Goal: Task Accomplishment & Management: Manage account settings

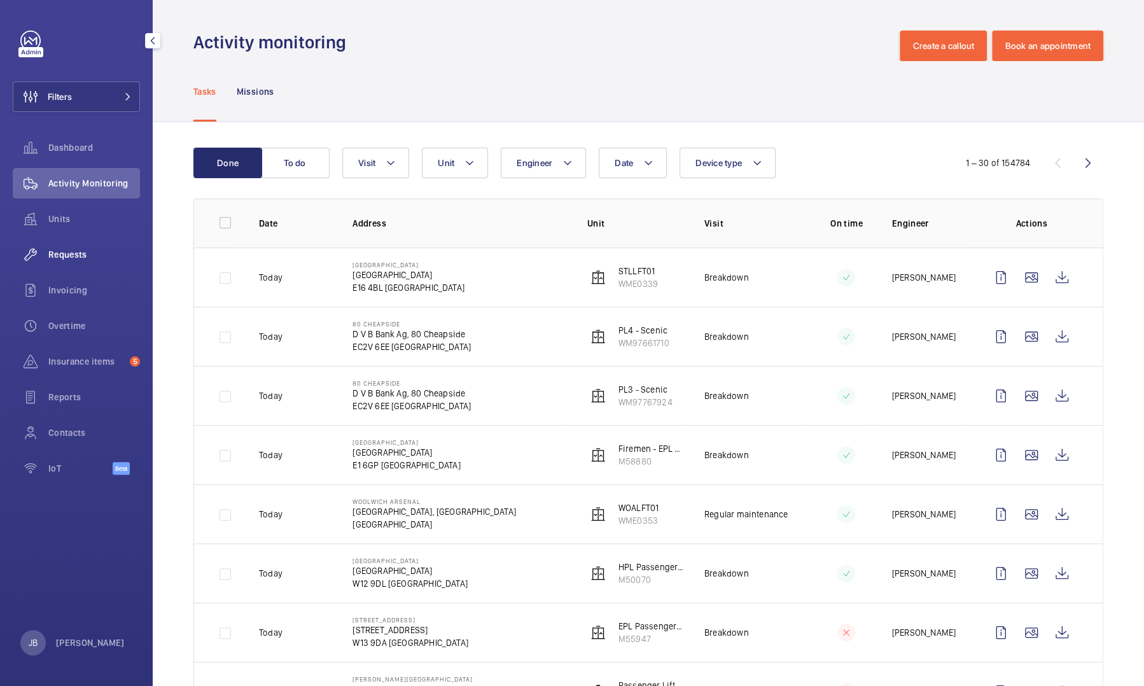
click at [76, 260] on span "Requests" at bounding box center [94, 254] width 92 height 13
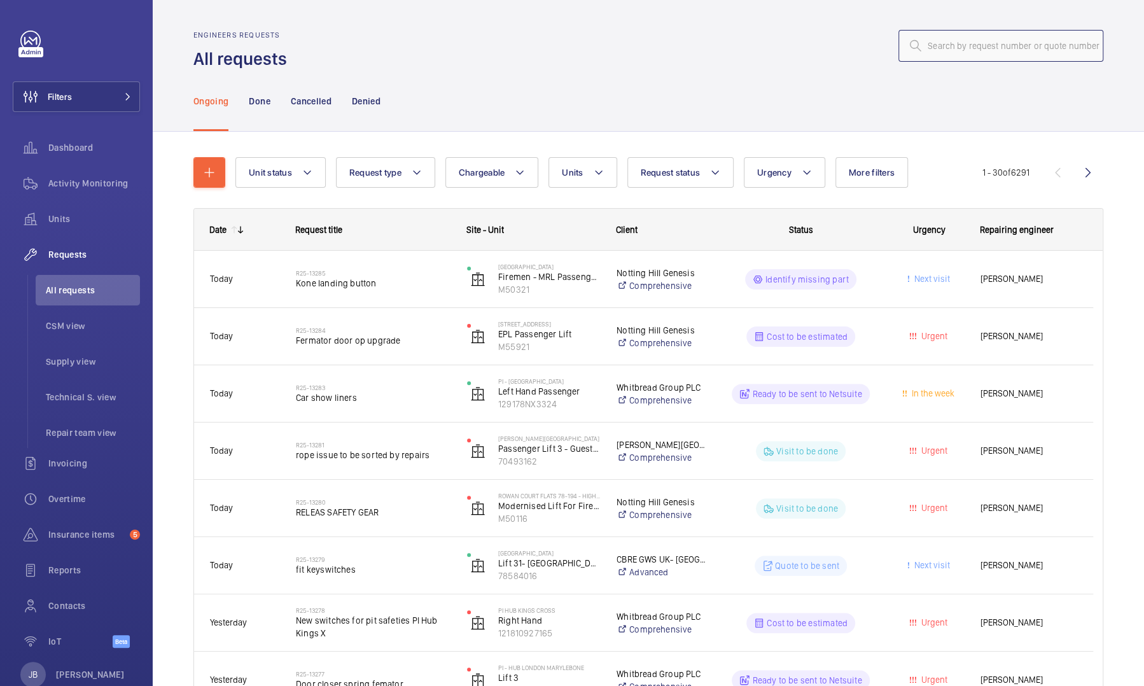
click at [950, 51] on input "text" at bounding box center [1001, 46] width 205 height 32
drag, startPoint x: 950, startPoint y: 51, endPoint x: 96, endPoint y: 106, distance: 855.9
click at [96, 106] on button "Filters" at bounding box center [76, 96] width 127 height 31
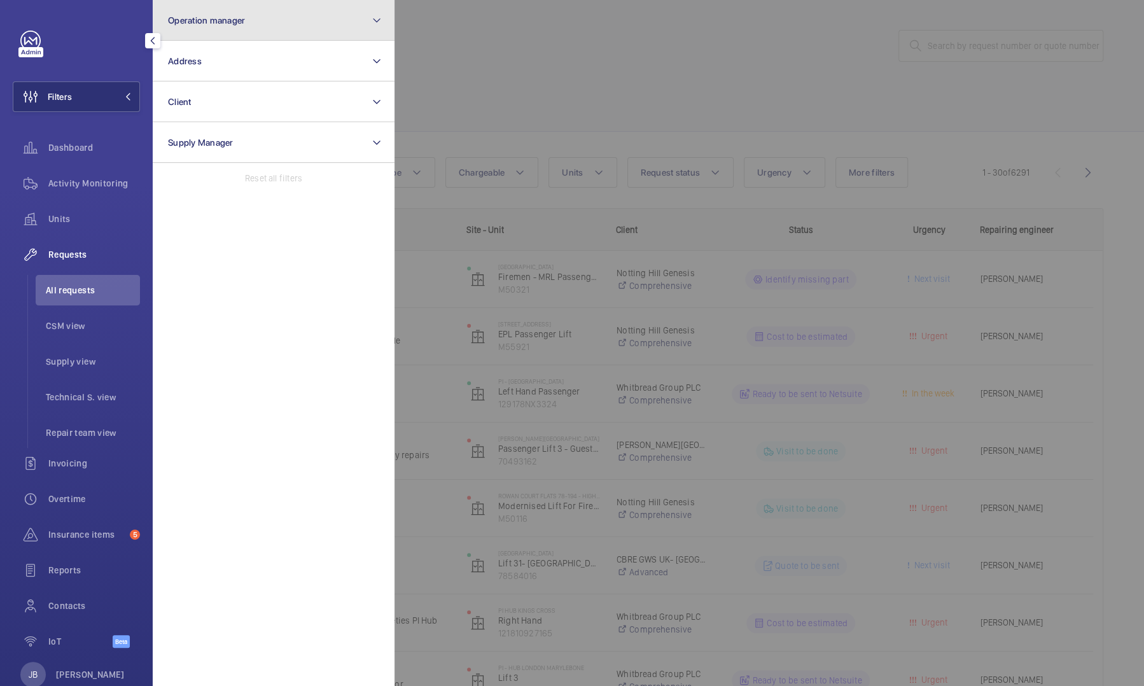
click at [217, 34] on button "Operation manager" at bounding box center [274, 20] width 242 height 41
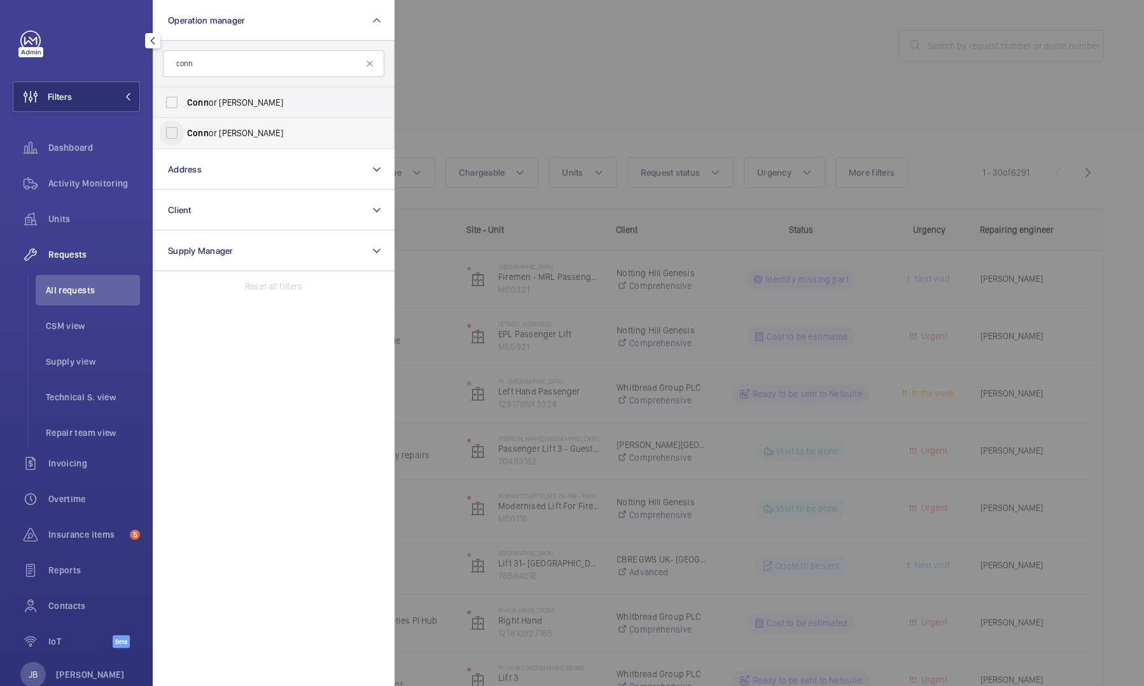
type input "conn"
click at [178, 127] on input "Conn or Tarpey" at bounding box center [171, 132] width 25 height 25
checkbox input "true"
click at [452, 55] on div at bounding box center [967, 343] width 1144 height 686
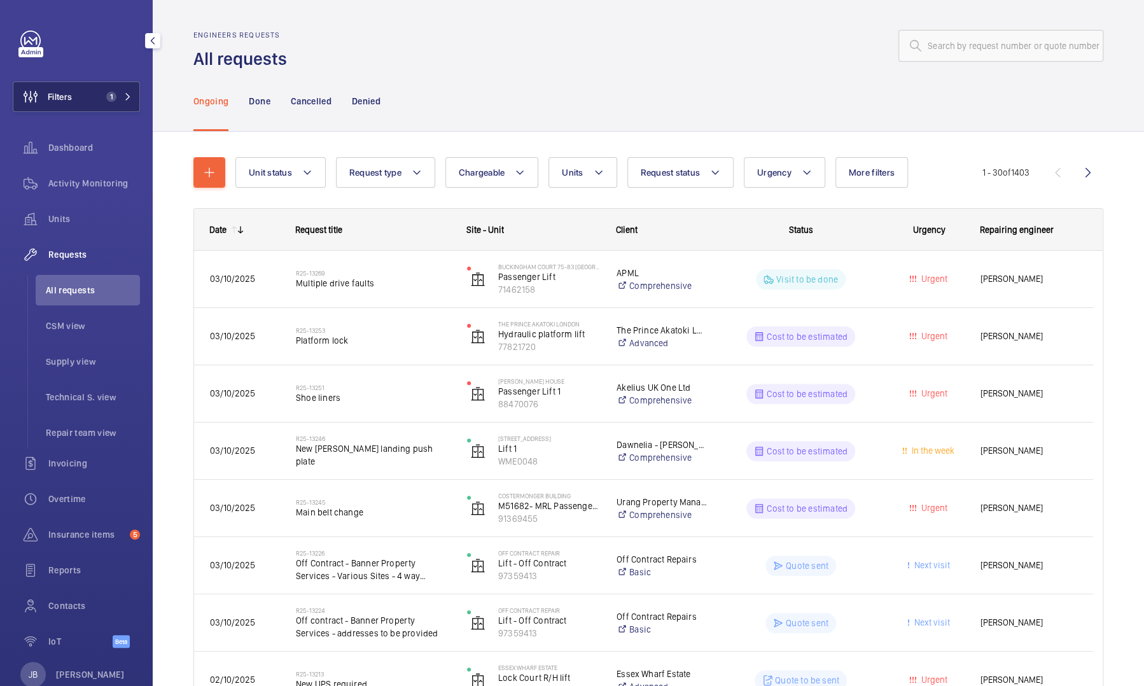
click at [106, 93] on span "1" at bounding box center [111, 97] width 10 height 10
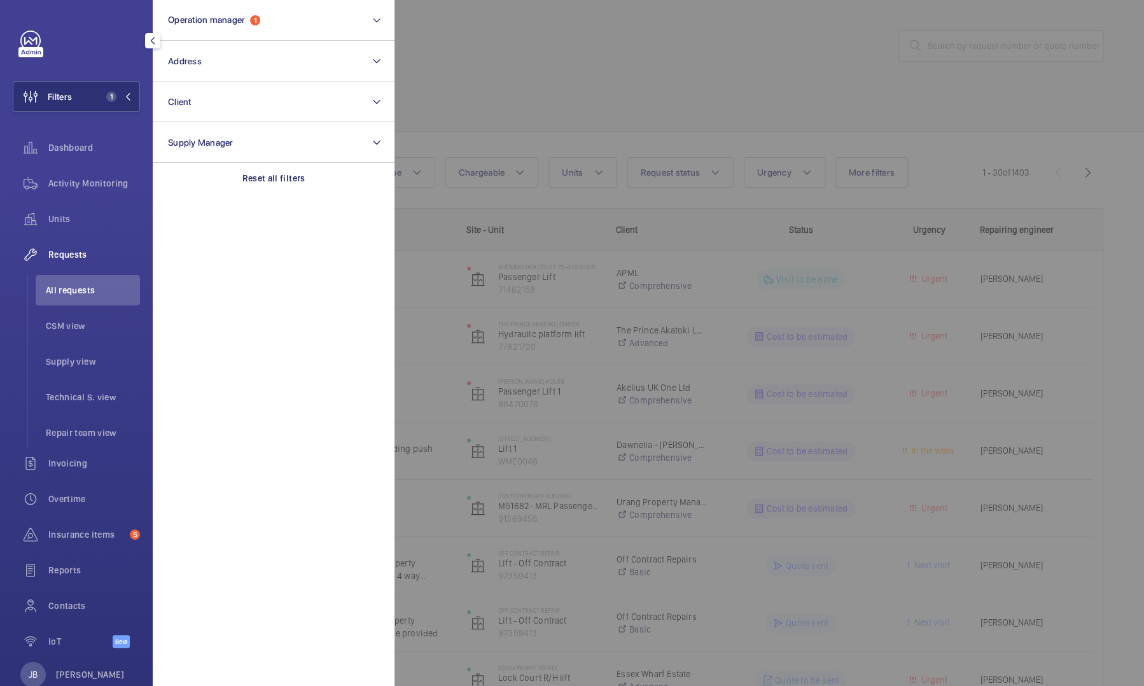
click at [425, 94] on div at bounding box center [967, 343] width 1144 height 686
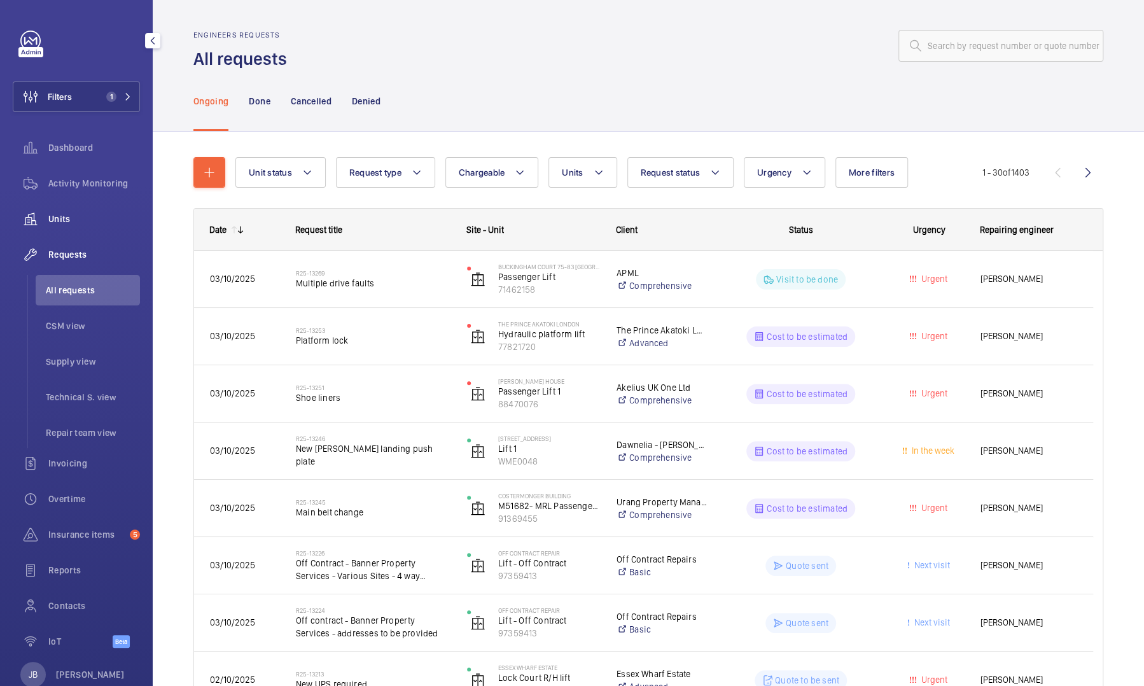
click at [68, 225] on div "Units" at bounding box center [76, 219] width 127 height 31
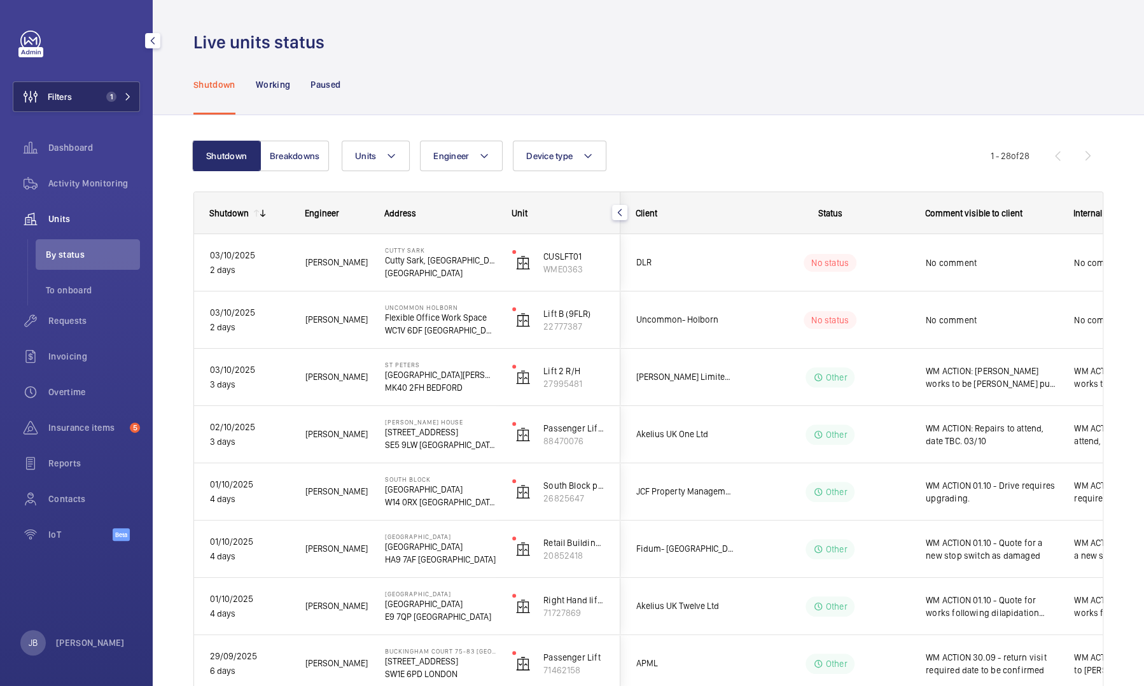
click at [84, 87] on button "Filters 1" at bounding box center [76, 96] width 127 height 31
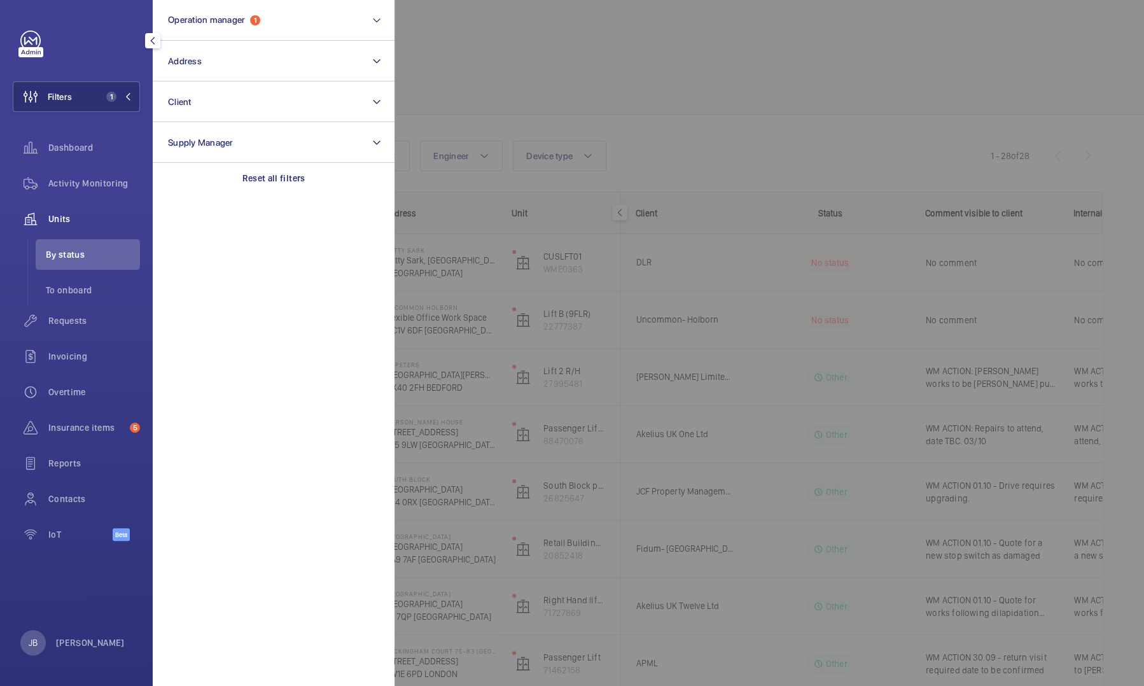
click at [608, 92] on div at bounding box center [967, 343] width 1144 height 686
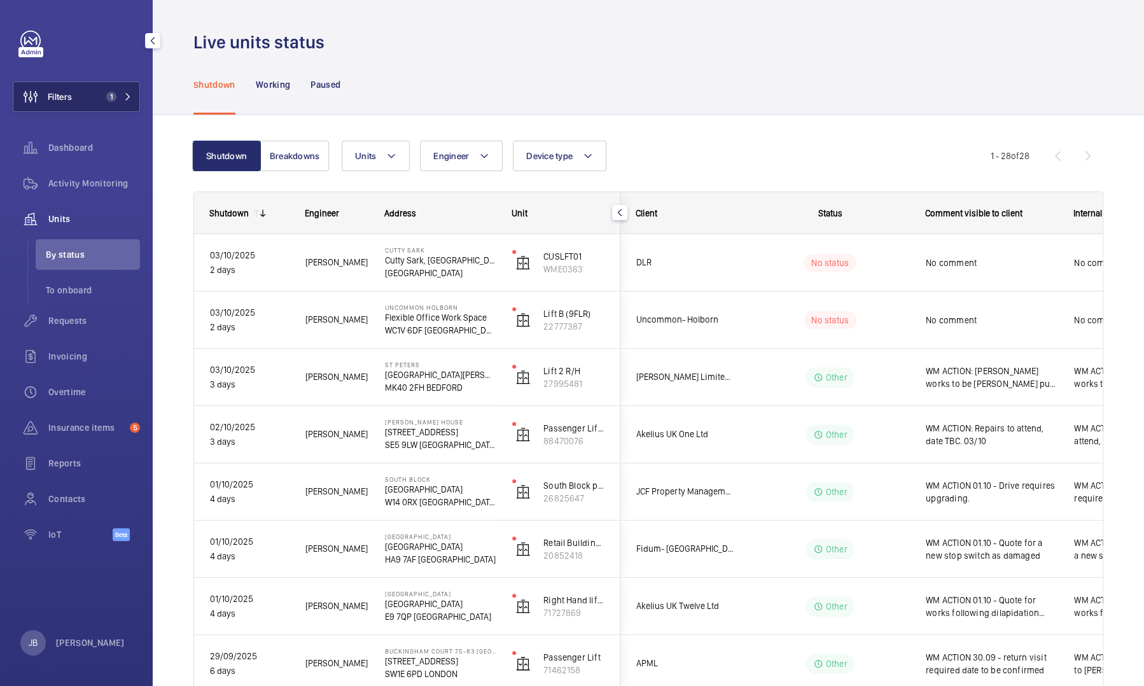
click at [99, 97] on button "Filters 1" at bounding box center [76, 96] width 127 height 31
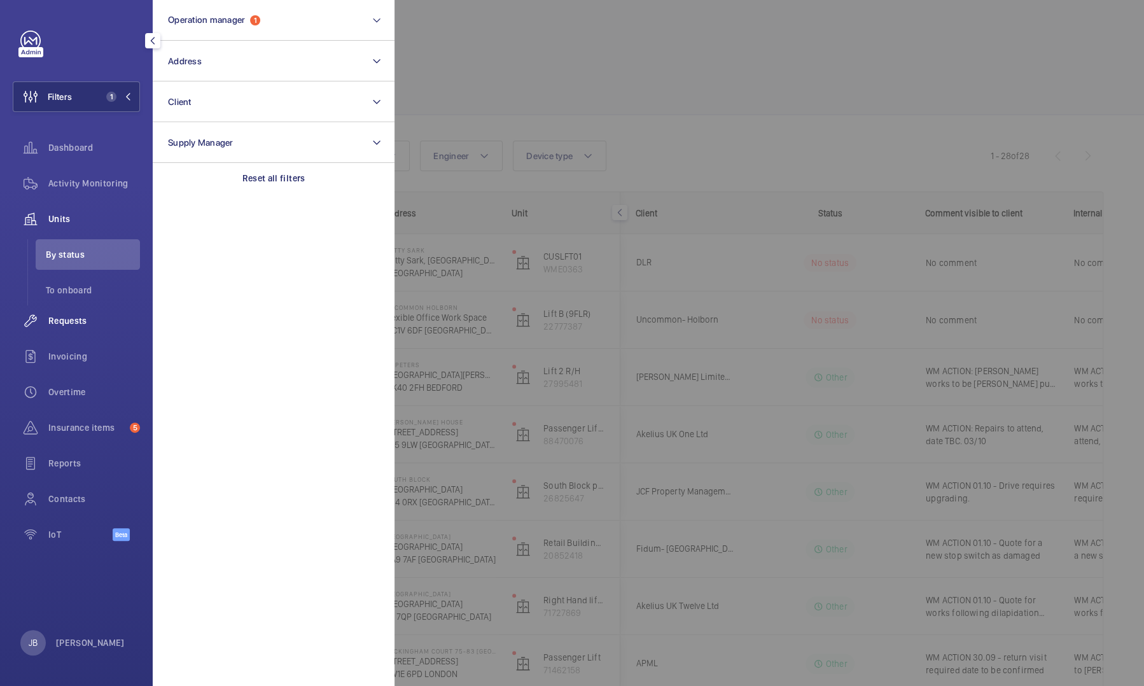
click at [62, 322] on span "Requests" at bounding box center [94, 320] width 92 height 13
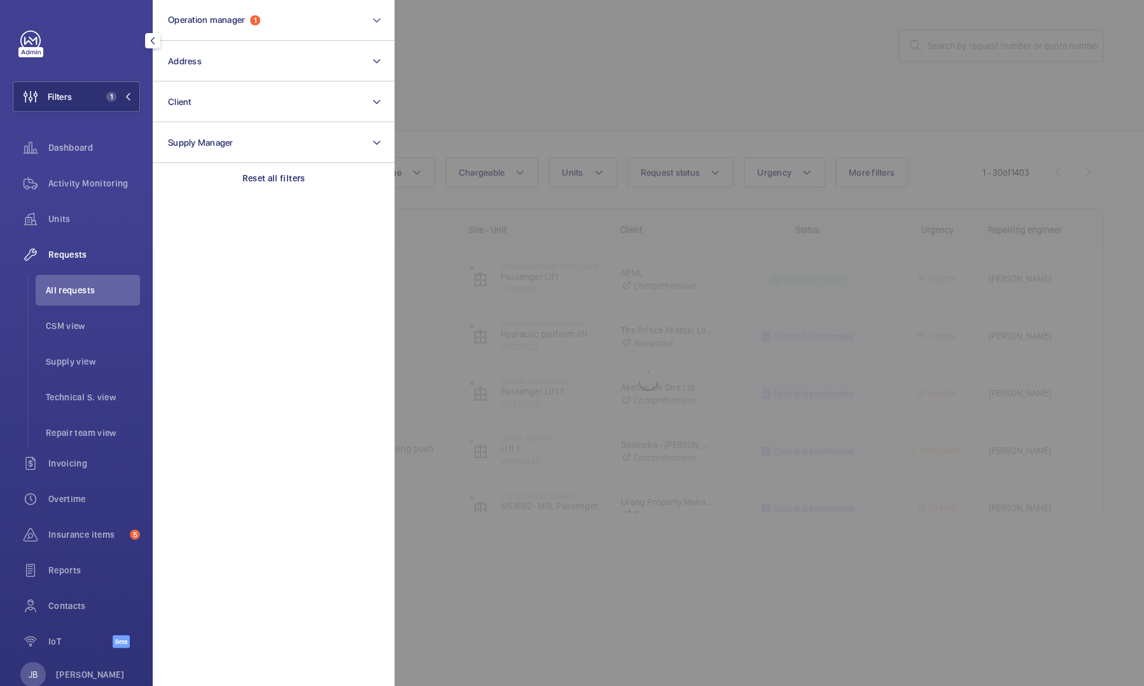
drag, startPoint x: 510, startPoint y: 101, endPoint x: 665, endPoint y: 111, distance: 154.3
click at [511, 101] on div at bounding box center [967, 343] width 1144 height 686
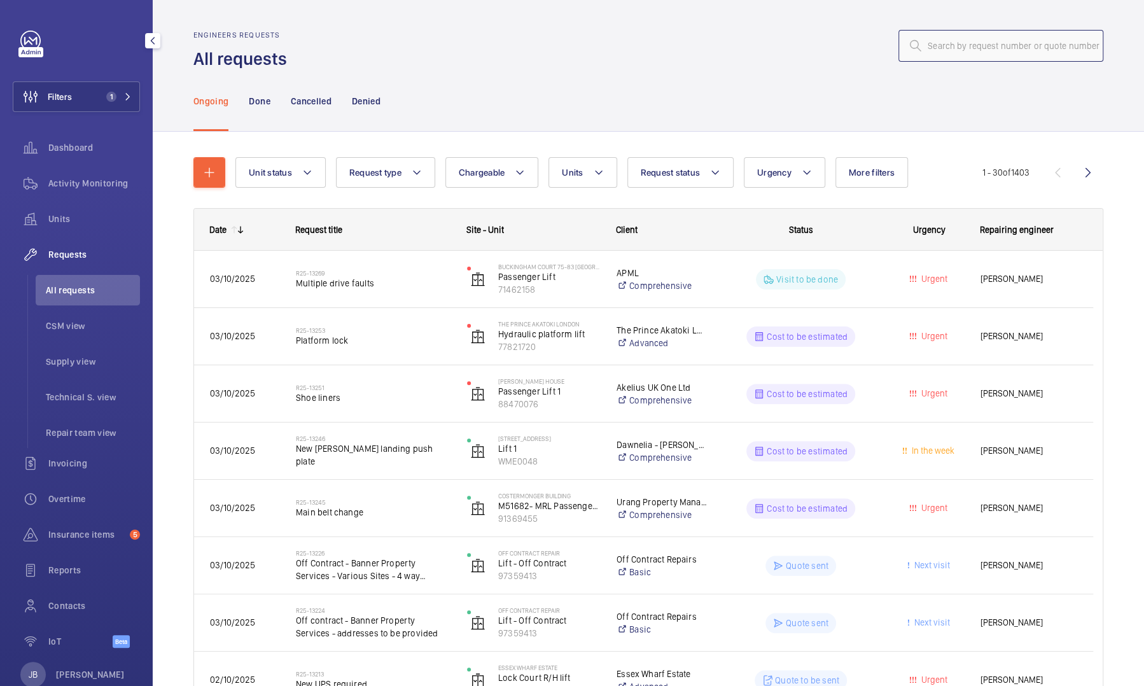
click at [993, 52] on input "text" at bounding box center [1001, 46] width 205 height 32
paste input "R25-06180"
type input "R25-06180"
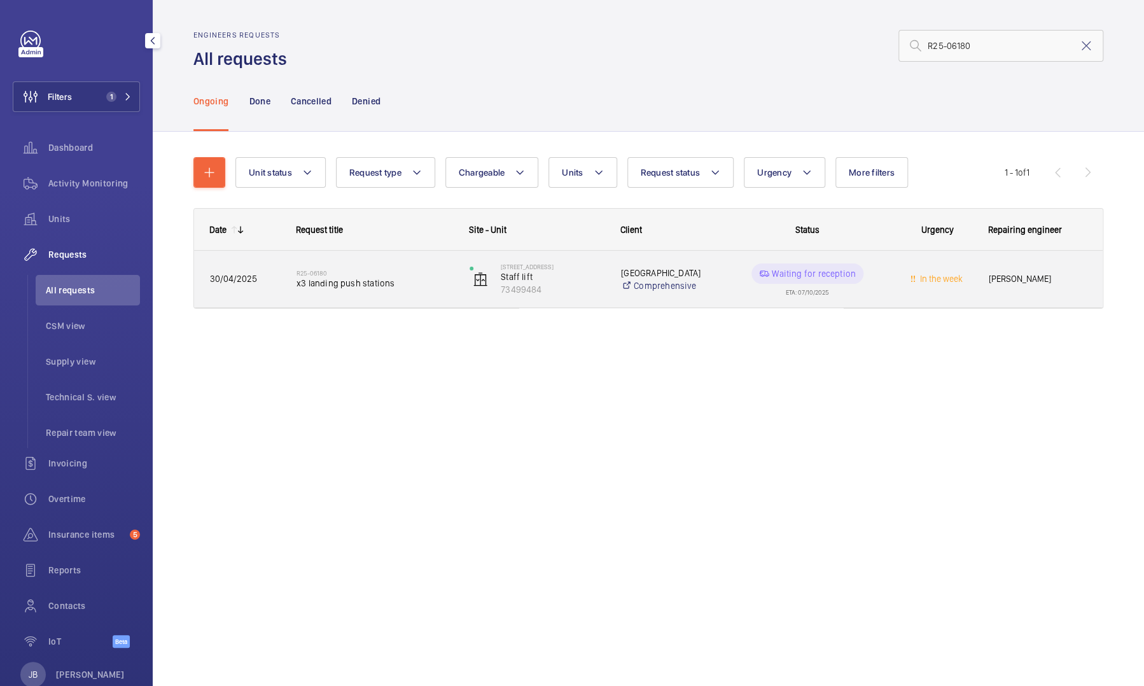
click at [698, 296] on div "Leman Street Comprehensive" at bounding box center [659, 279] width 107 height 51
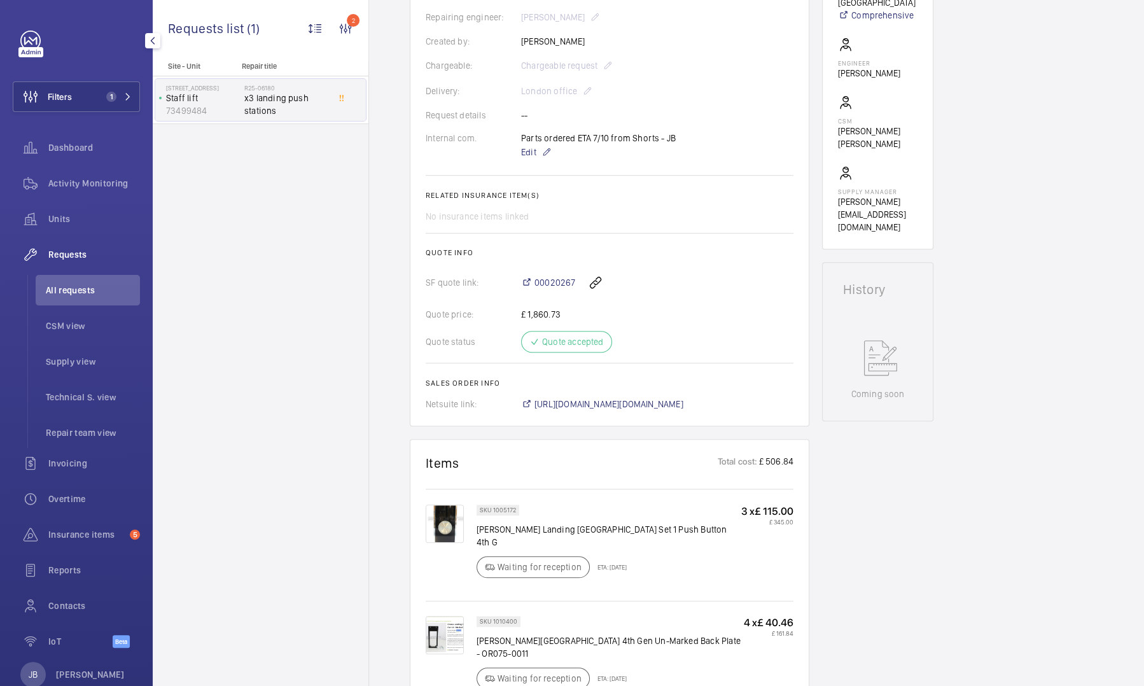
scroll to position [382, 0]
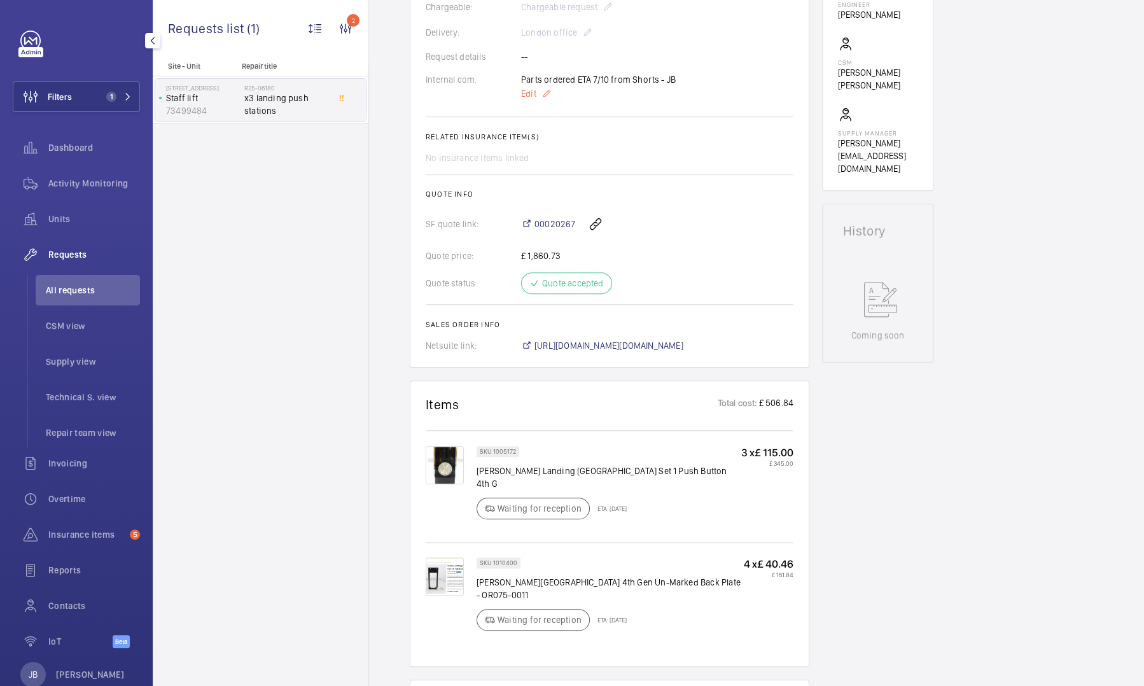
click at [530, 95] on span "Edit" at bounding box center [528, 93] width 15 height 13
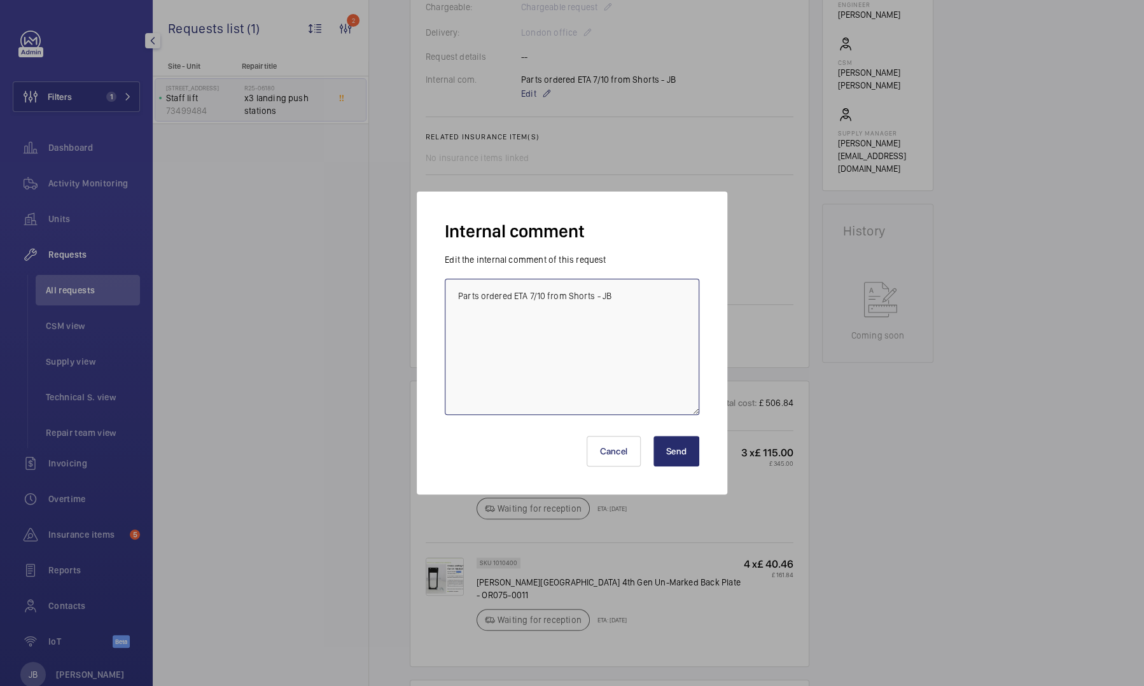
click at [542, 296] on textarea "Parts ordered ETA 7/10 from Shorts - JB" at bounding box center [572, 347] width 255 height 136
type textarea "Parts ordered ETA 2-3 working weeks from Shorts - JB"
click at [679, 465] on button "Send" at bounding box center [677, 451] width 46 height 31
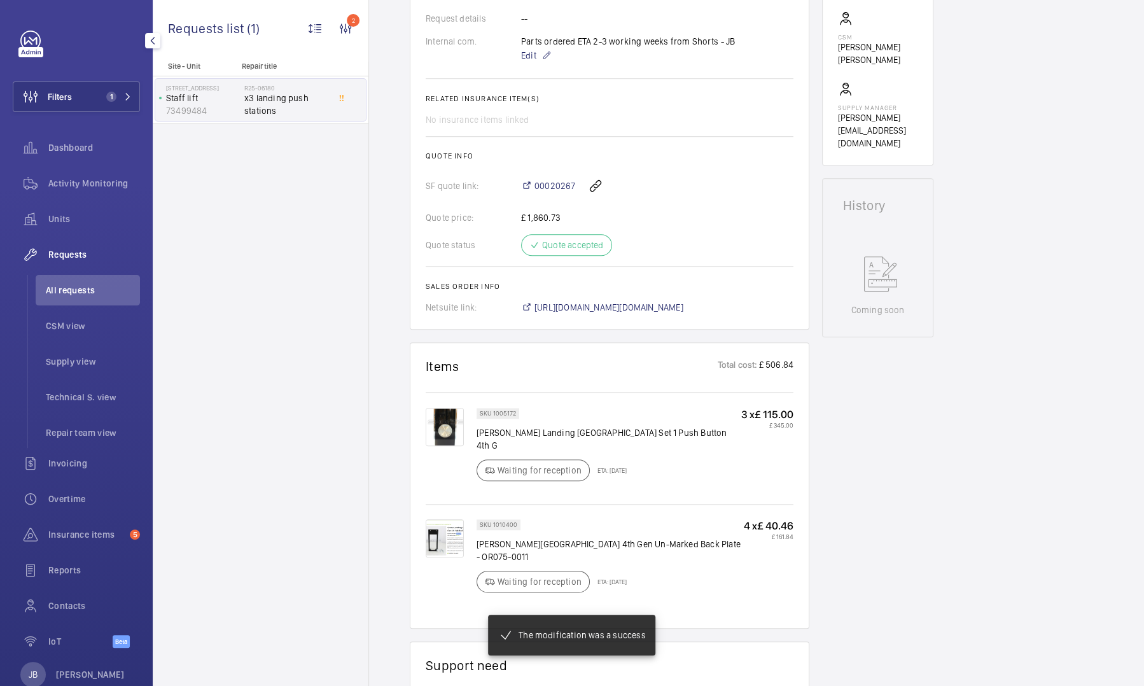
scroll to position [420, 0]
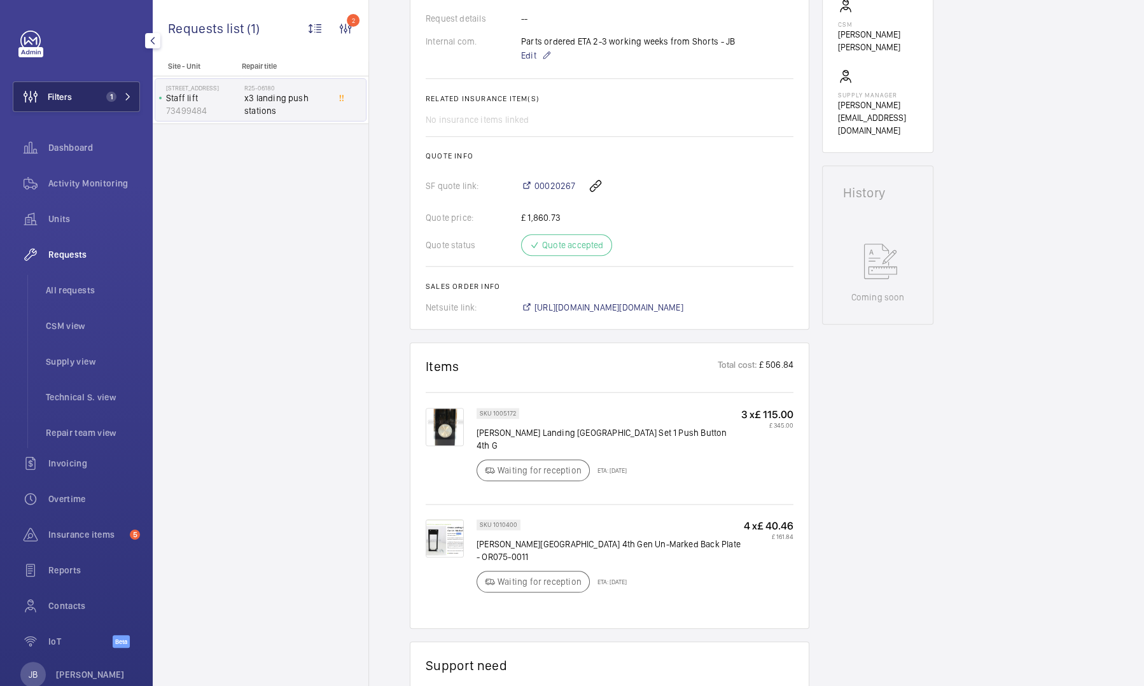
click at [66, 106] on span "Filters" at bounding box center [42, 96] width 59 height 31
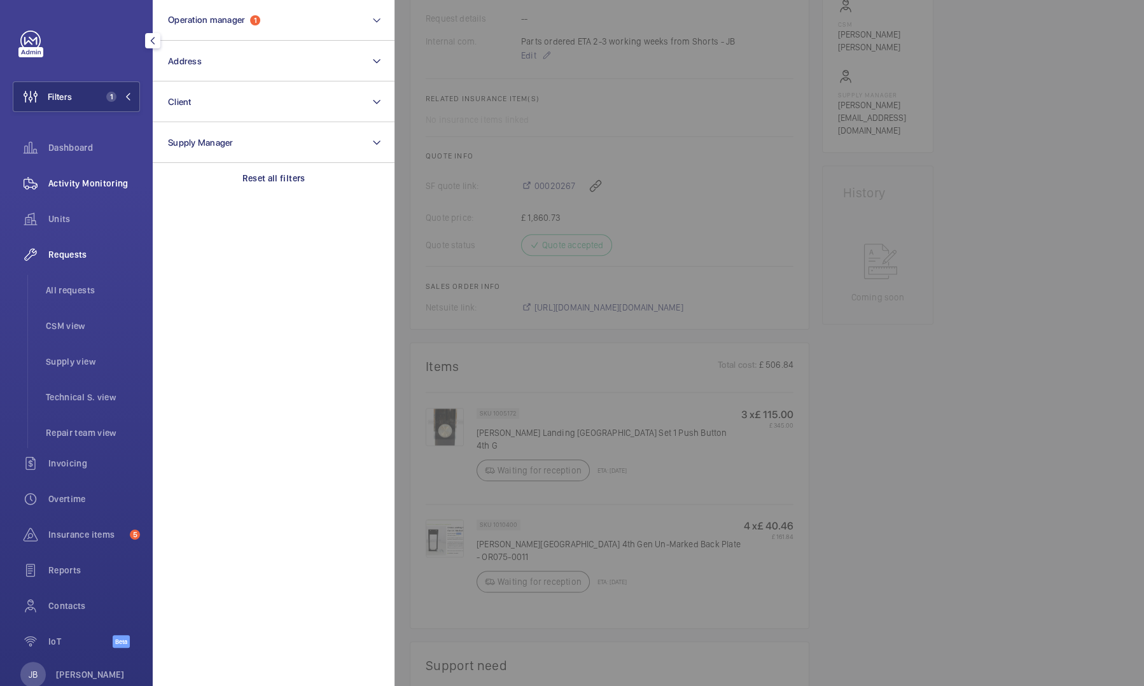
click at [63, 187] on span "Activity Monitoring" at bounding box center [94, 183] width 92 height 13
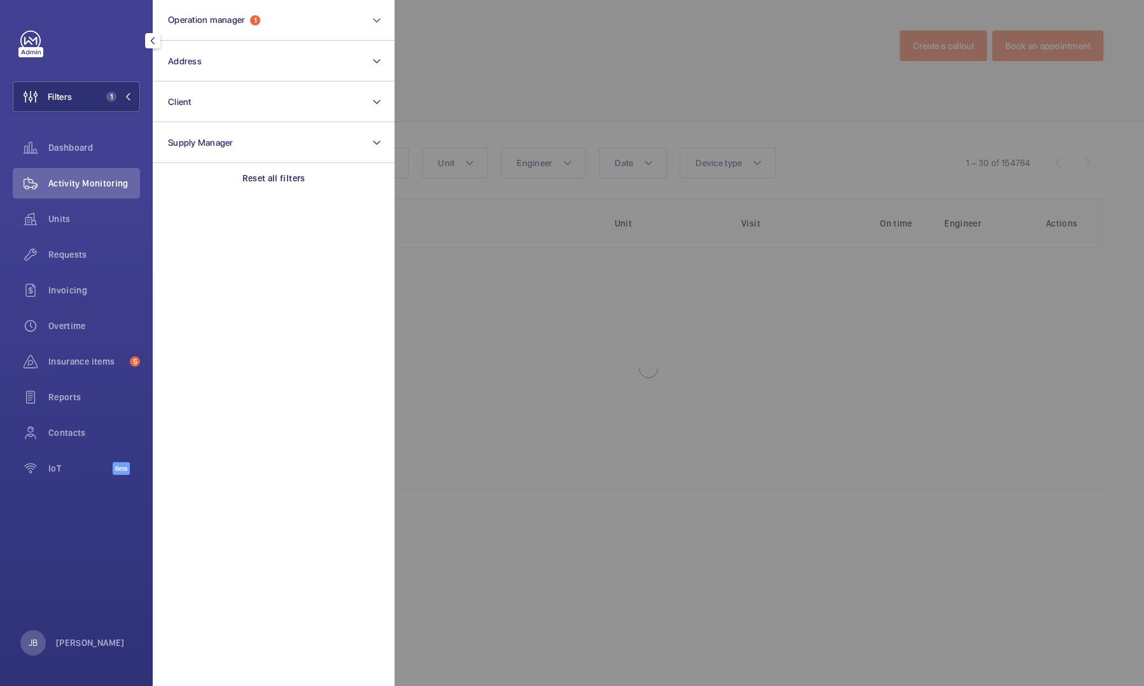
click at [470, 99] on div at bounding box center [967, 343] width 1144 height 686
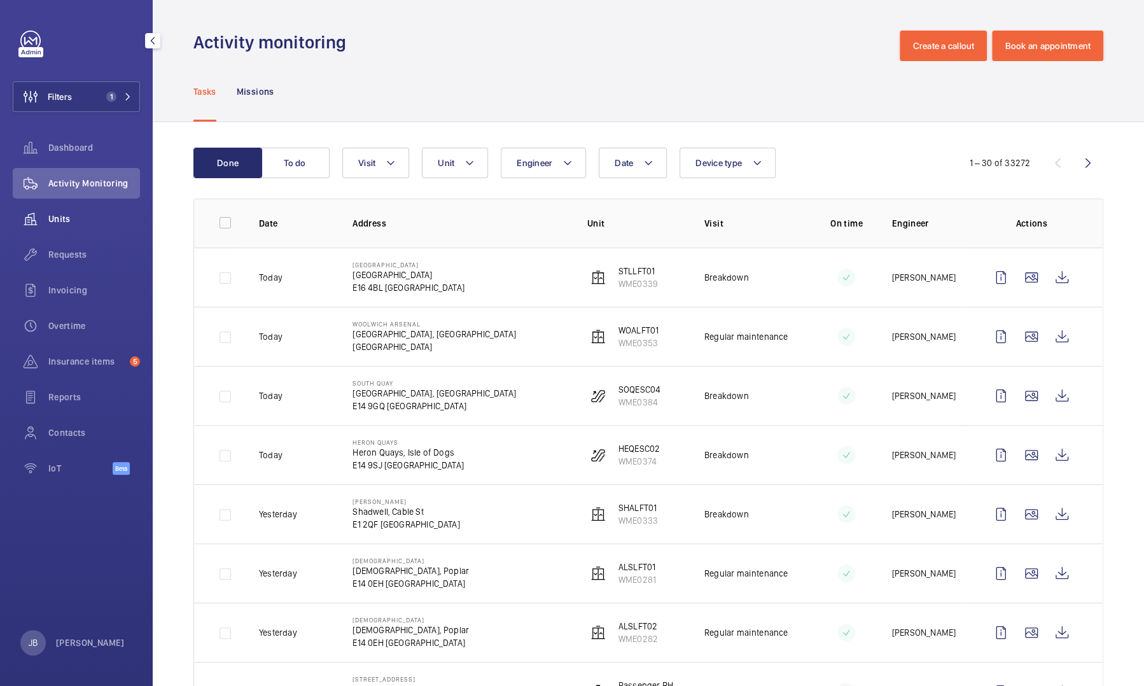
click at [61, 217] on span "Units" at bounding box center [94, 219] width 92 height 13
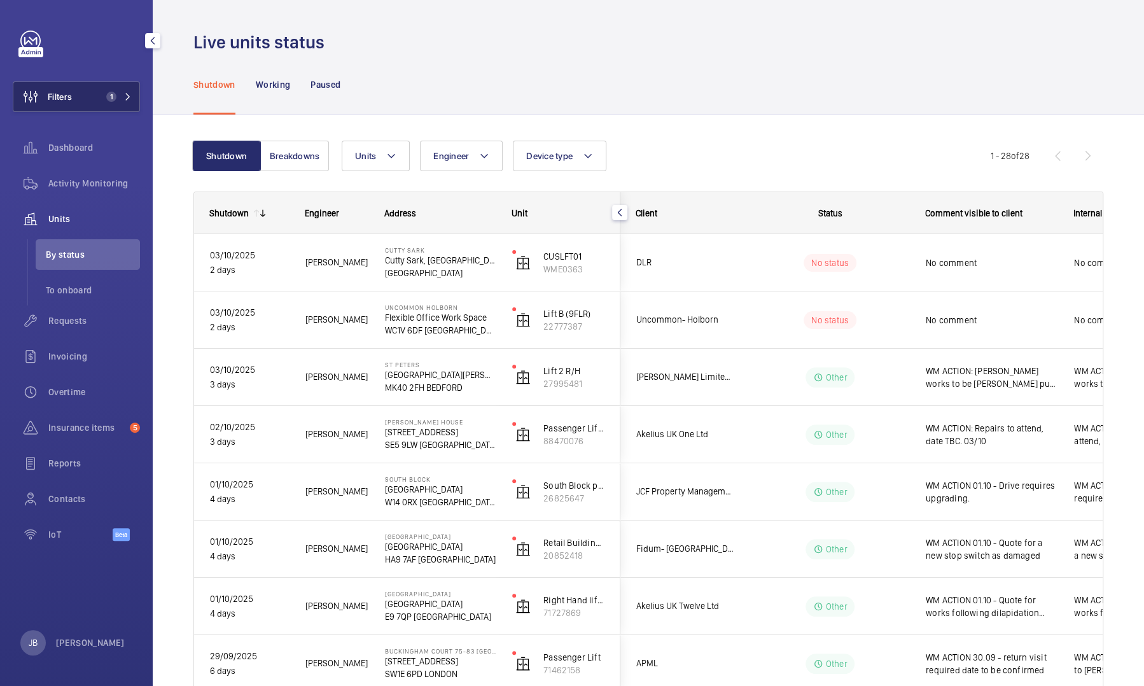
drag, startPoint x: 64, startPoint y: 81, endPoint x: 62, endPoint y: 89, distance: 8.4
click at [64, 81] on div "Filters 1 Dashboard Activity Monitoring Units By status To onboard Requests Inv…" at bounding box center [76, 293] width 127 height 524
click at [62, 94] on span "Filters" at bounding box center [60, 96] width 24 height 13
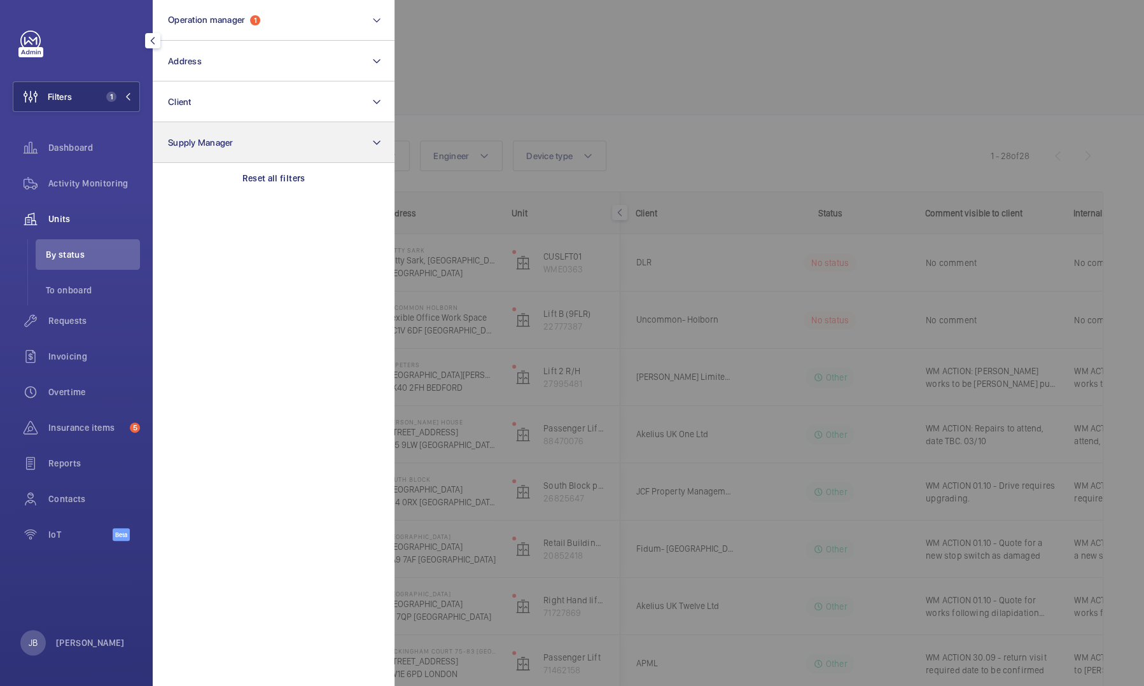
drag, startPoint x: 267, startPoint y: 180, endPoint x: 261, endPoint y: 133, distance: 47.5
click at [267, 179] on p "Reset all filters" at bounding box center [274, 178] width 63 height 13
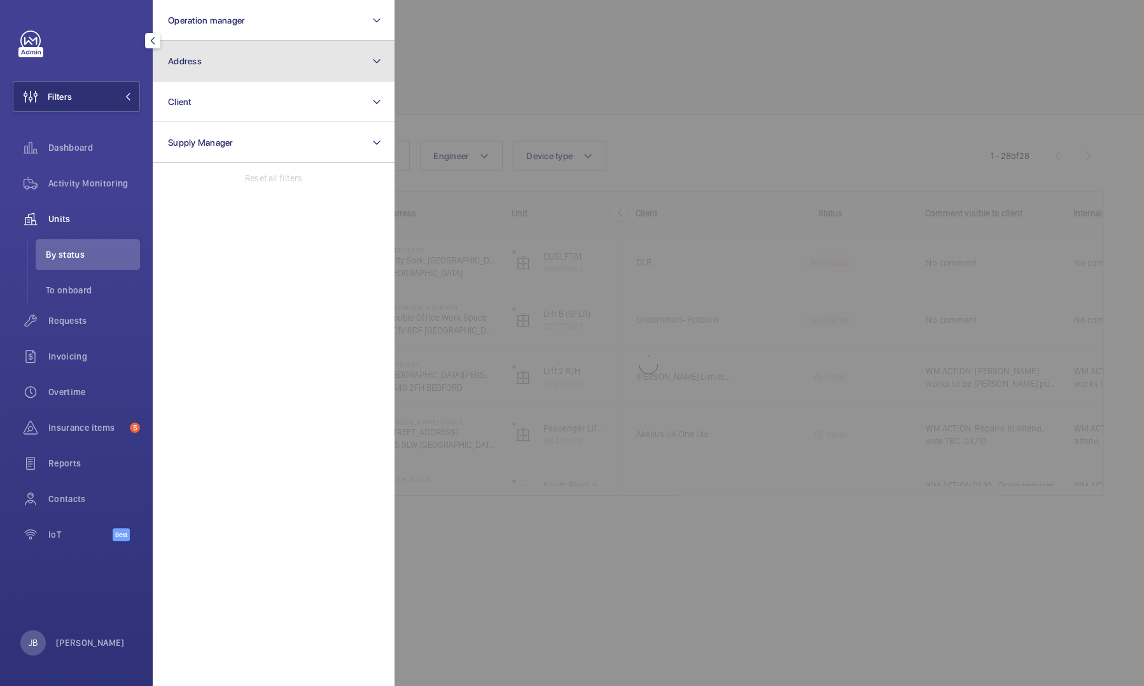
click at [246, 66] on button "Address" at bounding box center [274, 61] width 242 height 41
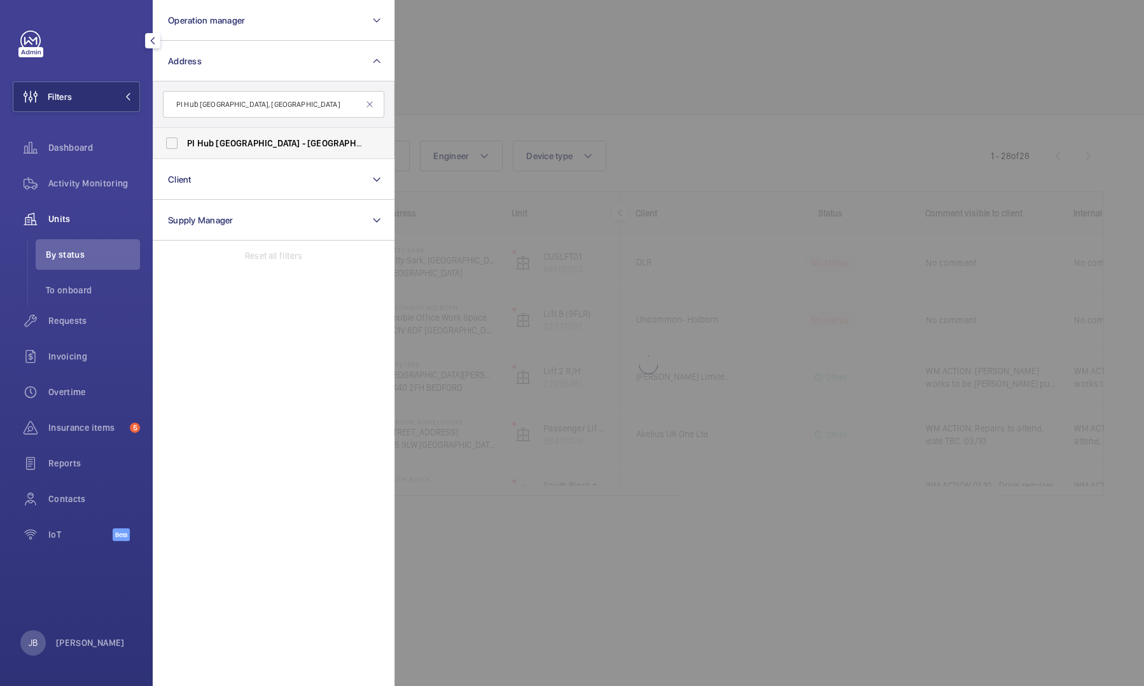
type input "PI Hub London - Westminster, Westminster Abbey"
click at [198, 148] on span "Hub" at bounding box center [205, 143] width 17 height 10
click at [185, 148] on input "PI Hub London - Westminster, Westminster Abbey - 21 Tothill Street, WESTMINSTER…" at bounding box center [171, 142] width 25 height 25
checkbox input "true"
click at [397, 87] on div at bounding box center [967, 343] width 1144 height 686
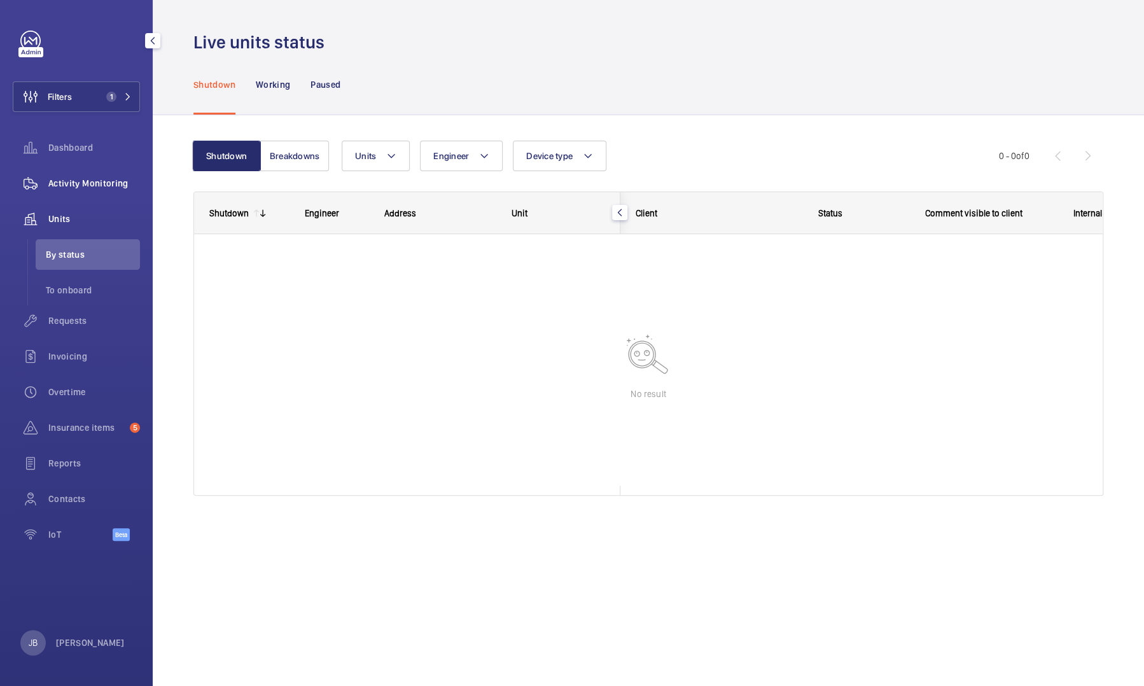
click at [89, 184] on span "Activity Monitoring" at bounding box center [94, 183] width 92 height 13
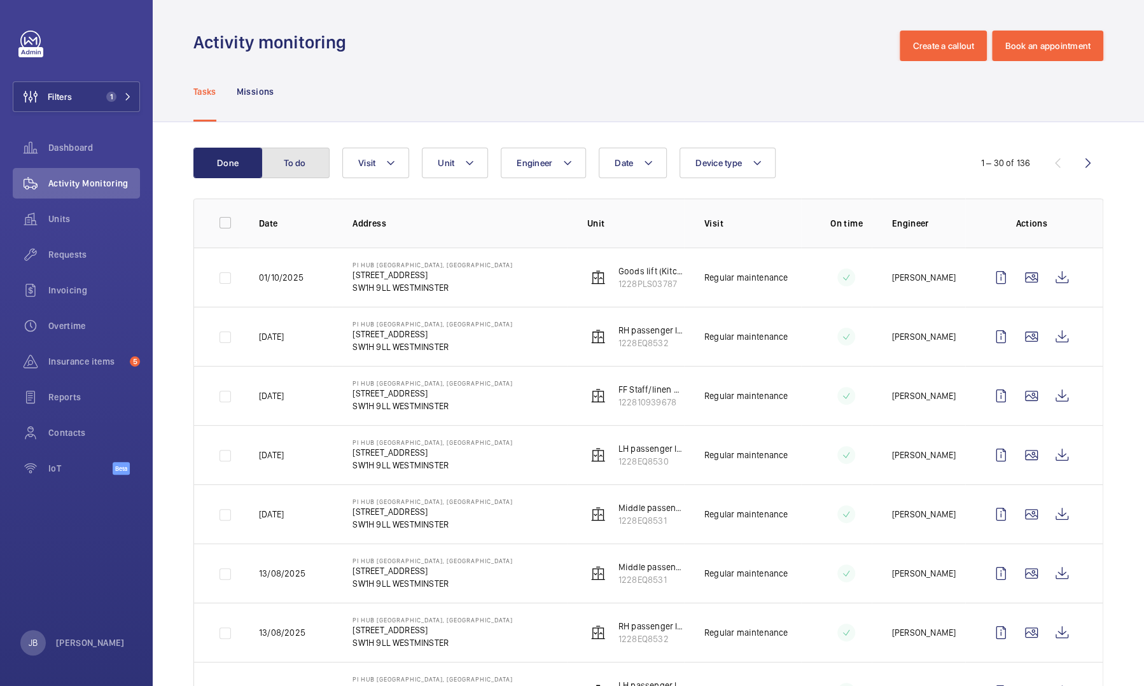
click at [300, 153] on button "To do" at bounding box center [295, 163] width 69 height 31
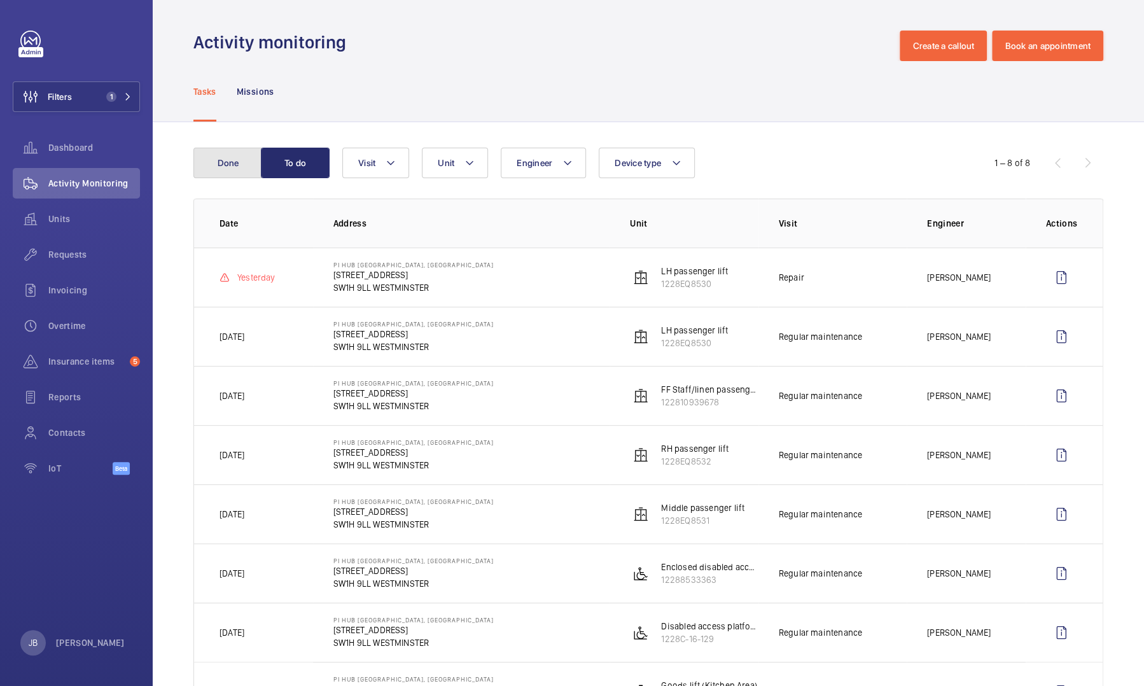
click at [234, 165] on button "Done" at bounding box center [227, 163] width 69 height 31
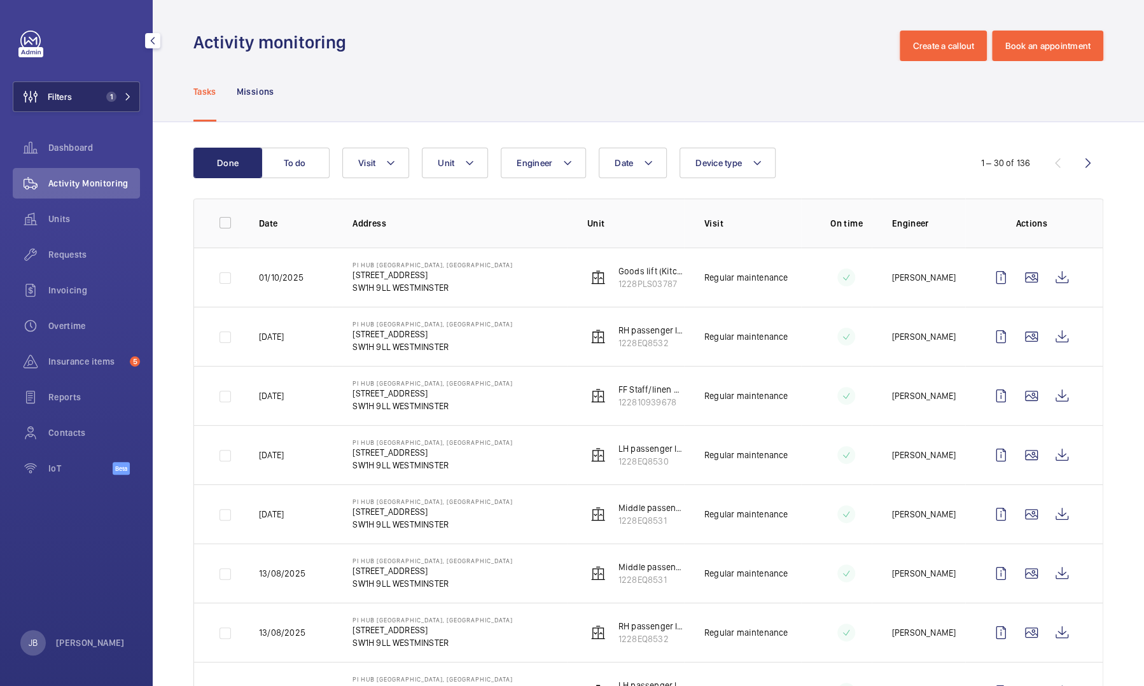
click at [56, 111] on span "Filters" at bounding box center [42, 96] width 59 height 31
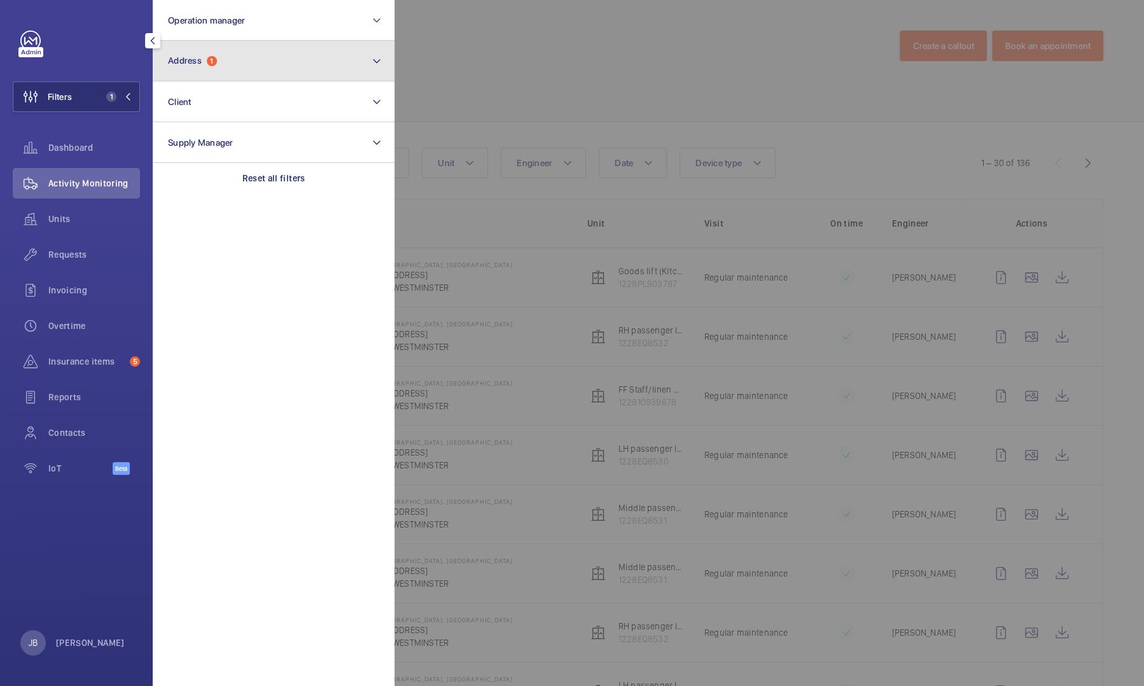
click at [200, 78] on button "Address 1" at bounding box center [274, 61] width 242 height 41
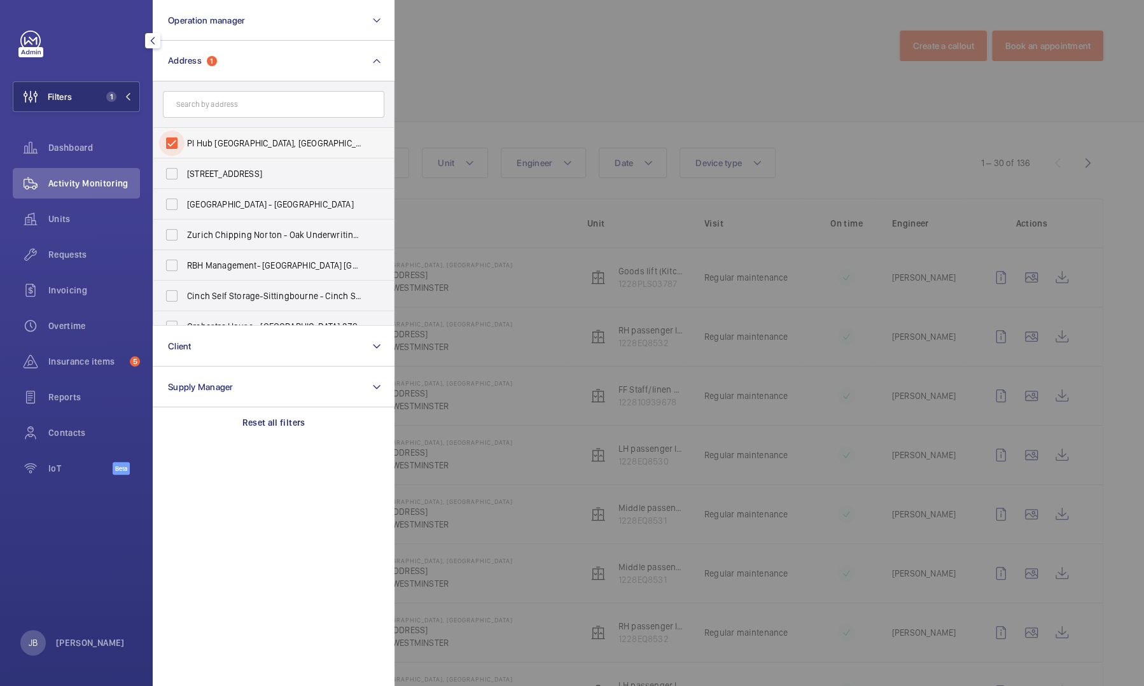
click at [178, 141] on input "PI Hub London - Westminster, Westminster Abbey - 21 Tothill Street, WESTMINSTER…" at bounding box center [171, 142] width 25 height 25
checkbox input "false"
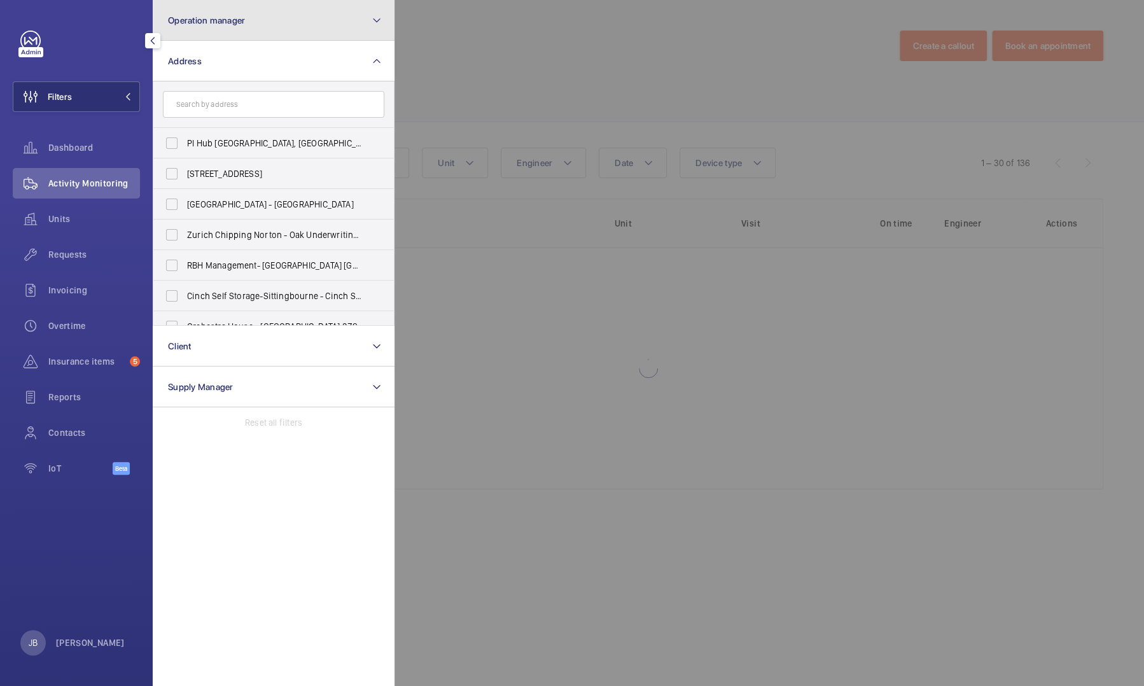
click at [247, 29] on button "Operation manager" at bounding box center [274, 20] width 242 height 41
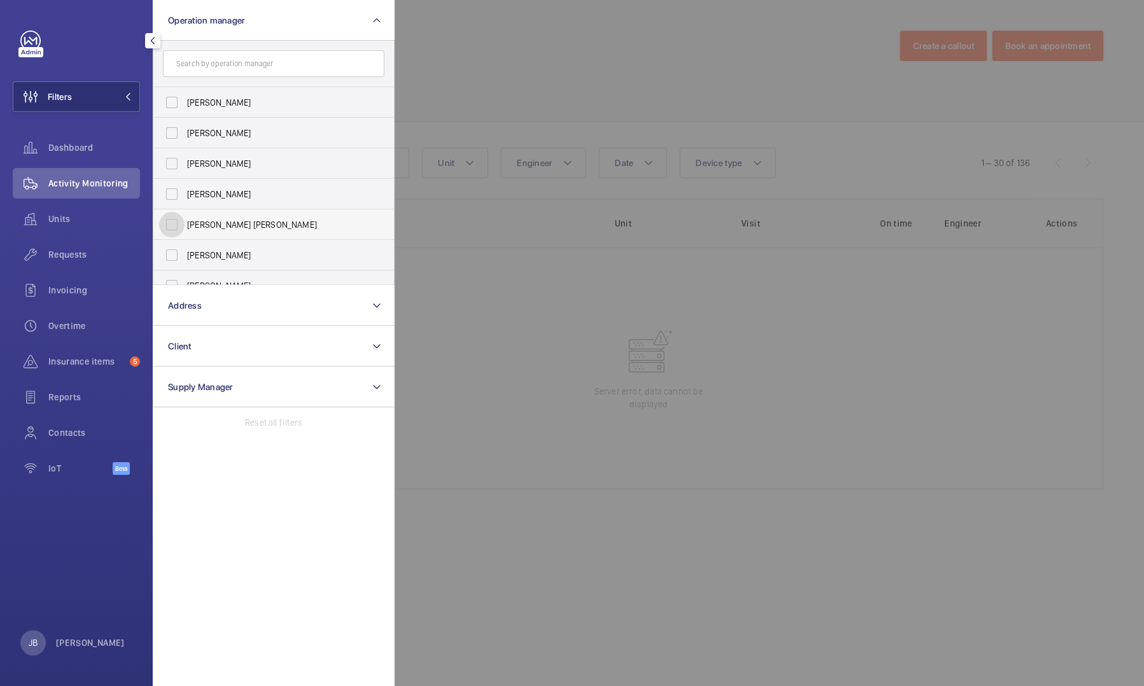
click at [172, 227] on input "[PERSON_NAME] [PERSON_NAME]" at bounding box center [171, 224] width 25 height 25
checkbox input "true"
click at [432, 76] on div at bounding box center [967, 343] width 1144 height 686
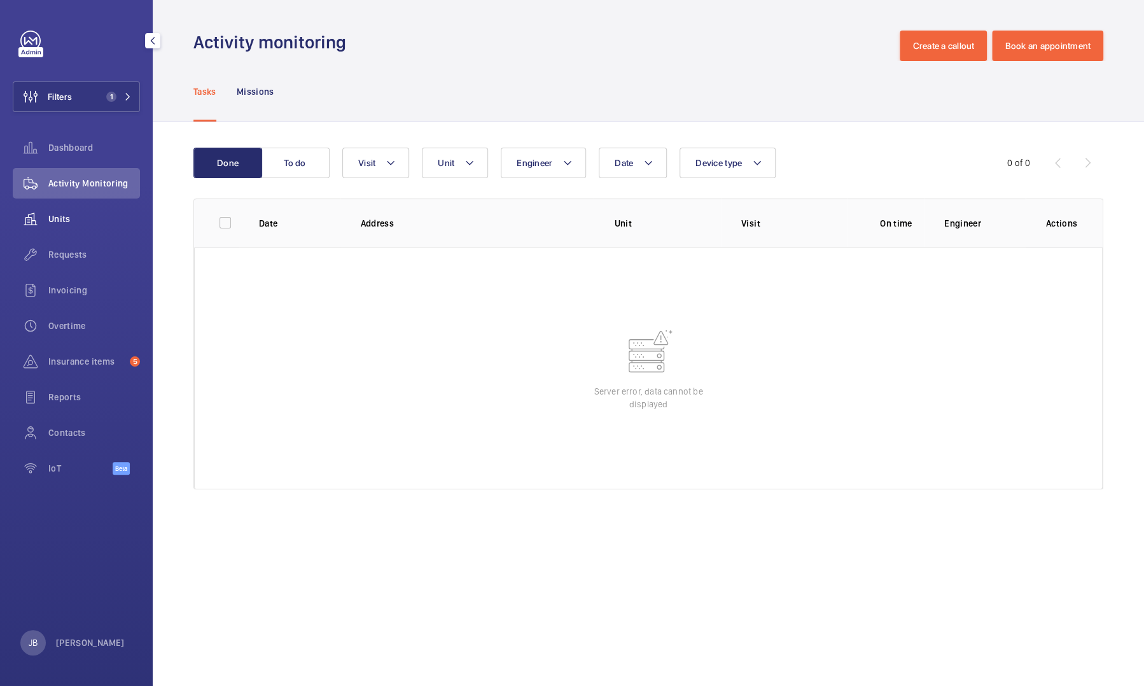
click at [74, 225] on span "Units" at bounding box center [94, 219] width 92 height 13
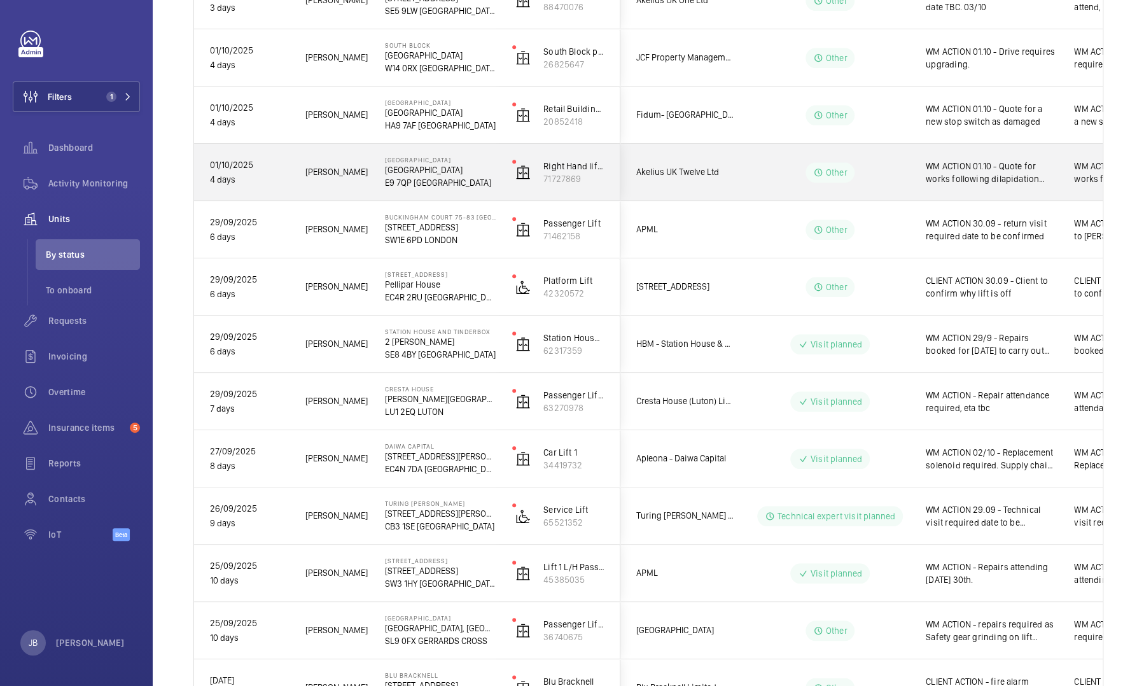
scroll to position [637, 0]
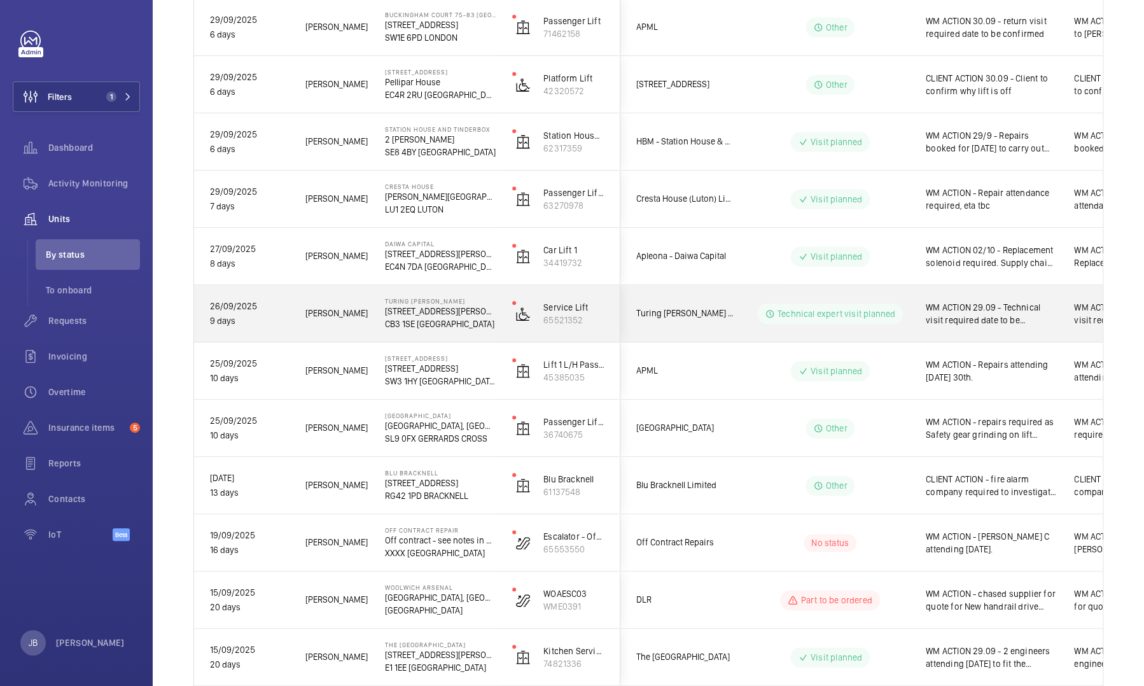
click at [985, 321] on span "WM ACTION 29.09 - Technical visit required date to be confirmed" at bounding box center [992, 313] width 132 height 25
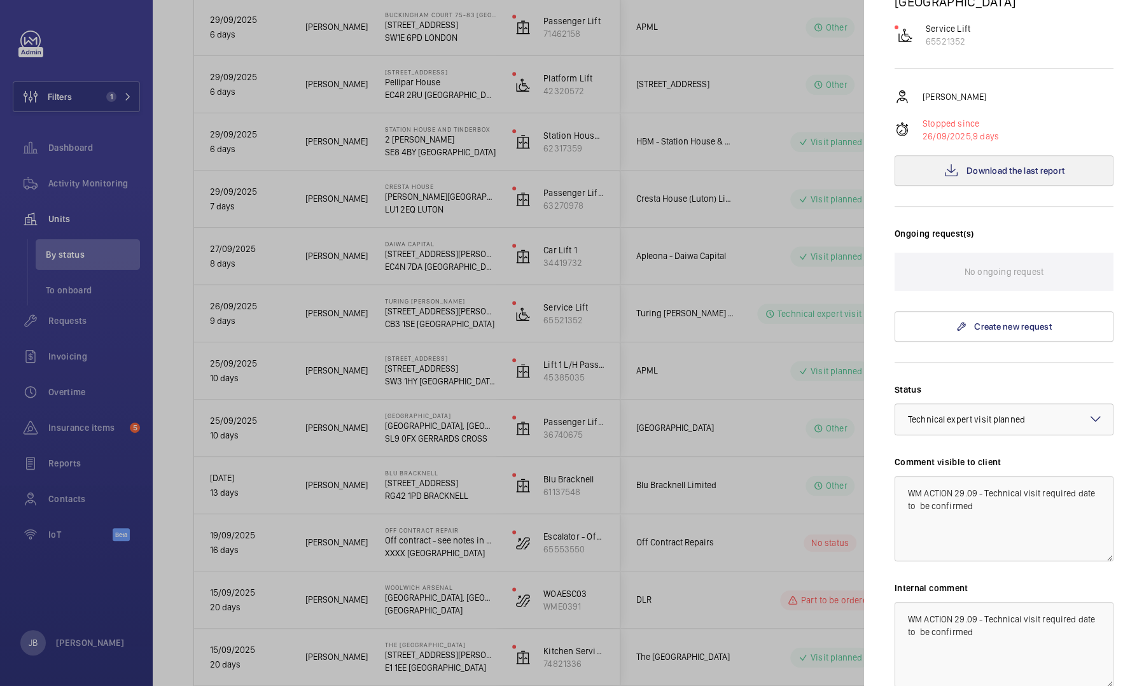
scroll to position [255, 0]
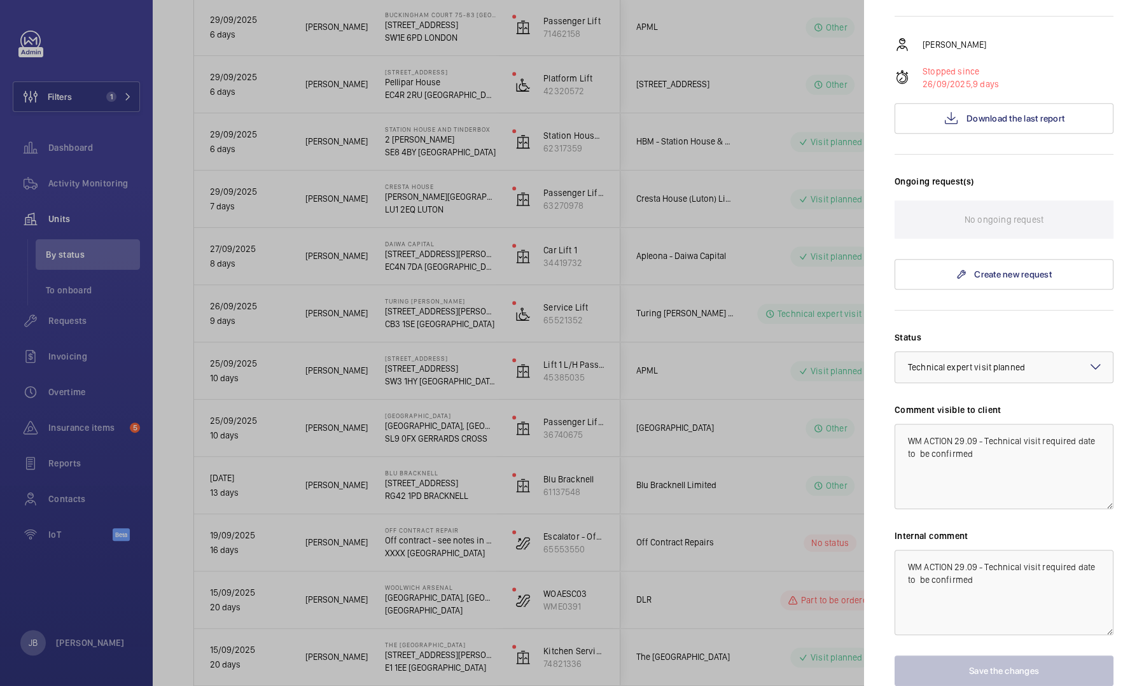
click at [733, 330] on div at bounding box center [572, 343] width 1144 height 686
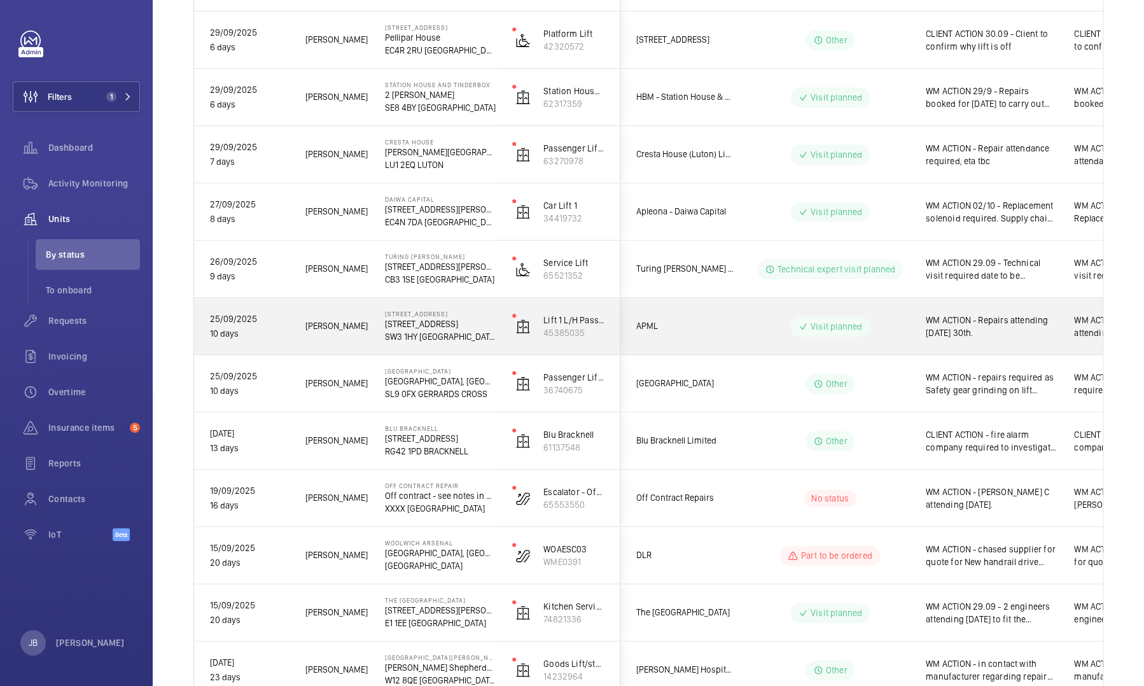
scroll to position [700, 0]
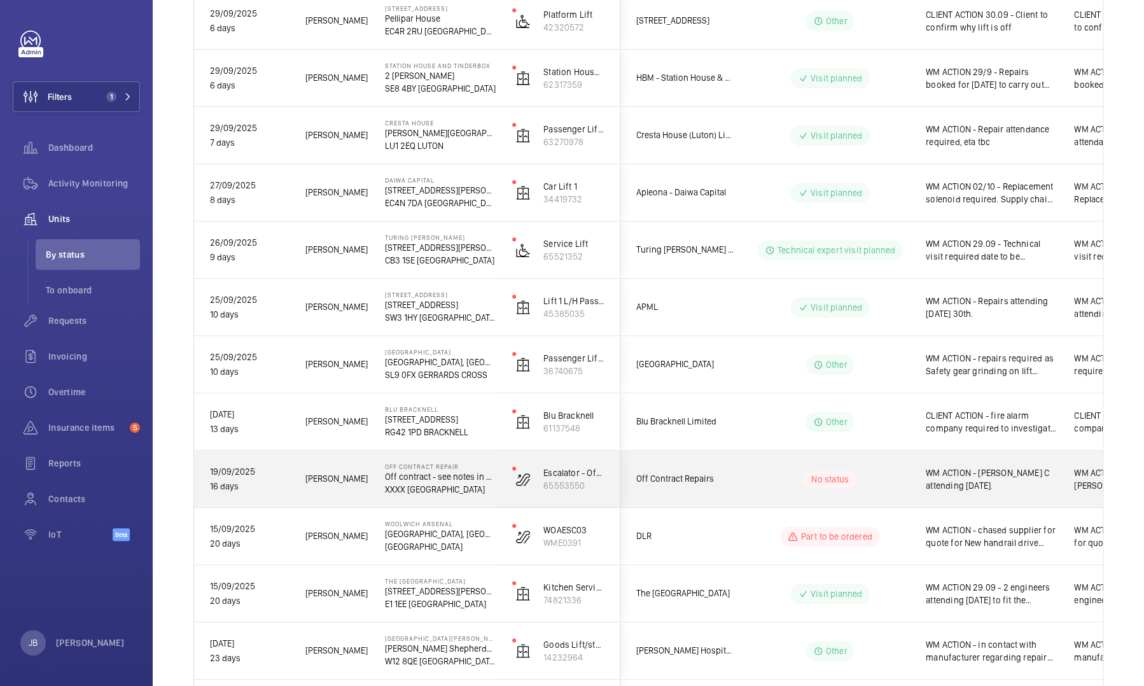
click at [848, 475] on p "No status" at bounding box center [831, 479] width 38 height 13
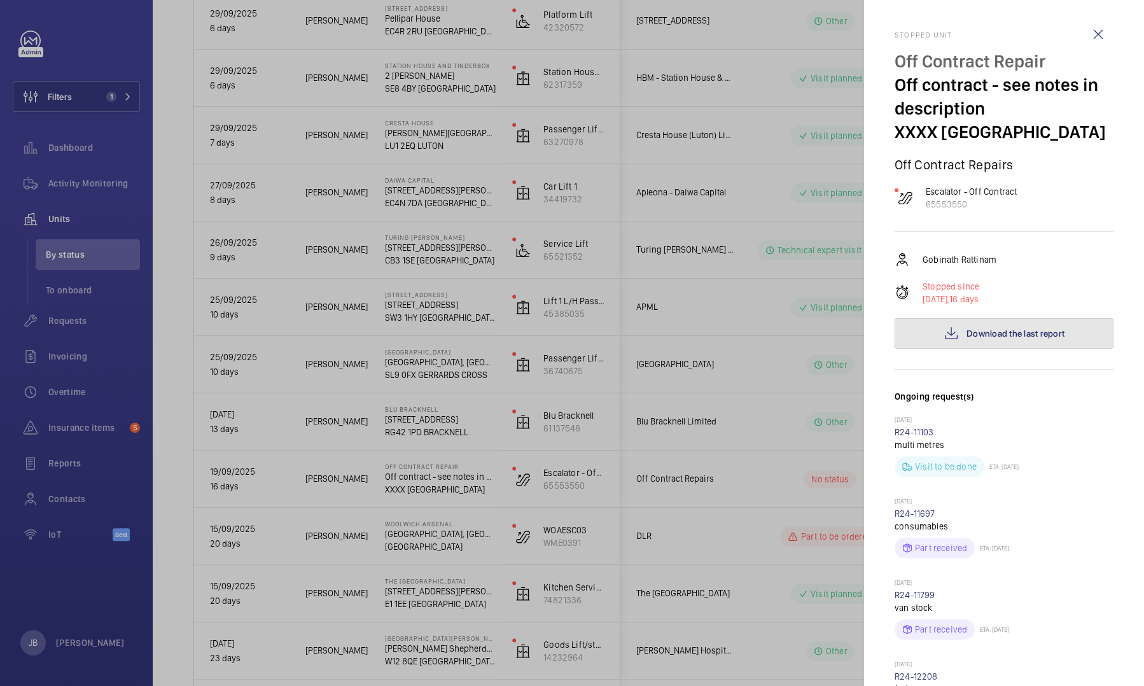
click at [1011, 335] on span "Download the last report" at bounding box center [1016, 333] width 98 height 10
click at [1094, 40] on wm-front-icon-button at bounding box center [1098, 34] width 31 height 31
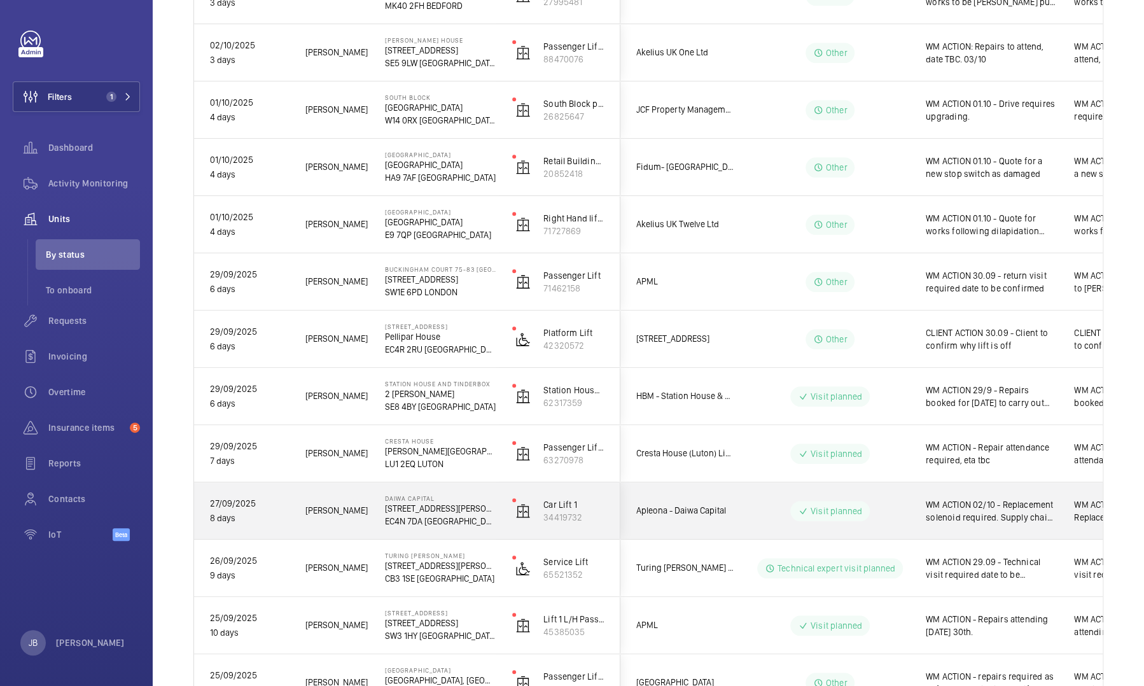
scroll to position [0, 0]
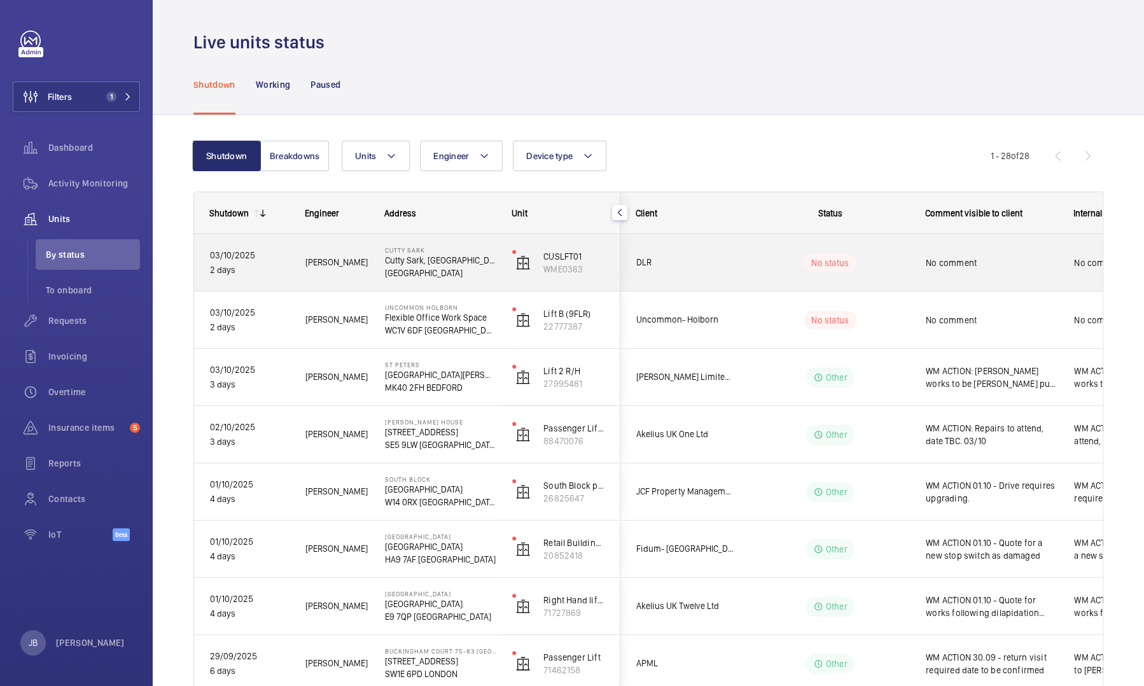
click at [987, 269] on div "No comment" at bounding box center [992, 262] width 132 height 29
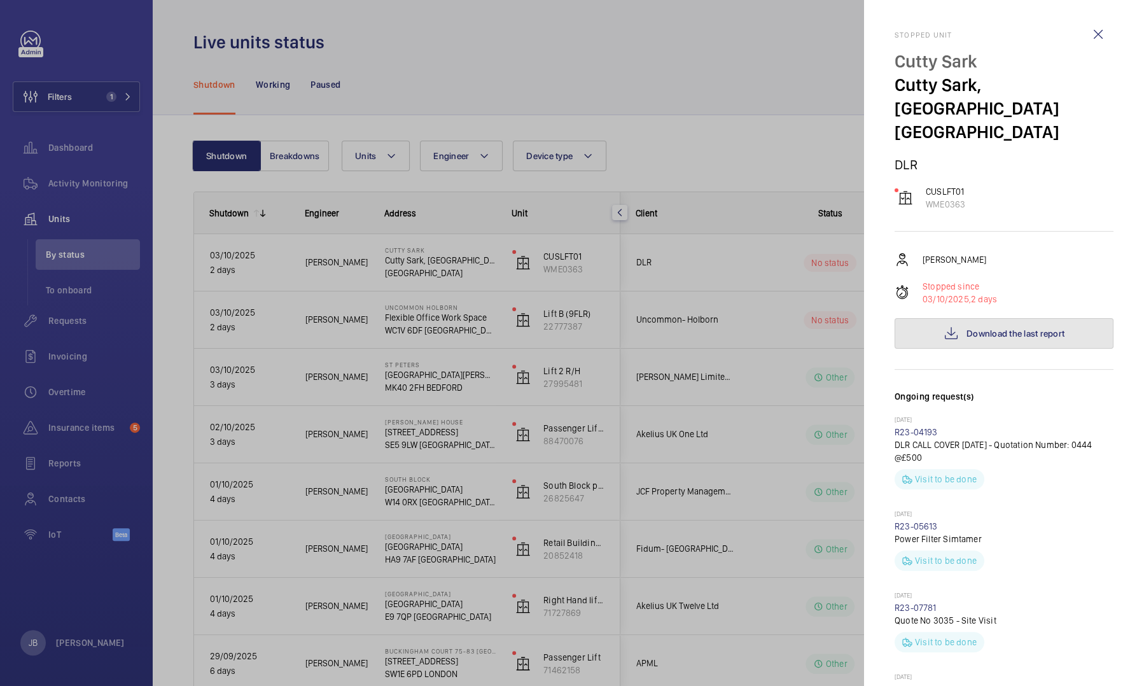
click at [1020, 328] on span "Download the last report" at bounding box center [1016, 333] width 98 height 10
click at [738, 510] on div at bounding box center [572, 343] width 1144 height 686
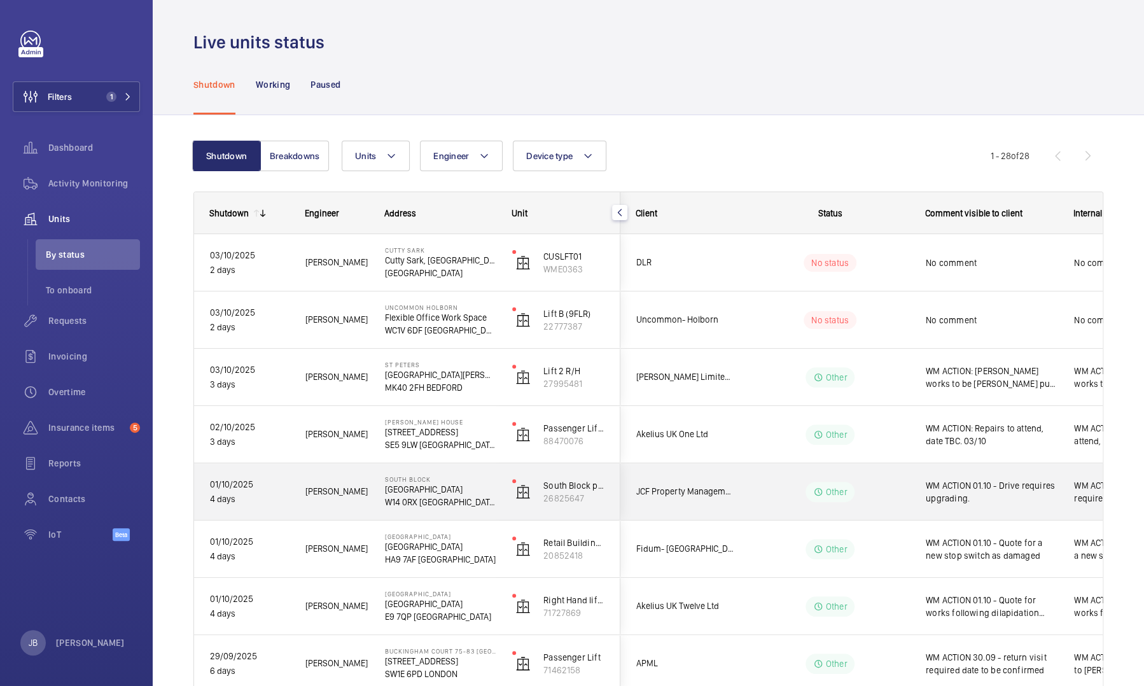
click at [994, 498] on span "WM ACTION 01.10 - Drive requires upgrading." at bounding box center [992, 491] width 132 height 25
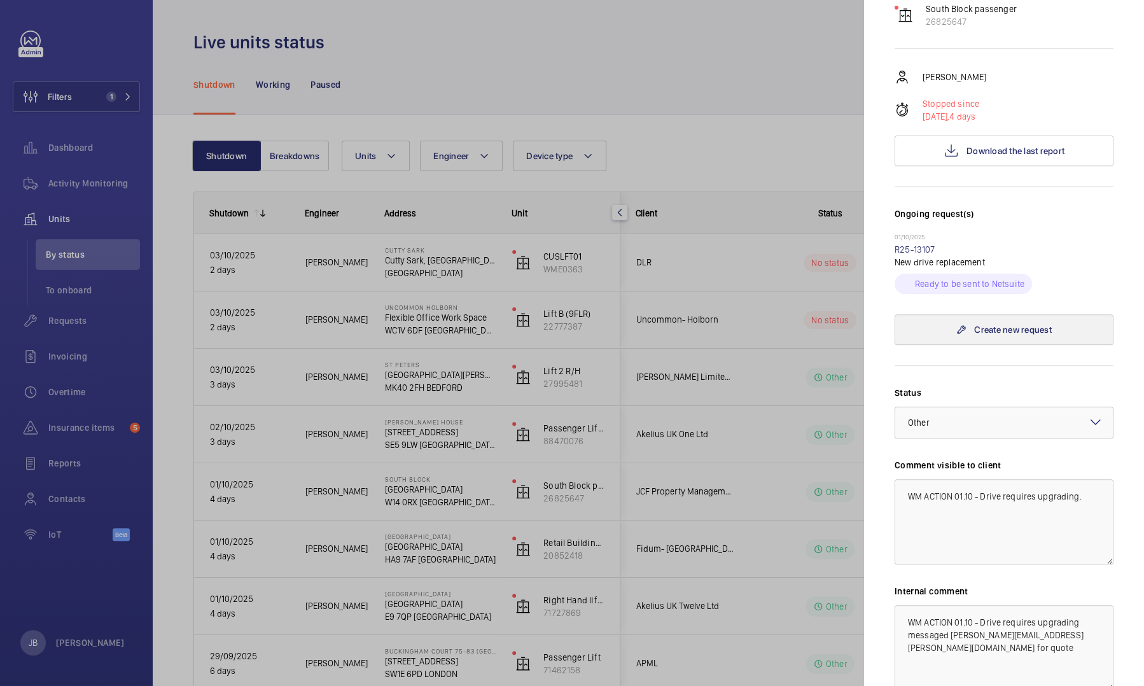
scroll to position [300, 0]
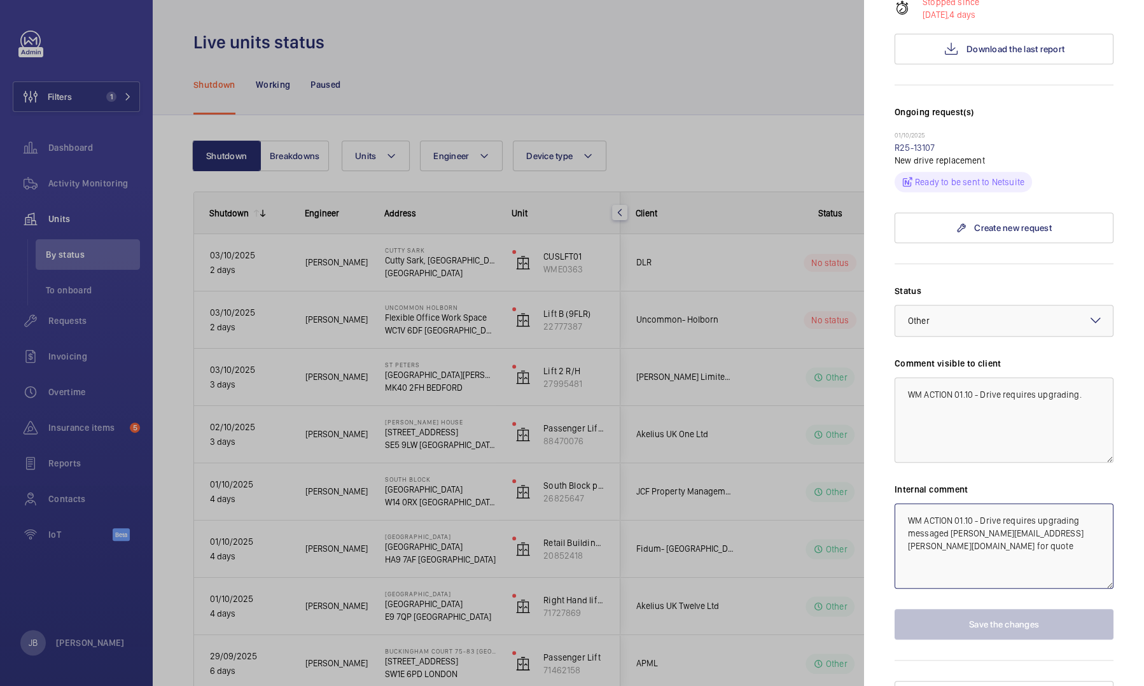
drag, startPoint x: 950, startPoint y: 511, endPoint x: 1040, endPoint y: 508, distance: 89.8
click at [1040, 508] on textarea "WM ACTION 01.10 - Drive requires upgrading messaged [PERSON_NAME][EMAIL_ADDRESS…" at bounding box center [1004, 545] width 219 height 85
click at [634, 86] on div at bounding box center [572, 343] width 1144 height 686
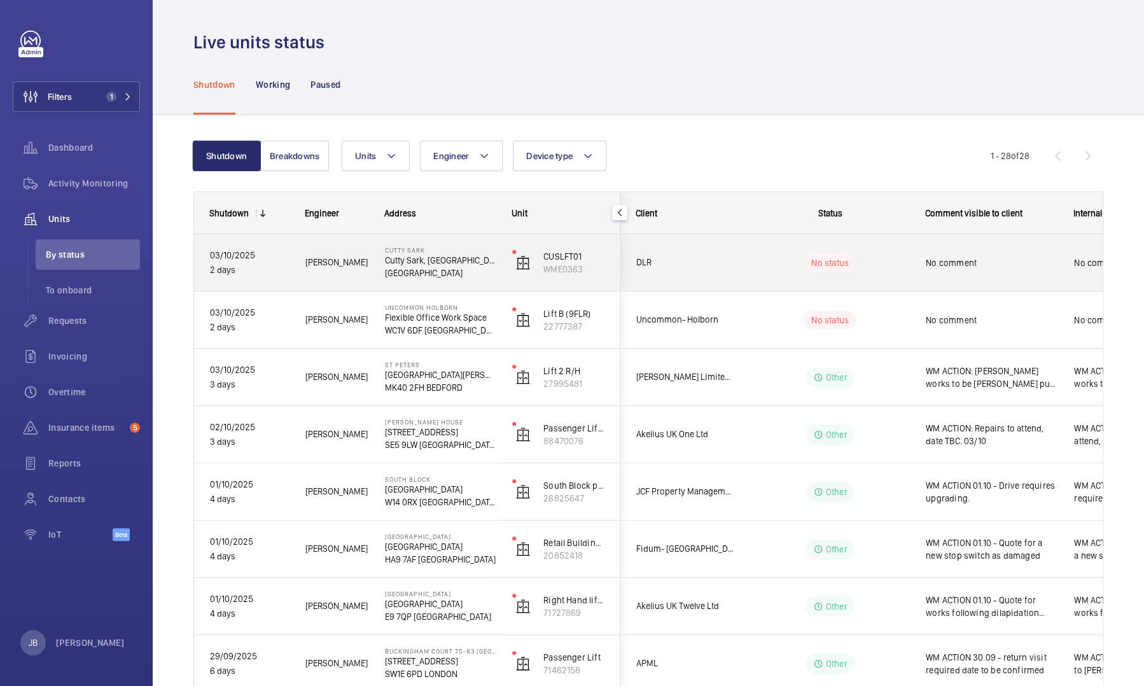
click at [975, 282] on div "No comment" at bounding box center [984, 263] width 147 height 55
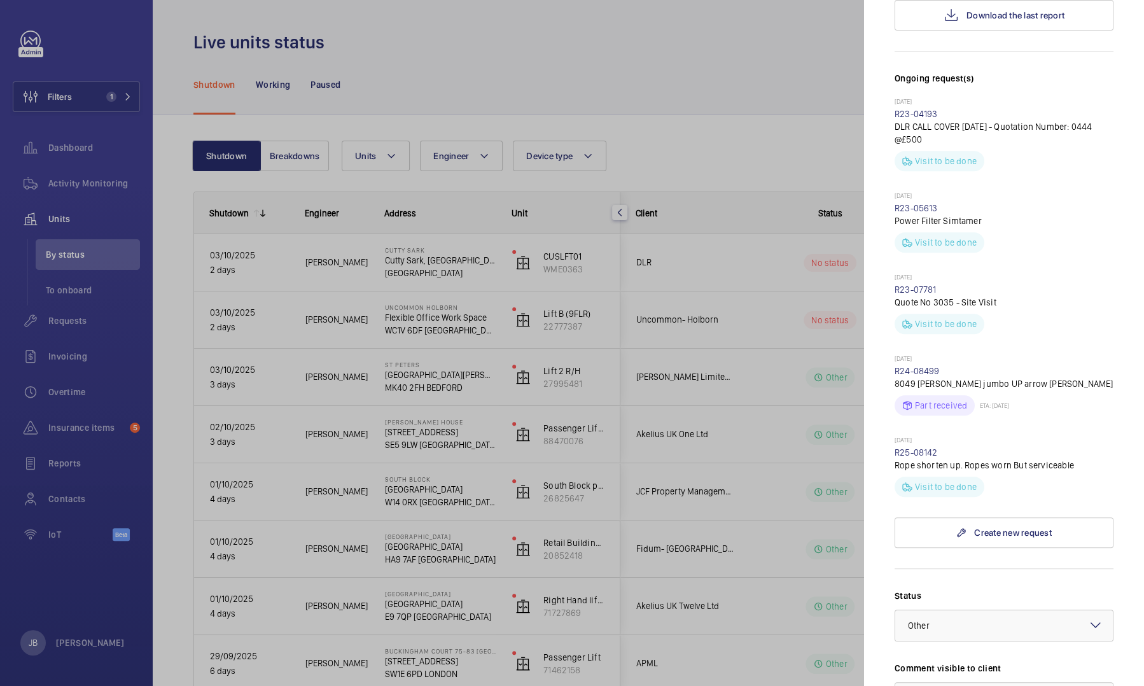
scroll to position [573, 0]
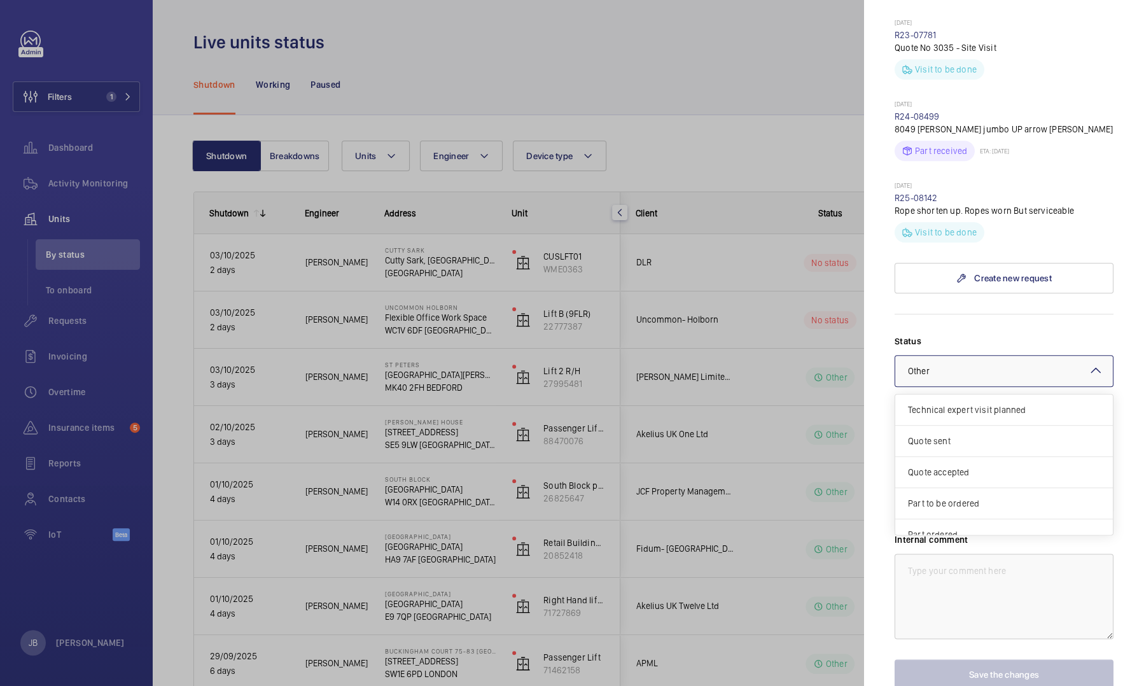
click at [1062, 356] on div at bounding box center [1005, 371] width 218 height 31
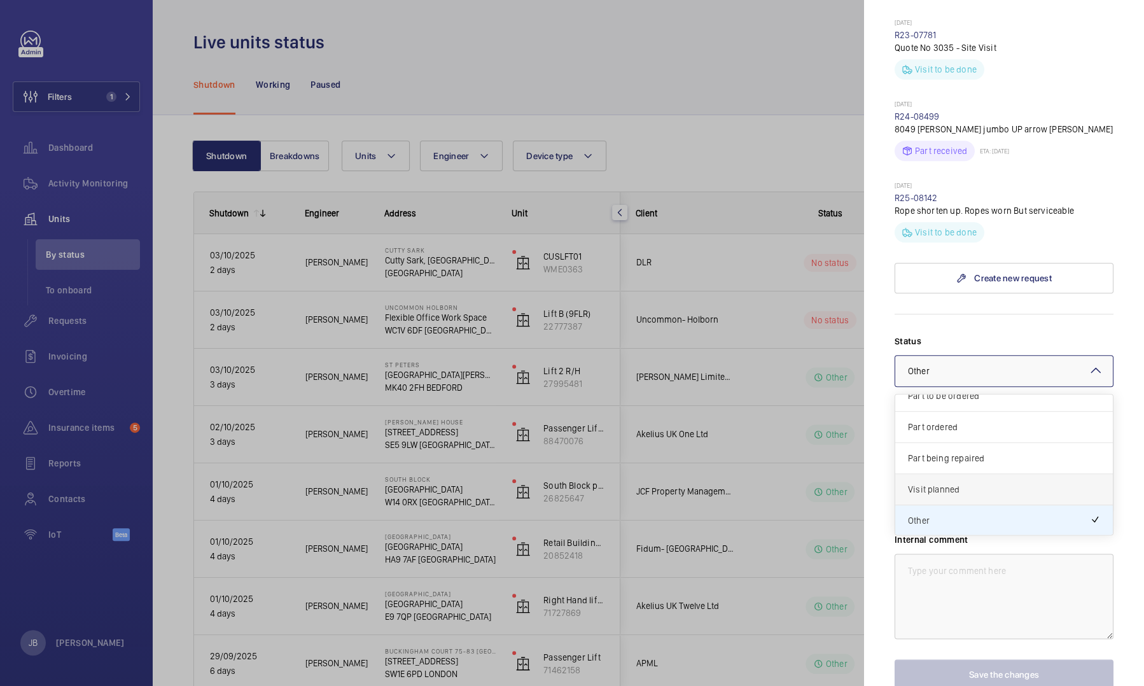
click at [965, 483] on span "Visit planned" at bounding box center [1004, 489] width 192 height 13
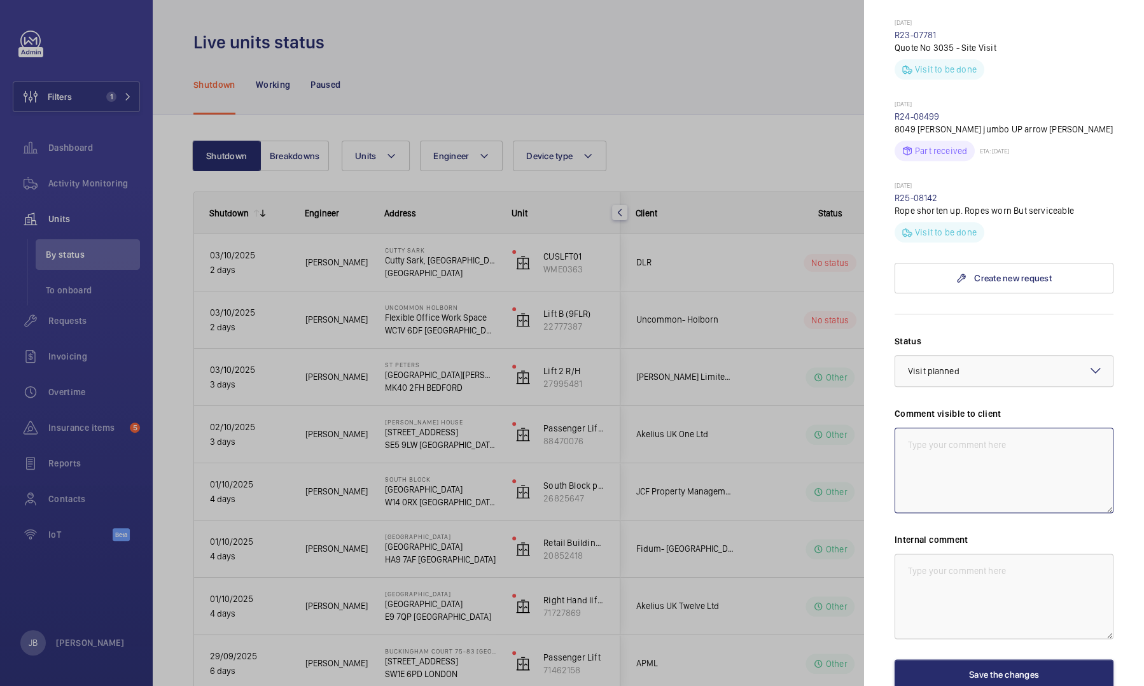
click at [969, 454] on textarea at bounding box center [1004, 470] width 219 height 85
click at [1015, 438] on textarea "WM ACTION 06.01.25 -" at bounding box center [1004, 470] width 219 height 85
drag, startPoint x: 1003, startPoint y: 428, endPoint x: 897, endPoint y: 421, distance: 105.9
click at [897, 428] on textarea "WM ACTION [DATE] - Return visit to further investigate ETA TBC" at bounding box center [1004, 470] width 219 height 85
type textarea "WM ACTION [DATE] - Return visit to further investigate ETA TBC"
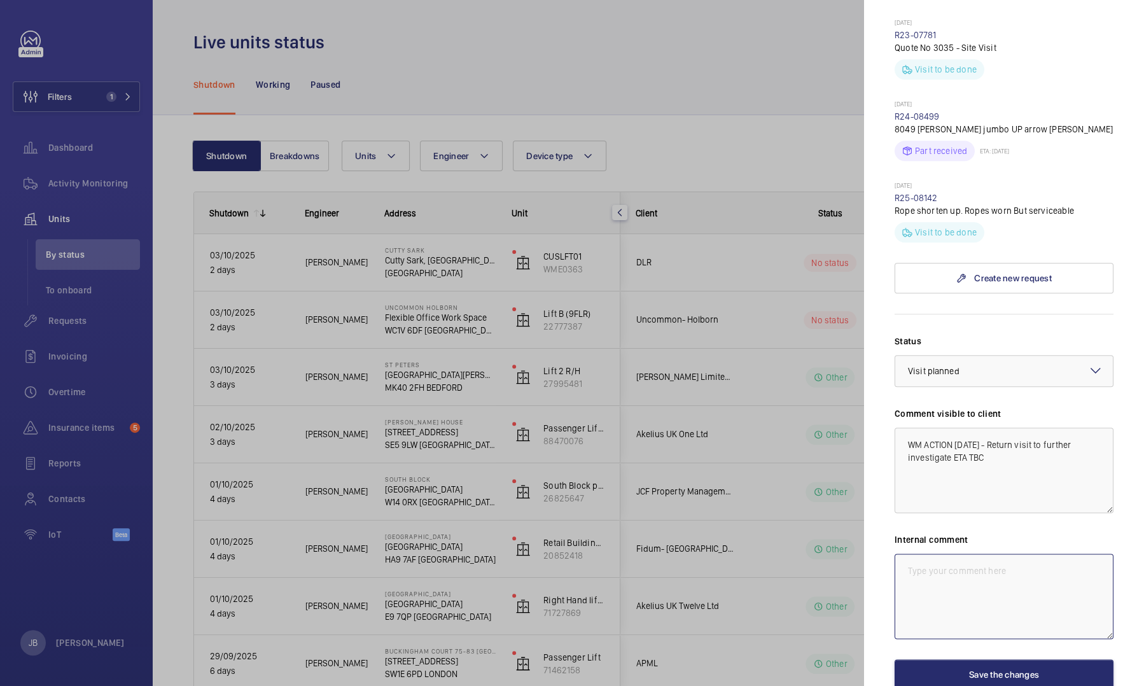
click at [932, 554] on textarea at bounding box center [1004, 596] width 219 height 85
paste textarea "WM ACTION [DATE] - Return visit to further investigate ETA TBC"
type textarea "WM ACTION [DATE] - Return visit to further investigate ETA TBC"
click at [970, 659] on button "Save the changes" at bounding box center [1004, 674] width 219 height 31
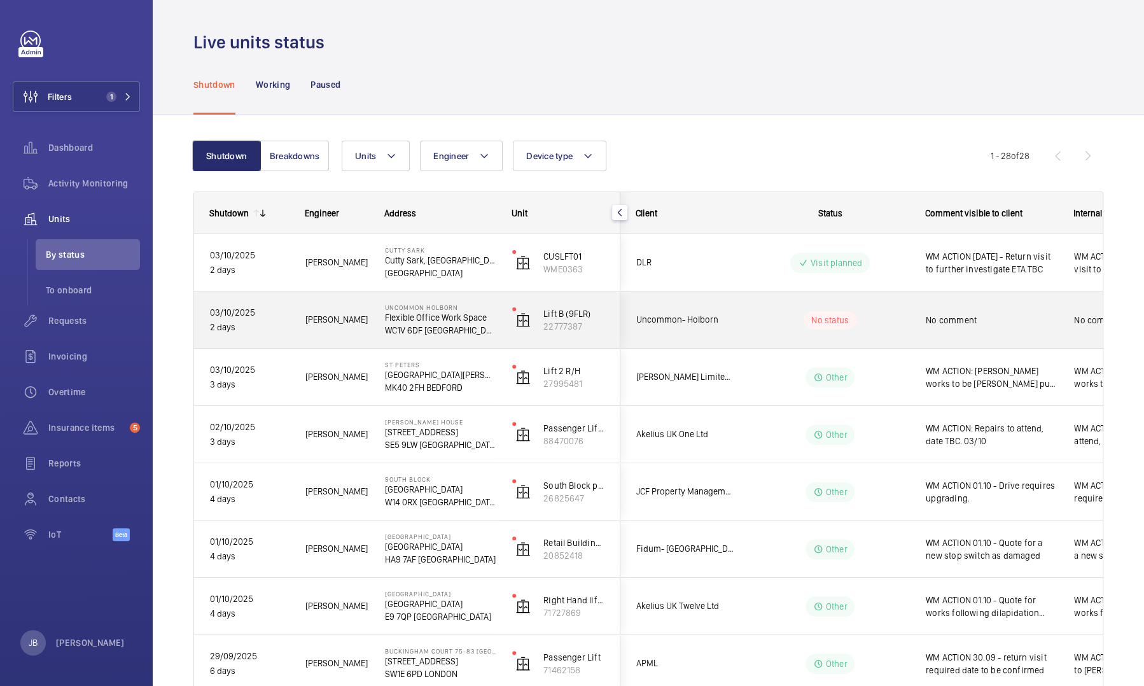
click at [904, 325] on wm-front-pills-cell "No status" at bounding box center [830, 320] width 158 height 18
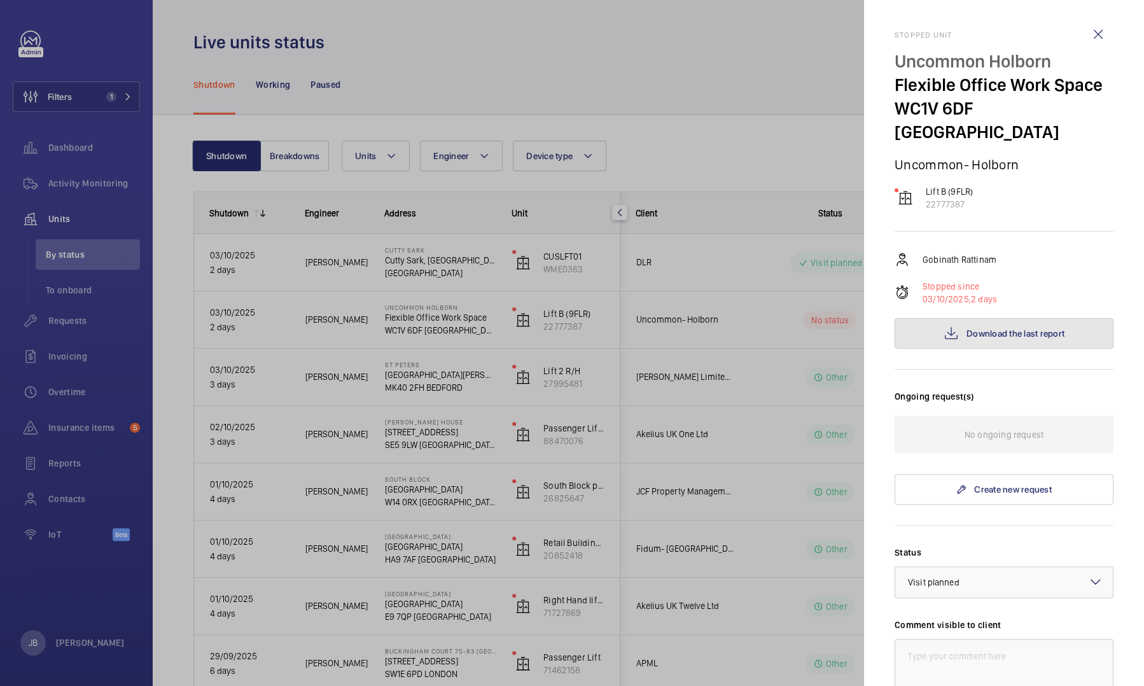
click at [970, 328] on span "Download the last report" at bounding box center [1016, 333] width 98 height 10
drag, startPoint x: 77, startPoint y: 105, endPoint x: 101, endPoint y: 110, distance: 24.1
click at [76, 106] on div at bounding box center [572, 343] width 1144 height 686
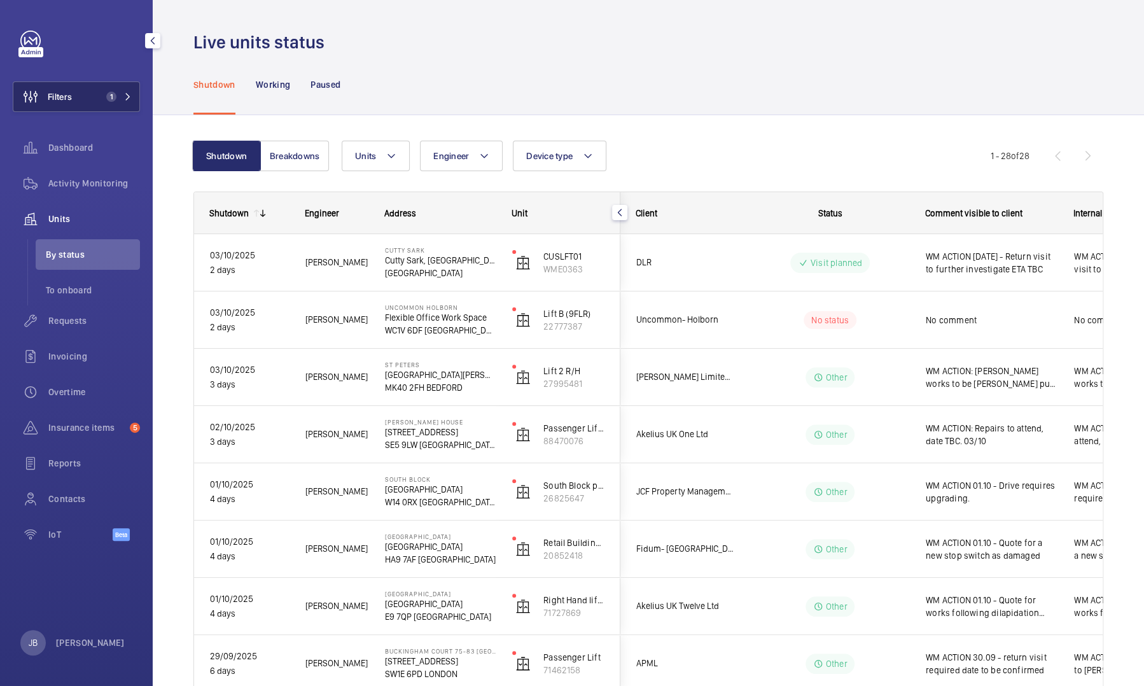
click at [111, 108] on button "Filters 1" at bounding box center [76, 96] width 127 height 31
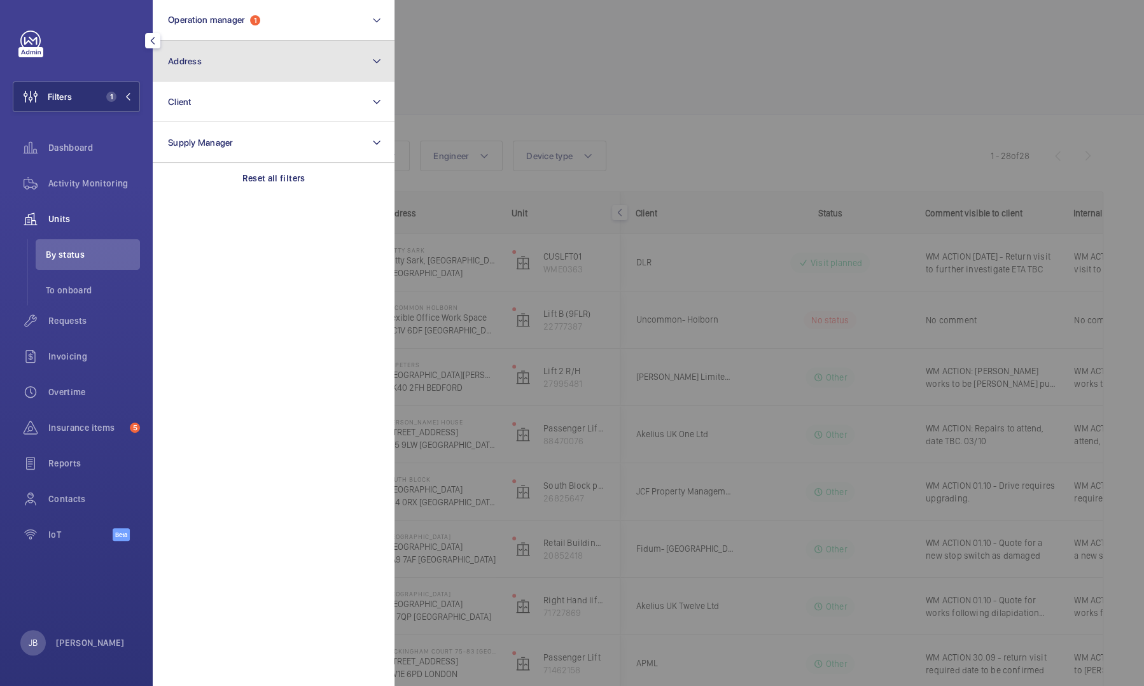
click at [246, 71] on button "Address" at bounding box center [274, 61] width 242 height 41
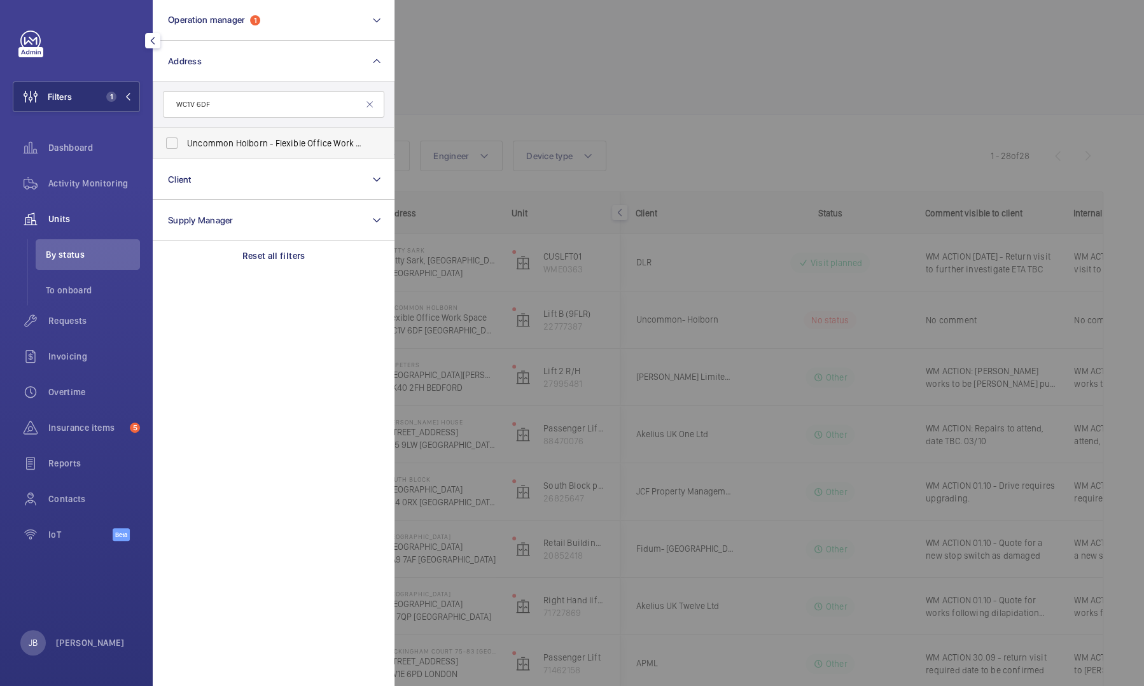
type input "WC1V 6DF"
click at [183, 148] on div "Uncommon Holborn - Flexible Office Work Space, LONDON WC1V 6DF" at bounding box center [171, 142] width 25 height 25
drag, startPoint x: 183, startPoint y: 148, endPoint x: 168, endPoint y: 151, distance: 15.6
click at [173, 148] on input "Uncommon Holborn - Flexible Office Work Space, LONDON WC1V 6DF" at bounding box center [171, 142] width 25 height 25
checkbox input "true"
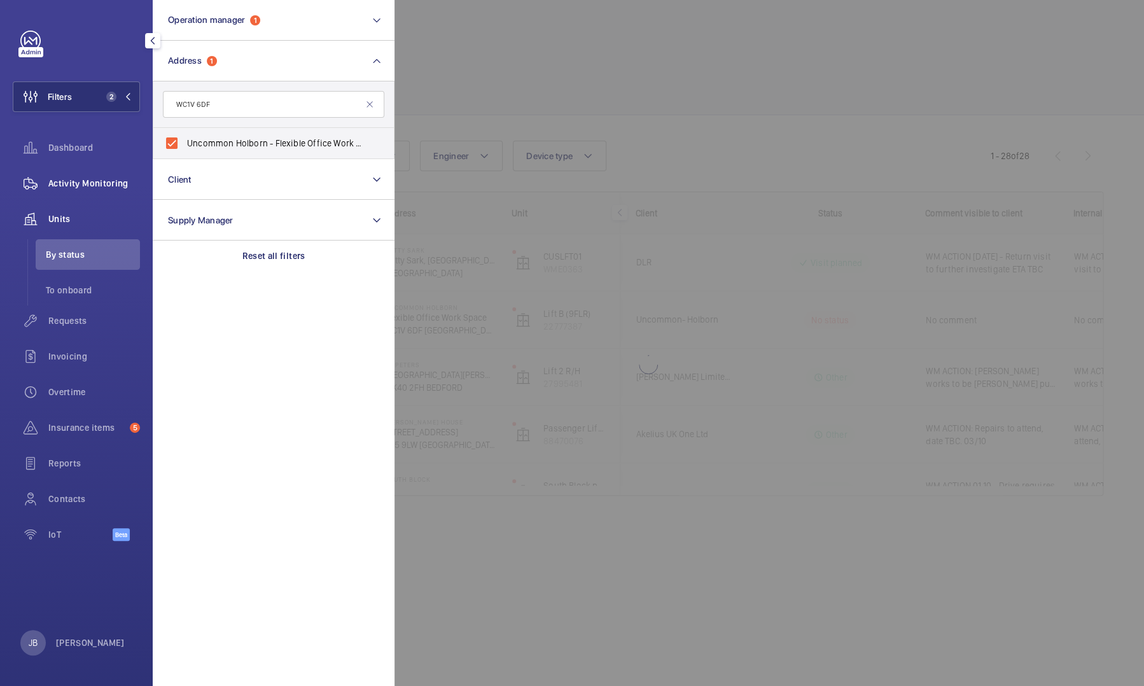
click at [94, 182] on span "Activity Monitoring" at bounding box center [94, 183] width 92 height 13
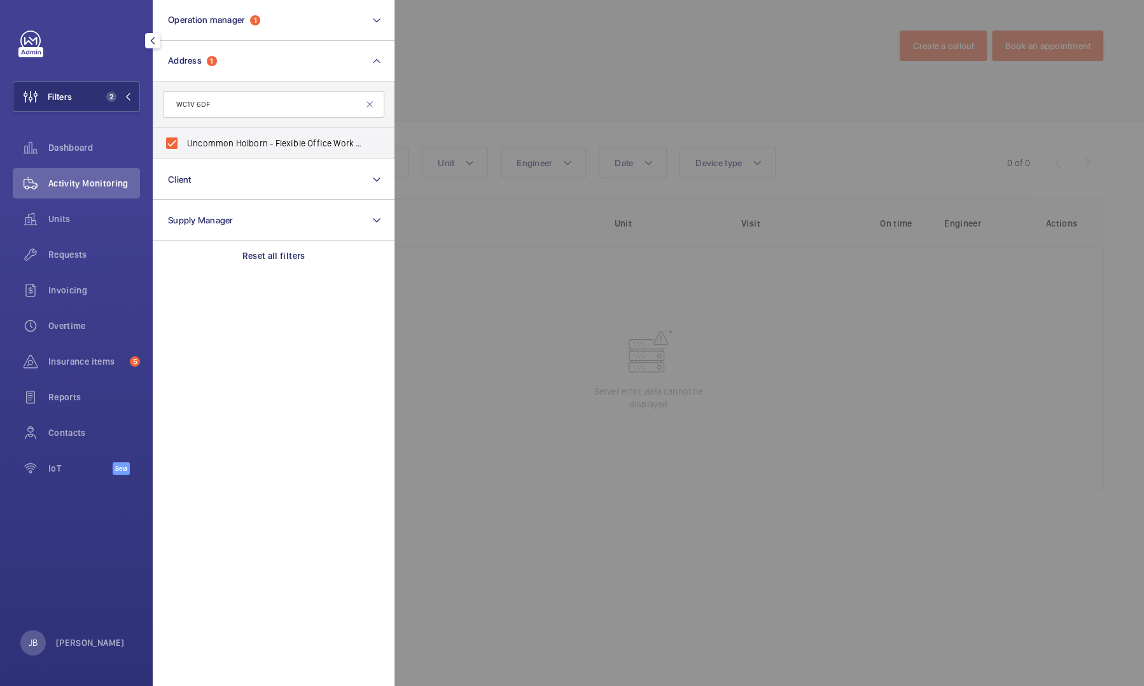
click at [465, 76] on div at bounding box center [967, 343] width 1144 height 686
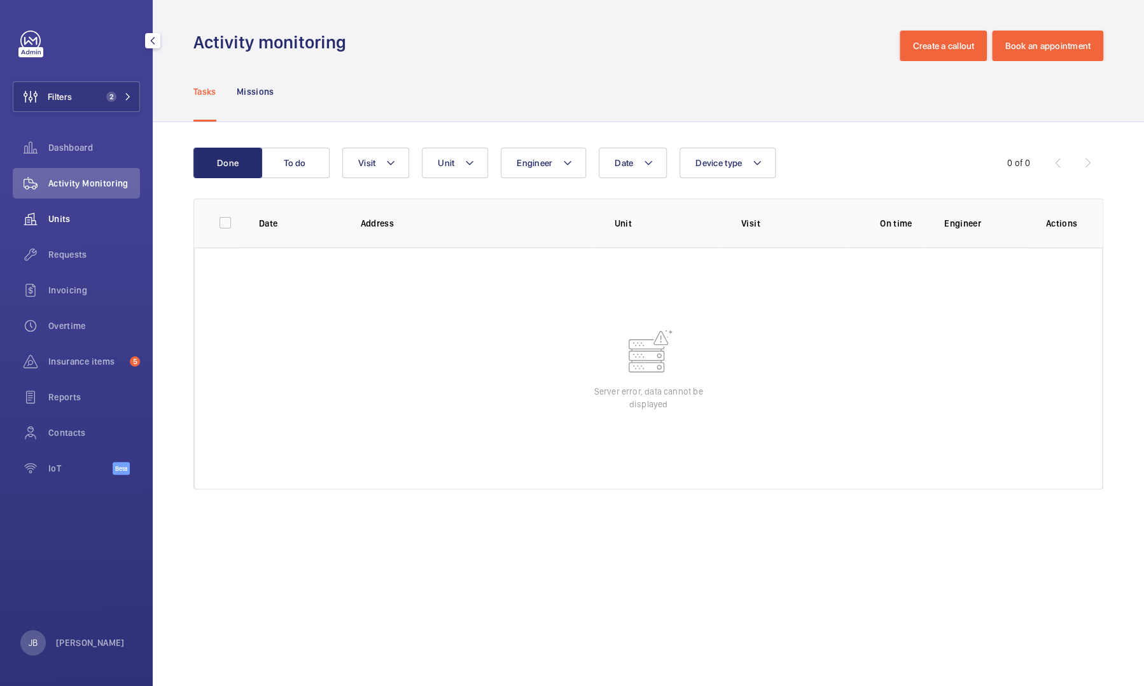
click at [87, 219] on span "Units" at bounding box center [94, 219] width 92 height 13
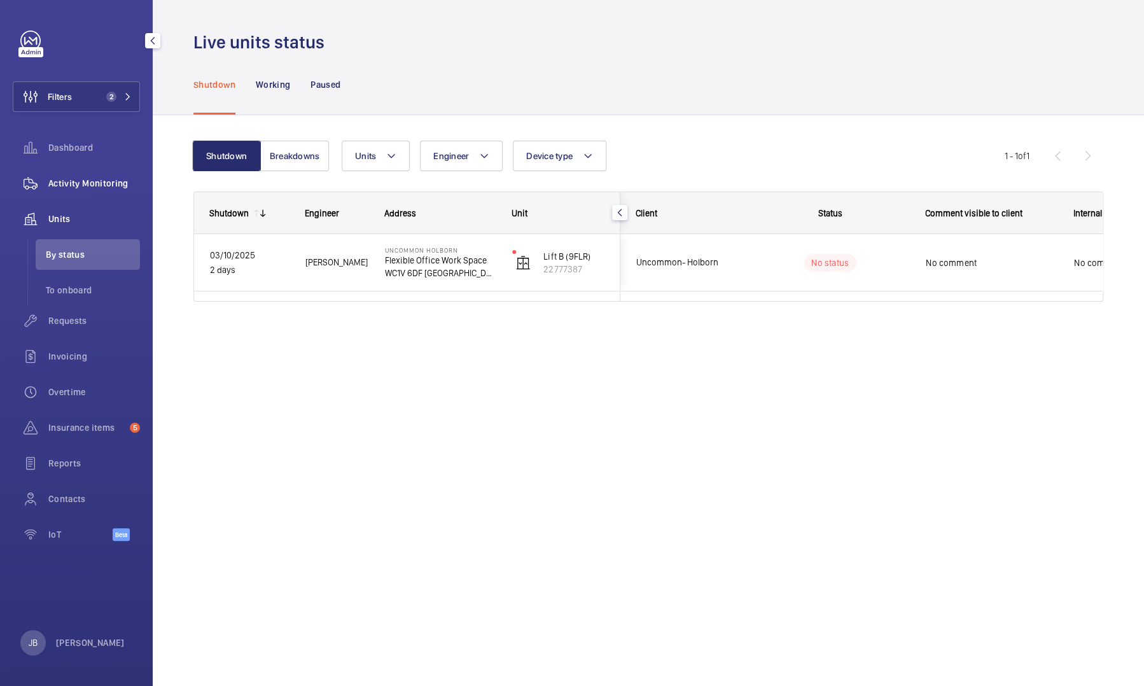
click at [85, 189] on span "Activity Monitoring" at bounding box center [94, 183] width 92 height 13
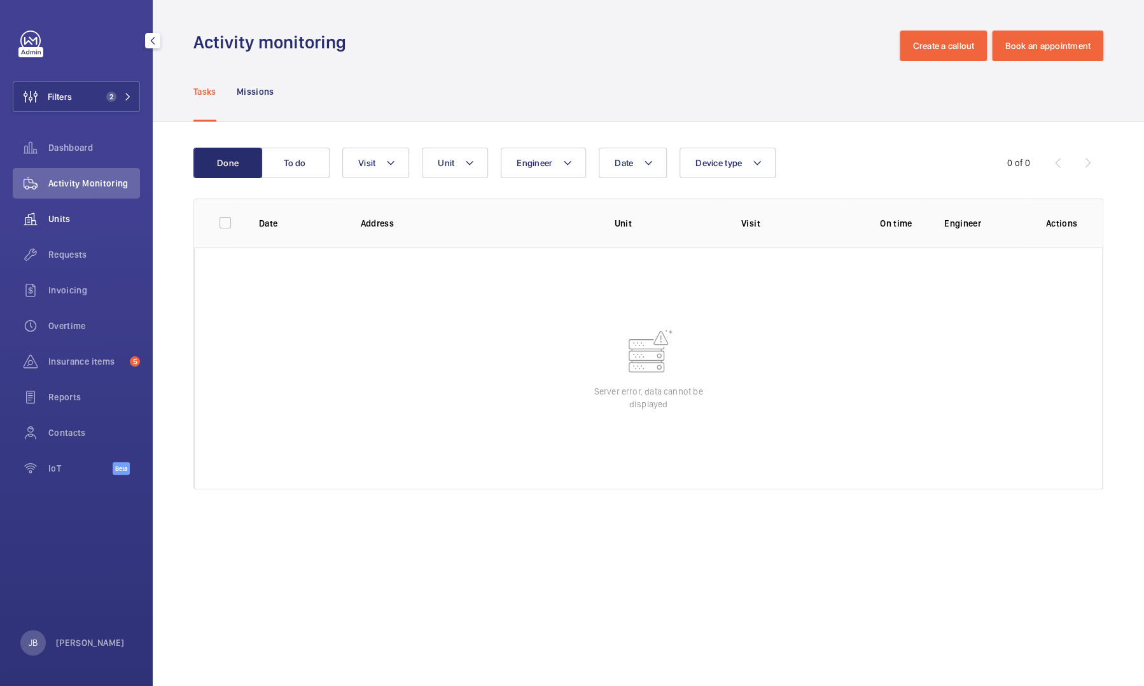
click at [71, 215] on span "Units" at bounding box center [94, 219] width 92 height 13
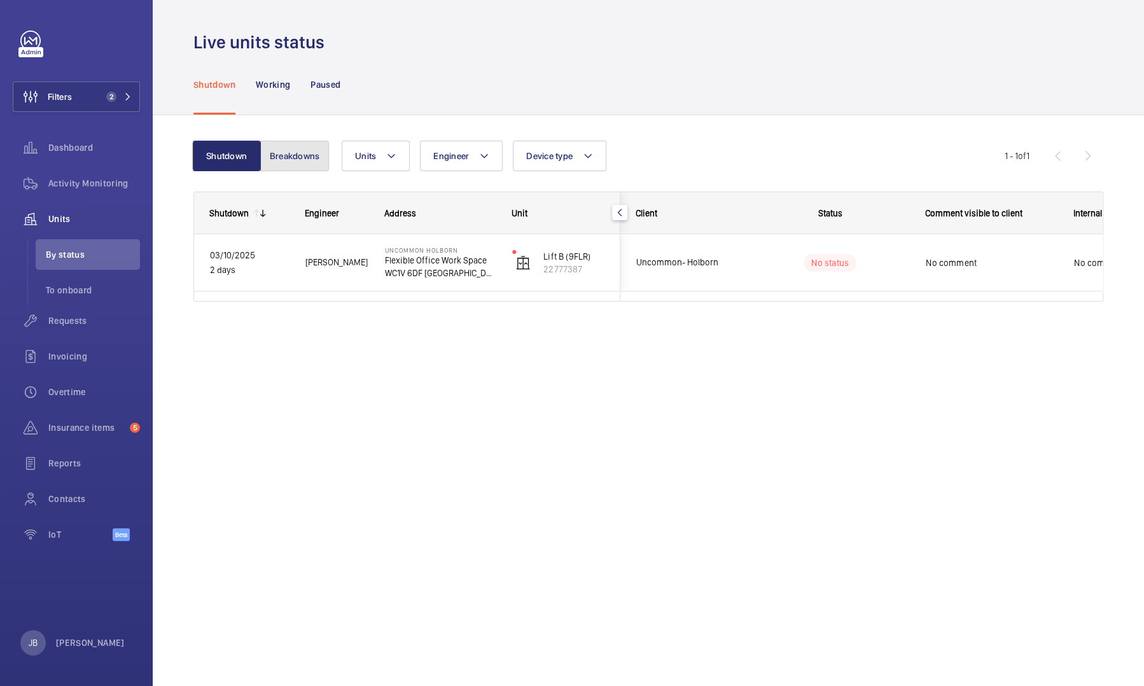
click at [307, 152] on button "Breakdowns" at bounding box center [294, 156] width 69 height 31
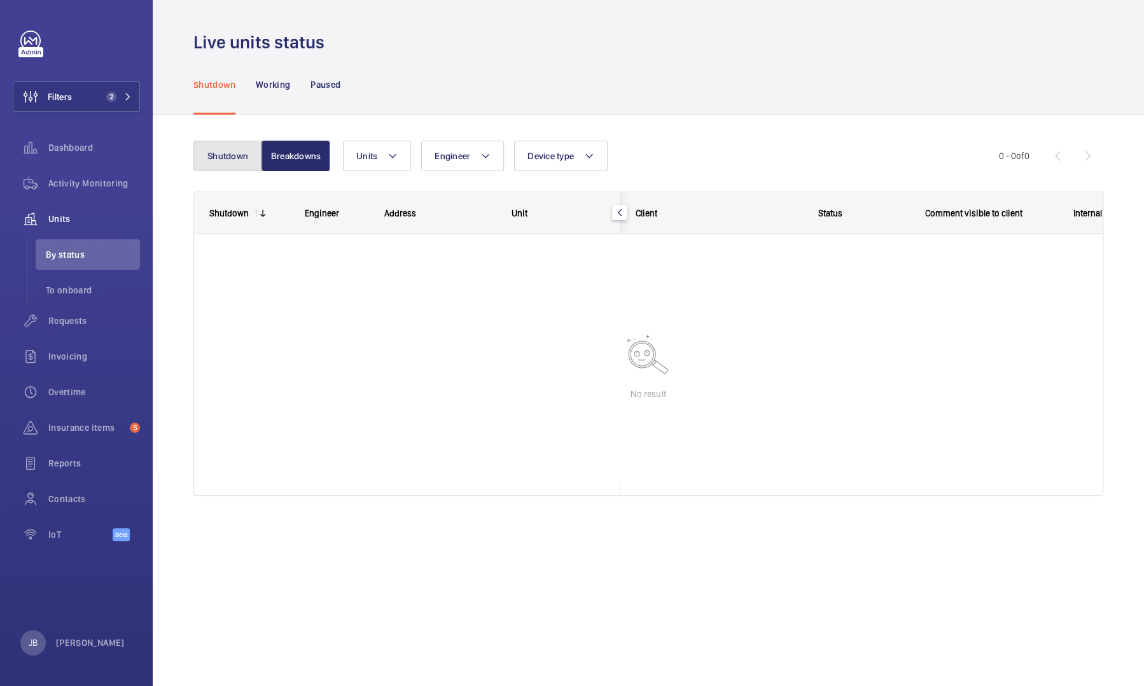
click at [244, 155] on button "Shutdown" at bounding box center [227, 156] width 69 height 31
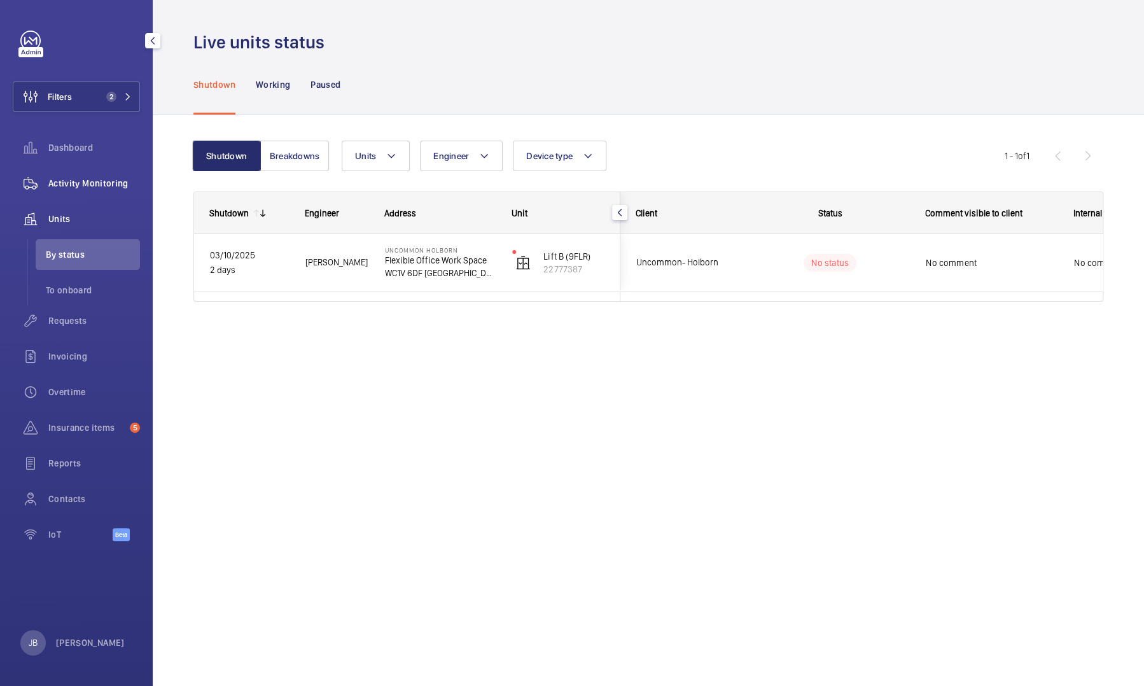
click at [93, 182] on span "Activity Monitoring" at bounding box center [94, 183] width 92 height 13
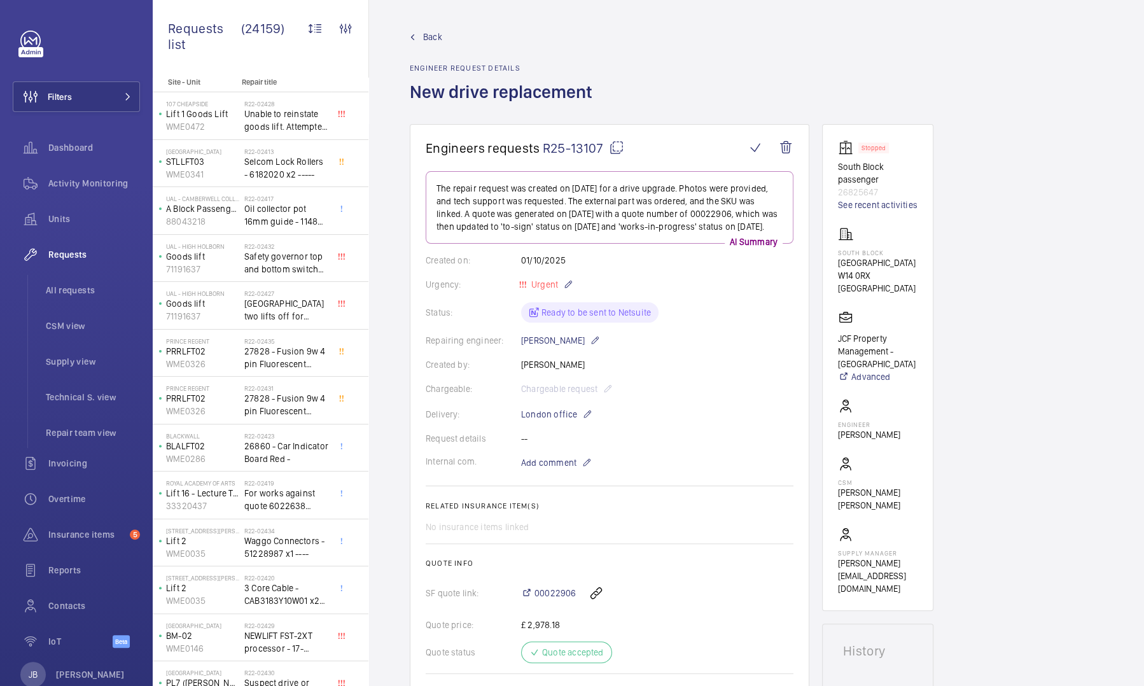
drag, startPoint x: 541, startPoint y: 143, endPoint x: 606, endPoint y: 147, distance: 65.0
click at [606, 147] on span "R25-13107" at bounding box center [583, 148] width 81 height 16
copy span "R25-13107"
drag, startPoint x: 596, startPoint y: 150, endPoint x: 536, endPoint y: 146, distance: 60.0
click at [536, 146] on span "Engineers requests" at bounding box center [483, 148] width 115 height 16
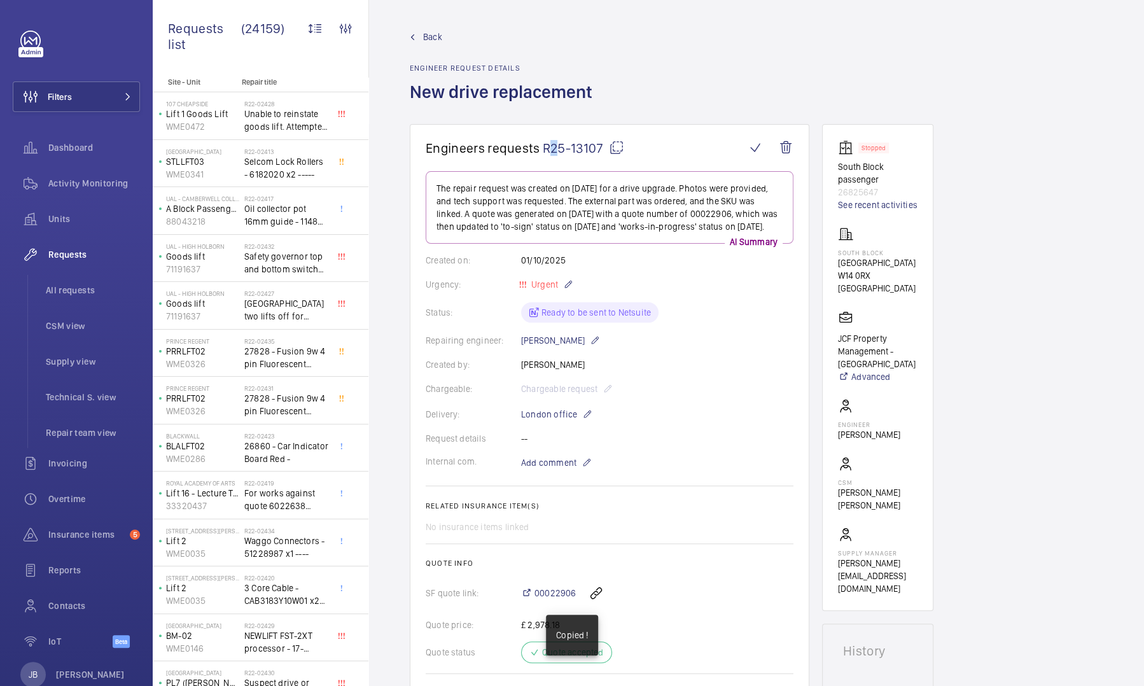
drag, startPoint x: 536, startPoint y: 146, endPoint x: 545, endPoint y: 144, distance: 9.7
click at [545, 144] on span "R25-13107" at bounding box center [583, 148] width 81 height 16
copy span "R"
drag, startPoint x: 542, startPoint y: 146, endPoint x: 601, endPoint y: 146, distance: 58.6
click at [601, 146] on span "R25-13107" at bounding box center [583, 148] width 81 height 16
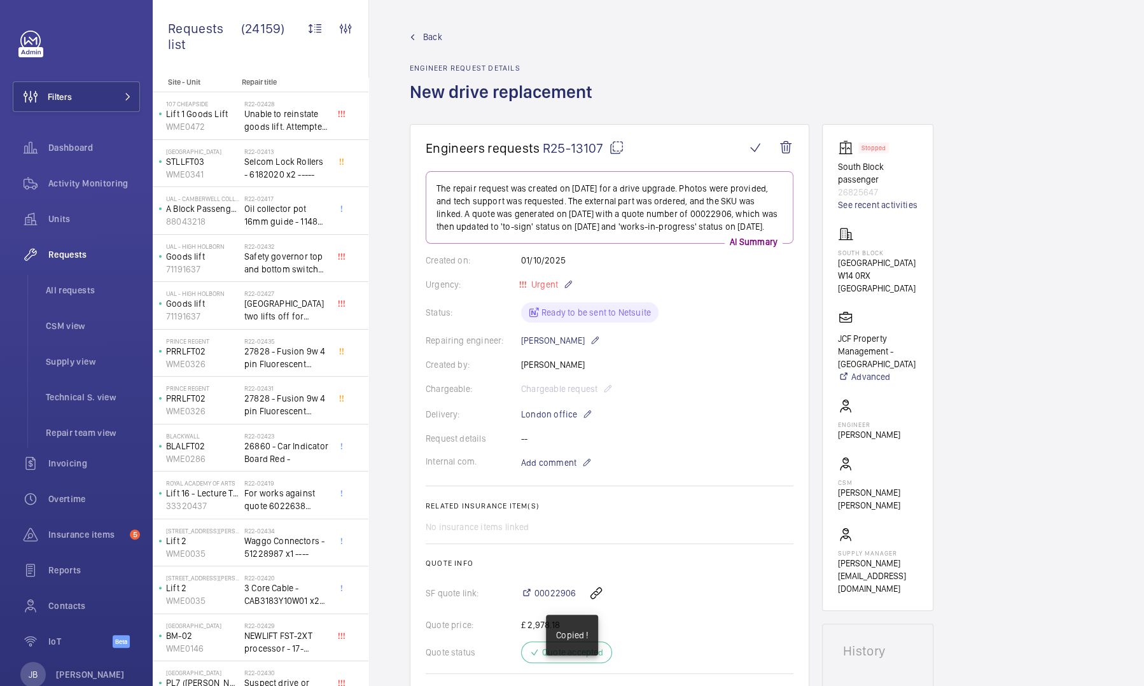
copy span "R25-13107"
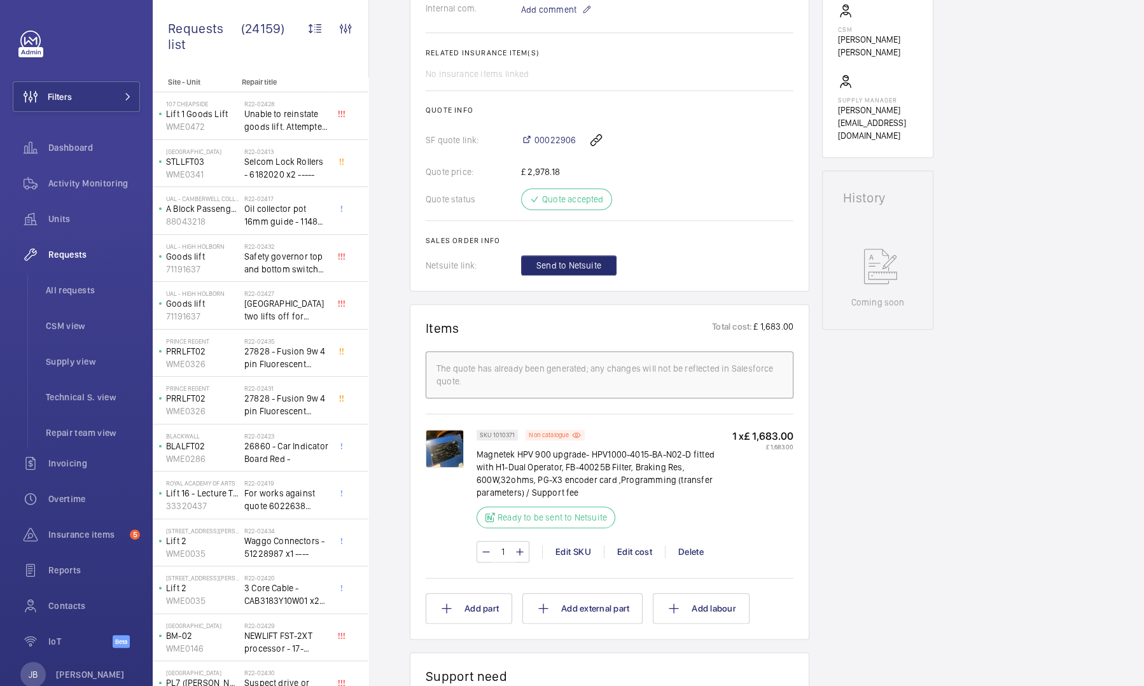
scroll to position [446, 0]
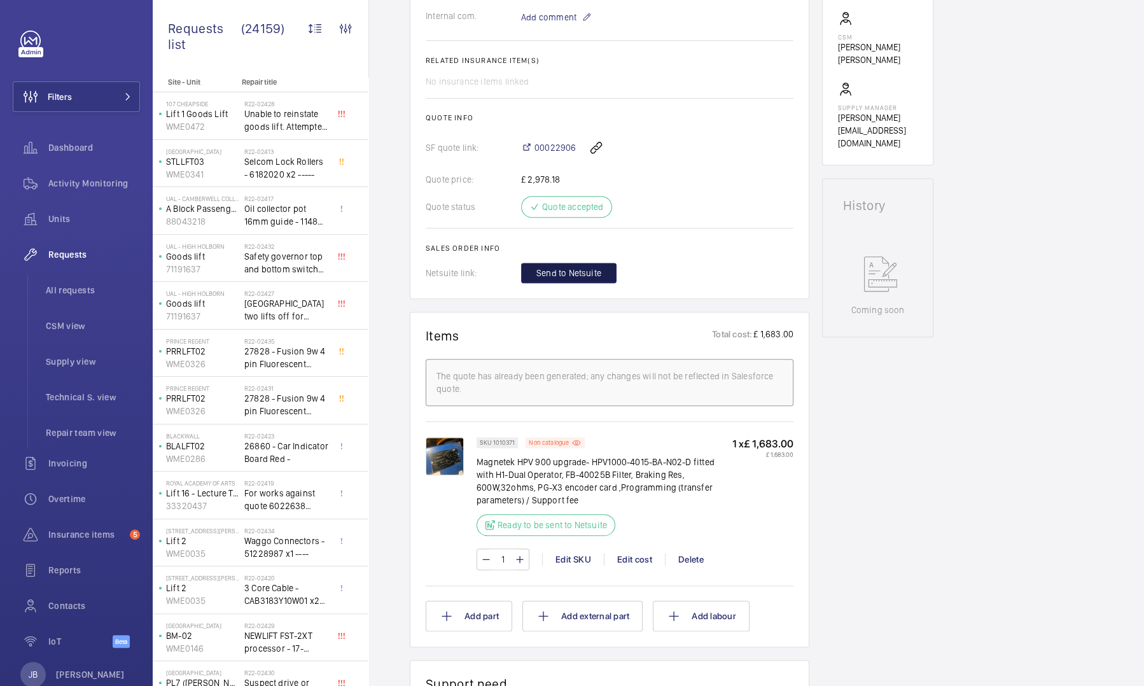
click at [565, 276] on span "Send to Netsuite" at bounding box center [569, 273] width 65 height 13
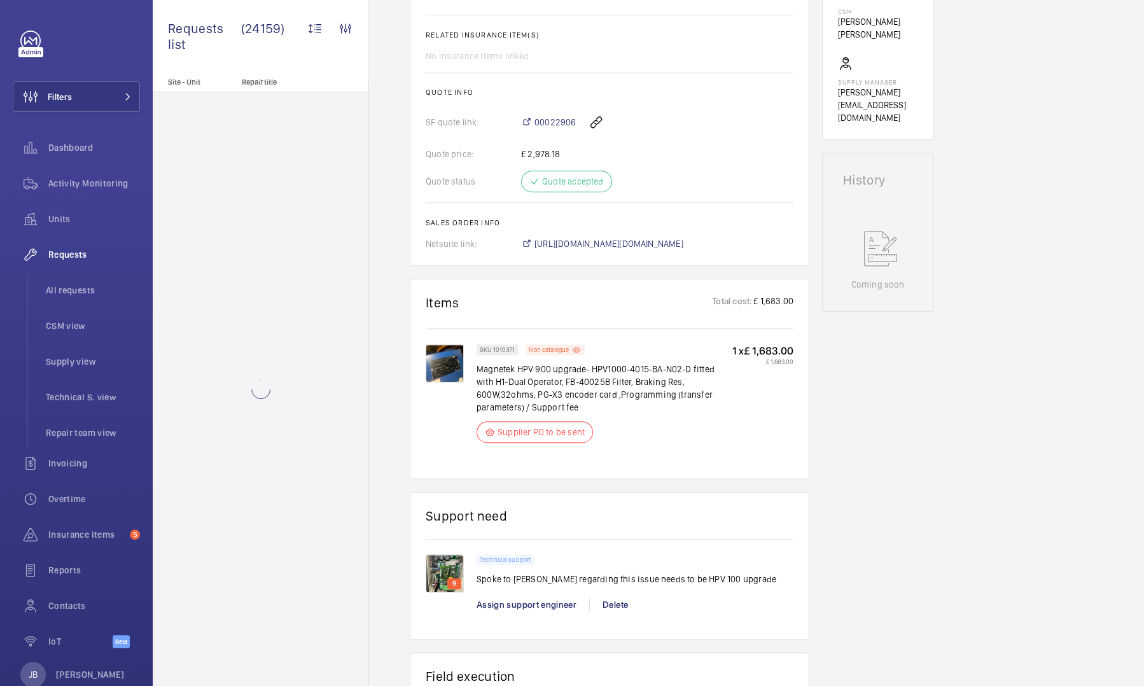
scroll to position [484, 0]
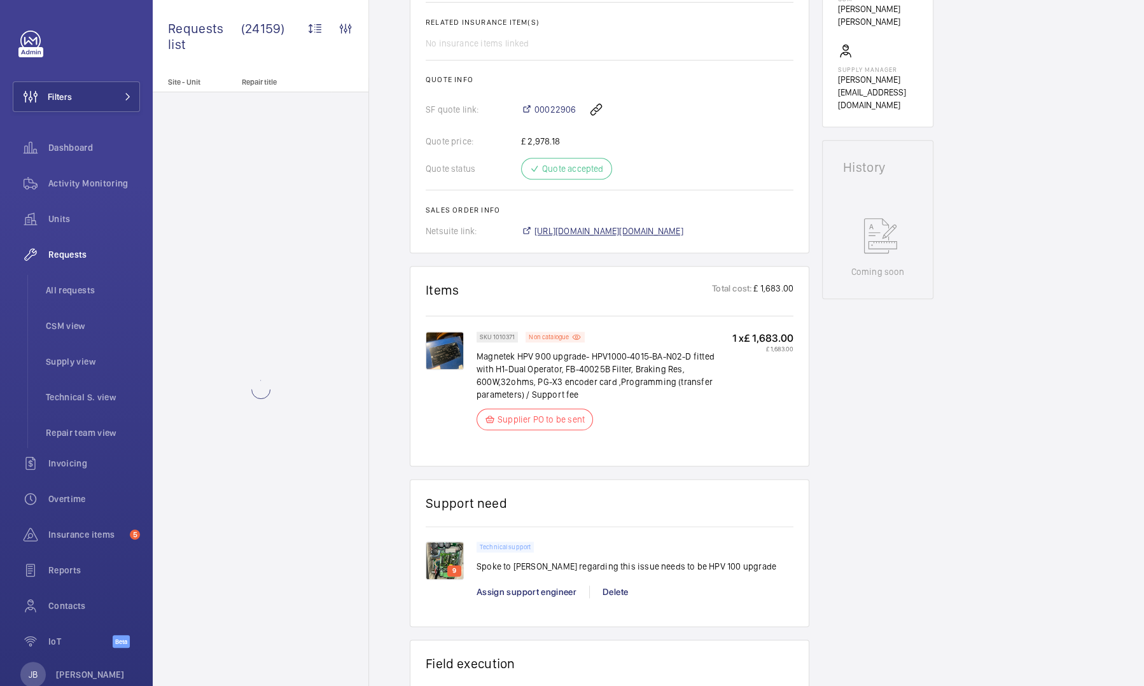
click at [624, 233] on span "https://6461500.app.netsuite.com/app/accounting/transactions/salesord.nl?id=306…" at bounding box center [609, 231] width 149 height 13
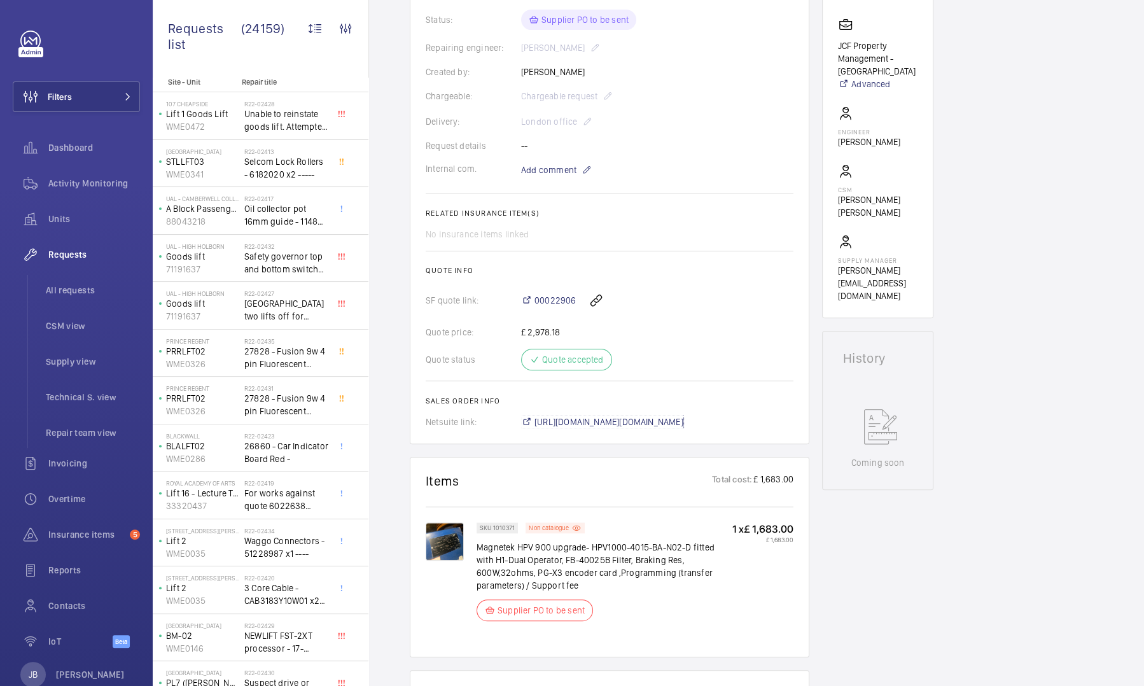
scroll to position [229, 0]
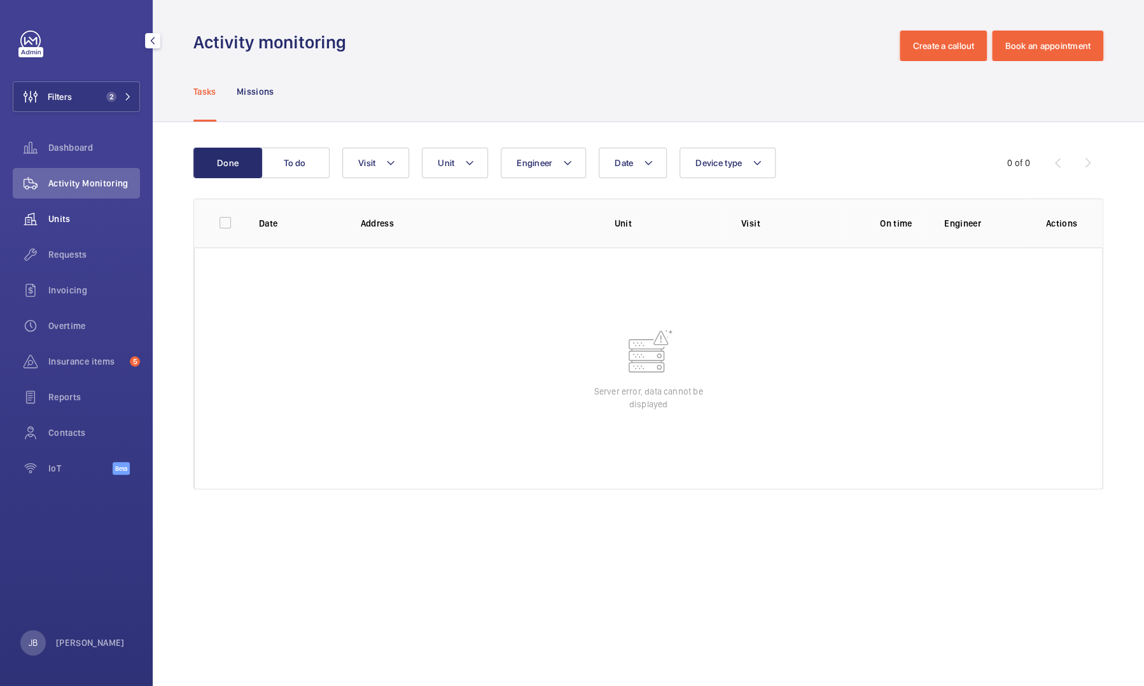
click at [64, 220] on span "Units" at bounding box center [94, 219] width 92 height 13
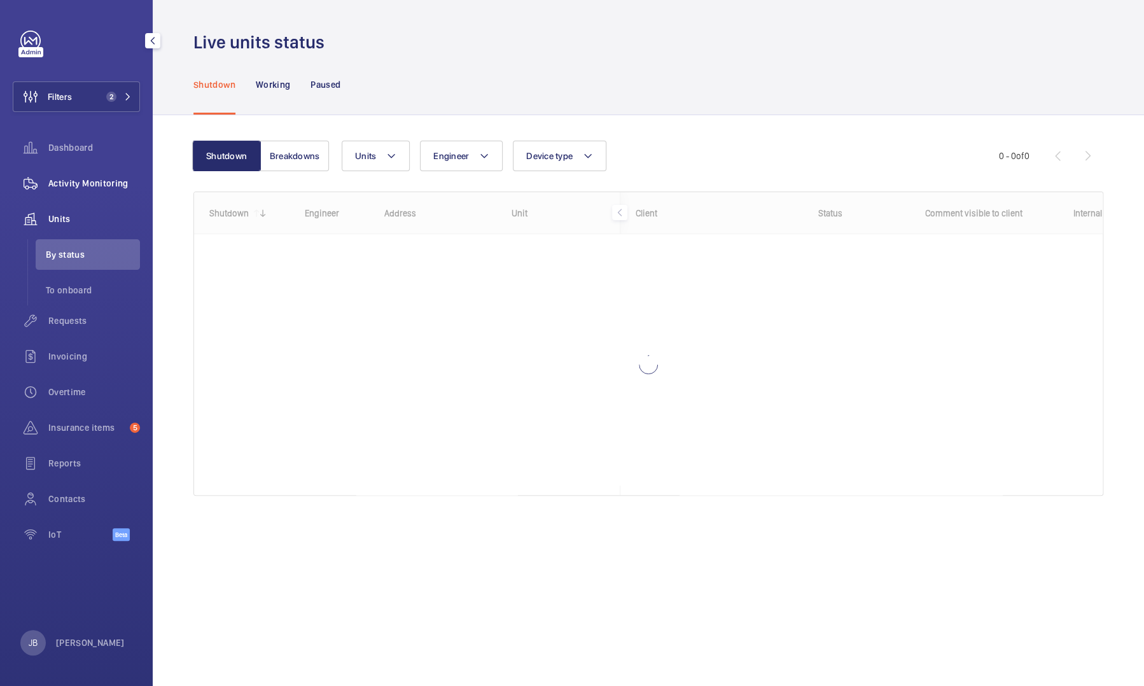
click at [67, 183] on span "Activity Monitoring" at bounding box center [94, 183] width 92 height 13
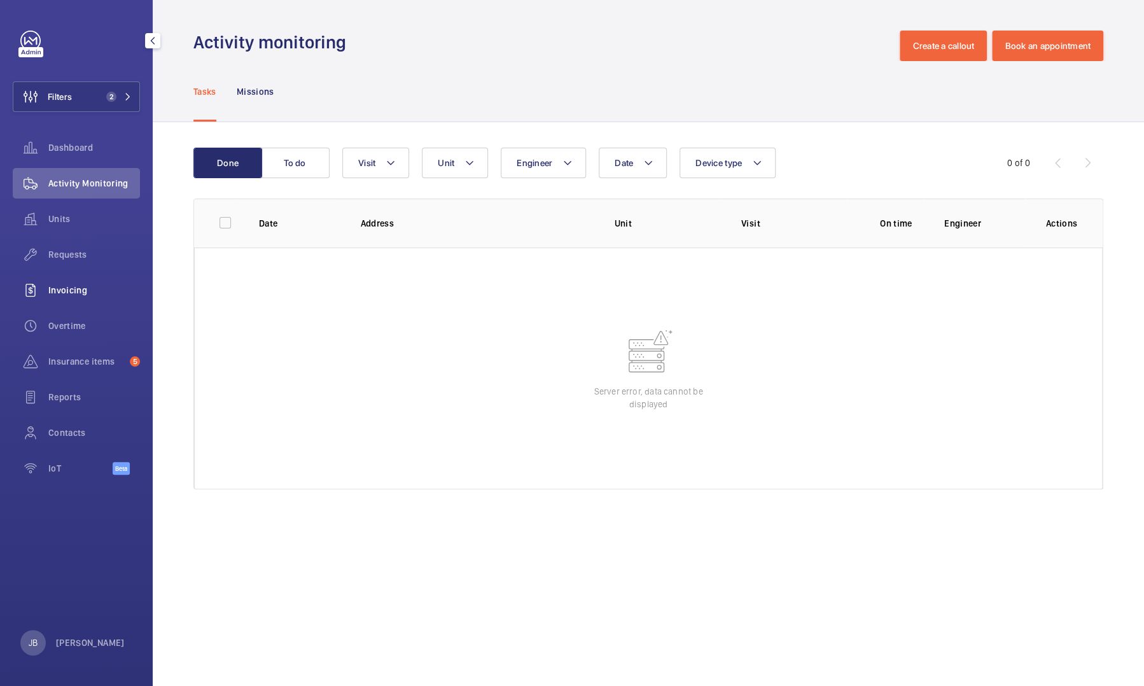
click at [76, 292] on span "Invoicing" at bounding box center [94, 290] width 92 height 13
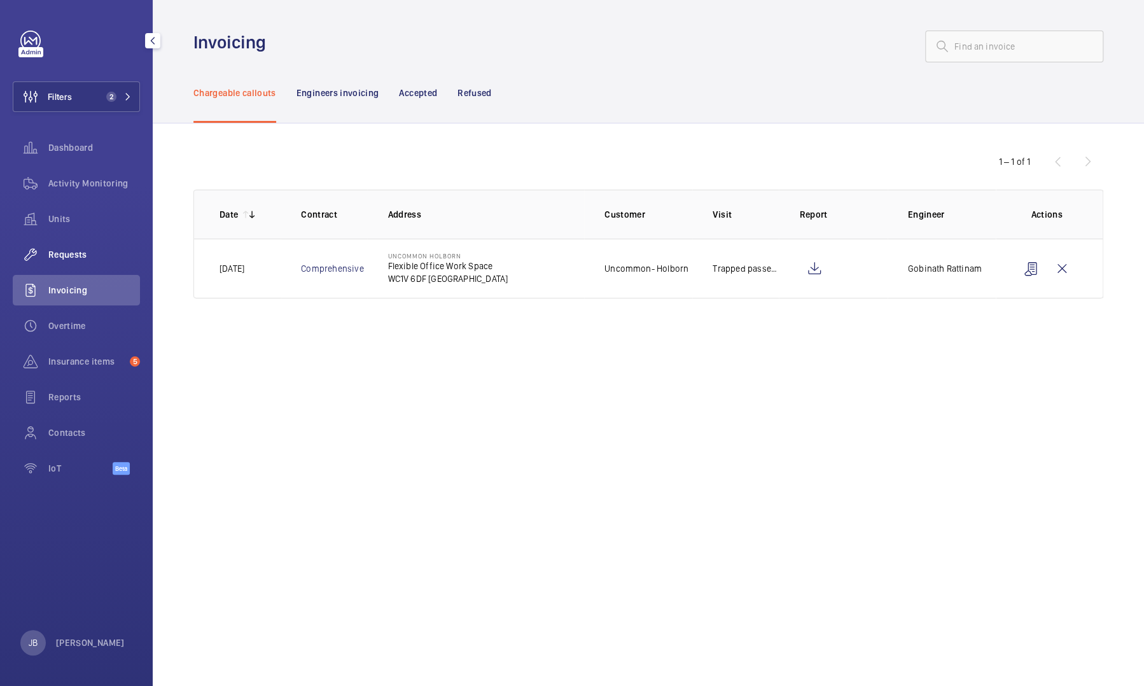
click at [73, 248] on span "Requests" at bounding box center [94, 254] width 92 height 13
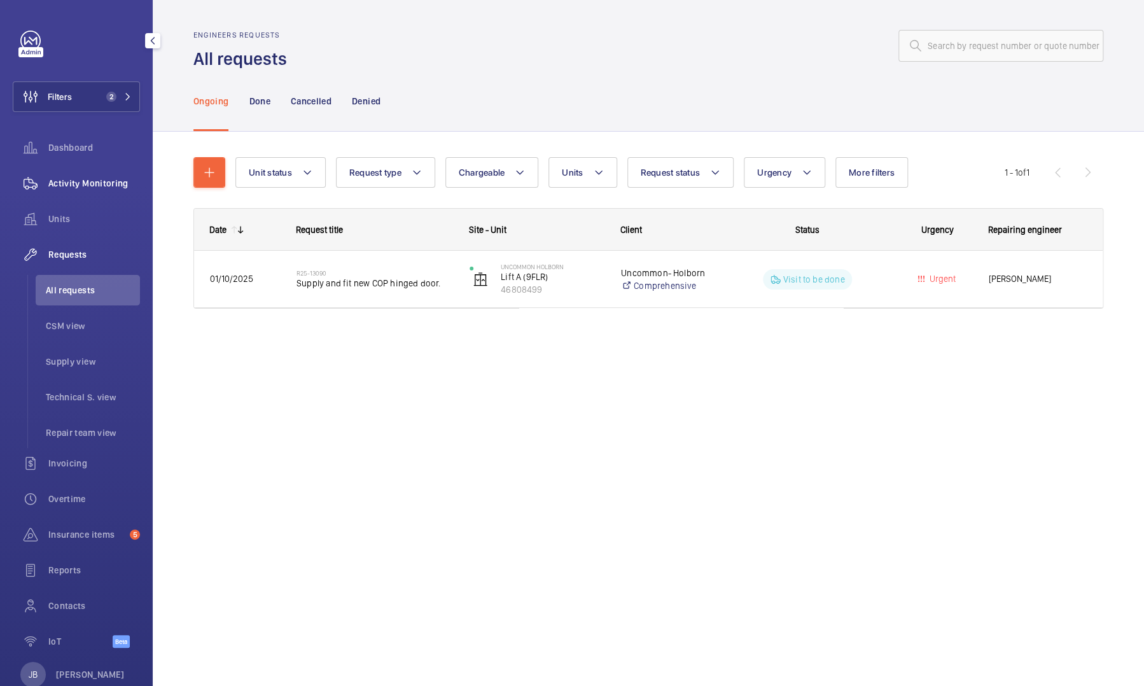
click at [71, 197] on div "Activity Monitoring" at bounding box center [76, 183] width 127 height 31
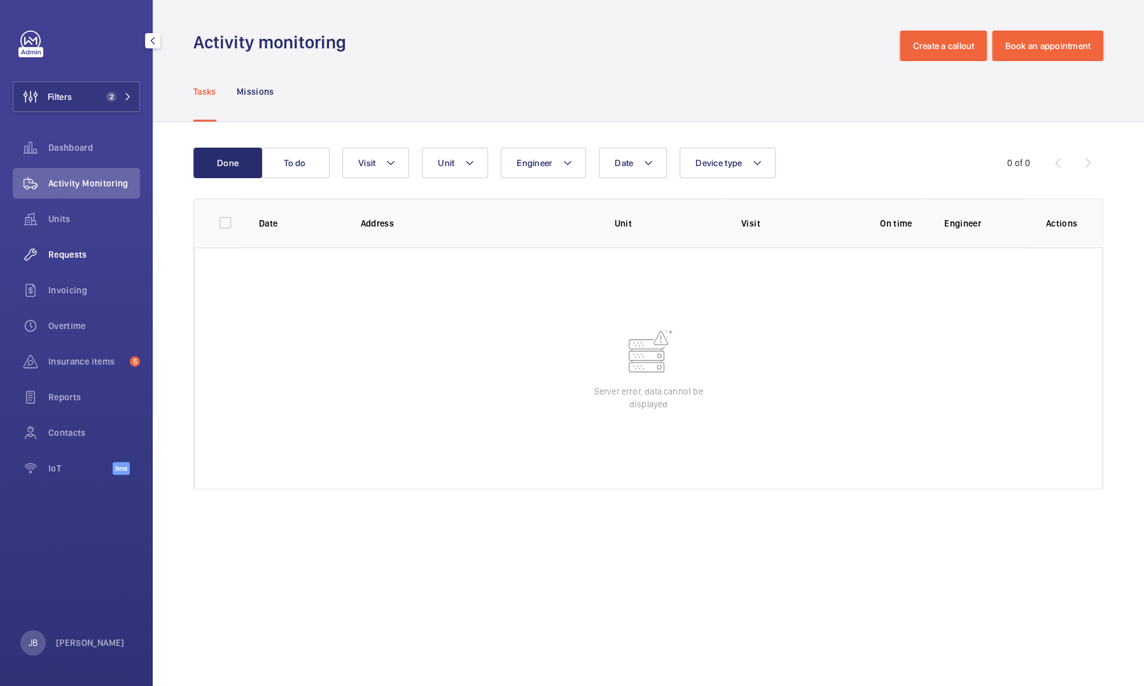
click at [66, 250] on span "Requests" at bounding box center [94, 254] width 92 height 13
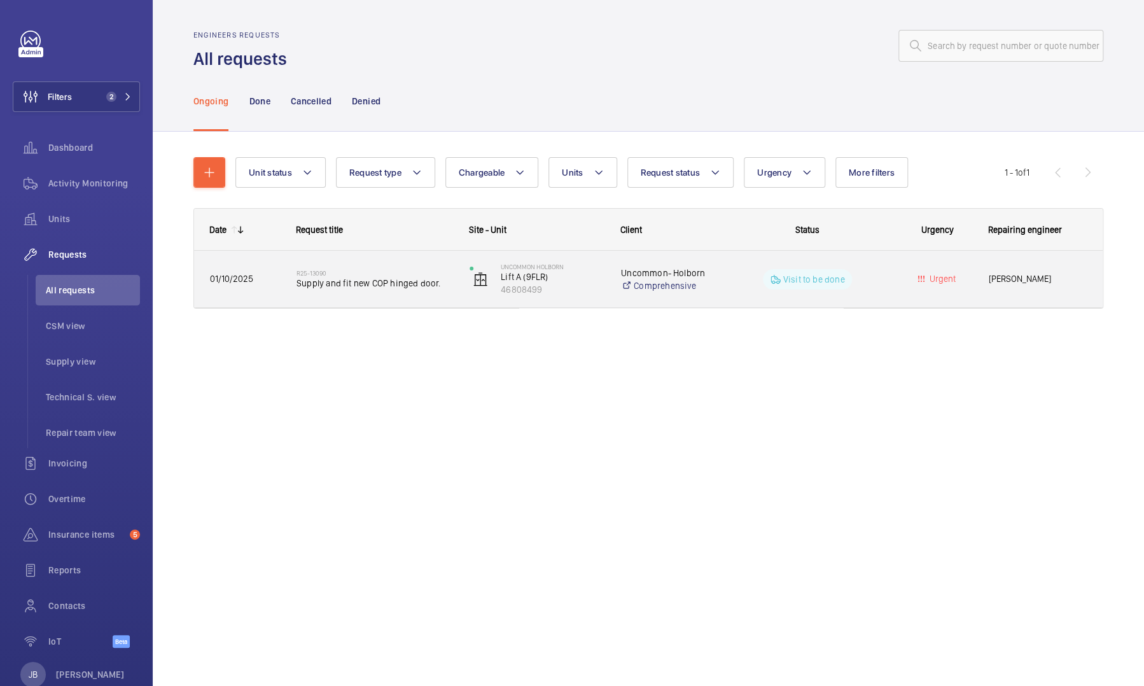
click at [615, 279] on div "Uncommon- Holborn Comprehensive" at bounding box center [659, 279] width 107 height 51
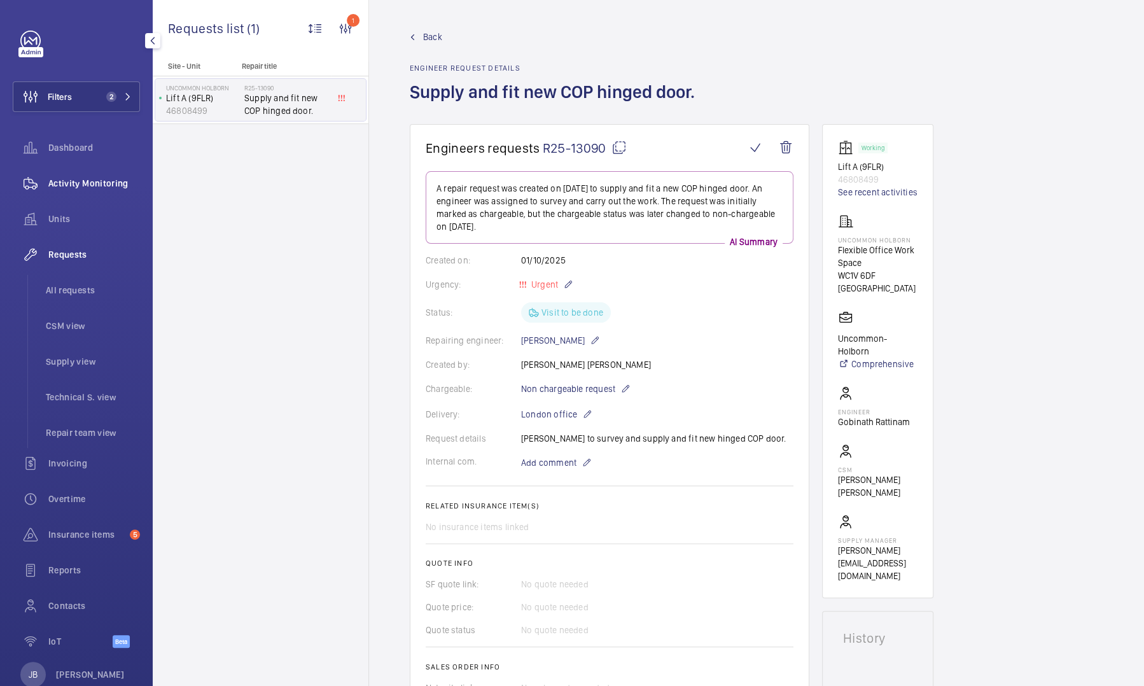
click at [107, 180] on span "Activity Monitoring" at bounding box center [94, 183] width 92 height 13
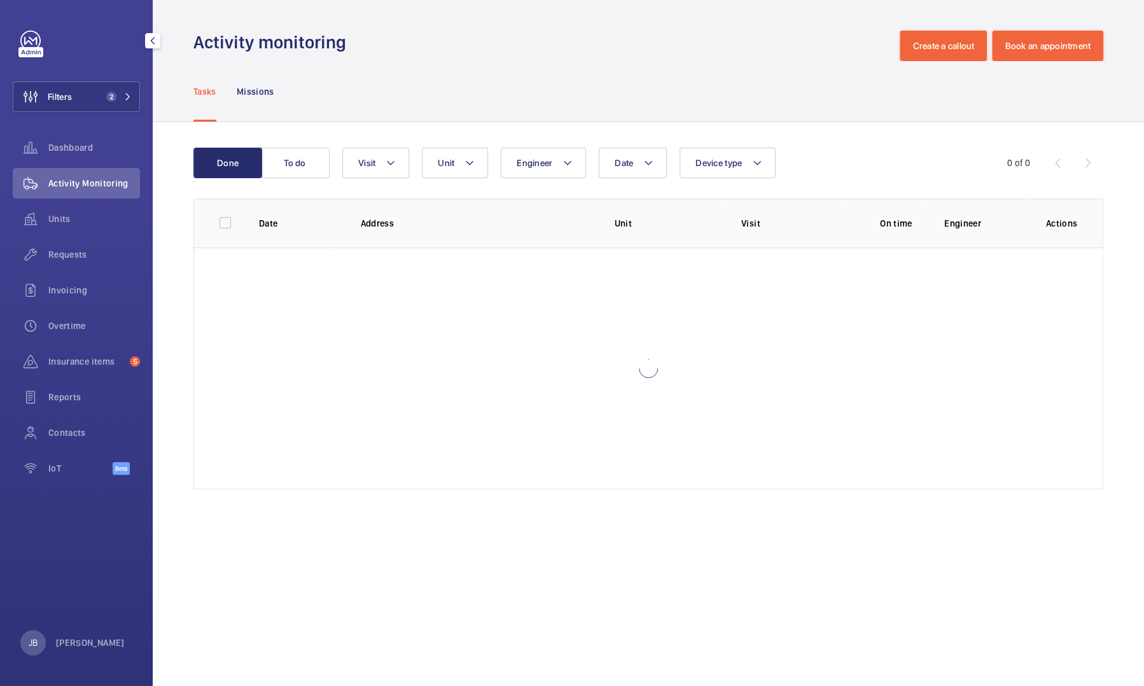
click at [107, 180] on span "Activity Monitoring" at bounding box center [94, 183] width 92 height 13
drag, startPoint x: 107, startPoint y: 180, endPoint x: 430, endPoint y: 83, distance: 337.7
click at [430, 83] on div "Tasks Missions" at bounding box center [648, 91] width 910 height 60
click at [315, 168] on button "To do" at bounding box center [295, 163] width 69 height 31
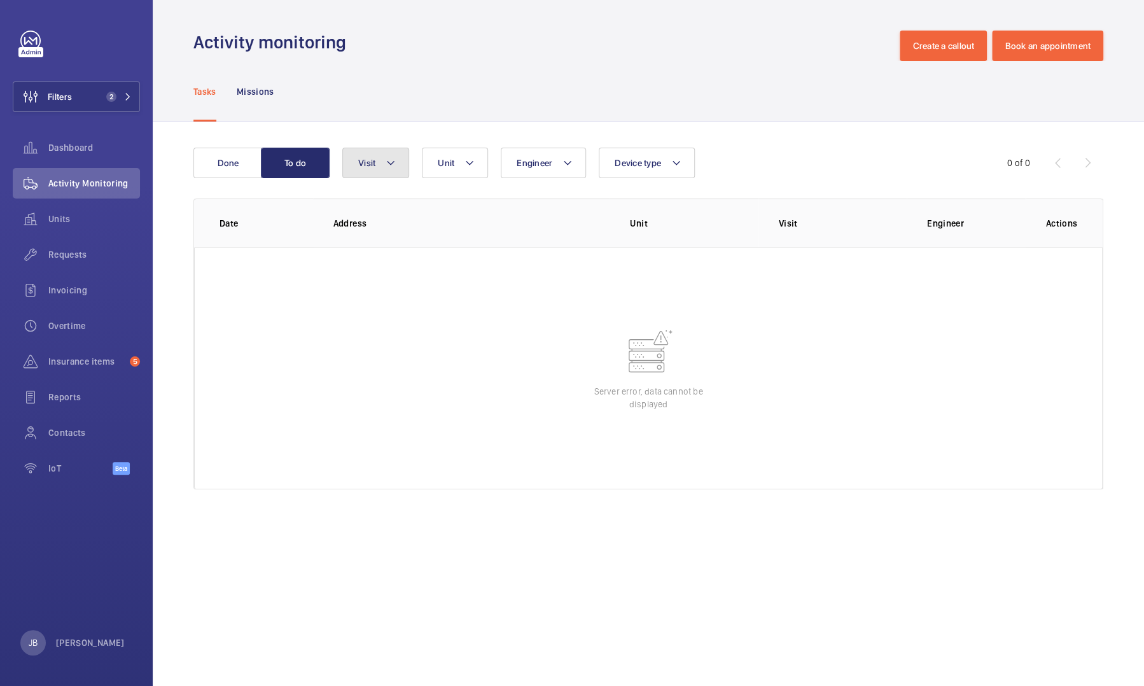
click at [384, 171] on button "Visit" at bounding box center [375, 163] width 67 height 31
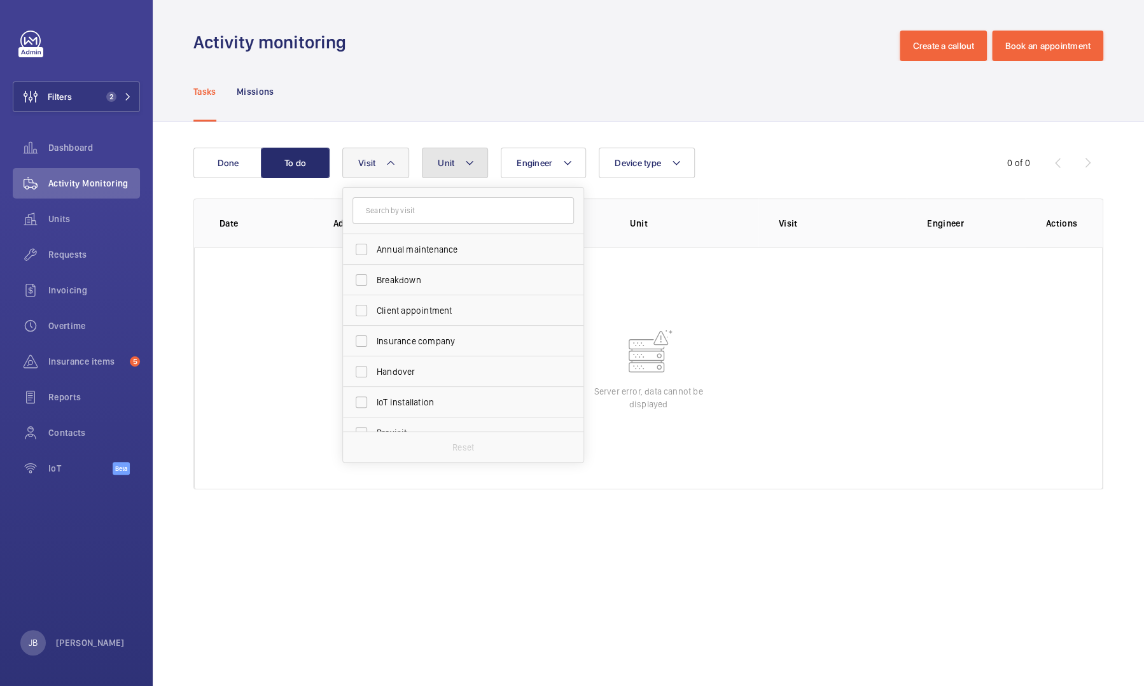
click at [448, 169] on button "Unit" at bounding box center [455, 163] width 66 height 31
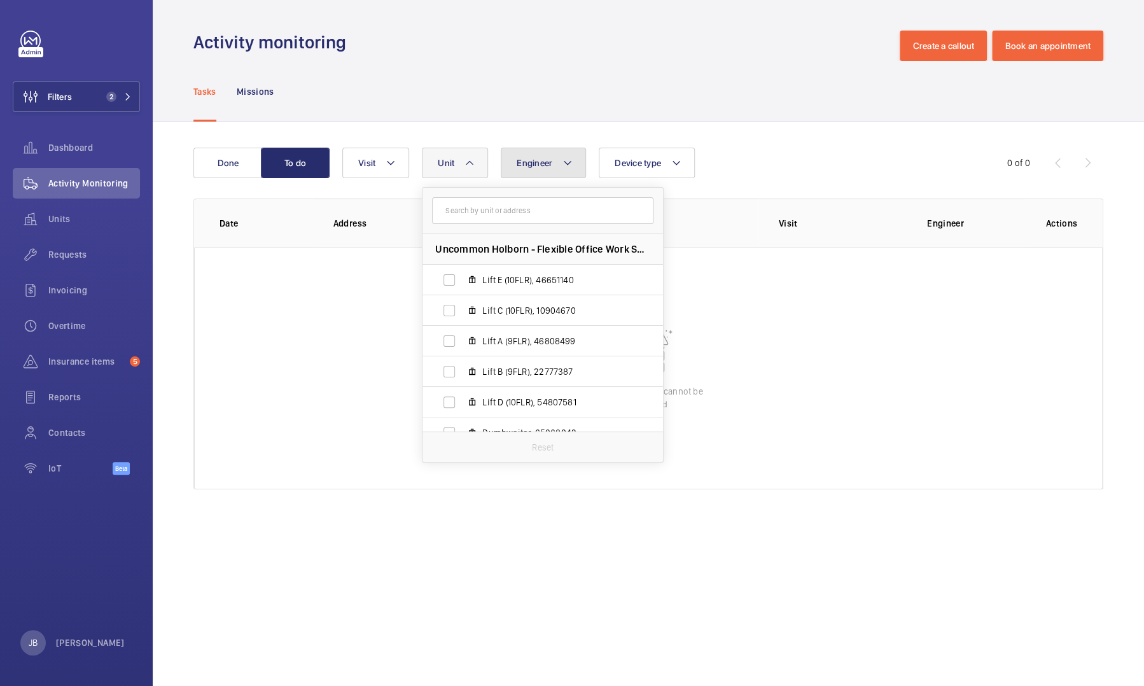
click at [531, 169] on button "Engineer" at bounding box center [543, 163] width 85 height 31
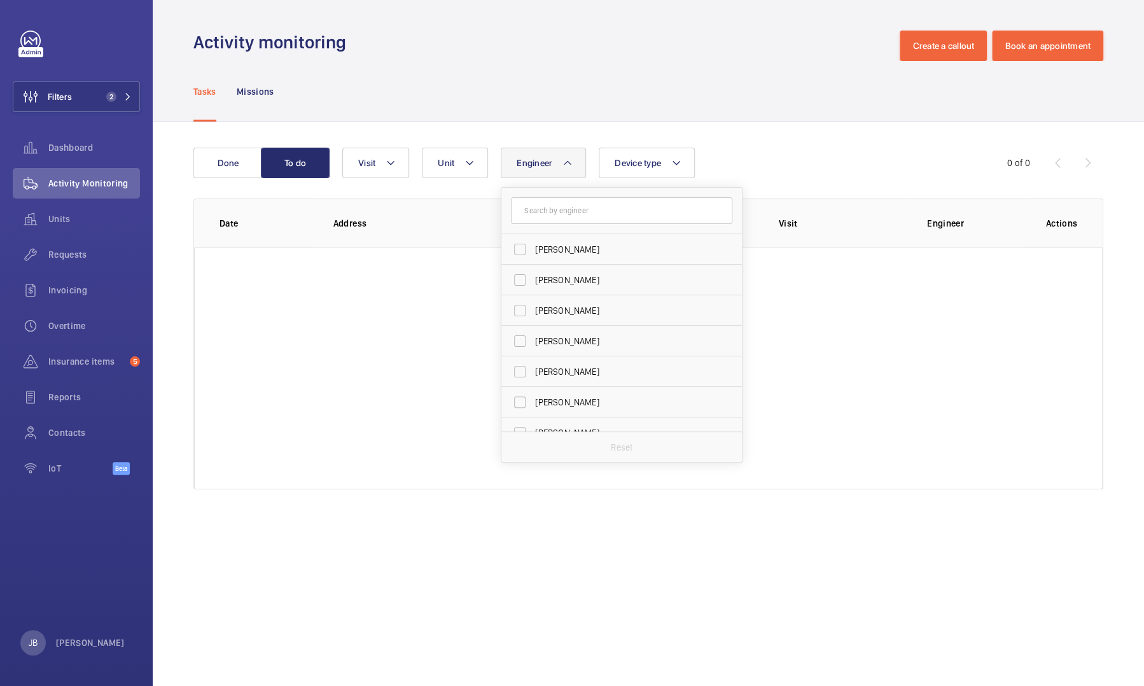
click at [591, 93] on div "Tasks Missions" at bounding box center [648, 91] width 910 height 60
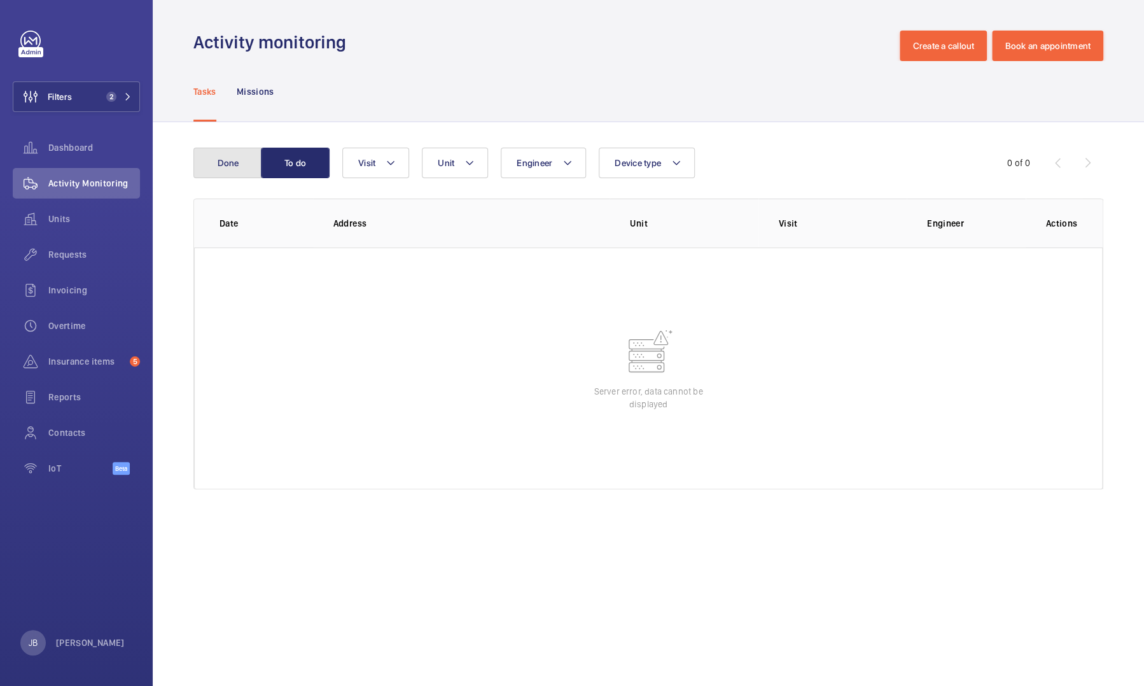
click at [223, 170] on button "Done" at bounding box center [227, 163] width 69 height 31
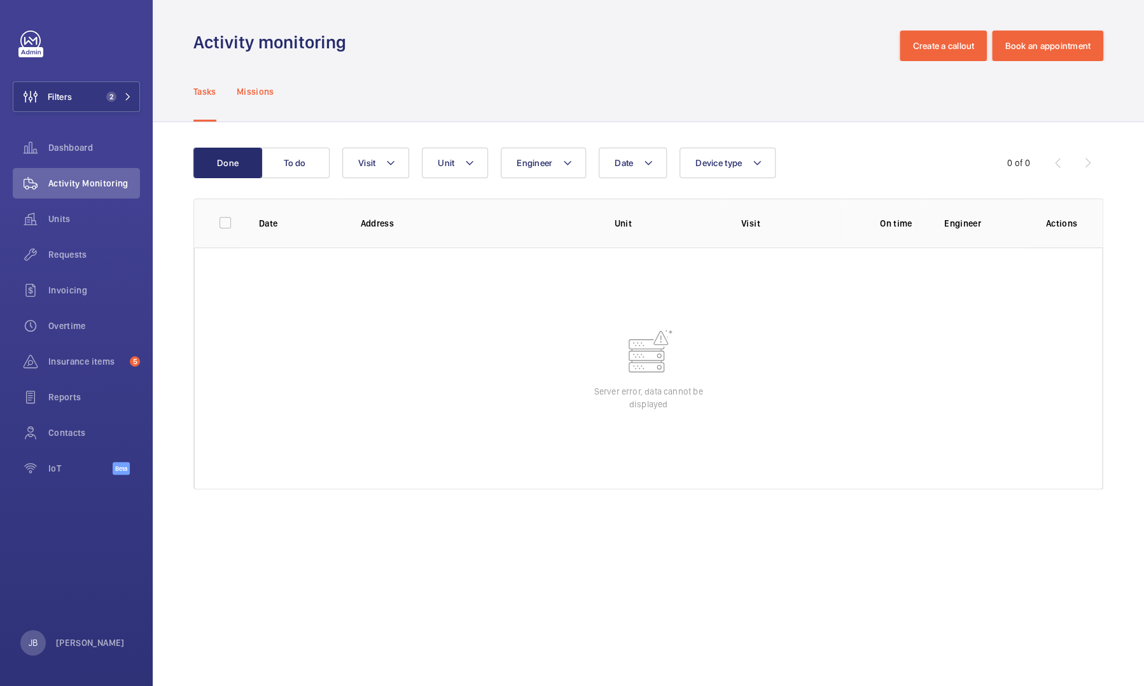
click at [255, 96] on p "Missions" at bounding box center [256, 91] width 38 height 13
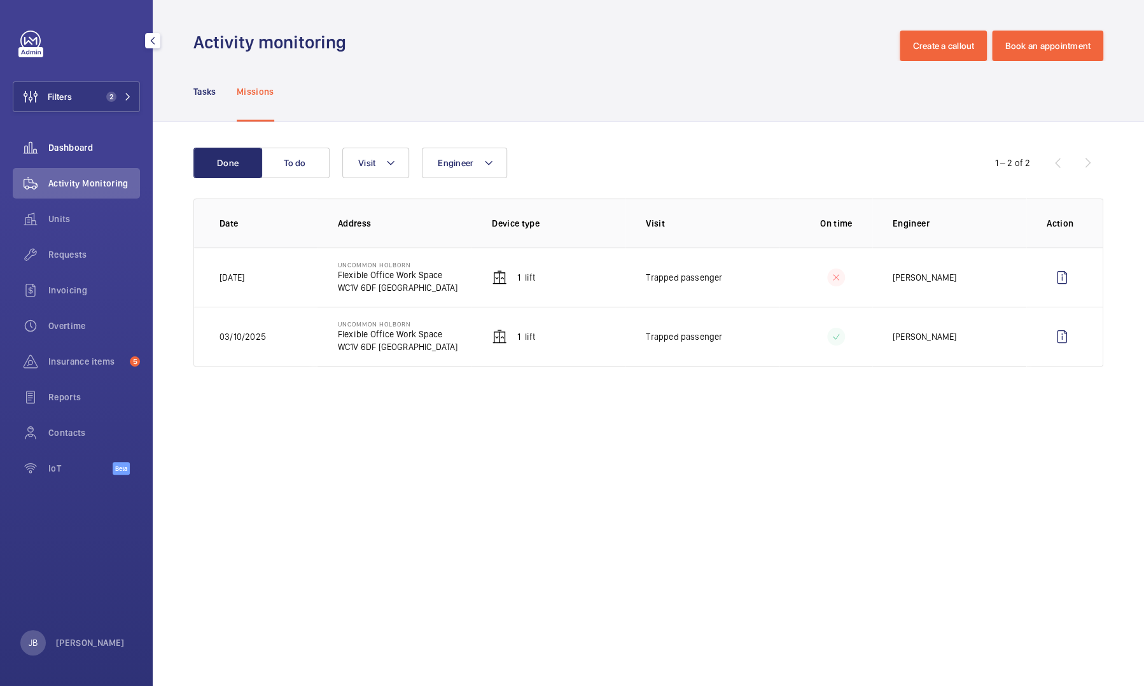
click at [59, 149] on span "Dashboard" at bounding box center [94, 147] width 92 height 13
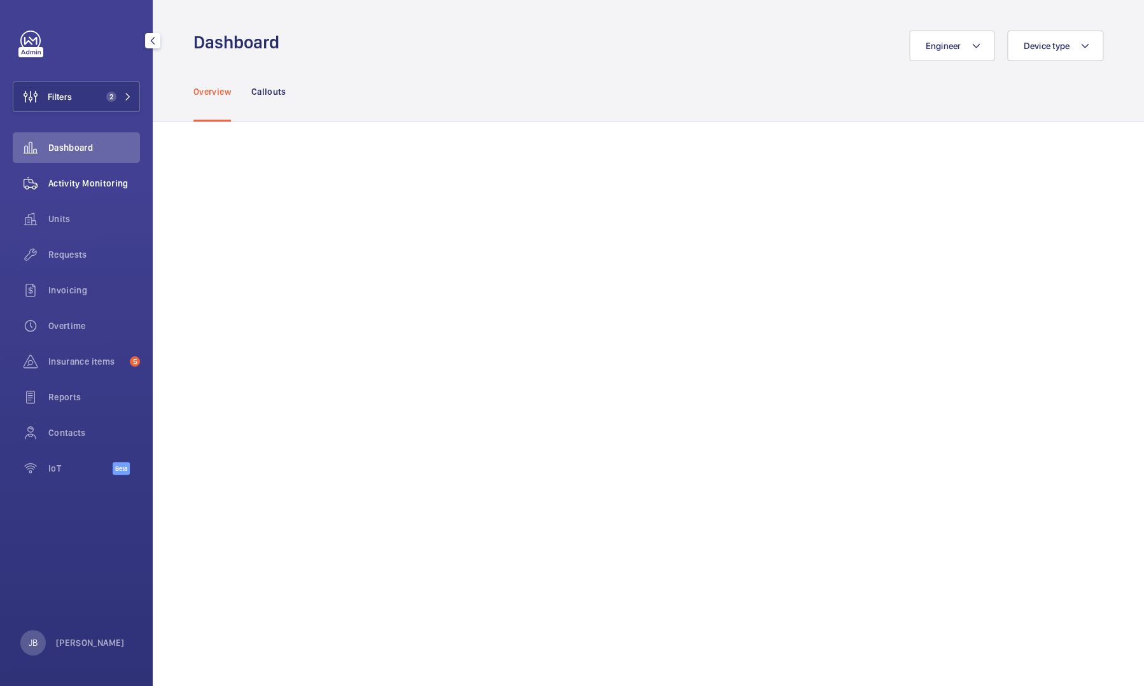
click at [49, 190] on div "Activity Monitoring" at bounding box center [76, 183] width 127 height 31
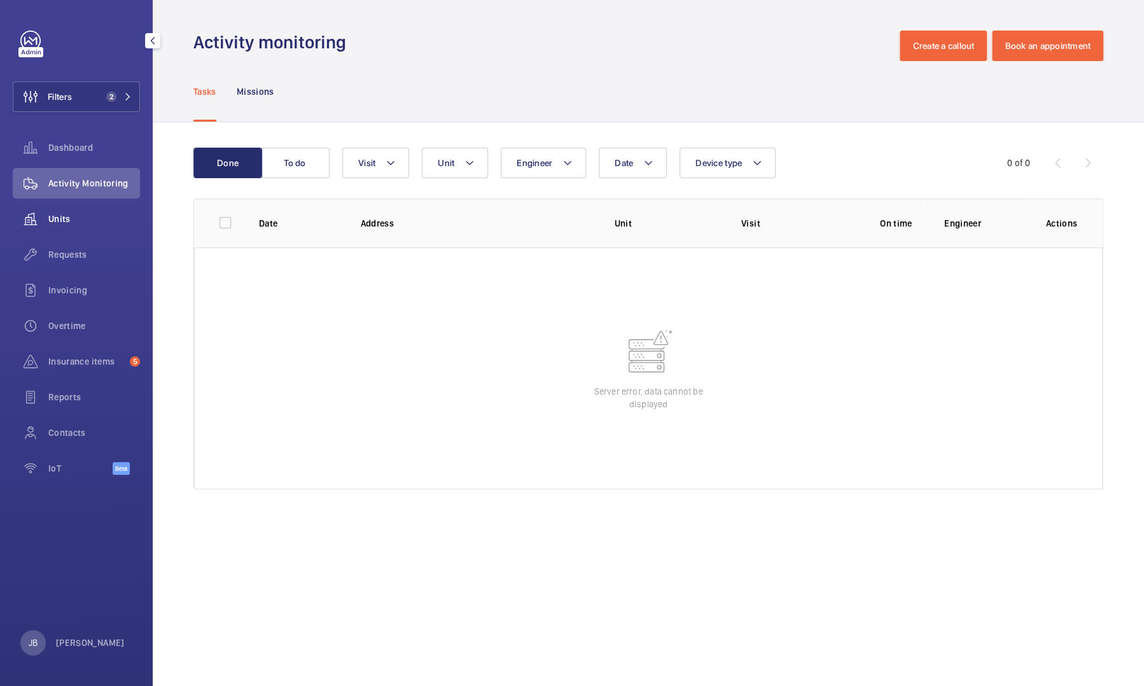
click at [60, 222] on span "Units" at bounding box center [94, 219] width 92 height 13
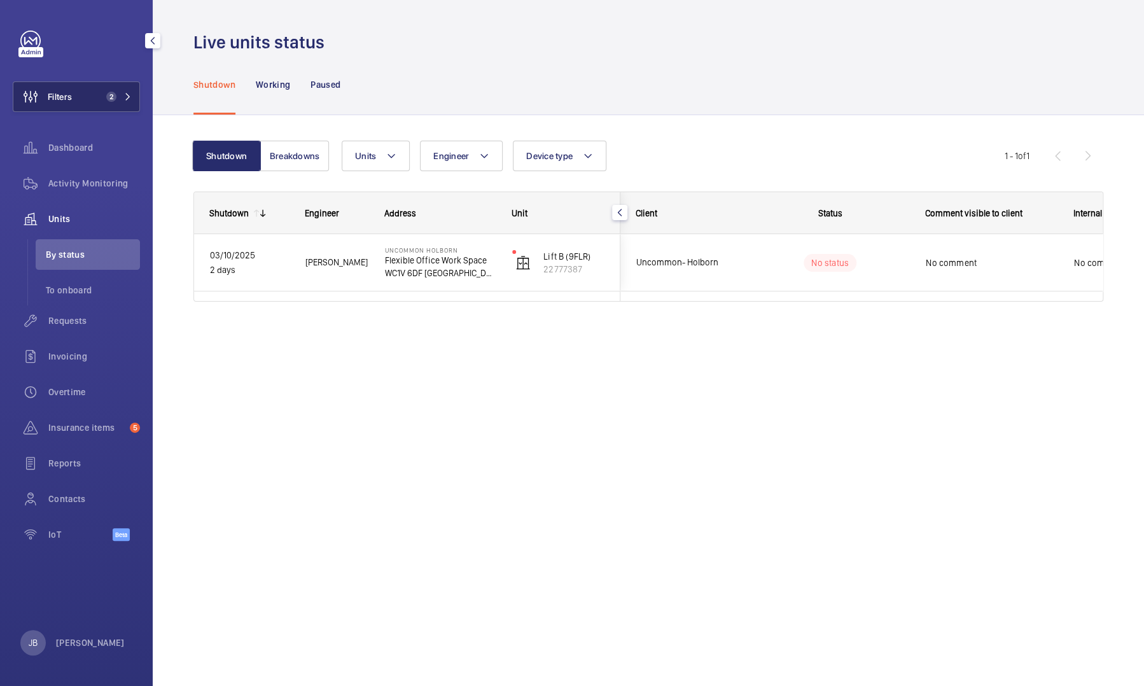
click at [98, 95] on button "Filters 2" at bounding box center [76, 96] width 127 height 31
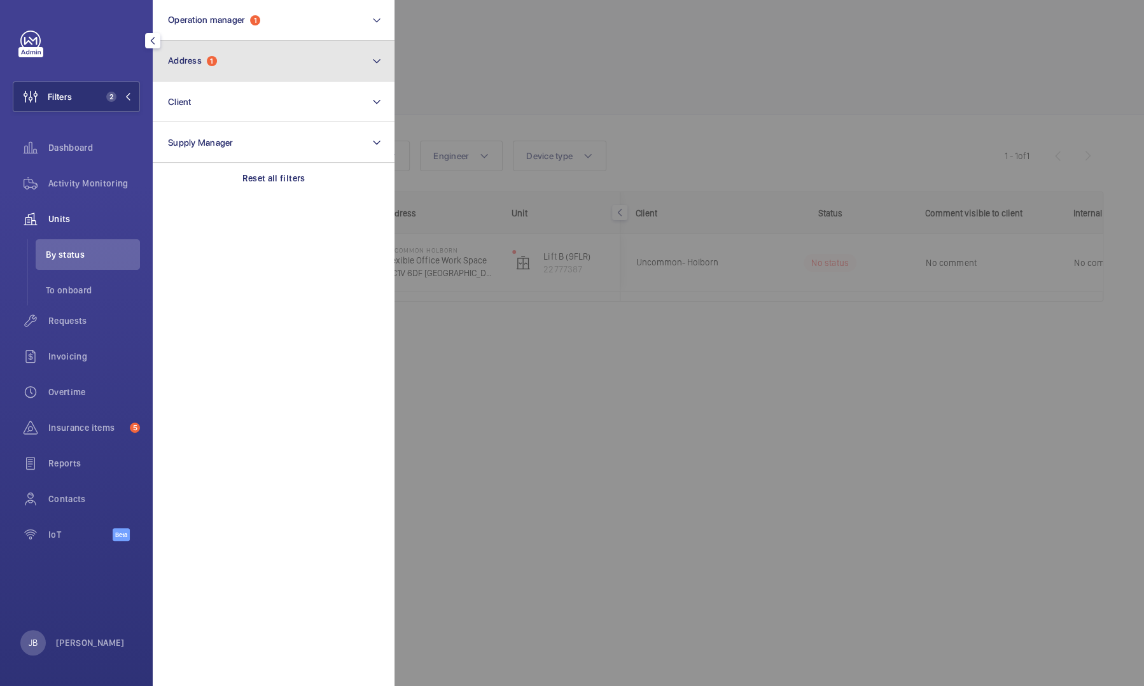
click at [255, 74] on button "Address 1" at bounding box center [274, 61] width 242 height 41
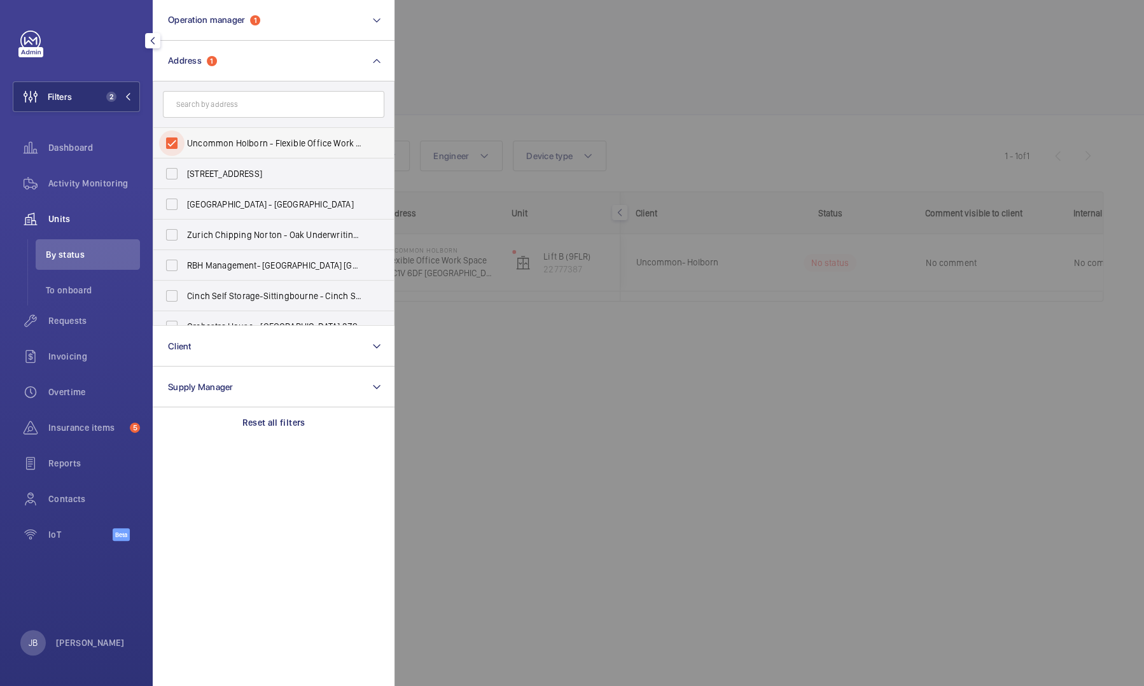
click at [169, 151] on input "Uncommon Holborn - Flexible Office Work Space, LONDON WC1V 6DF" at bounding box center [171, 142] width 25 height 25
checkbox input "false"
click at [438, 80] on div at bounding box center [967, 343] width 1144 height 686
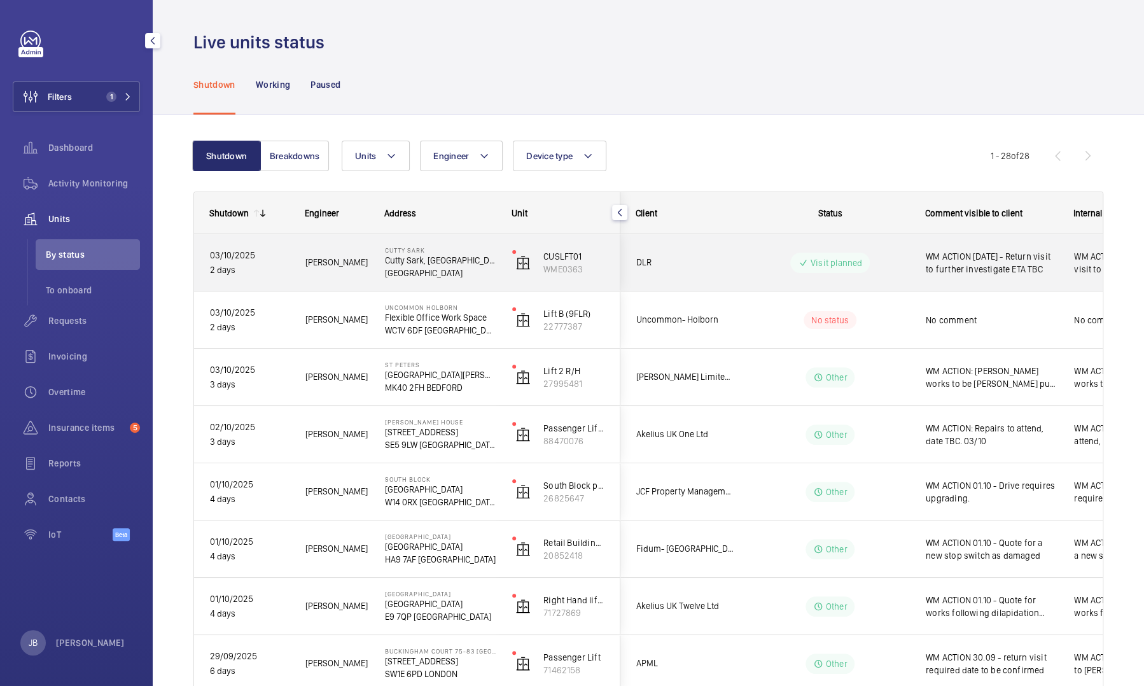
click at [1021, 262] on span "WM ACTION [DATE] - Return visit to further investigate ETA TBC" at bounding box center [992, 262] width 132 height 25
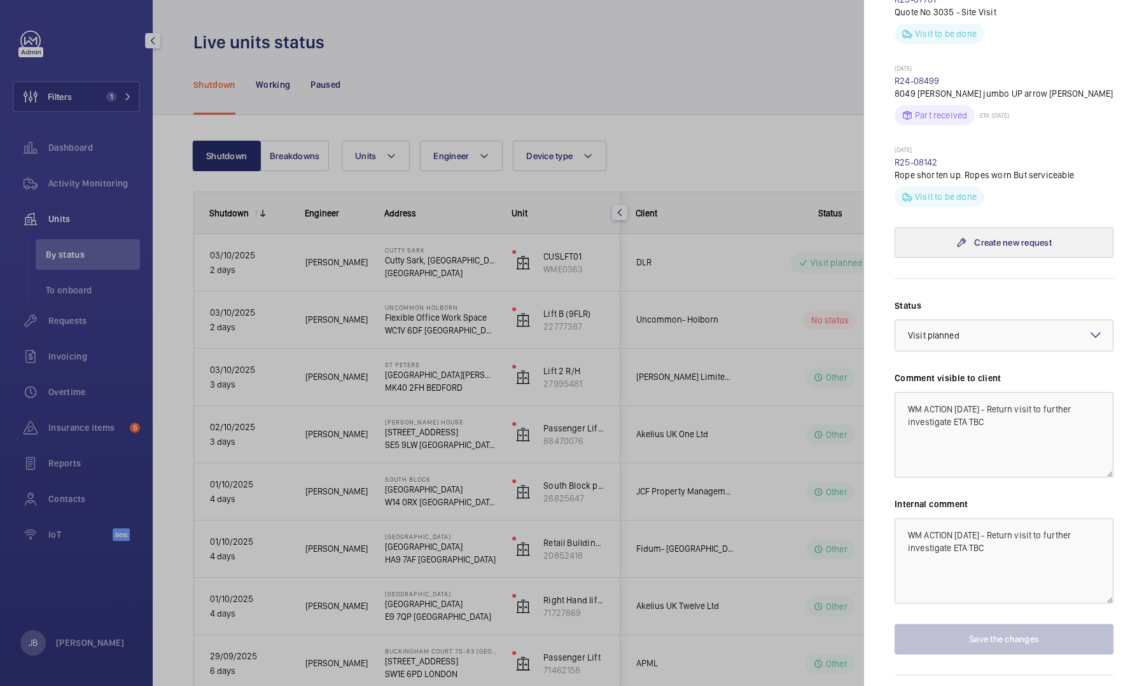
scroll to position [624, 0]
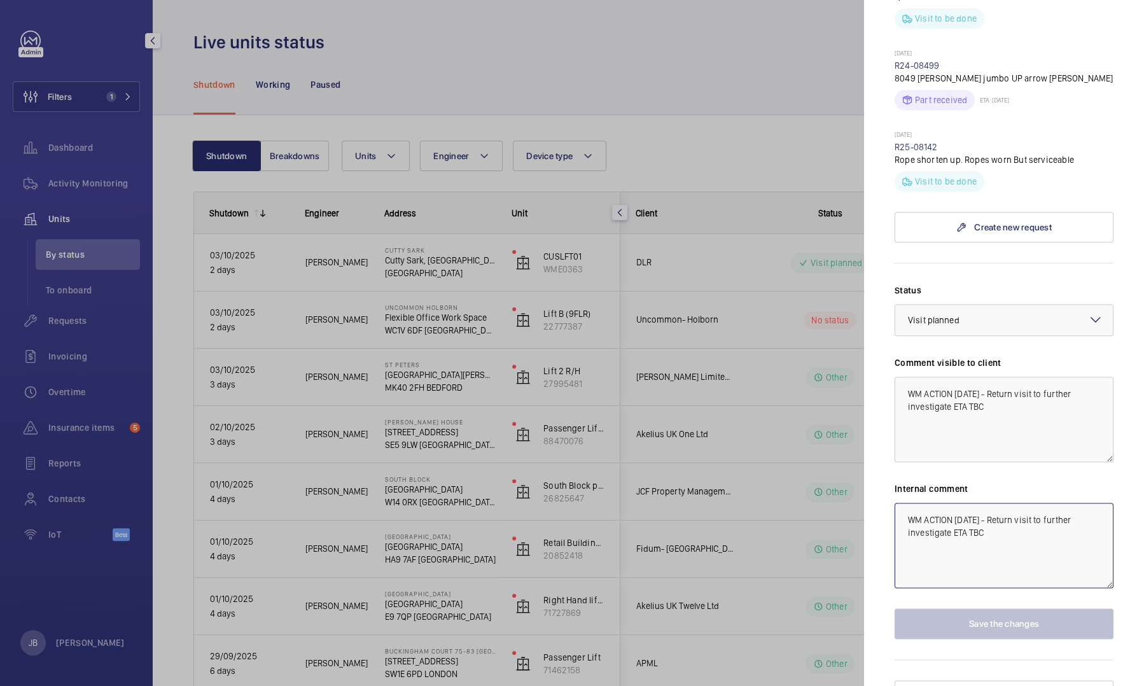
drag, startPoint x: 994, startPoint y: 493, endPoint x: 1007, endPoint y: 510, distance: 21.4
click at [1007, 510] on textarea "WM ACTION [DATE] - Return visit to further investigate ETA TBC" at bounding box center [1004, 545] width 219 height 85
paste textarea "Kieran is looking into what went on there as it was 1st attended by the project…"
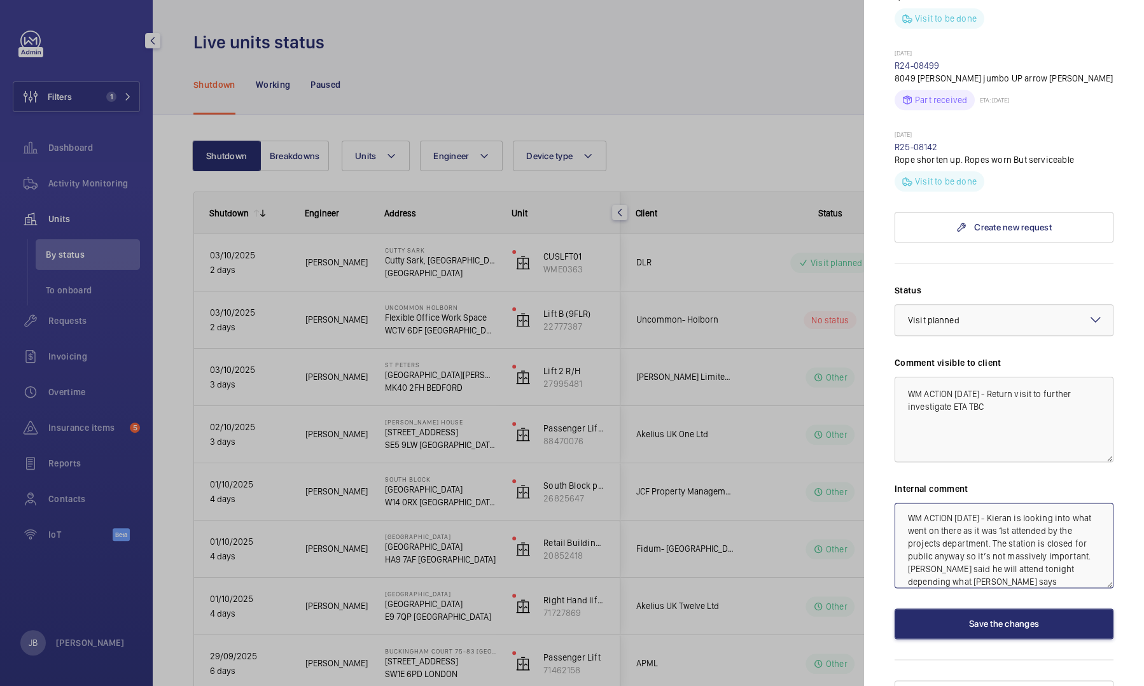
drag, startPoint x: 974, startPoint y: 531, endPoint x: 947, endPoint y: 531, distance: 27.4
click at [947, 531] on textarea "WM ACTION 06.01.25 - Kieran is looking into what went on there as it was 1st at…" at bounding box center [1004, 545] width 219 height 85
drag, startPoint x: 1069, startPoint y: 531, endPoint x: 947, endPoint y: 536, distance: 121.7
click at [947, 536] on textarea "WM ACTION 06.01.25 - Kieran is looking into what went on there as it was 1st at…" at bounding box center [1004, 545] width 219 height 85
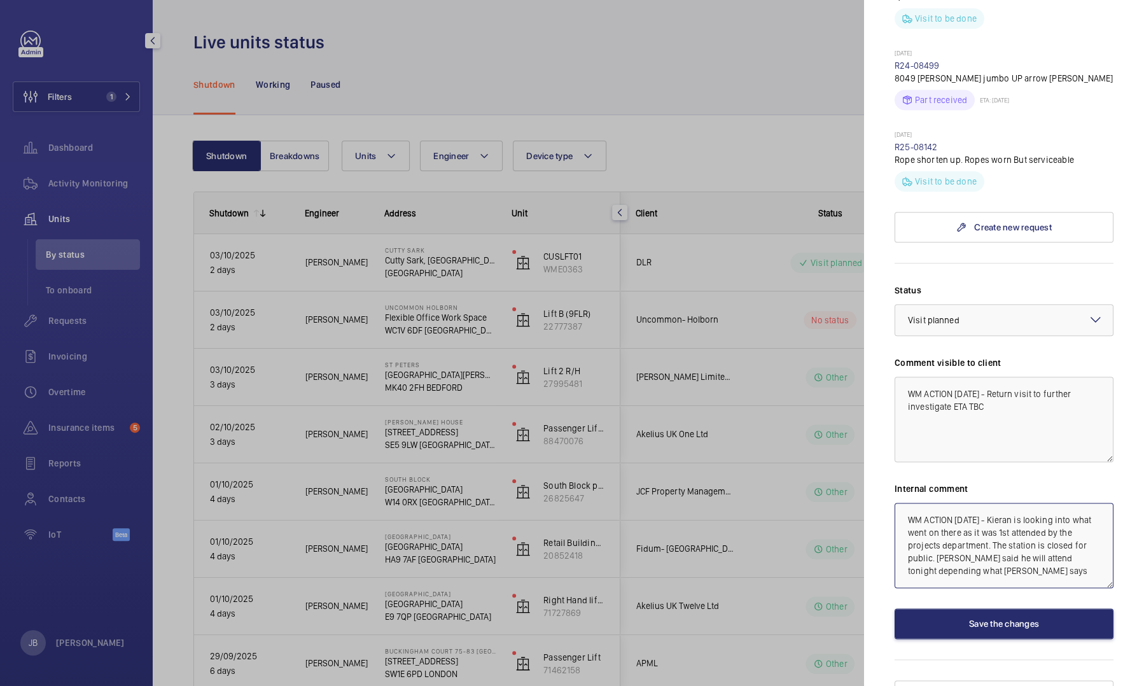
click at [1020, 553] on textarea "WM ACTION 06.01.25 - Kieran is looking into what went on there as it was 1st at…" at bounding box center [1004, 545] width 219 height 85
type textarea "WM ACTION [DATE] - Kieran is looking into what went on there as it was 1st atte…"
click at [1009, 608] on button "Save the changes" at bounding box center [1004, 623] width 219 height 31
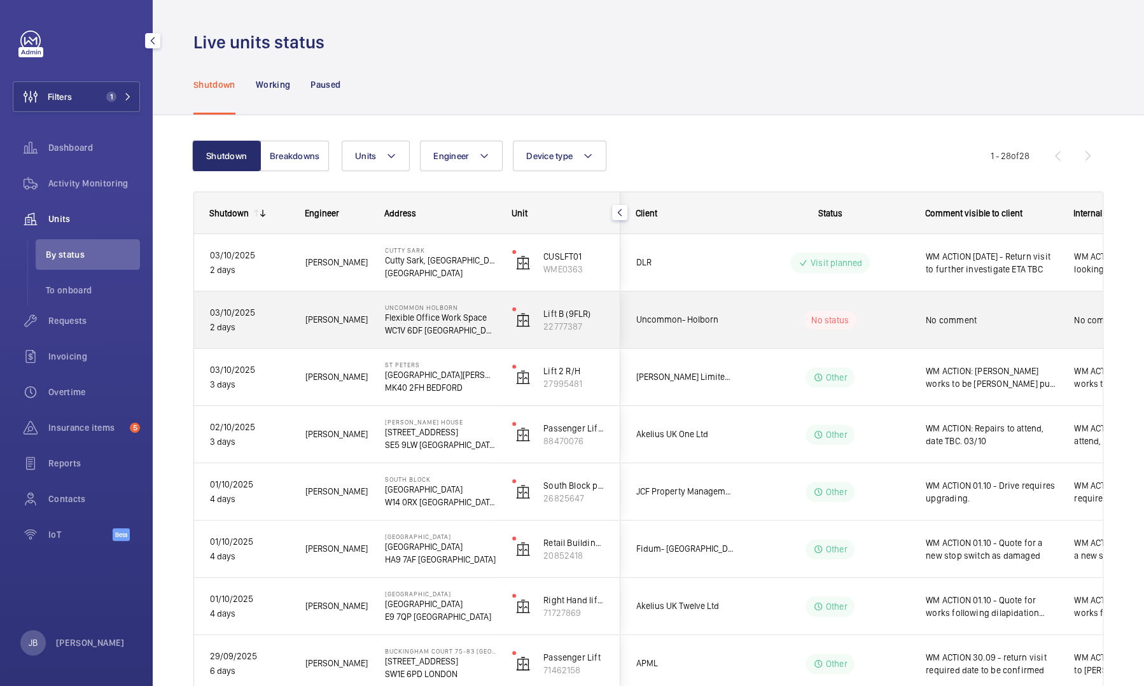
click at [451, 315] on p "Flexible Office Work Space" at bounding box center [440, 317] width 111 height 13
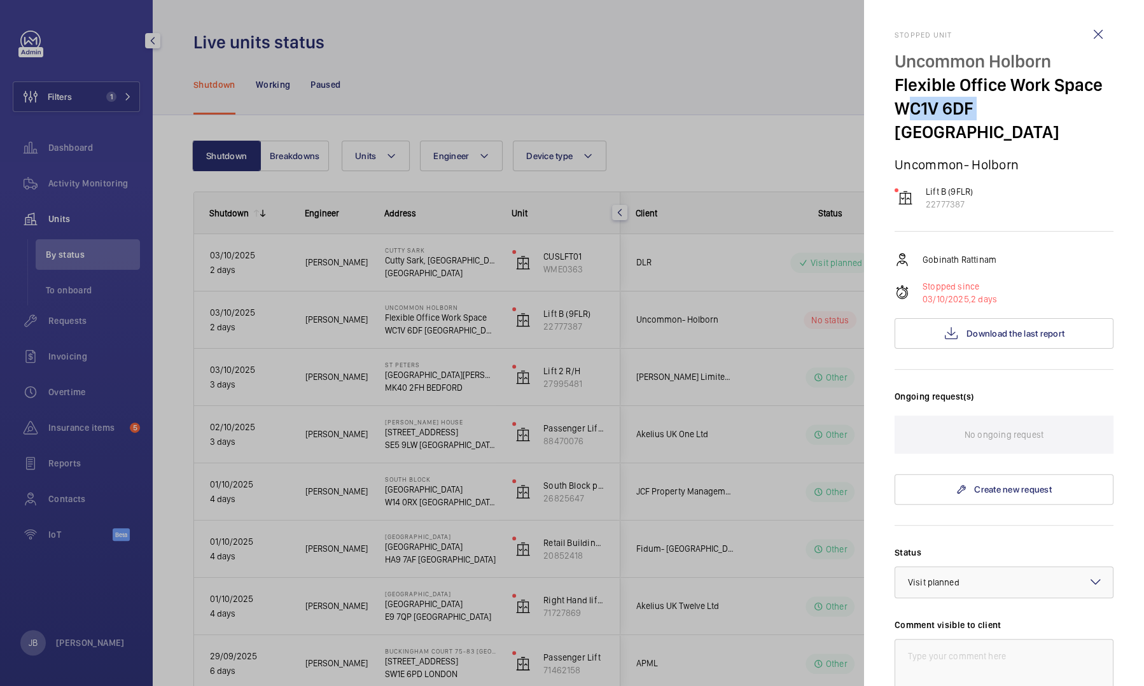
drag, startPoint x: 895, startPoint y: 109, endPoint x: 973, endPoint y: 108, distance: 77.7
click at [973, 108] on p "WC1V 6DF LONDON" at bounding box center [1004, 120] width 219 height 47
drag, startPoint x: 973, startPoint y: 108, endPoint x: 956, endPoint y: 108, distance: 16.5
copy p "WC1V 6DF"
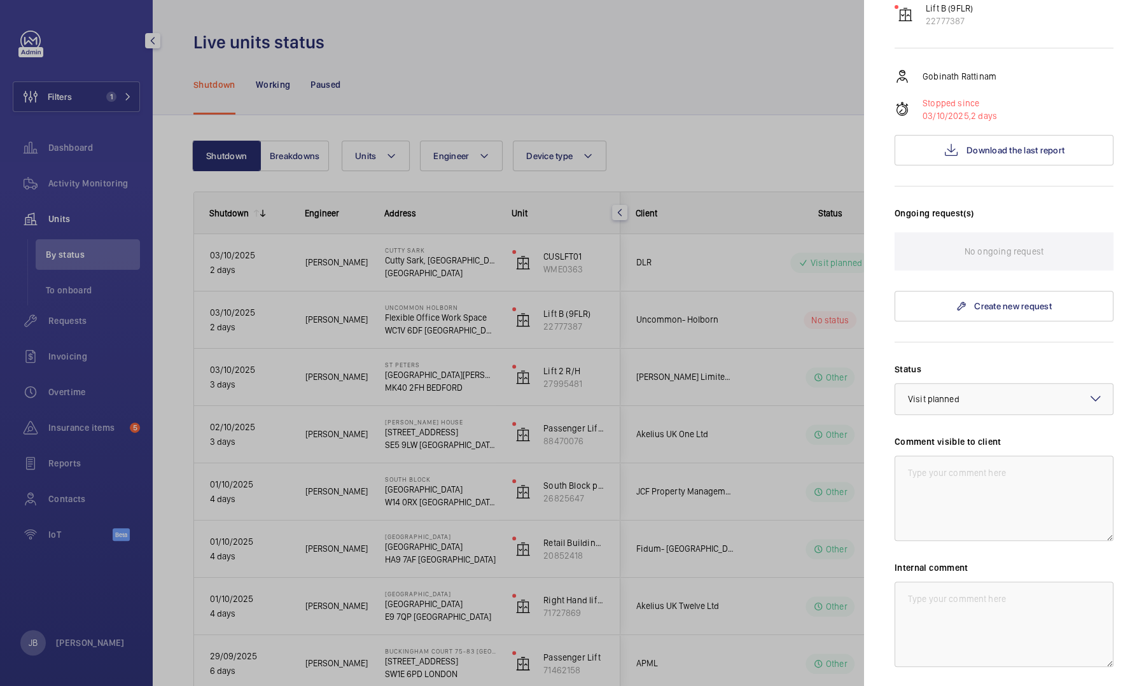
scroll to position [191, 0]
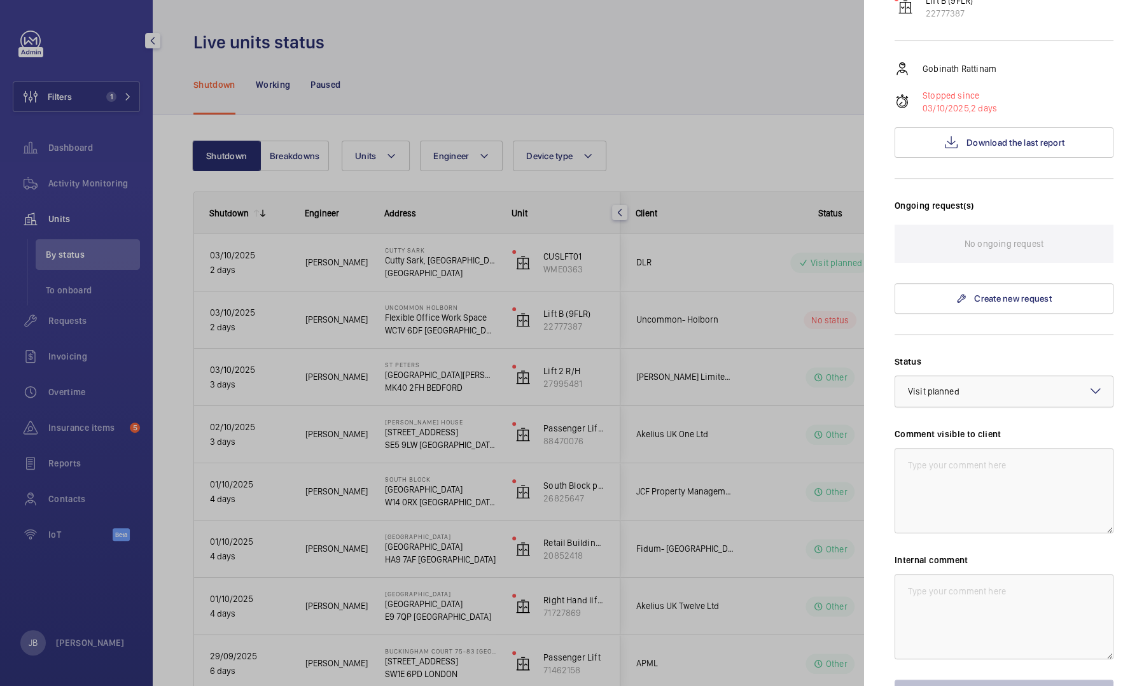
click at [1002, 376] on div at bounding box center [1005, 391] width 218 height 31
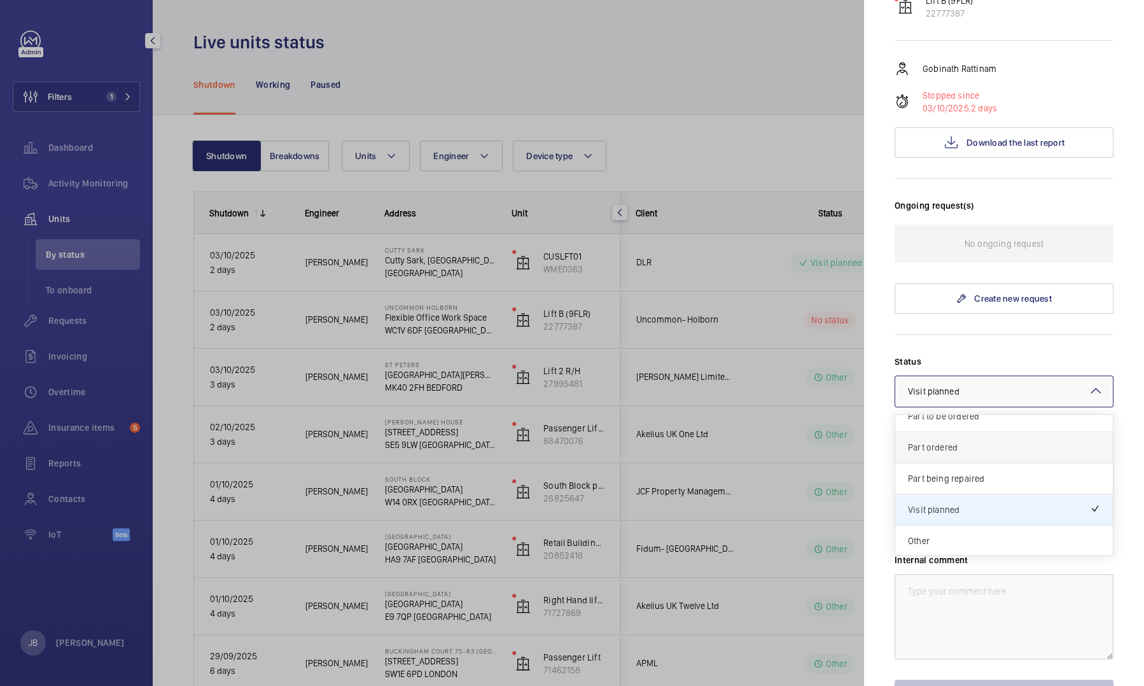
click at [967, 432] on div "Part ordered" at bounding box center [1005, 447] width 218 height 31
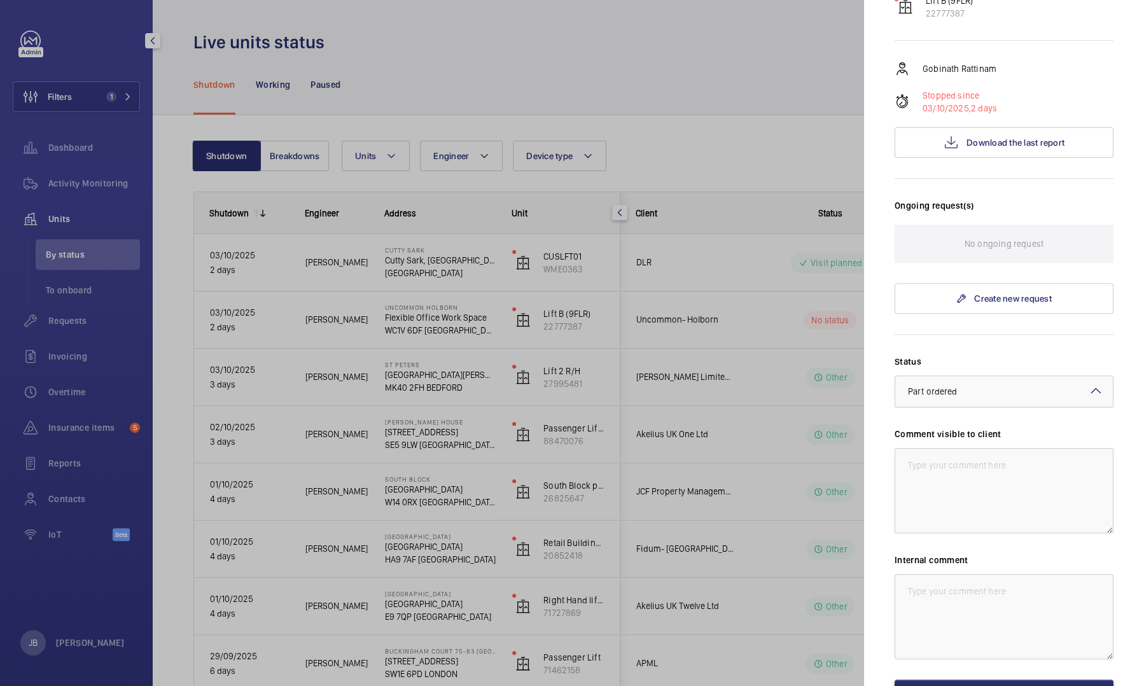
click at [972, 376] on div at bounding box center [1005, 391] width 218 height 31
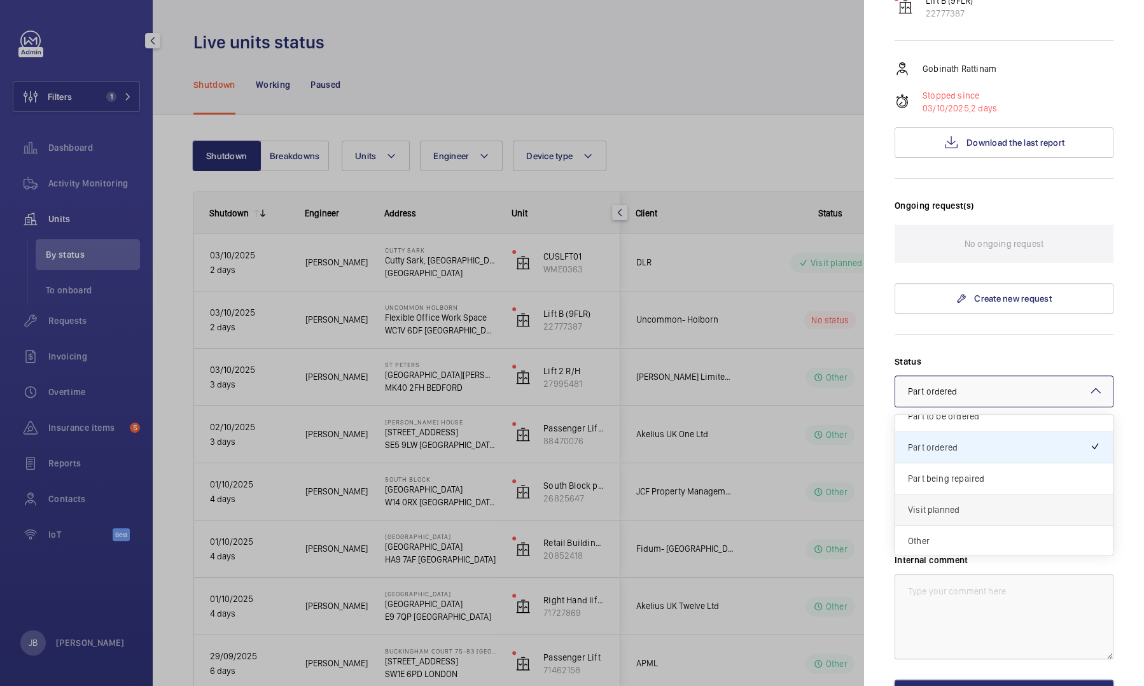
click at [966, 495] on div "Visit planned" at bounding box center [1005, 510] width 218 height 31
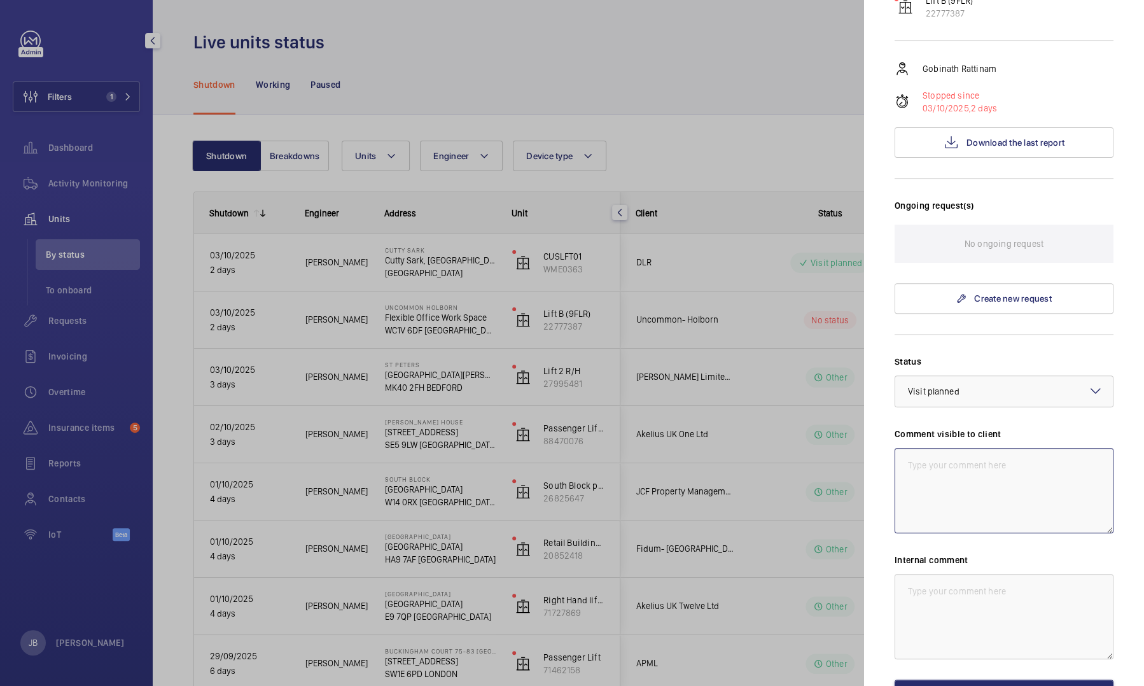
click at [960, 448] on textarea at bounding box center [1004, 490] width 219 height 85
drag, startPoint x: 995, startPoint y: 454, endPoint x: 904, endPoint y: 439, distance: 92.2
click at [904, 448] on textarea "WM ACTION [DATE] - Engineer returning [DATE] to further investigate." at bounding box center [1004, 490] width 219 height 85
type textarea "WM ACTION [DATE] - Engineer returning [DATE] to further investigate."
click at [955, 574] on textarea at bounding box center [1004, 616] width 219 height 85
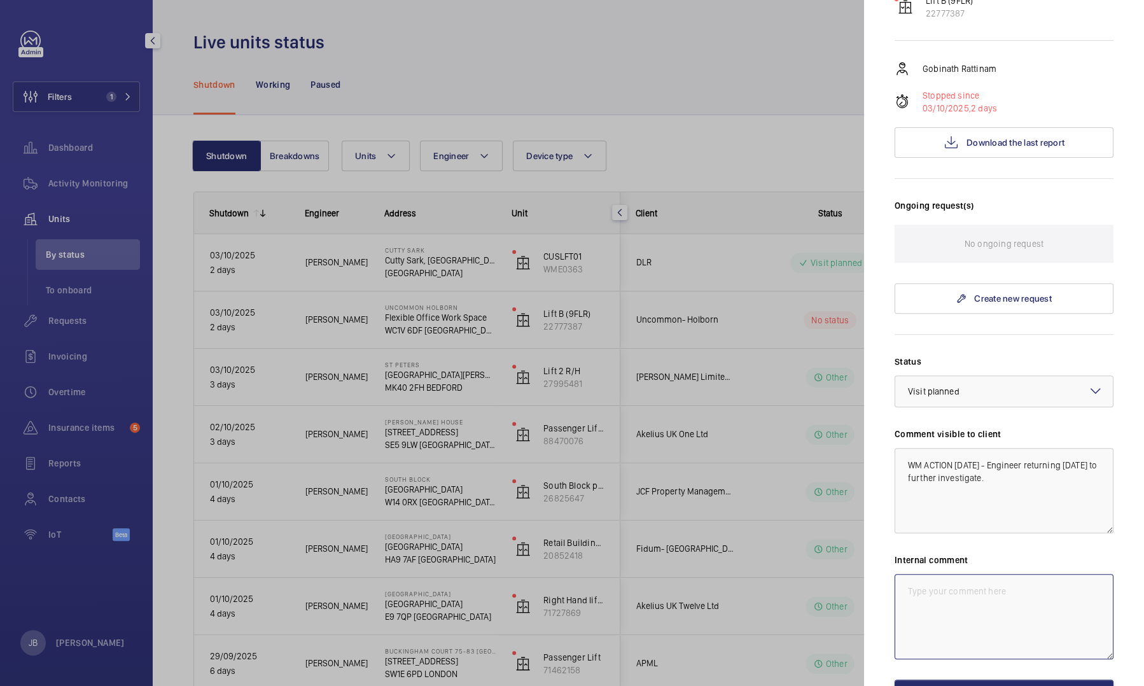
paste textarea "WM ACTION [DATE] - Engineer returning [DATE] to further investigate."
type textarea "WM ACTION [DATE] - Engineer returning [DATE] to further investigate."
click at [962, 680] on button "Save the changes" at bounding box center [1004, 695] width 219 height 31
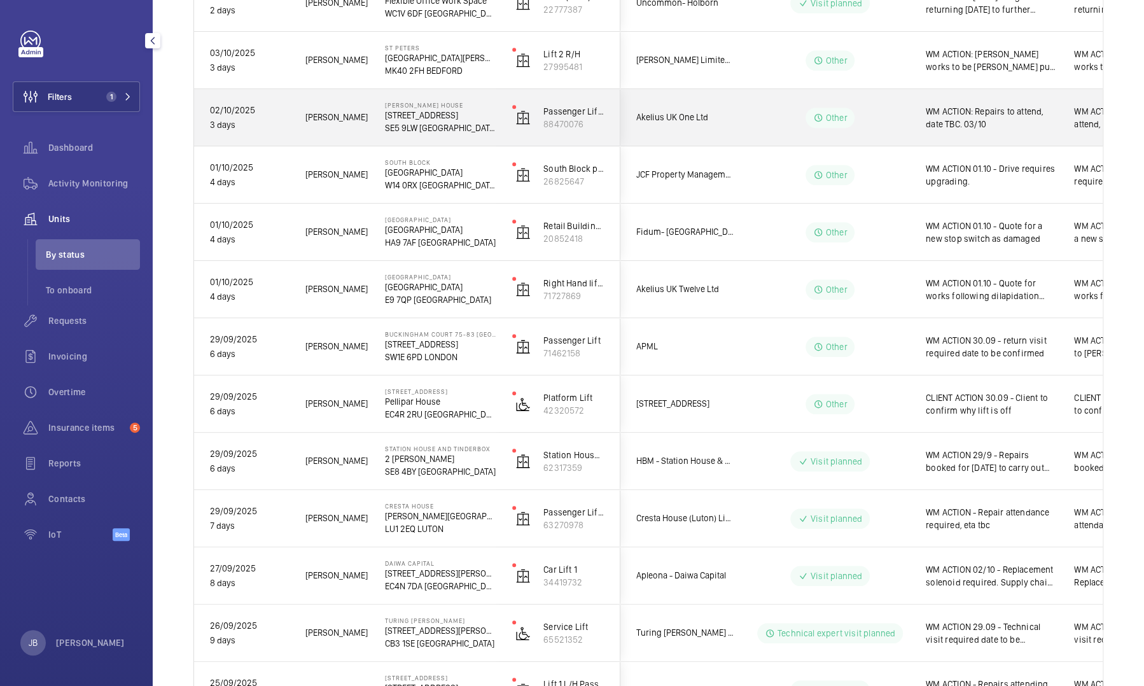
scroll to position [318, 0]
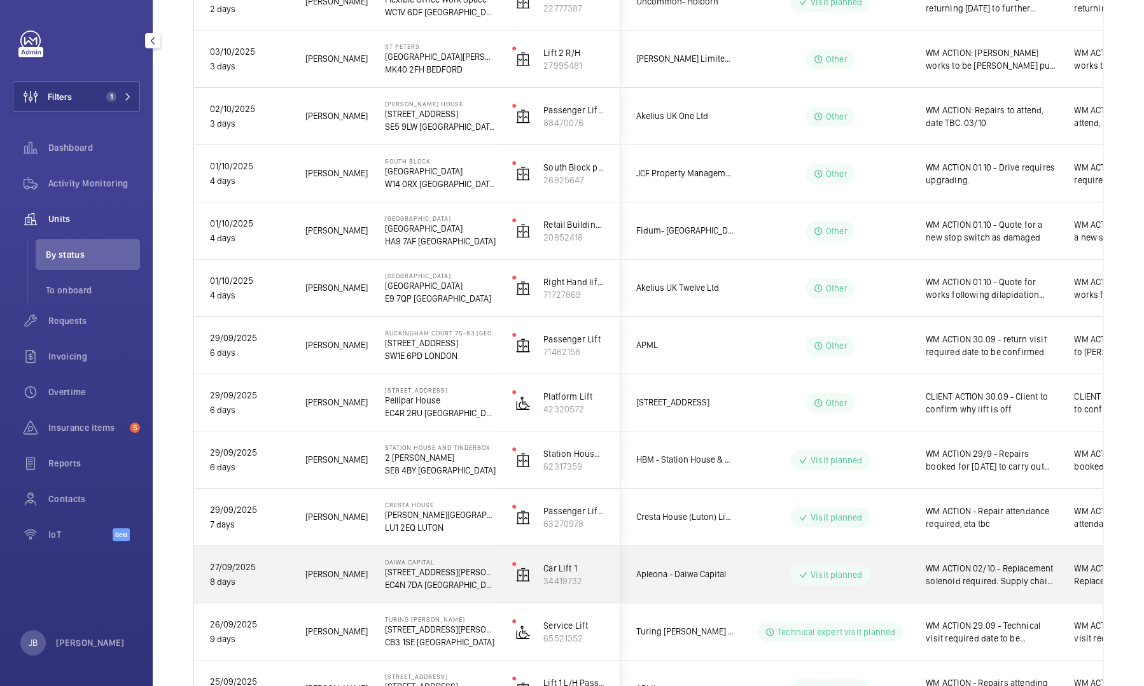
drag, startPoint x: 996, startPoint y: 584, endPoint x: 989, endPoint y: 583, distance: 7.1
click at [996, 584] on span "WM ACTION 02/10 - Replacement solenoid required. Supply chain sourcing" at bounding box center [992, 574] width 132 height 25
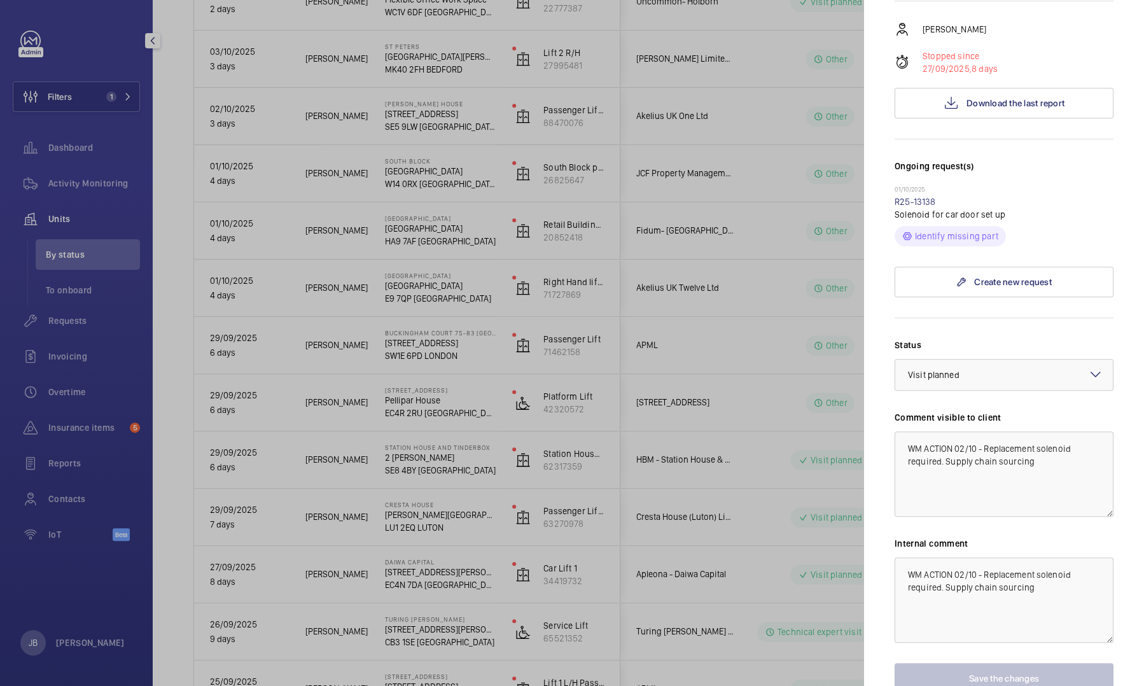
scroll to position [255, 0]
click at [754, 238] on div at bounding box center [572, 343] width 1144 height 686
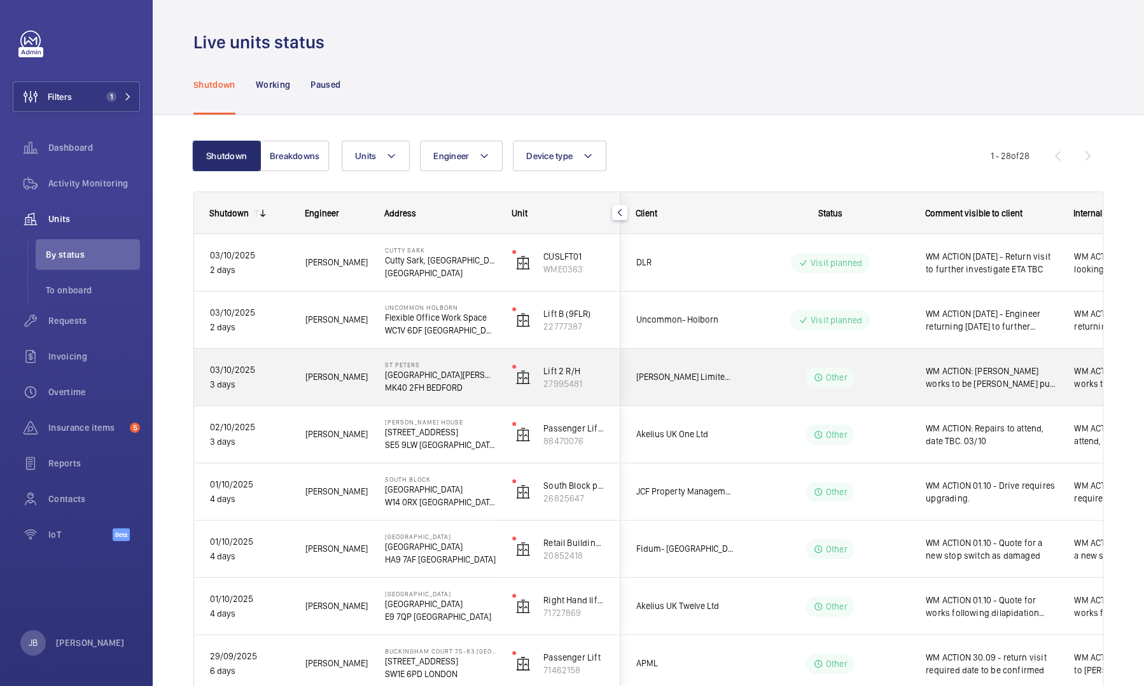
scroll to position [64, 0]
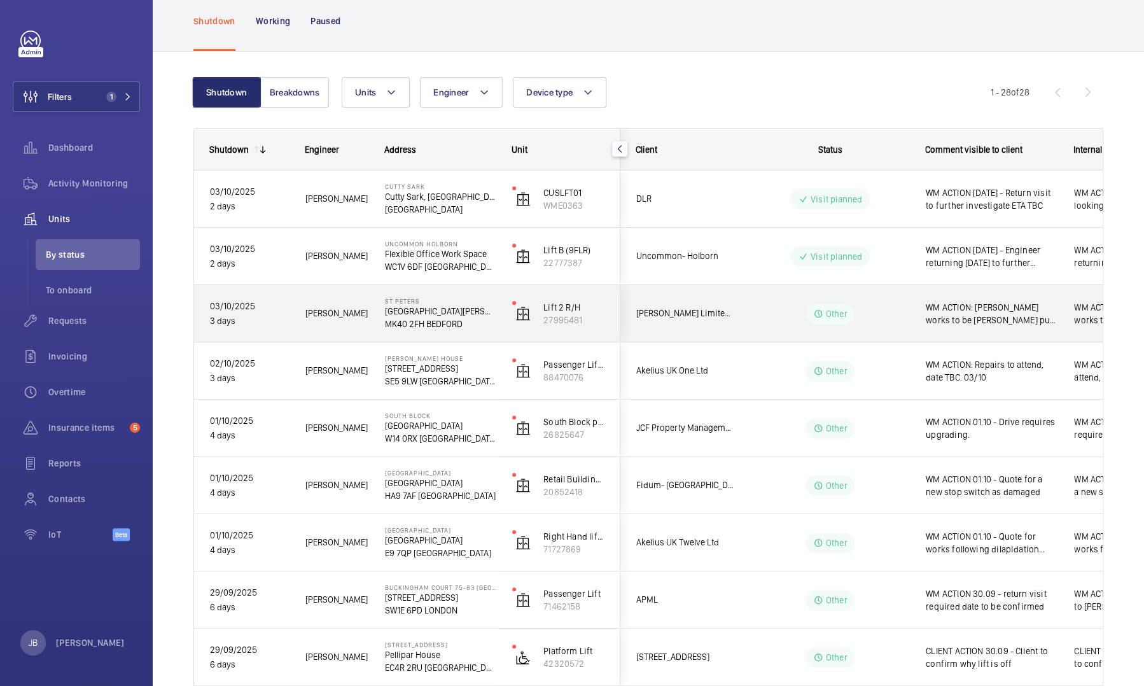
click at [1008, 323] on span "WM ACTION: Pending works to be carrie put. Date TBC. 03/10" at bounding box center [992, 313] width 132 height 25
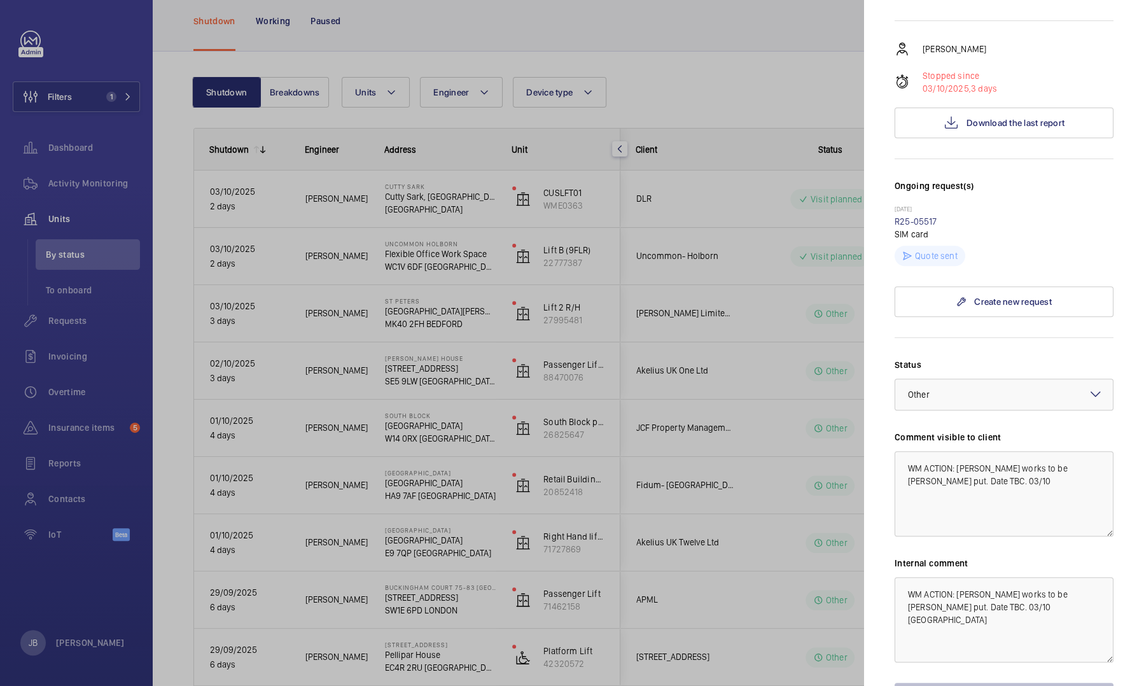
scroll to position [300, 0]
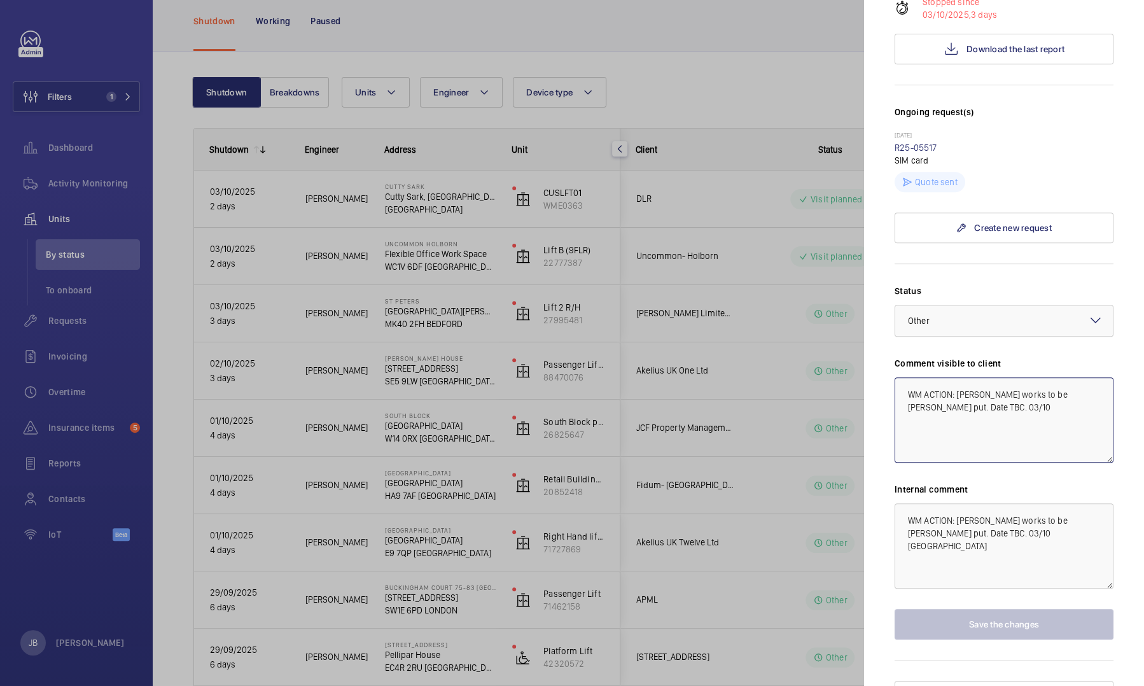
click at [955, 377] on textarea "WM ACTION: Pending works to be carrie put. Date TBC. 03/10" at bounding box center [1004, 419] width 219 height 85
click at [995, 381] on textarea "WM ACTION 03.10 - Pending works to be carrie put. Date TBC. 03/10" at bounding box center [1004, 419] width 219 height 85
drag, startPoint x: 1073, startPoint y: 370, endPoint x: 1048, endPoint y: 363, distance: 26.6
click at [1048, 377] on textarea "WM ACTION 03.10 - Pending works to be carrie put. Date TBC" at bounding box center [1004, 419] width 219 height 85
click at [1082, 377] on textarea "WM ACTION 03.10 - Pending works to be carrie put. Date TBC" at bounding box center [1004, 419] width 219 height 85
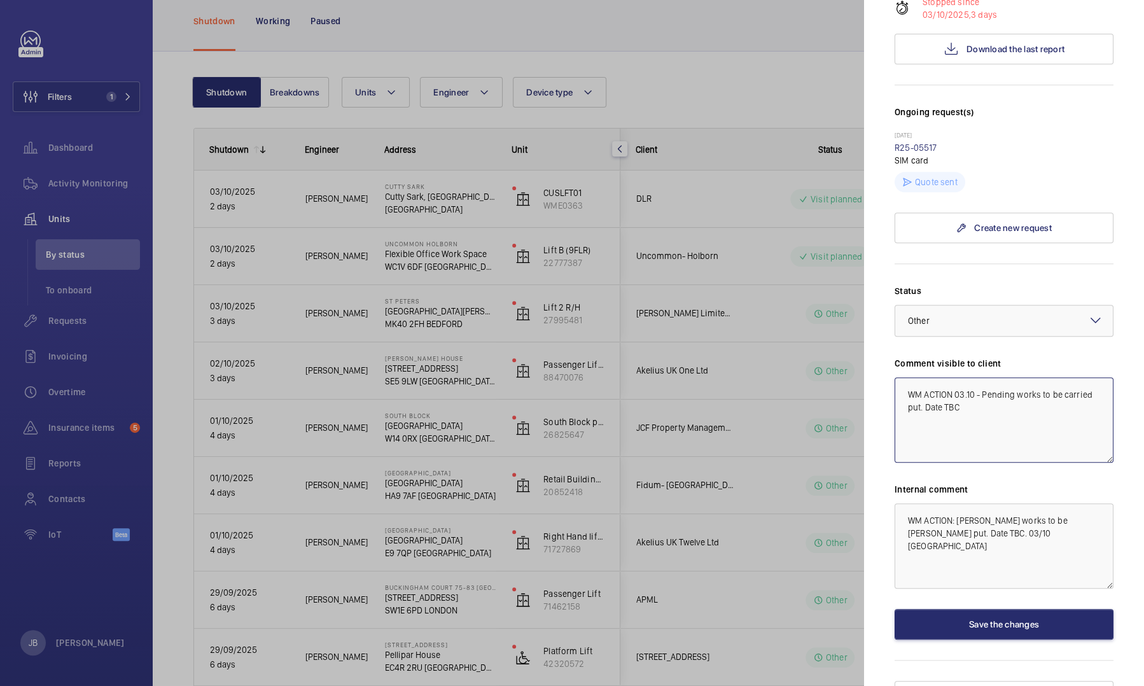
click at [911, 382] on textarea "WM ACTION 03.10 - Pending works to be carried put. Date TBC" at bounding box center [1004, 419] width 219 height 85
click at [980, 388] on textarea "WM ACTION 03.10 - Pending works to be carried out. Date TBC" at bounding box center [1004, 419] width 219 height 85
drag, startPoint x: 980, startPoint y: 388, endPoint x: 904, endPoint y: 370, distance: 78.4
click at [904, 377] on textarea "WM ACTION 03.10 - Pending works to be carried out. Date TBC" at bounding box center [1004, 419] width 219 height 85
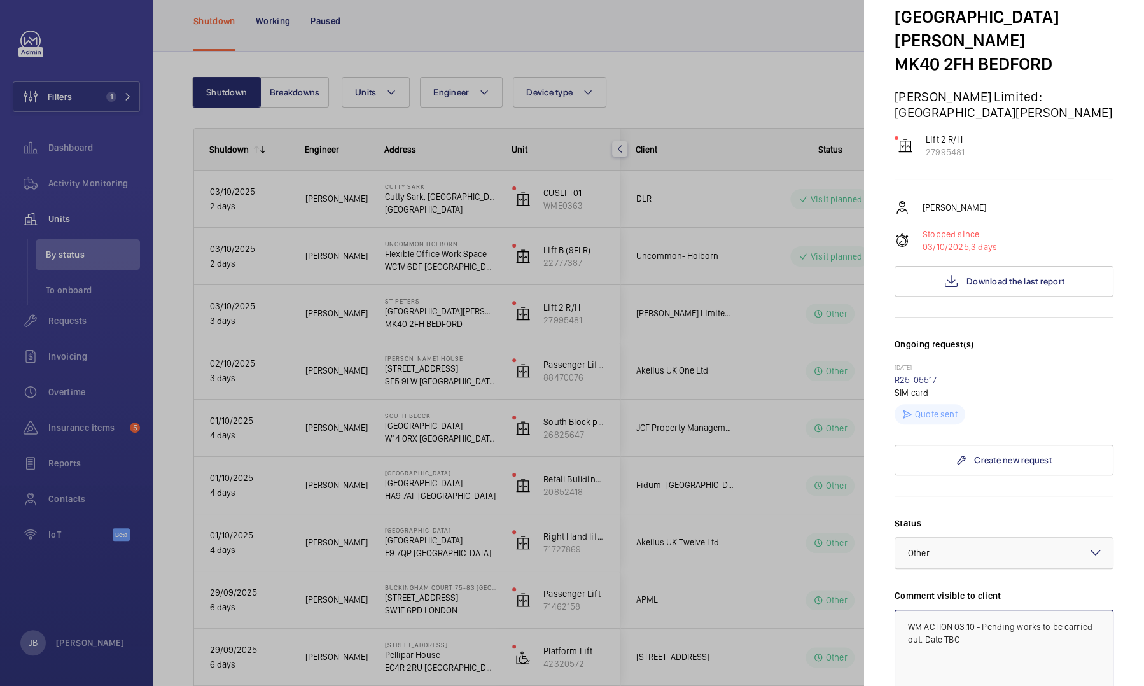
scroll to position [0, 0]
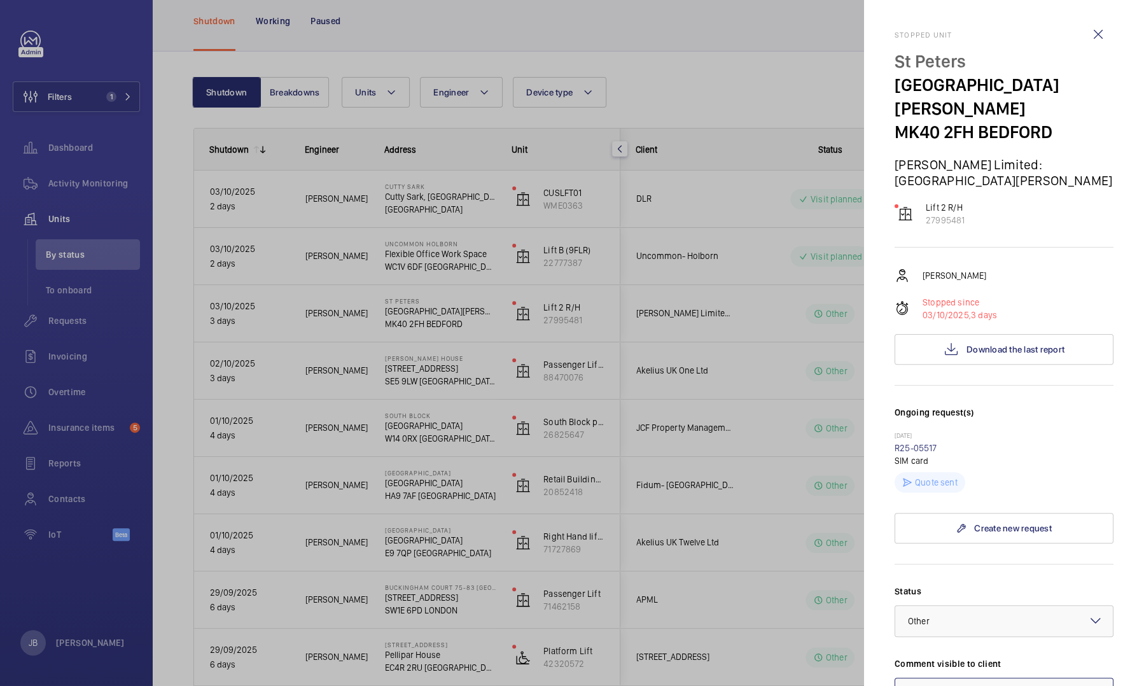
type textarea "WM ACTION 03.10 - Pending works to be carried out. Date TBC"
click at [426, 595] on div at bounding box center [572, 343] width 1144 height 686
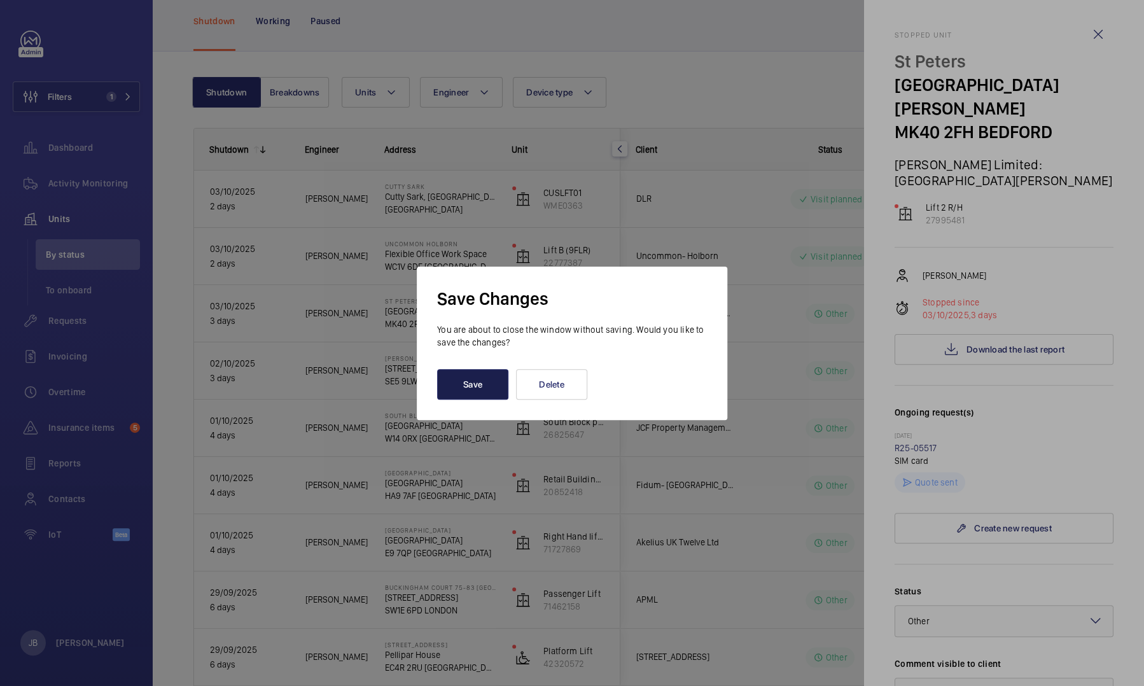
click at [468, 388] on button "Save" at bounding box center [472, 384] width 71 height 31
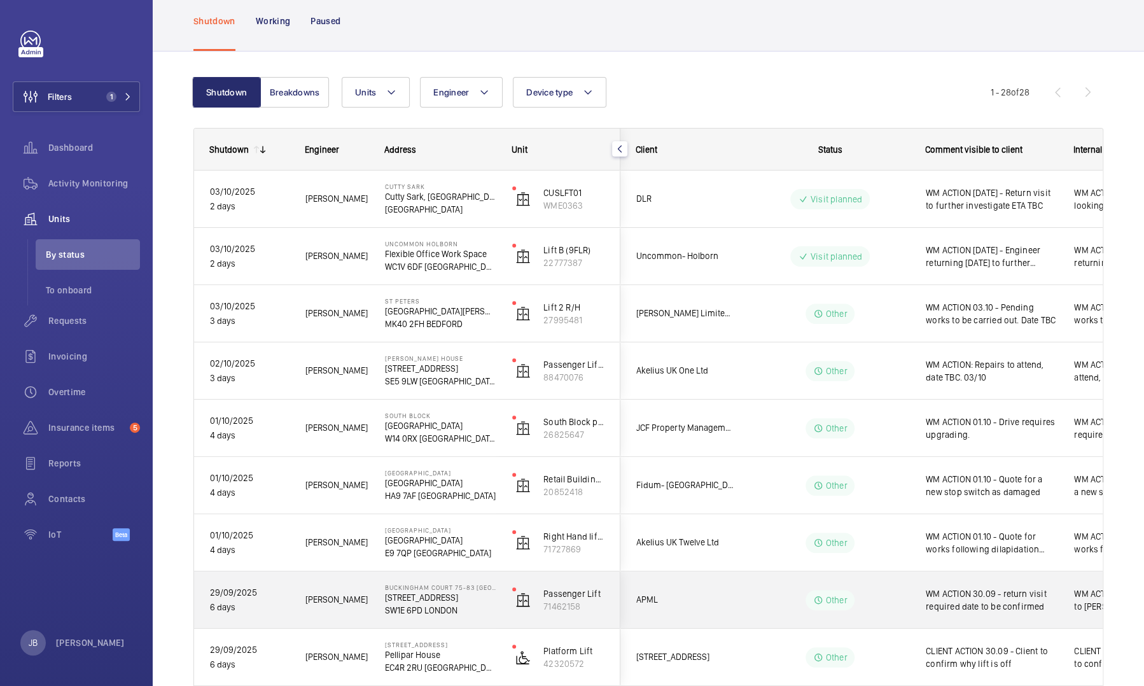
click at [1013, 604] on span "WM ACTION 30.09 - return visit required date to be confirmed" at bounding box center [992, 599] width 132 height 25
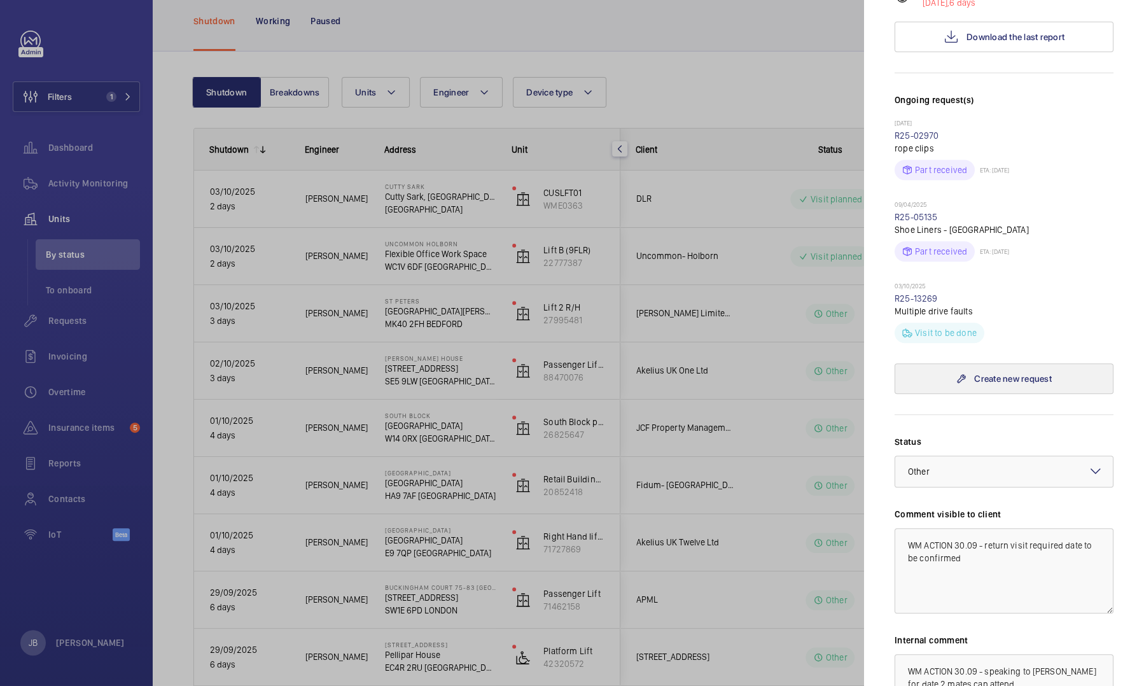
scroll to position [191, 0]
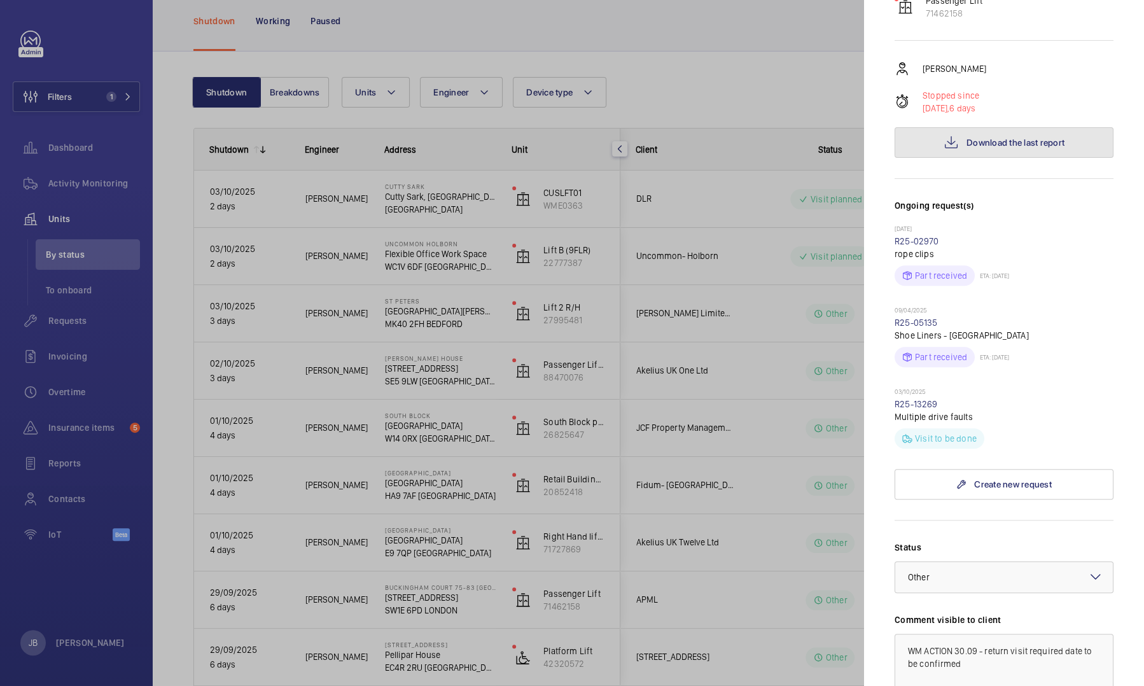
click at [1016, 151] on button "Download the last report" at bounding box center [1004, 142] width 219 height 31
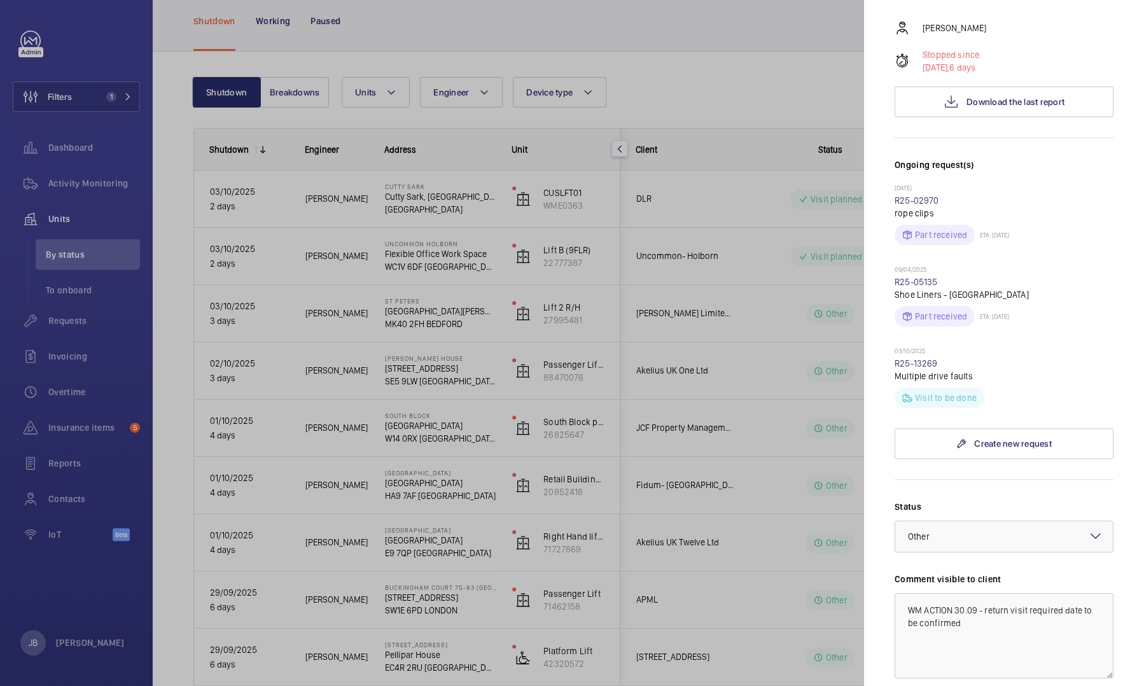
scroll to position [472, 0]
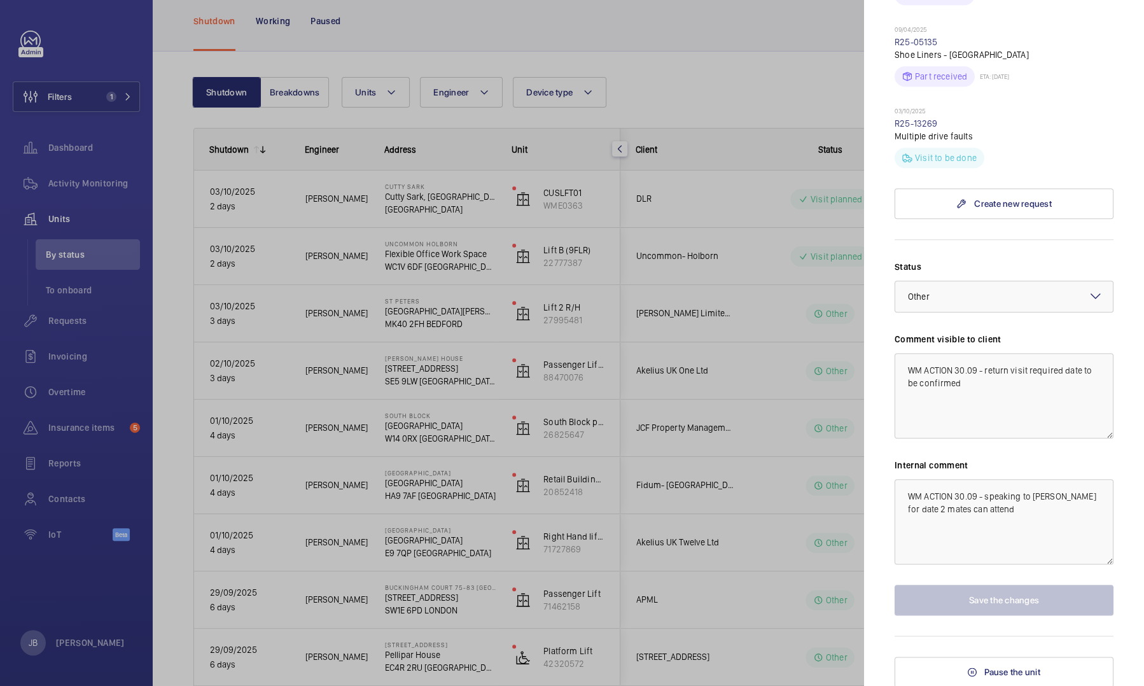
click at [87, 96] on div at bounding box center [572, 343] width 1144 height 686
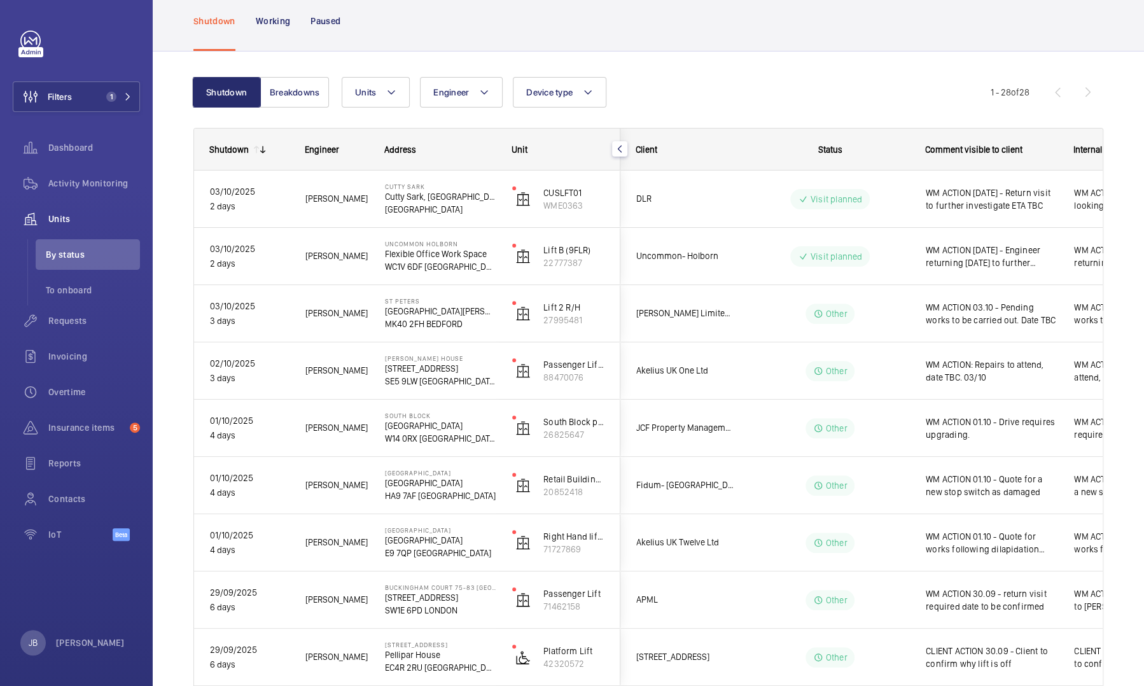
scroll to position [0, 0]
click at [99, 99] on button "Filters 1" at bounding box center [76, 96] width 127 height 31
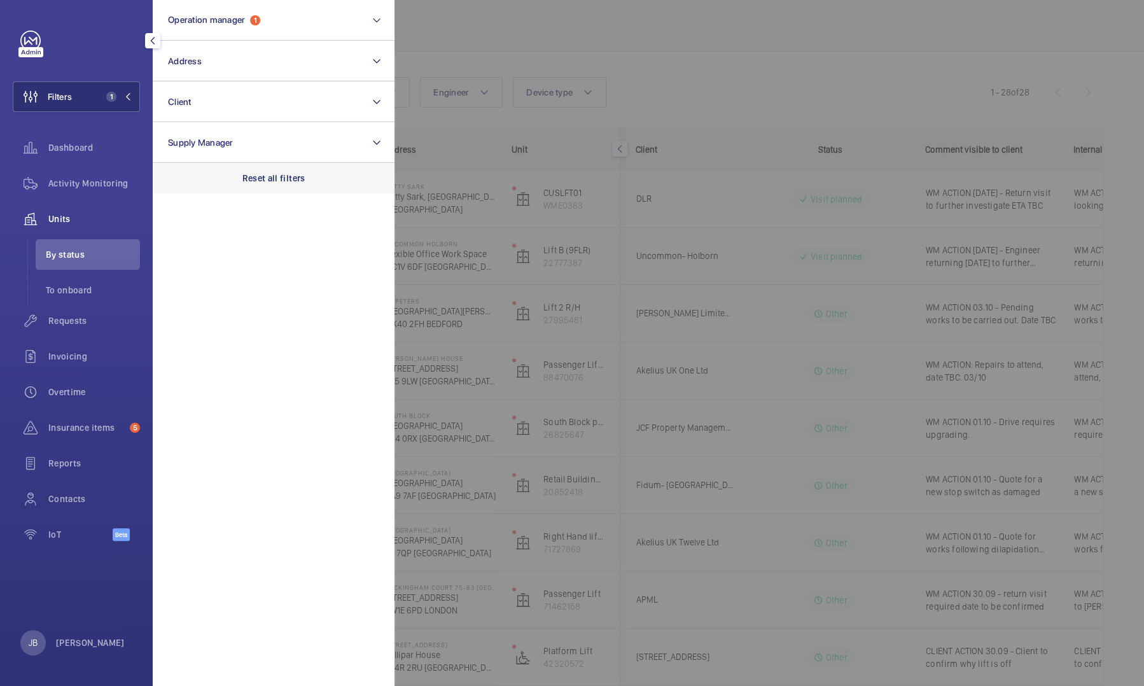
click at [262, 183] on p "Reset all filters" at bounding box center [274, 178] width 63 height 13
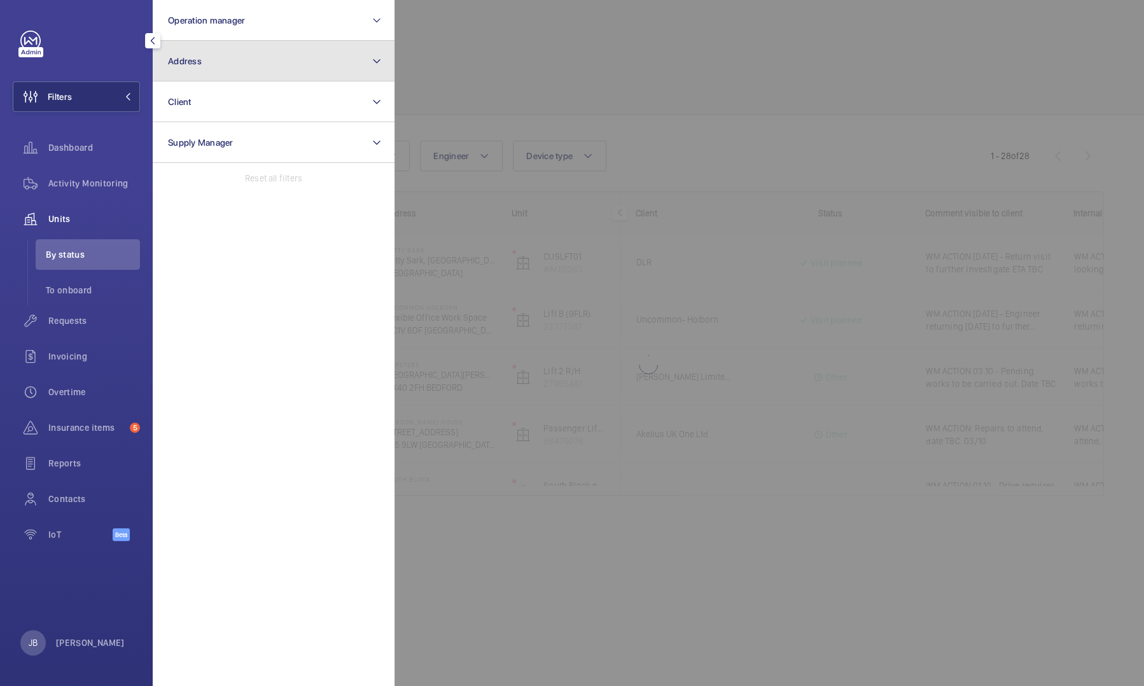
click at [237, 75] on button "Address" at bounding box center [274, 61] width 242 height 41
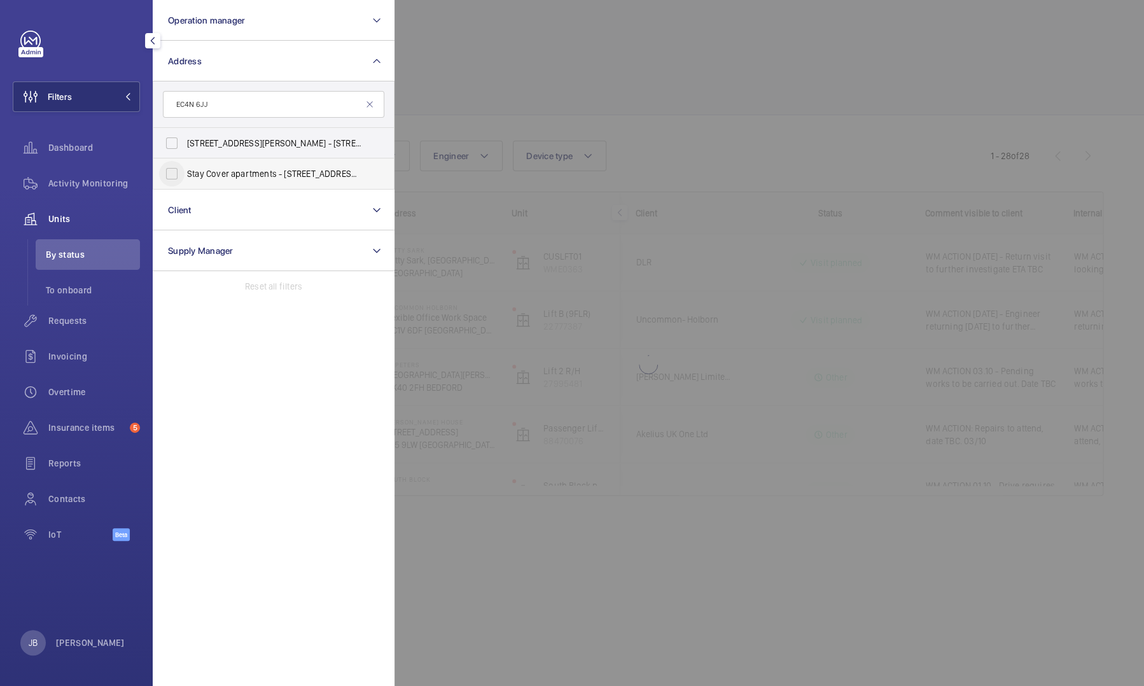
type input "EC4N 6JJ"
click at [171, 178] on input "Stay Cover apartments - 46 Cannon St, LONDON EC4N 6JJ" at bounding box center [171, 173] width 25 height 25
checkbox input "true"
click at [452, 88] on div at bounding box center [967, 343] width 1144 height 686
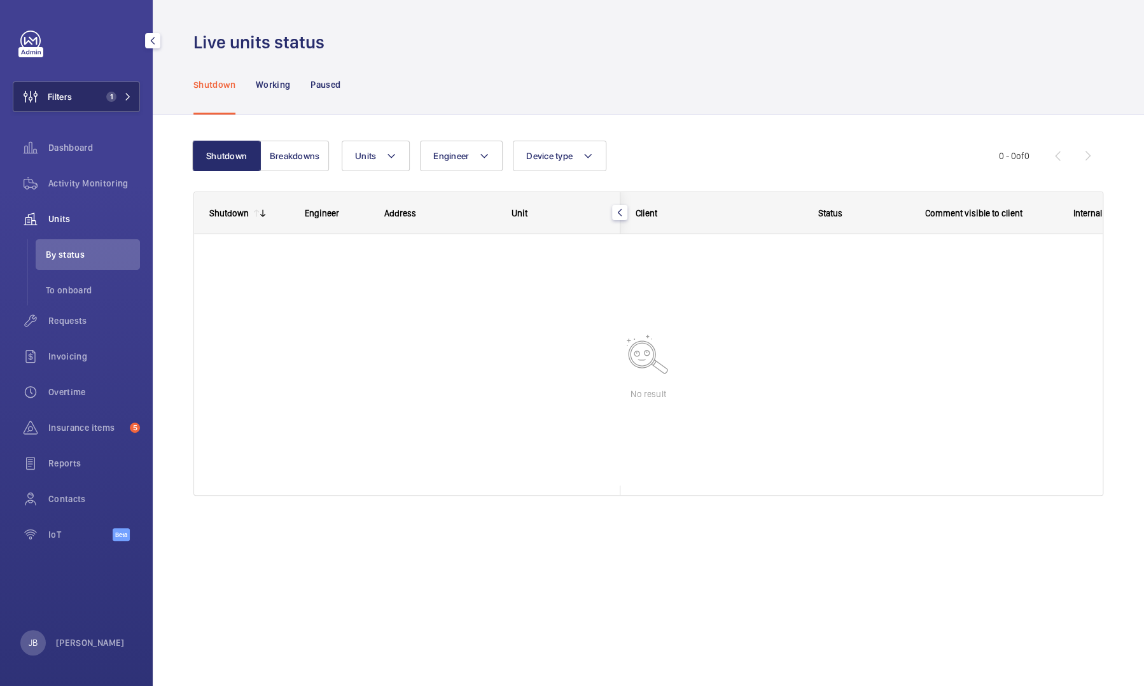
click at [87, 94] on button "Filters 1" at bounding box center [76, 96] width 127 height 31
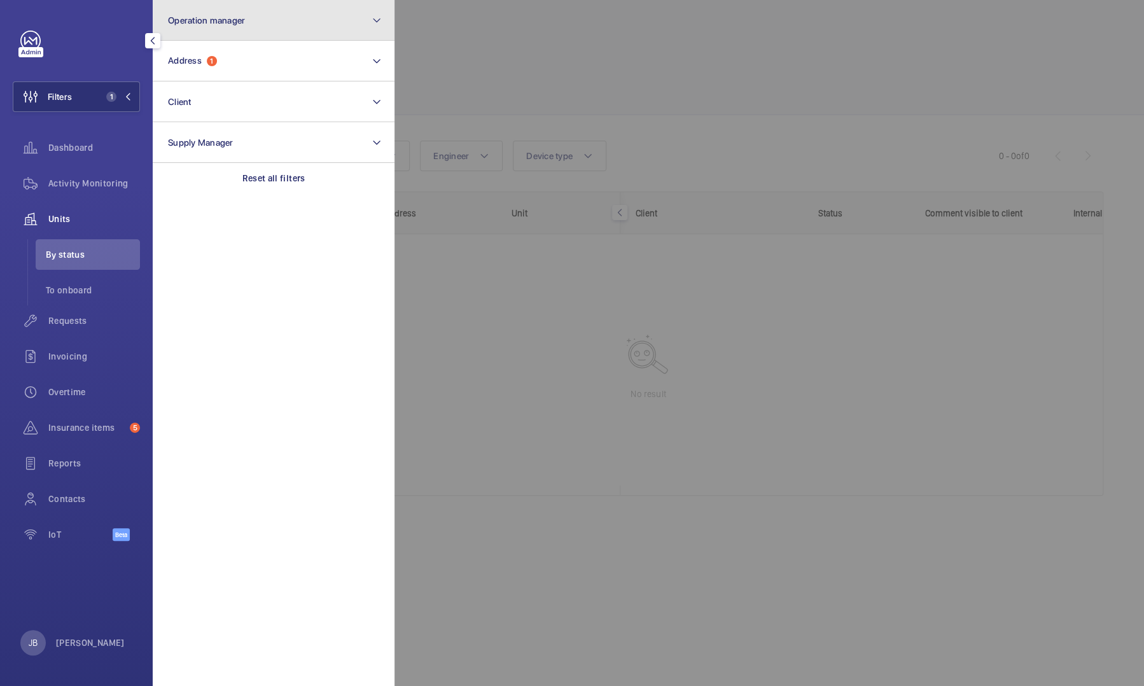
click at [237, 28] on button "Operation manager" at bounding box center [274, 20] width 242 height 41
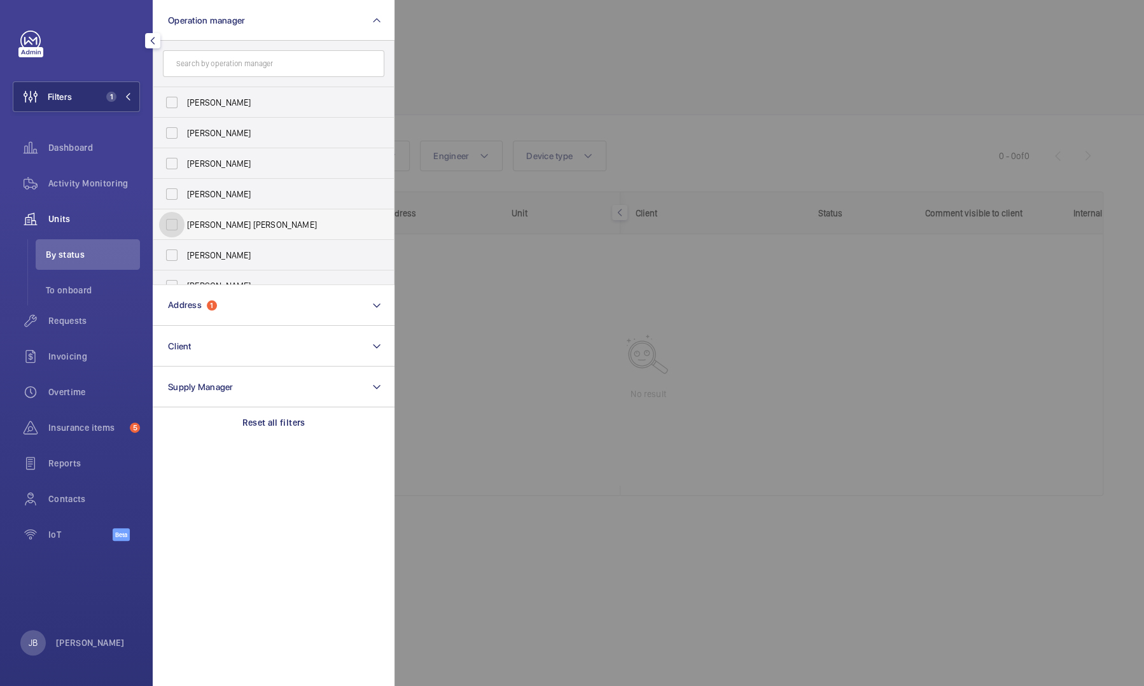
click at [172, 223] on input "[PERSON_NAME] [PERSON_NAME]" at bounding box center [171, 224] width 25 height 25
checkbox input "true"
click at [471, 87] on div at bounding box center [967, 343] width 1144 height 686
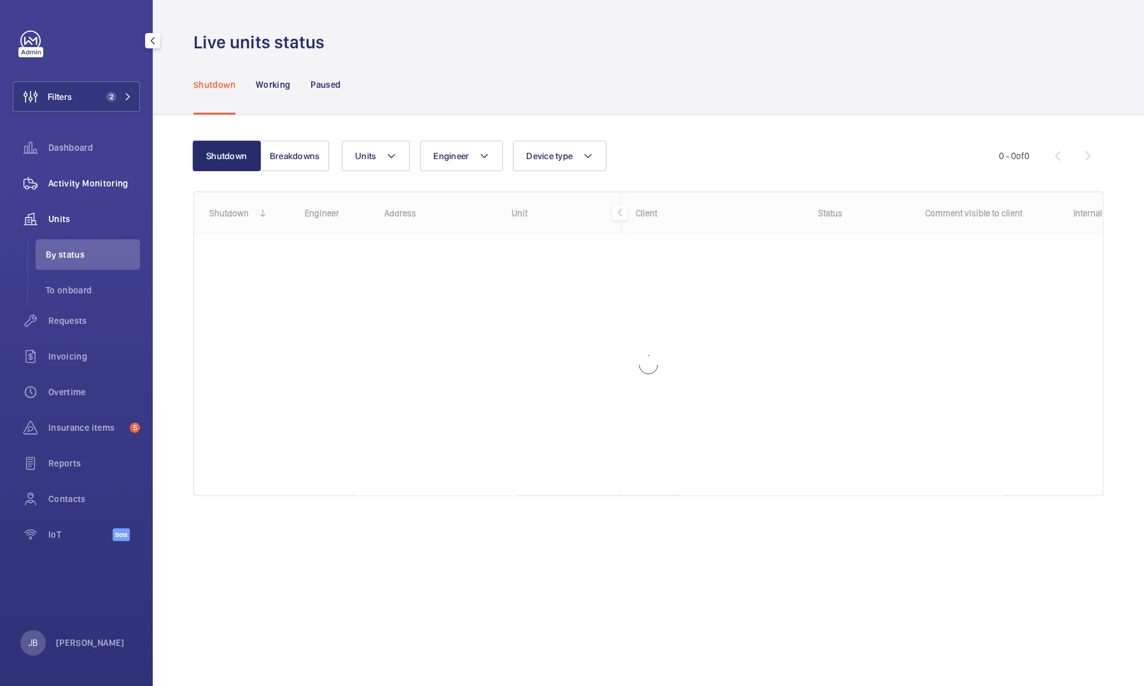
click at [122, 185] on span "Activity Monitoring" at bounding box center [94, 183] width 92 height 13
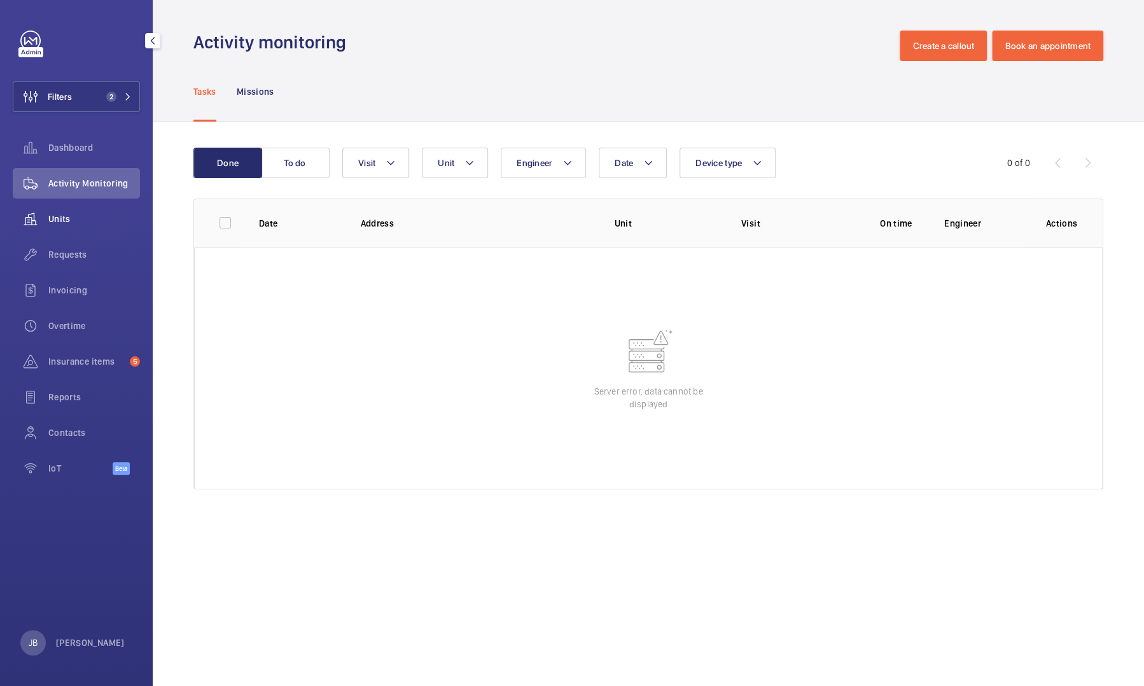
click at [81, 215] on span "Units" at bounding box center [94, 219] width 92 height 13
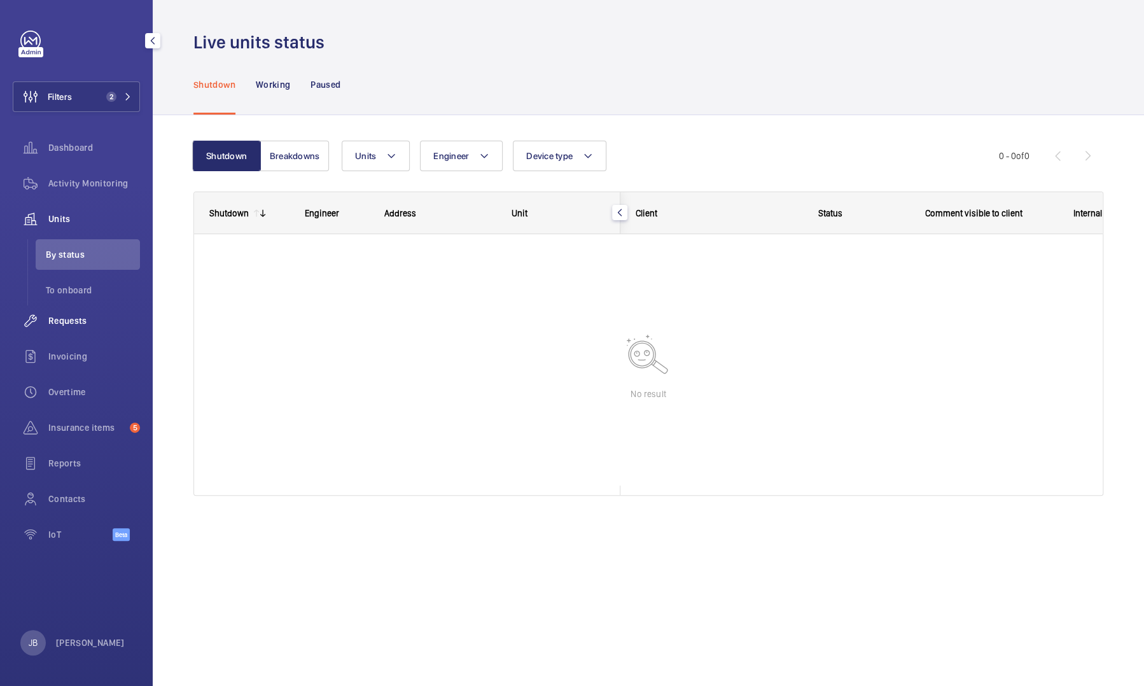
click at [68, 322] on span "Requests" at bounding box center [94, 320] width 92 height 13
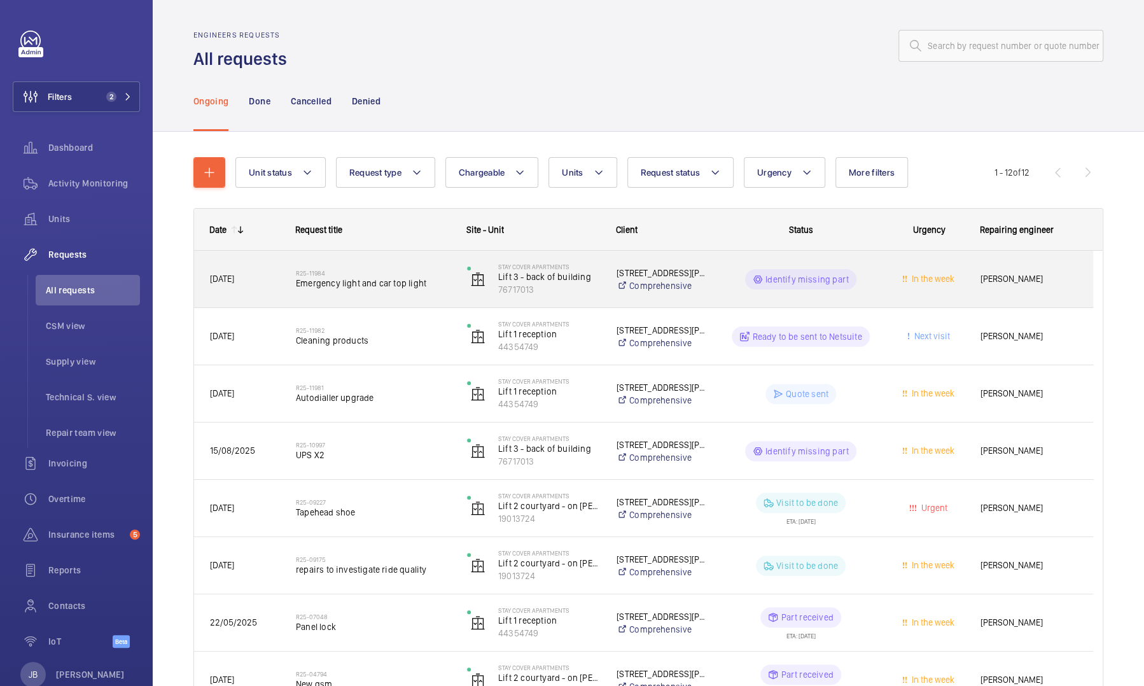
click at [888, 284] on div "In the week" at bounding box center [922, 279] width 85 height 40
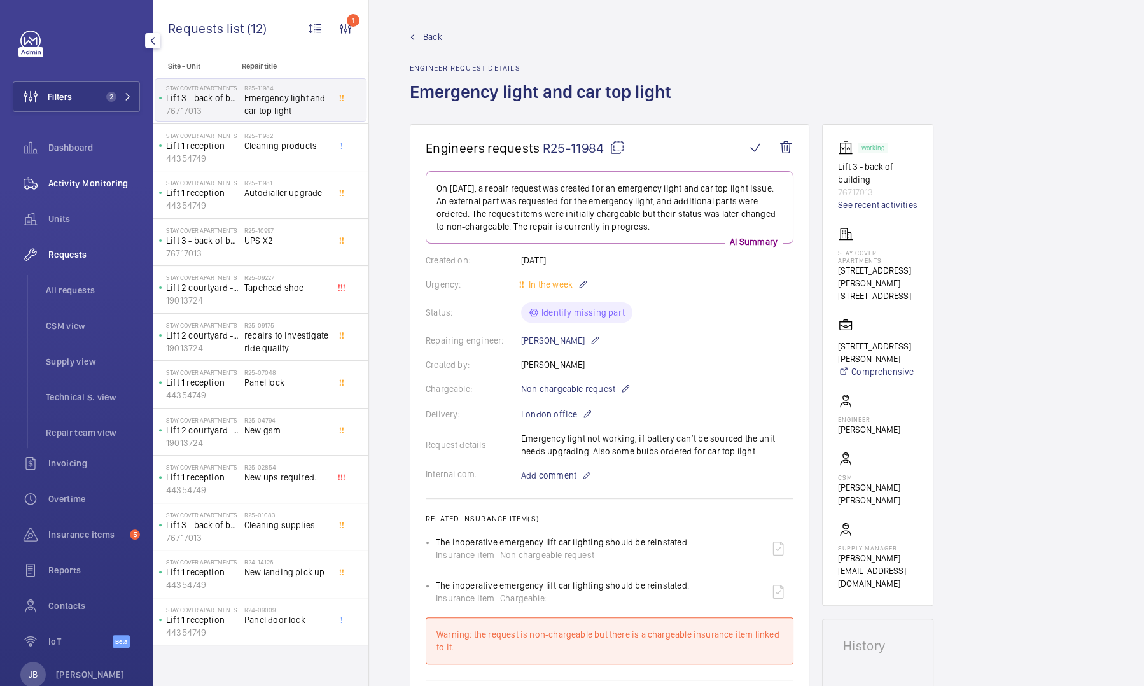
click at [74, 187] on span "Activity Monitoring" at bounding box center [94, 183] width 92 height 13
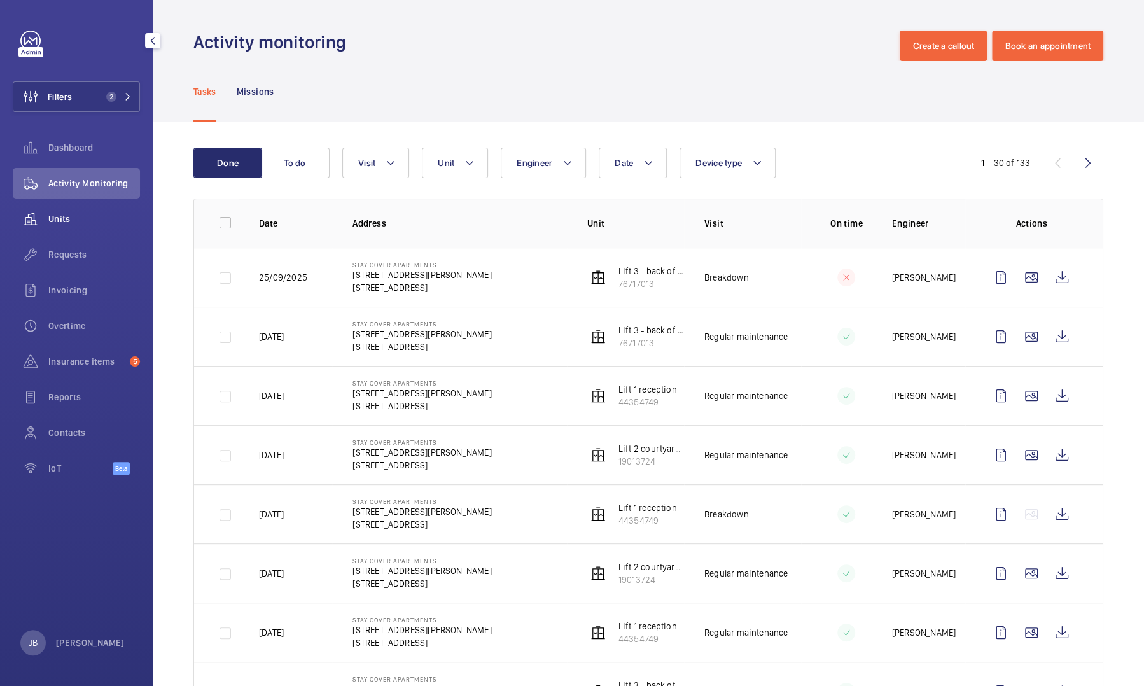
click at [79, 220] on span "Units" at bounding box center [94, 219] width 92 height 13
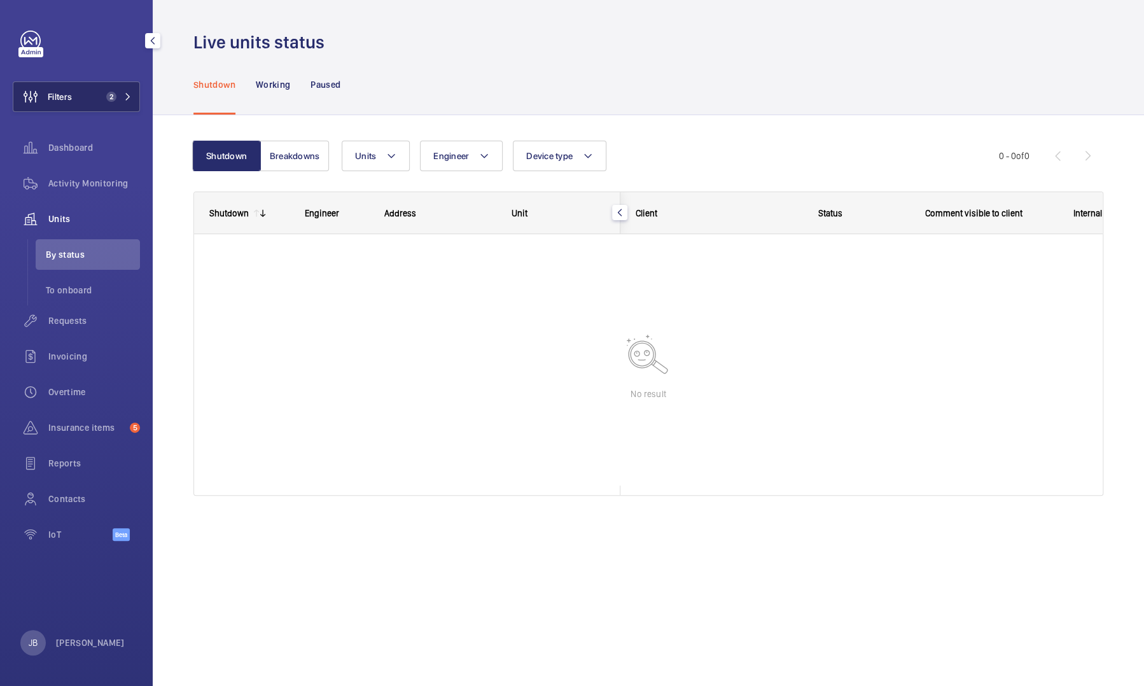
click at [96, 100] on button "Filters 2" at bounding box center [76, 96] width 127 height 31
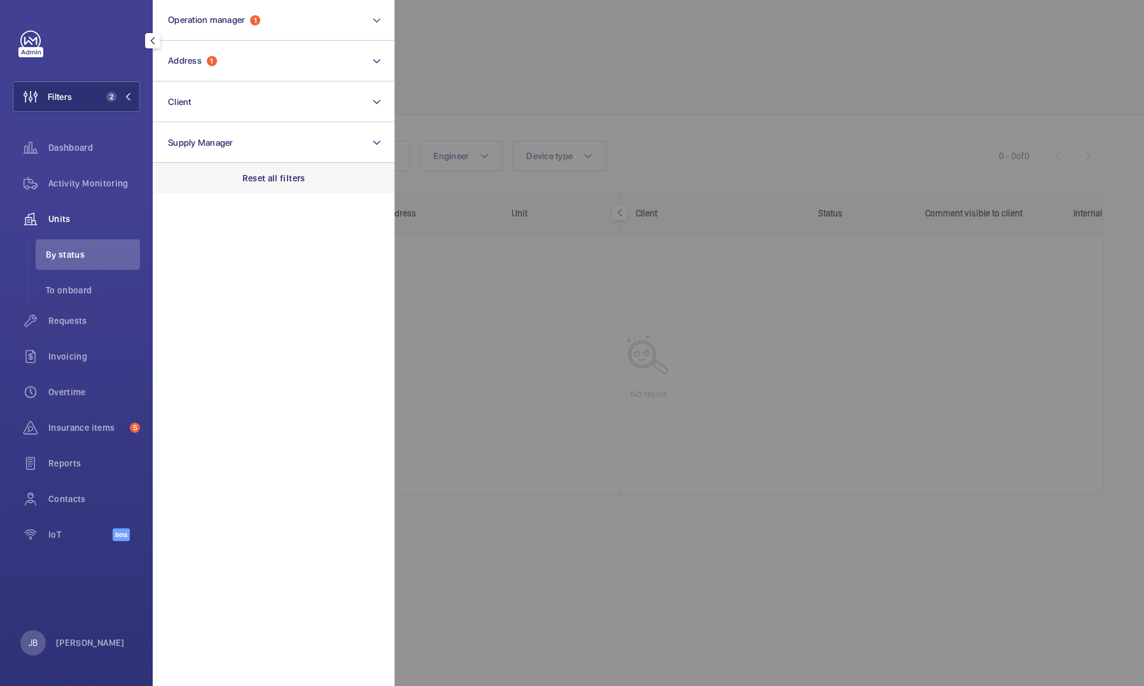
click at [260, 182] on p "Reset all filters" at bounding box center [274, 178] width 63 height 13
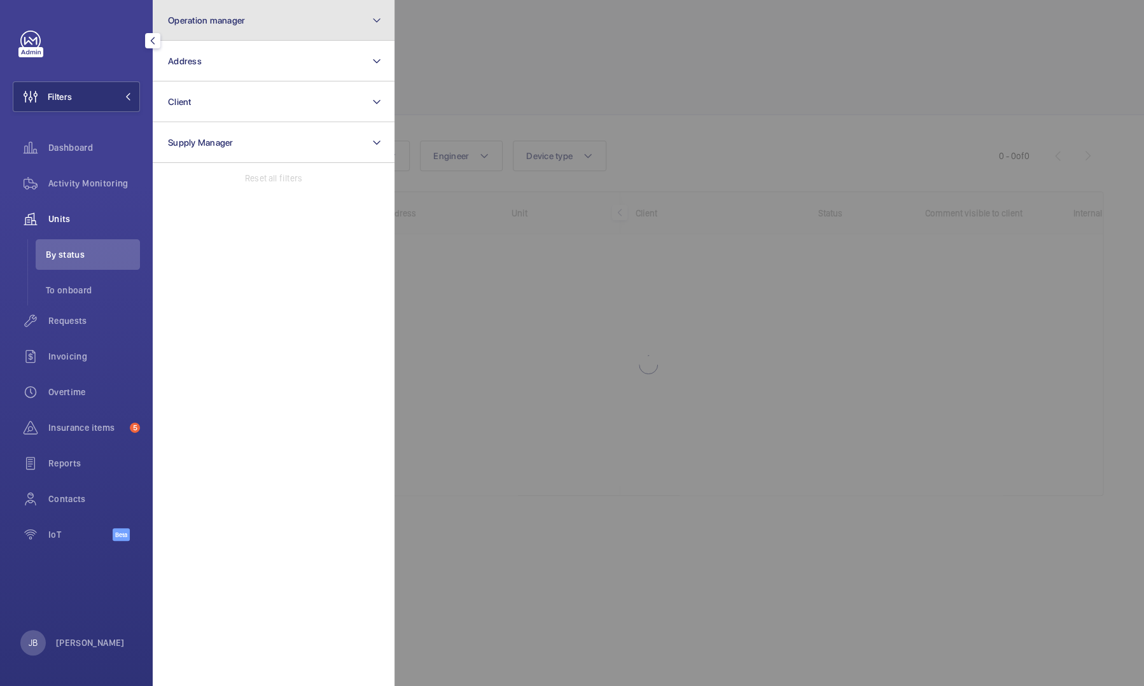
click at [238, 19] on span "Operation manager" at bounding box center [206, 20] width 77 height 10
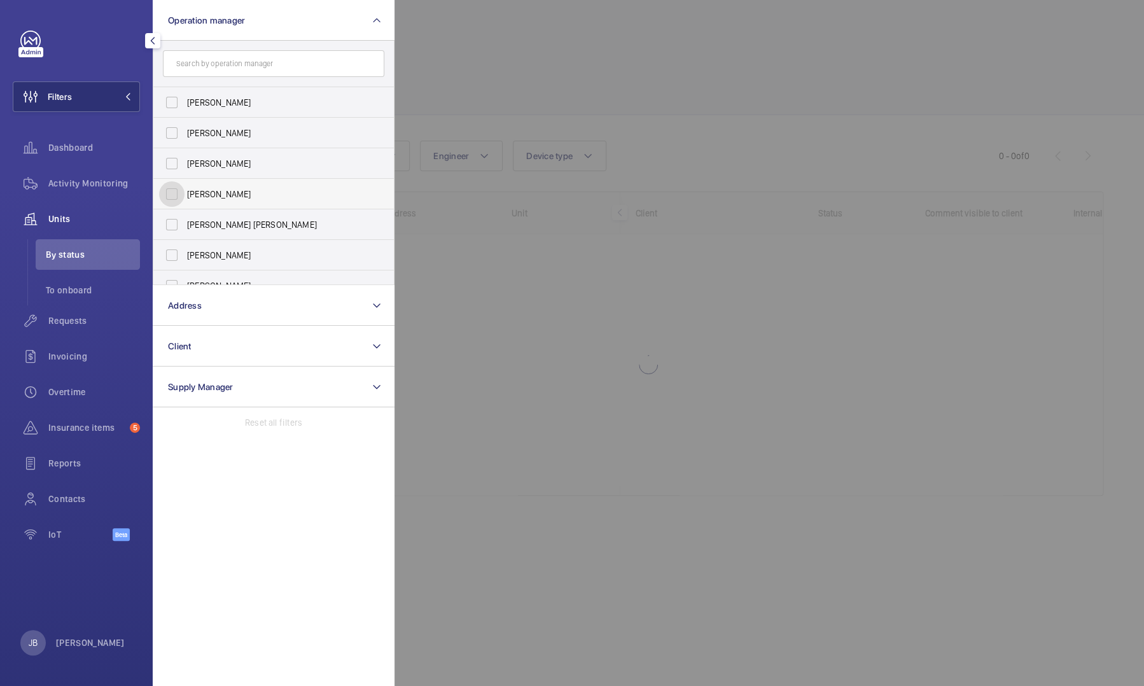
click at [171, 193] on input "[PERSON_NAME]" at bounding box center [171, 193] width 25 height 25
checkbox input "true"
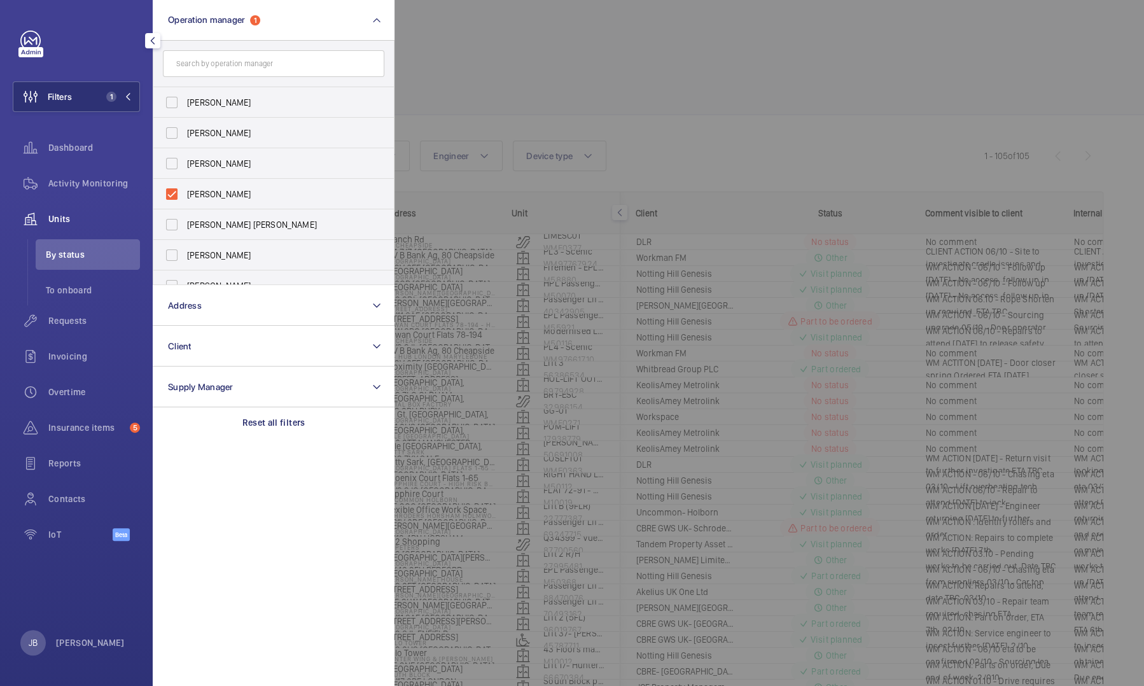
click at [459, 78] on div at bounding box center [967, 343] width 1144 height 686
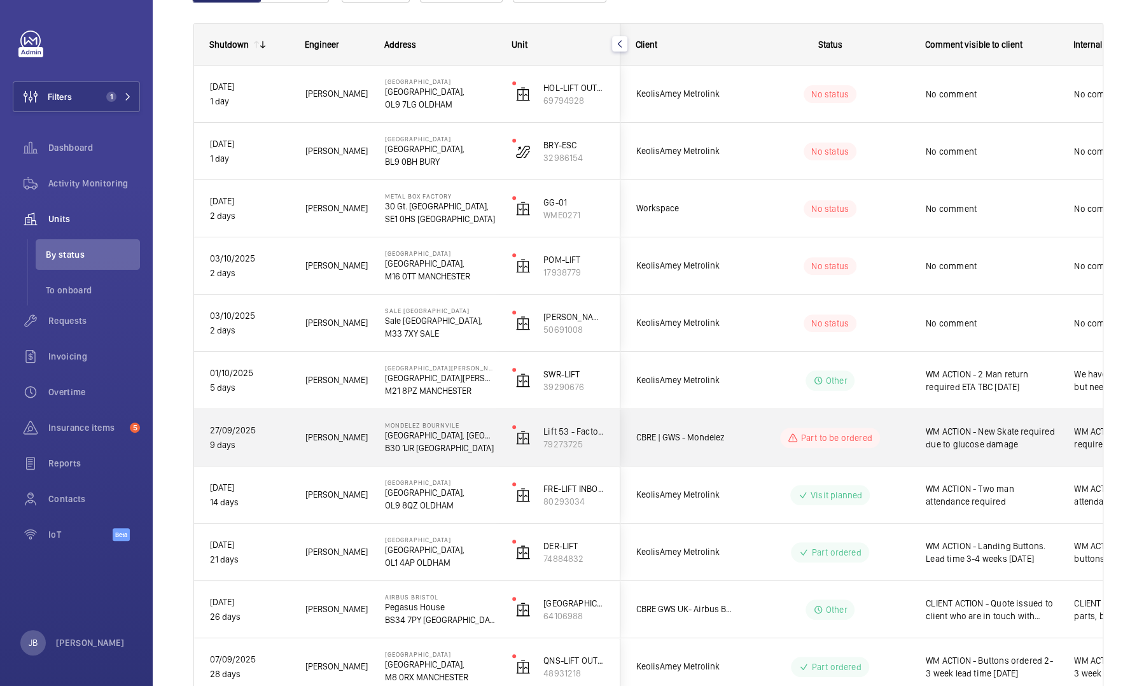
scroll to position [96, 0]
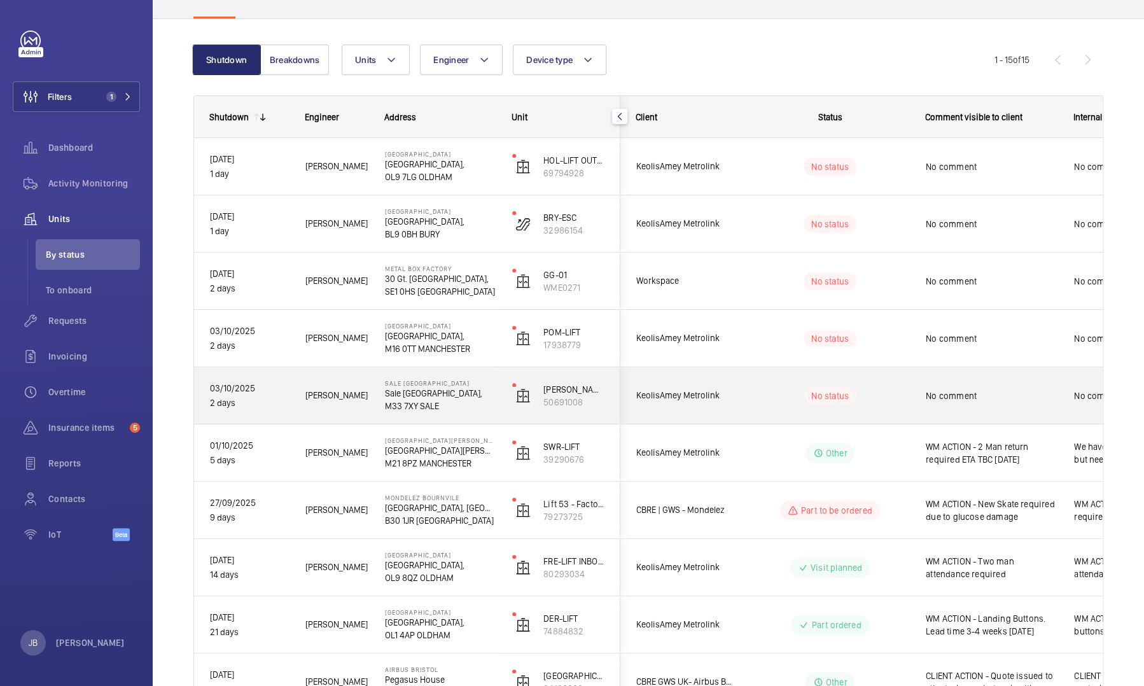
click at [970, 397] on span "No comment" at bounding box center [992, 396] width 132 height 13
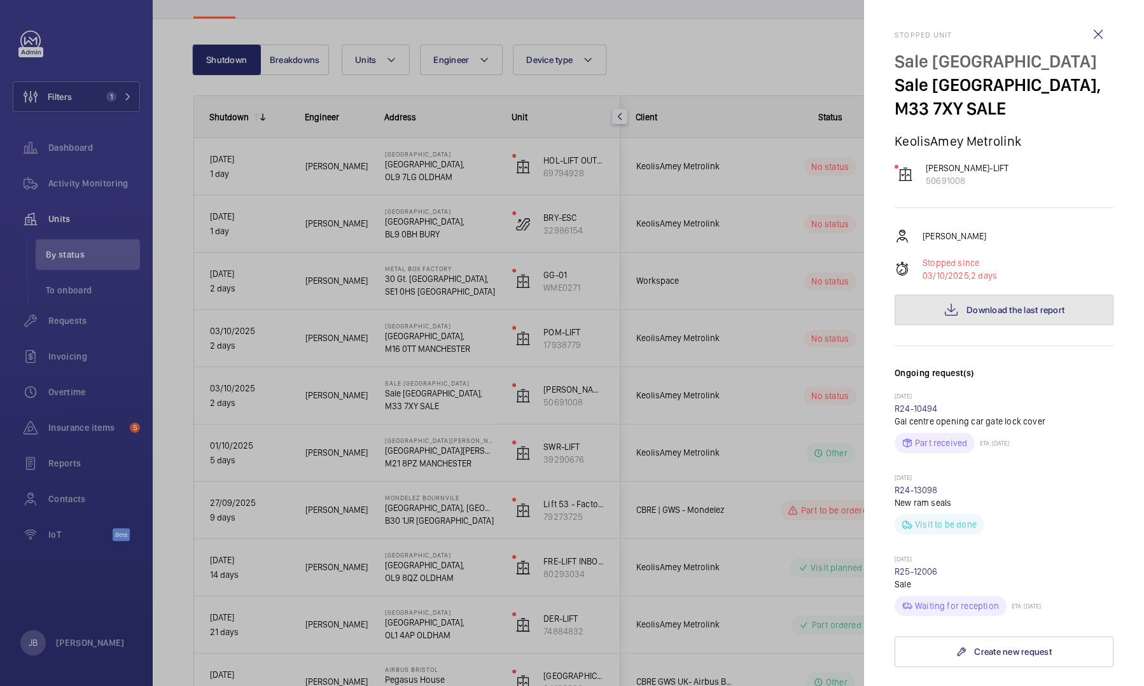
click at [979, 308] on span "Download the last report" at bounding box center [1016, 310] width 98 height 10
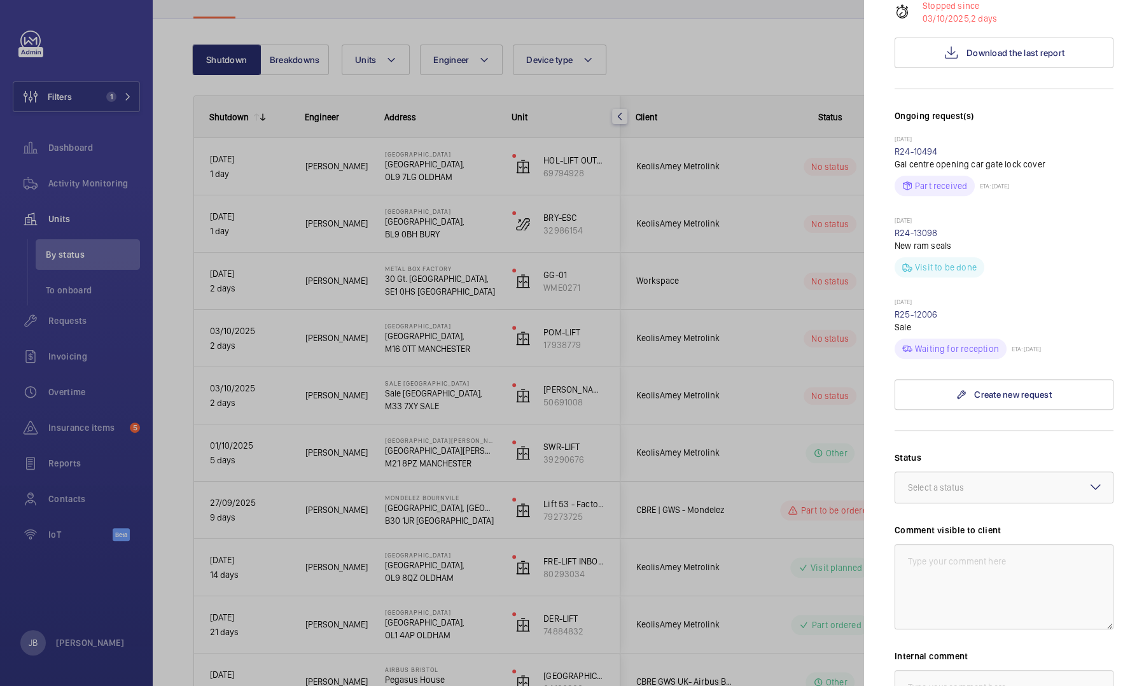
scroll to position [255, 0]
click at [656, 52] on div at bounding box center [572, 343] width 1144 height 686
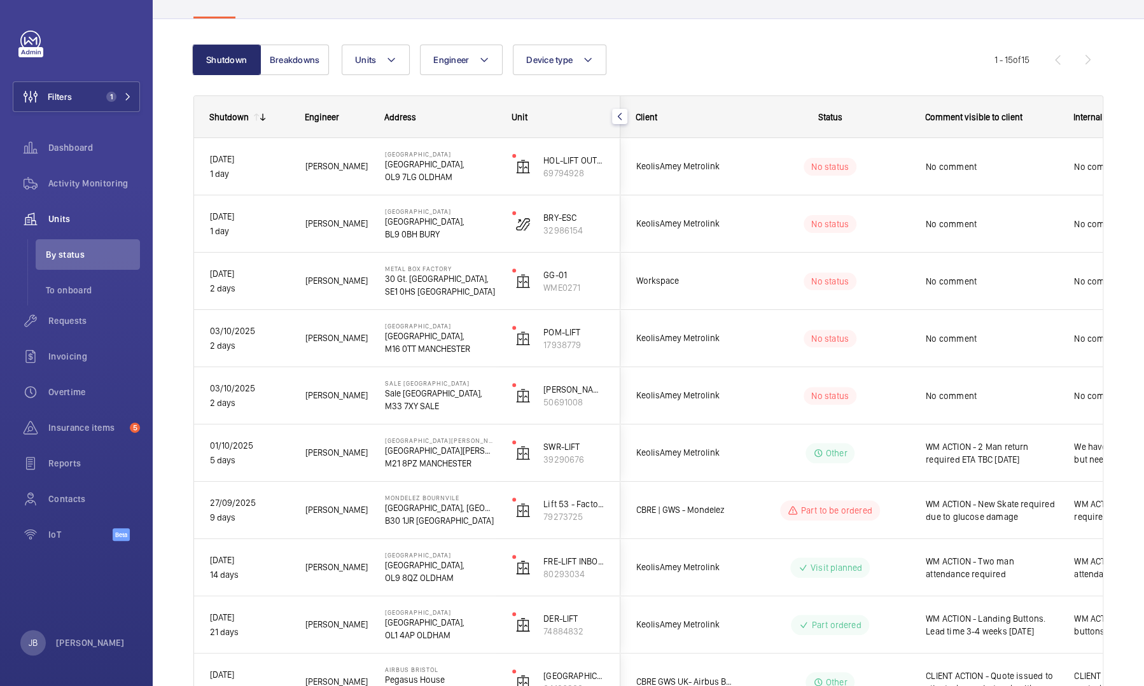
scroll to position [0, 0]
click at [66, 91] on span "Filters" at bounding box center [60, 96] width 24 height 13
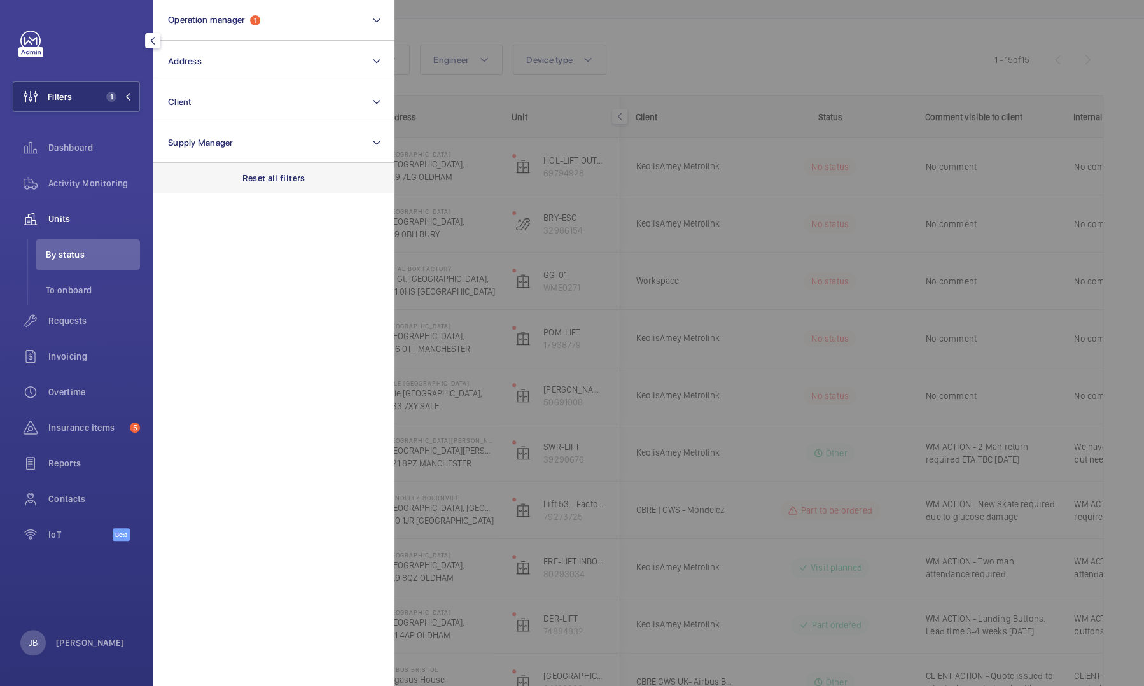
click at [270, 190] on div "Reset all filters" at bounding box center [274, 178] width 242 height 31
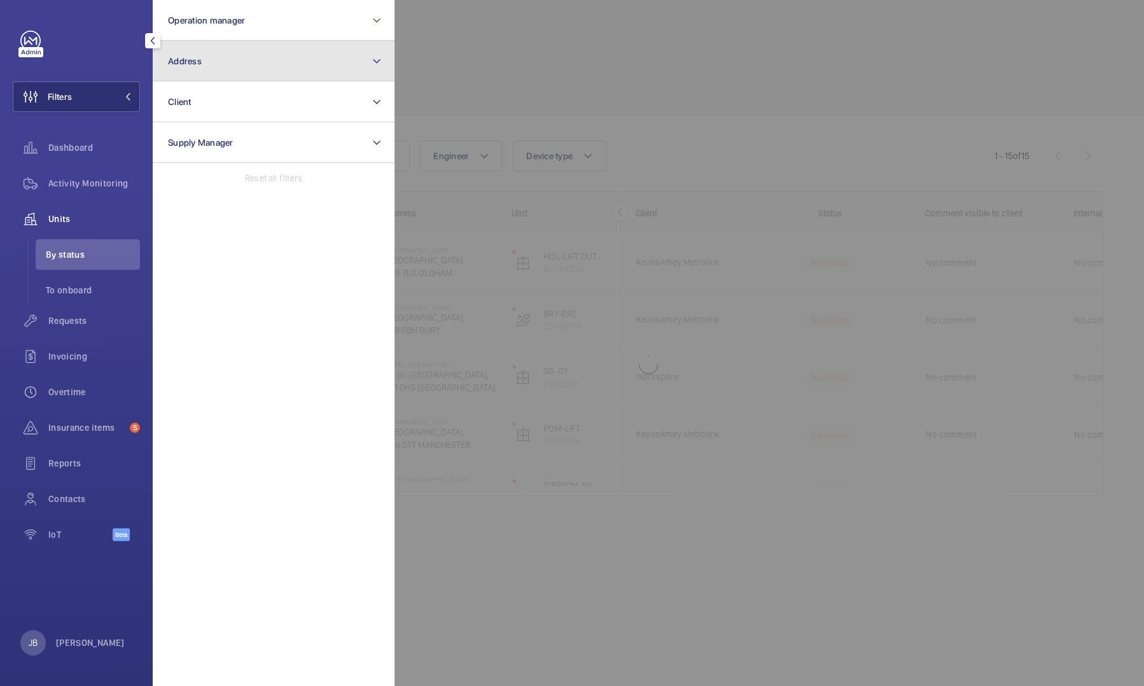
click at [239, 60] on button "Address" at bounding box center [274, 61] width 242 height 41
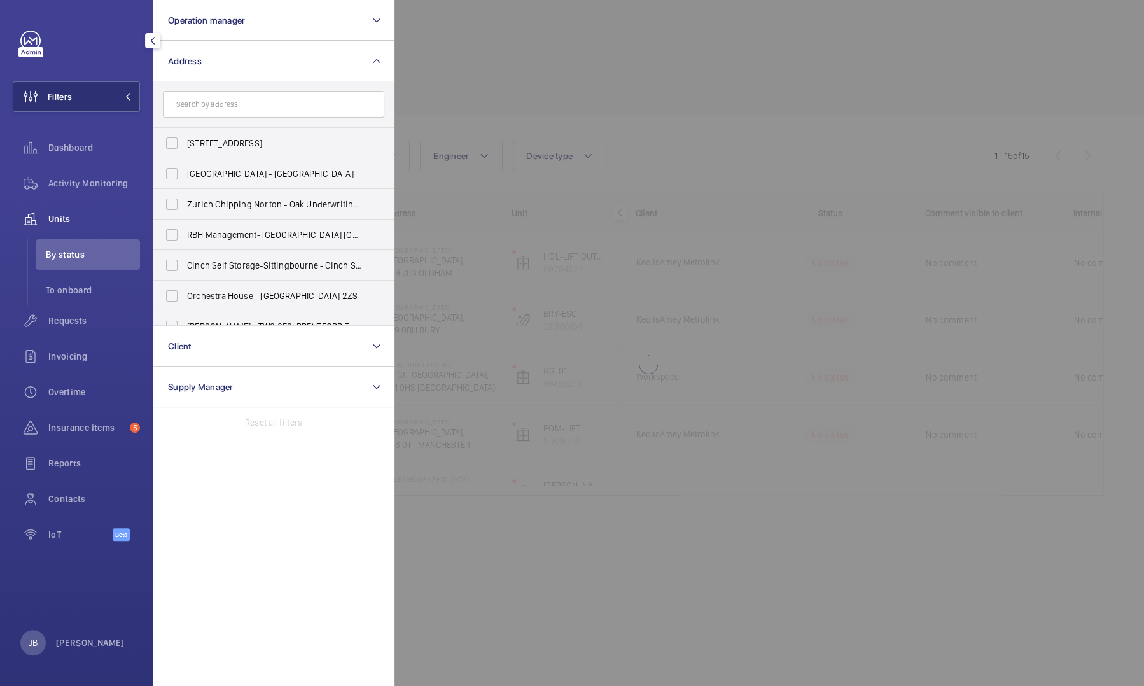
drag, startPoint x: 497, startPoint y: 53, endPoint x: 394, endPoint y: 65, distance: 103.7
click at [499, 53] on div at bounding box center [967, 343] width 1144 height 686
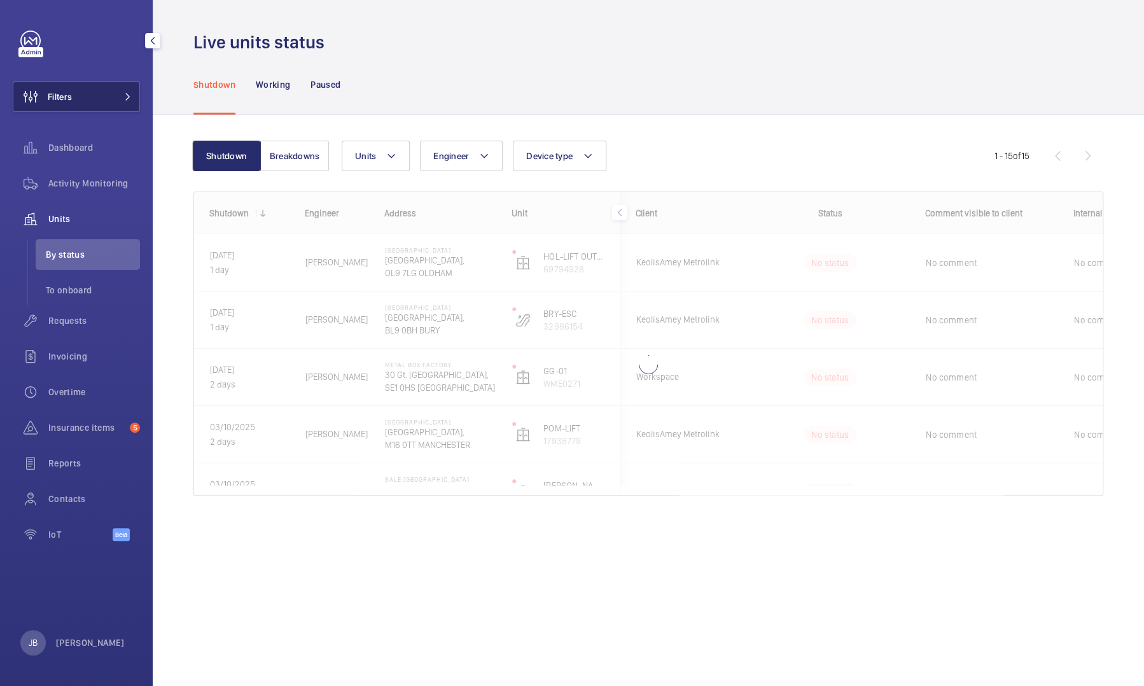
click at [115, 90] on button "Filters" at bounding box center [76, 96] width 127 height 31
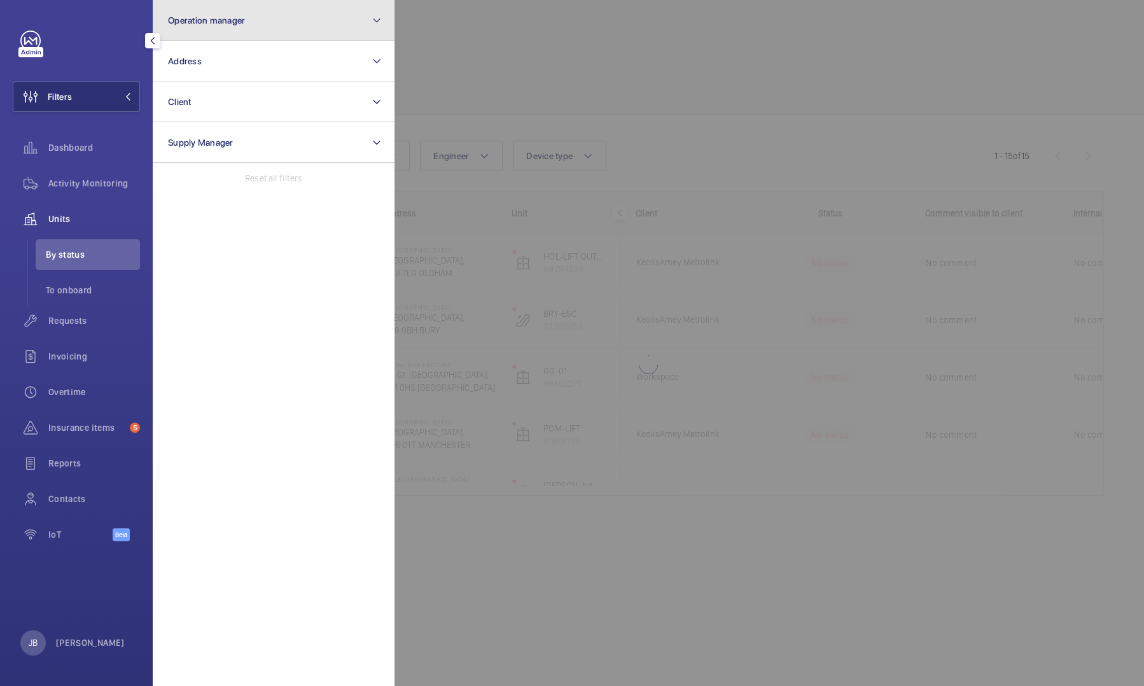
click at [257, 26] on button "Operation manager" at bounding box center [274, 20] width 242 height 41
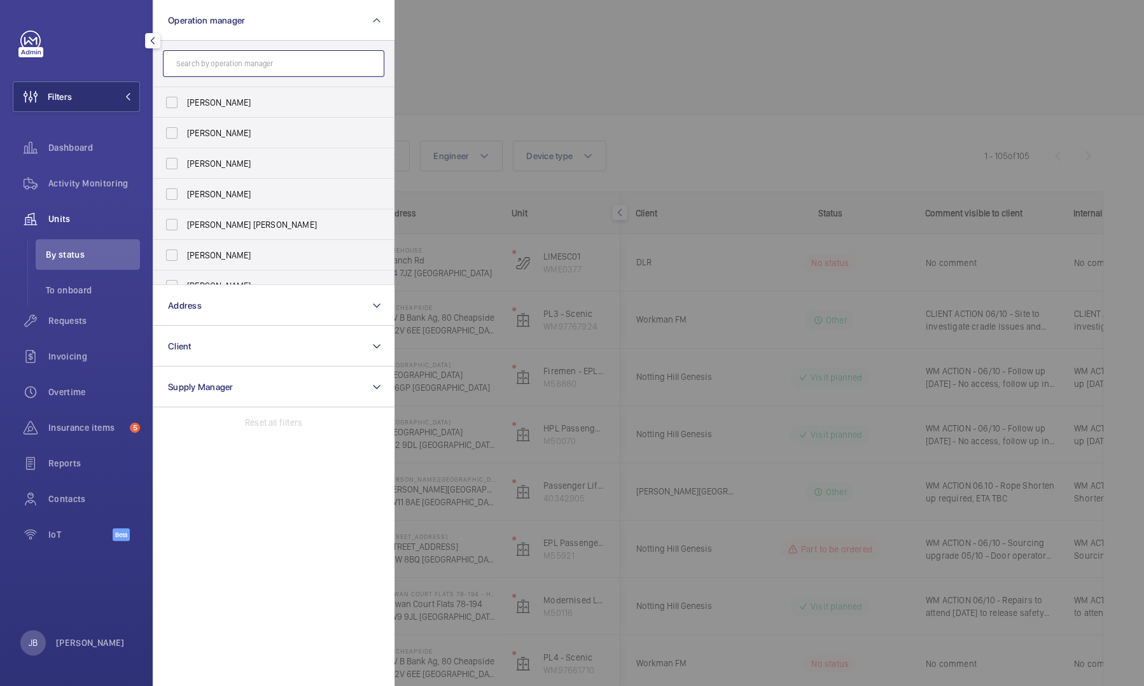
click at [230, 69] on input "text" at bounding box center [274, 63] width 222 height 27
click at [181, 198] on input "[PERSON_NAME]" at bounding box center [171, 193] width 25 height 25
checkbox input "true"
drag, startPoint x: 423, startPoint y: 119, endPoint x: 453, endPoint y: 102, distance: 34.5
click at [424, 119] on div at bounding box center [967, 343] width 1144 height 686
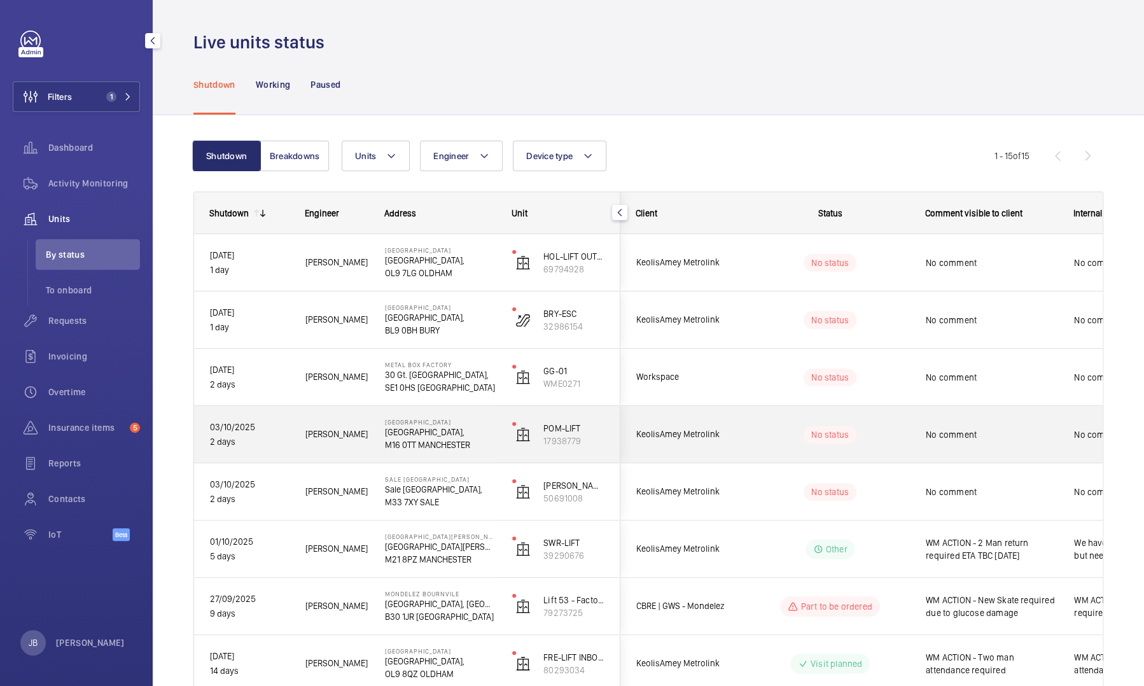
click at [974, 451] on div "No comment" at bounding box center [984, 434] width 147 height 55
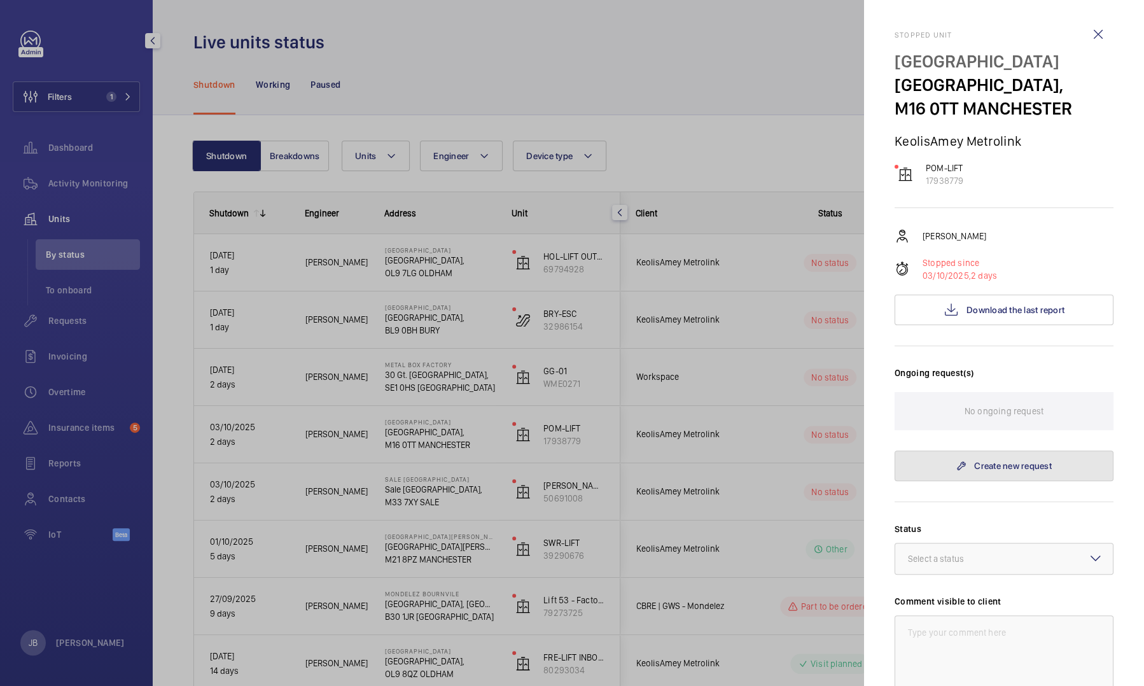
click at [966, 470] on link "Create new request" at bounding box center [1004, 466] width 219 height 31
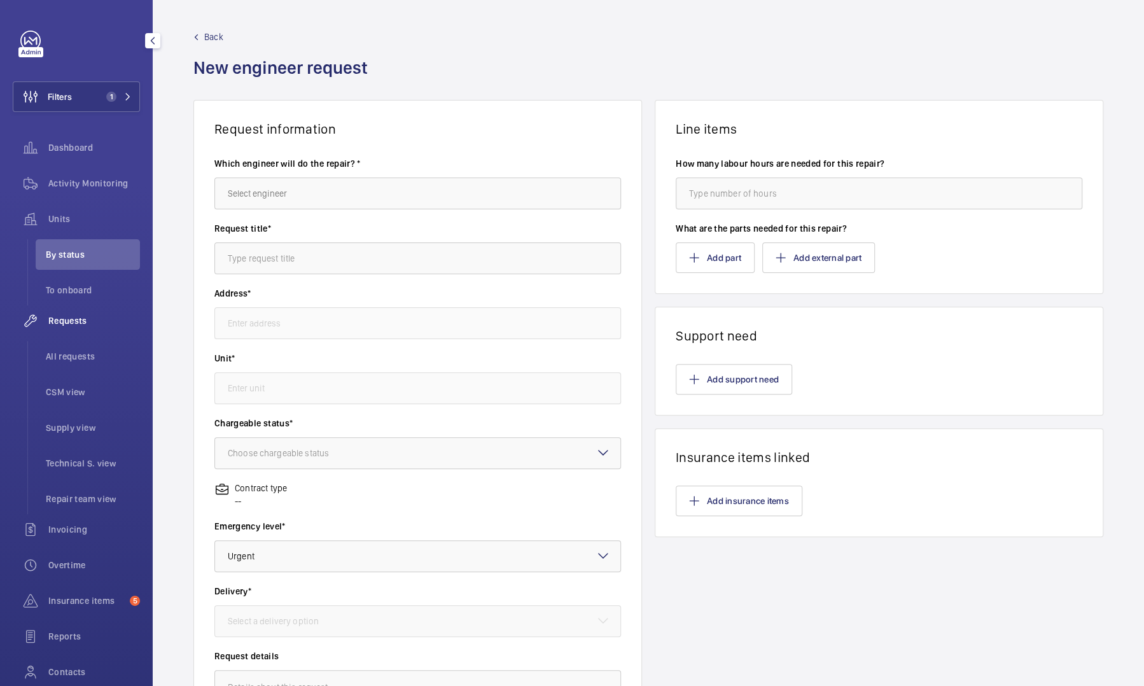
type input "Pomona Railway Station Pomona Railway Station,, M16 0TT MANCHESTER"
type input "17938779 - POM-LIFT"
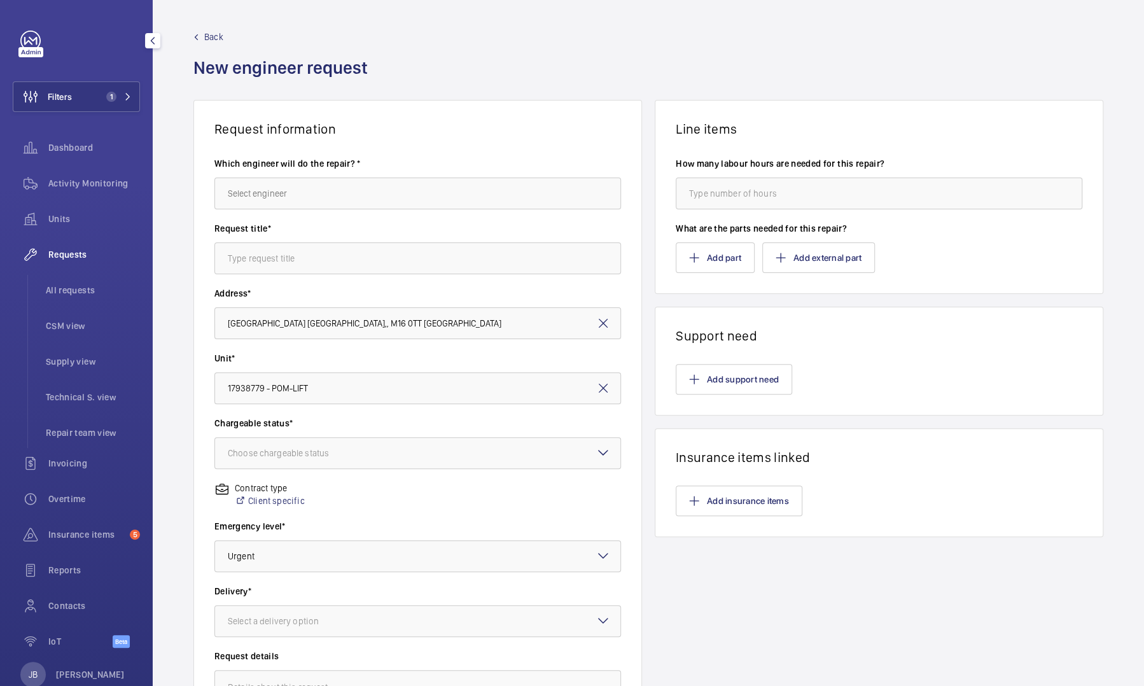
click at [218, 35] on span "Back" at bounding box center [213, 37] width 19 height 13
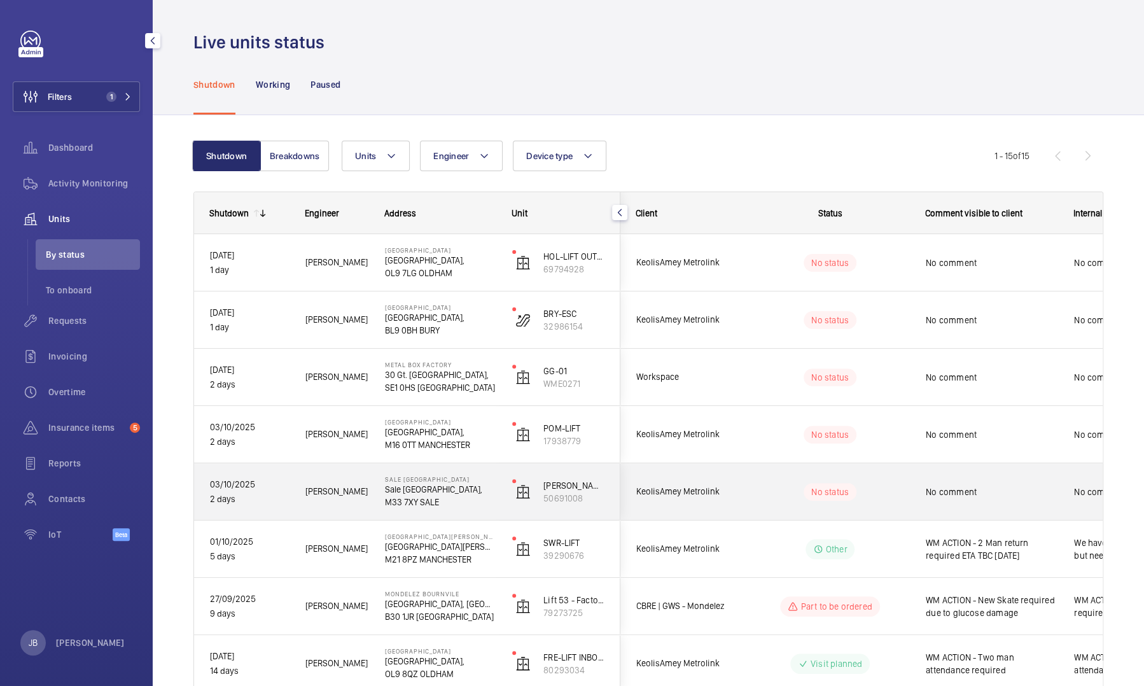
click at [942, 463] on div "No comment" at bounding box center [984, 491] width 148 height 57
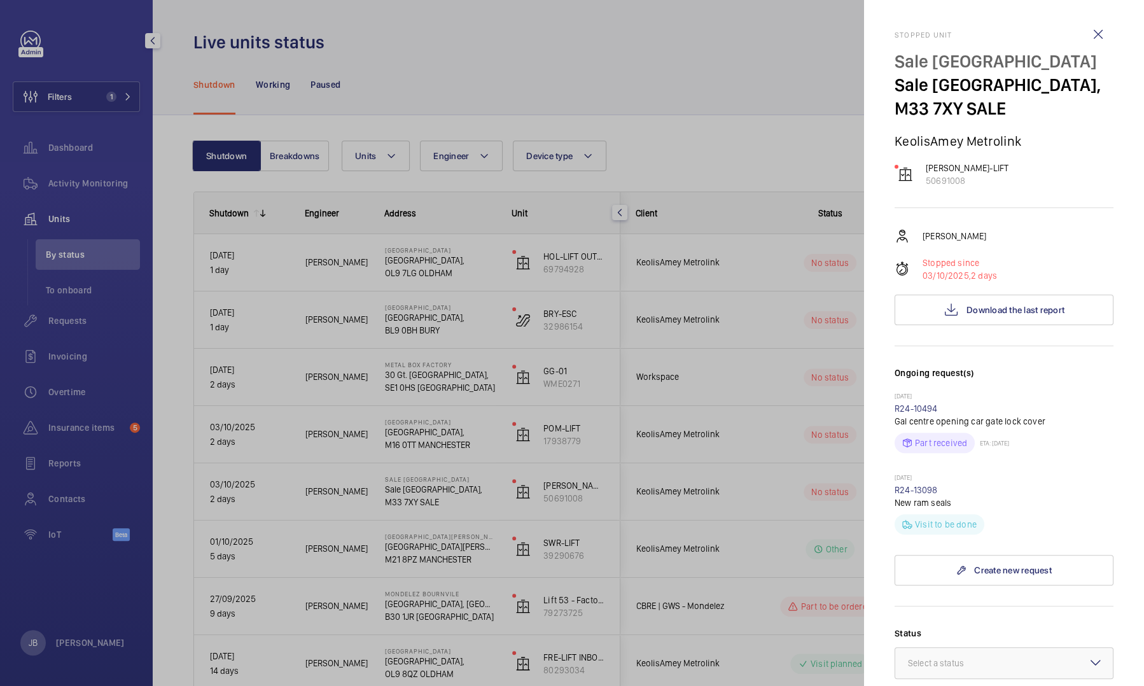
click at [756, 482] on div at bounding box center [572, 343] width 1144 height 686
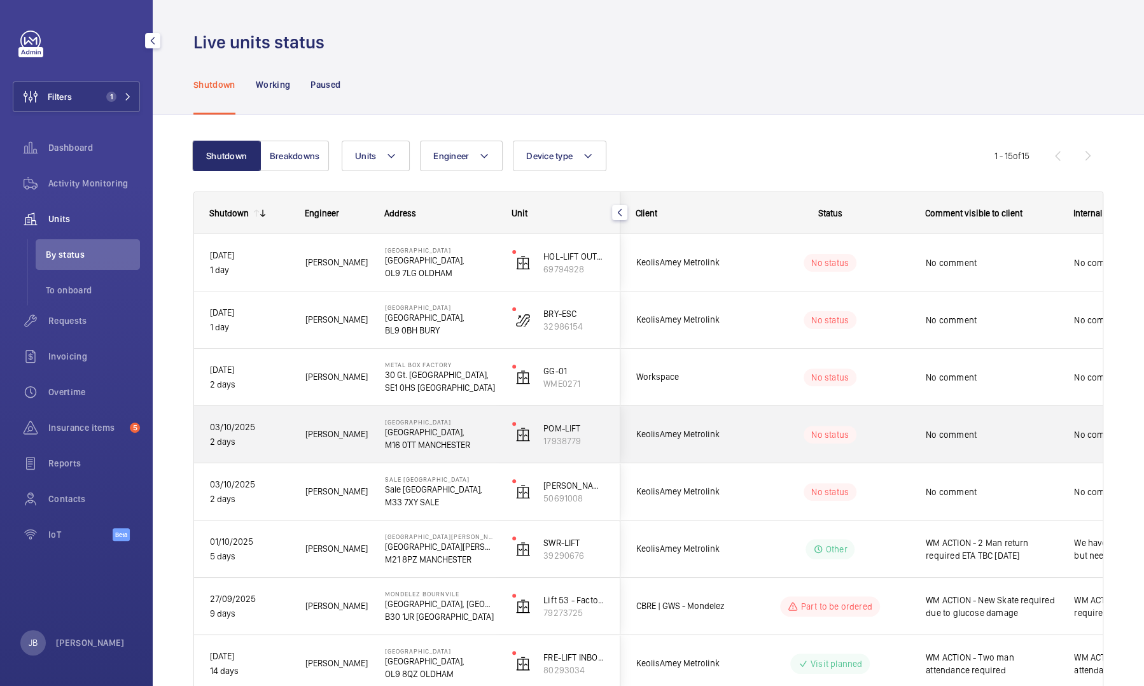
click at [894, 437] on wm-front-pills-cell "No status" at bounding box center [830, 435] width 158 height 18
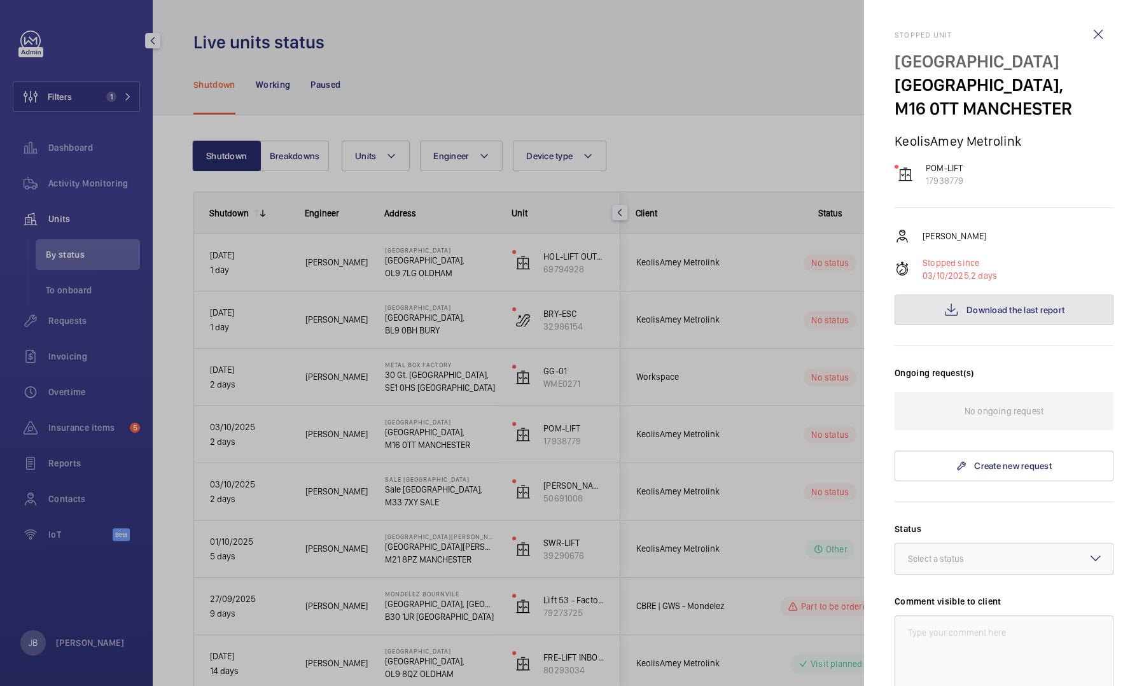
click at [970, 312] on span "Download the last report" at bounding box center [1016, 310] width 98 height 10
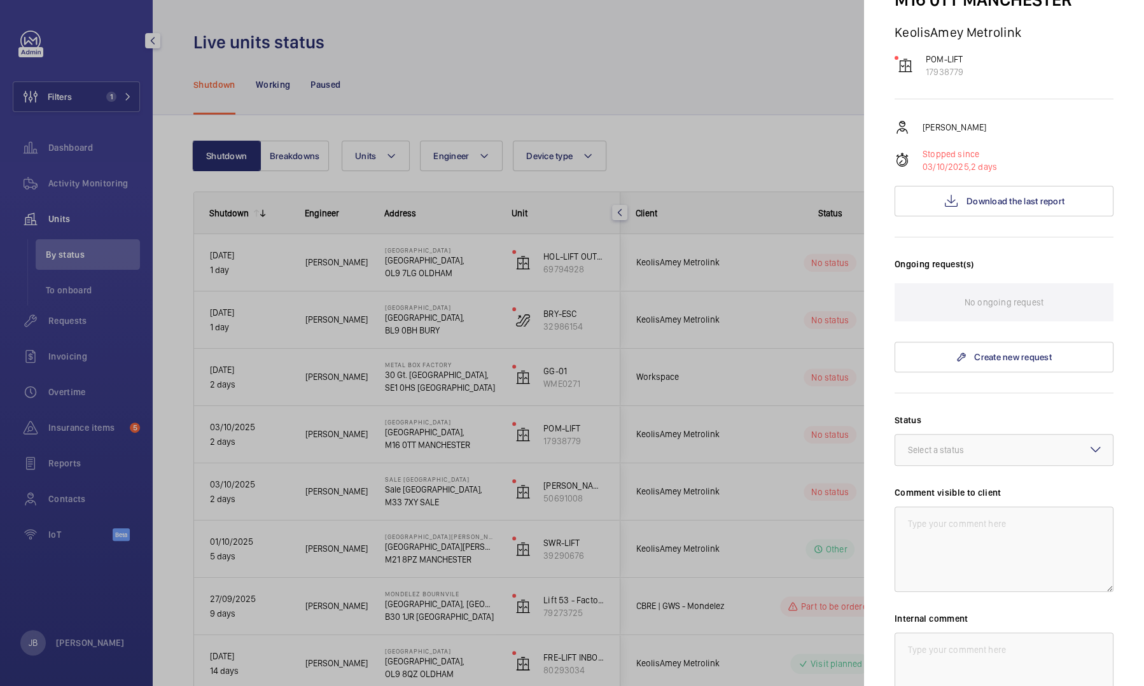
scroll to position [191, 0]
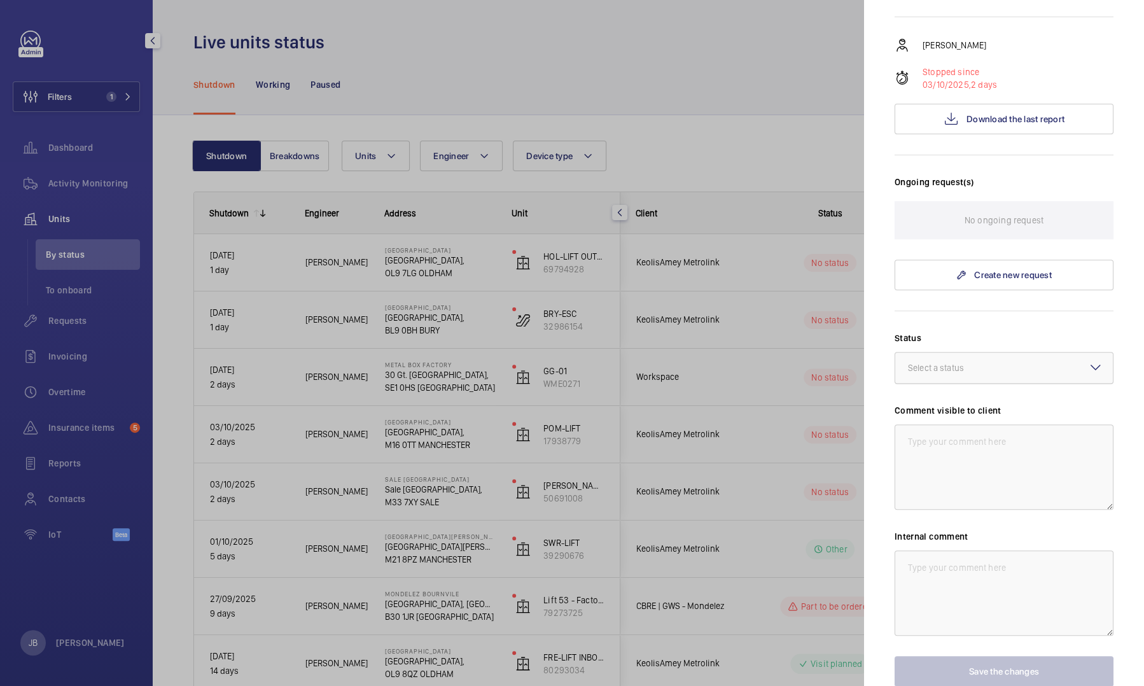
click at [967, 356] on div at bounding box center [1005, 368] width 218 height 31
click at [958, 489] on span "Visit planned" at bounding box center [1004, 486] width 192 height 13
click at [957, 474] on textarea at bounding box center [1004, 467] width 219 height 85
click at [713, 75] on div at bounding box center [572, 343] width 1144 height 686
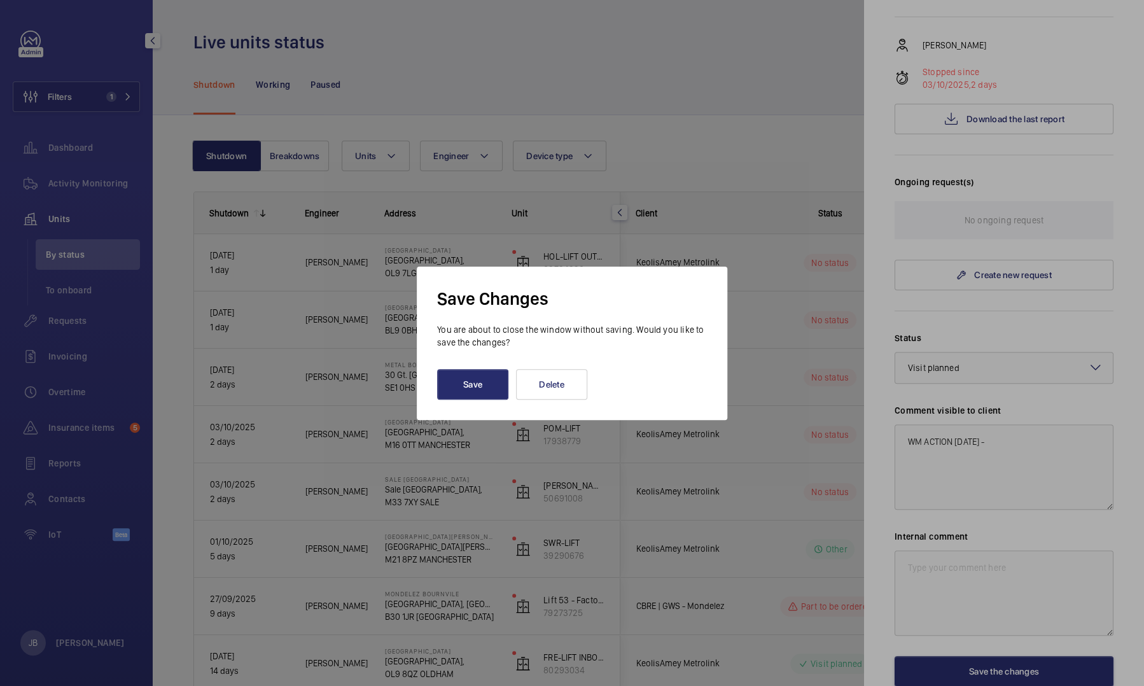
click at [717, 123] on div at bounding box center [572, 343] width 1144 height 686
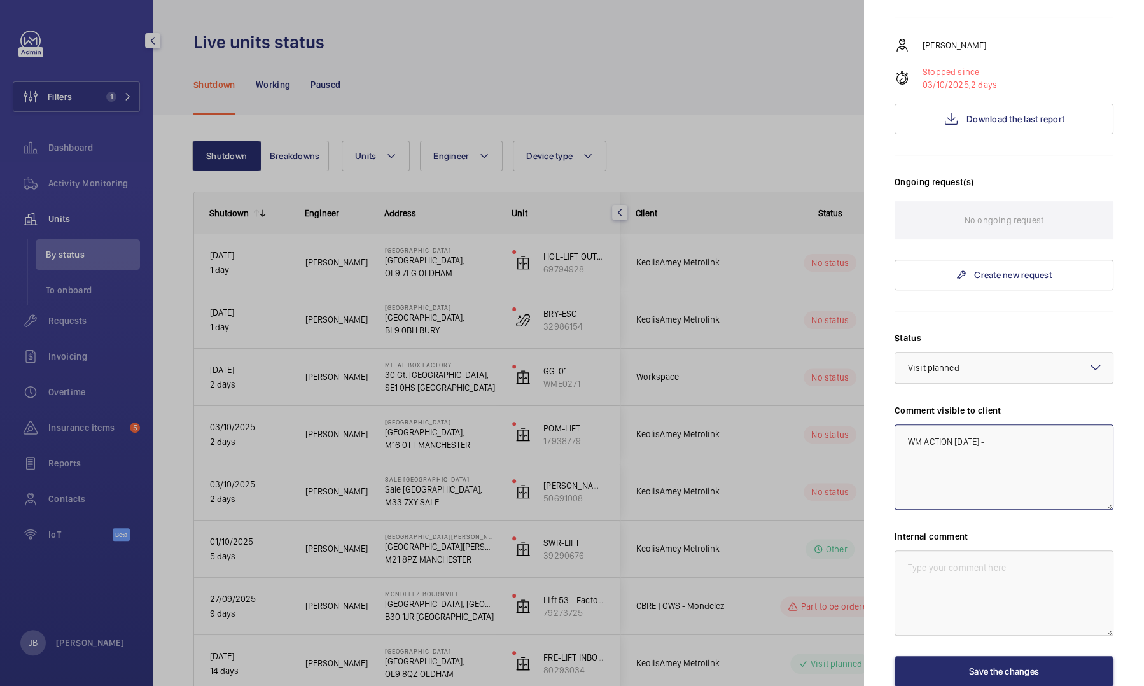
click at [1006, 442] on textarea "WM ACTION 06.10.25 -" at bounding box center [1004, 467] width 219 height 85
drag, startPoint x: 1041, startPoint y: 452, endPoint x: 904, endPoint y: 440, distance: 138.0
click at [904, 440] on textarea "WM ACTION 06.10.25 - 2 men required to release the safety gear. eta tbc" at bounding box center [1004, 467] width 219 height 85
type textarea "WM ACTION 06.10.25 - 2 men required to release the safety gear. eta tbc"
click at [945, 570] on textarea at bounding box center [1004, 593] width 219 height 85
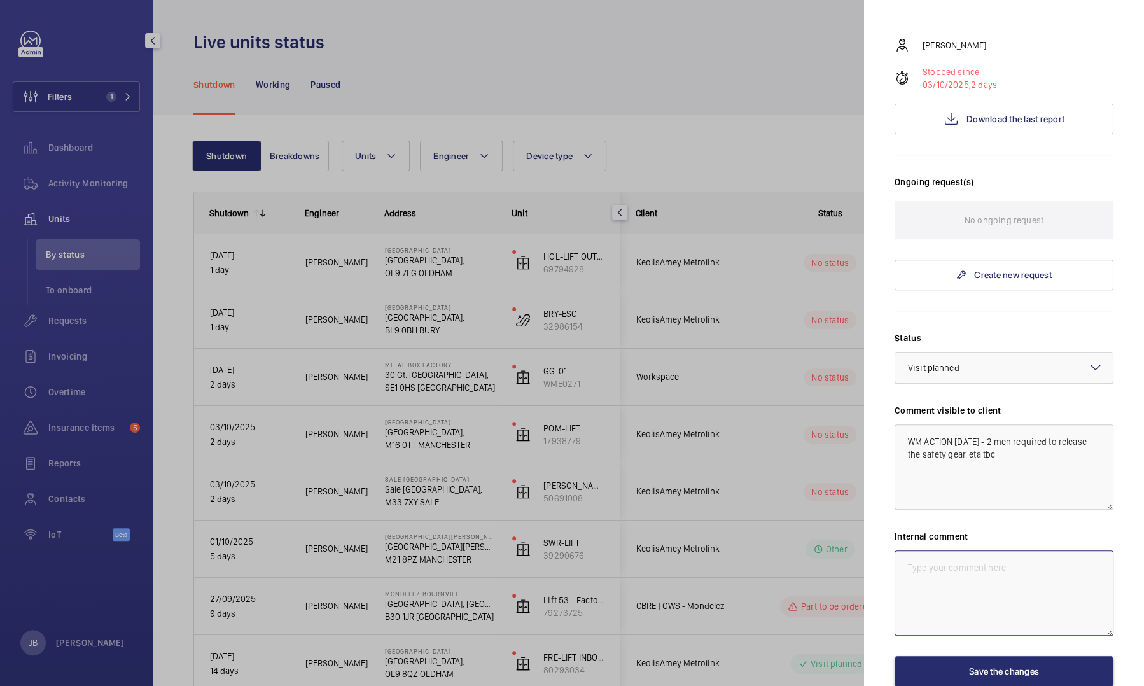
paste textarea "WM ACTION 06.10.25 - 2 men required to release the safety gear. eta tbc"
type textarea "WM ACTION 06.10.25 - 2 men required to release the safety gear. eta tbc"
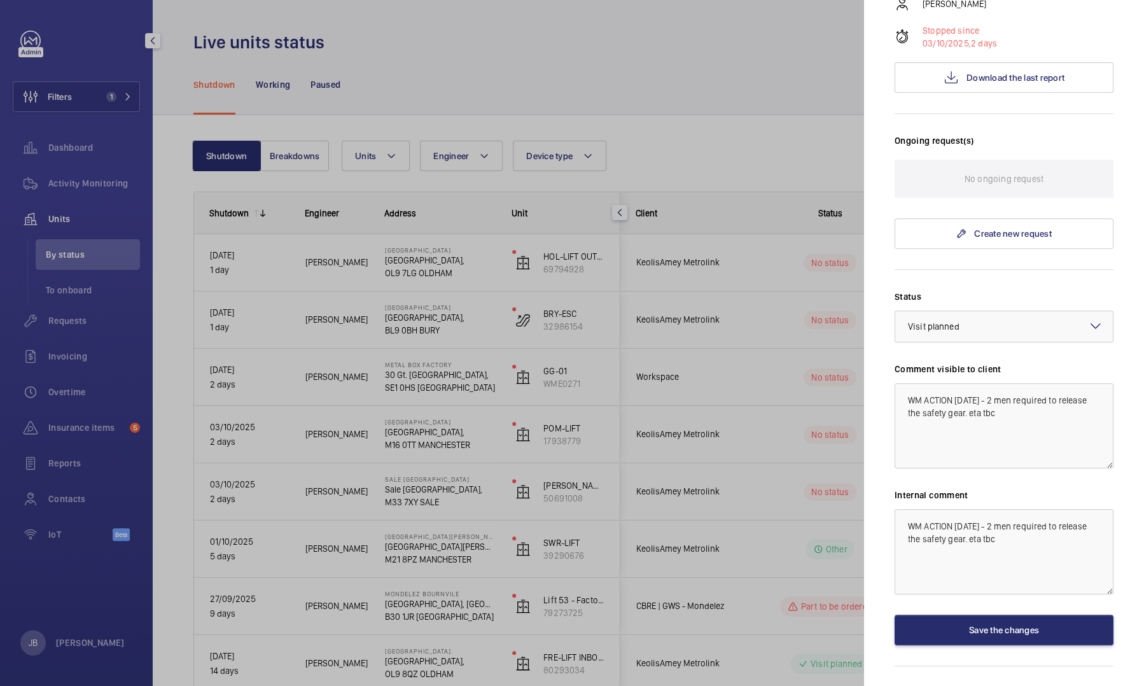
scroll to position [262, 0]
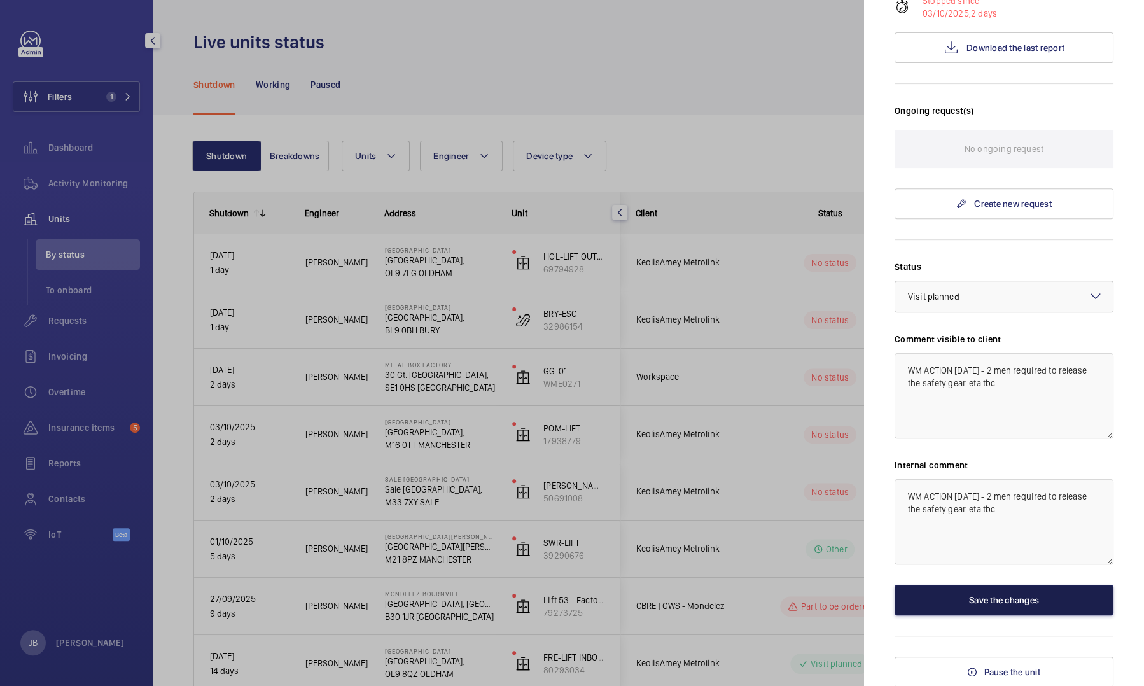
click at [1018, 604] on button "Save the changes" at bounding box center [1004, 600] width 219 height 31
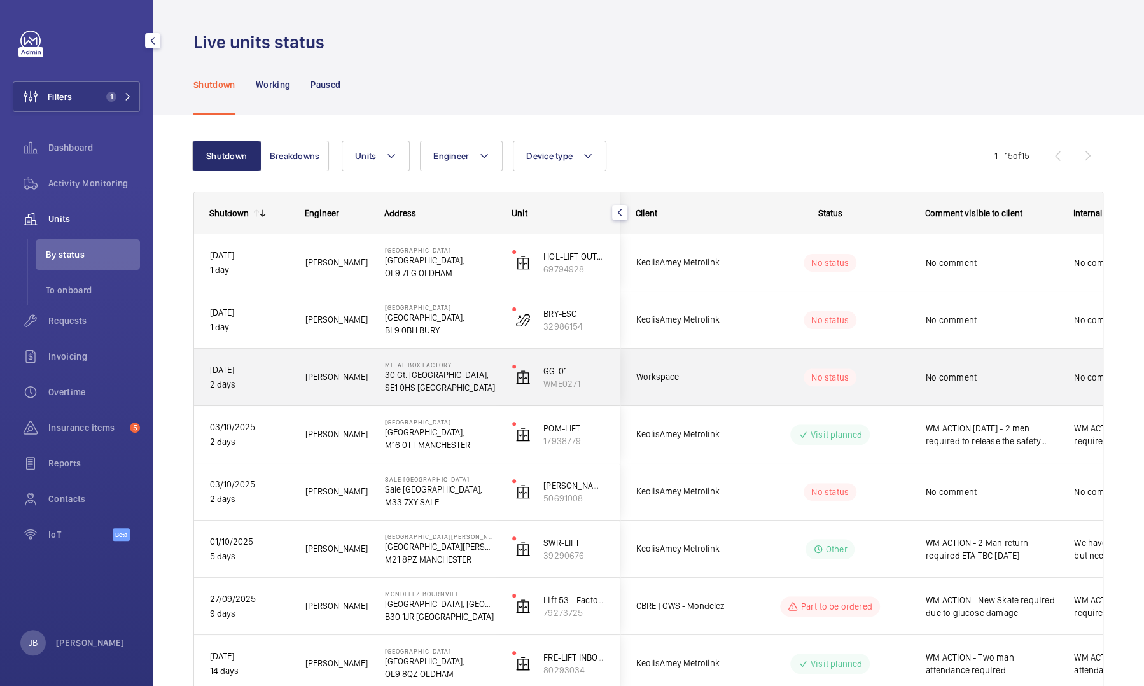
click at [934, 378] on span "No comment" at bounding box center [992, 377] width 132 height 13
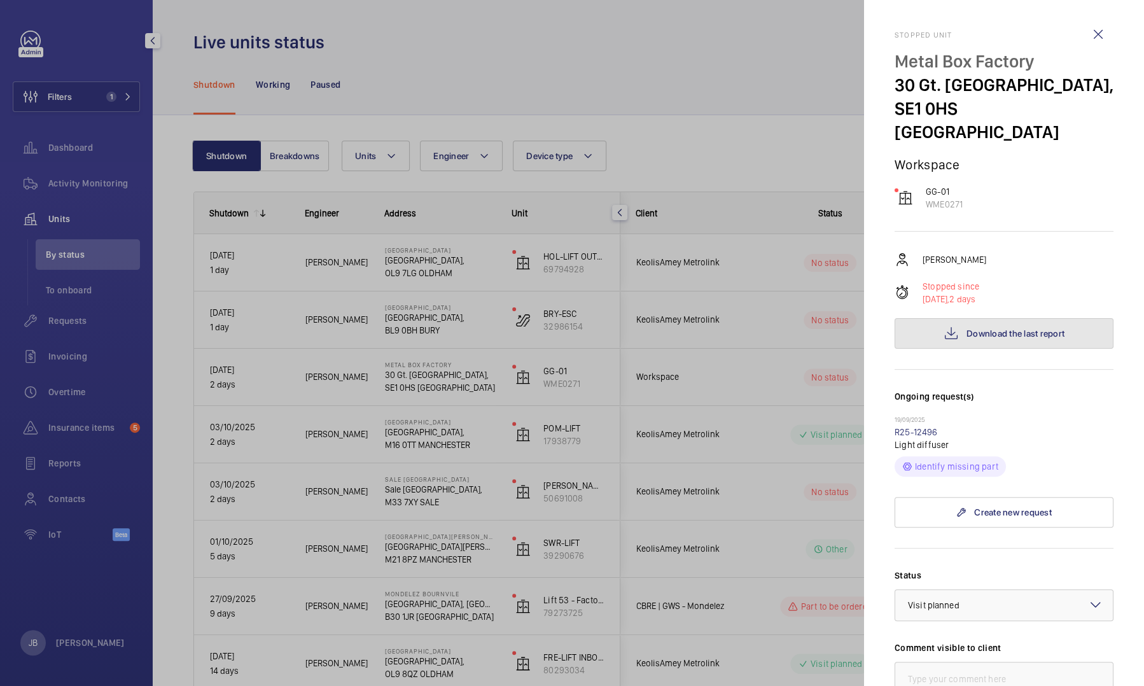
click at [985, 328] on span "Download the last report" at bounding box center [1016, 333] width 98 height 10
click at [53, 92] on div at bounding box center [572, 343] width 1144 height 686
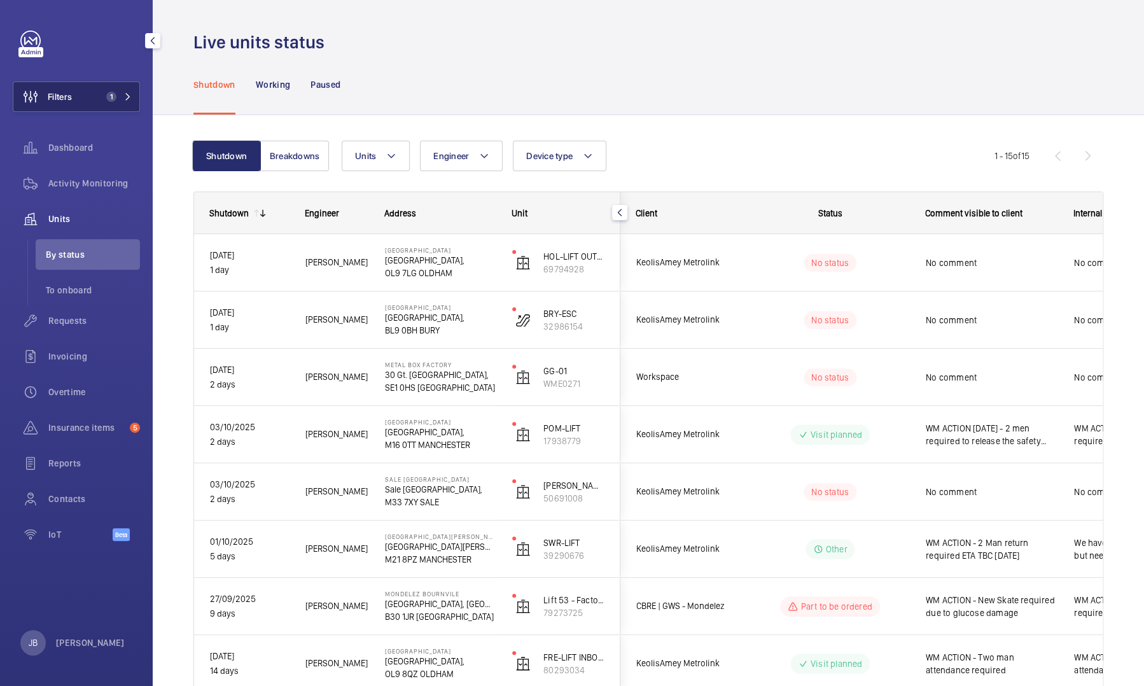
click at [76, 95] on button "Filters 1" at bounding box center [76, 96] width 127 height 31
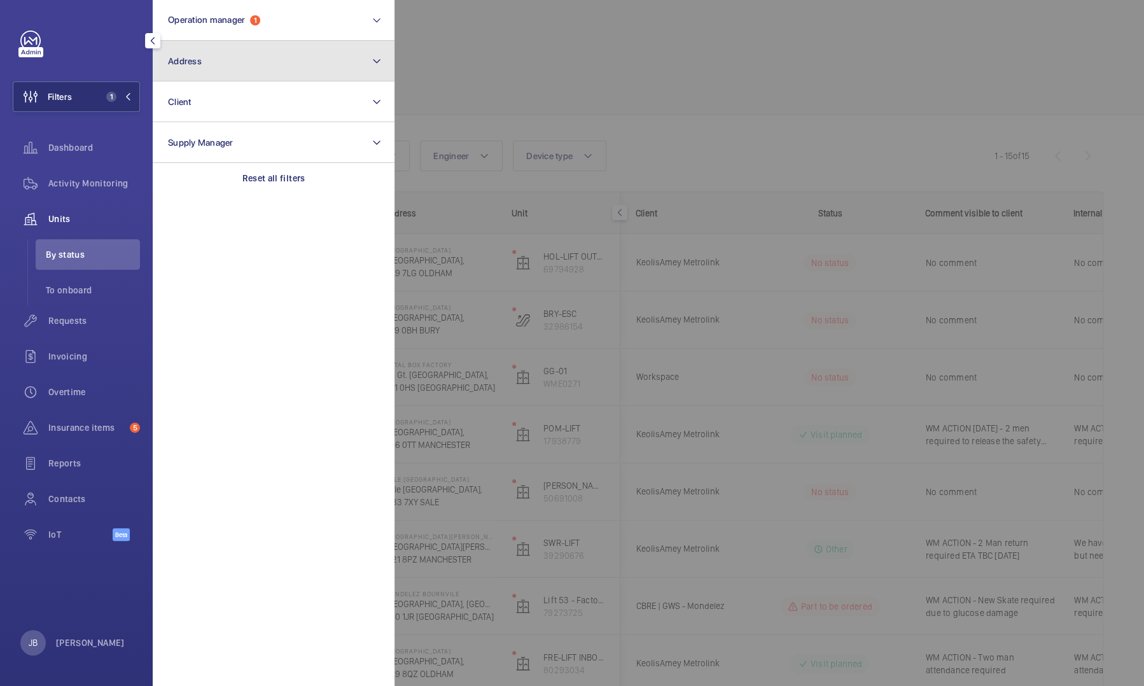
click at [206, 65] on button "Address" at bounding box center [274, 61] width 242 height 41
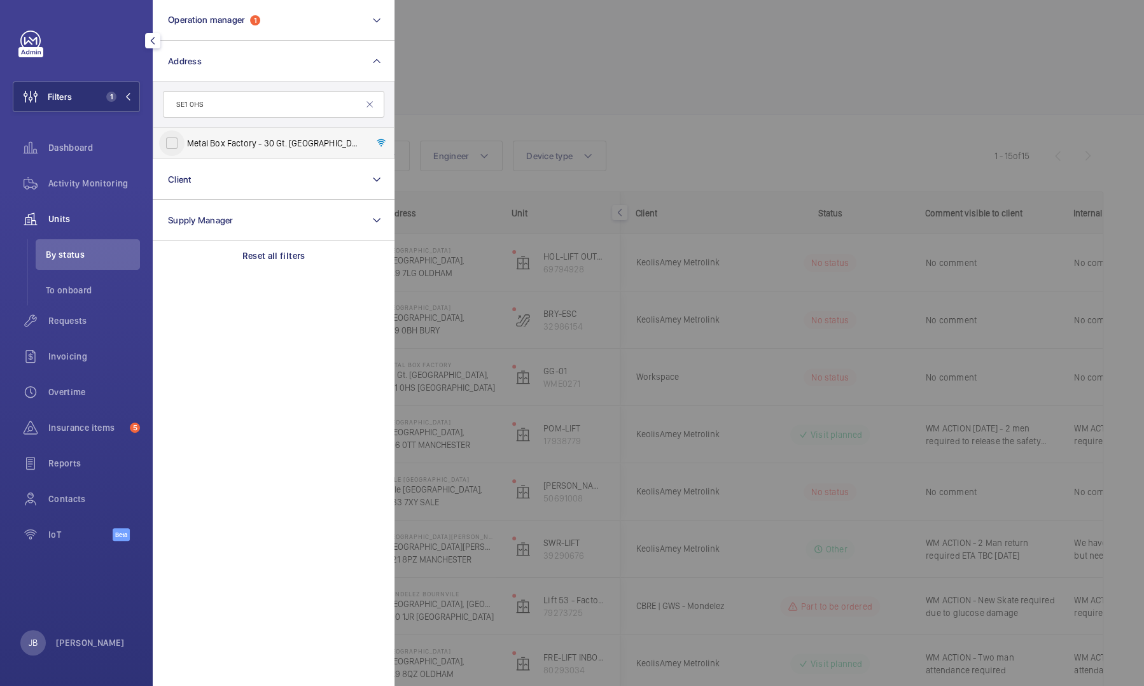
type input "SE1 0HS"
click at [176, 142] on input "Metal Box Factory - 30 Gt. Guildford Street,, LONDON SE1 0HS" at bounding box center [171, 142] width 25 height 25
checkbox input "true"
click at [467, 74] on div at bounding box center [967, 343] width 1144 height 686
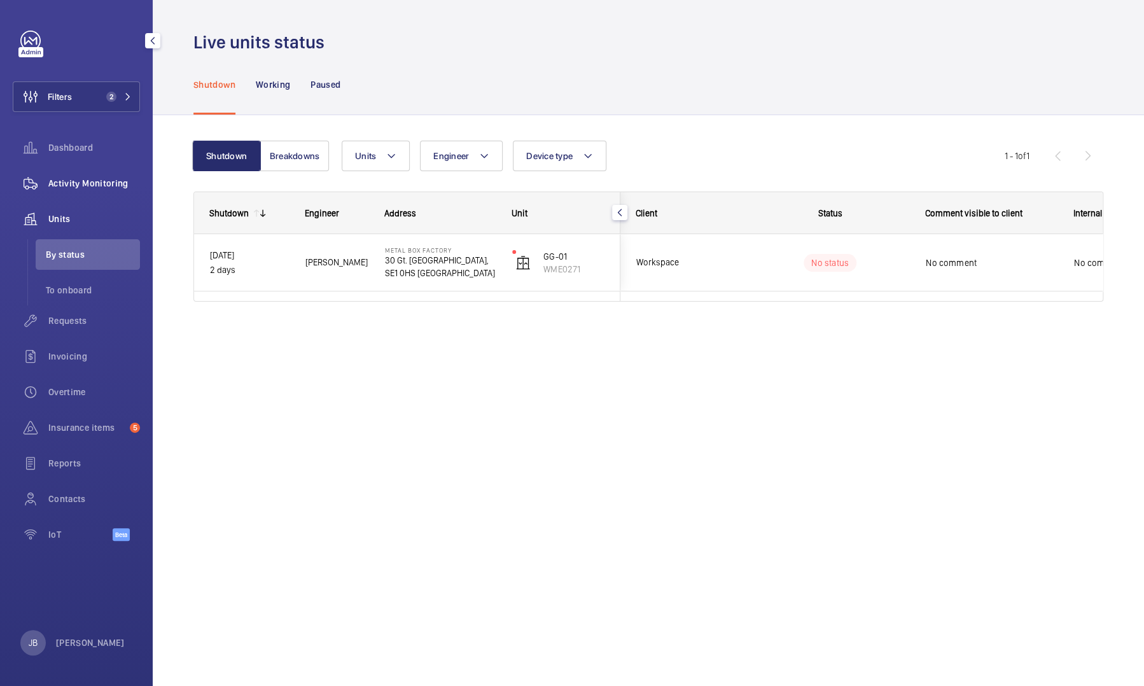
click at [81, 179] on span "Activity Monitoring" at bounding box center [94, 183] width 92 height 13
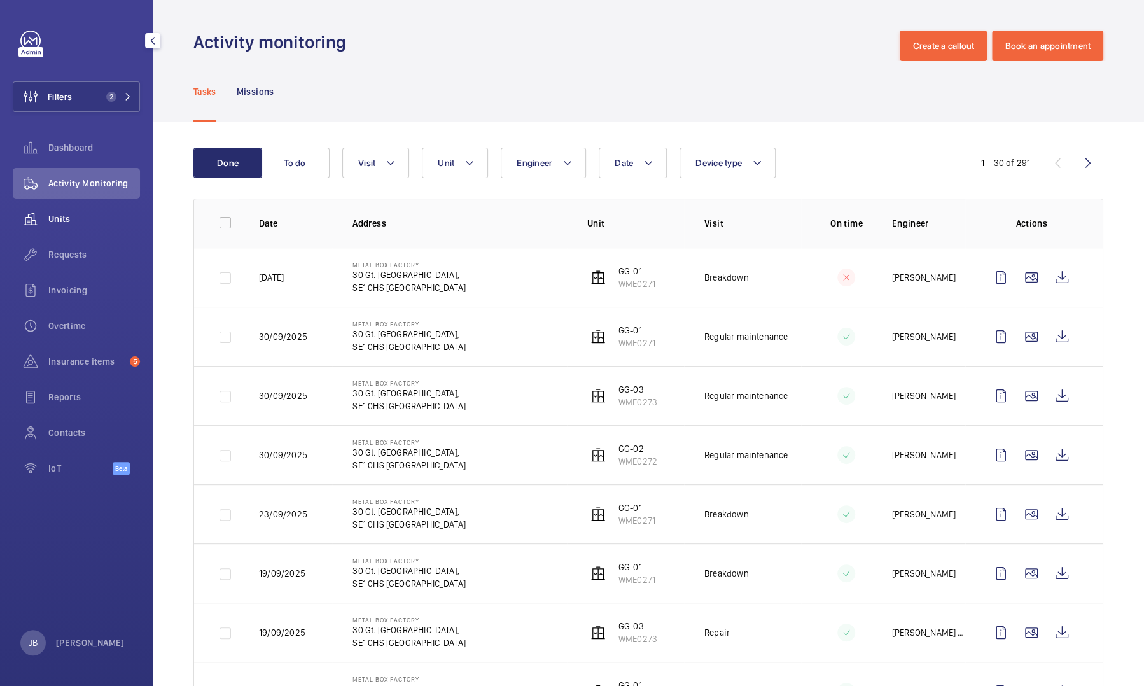
click at [71, 213] on span "Units" at bounding box center [94, 219] width 92 height 13
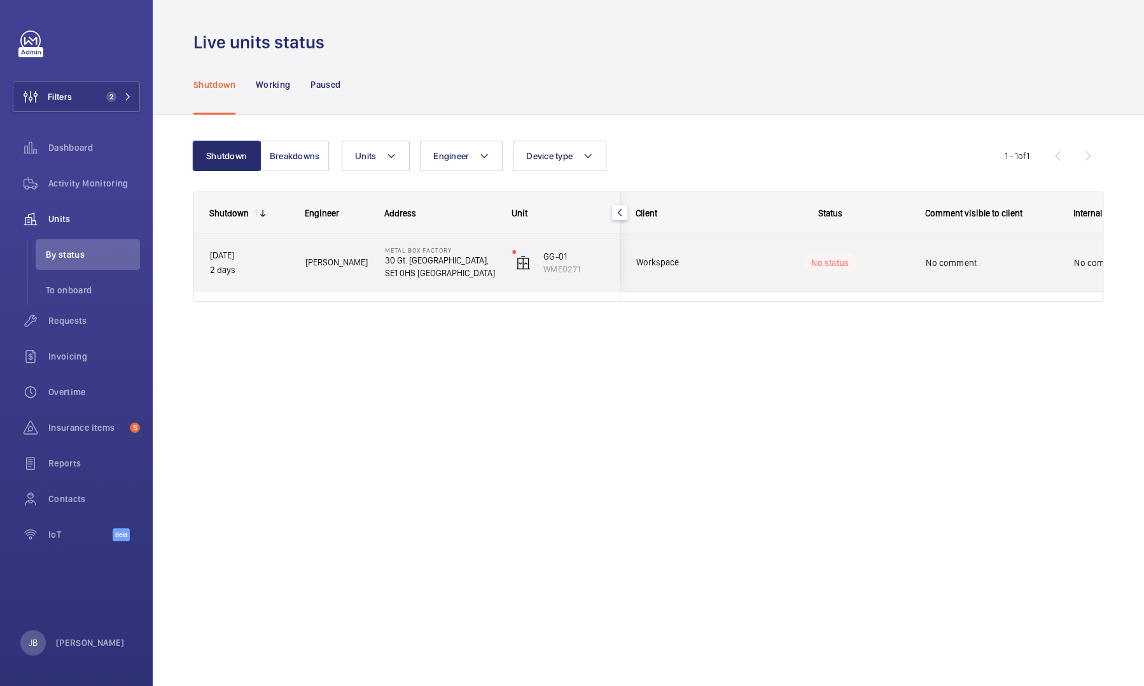
click at [958, 271] on div "No comment" at bounding box center [992, 262] width 132 height 29
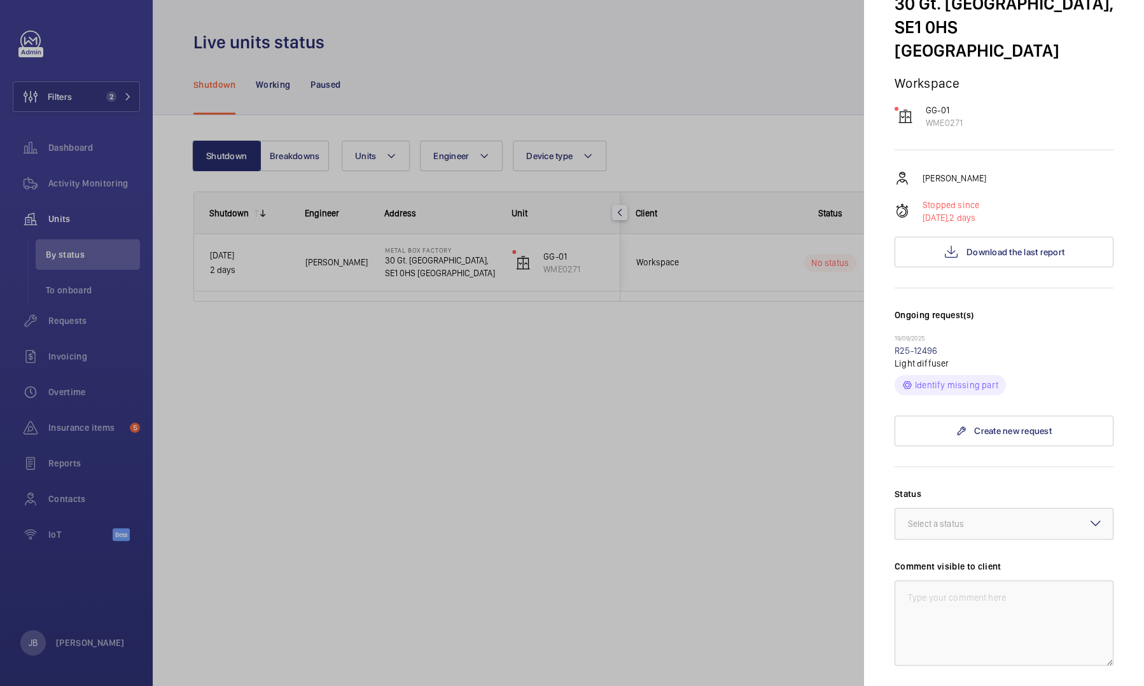
scroll to position [255, 0]
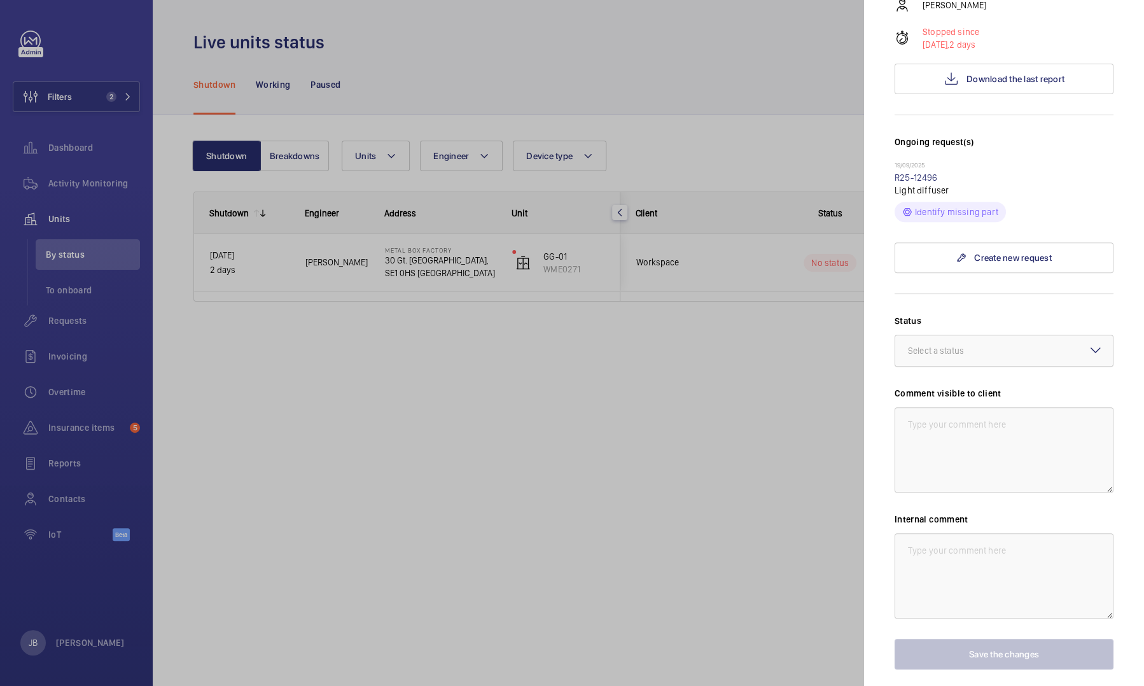
click at [1006, 335] on div at bounding box center [1005, 350] width 218 height 31
click at [960, 463] on span "Visit planned" at bounding box center [1004, 469] width 192 height 13
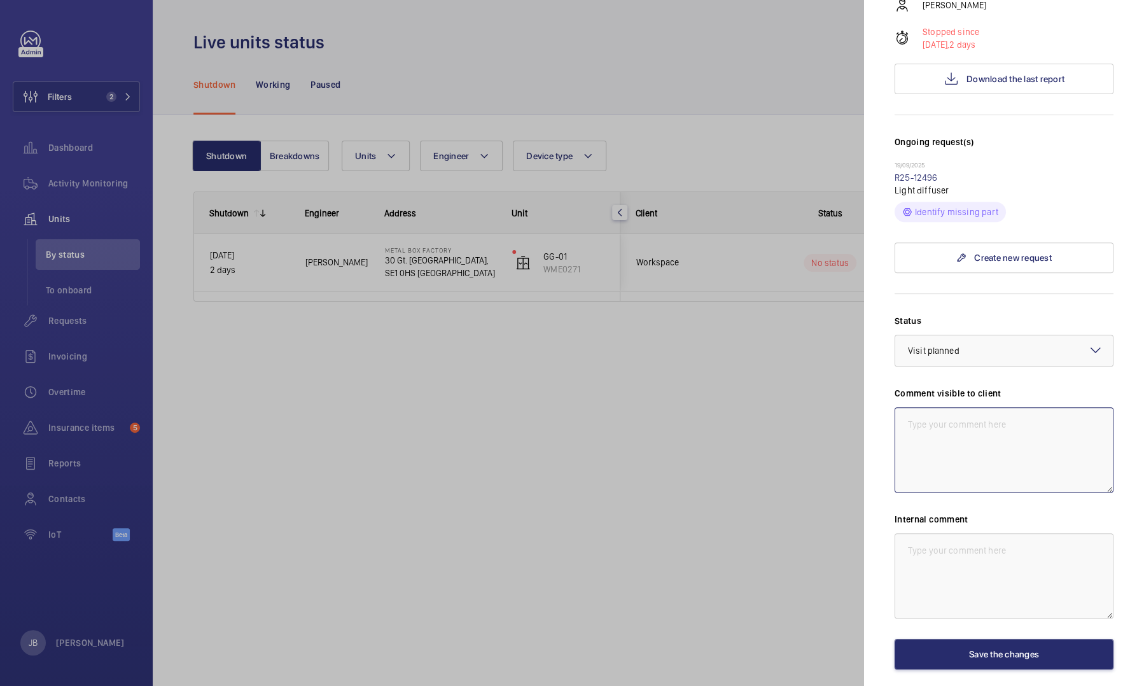
click at [970, 437] on textarea at bounding box center [1004, 449] width 219 height 85
drag, startPoint x: 952, startPoint y: 416, endPoint x: 905, endPoint y: 400, distance: 49.3
click at [905, 407] on textarea "WM ACTION 06.10.25 - Engineer returning to site today." at bounding box center [1004, 449] width 219 height 85
type textarea "WM ACTION 06.10.25 - Engineer returning to site today."
click at [934, 533] on textarea at bounding box center [1004, 575] width 219 height 85
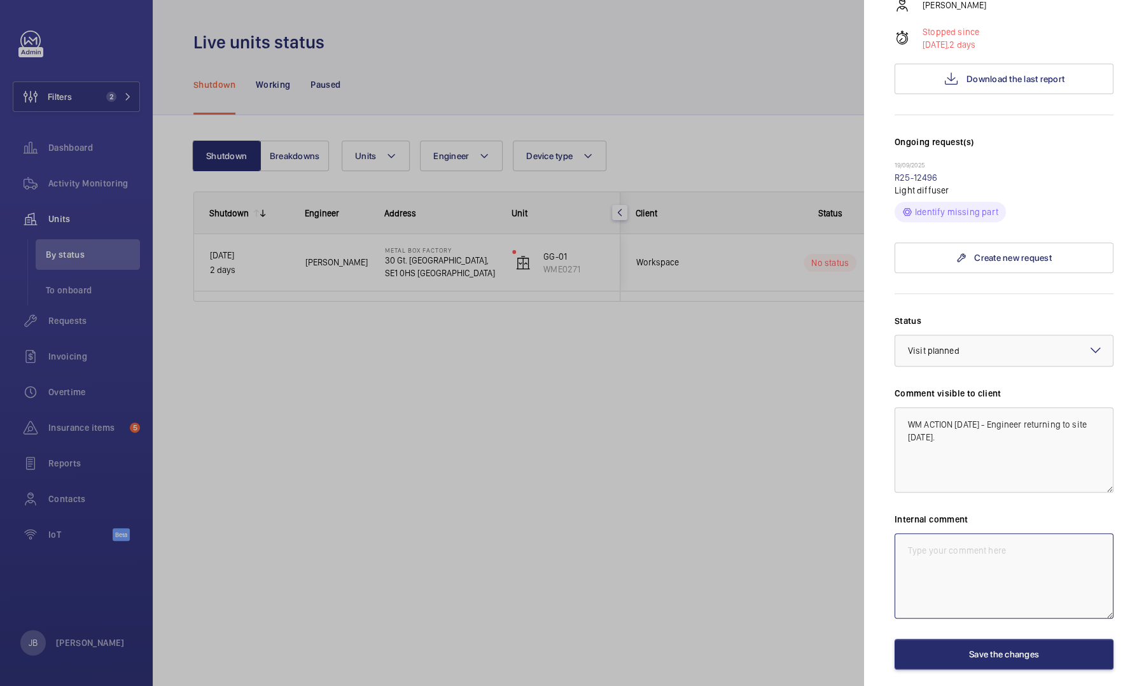
paste textarea "WM ACTION 06.10.25 - Engineer returning to site today."
type textarea "WM ACTION 06.10.25 - Engineer returning to site today."
click at [974, 639] on button "Save the changes" at bounding box center [1004, 654] width 219 height 31
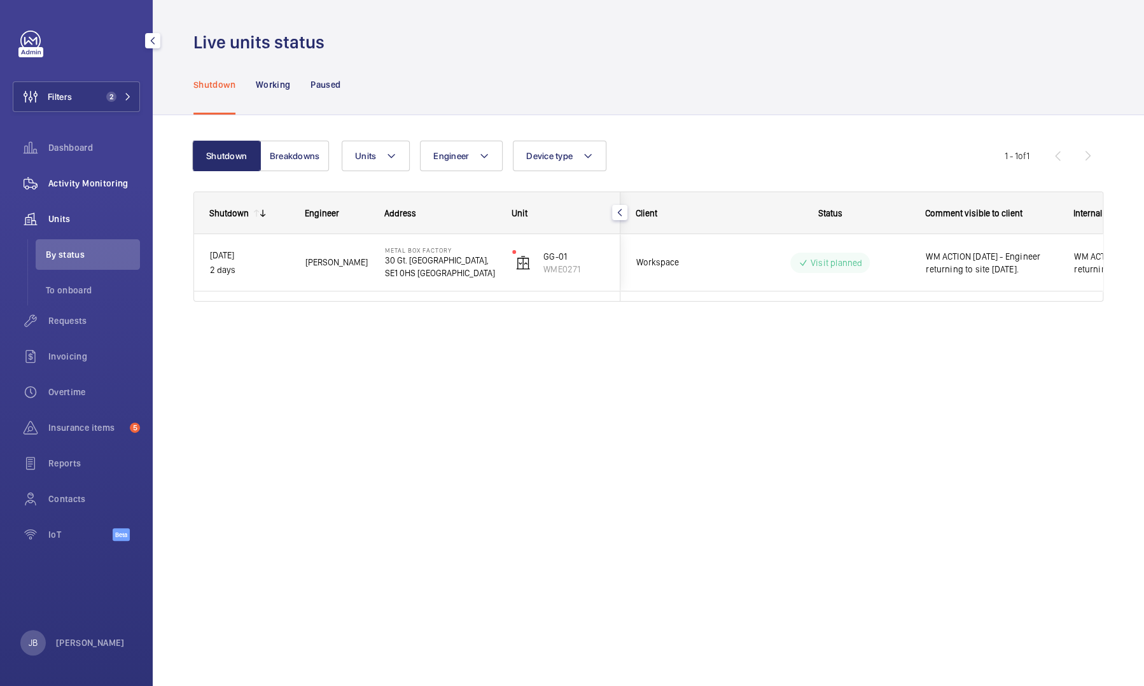
click at [87, 176] on div "Activity Monitoring" at bounding box center [76, 183] width 127 height 31
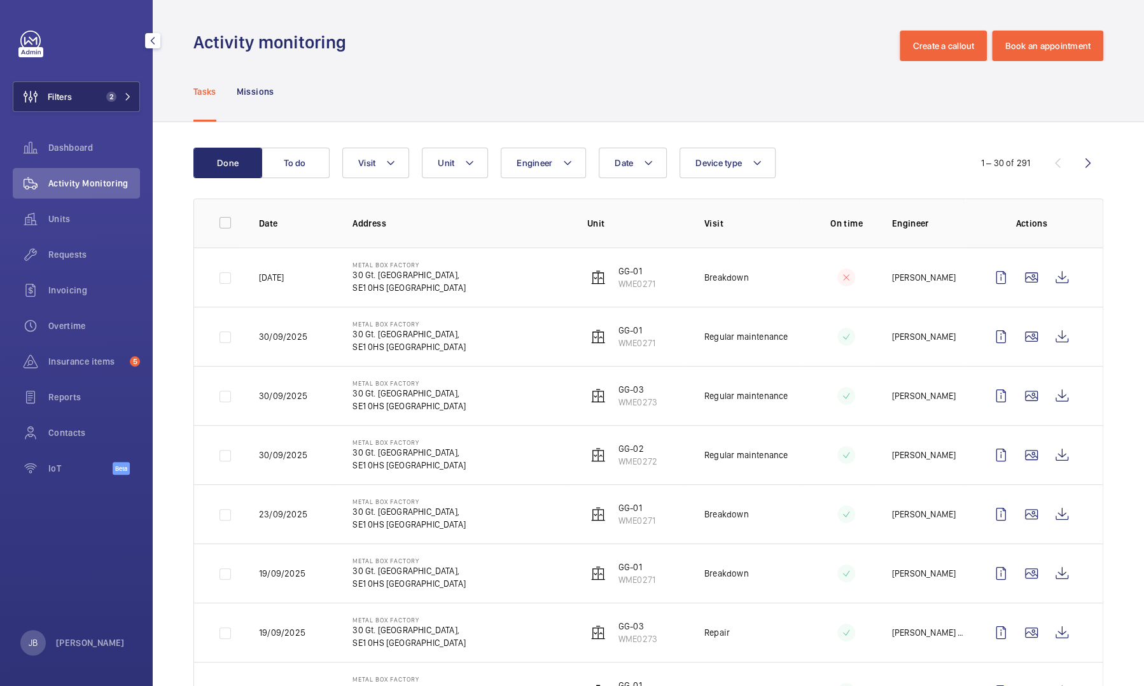
click at [83, 99] on button "Filters 2" at bounding box center [76, 96] width 127 height 31
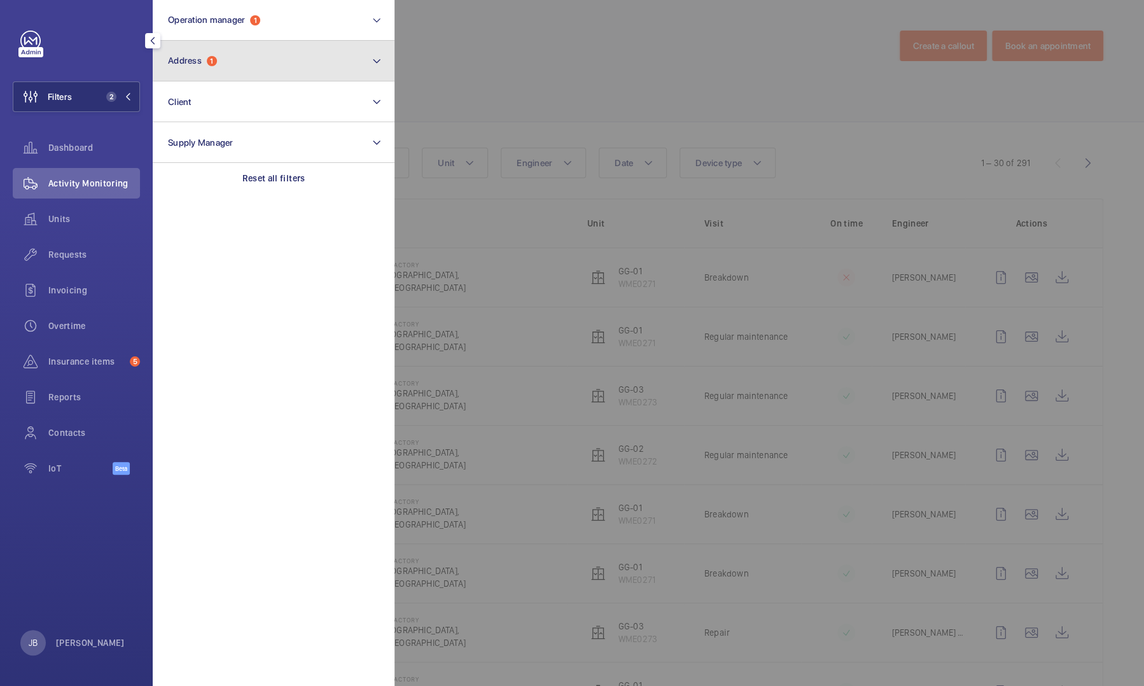
click at [204, 70] on button "Address 1" at bounding box center [274, 61] width 242 height 41
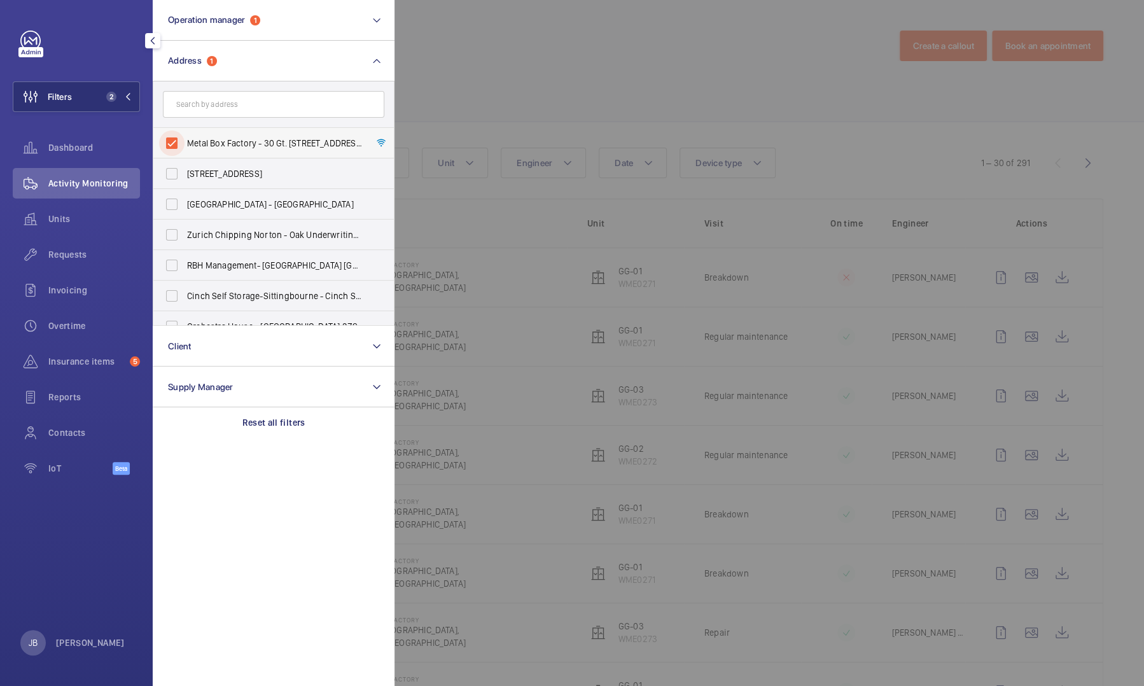
click at [167, 139] on input "Metal Box Factory - 30 Gt. Guildford Street,, LONDON SE1 0HS" at bounding box center [171, 142] width 25 height 25
checkbox input "false"
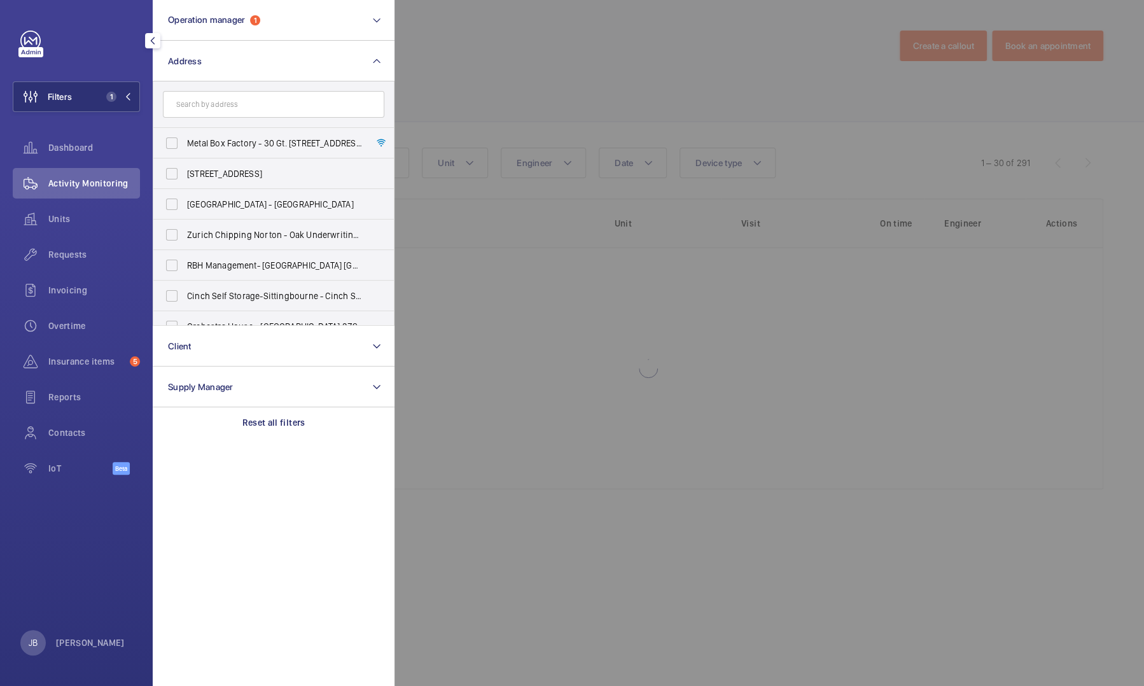
click at [439, 45] on div at bounding box center [967, 343] width 1144 height 686
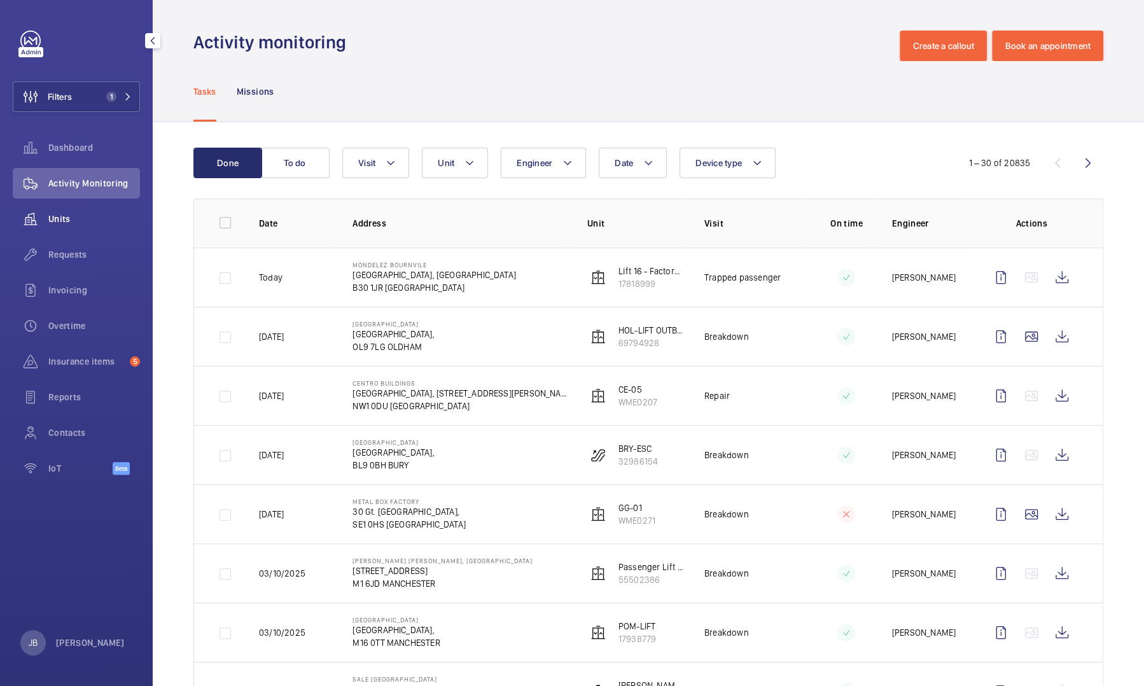
click at [80, 204] on div "Units" at bounding box center [76, 219] width 127 height 31
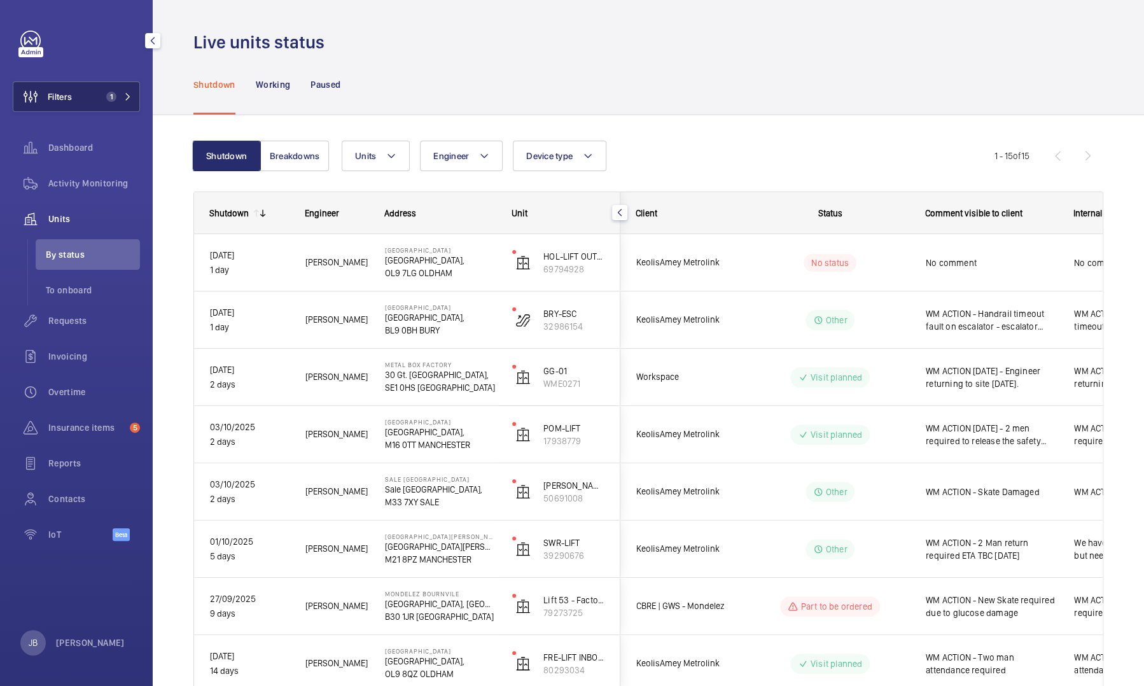
click at [81, 97] on button "Filters 1" at bounding box center [76, 96] width 127 height 31
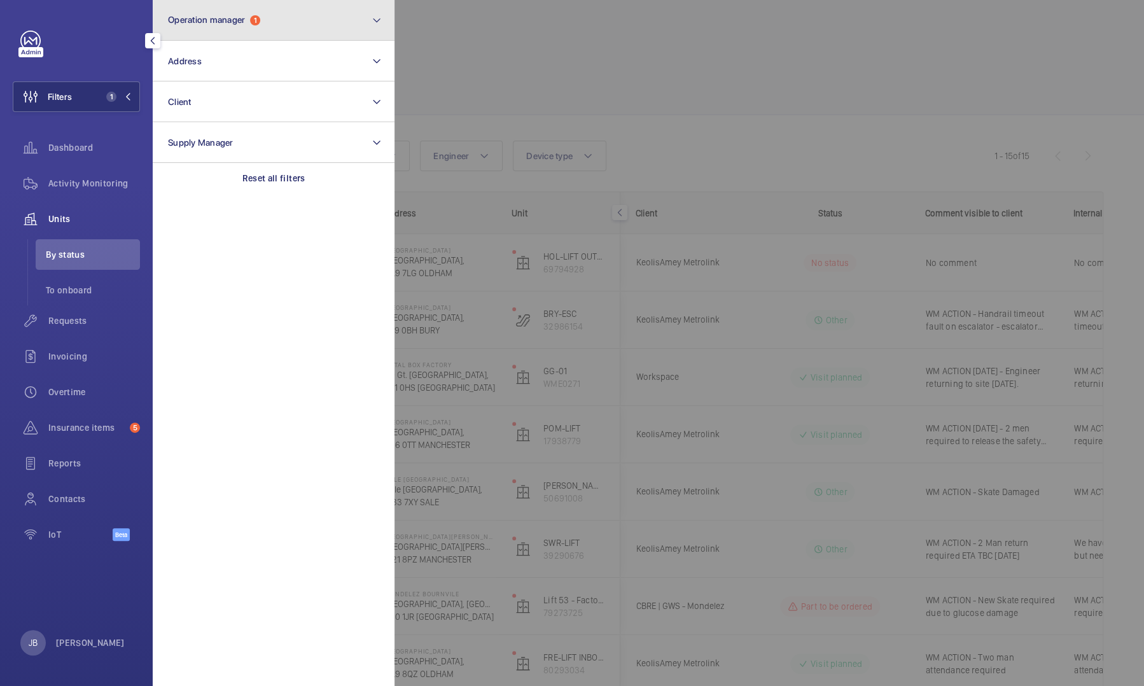
click at [298, 19] on button "Operation manager 1" at bounding box center [274, 20] width 242 height 41
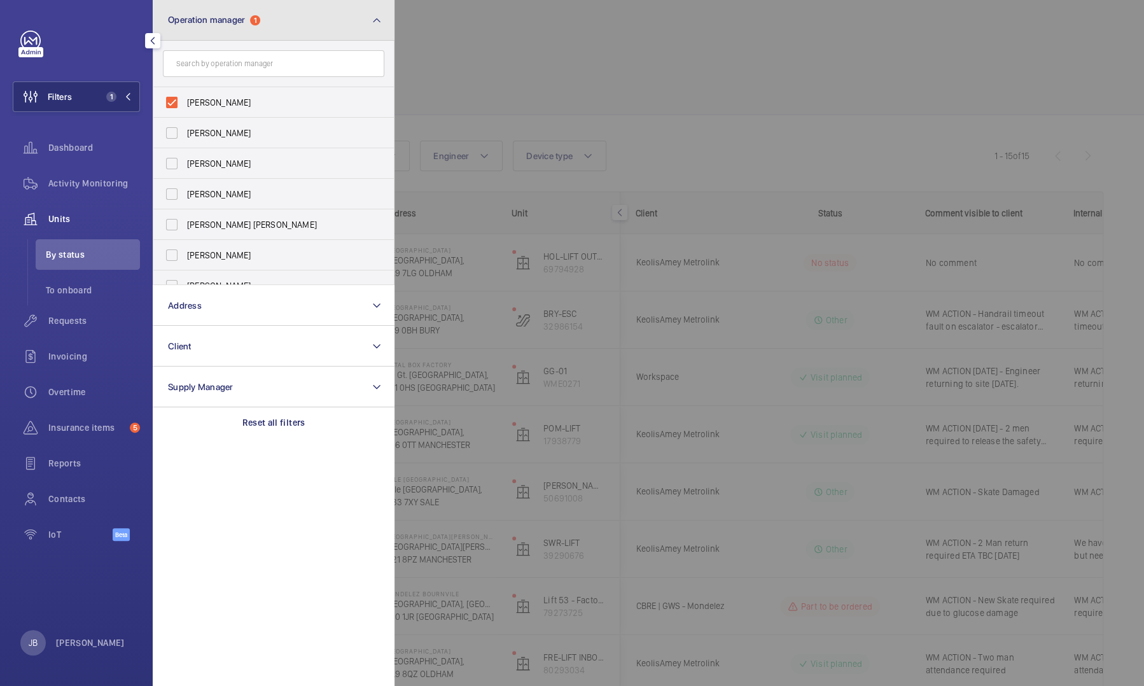
click at [298, 19] on button "Operation manager 1" at bounding box center [274, 20] width 242 height 41
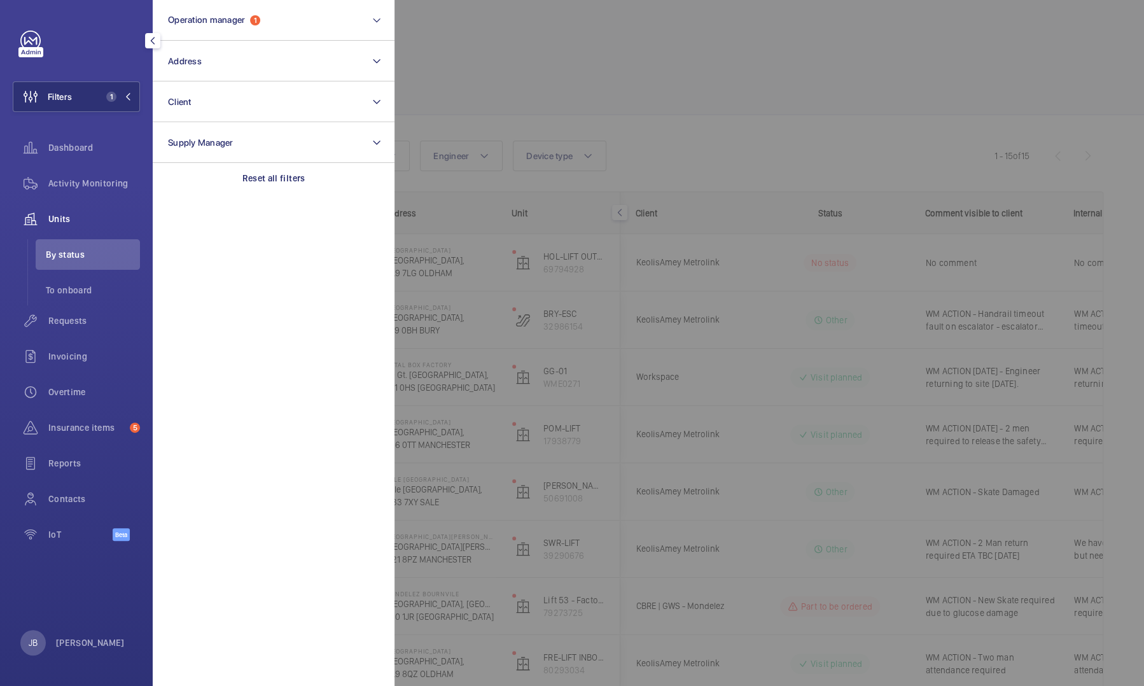
click at [496, 42] on div at bounding box center [967, 343] width 1144 height 686
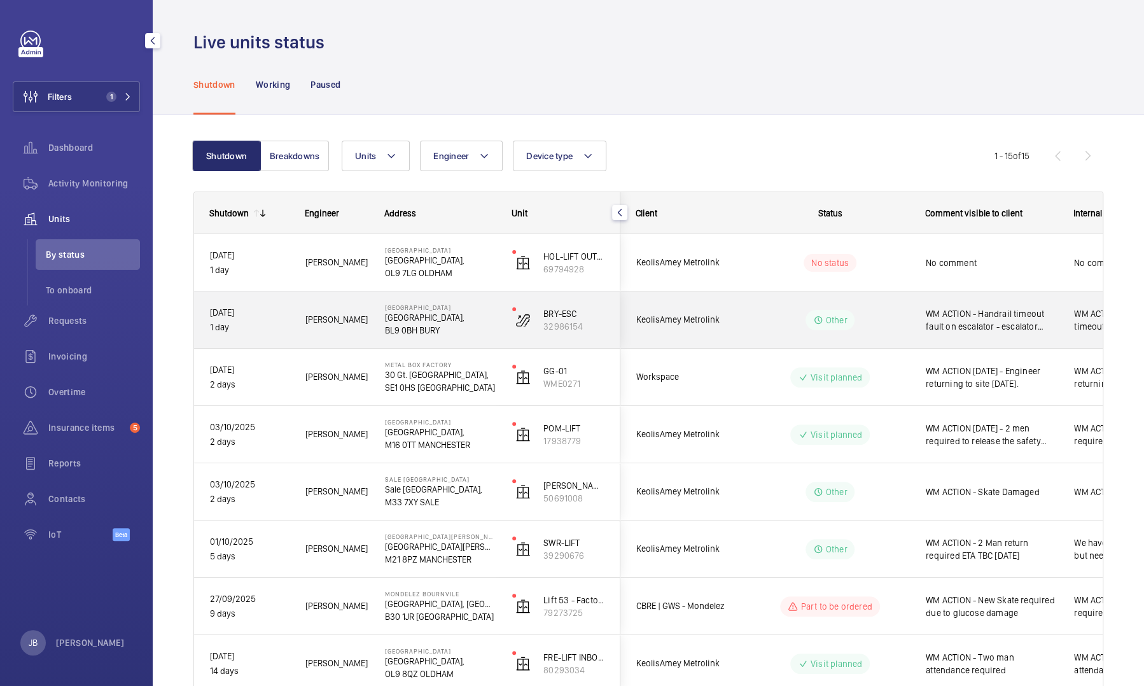
click at [1020, 323] on span "WM ACTION - Handrail timeout fault on escalator - escalator engineer required t…" at bounding box center [992, 319] width 132 height 25
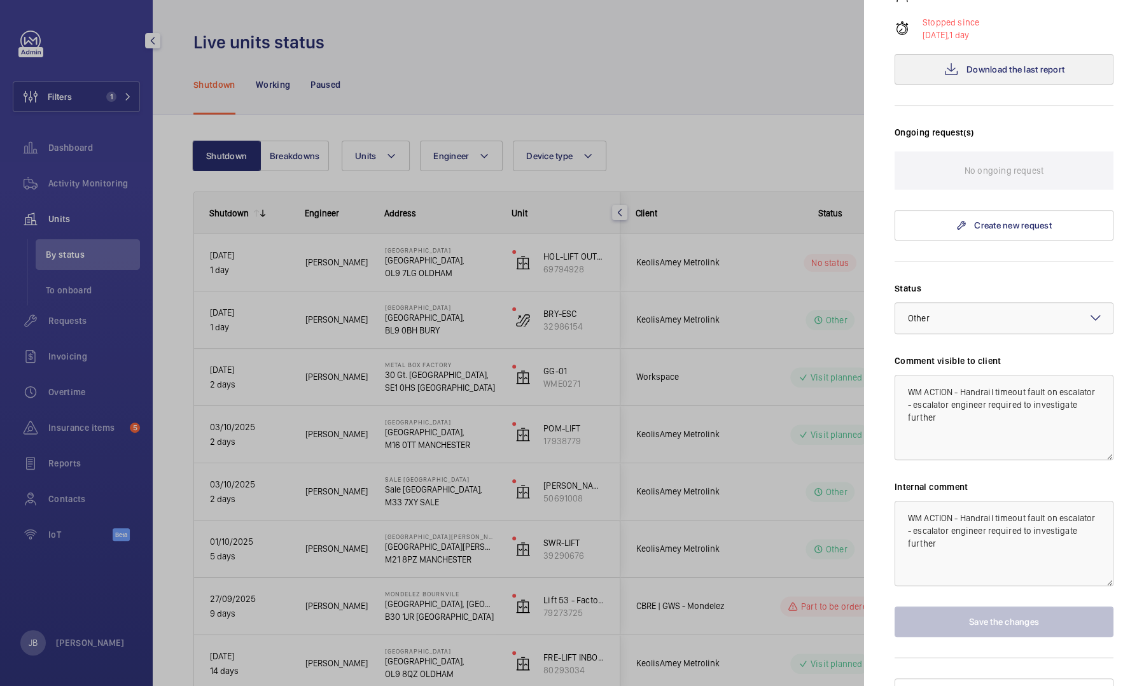
scroll to position [262, 0]
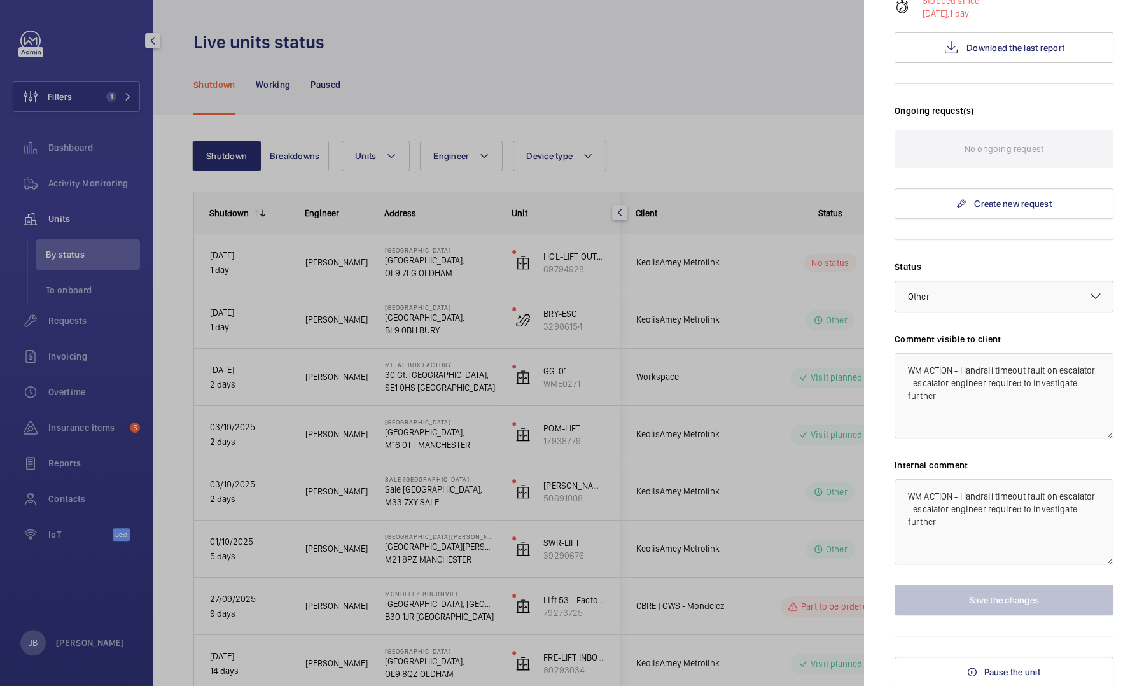
click at [795, 272] on div at bounding box center [572, 343] width 1144 height 686
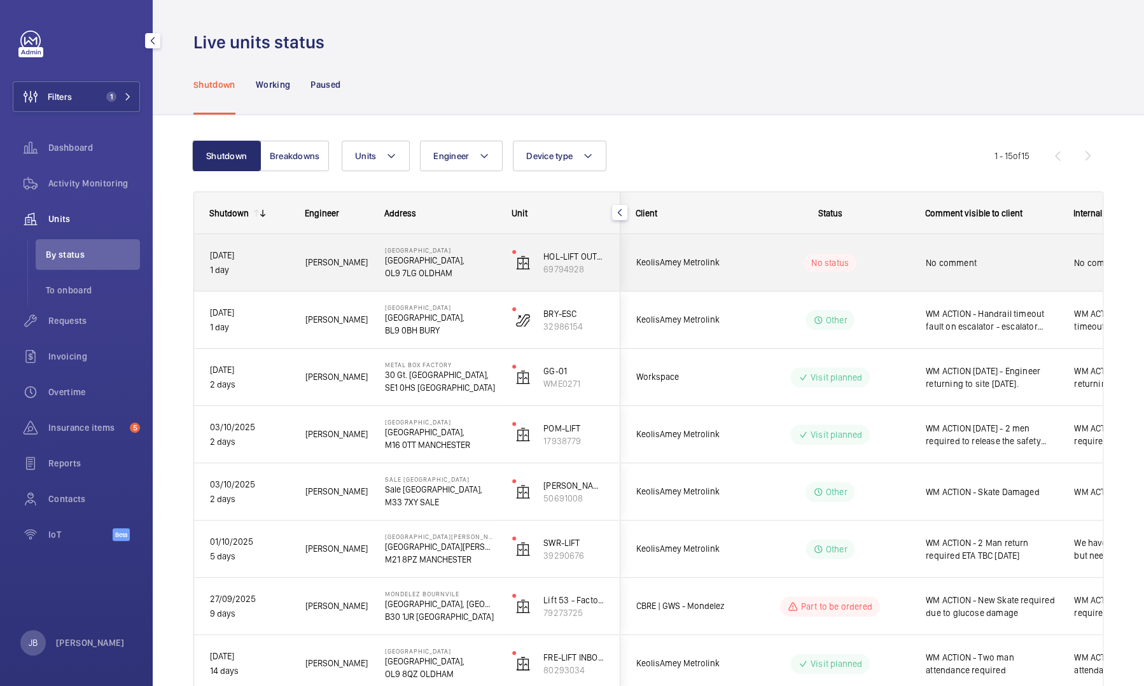
click at [973, 262] on span "No comment" at bounding box center [992, 263] width 132 height 13
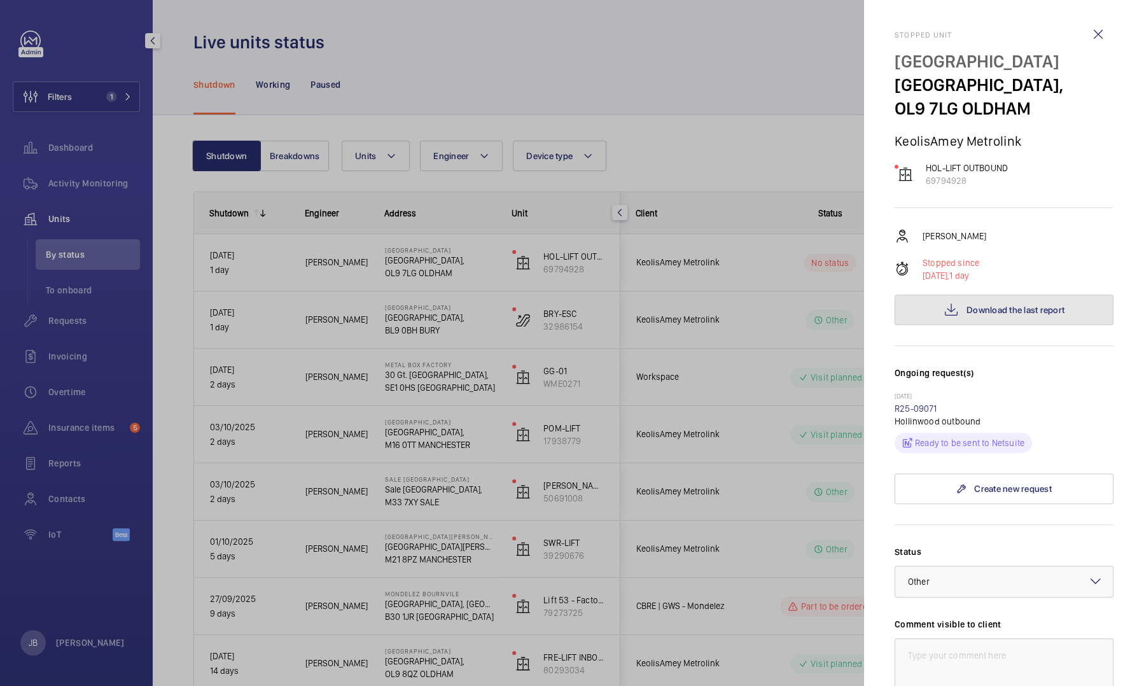
click at [1003, 315] on span "Download the last report" at bounding box center [1016, 310] width 98 height 10
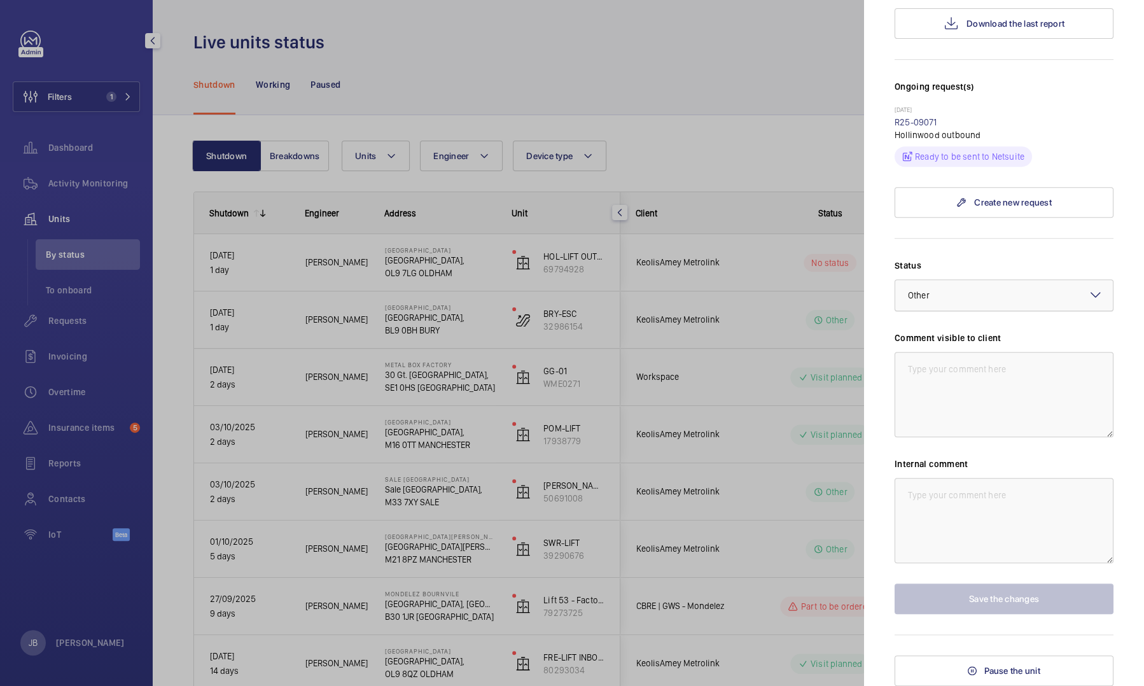
scroll to position [318, 0]
click at [986, 311] on div at bounding box center [1005, 295] width 218 height 31
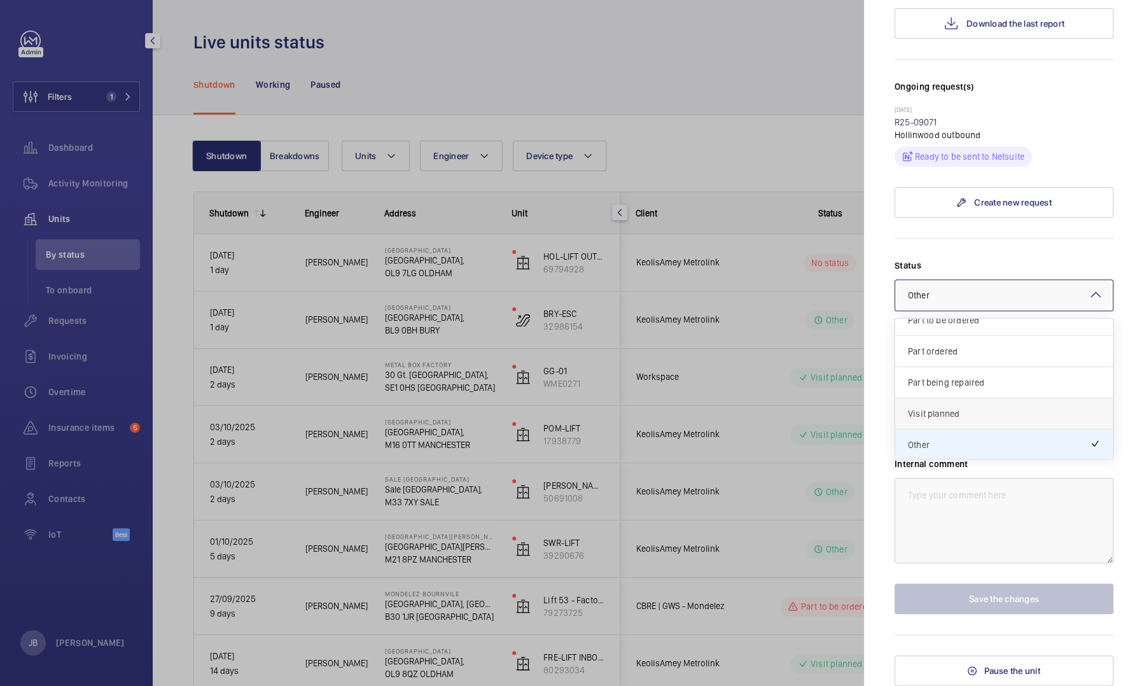
click at [968, 420] on span "Visit planned" at bounding box center [1004, 413] width 192 height 13
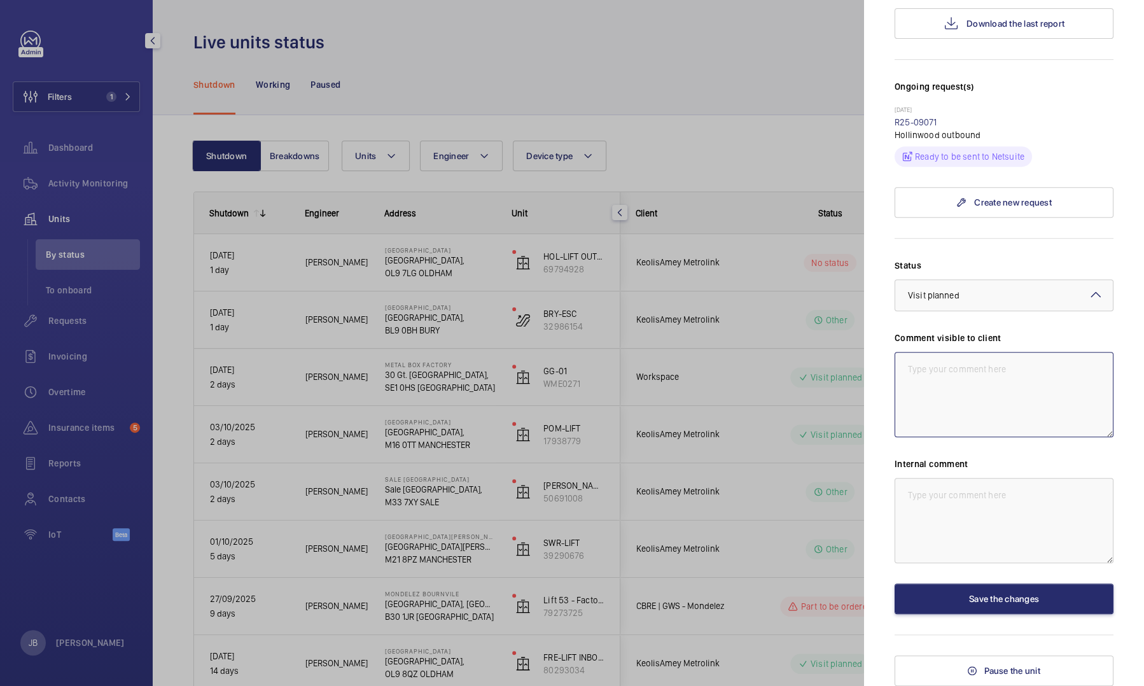
click at [971, 400] on textarea at bounding box center [1004, 394] width 219 height 85
drag, startPoint x: 1040, startPoint y: 396, endPoint x: 904, endPoint y: 383, distance: 136.9
click at [904, 383] on textarea "WM ACTION 06.10.25 - return visit to check over components after water ingress." at bounding box center [1004, 394] width 219 height 85
type textarea "WM ACTION 06.10.25 - return visit to check over components after water ingress."
click at [948, 531] on textarea at bounding box center [1004, 520] width 219 height 85
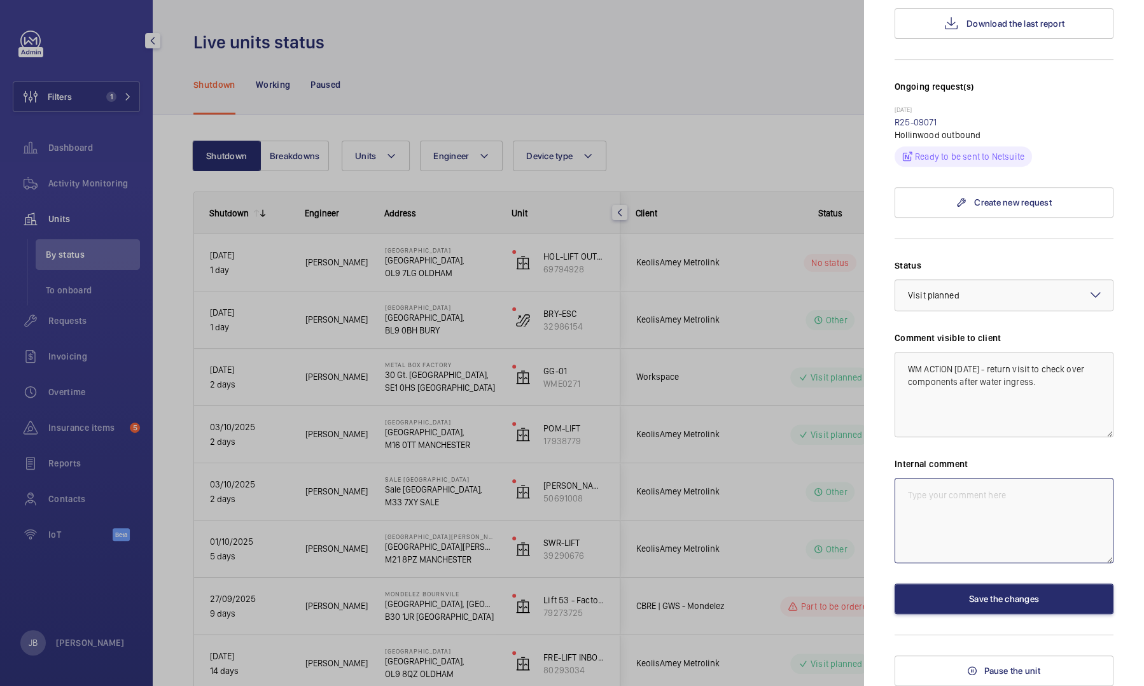
paste textarea "WM ACTION 06.10.25 - return visit to check over components after water ingress."
type textarea "WM ACTION 06.10.25 - return visit to check over components after water ingress."
click at [1043, 402] on textarea "WM ACTION 06.10.25 - return visit to check over components after water ingress." at bounding box center [1004, 394] width 219 height 85
drag, startPoint x: 1072, startPoint y: 395, endPoint x: 903, endPoint y: 384, distance: 169.0
click at [903, 385] on textarea "WM ACTION 06.10.25 - return visit to check over components after water ingress.…" at bounding box center [1004, 394] width 219 height 85
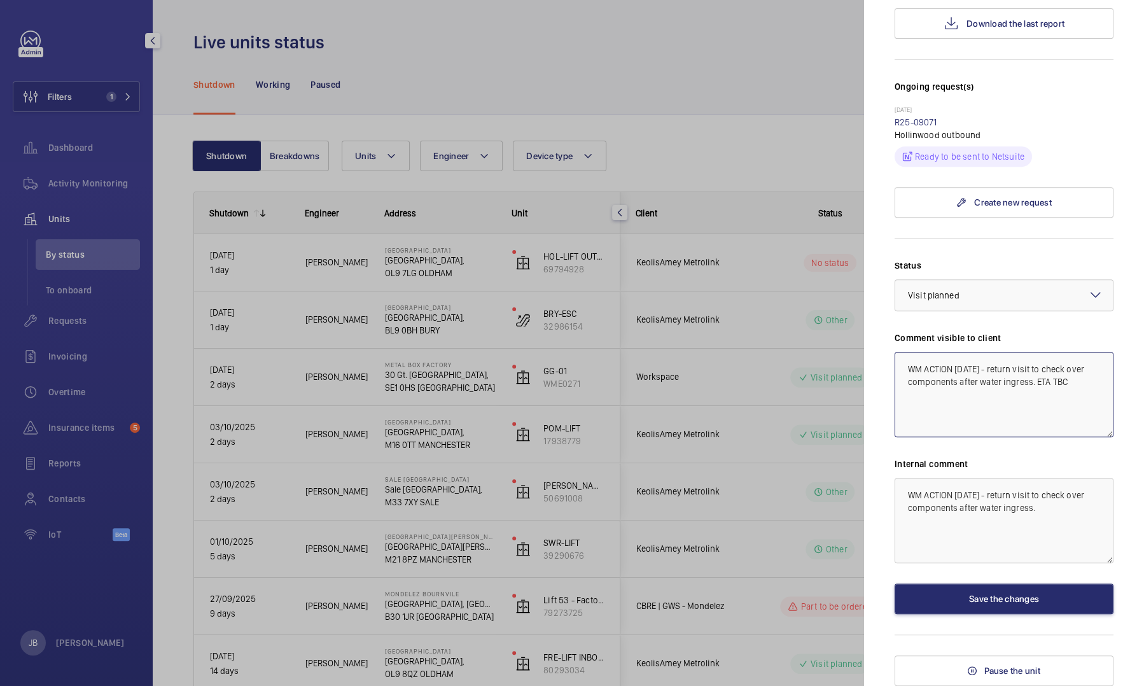
type textarea "WM ACTION 06.10.25 - return visit to check over components after water ingress.…"
drag, startPoint x: 1046, startPoint y: 521, endPoint x: 909, endPoint y: 514, distance: 137.0
click at [909, 514] on textarea "WM ACTION 06.10.25 - return visit to check over components after water ingress." at bounding box center [1004, 520] width 219 height 85
paste textarea "ETA TBC"
type textarea "WM ACTION 06.10.25 - return visit to check over components after water ingress.…"
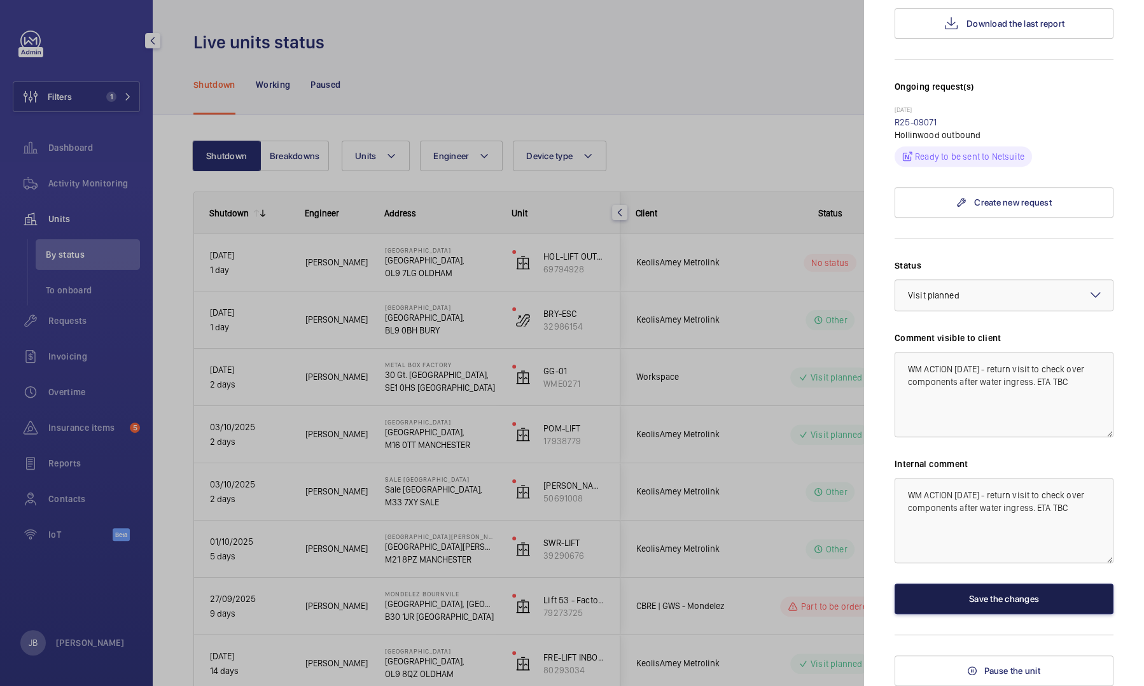
click at [1003, 614] on button "Save the changes" at bounding box center [1004, 599] width 219 height 31
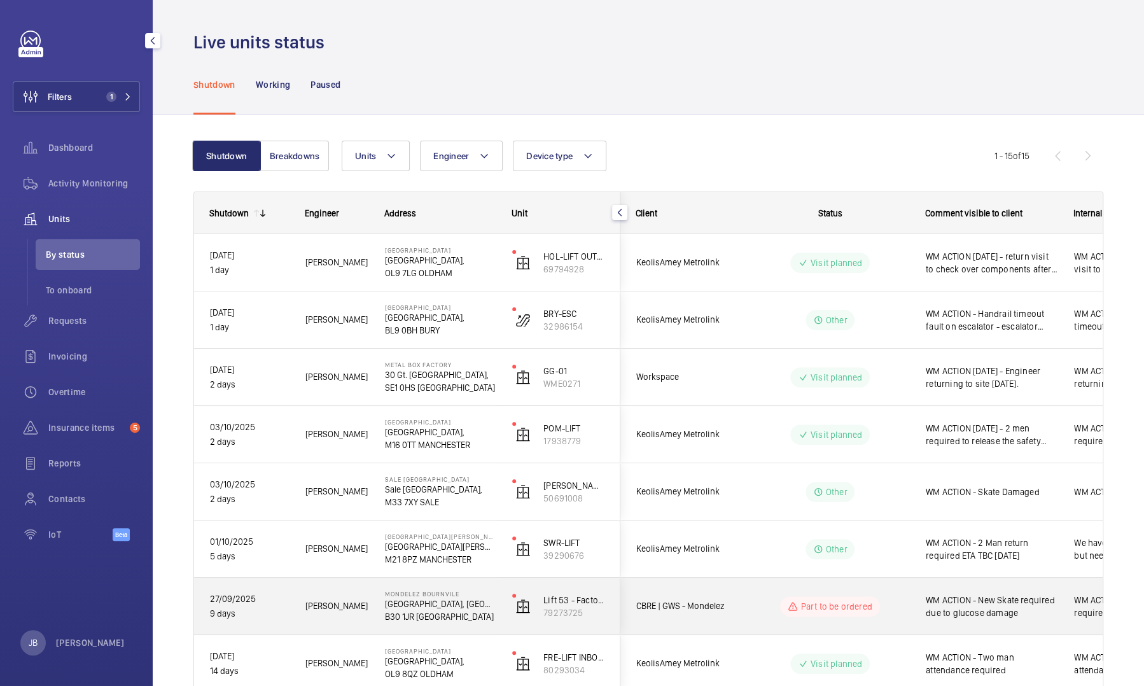
click at [989, 608] on span "WM ACTION - New Skate required due to glucose damage" at bounding box center [992, 606] width 132 height 25
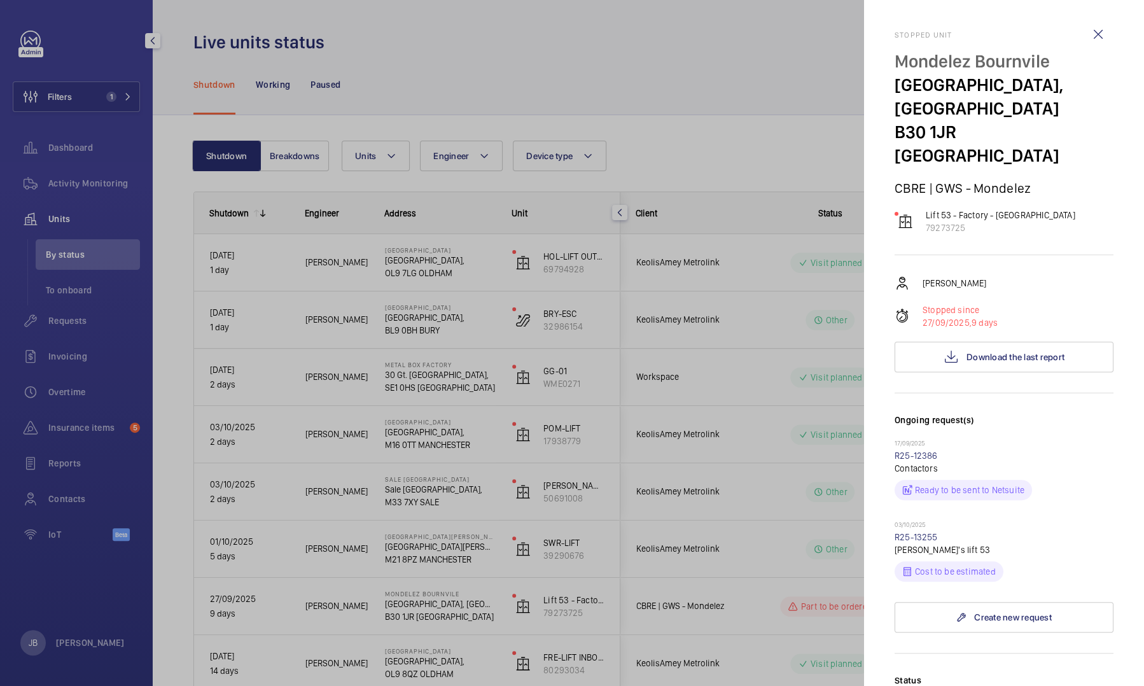
scroll to position [318, 0]
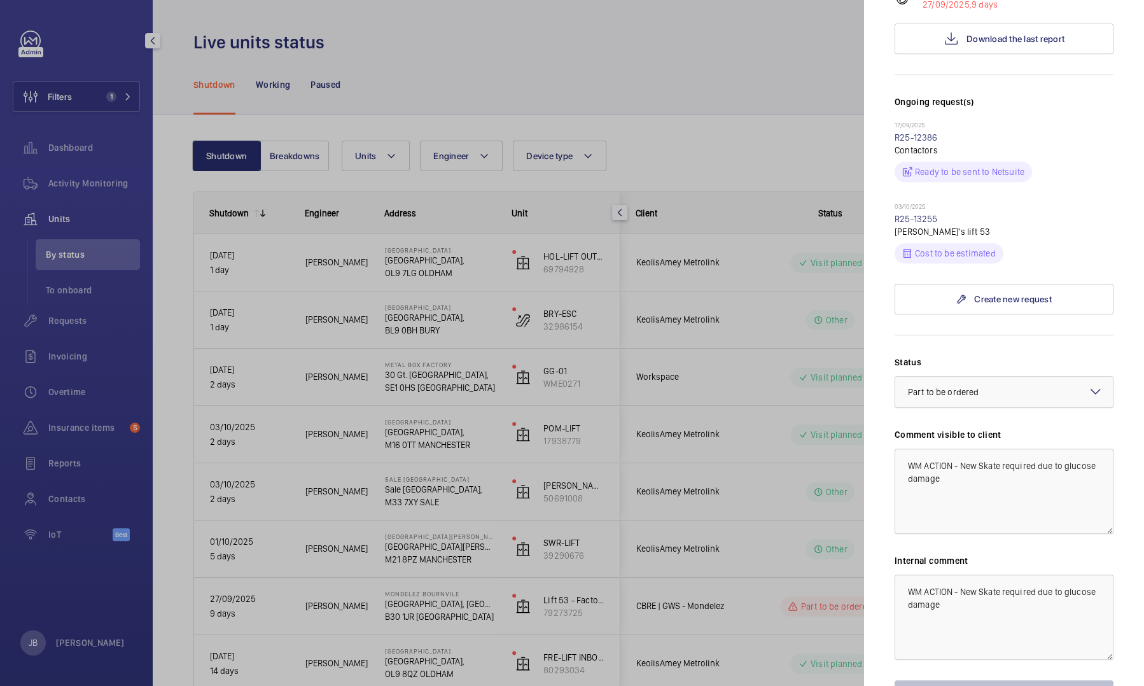
click at [771, 139] on div at bounding box center [572, 343] width 1144 height 686
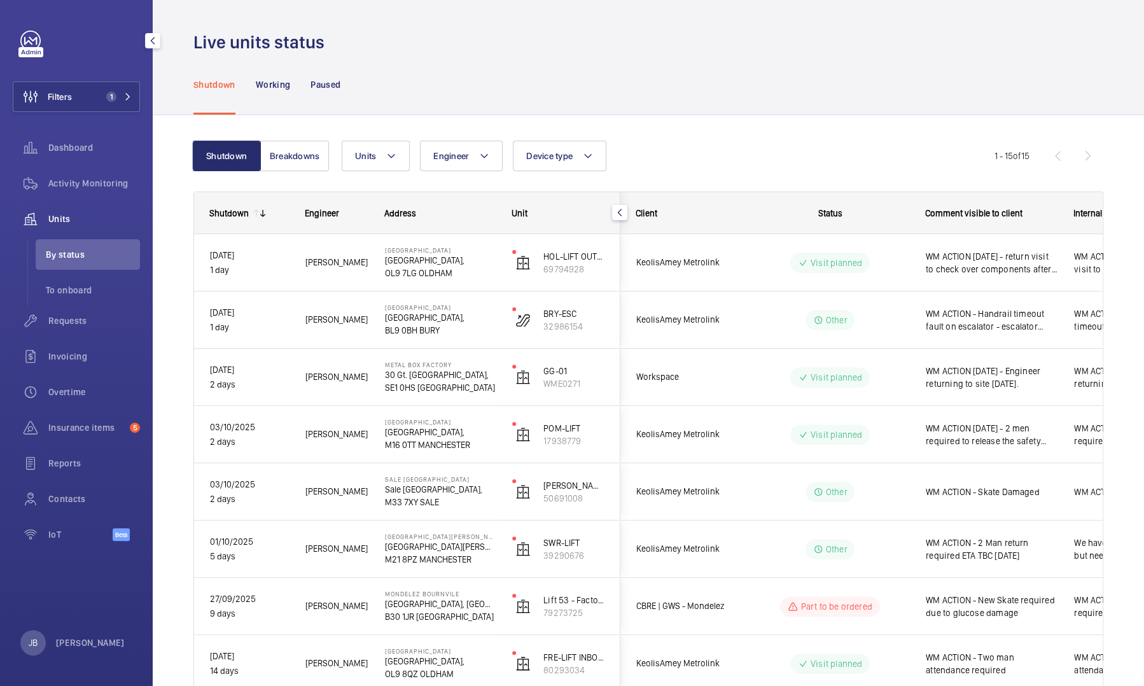
scroll to position [0, 0]
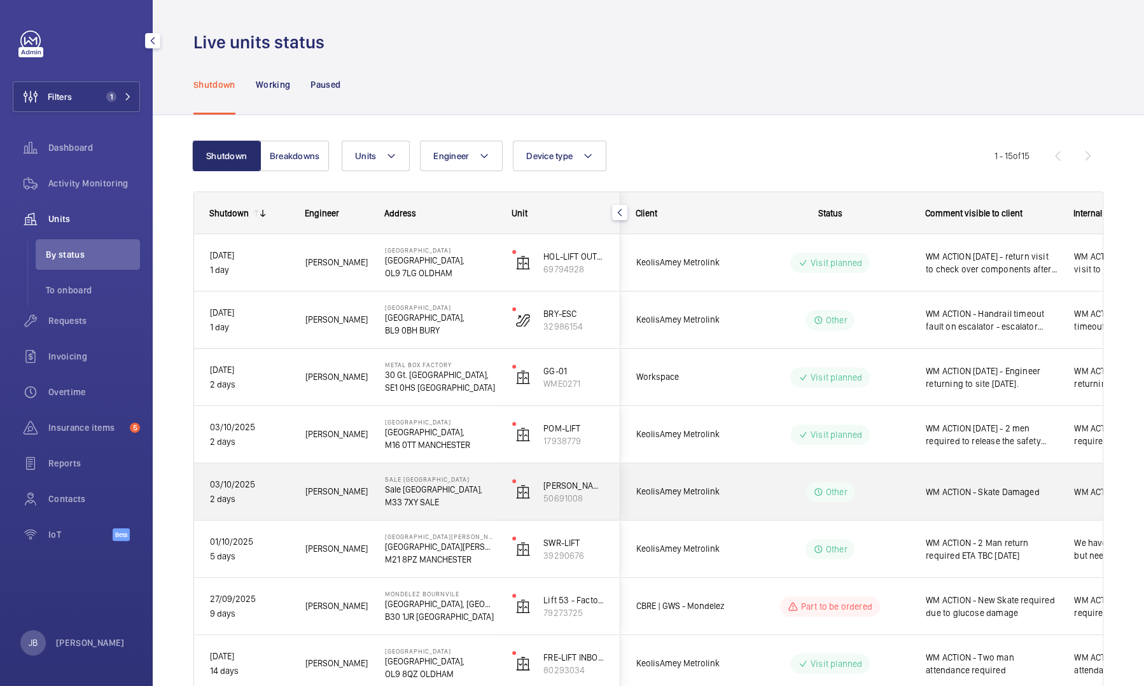
click at [988, 491] on span "WM ACTION - Skate Damaged" at bounding box center [992, 492] width 132 height 13
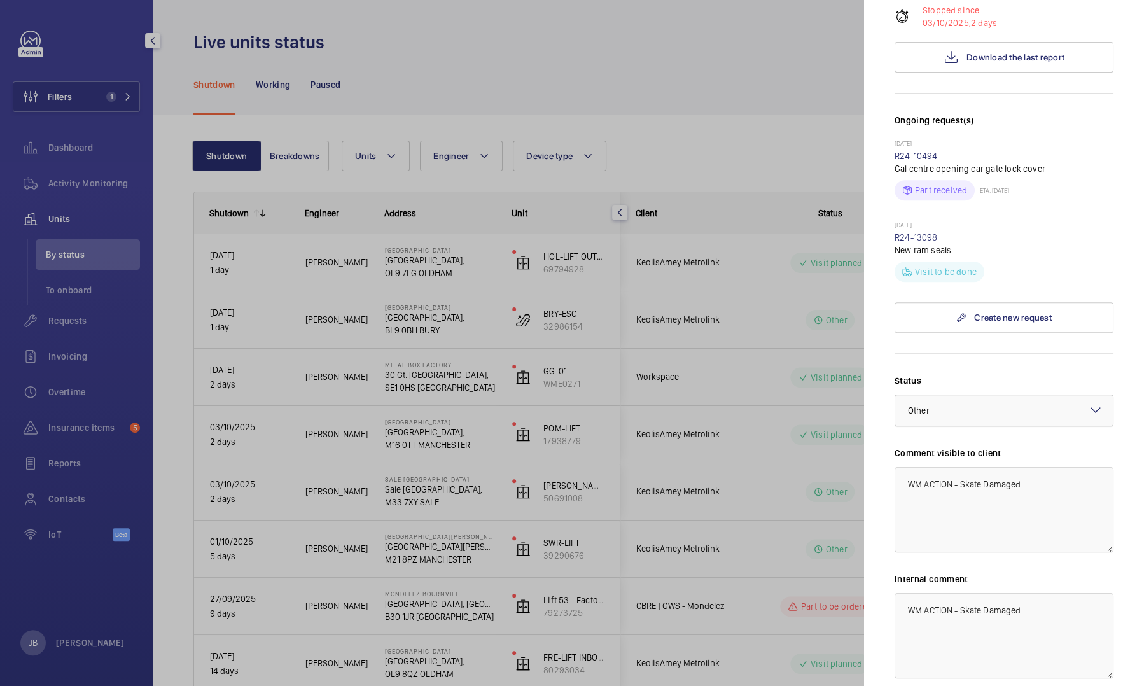
scroll to position [367, 0]
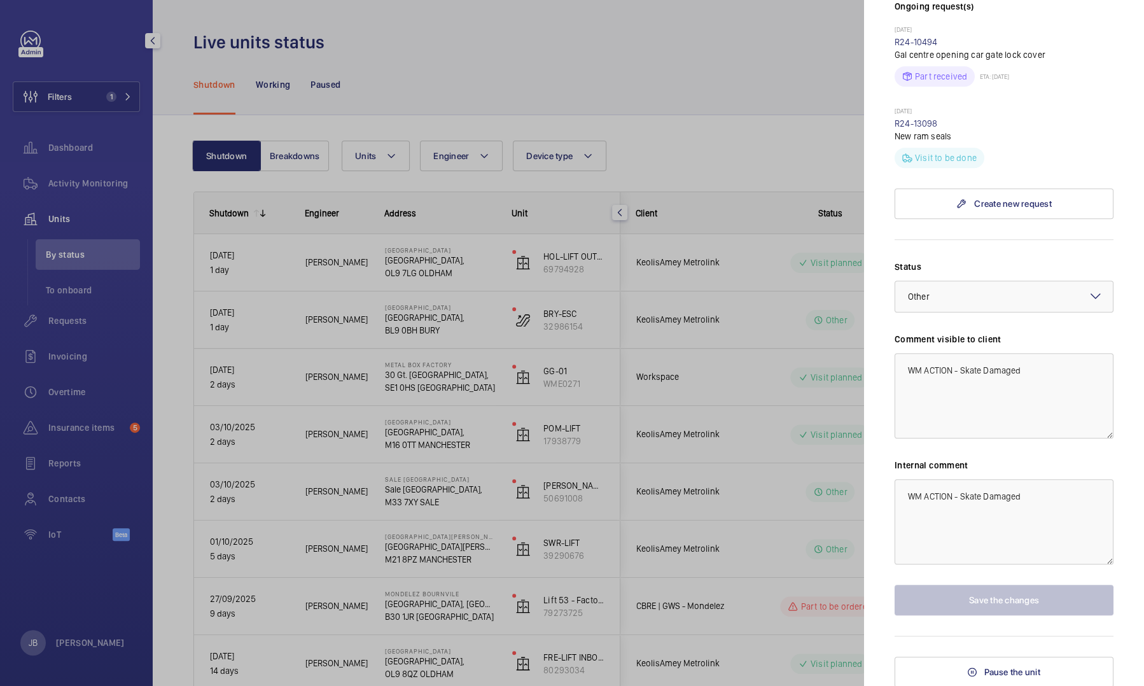
click at [763, 108] on div at bounding box center [572, 343] width 1144 height 686
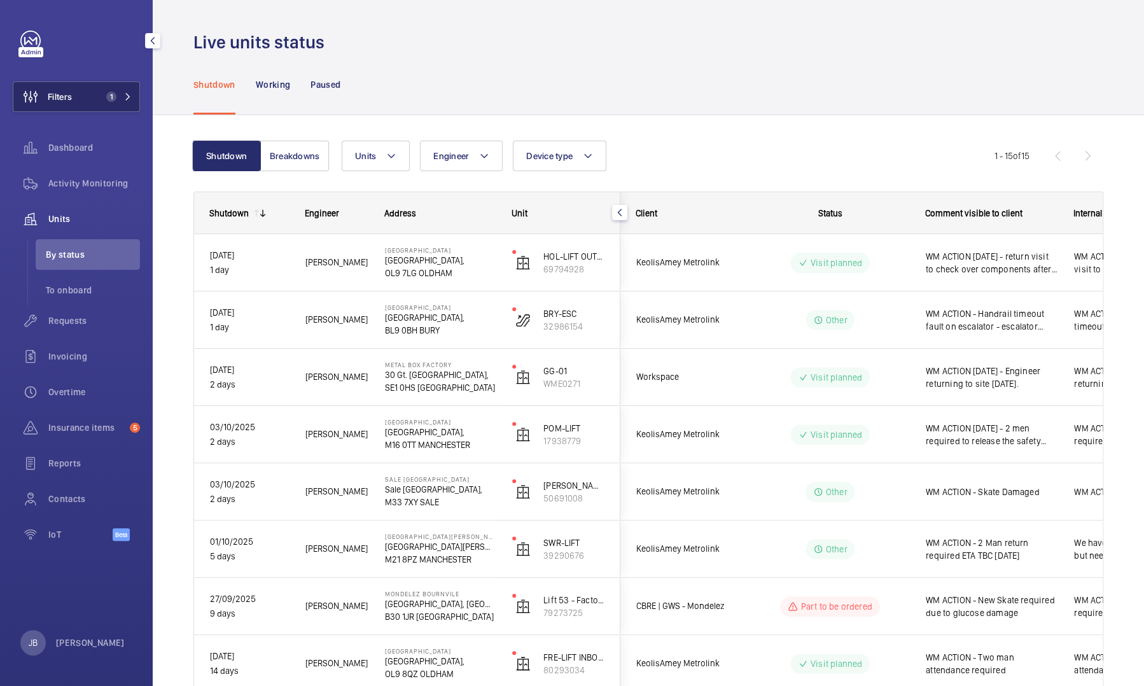
click at [71, 104] on span "Filters" at bounding box center [42, 96] width 59 height 31
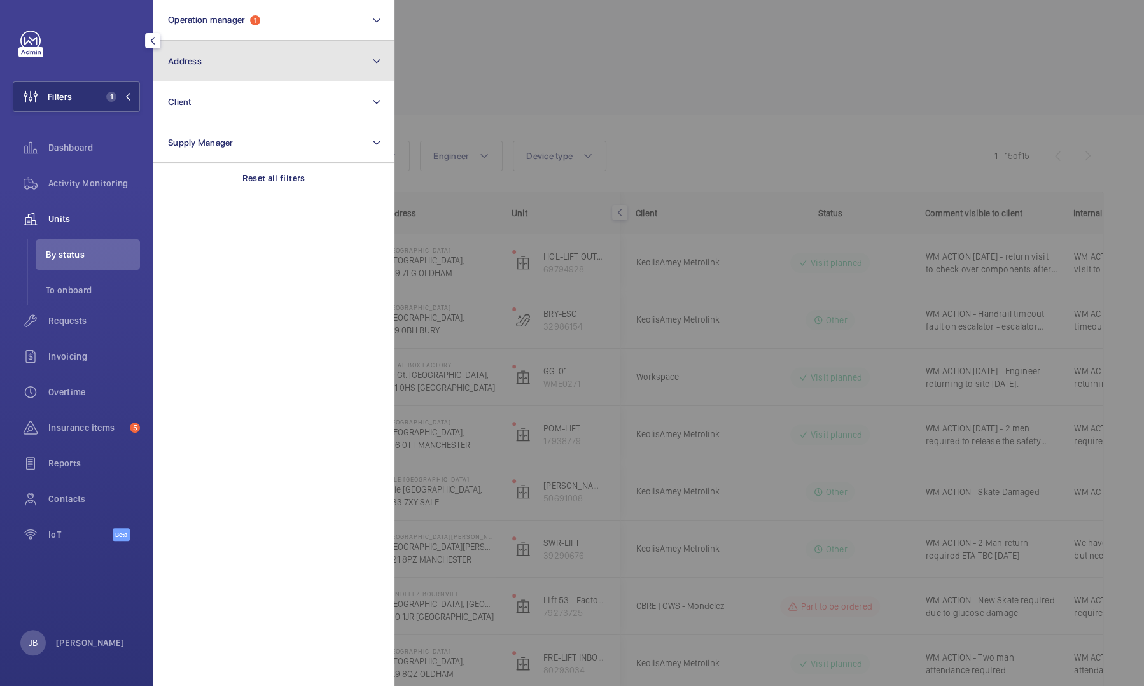
click at [193, 59] on span "Address" at bounding box center [185, 61] width 34 height 10
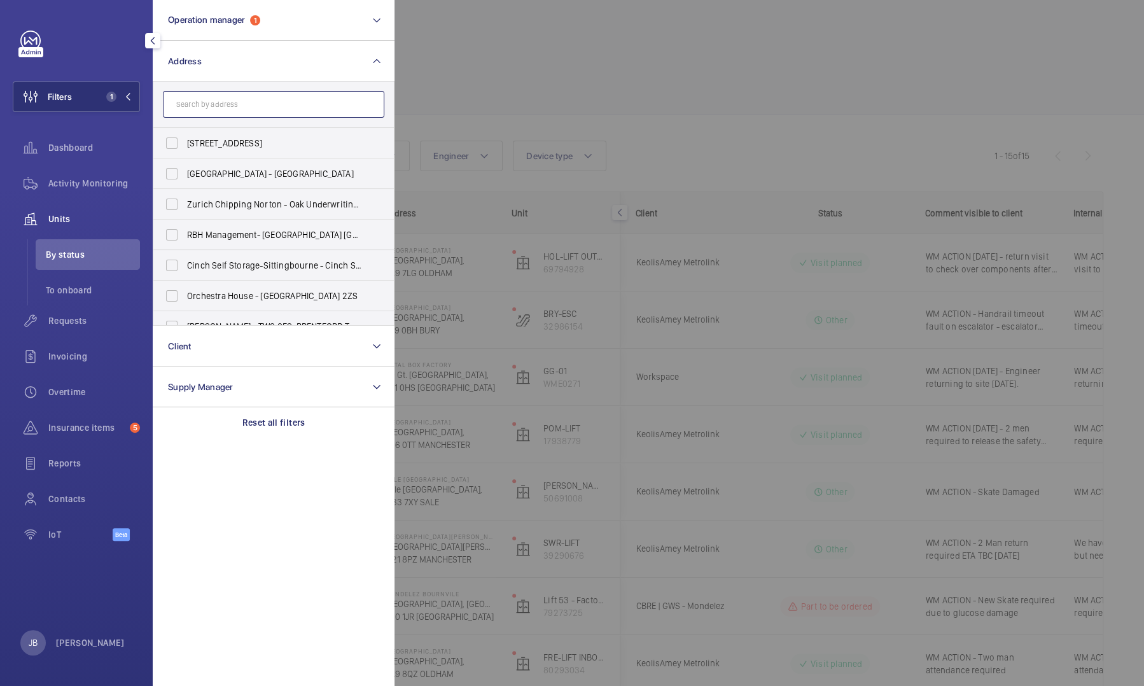
click at [264, 106] on input "text" at bounding box center [274, 104] width 222 height 27
paste input "WM ACTION 06.10.25 - return visit to check over components after water ingress.…"
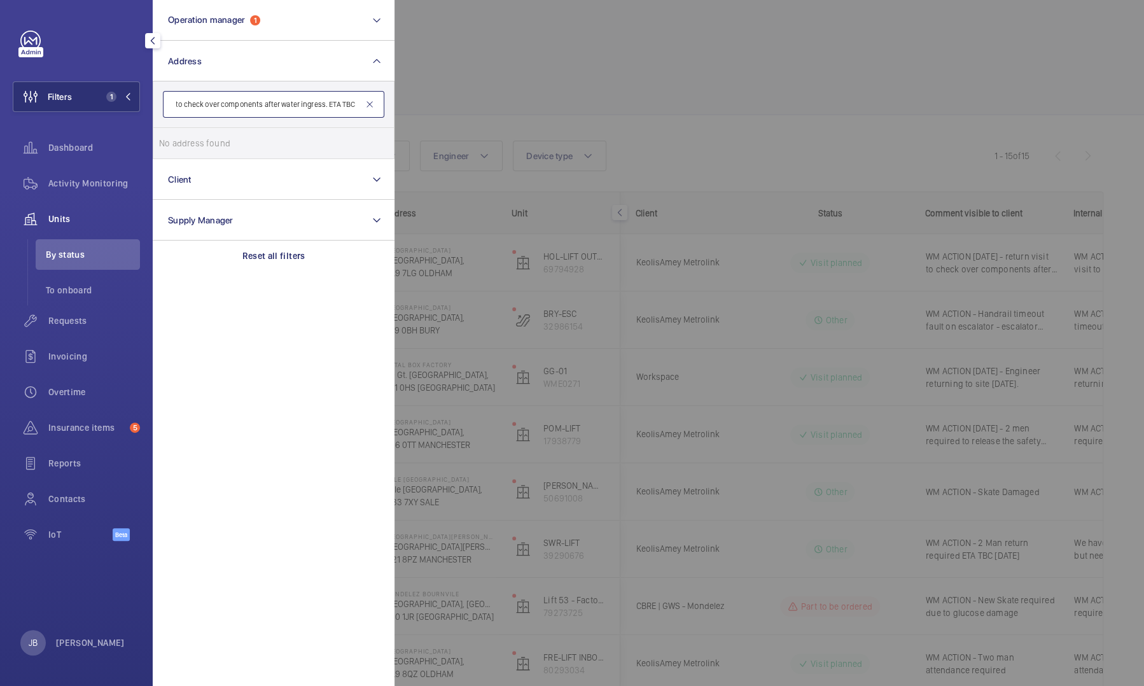
type input "WM ACTION 06.10.25 - return visit to check over components after water ingress.…"
click at [372, 108] on mat-icon at bounding box center [370, 104] width 10 height 10
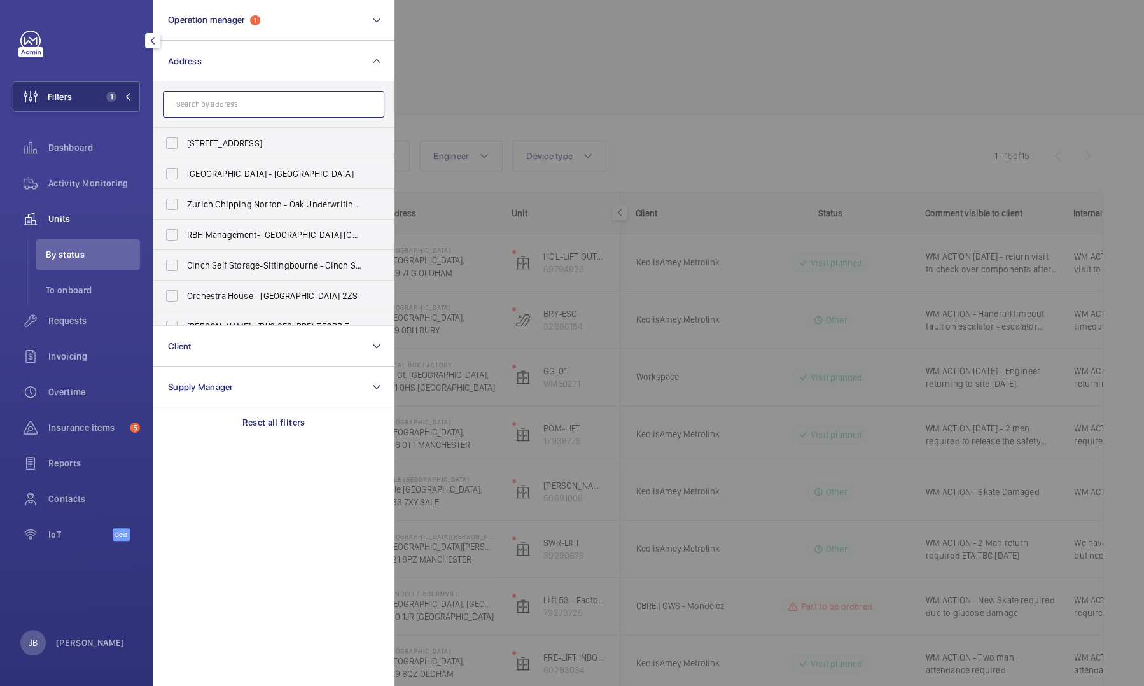
scroll to position [0, 0]
click at [251, 93] on input "text" at bounding box center [274, 104] width 222 height 27
paste input "115 Park Street"
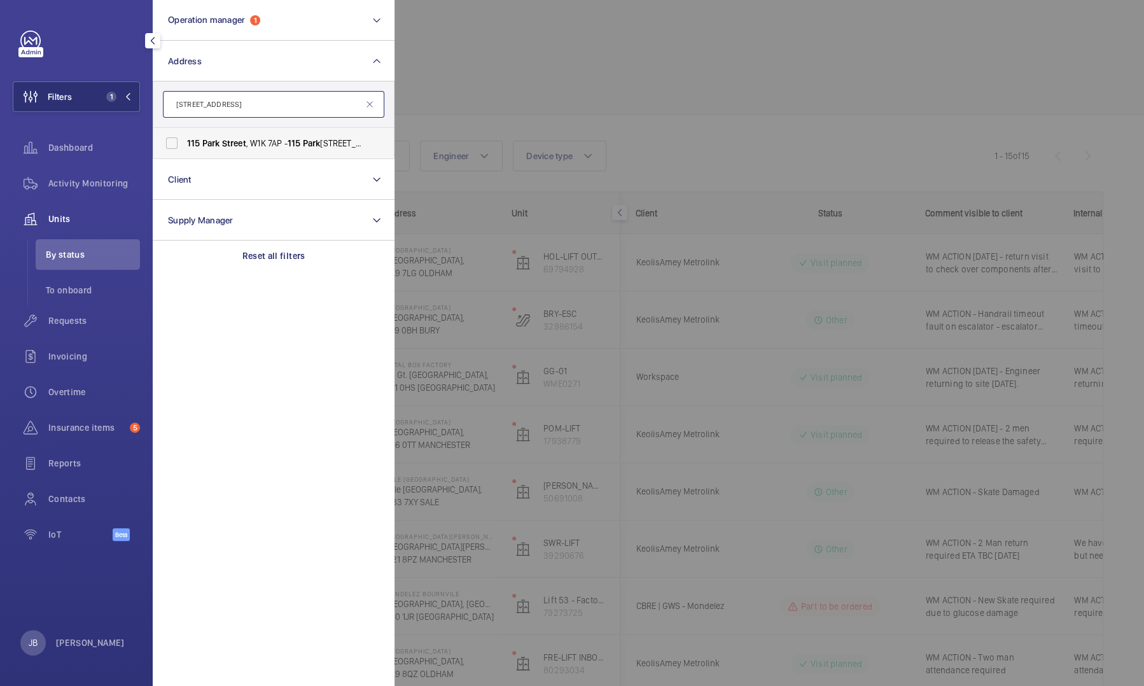
type input "115 Park Street"
click at [249, 151] on label "115 Park Street , W1K 7AP - 115 Park St, LONDON W1K 7AP" at bounding box center [264, 143] width 222 height 31
click at [185, 151] on input "115 Park Street , W1K 7AP - 115 Park St, LONDON W1K 7AP" at bounding box center [171, 142] width 25 height 25
checkbox input "true"
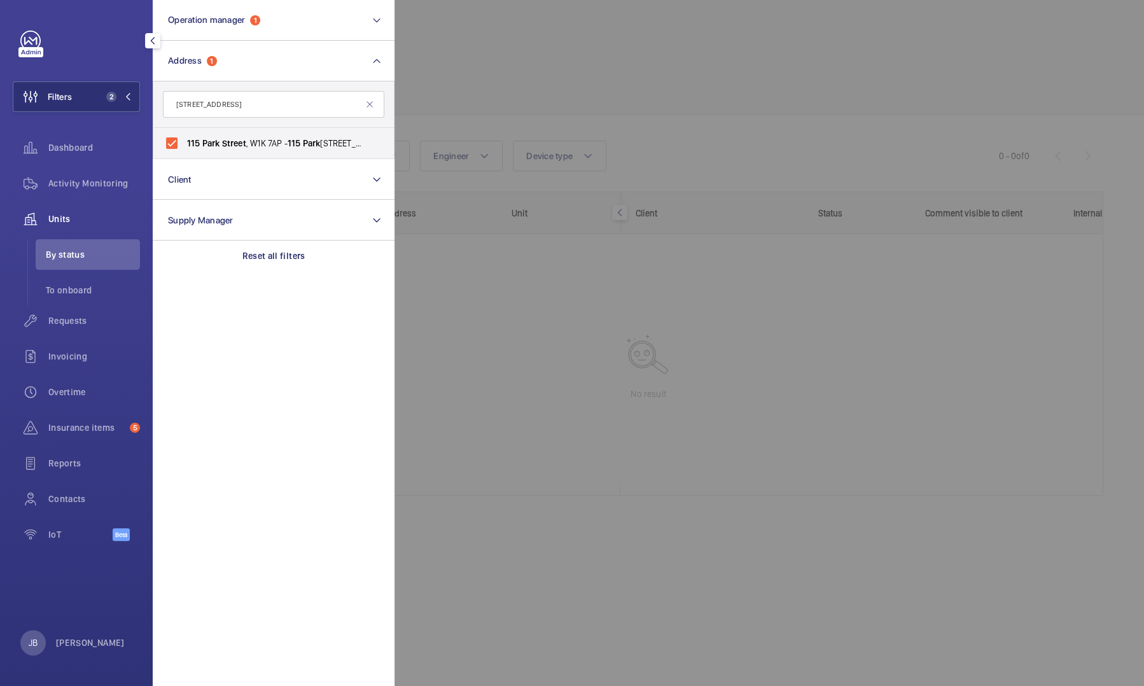
click at [507, 103] on div at bounding box center [967, 343] width 1144 height 686
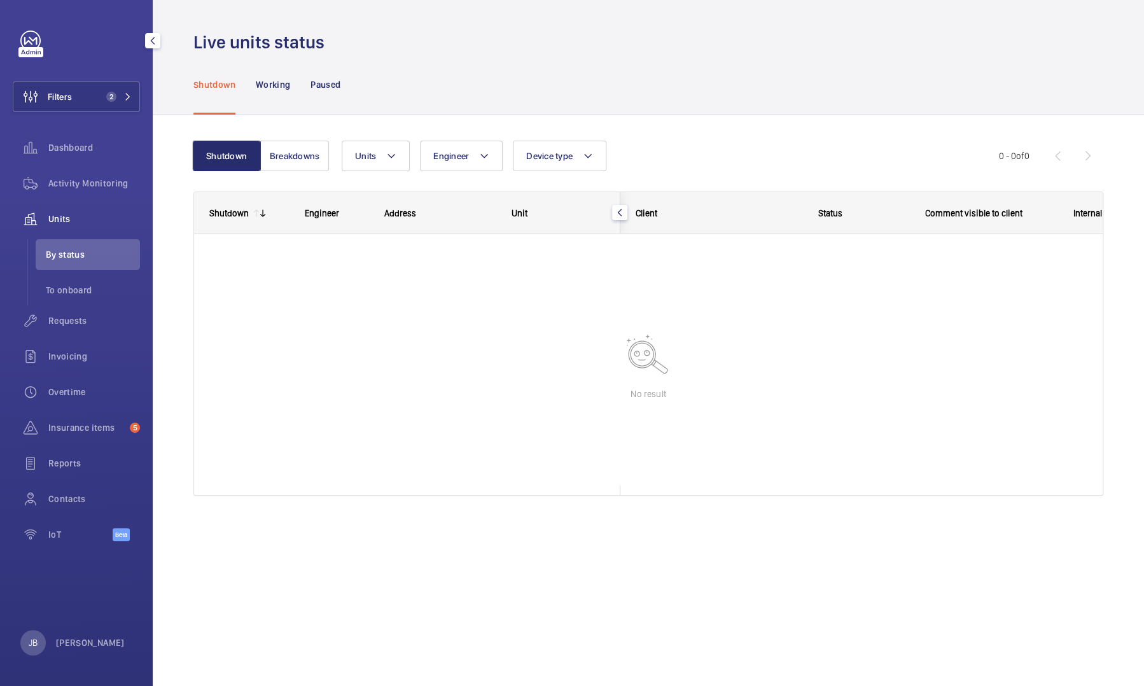
click at [74, 223] on span "Units" at bounding box center [94, 219] width 92 height 13
click at [56, 223] on span "Units" at bounding box center [94, 219] width 92 height 13
click at [80, 112] on div "Filters 2 Dashboard Activity Monitoring Units By status To onboard Requests Inv…" at bounding box center [76, 293] width 127 height 524
click at [89, 100] on button "Filters 2" at bounding box center [76, 96] width 127 height 31
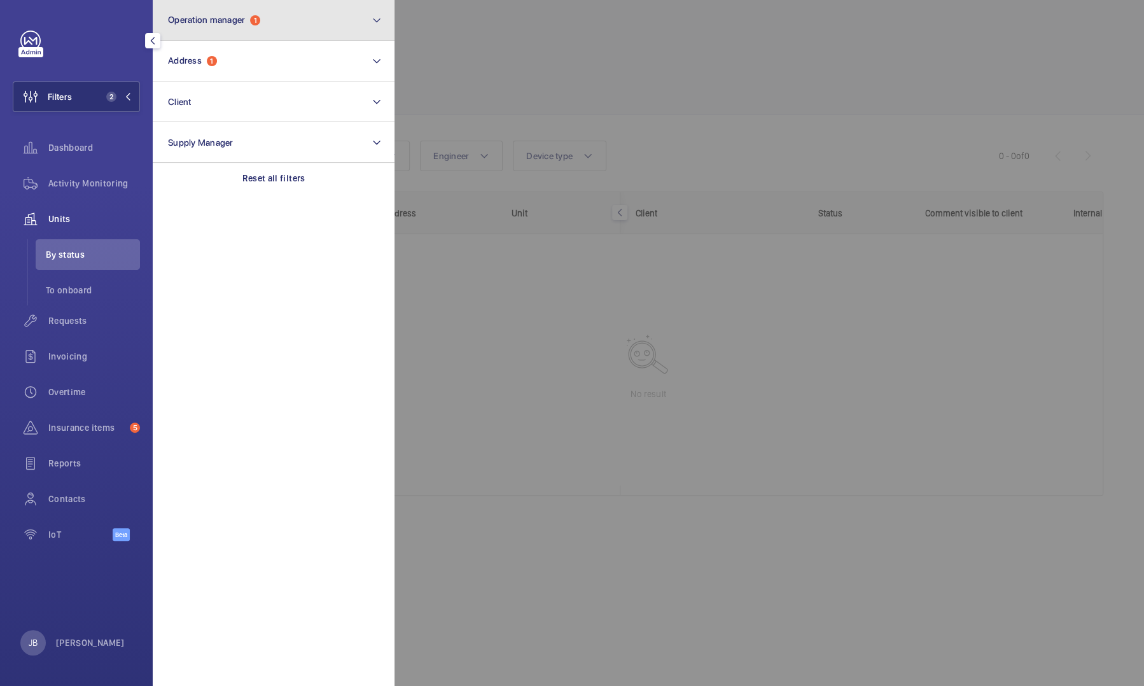
click at [326, 25] on button "Operation manager 1" at bounding box center [274, 20] width 242 height 41
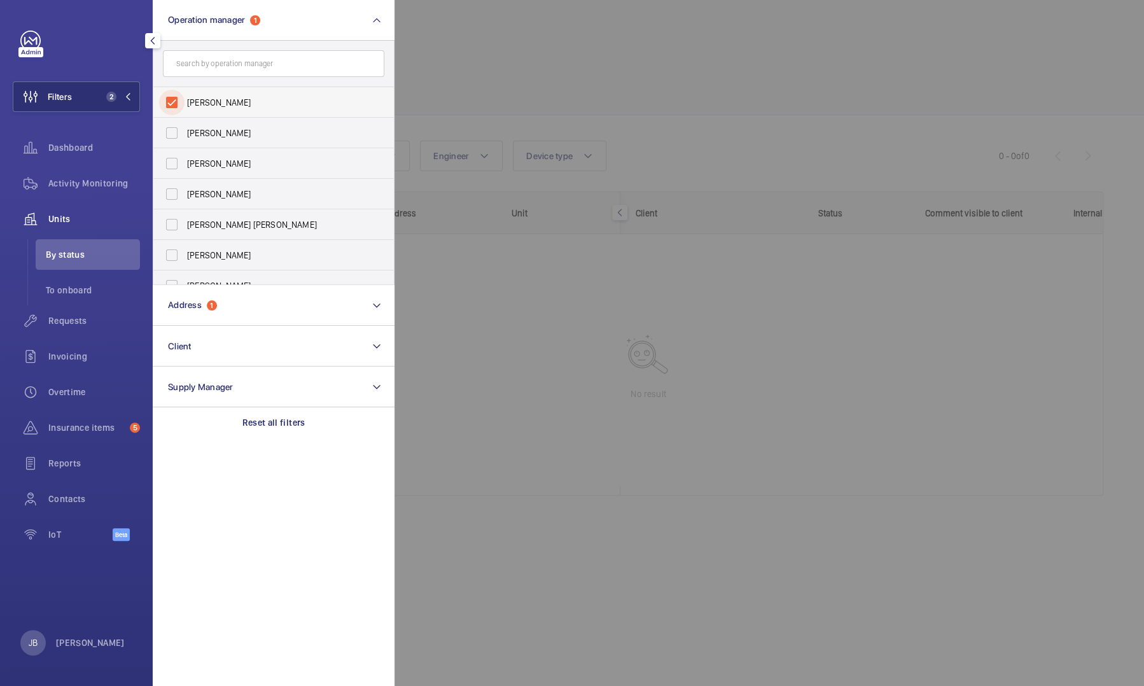
click at [172, 98] on input "[PERSON_NAME]" at bounding box center [171, 102] width 25 height 25
checkbox input "false"
click at [450, 55] on div at bounding box center [967, 343] width 1144 height 686
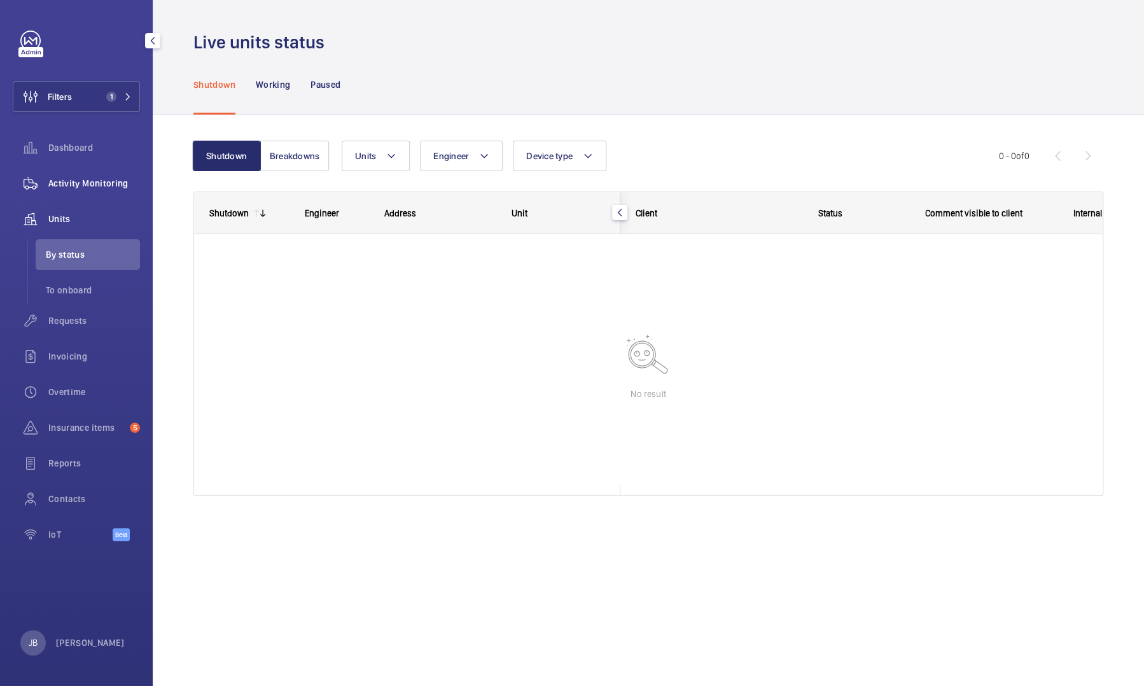
click at [99, 183] on span "Activity Monitoring" at bounding box center [94, 183] width 92 height 13
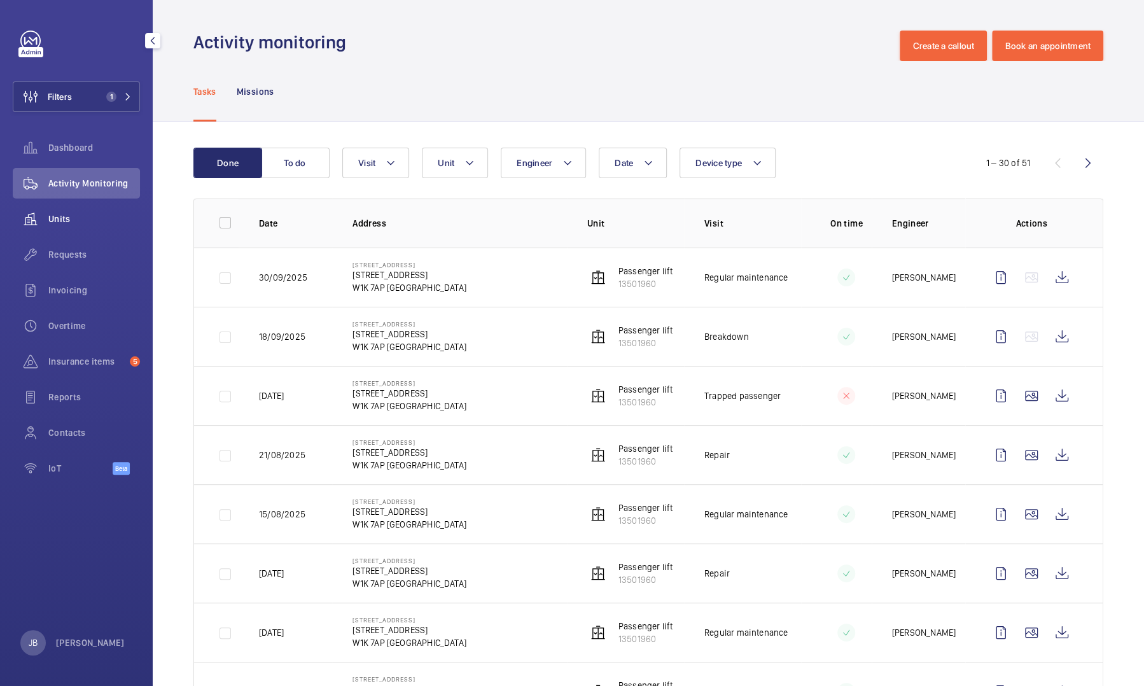
click at [73, 222] on span "Units" at bounding box center [94, 219] width 92 height 13
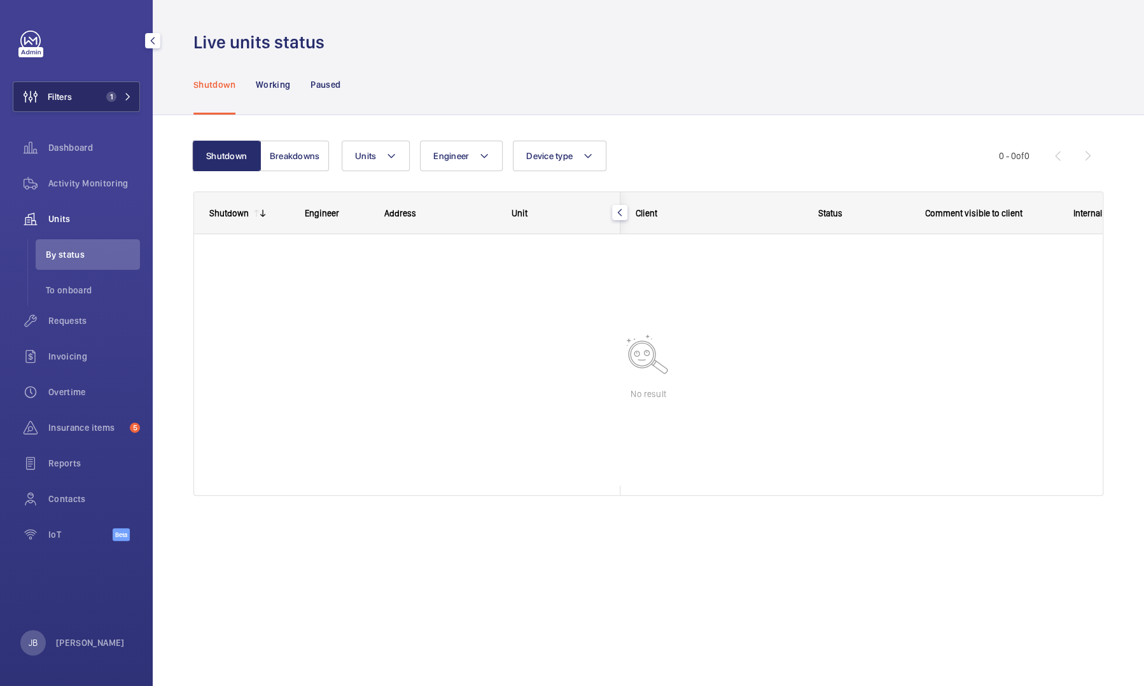
click at [95, 92] on button "Filters 1" at bounding box center [76, 96] width 127 height 31
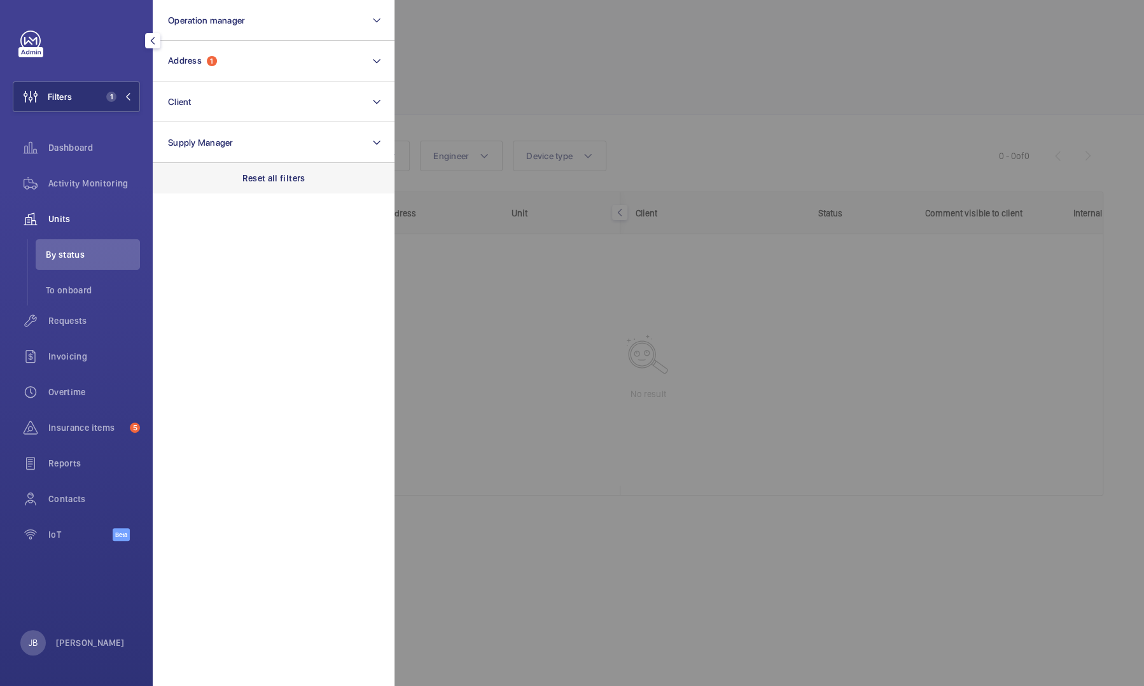
click at [244, 171] on div "Reset all filters" at bounding box center [274, 178] width 242 height 31
click at [425, 88] on div at bounding box center [967, 343] width 1144 height 686
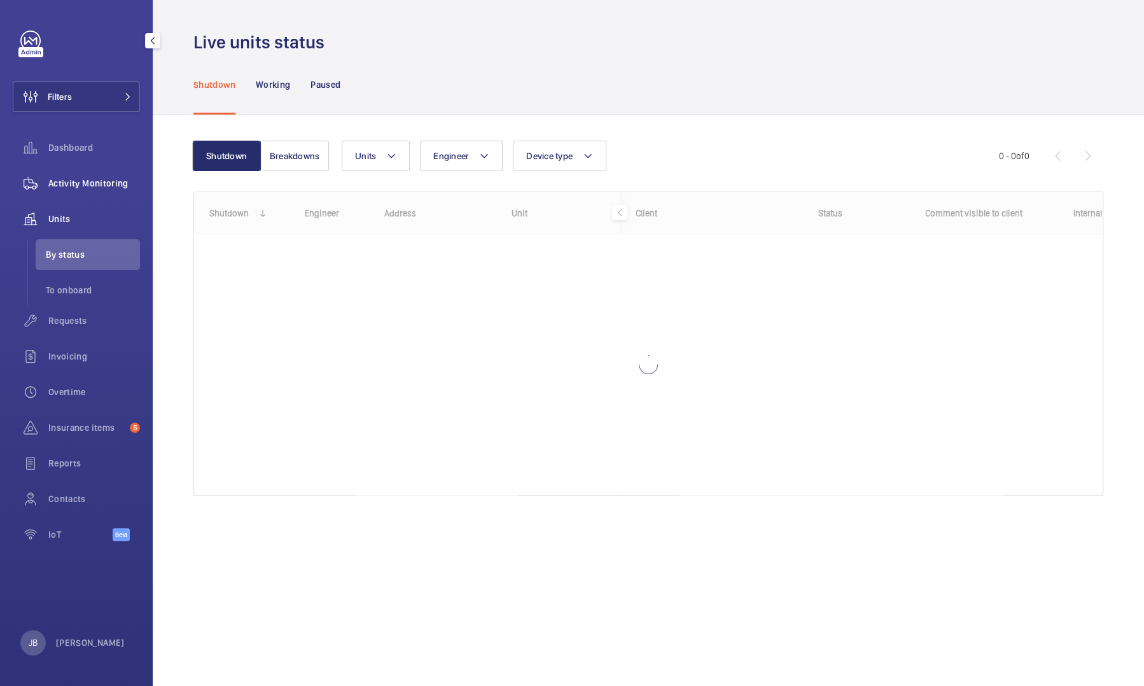
click at [92, 185] on span "Activity Monitoring" at bounding box center [94, 183] width 92 height 13
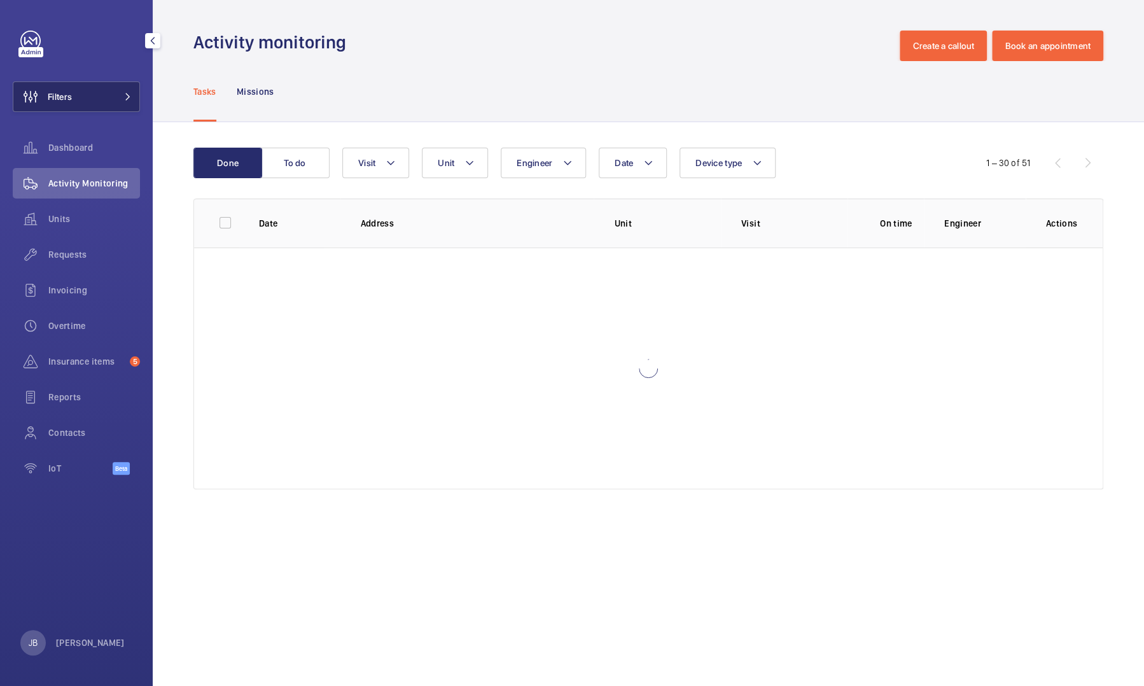
click at [69, 90] on span "Filters" at bounding box center [60, 96] width 24 height 13
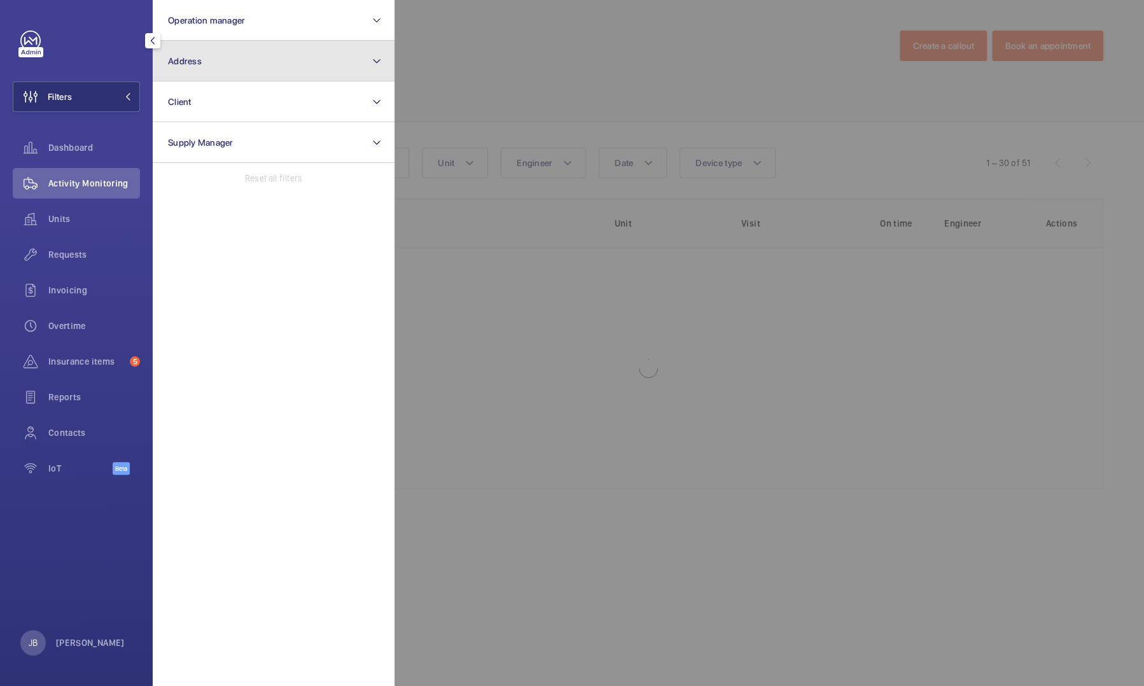
click at [245, 64] on button "Address" at bounding box center [274, 61] width 242 height 41
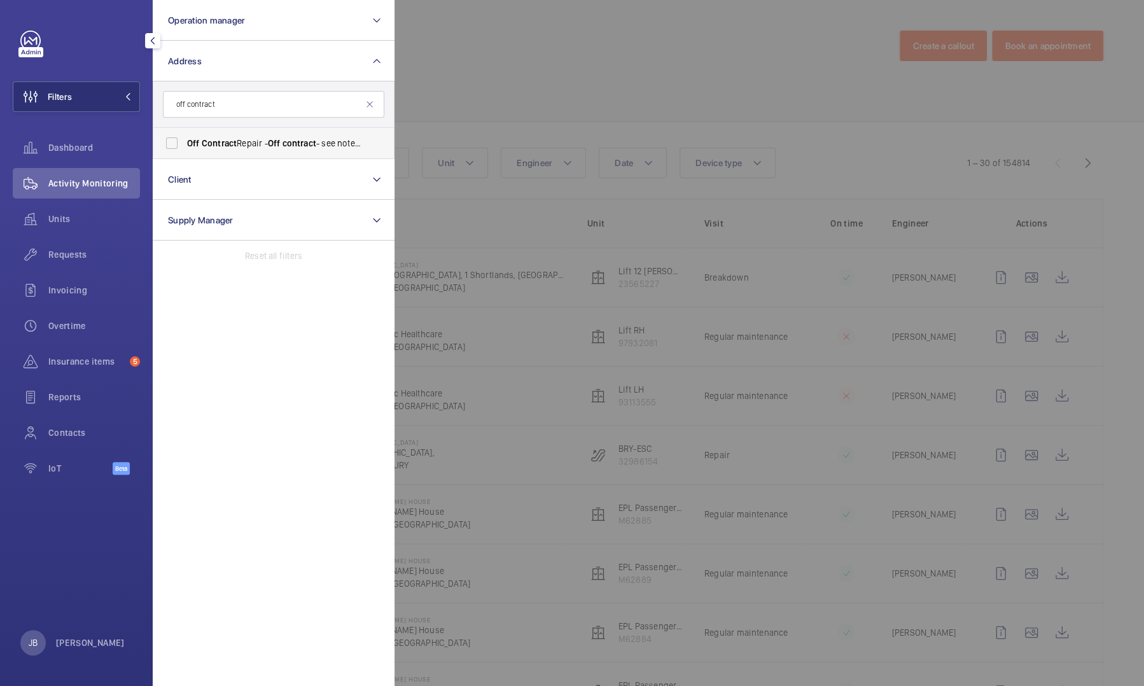
type input "off contract"
click at [216, 153] on label "Off Contract Repair - Off contract - see notes in description, LONDON XXXX" at bounding box center [264, 143] width 222 height 31
click at [185, 153] on input "Off Contract Repair - Off contract - see notes in description, LONDON XXXX" at bounding box center [171, 142] width 25 height 25
checkbox input "true"
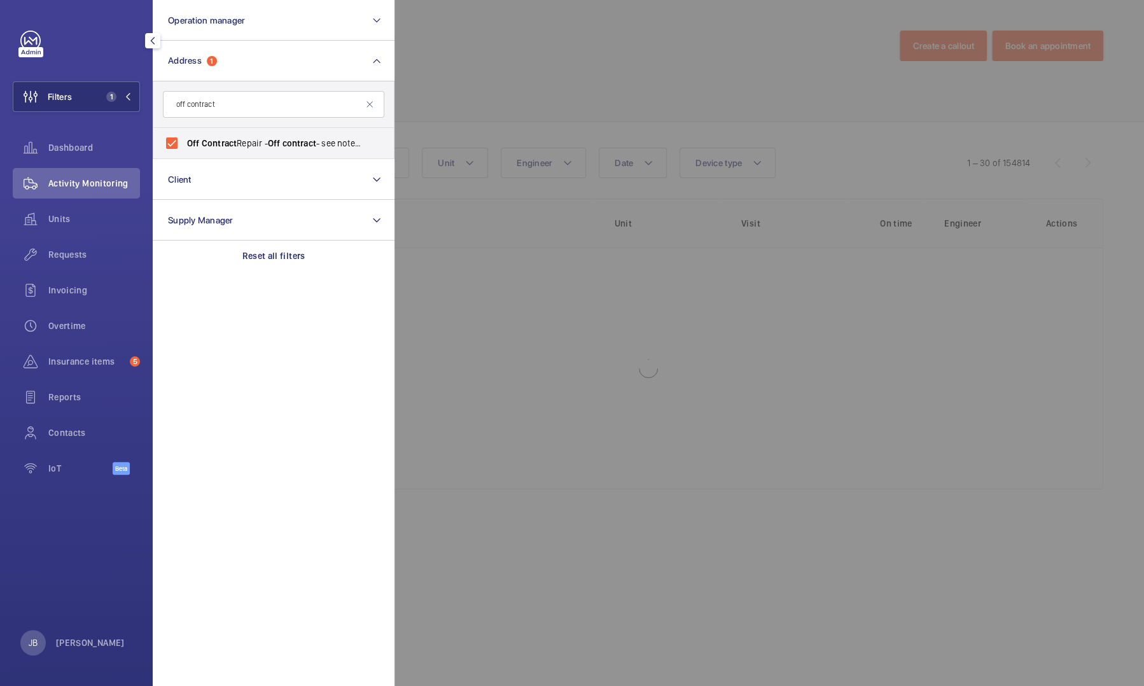
click at [444, 90] on div at bounding box center [967, 343] width 1144 height 686
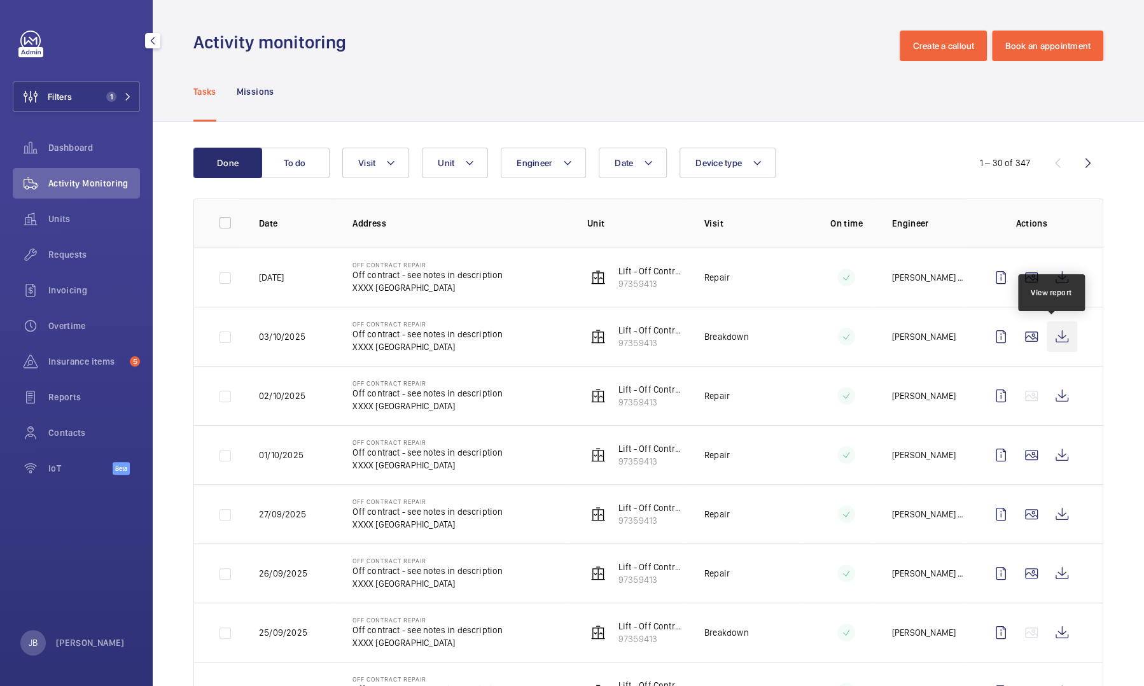
click at [1052, 338] on wm-front-icon-button at bounding box center [1062, 336] width 31 height 31
click at [1054, 274] on wm-front-icon-button at bounding box center [1062, 277] width 31 height 31
click at [1054, 394] on wm-front-icon-button at bounding box center [1062, 396] width 31 height 31
click at [71, 83] on span "Filters" at bounding box center [42, 96] width 59 height 31
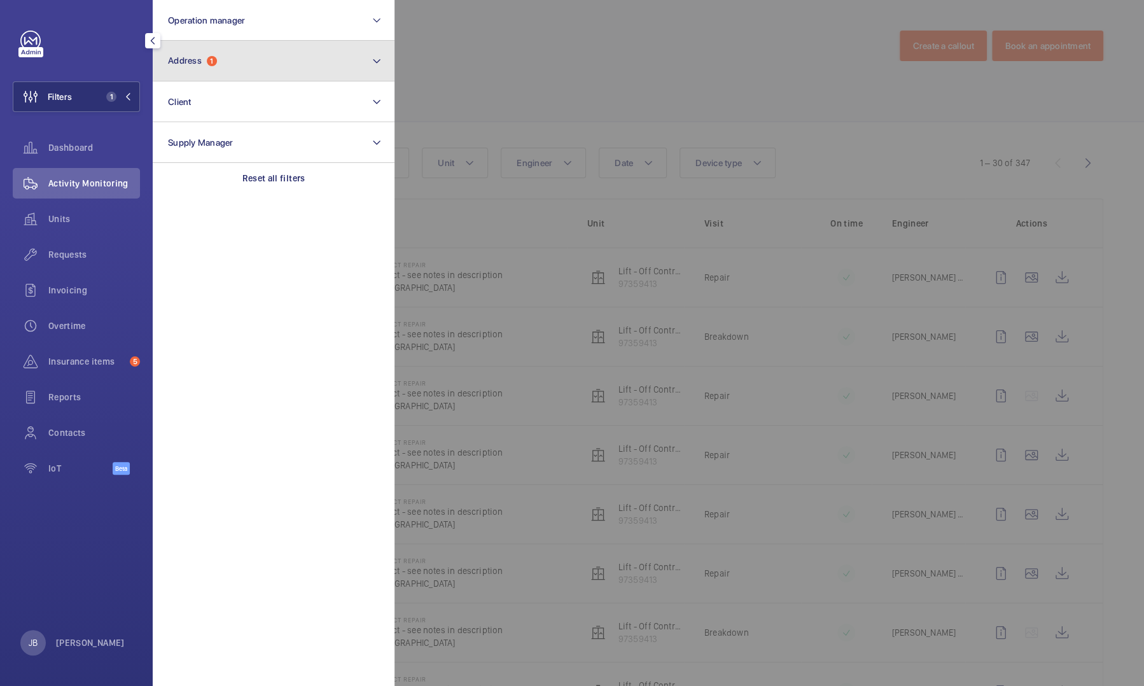
click at [222, 78] on button "Address 1" at bounding box center [274, 61] width 242 height 41
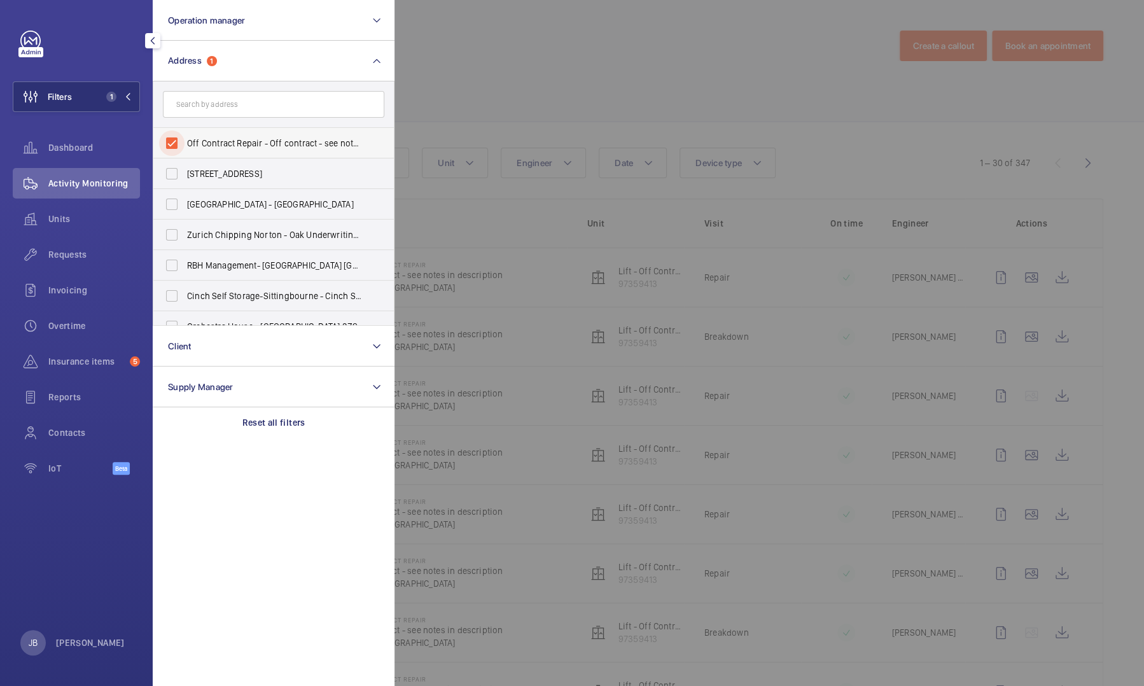
click at [174, 148] on input "Off Contract Repair - Off contract - see notes in description, LONDON XXXX" at bounding box center [171, 142] width 25 height 25
checkbox input "false"
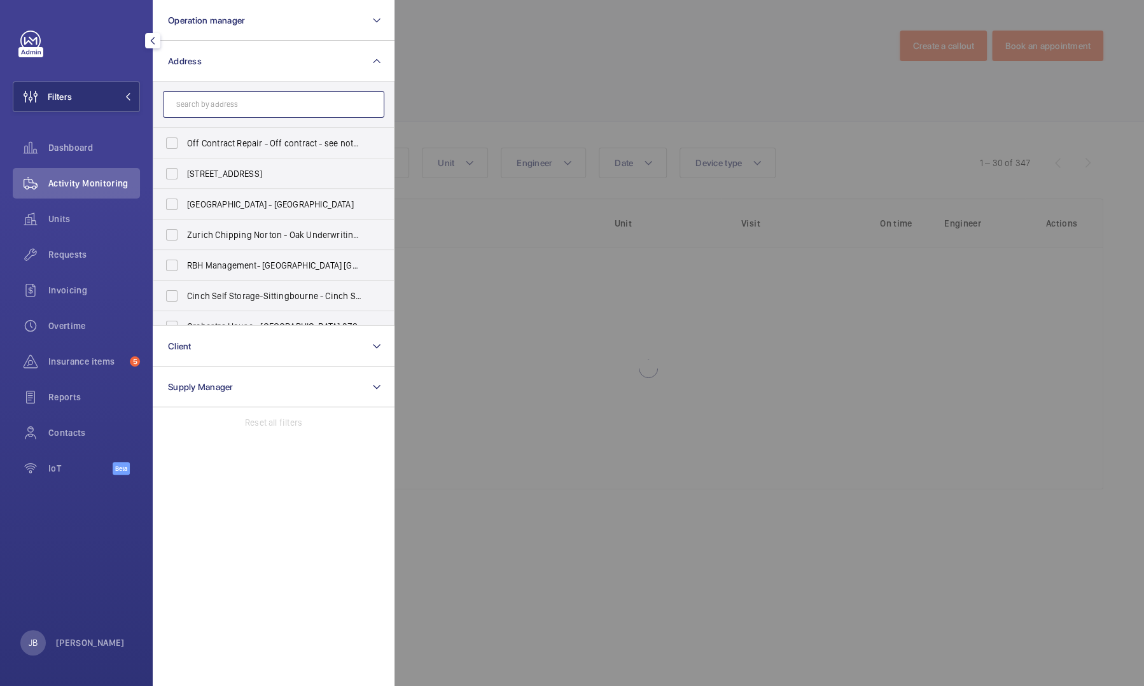
paste input "N1 9FA"
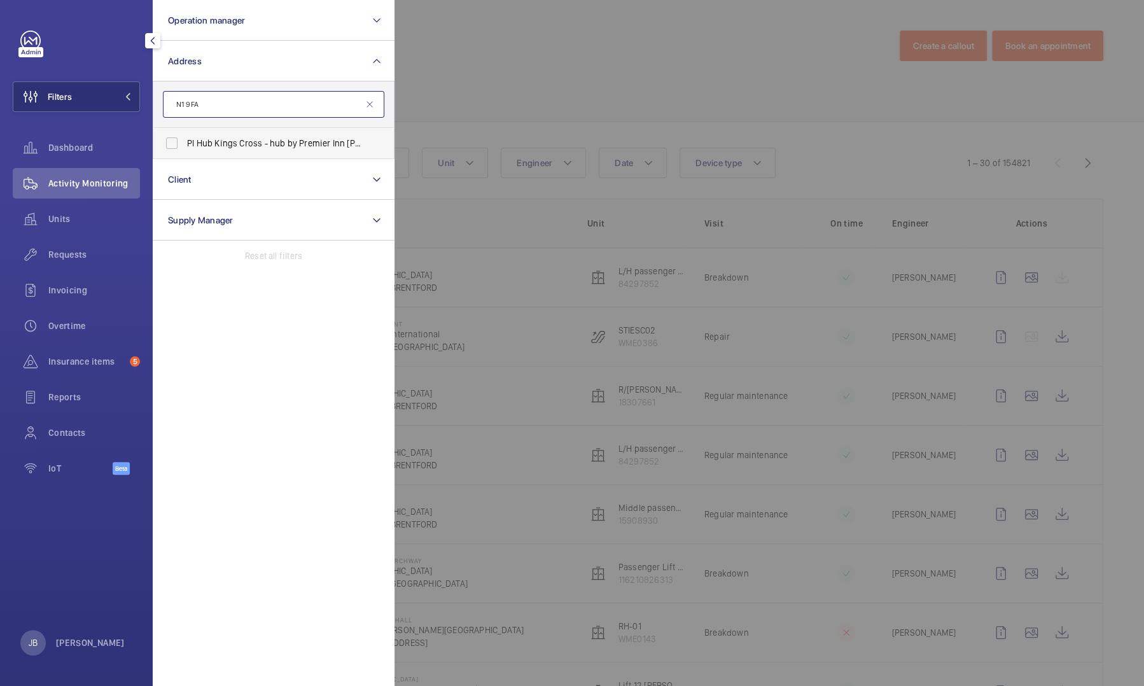
type input "N1 9FA"
click at [271, 153] on label "PI Hub Kings Cross - hub by Premier Inn London King's Cross hotel, LONDON N1 9FA" at bounding box center [264, 143] width 222 height 31
click at [185, 153] on input "PI Hub Kings Cross - hub by Premier Inn London King's Cross hotel, LONDON N1 9FA" at bounding box center [171, 142] width 25 height 25
checkbox input "true"
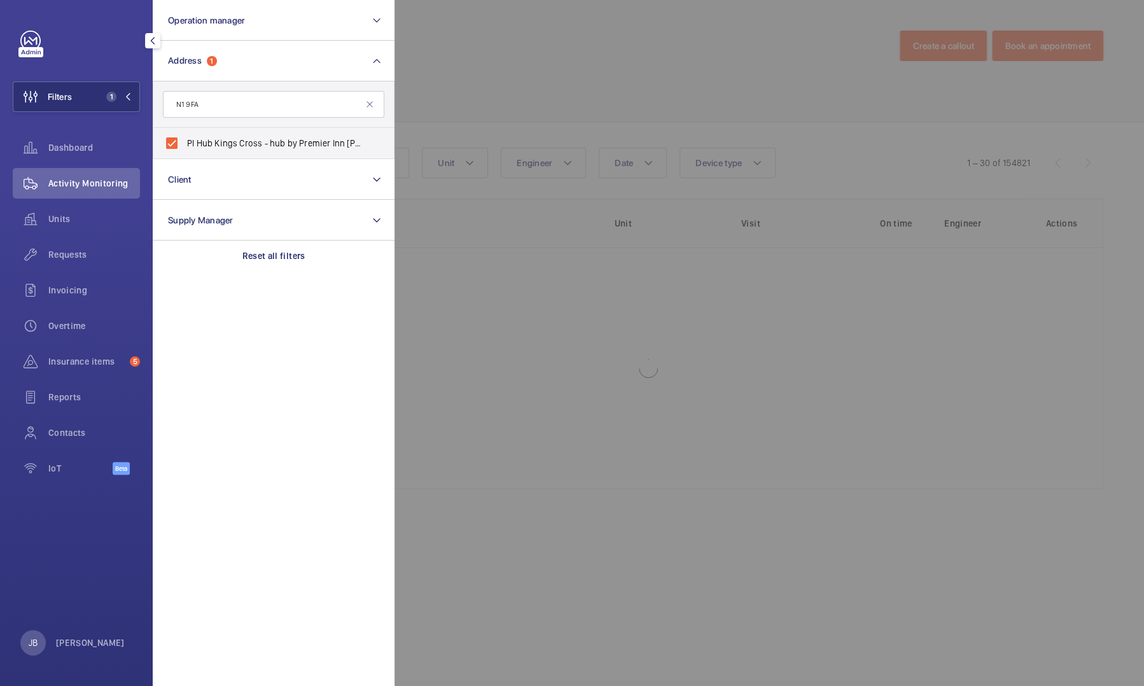
click at [526, 78] on div at bounding box center [967, 343] width 1144 height 686
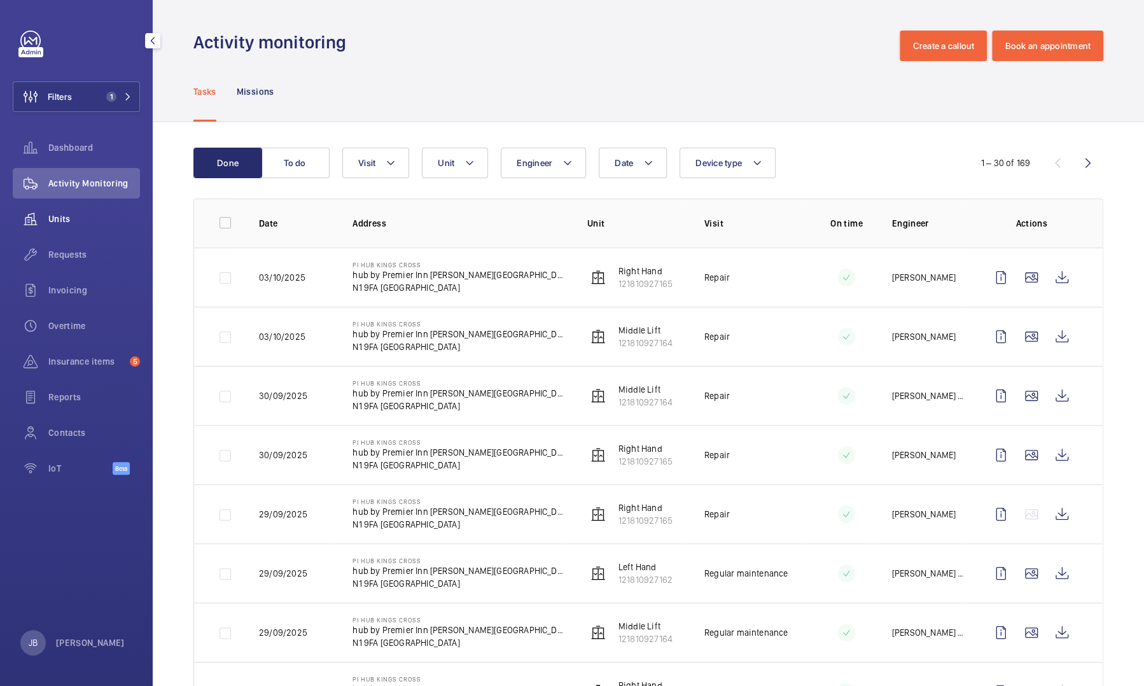
click at [64, 222] on span "Units" at bounding box center [94, 219] width 92 height 13
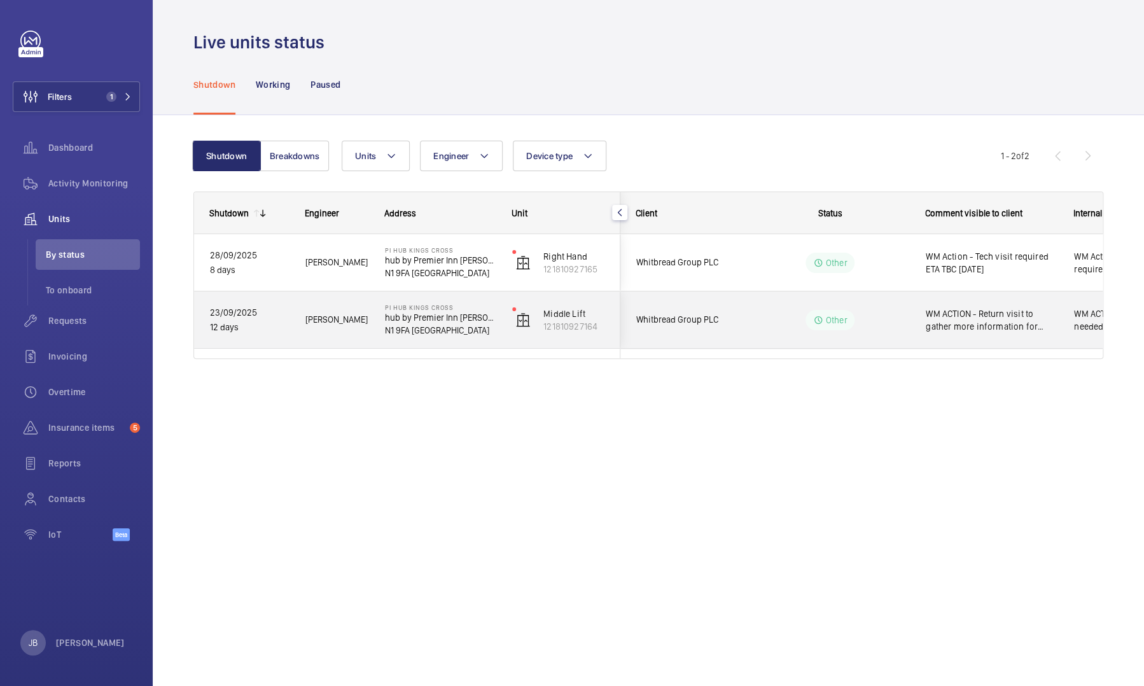
click at [1011, 329] on span "WM ACTION - Return visit to gather more information for drive replacement ETA T…" at bounding box center [992, 319] width 132 height 25
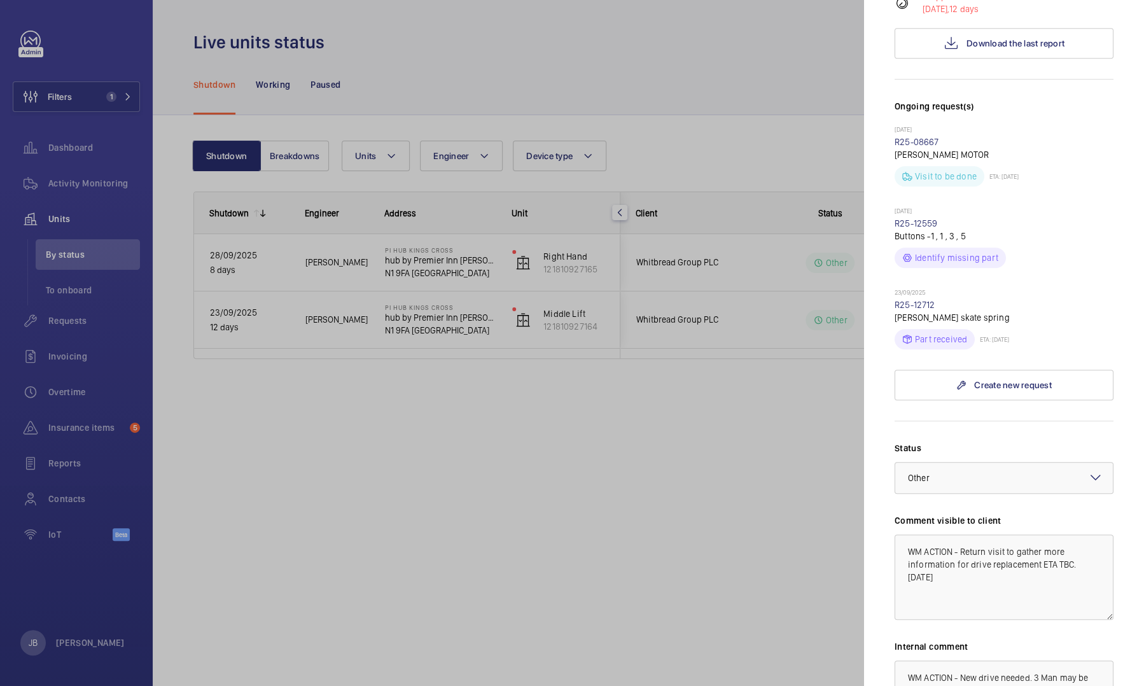
scroll to position [382, 0]
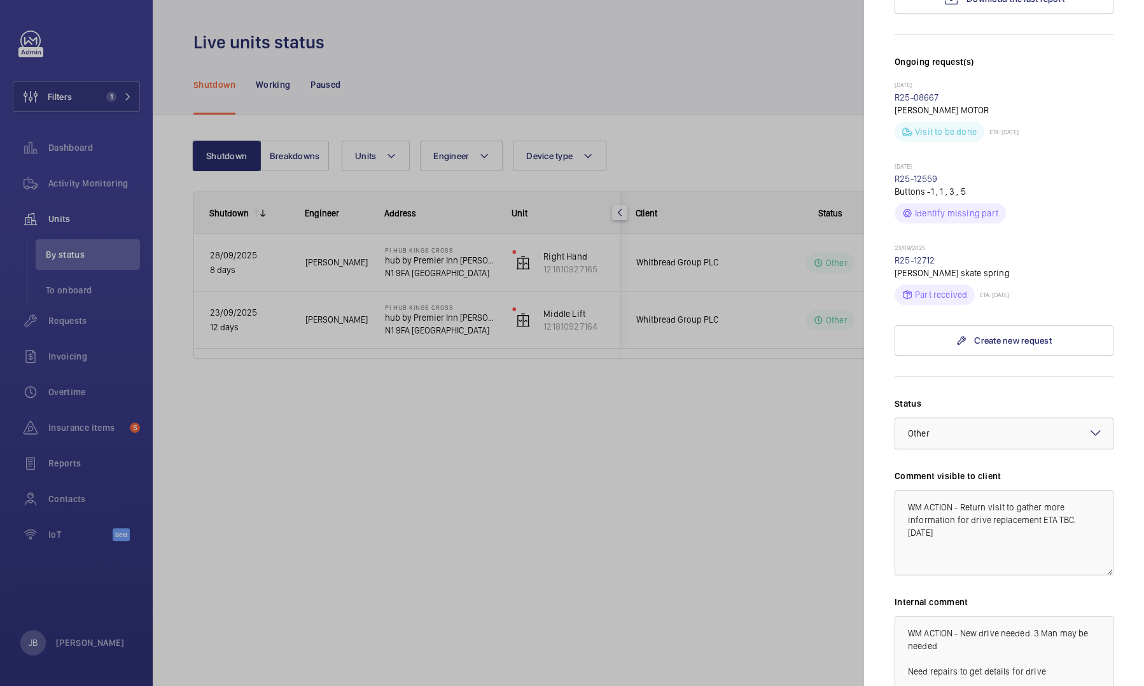
click at [51, 101] on div at bounding box center [572, 343] width 1144 height 686
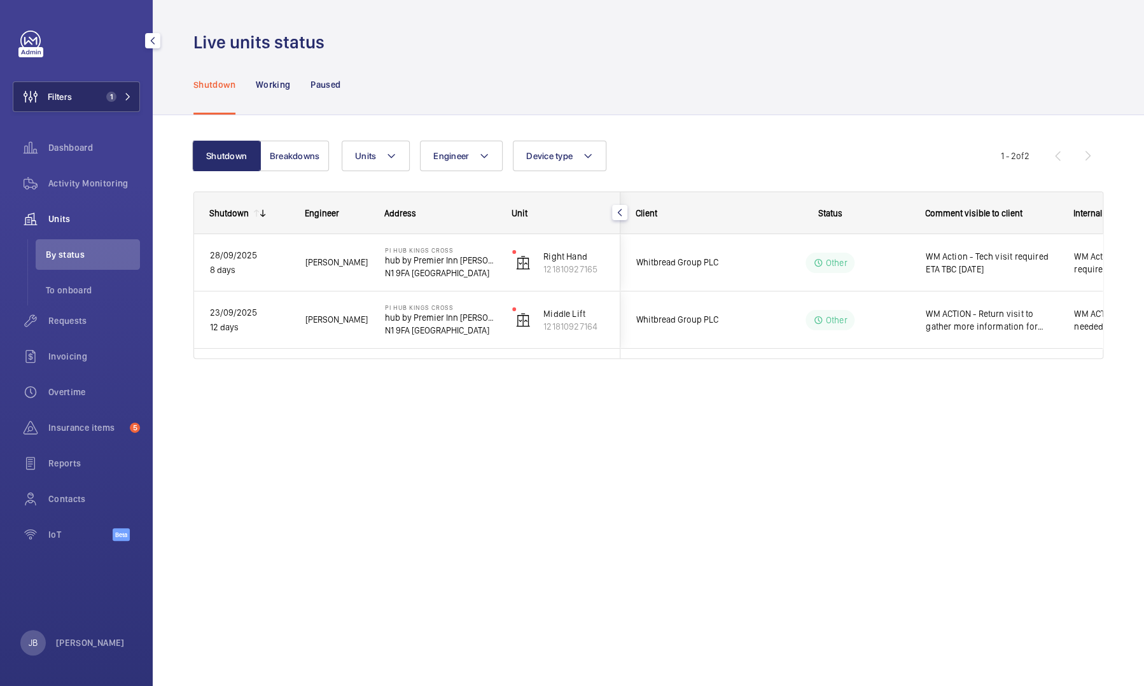
click at [69, 106] on span "Filters" at bounding box center [42, 96] width 59 height 31
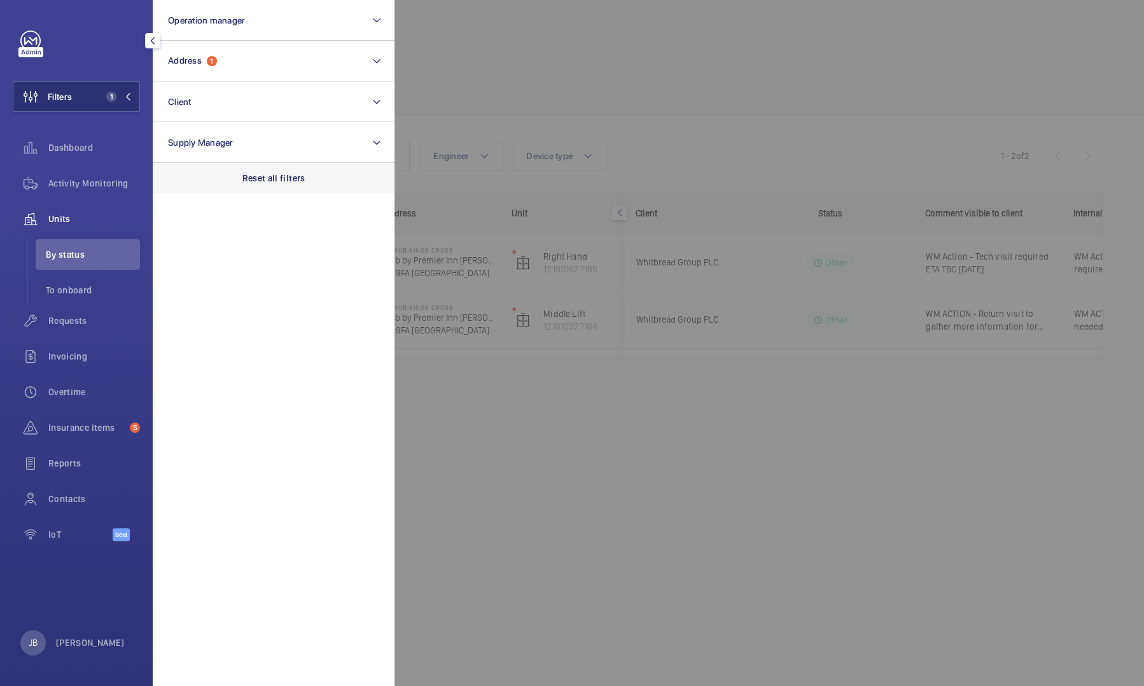
click at [275, 177] on p "Reset all filters" at bounding box center [274, 178] width 63 height 13
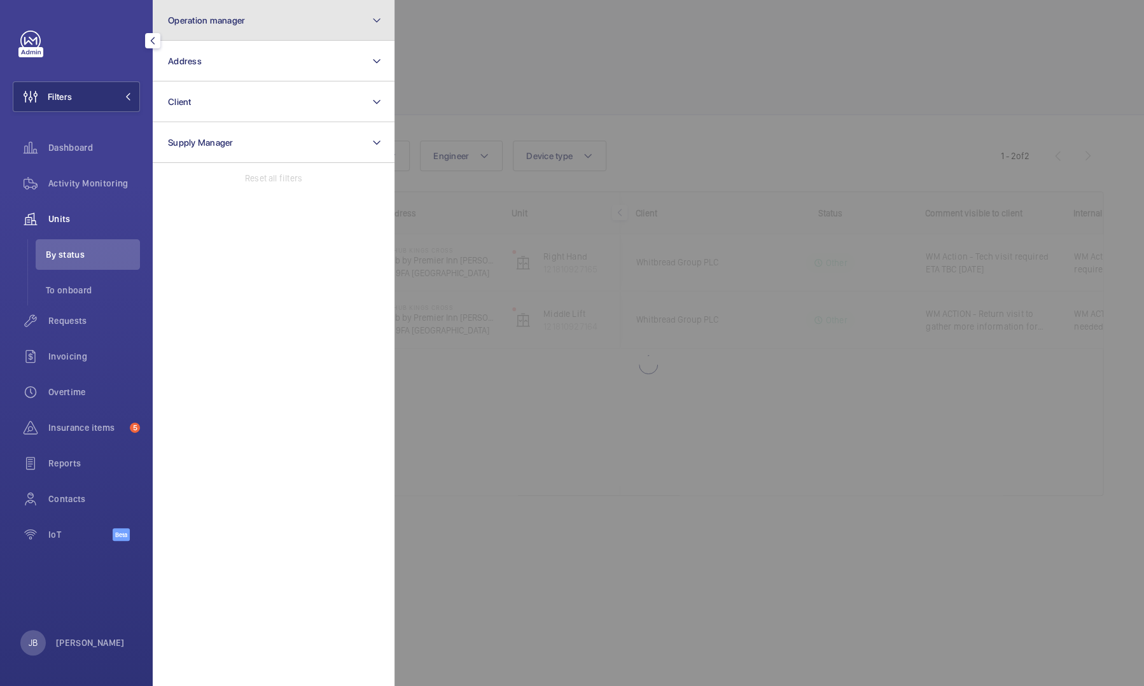
click at [275, 24] on button "Operation manager" at bounding box center [274, 20] width 242 height 41
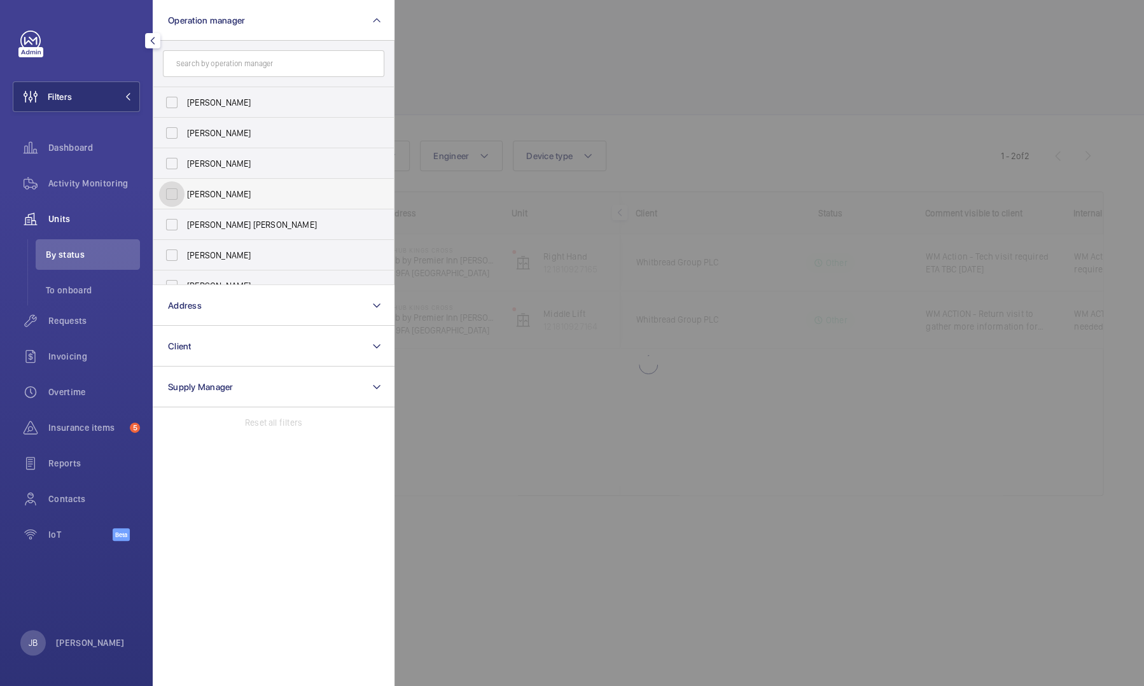
click at [177, 200] on input "[PERSON_NAME]" at bounding box center [171, 193] width 25 height 25
checkbox input "true"
click at [486, 74] on div at bounding box center [967, 343] width 1144 height 686
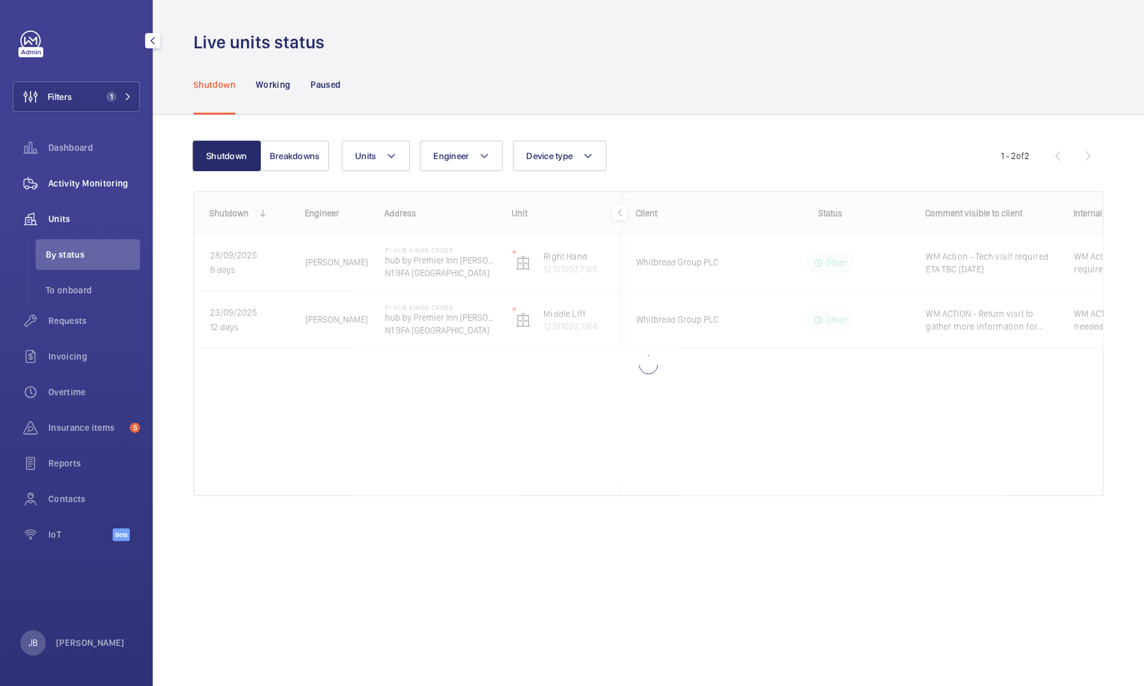
click at [101, 190] on div "Activity Monitoring" at bounding box center [76, 183] width 127 height 31
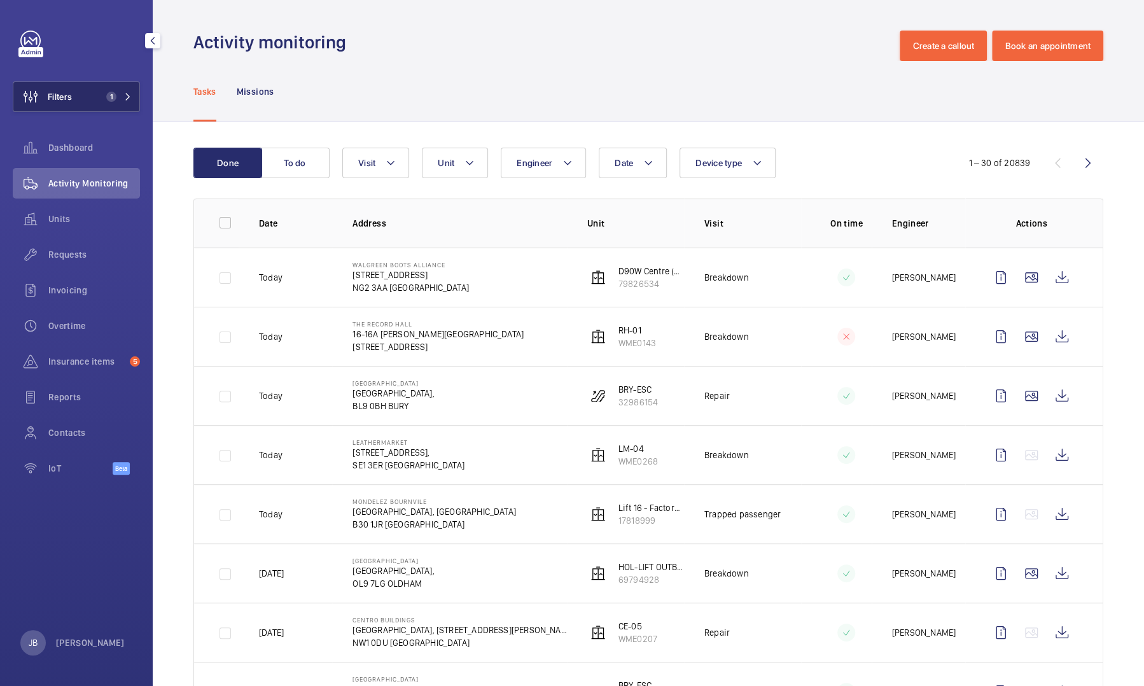
click at [82, 106] on button "Filters 1" at bounding box center [76, 96] width 127 height 31
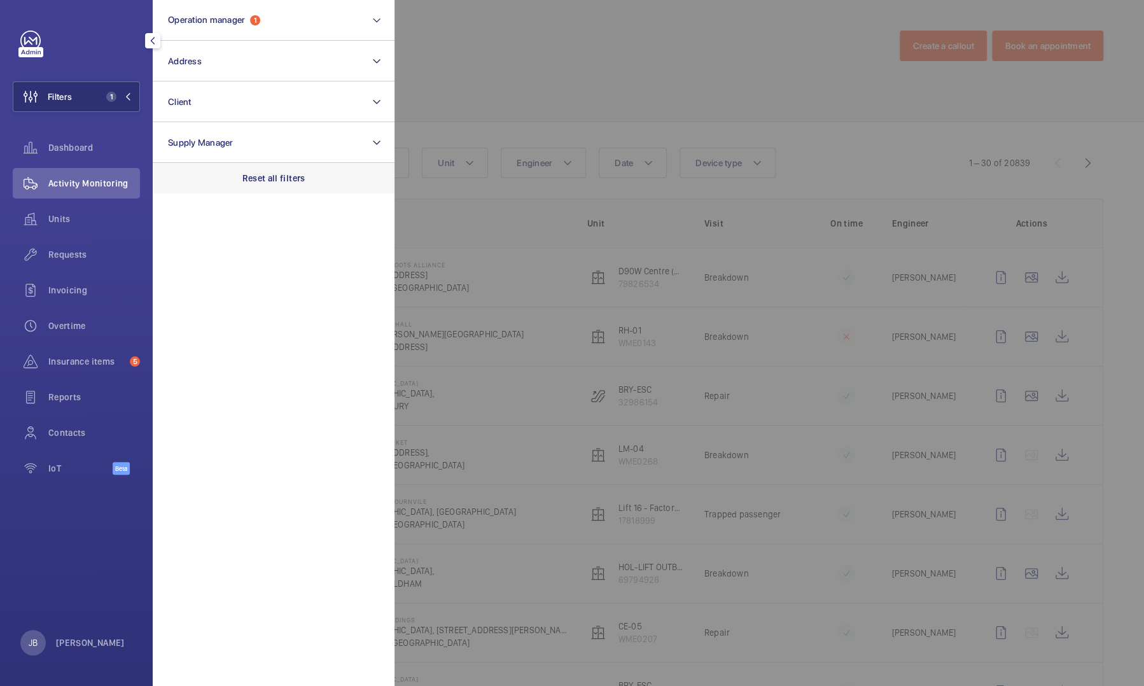
click at [250, 181] on p "Reset all filters" at bounding box center [274, 178] width 63 height 13
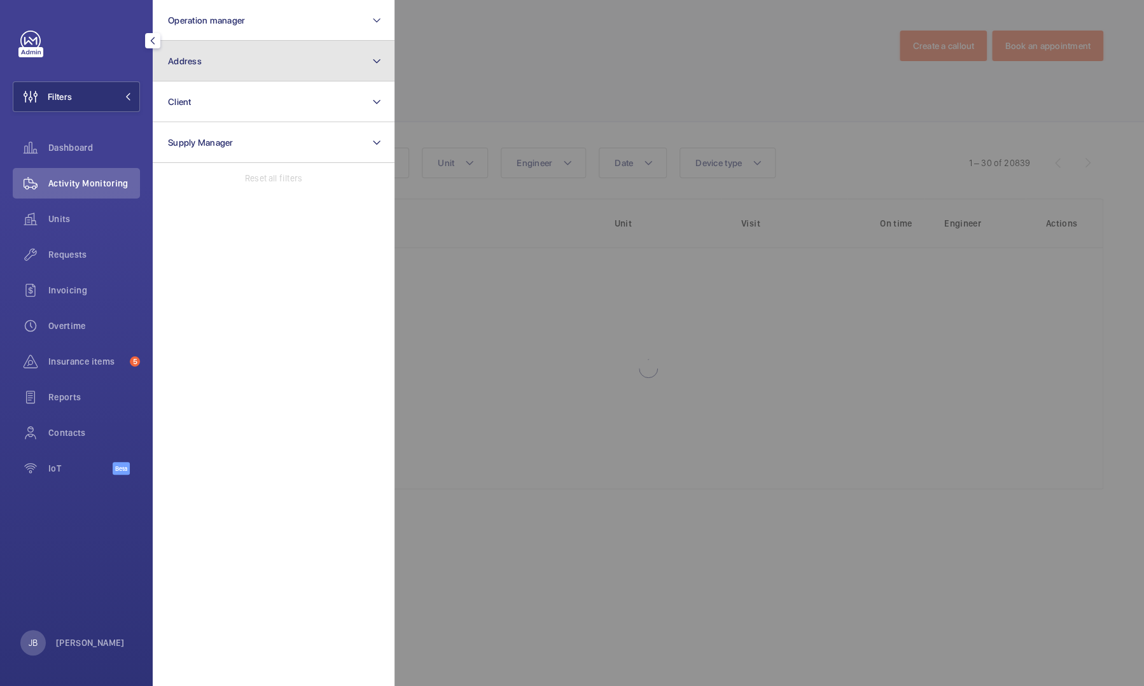
click at [257, 70] on button "Address" at bounding box center [274, 61] width 242 height 41
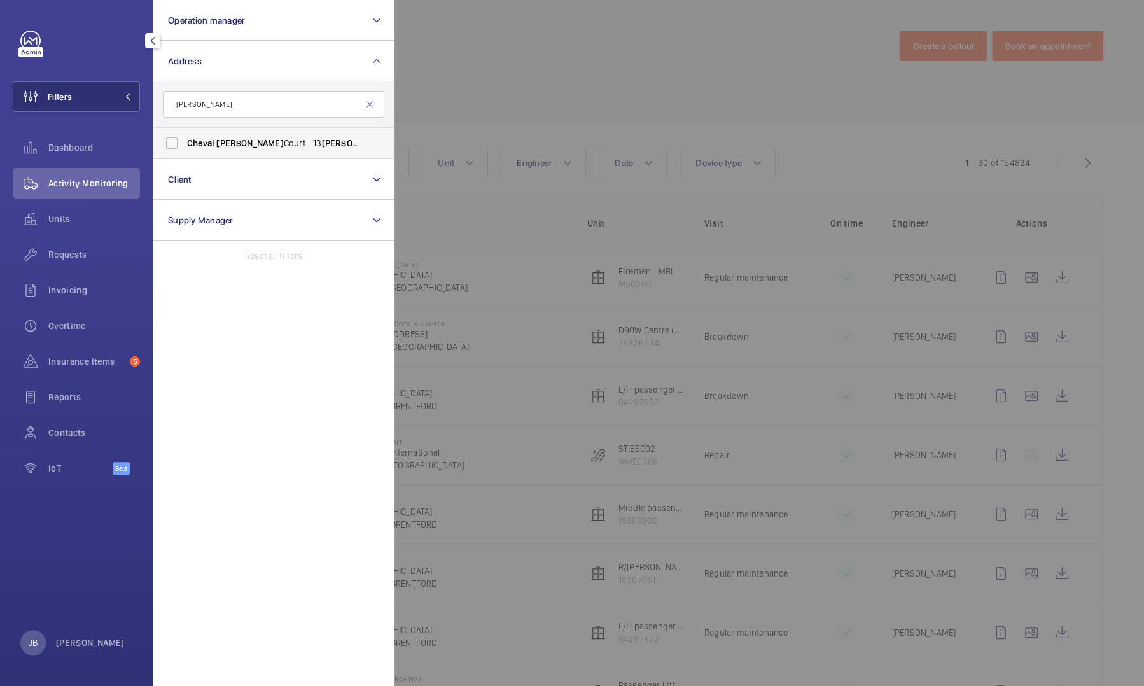
type input "Cheval Harrington"
click at [262, 153] on label "Cheval Harrington Court - 13 Harrington Road, LONDON SW7 3ES" at bounding box center [264, 143] width 222 height 31
click at [185, 153] on input "Cheval Harrington Court - 13 Harrington Road, LONDON SW7 3ES" at bounding box center [171, 142] width 25 height 25
checkbox input "true"
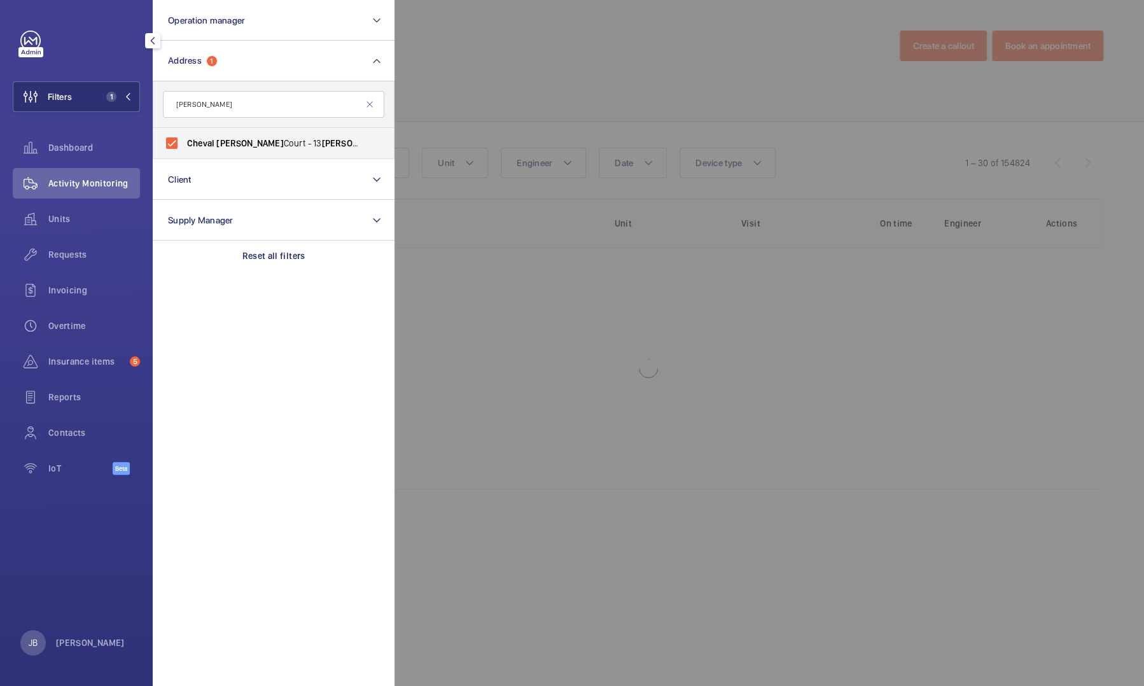
click at [509, 87] on div at bounding box center [967, 343] width 1144 height 686
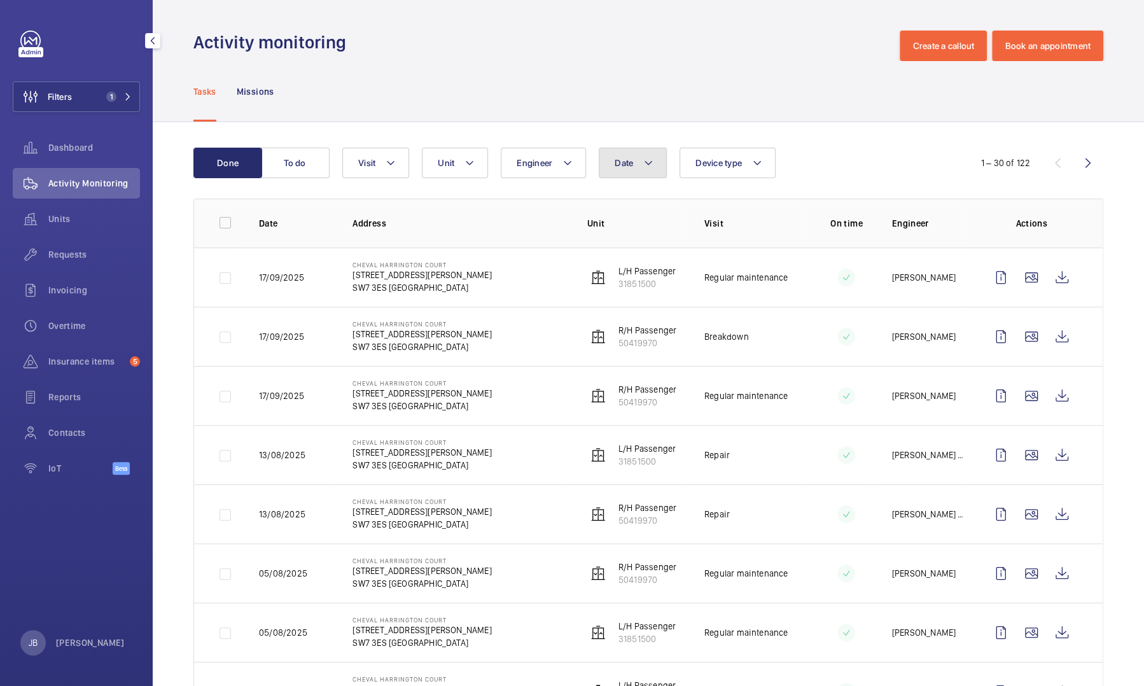
click at [624, 162] on span "Date" at bounding box center [624, 163] width 18 height 10
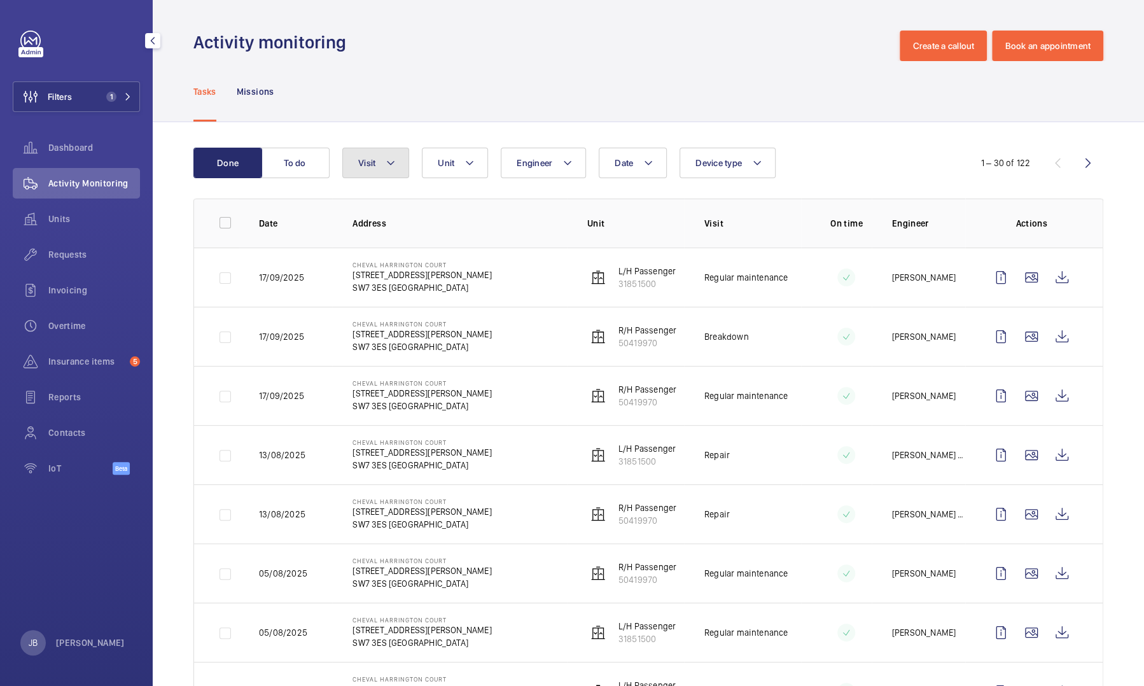
click at [362, 174] on button "Visit" at bounding box center [375, 163] width 67 height 31
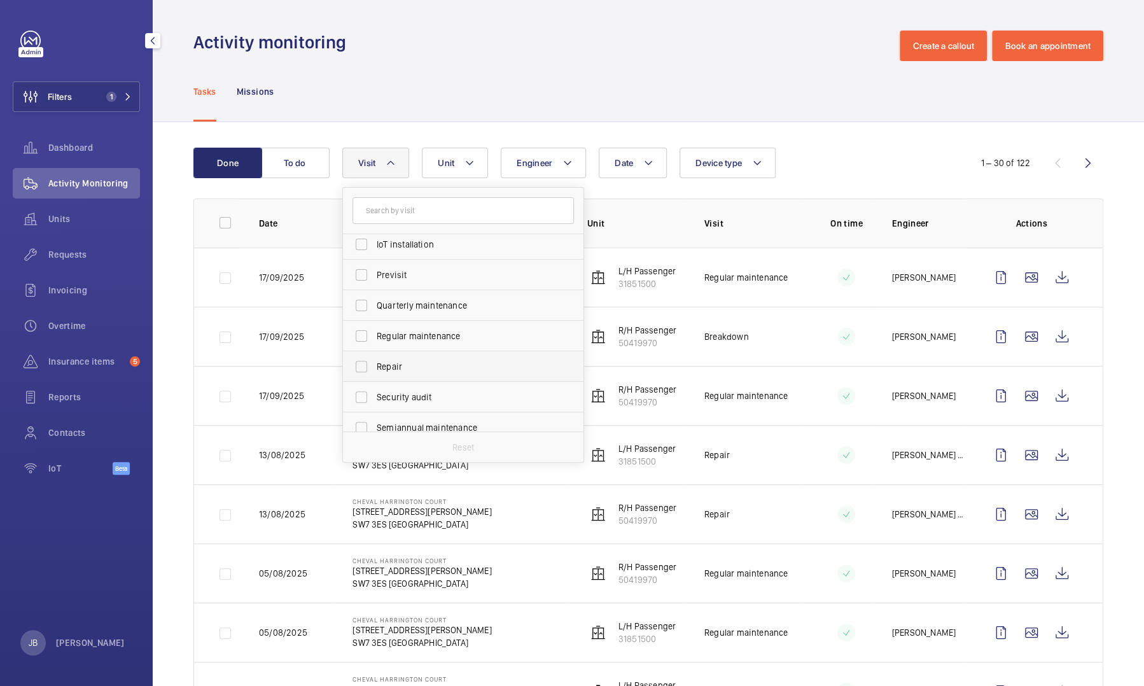
scroll to position [191, 0]
click at [360, 308] on input "Regular maintenance" at bounding box center [361, 302] width 25 height 25
checkbox input "true"
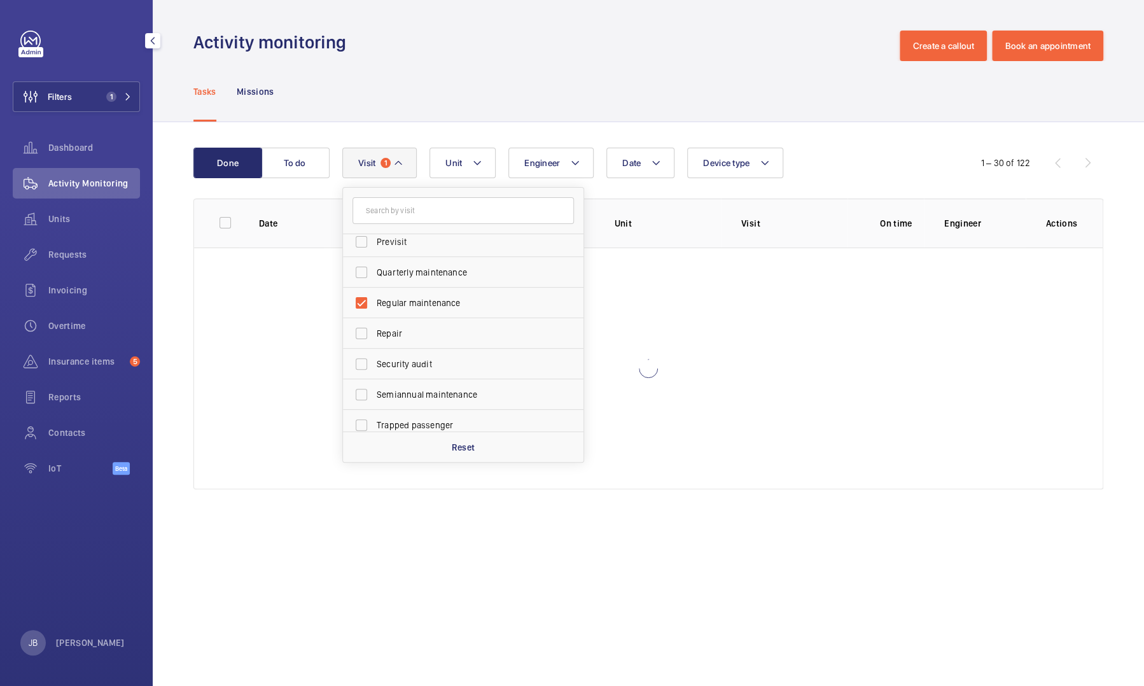
click at [479, 118] on div "Tasks Missions" at bounding box center [648, 91] width 910 height 60
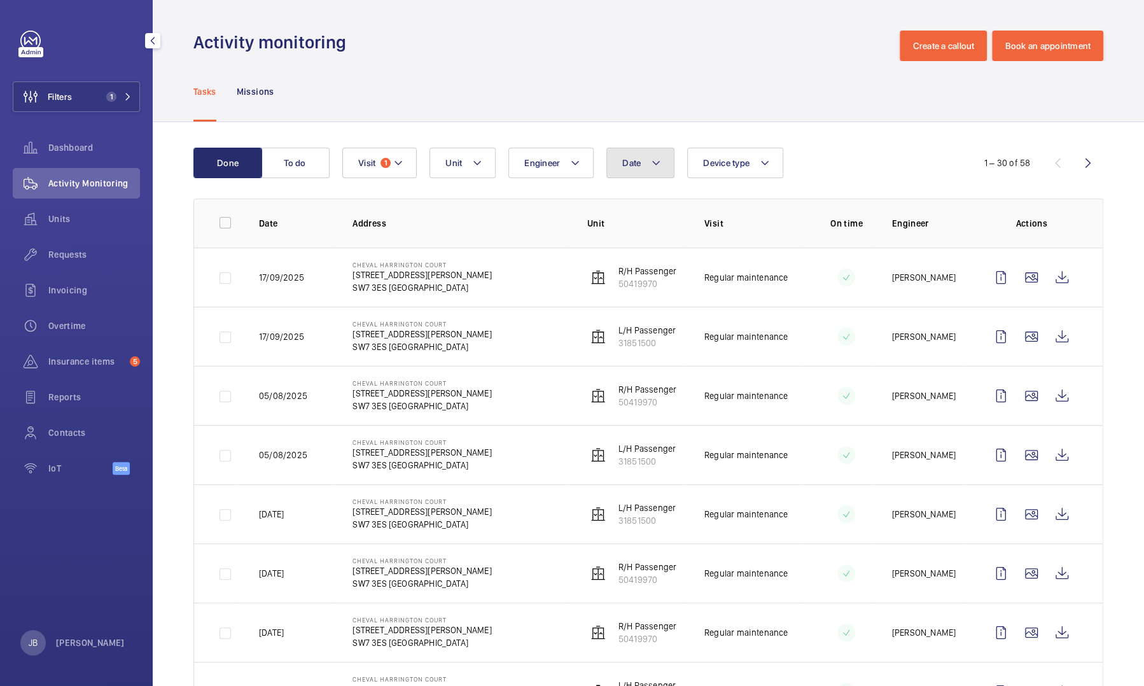
click at [644, 161] on button "Date" at bounding box center [641, 163] width 68 height 31
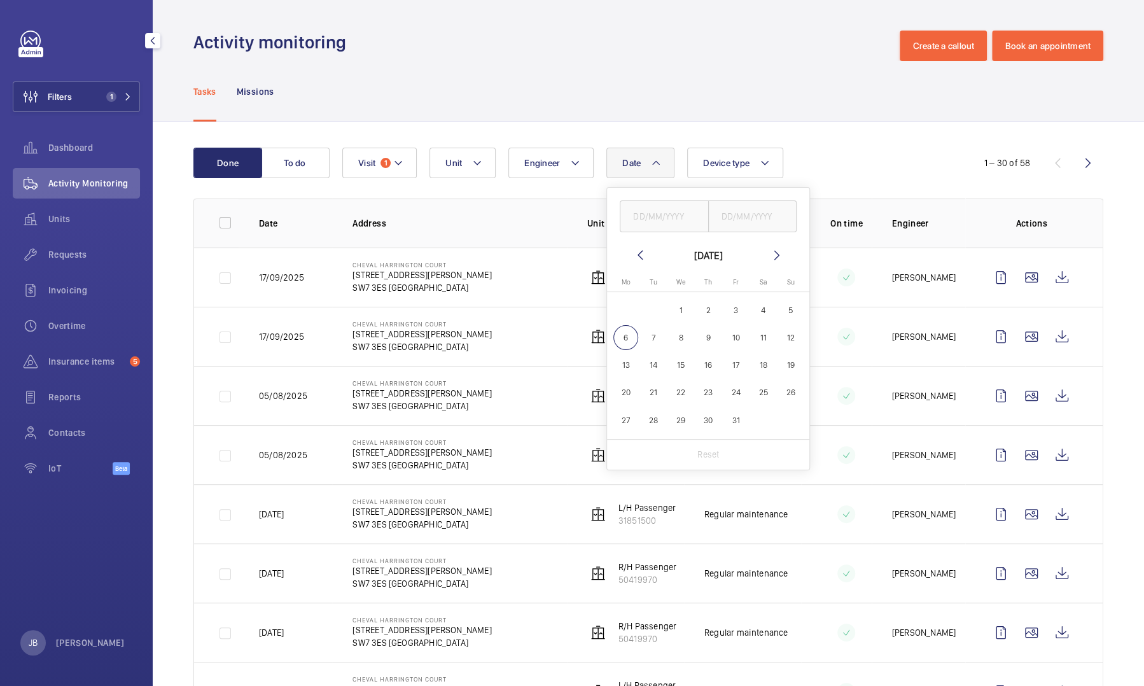
click at [638, 259] on mat-icon at bounding box center [640, 255] width 15 height 15
click at [624, 312] on span "1" at bounding box center [626, 310] width 25 height 25
type input "01/09/2025"
click at [756, 220] on input "text" at bounding box center [752, 216] width 89 height 32
click at [657, 417] on span "30" at bounding box center [654, 420] width 25 height 25
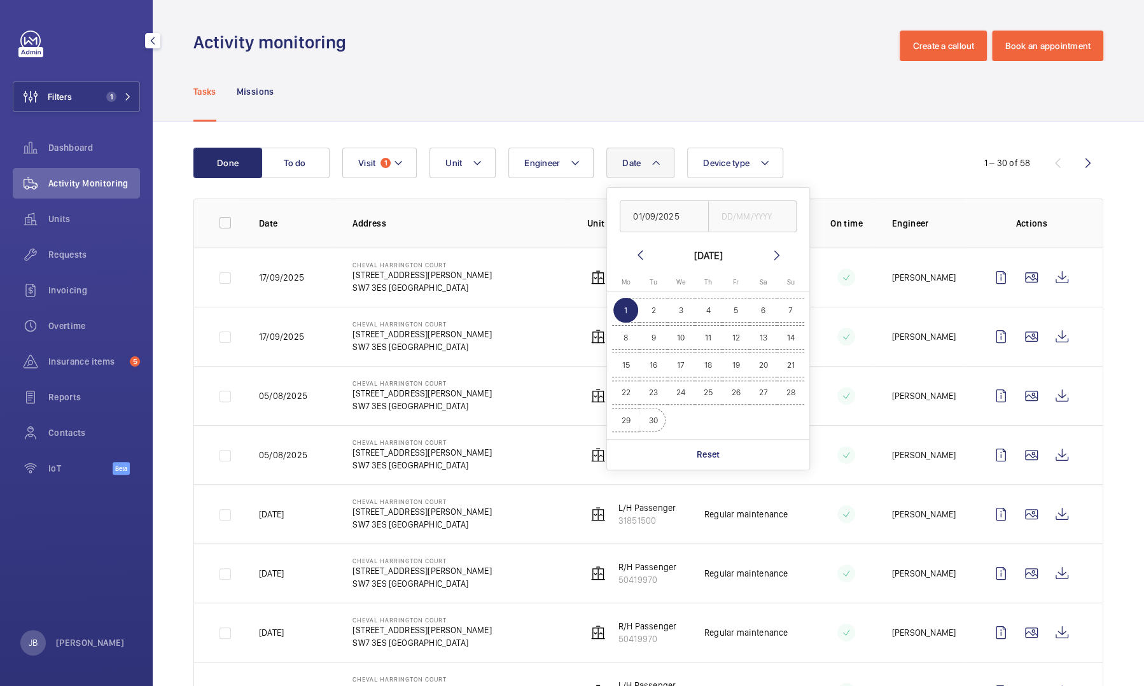
type input "30/09/2025"
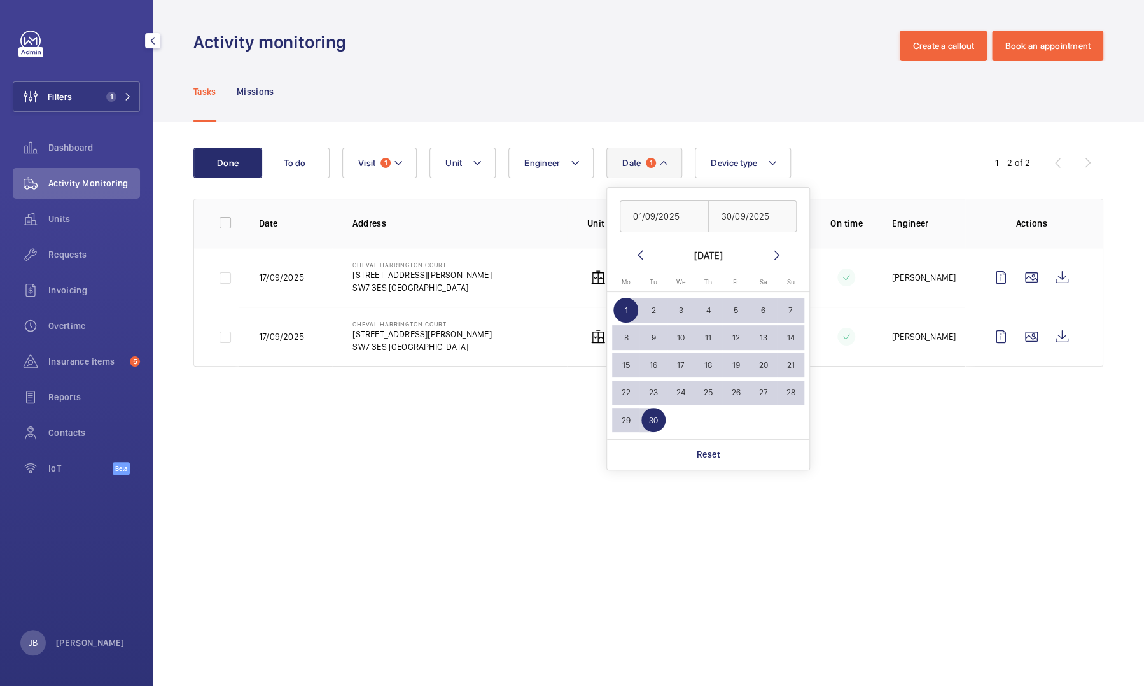
click at [639, 97] on div "Tasks Missions" at bounding box center [648, 91] width 910 height 60
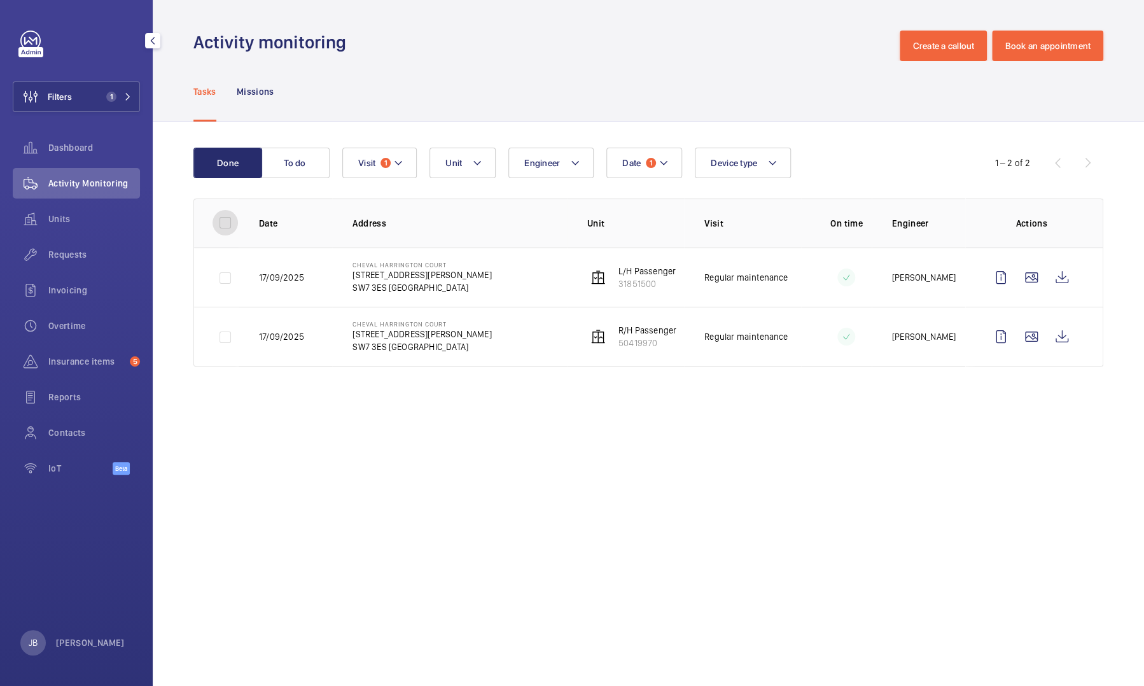
click at [227, 228] on input "checkbox" at bounding box center [225, 222] width 25 height 25
checkbox input "true"
click at [1002, 163] on button "Download 2 reports" at bounding box center [1051, 163] width 106 height 31
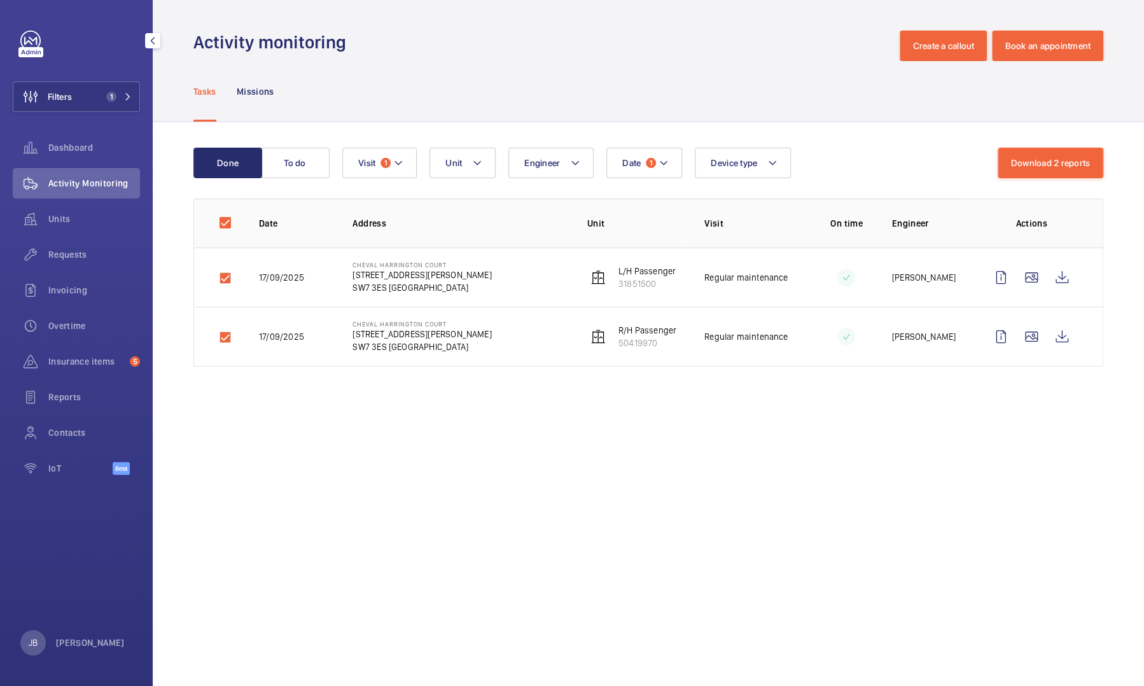
click at [764, 72] on div "Tasks Missions" at bounding box center [648, 91] width 910 height 60
click at [408, 164] on button "Visit 1" at bounding box center [379, 163] width 74 height 31
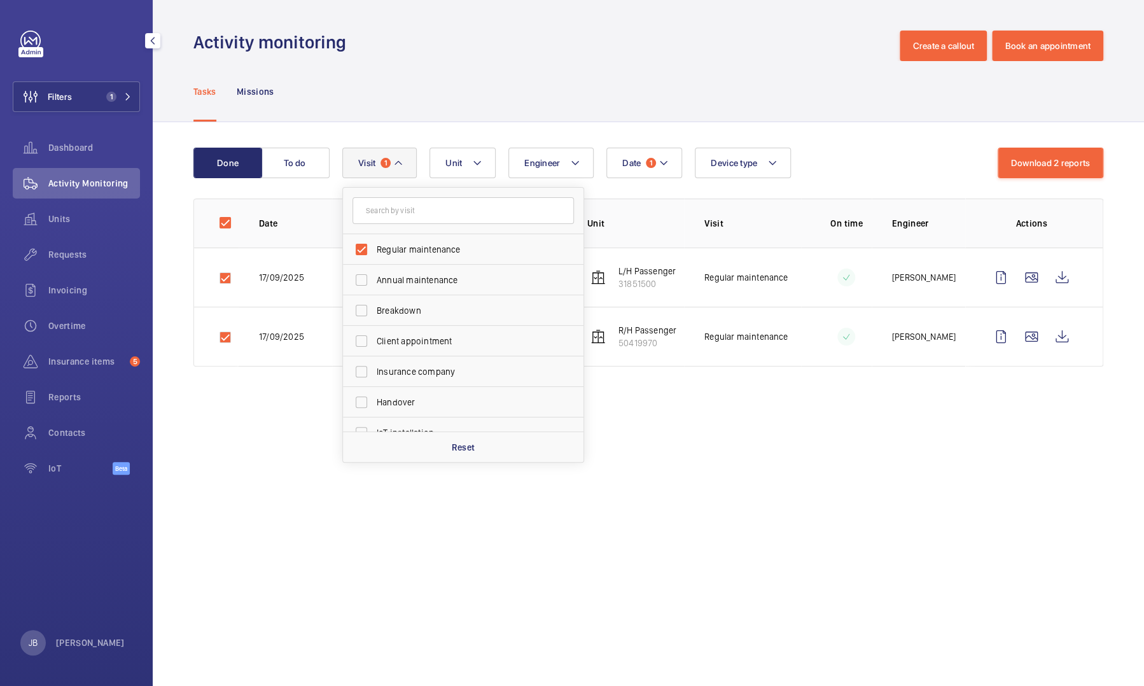
click at [411, 109] on div "Tasks Missions" at bounding box center [648, 91] width 910 height 60
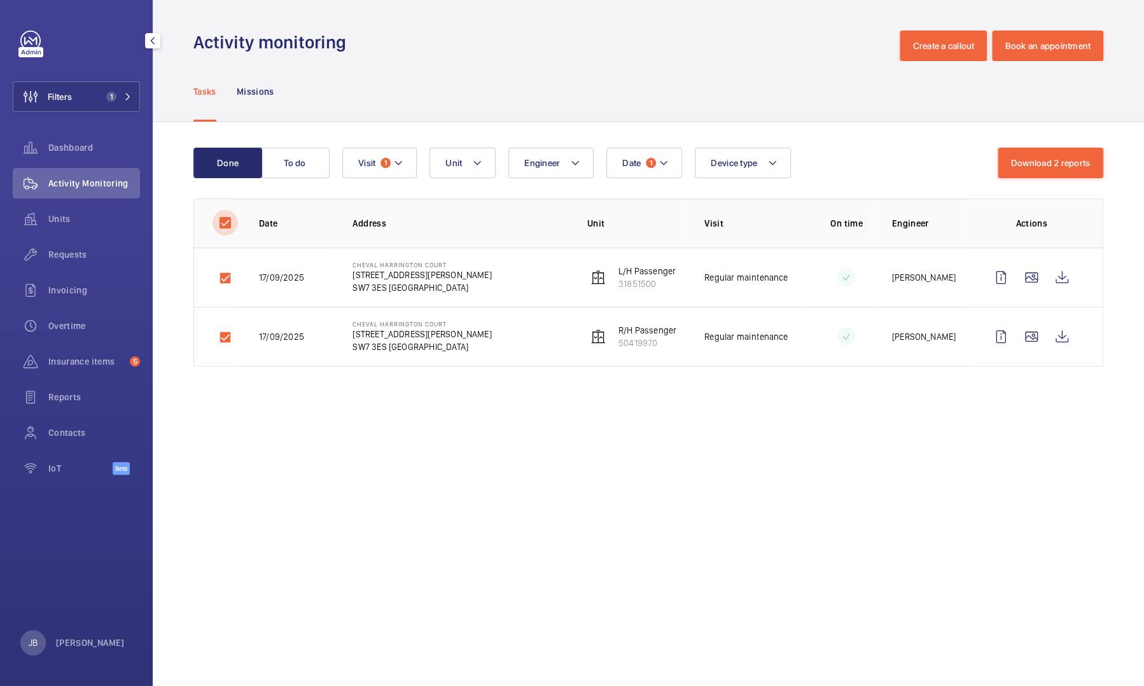
click at [231, 229] on input "checkbox" at bounding box center [225, 222] width 25 height 25
checkbox input "false"
drag, startPoint x: 58, startPoint y: 220, endPoint x: 62, endPoint y: 180, distance: 40.3
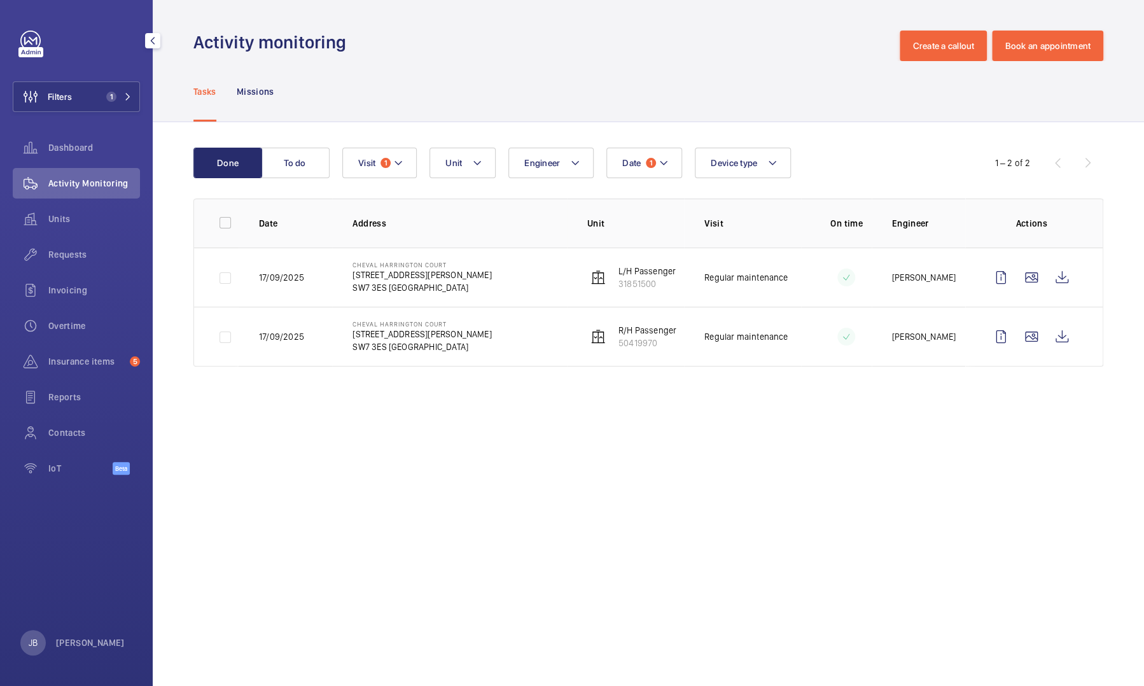
click at [58, 222] on span "Units" at bounding box center [94, 219] width 92 height 13
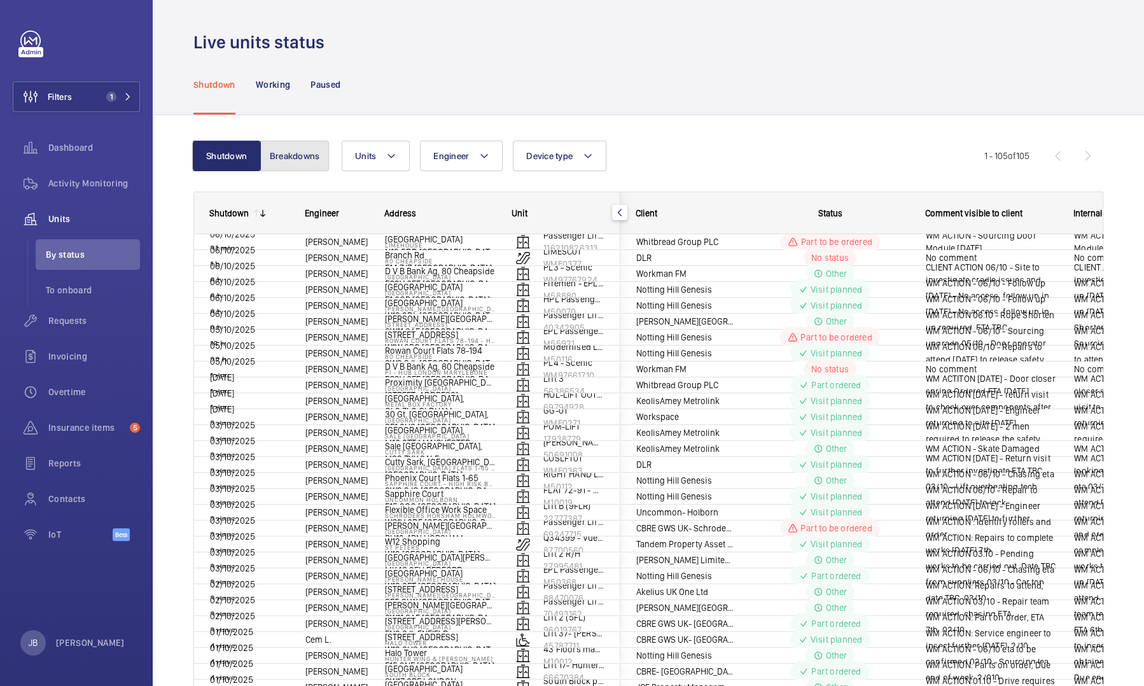
click at [304, 161] on button "Breakdowns" at bounding box center [294, 156] width 69 height 31
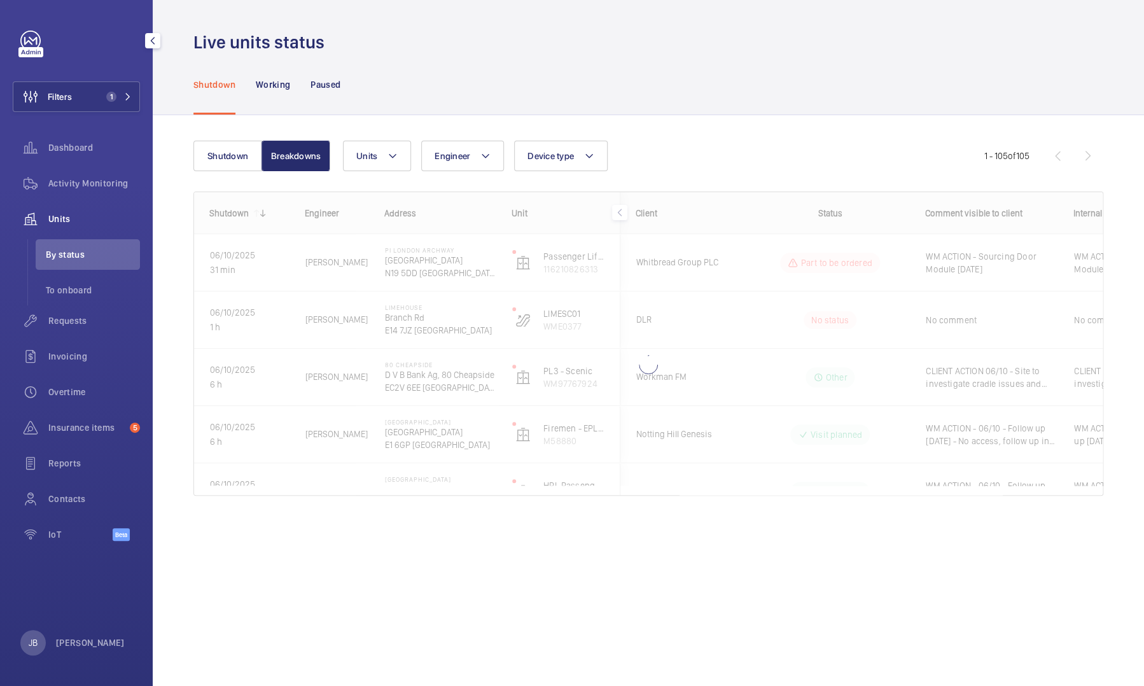
click at [66, 218] on span "Units" at bounding box center [94, 219] width 92 height 13
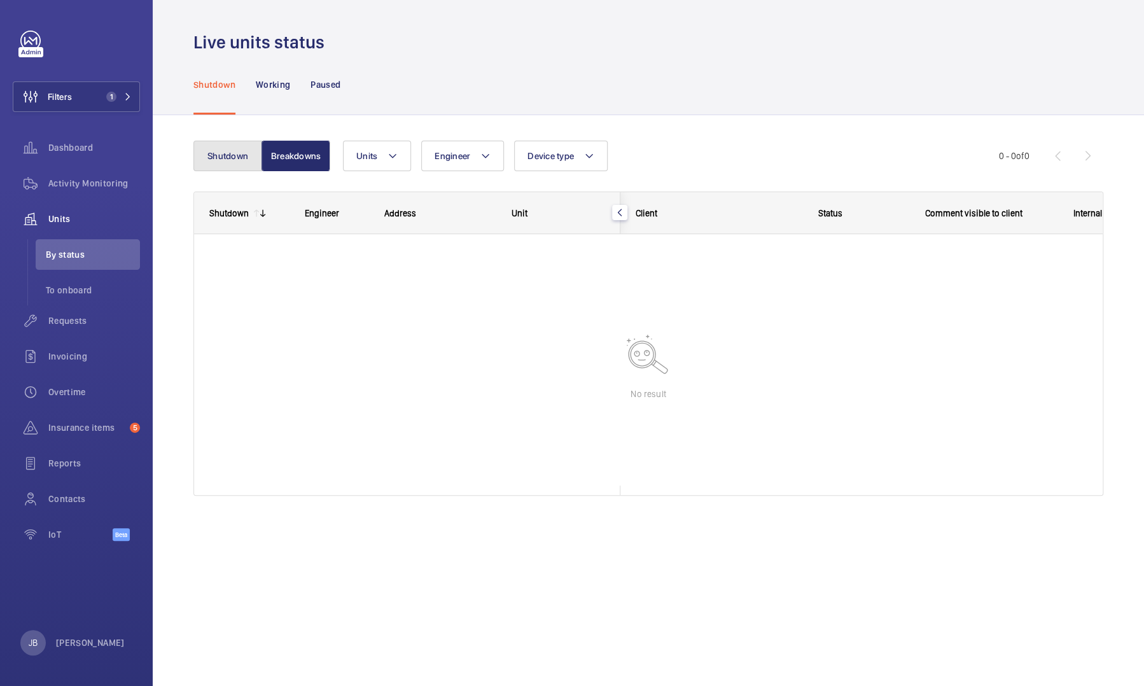
click at [229, 161] on button "Shutdown" at bounding box center [227, 156] width 69 height 31
click at [118, 186] on span "Activity Monitoring" at bounding box center [94, 183] width 92 height 13
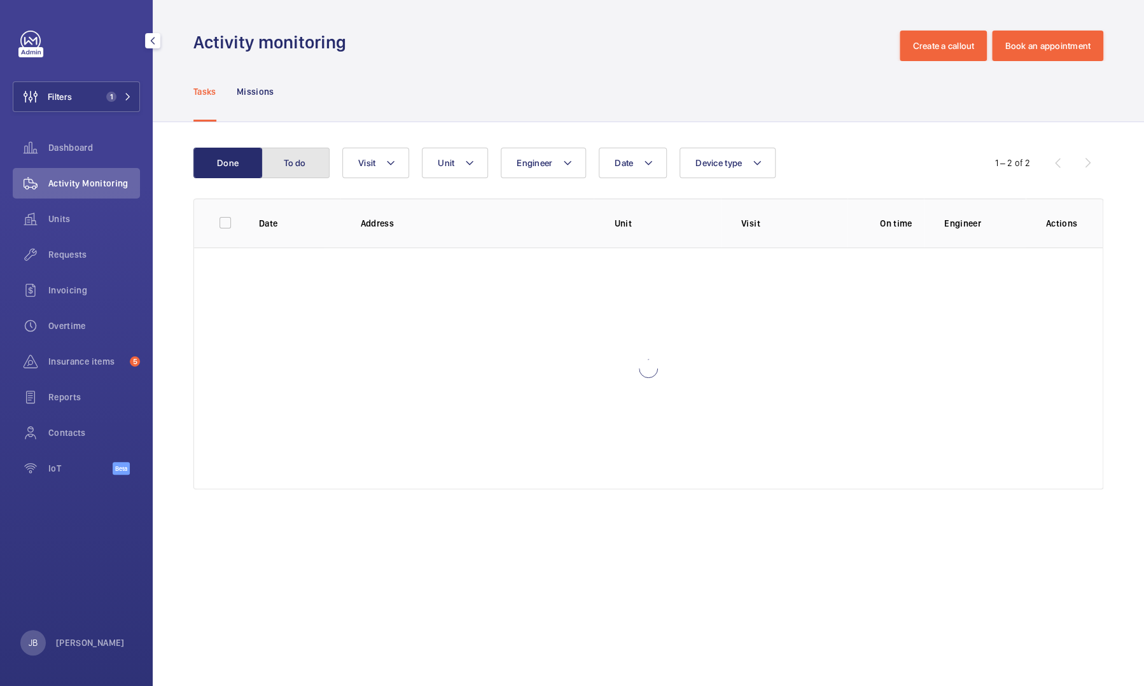
click at [297, 159] on button "To do" at bounding box center [295, 163] width 69 height 31
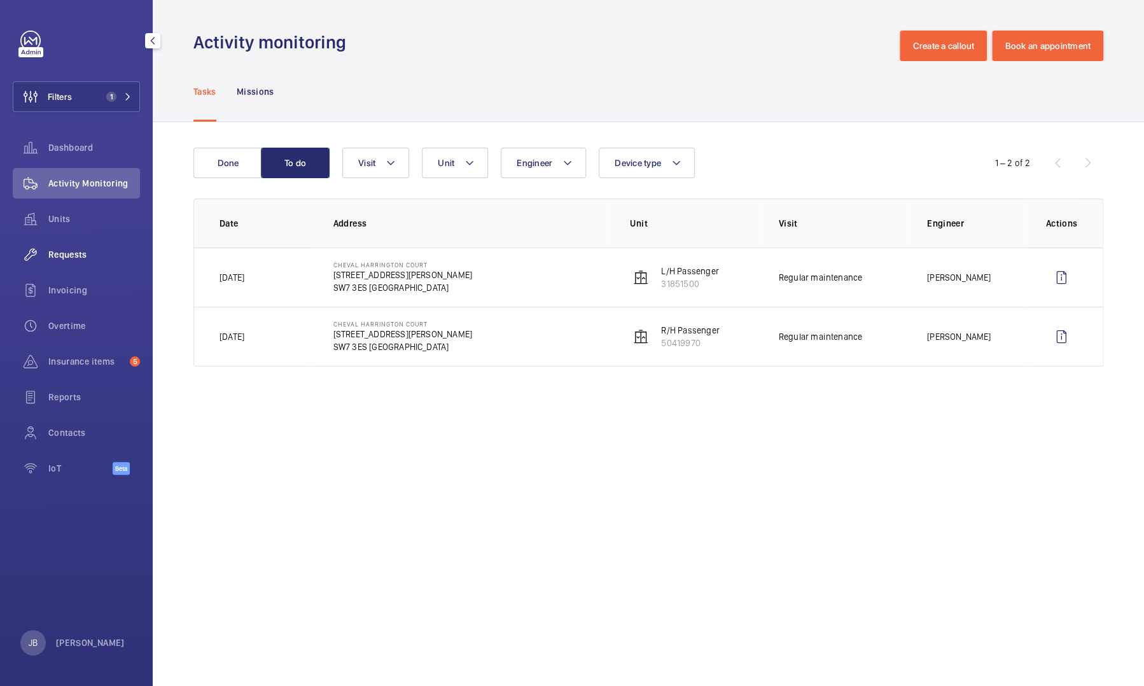
click at [71, 251] on span "Requests" at bounding box center [94, 254] width 92 height 13
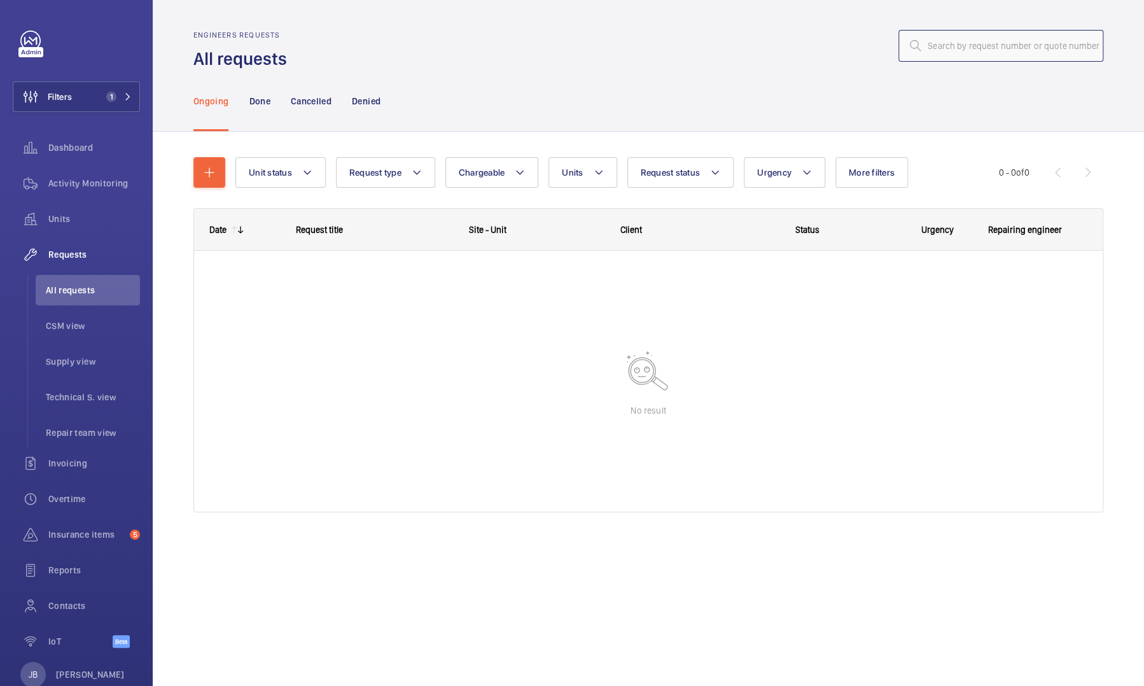
click at [955, 35] on input "text" at bounding box center [1001, 46] width 205 height 32
type input "R25-11674"
click at [107, 102] on button "Filters 1" at bounding box center [76, 96] width 127 height 31
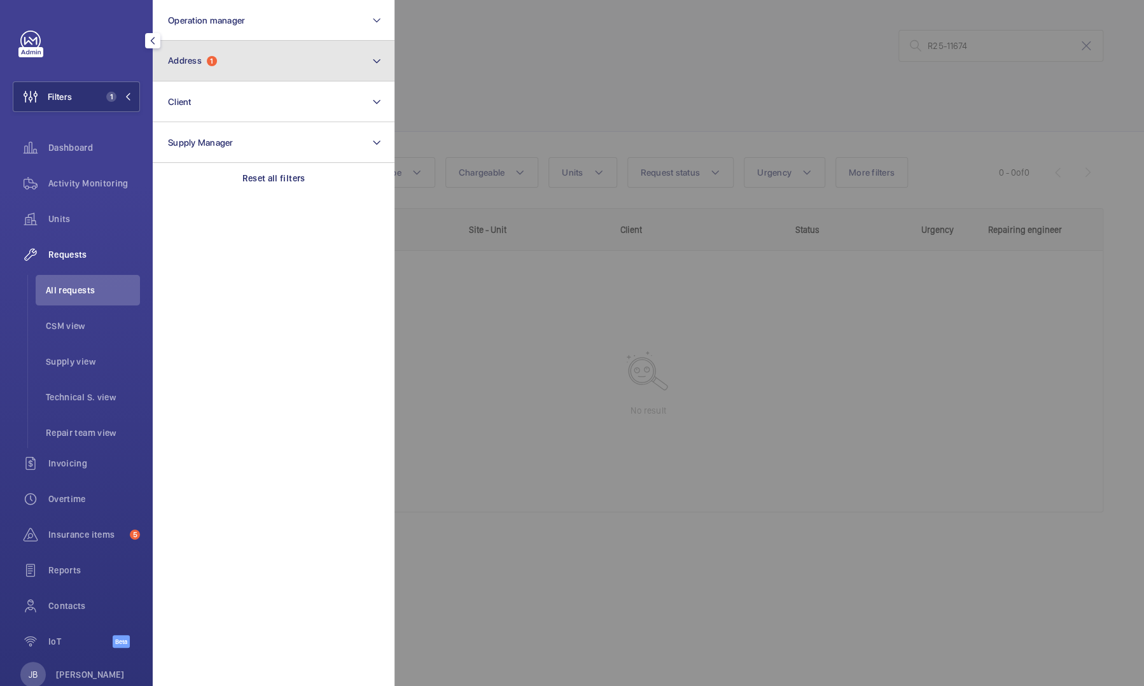
click at [242, 59] on button "Address 1" at bounding box center [274, 61] width 242 height 41
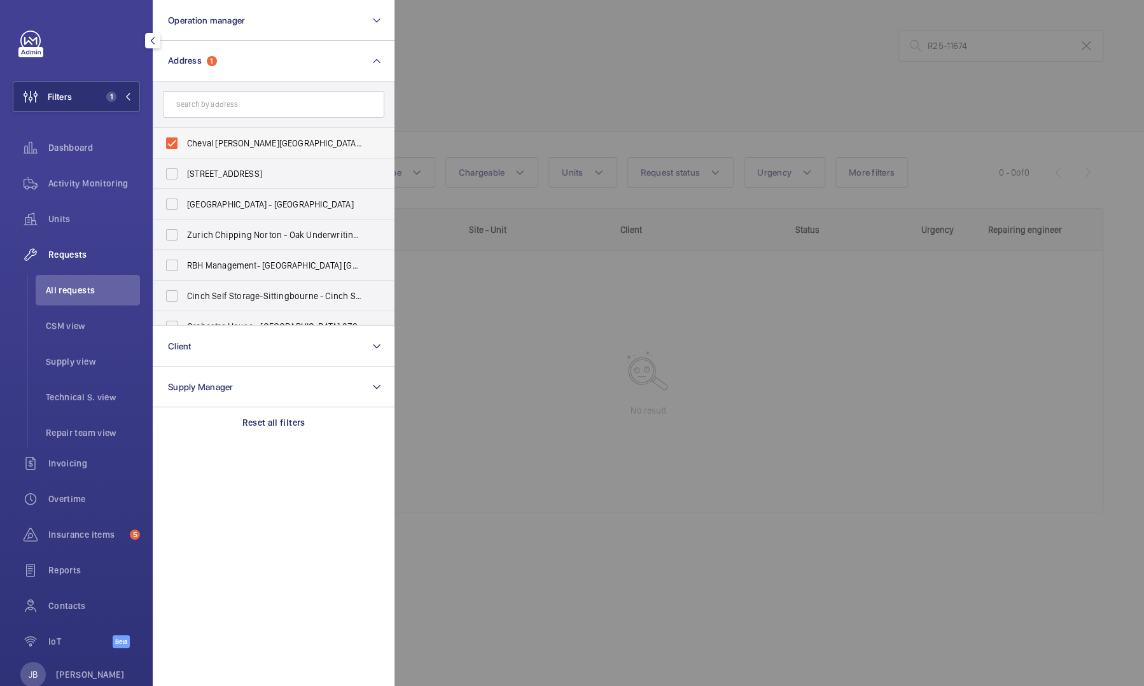
click at [204, 134] on label "Cheval Harrington Court - 13 Harrington Road, LONDON SW7 3ES" at bounding box center [264, 143] width 222 height 31
click at [185, 134] on input "Cheval Harrington Court - 13 Harrington Road, LONDON SW7 3ES" at bounding box center [171, 142] width 25 height 25
checkbox input "false"
click at [425, 78] on div at bounding box center [967, 343] width 1144 height 686
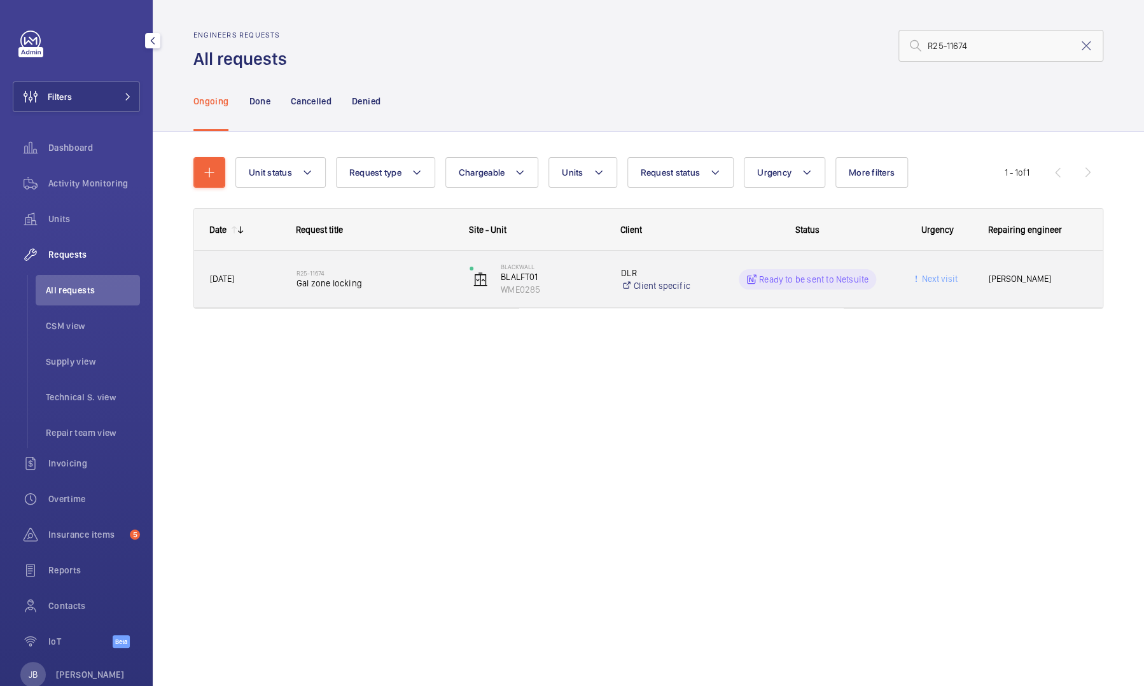
click at [909, 301] on div "Next visit" at bounding box center [930, 279] width 87 height 57
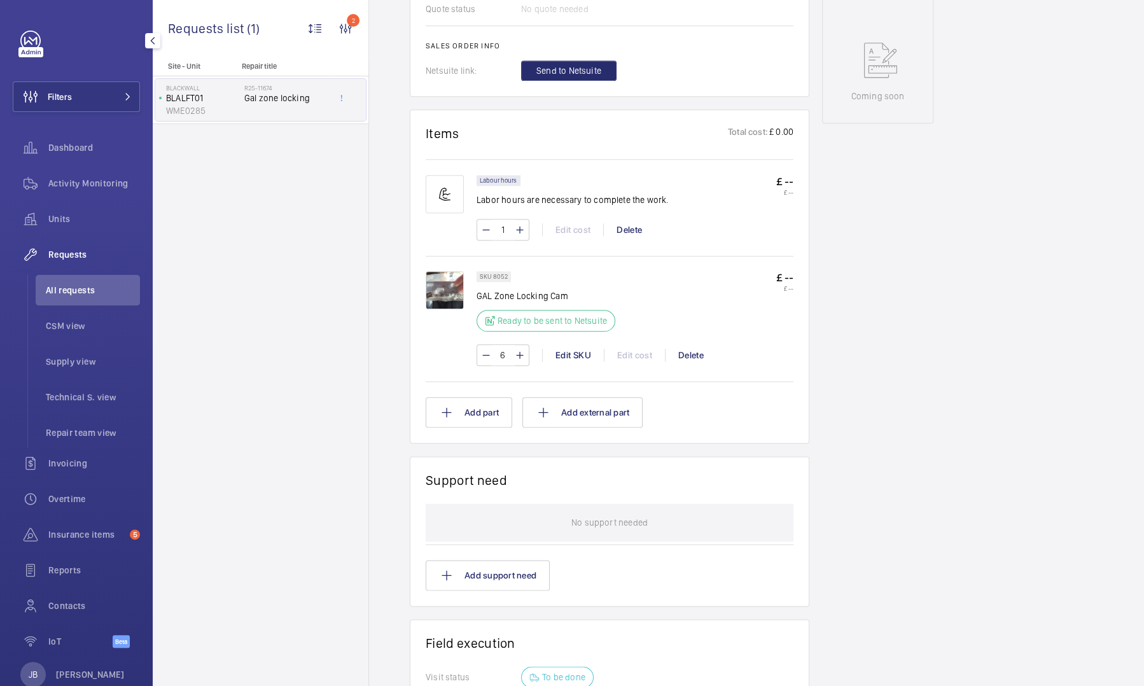
scroll to position [764, 0]
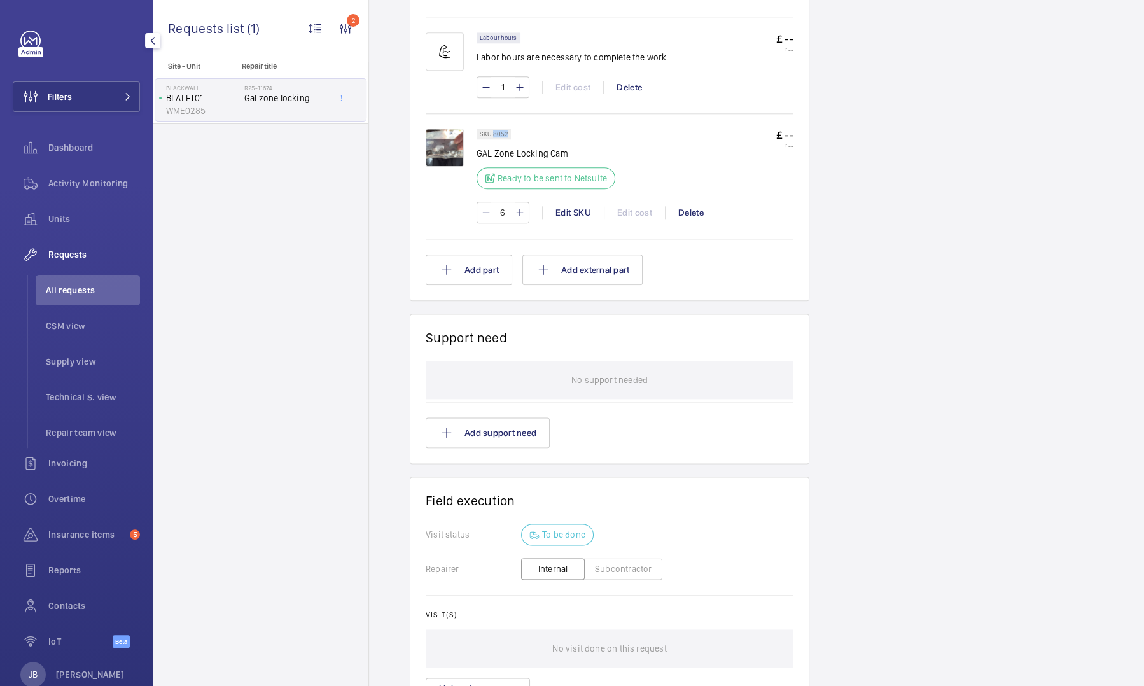
drag, startPoint x: 492, startPoint y: 132, endPoint x: 510, endPoint y: 130, distance: 18.6
click at [510, 130] on wm-front-pills "SKU 8052" at bounding box center [498, 134] width 42 height 11
drag, startPoint x: 510, startPoint y: 130, endPoint x: 503, endPoint y: 134, distance: 8.5
copy p "8052"
click at [85, 190] on div "Activity Monitoring" at bounding box center [76, 183] width 127 height 31
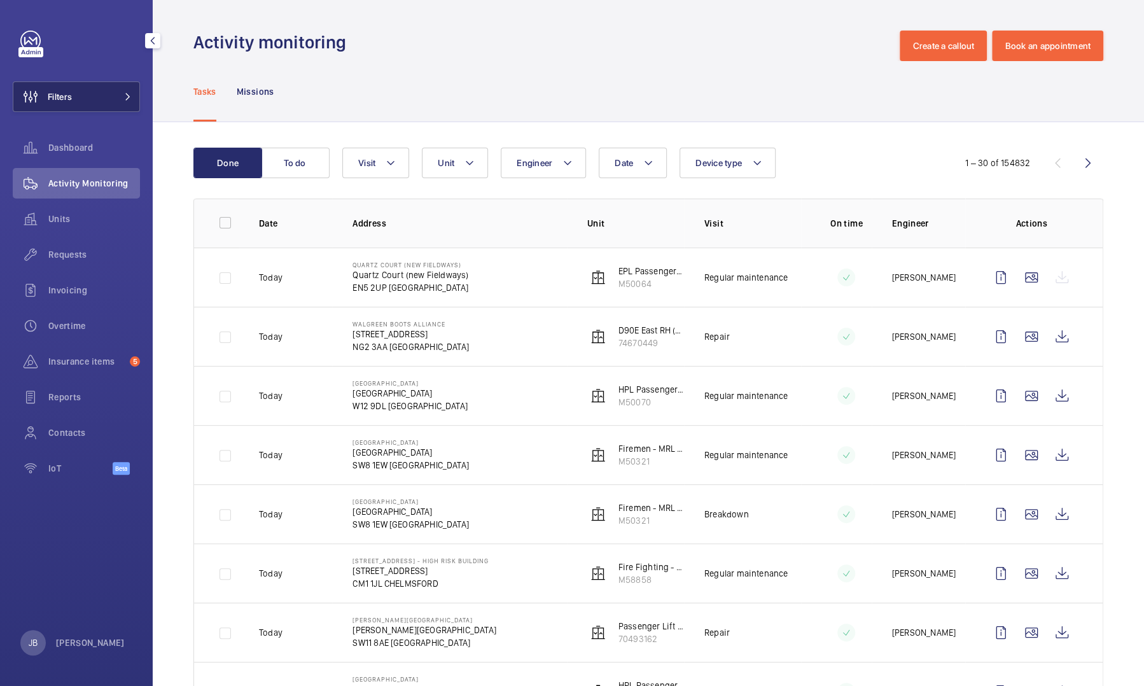
click at [67, 88] on span "Filters" at bounding box center [42, 96] width 59 height 31
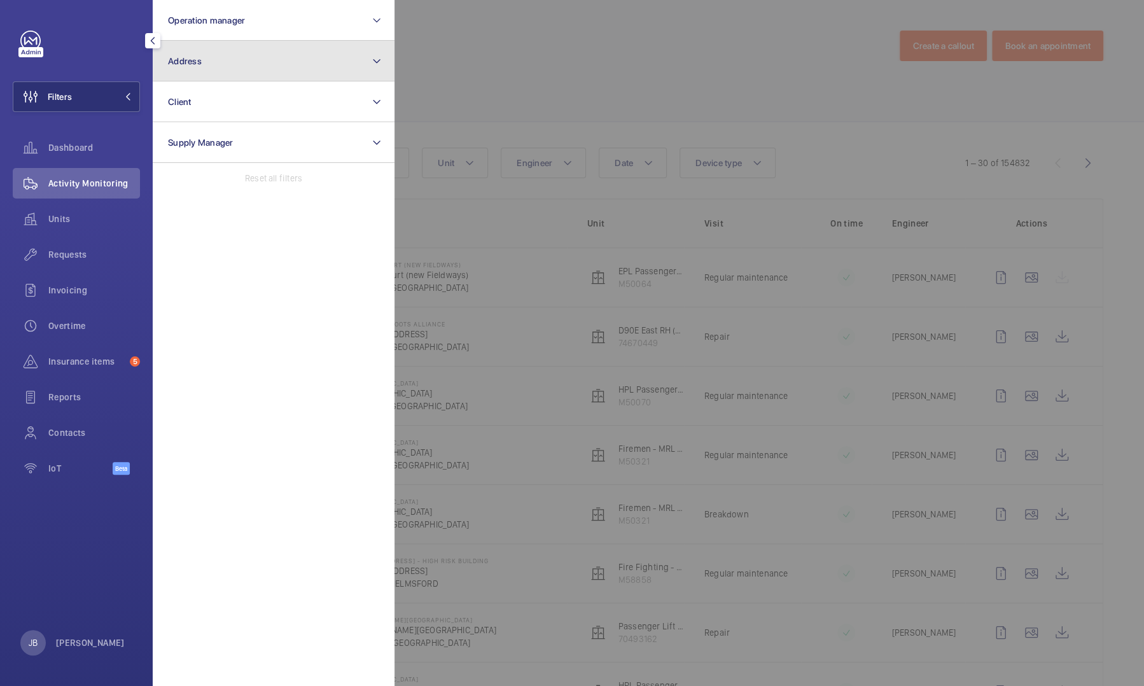
click at [216, 65] on button "Address" at bounding box center [274, 61] width 242 height 41
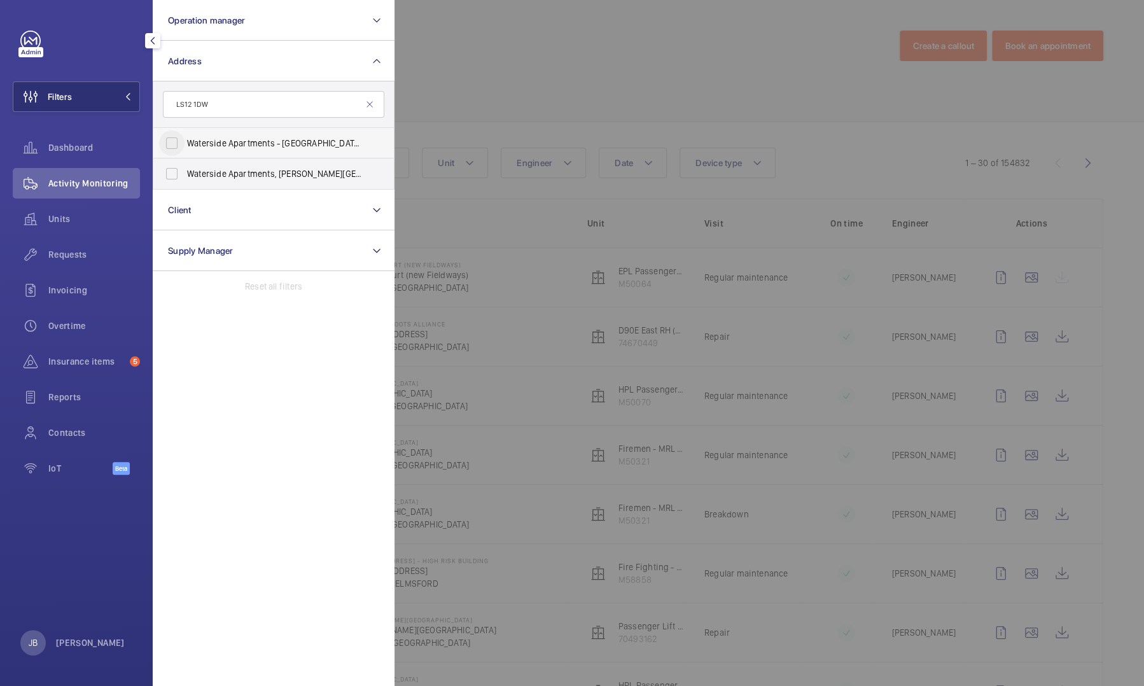
type input "LS12 1DW"
click at [182, 141] on input "Waterside Apartments - Leeds Waterside Apartments, Gotts Road, LEEDS LS12 1DW" at bounding box center [171, 142] width 25 height 25
checkbox input "true"
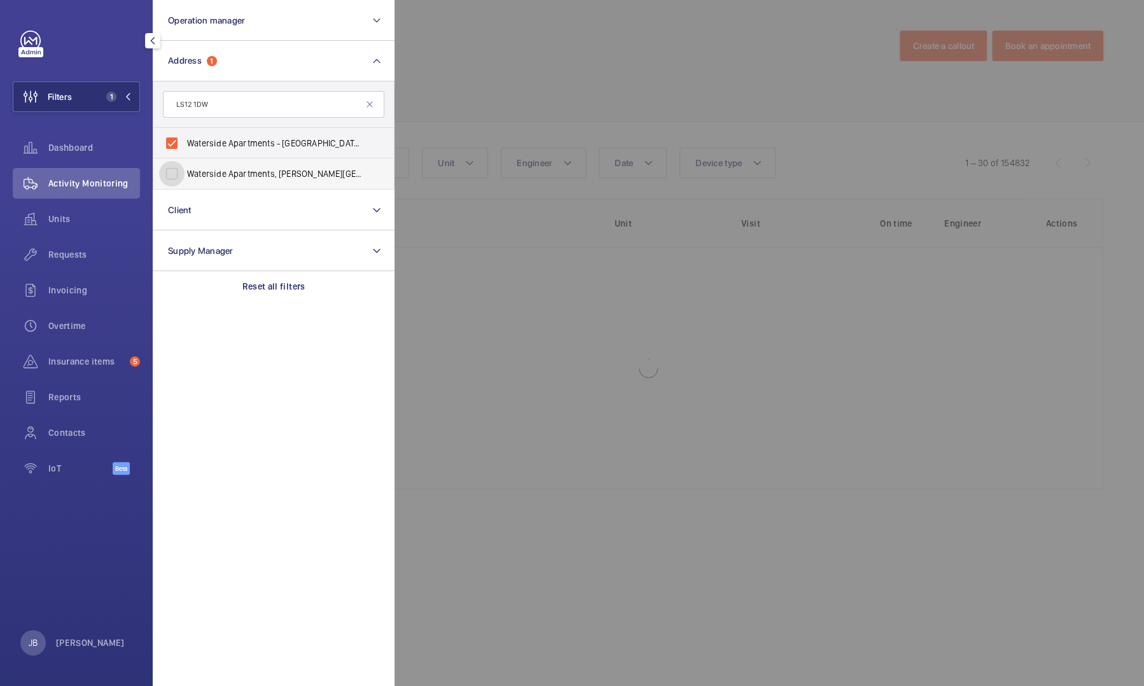
click at [165, 179] on input "Waterside Apartments, Gotts Road, Leeds, LS12 1DW - Leeds Waterside Apartments,…" at bounding box center [171, 173] width 25 height 25
checkbox input "true"
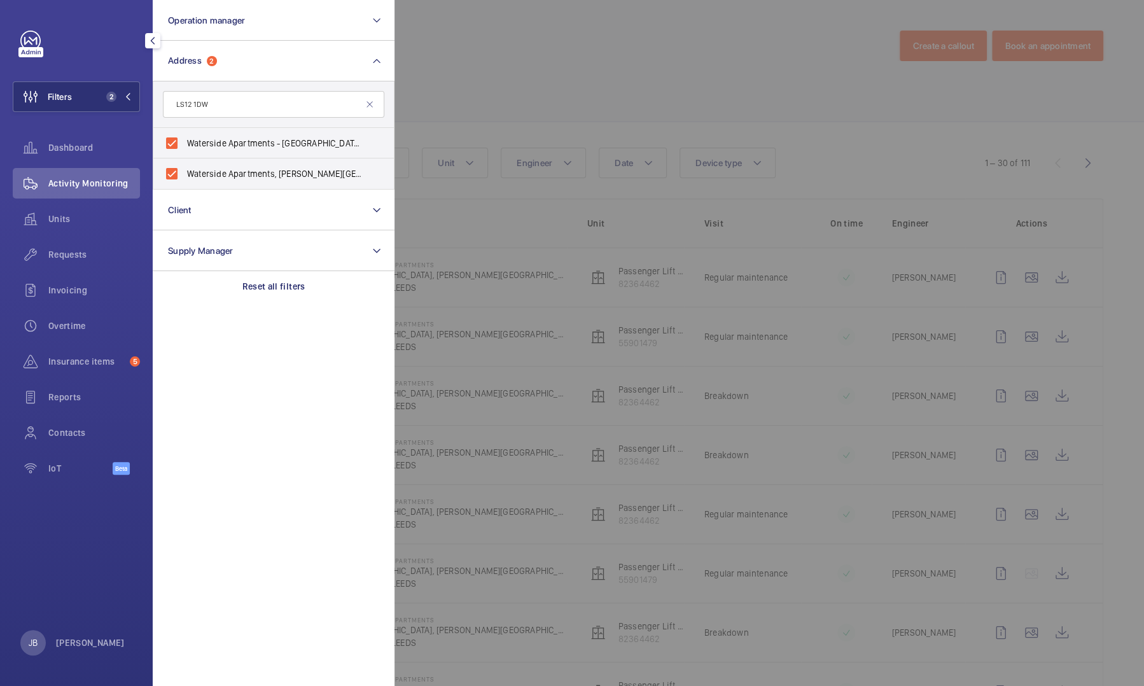
click at [429, 86] on div at bounding box center [967, 343] width 1144 height 686
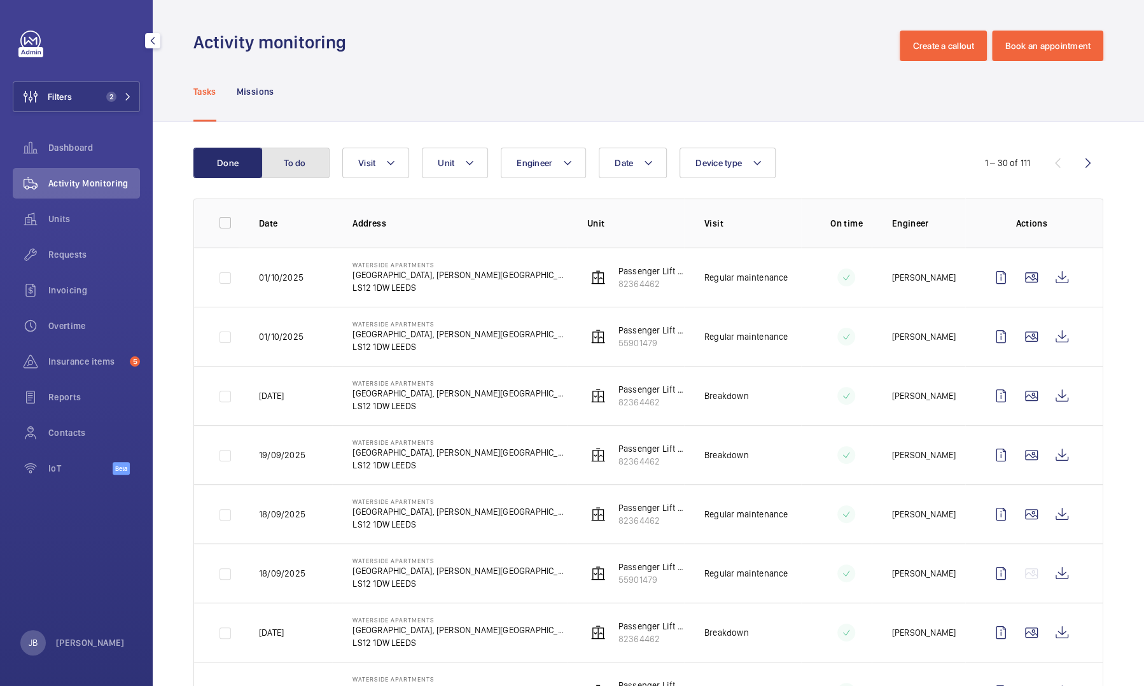
click at [323, 171] on button "To do" at bounding box center [295, 163] width 69 height 31
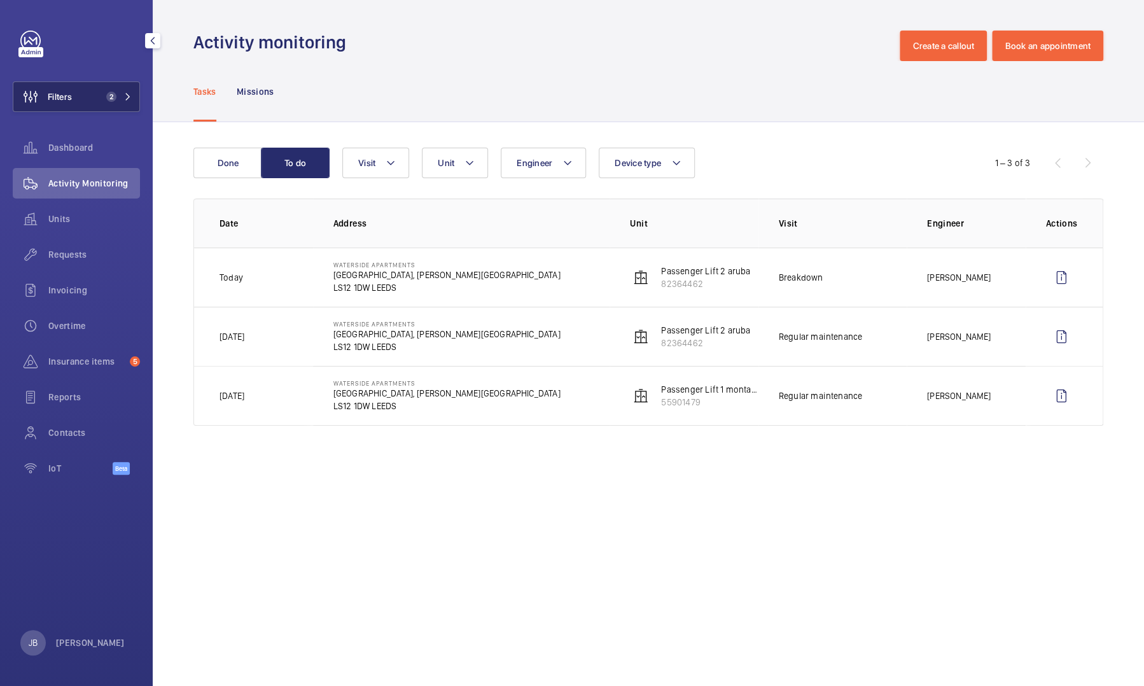
click at [65, 87] on span "Filters" at bounding box center [42, 96] width 59 height 31
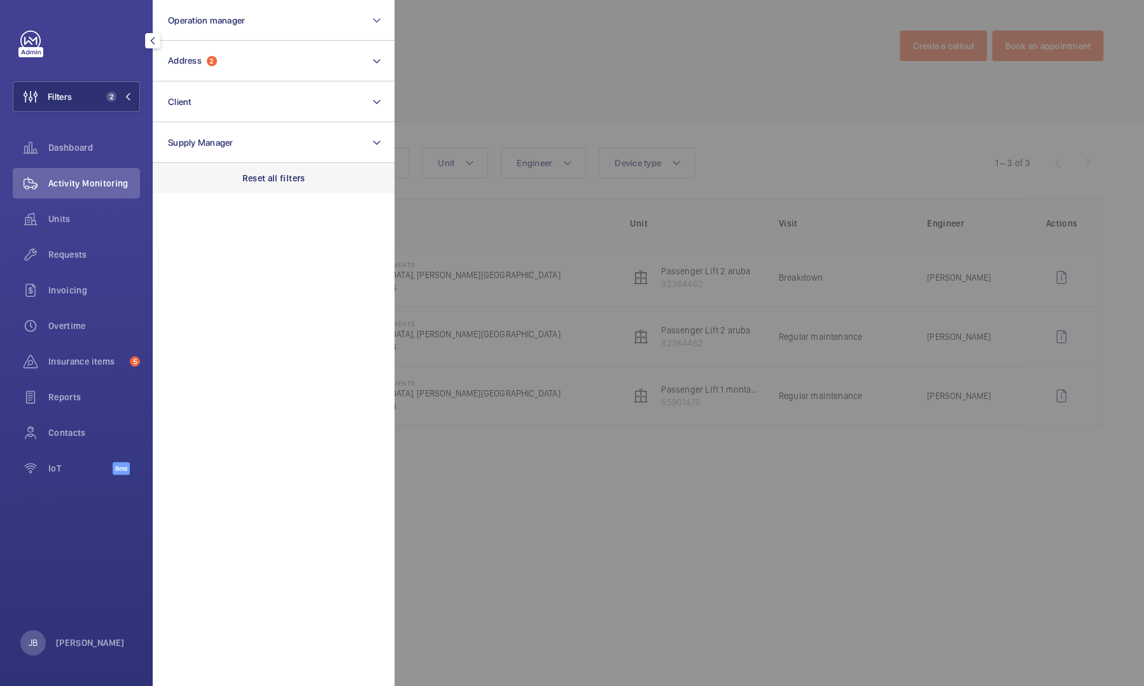
click at [275, 184] on p "Reset all filters" at bounding box center [274, 178] width 63 height 13
click at [463, 108] on div at bounding box center [967, 343] width 1144 height 686
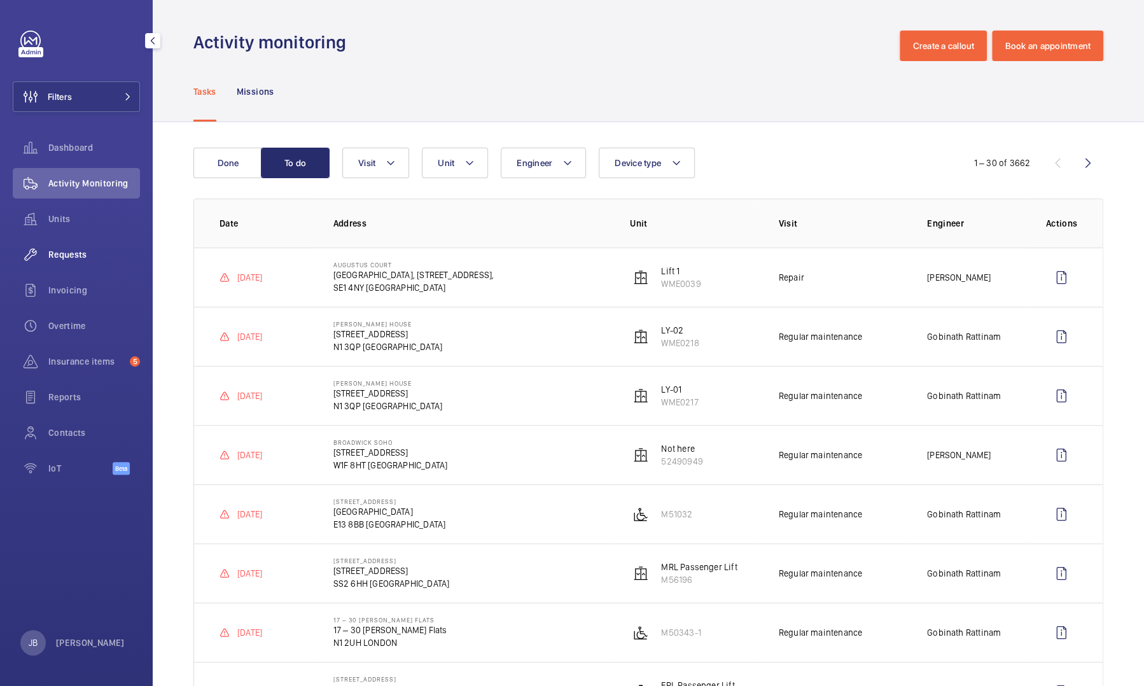
click at [85, 257] on span "Requests" at bounding box center [94, 254] width 92 height 13
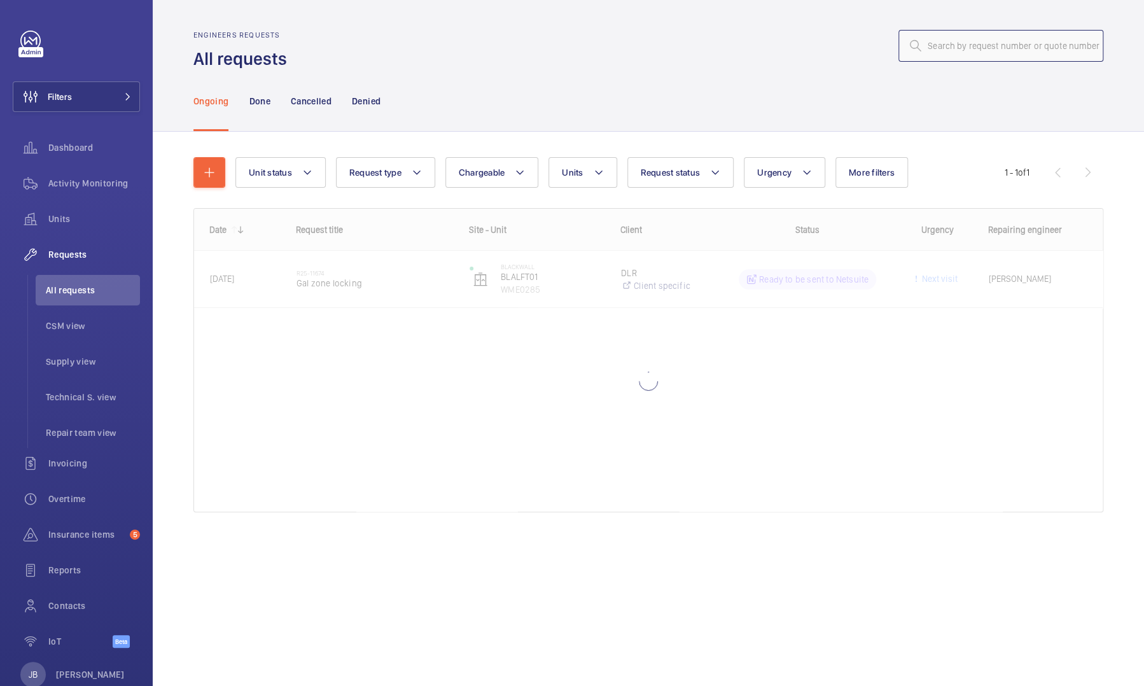
click at [934, 45] on input "text" at bounding box center [1001, 46] width 205 height 32
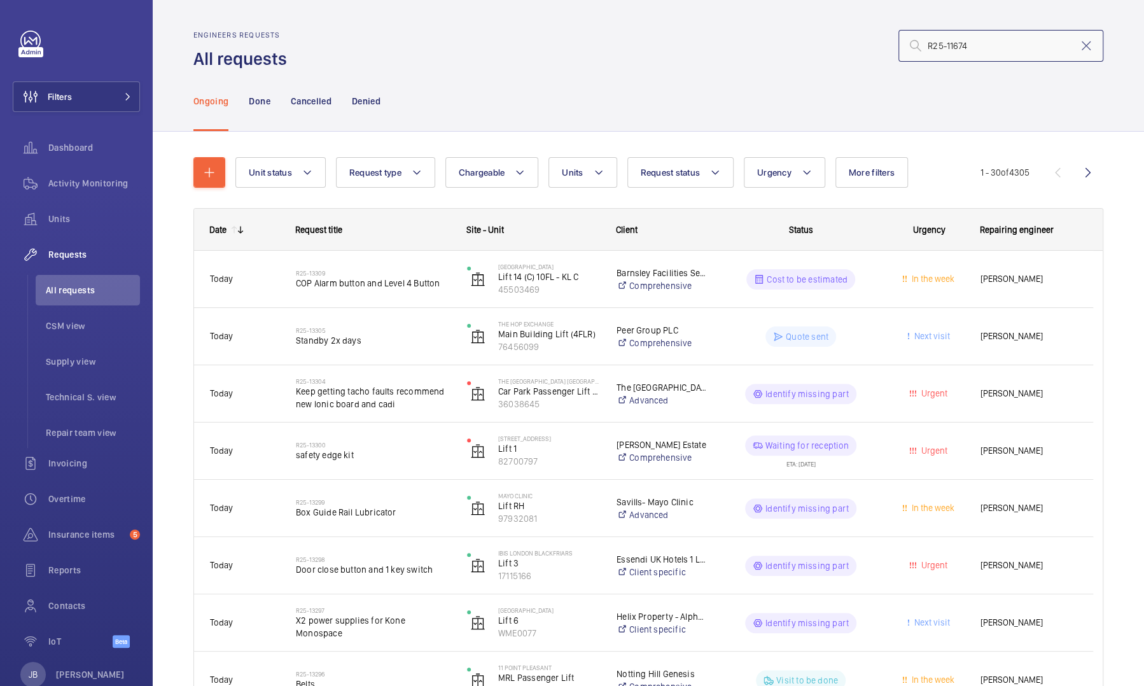
type input "R25-11674"
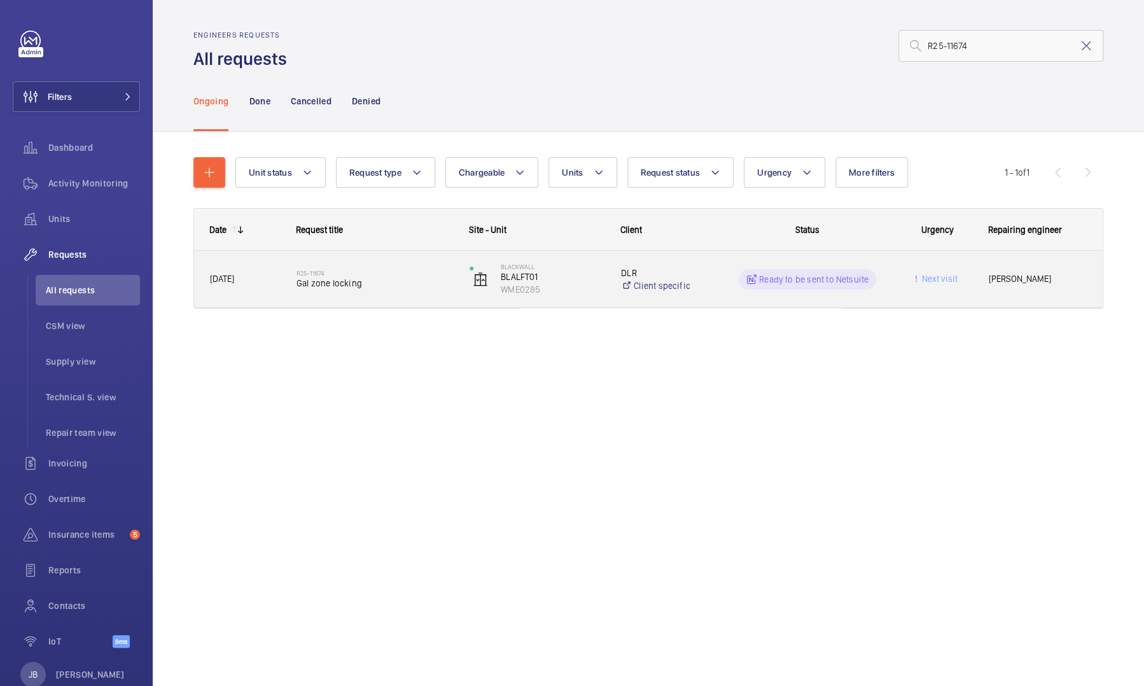
click at [834, 287] on div "Ready to be sent to Netsuite" at bounding box center [807, 279] width 137 height 20
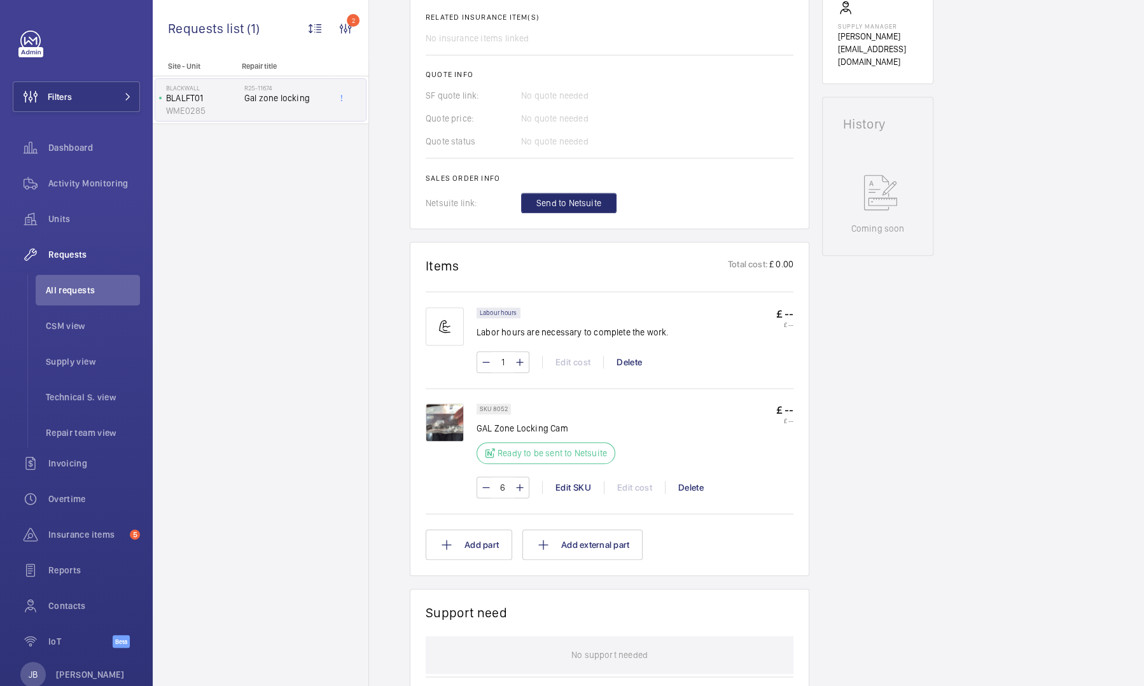
scroll to position [509, 0]
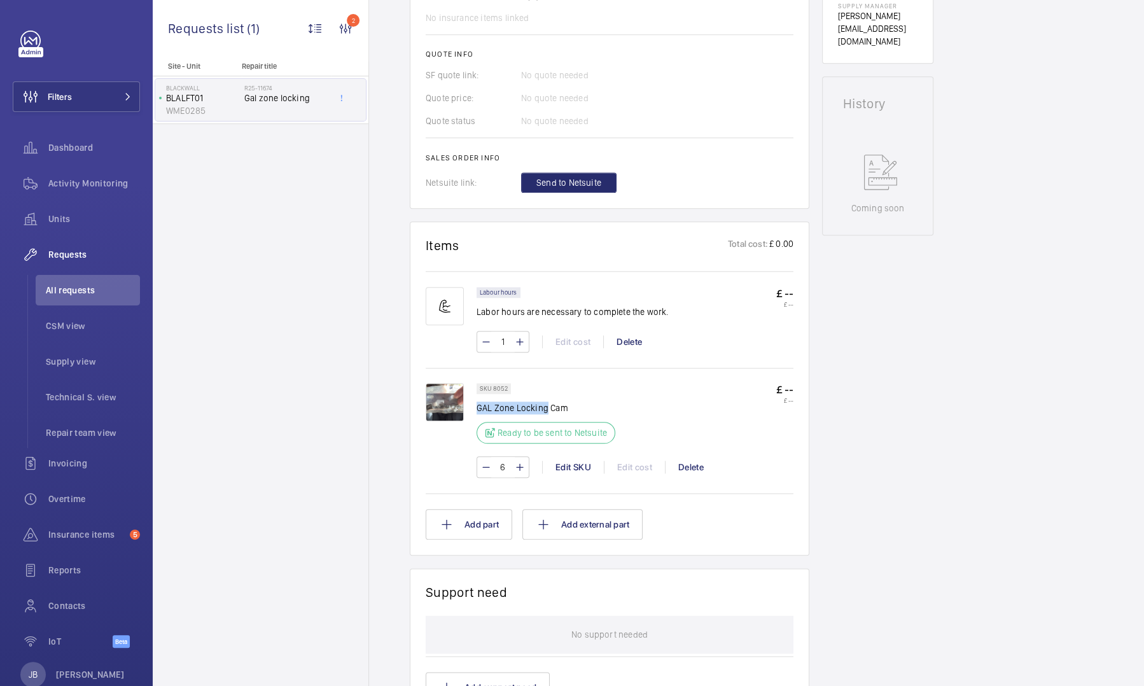
drag, startPoint x: 478, startPoint y: 408, endPoint x: 545, endPoint y: 409, distance: 67.5
click at [545, 409] on p "GAL Zone Locking Cam" at bounding box center [546, 408] width 139 height 13
click at [444, 415] on img at bounding box center [445, 402] width 38 height 38
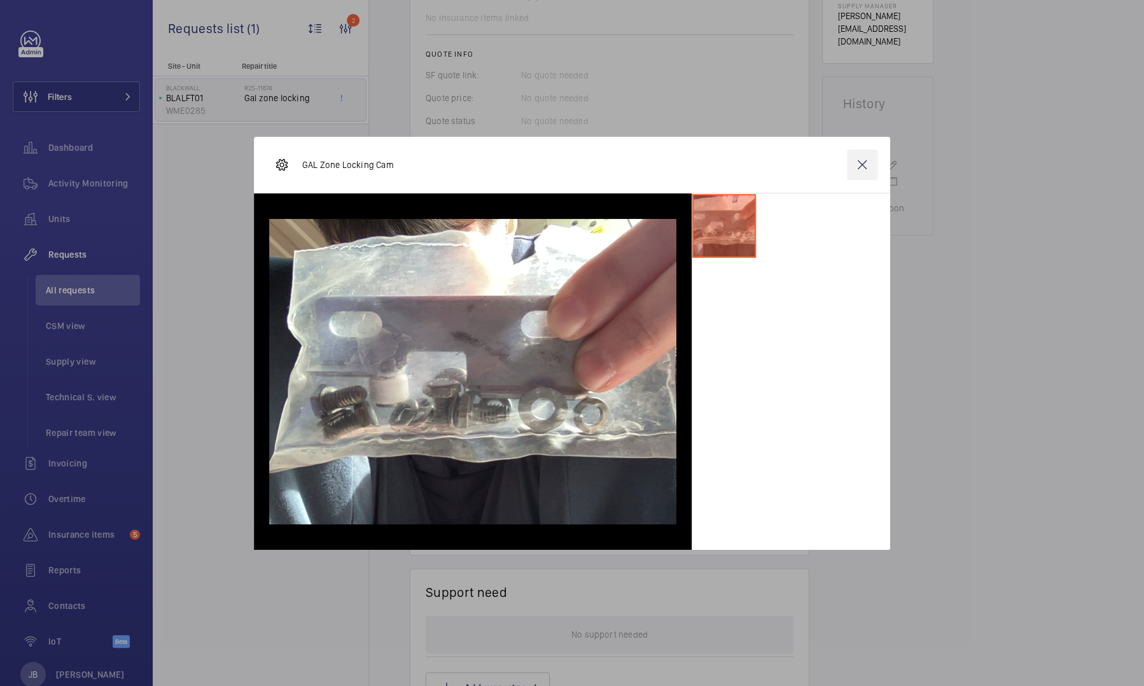
click at [861, 164] on wm-front-icon-button at bounding box center [862, 165] width 31 height 31
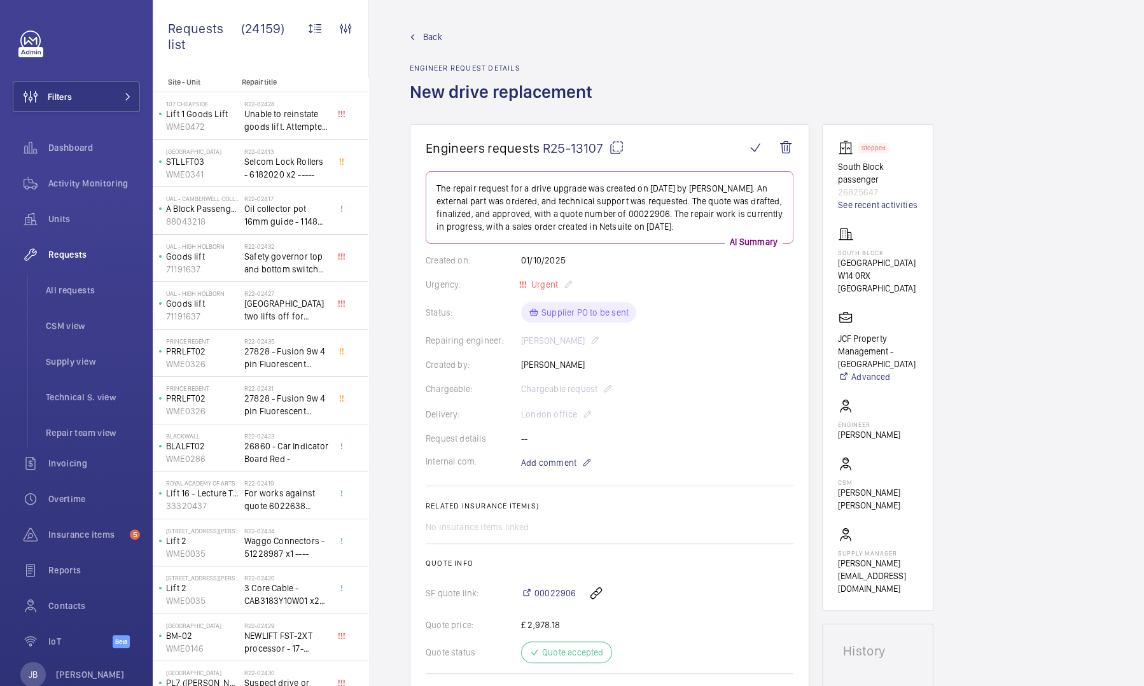
scroll to position [229, 0]
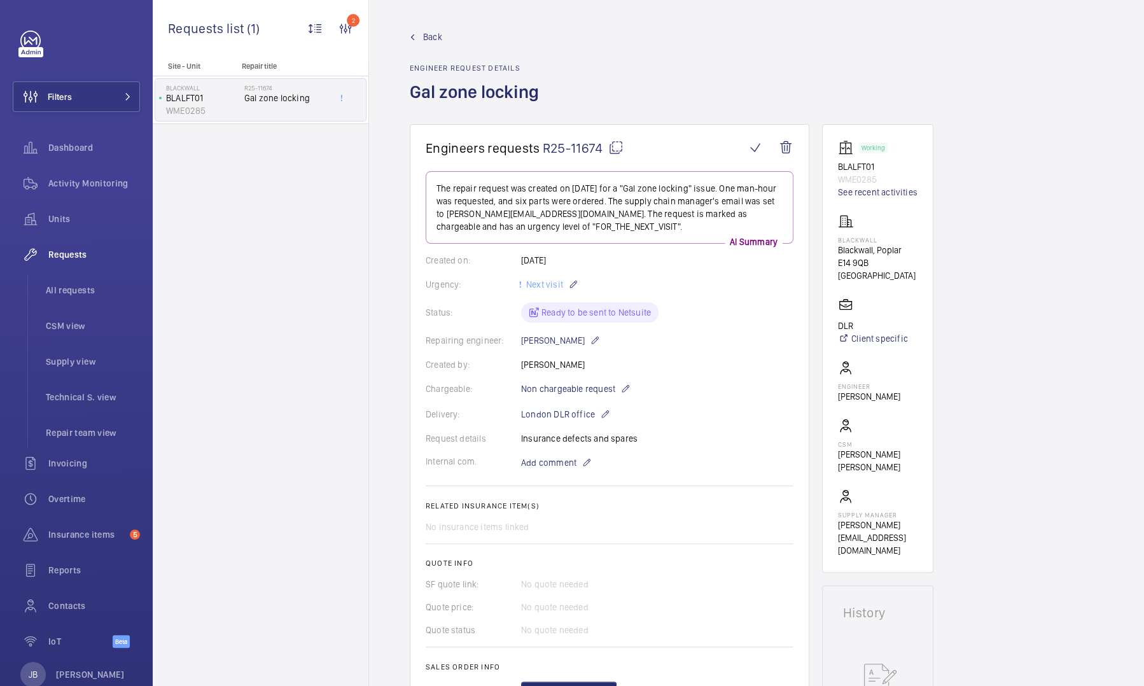
click at [434, 37] on span "Back" at bounding box center [432, 37] width 19 height 13
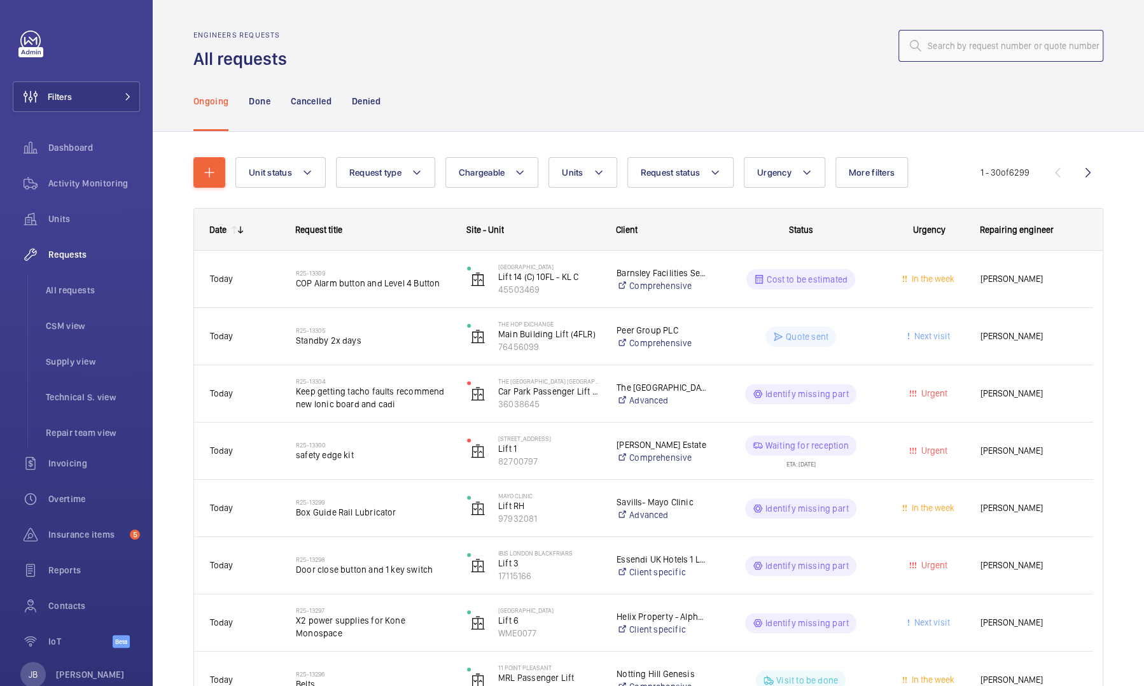
click at [939, 47] on input "text" at bounding box center [1001, 46] width 205 height 32
type input "R"
click at [77, 106] on button "Filters" at bounding box center [76, 96] width 127 height 31
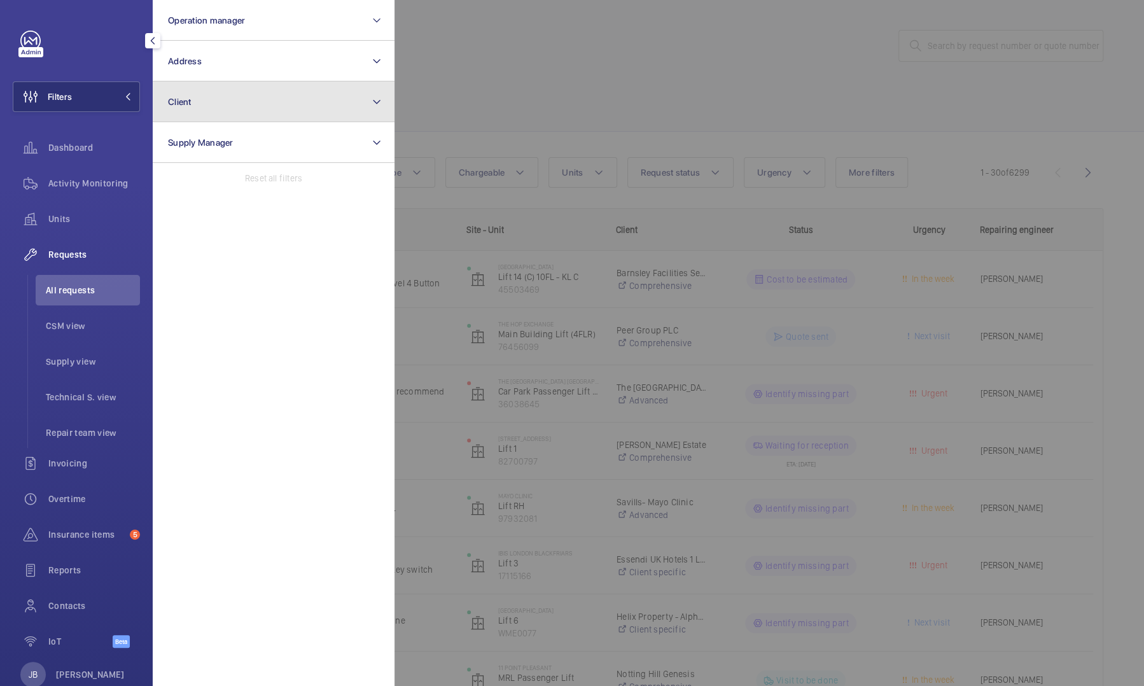
click at [214, 104] on button "Client" at bounding box center [274, 101] width 242 height 41
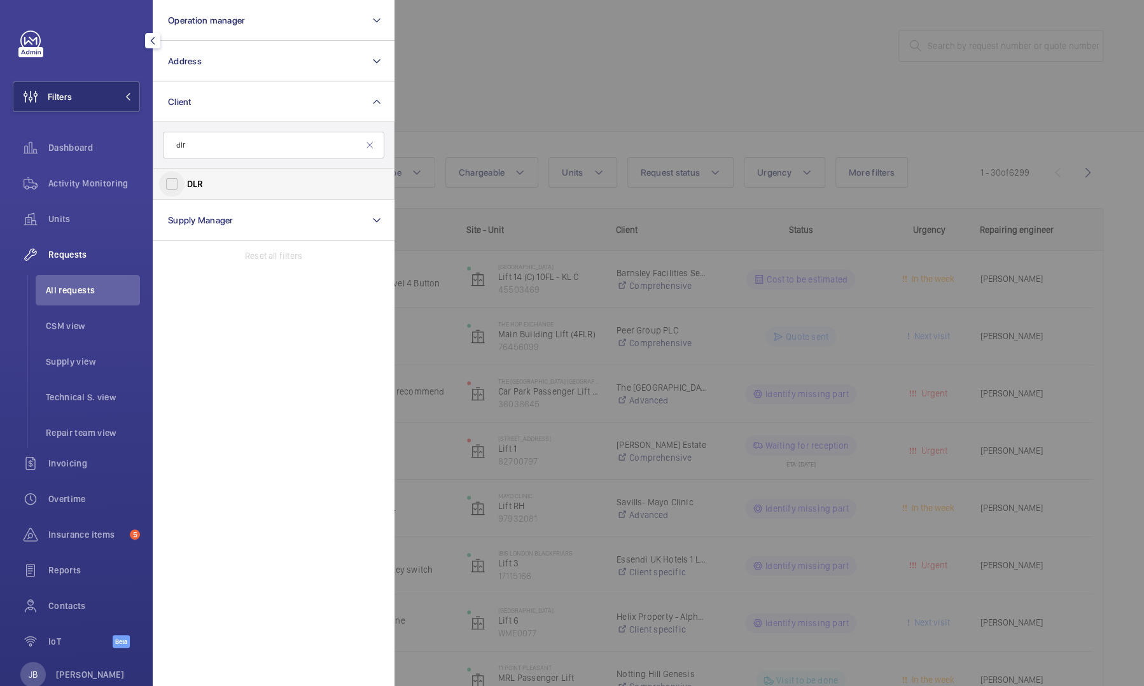
type input "dlr"
click at [175, 182] on input "DLR" at bounding box center [171, 183] width 25 height 25
checkbox input "true"
click at [397, 112] on div at bounding box center [967, 343] width 1144 height 686
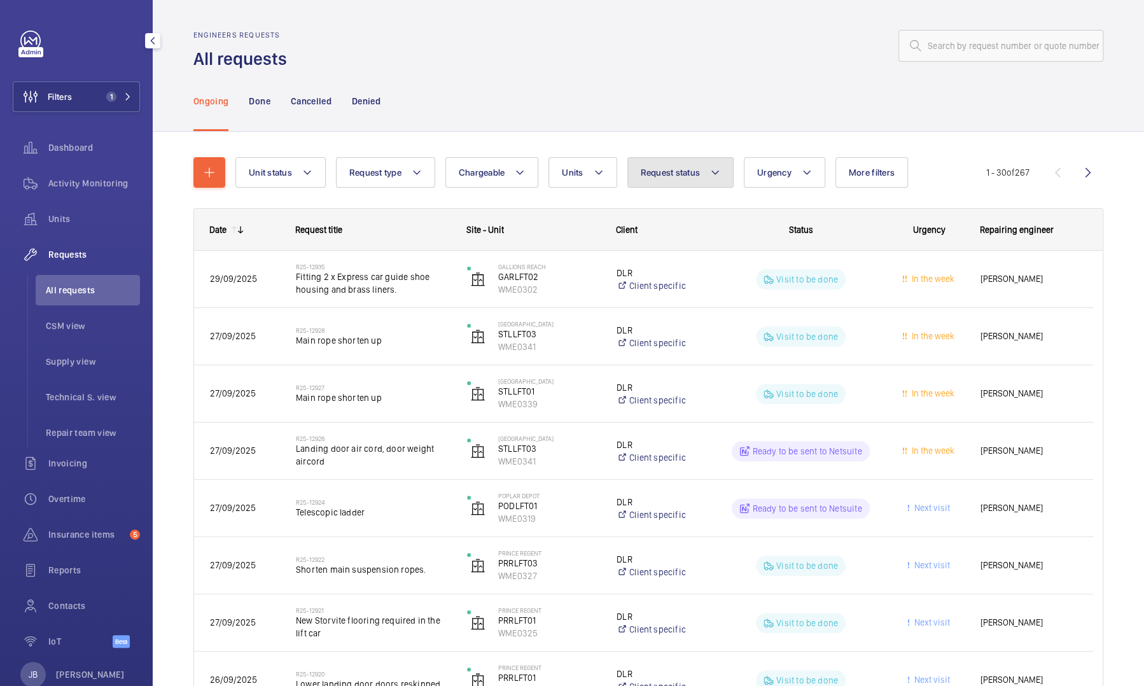
click at [718, 179] on mat-icon at bounding box center [715, 172] width 10 height 15
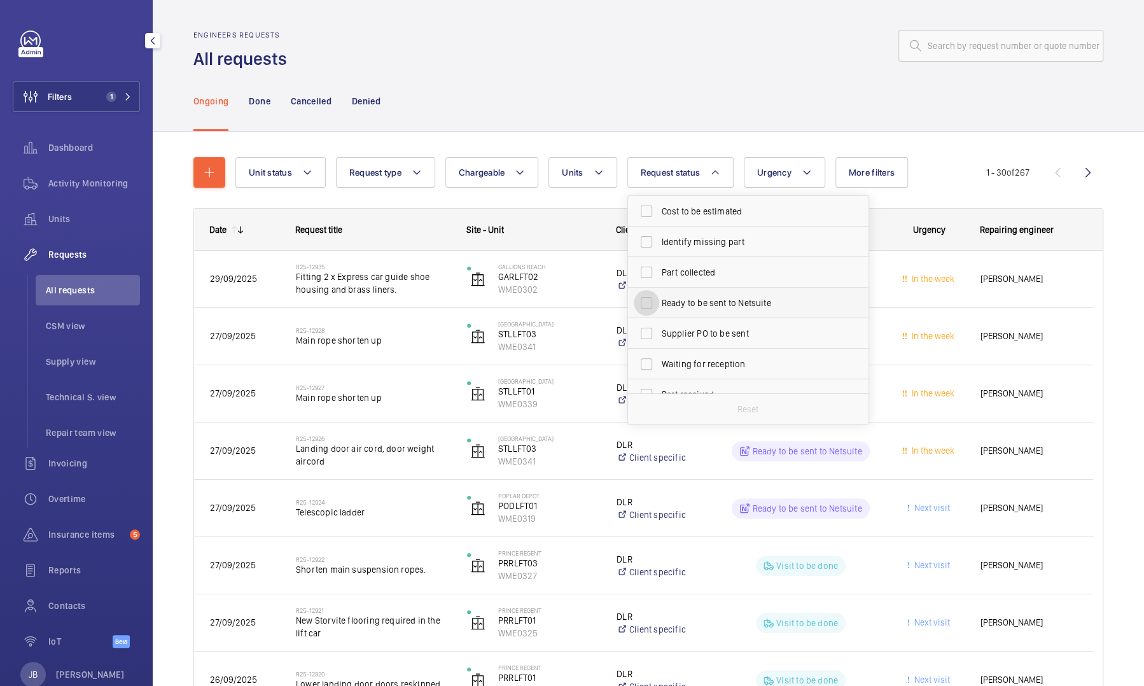
click at [645, 311] on input "Ready to be sent to Netsuite" at bounding box center [646, 302] width 25 height 25
checkbox input "true"
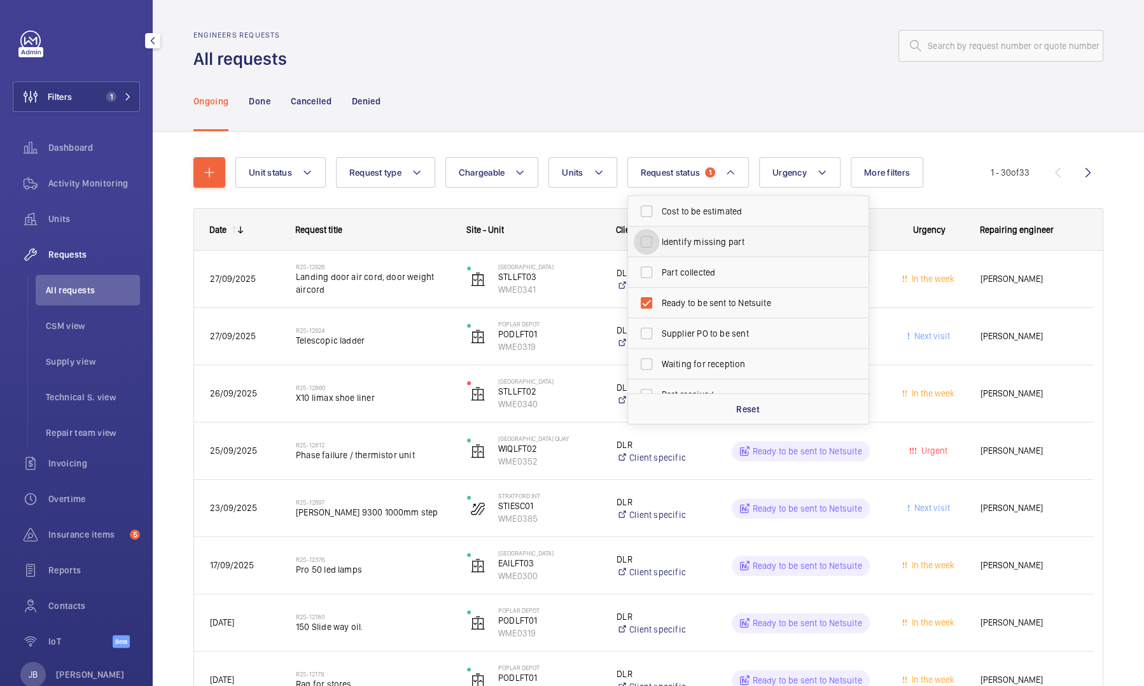
click at [646, 242] on input "Identify missing part" at bounding box center [646, 241] width 25 height 25
checkbox input "true"
click at [693, 72] on div "Ongoing Done Cancelled Denied" at bounding box center [648, 101] width 910 height 60
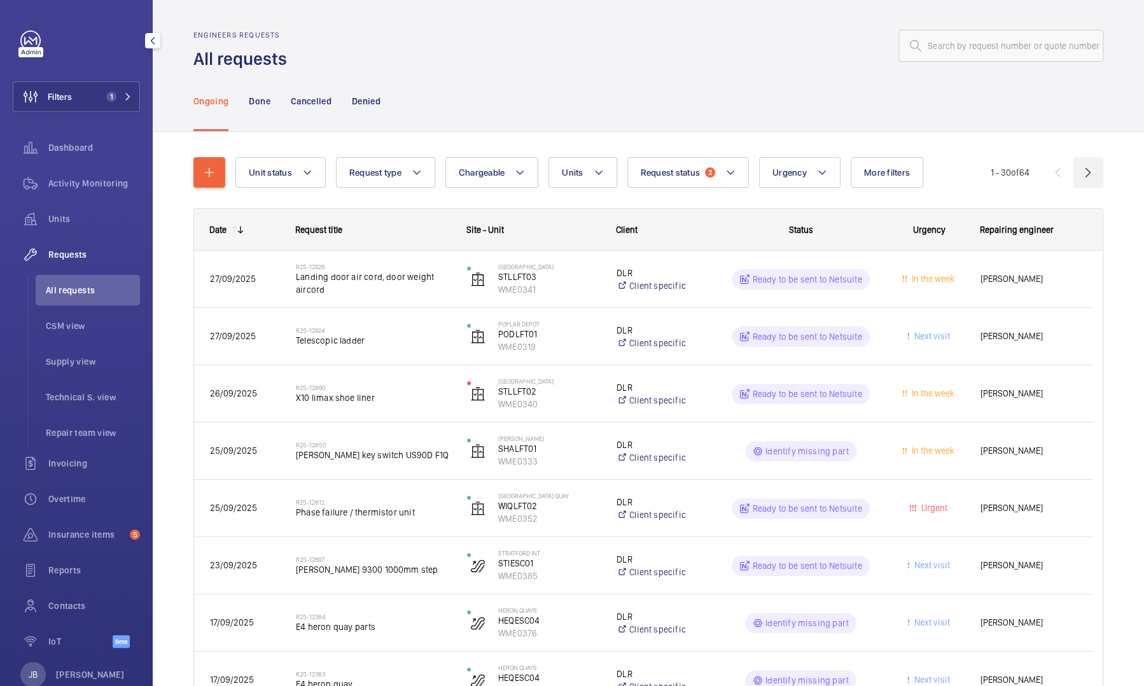
click at [1080, 176] on wm-front-icon-button at bounding box center [1088, 172] width 31 height 31
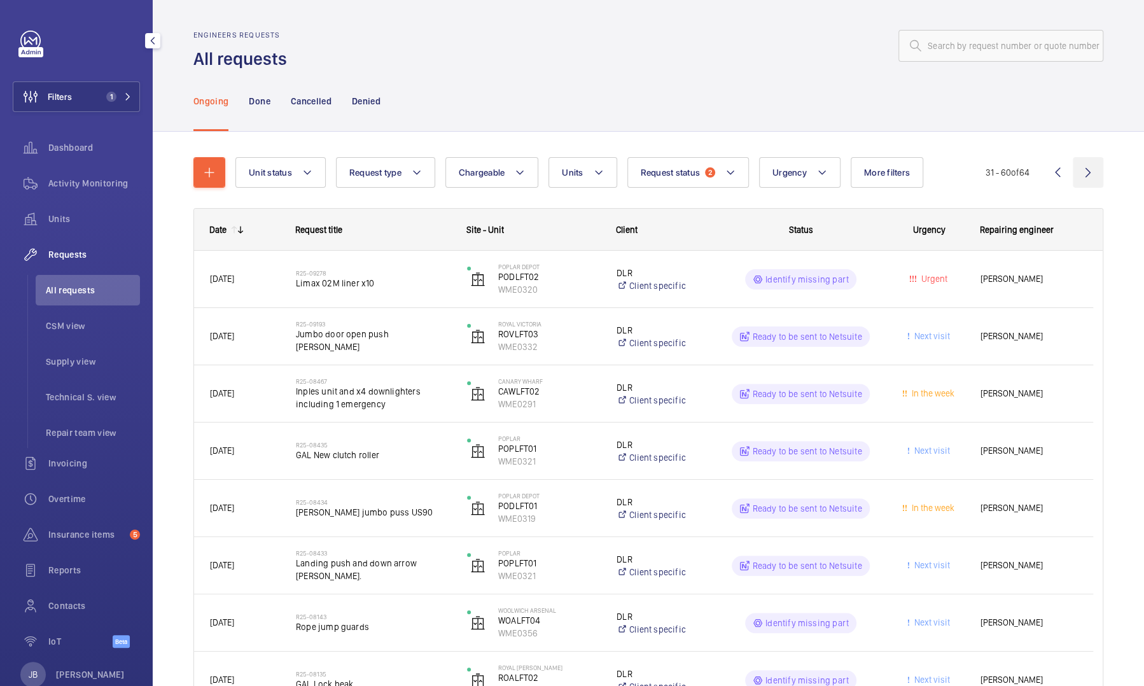
click at [1080, 176] on wm-front-icon-button at bounding box center [1088, 172] width 31 height 31
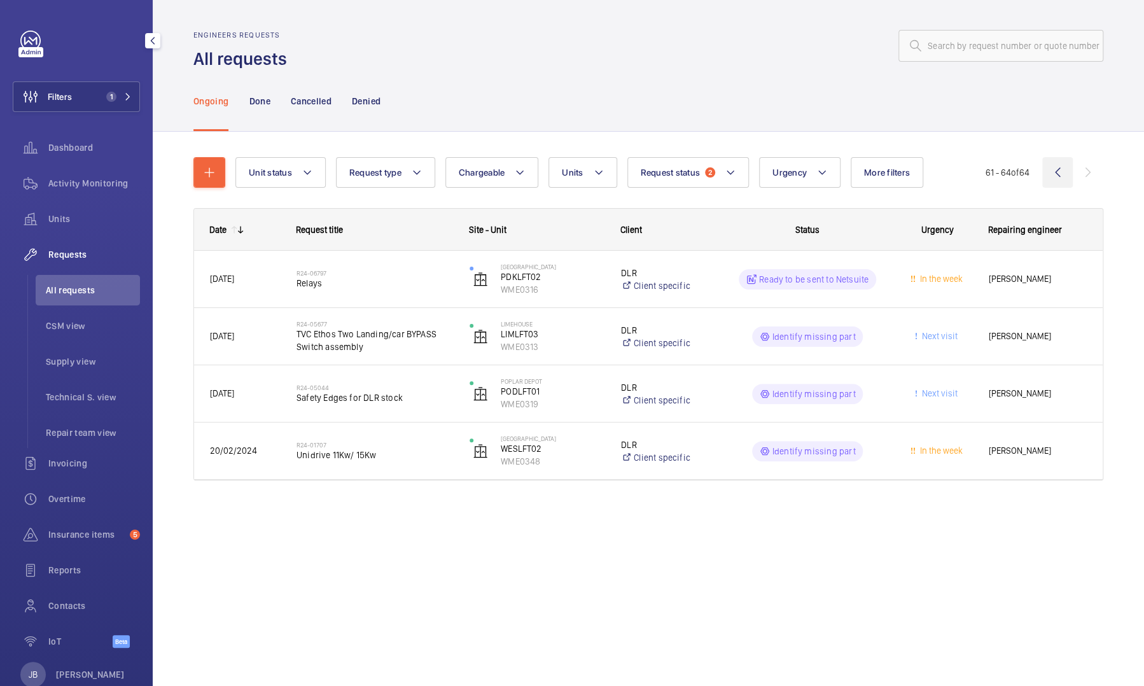
click at [1058, 174] on wm-front-icon-button at bounding box center [1058, 172] width 31 height 31
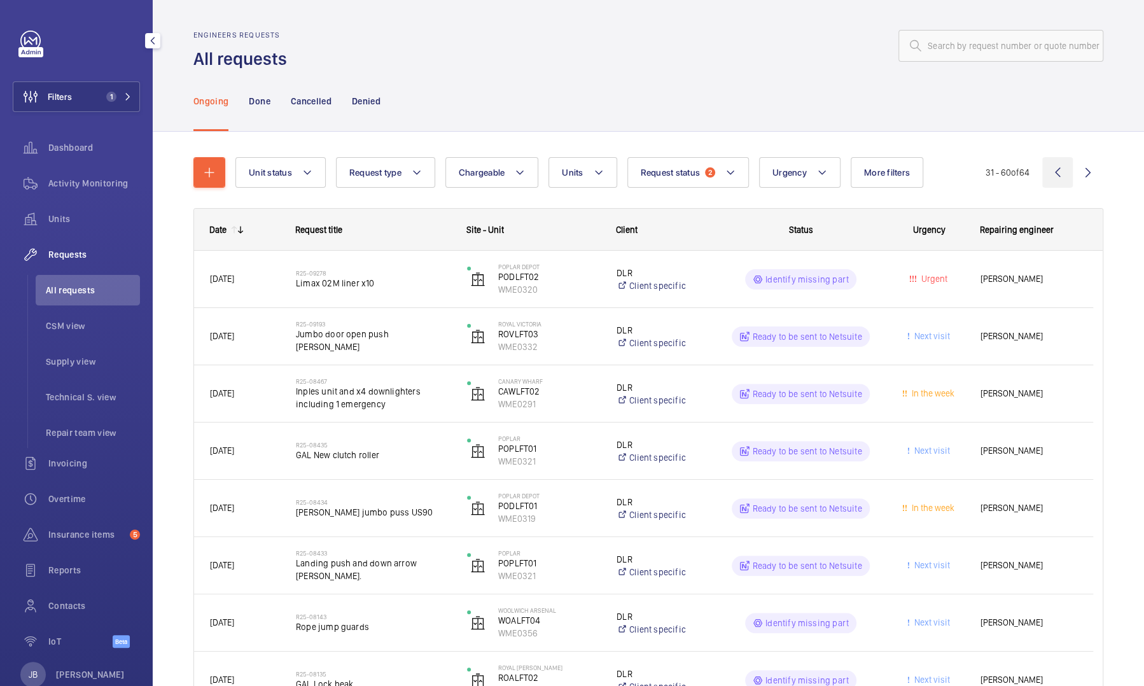
click at [1053, 174] on wm-front-icon-button at bounding box center [1058, 172] width 31 height 31
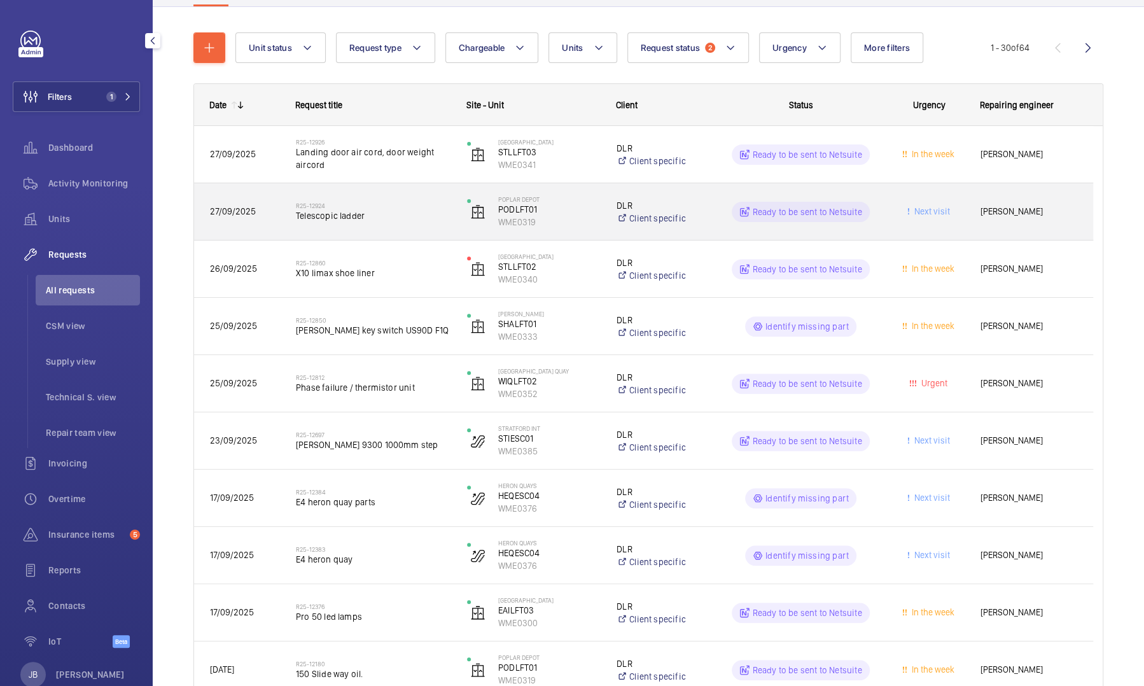
scroll to position [191, 0]
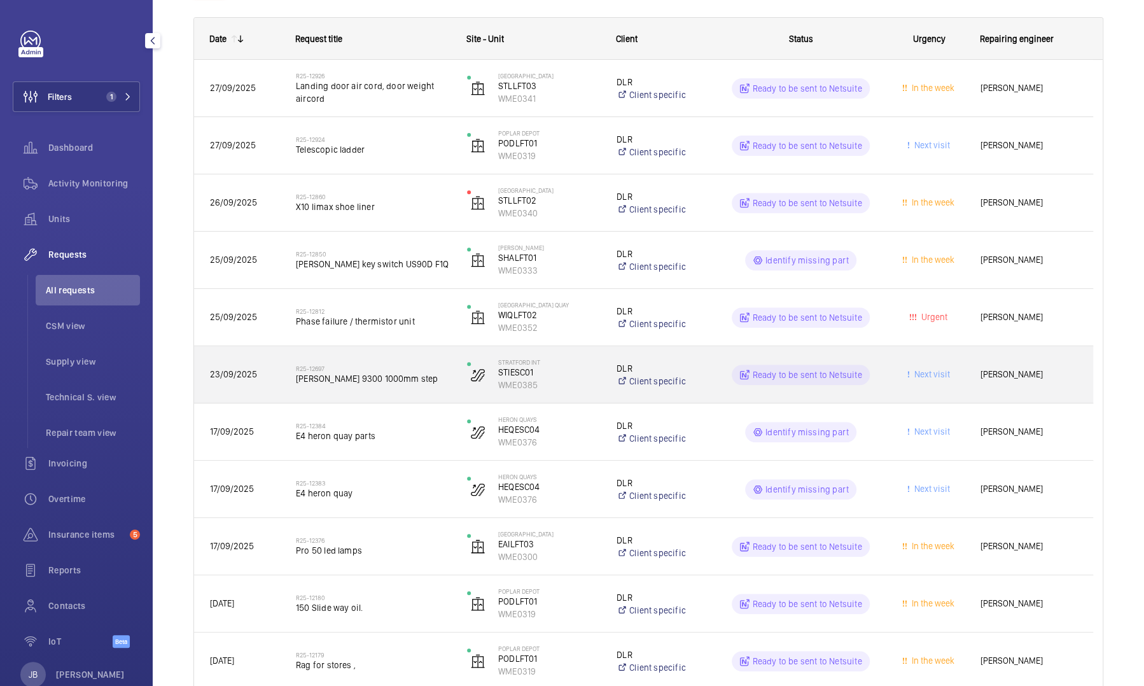
click at [915, 376] on span "Next visit" at bounding box center [931, 374] width 38 height 10
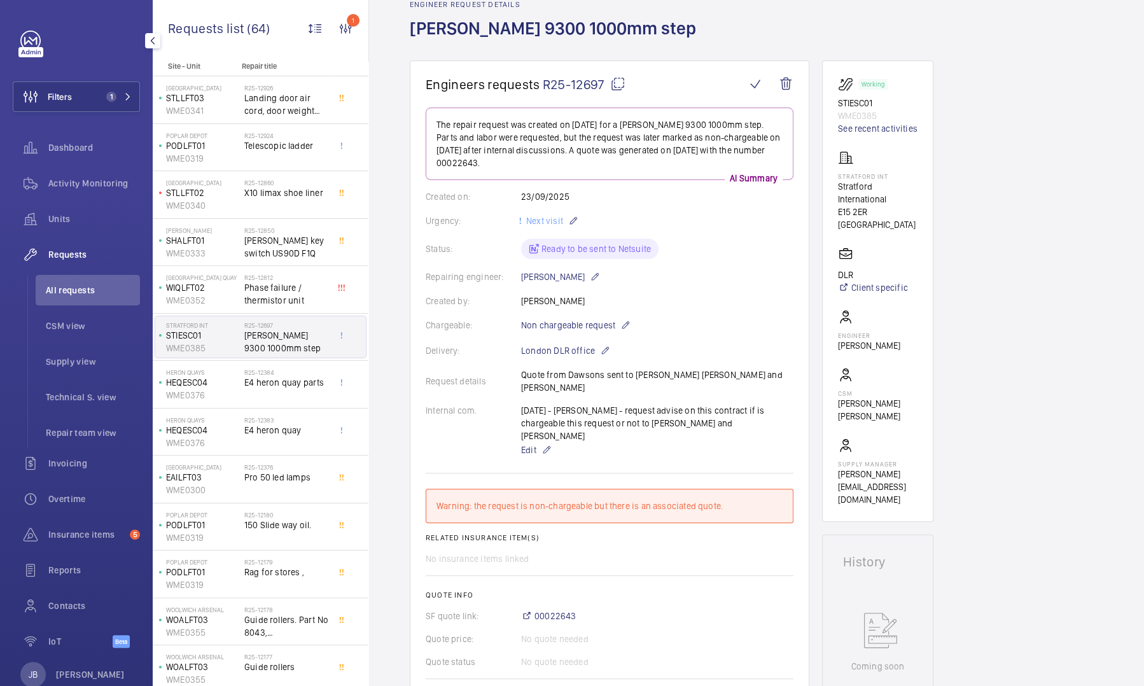
scroll to position [127, 0]
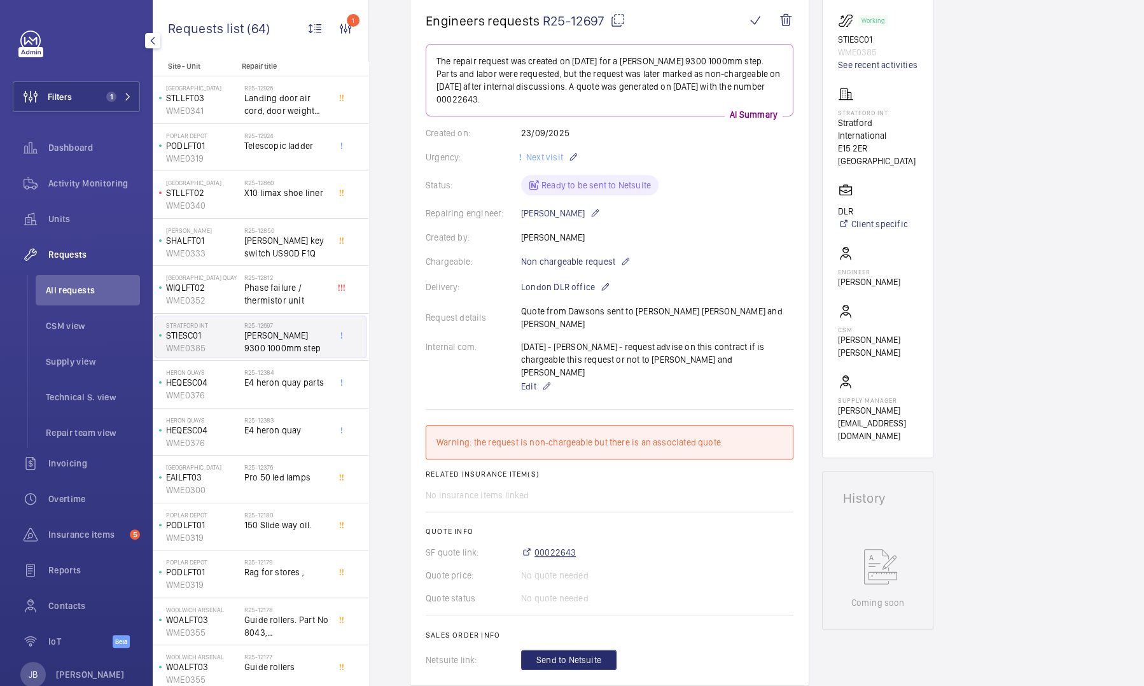
click at [554, 546] on span "00022643" at bounding box center [555, 552] width 41 height 13
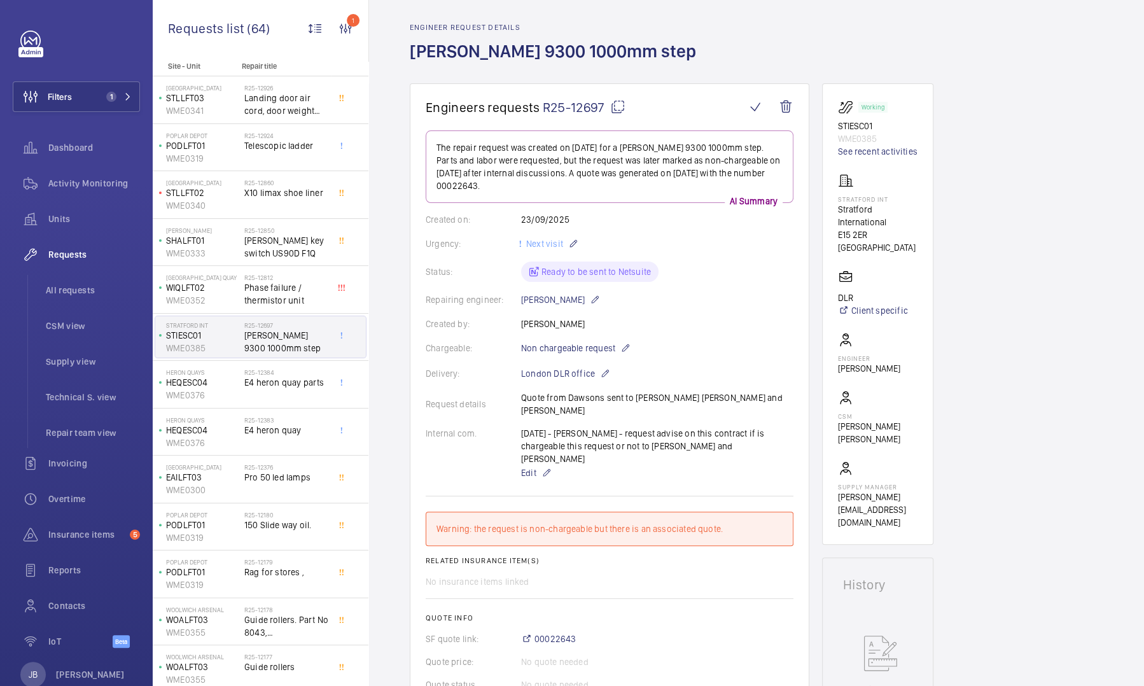
scroll to position [0, 0]
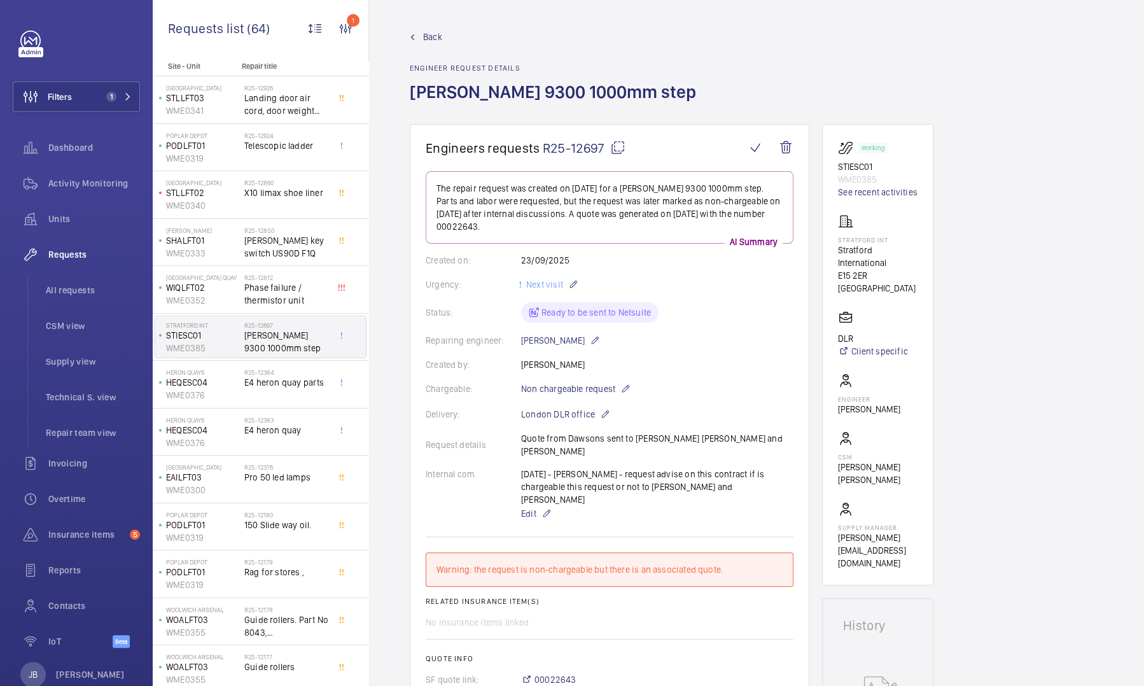
click at [430, 39] on span "Back" at bounding box center [432, 37] width 19 height 13
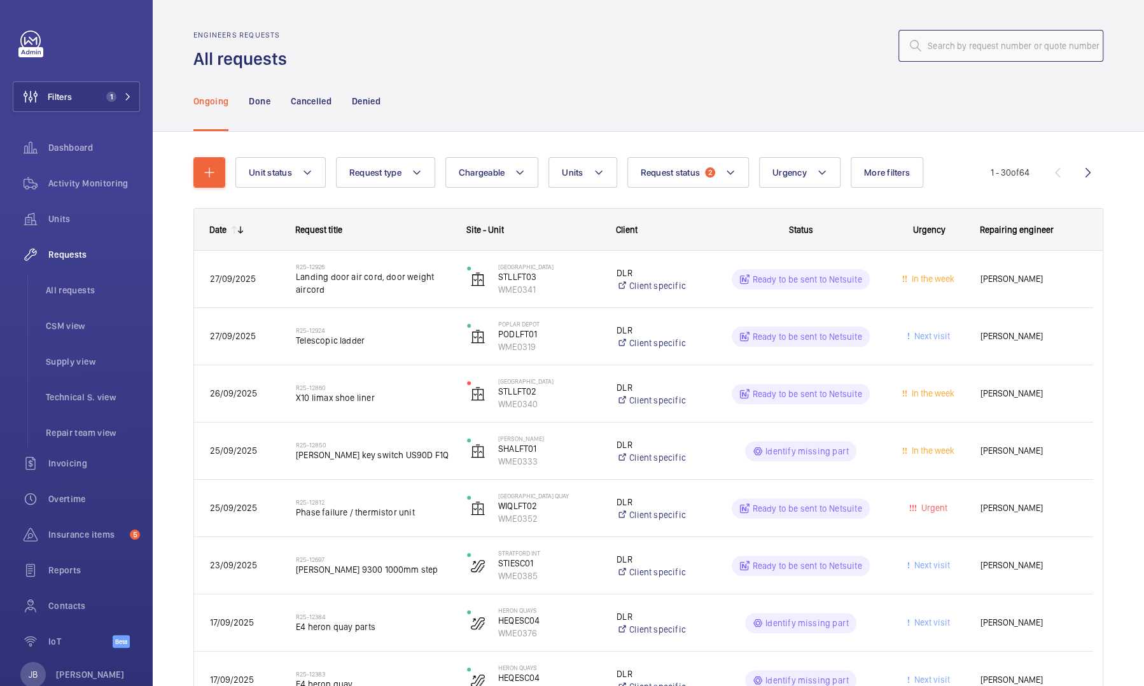
click at [908, 37] on input "text" at bounding box center [1001, 46] width 205 height 32
type input "R25-11858"
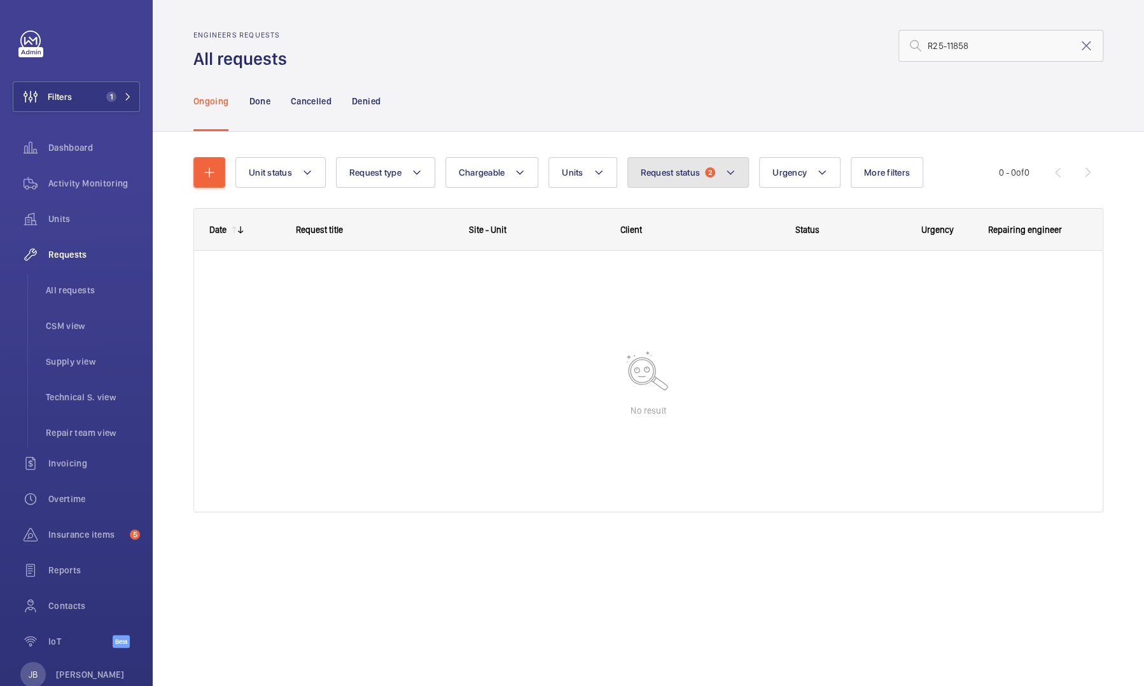
click at [710, 186] on button "Request status 2" at bounding box center [689, 172] width 122 height 31
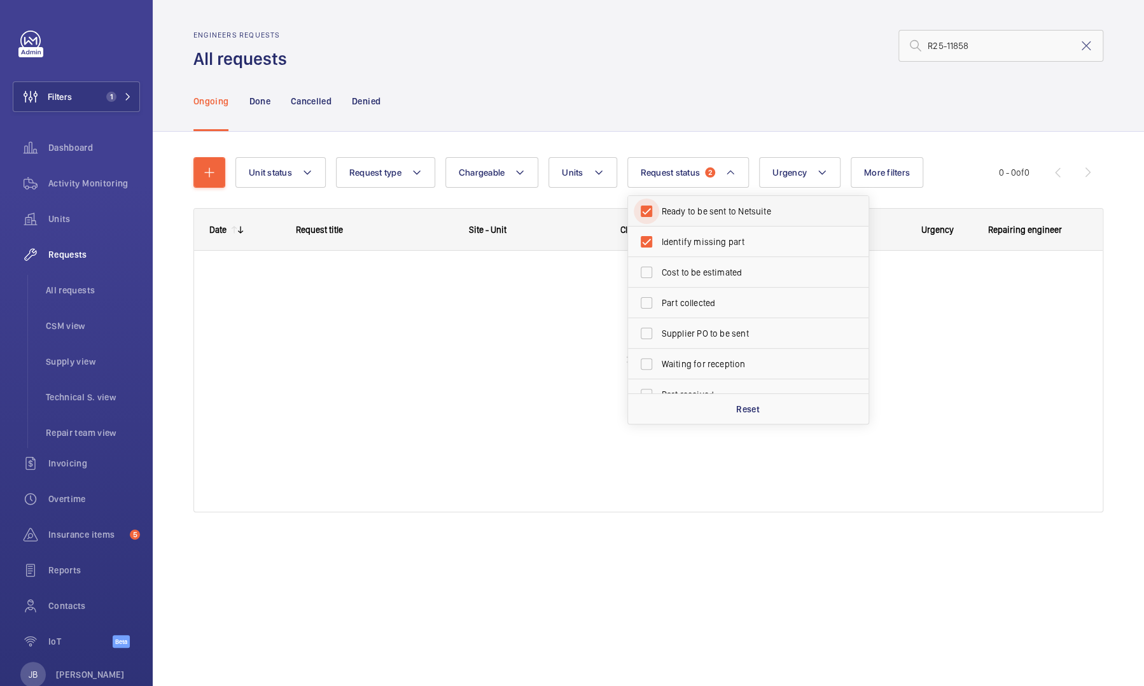
drag, startPoint x: 654, startPoint y: 215, endPoint x: 647, endPoint y: 224, distance: 11.7
click at [654, 215] on input "Ready to be sent to Netsuite" at bounding box center [646, 211] width 25 height 25
checkbox input "false"
click at [646, 236] on input "Identify missing part" at bounding box center [646, 241] width 25 height 25
click at [646, 237] on input "Identify missing part" at bounding box center [646, 241] width 25 height 25
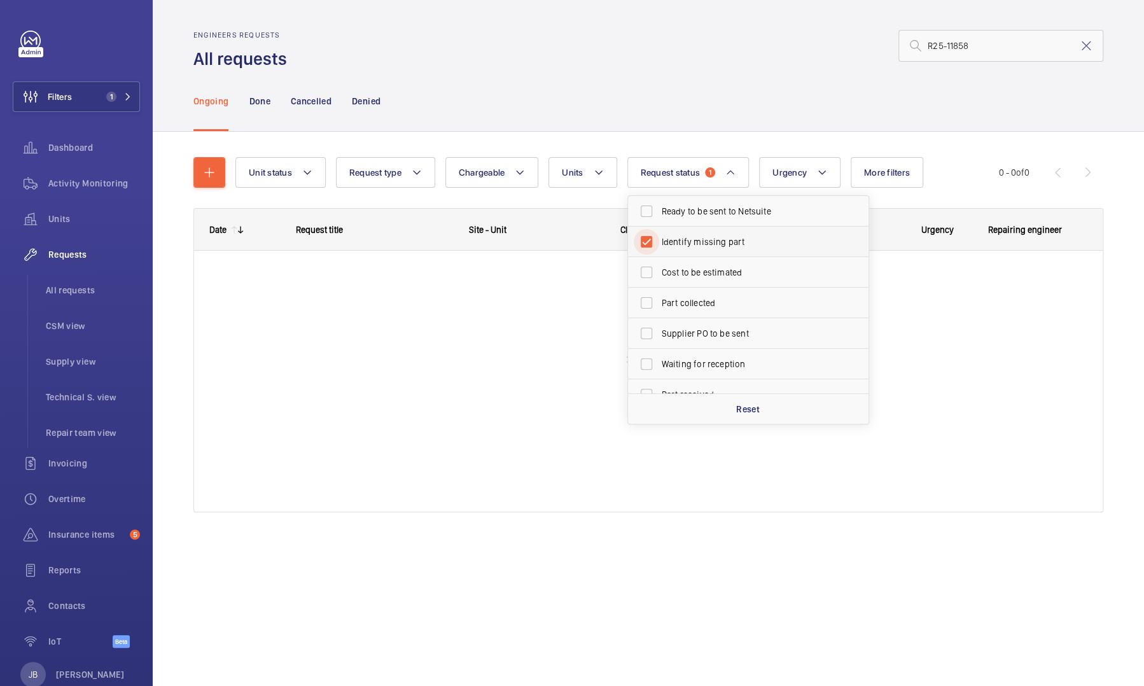
click at [654, 239] on input "Identify missing part" at bounding box center [646, 241] width 25 height 25
checkbox input "false"
click at [764, 87] on div "Ongoing Done Cancelled Denied" at bounding box center [648, 101] width 910 height 60
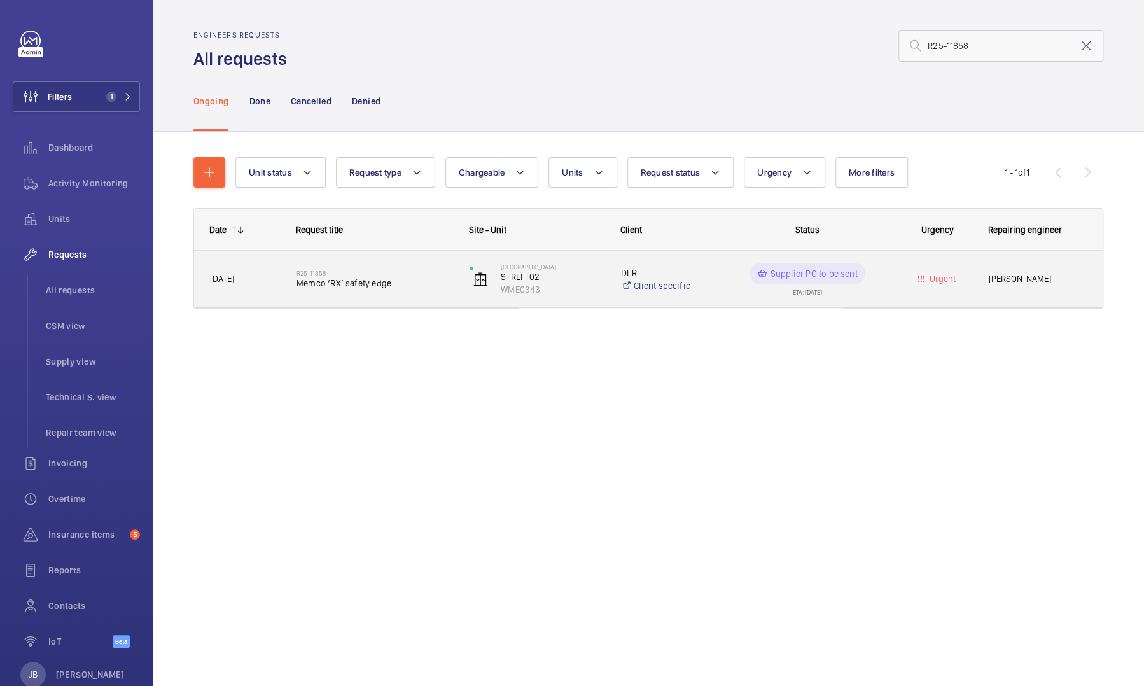
click at [911, 294] on div "Urgent" at bounding box center [929, 279] width 85 height 40
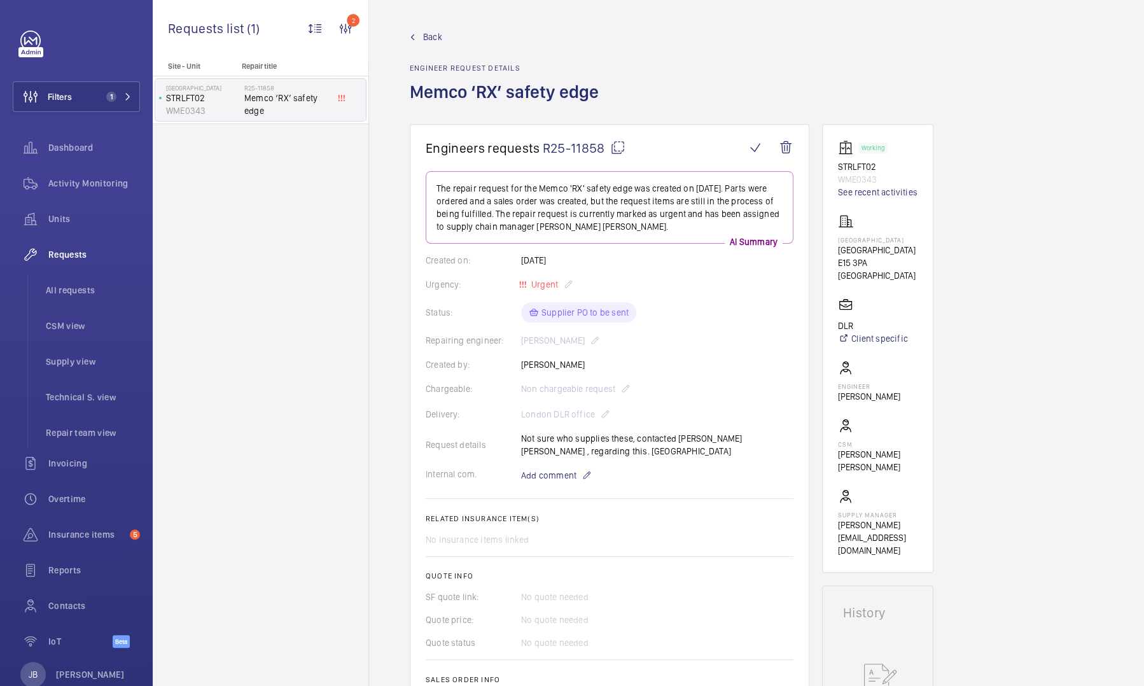
click at [439, 41] on span "Back" at bounding box center [432, 37] width 19 height 13
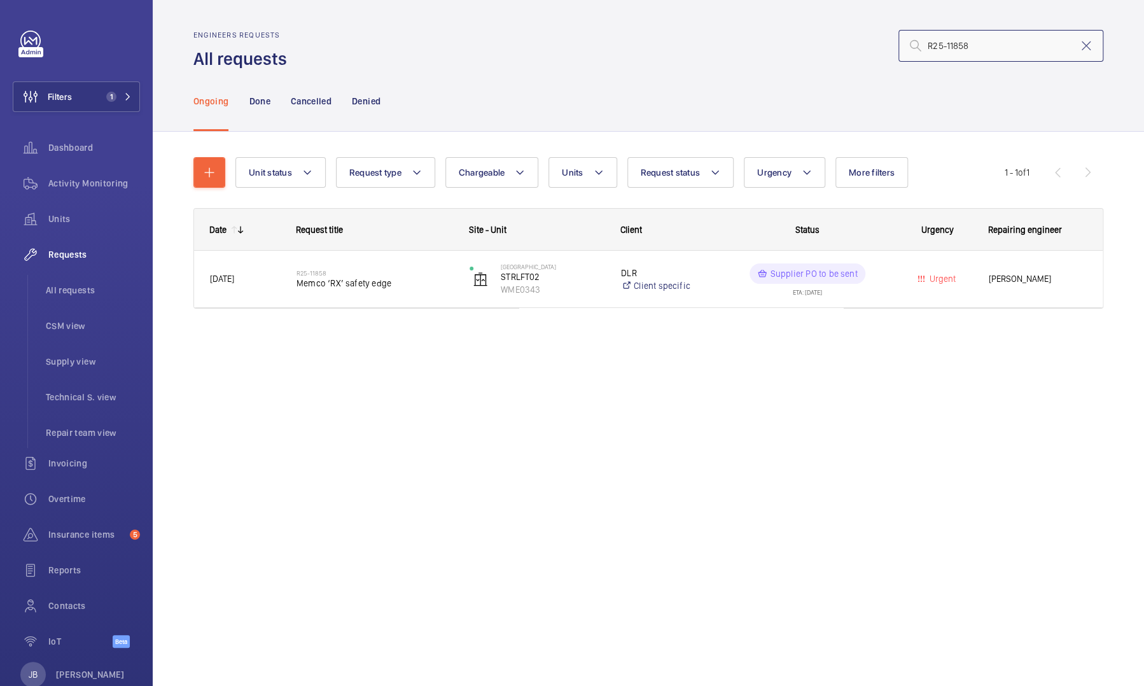
drag, startPoint x: 993, startPoint y: 45, endPoint x: 912, endPoint y: 53, distance: 81.3
click at [912, 53] on input "R25-11858" at bounding box center [1001, 46] width 205 height 32
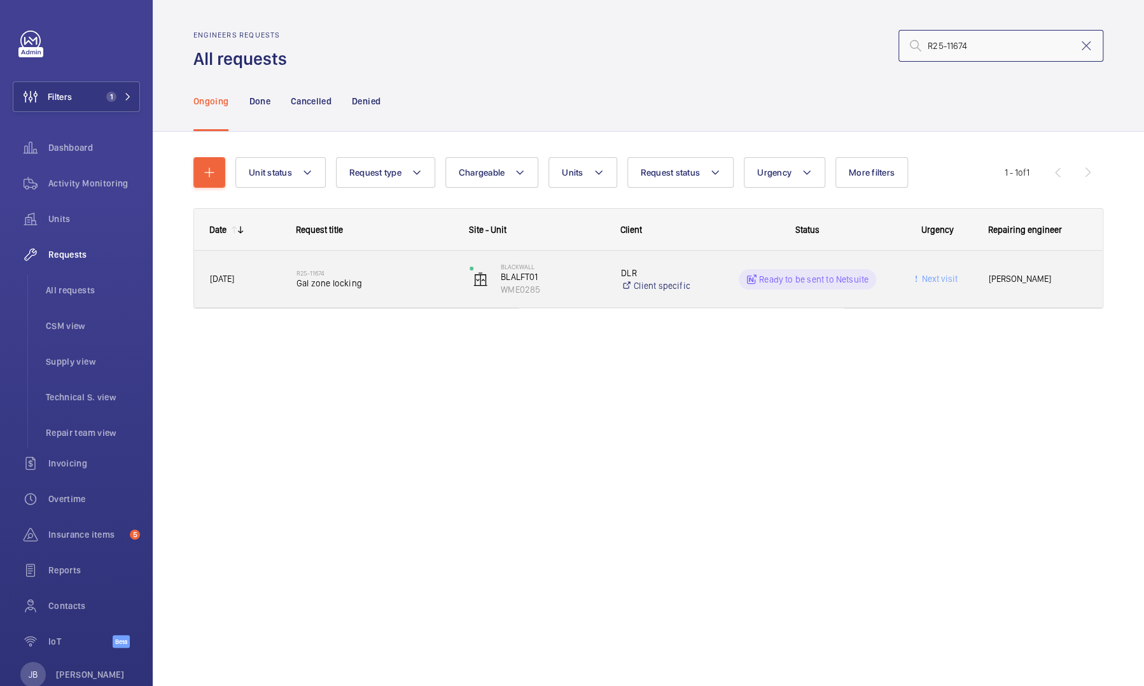
type input "R25-11674"
click at [853, 284] on p "Ready to be sent to Netsuite" at bounding box center [813, 279] width 109 height 13
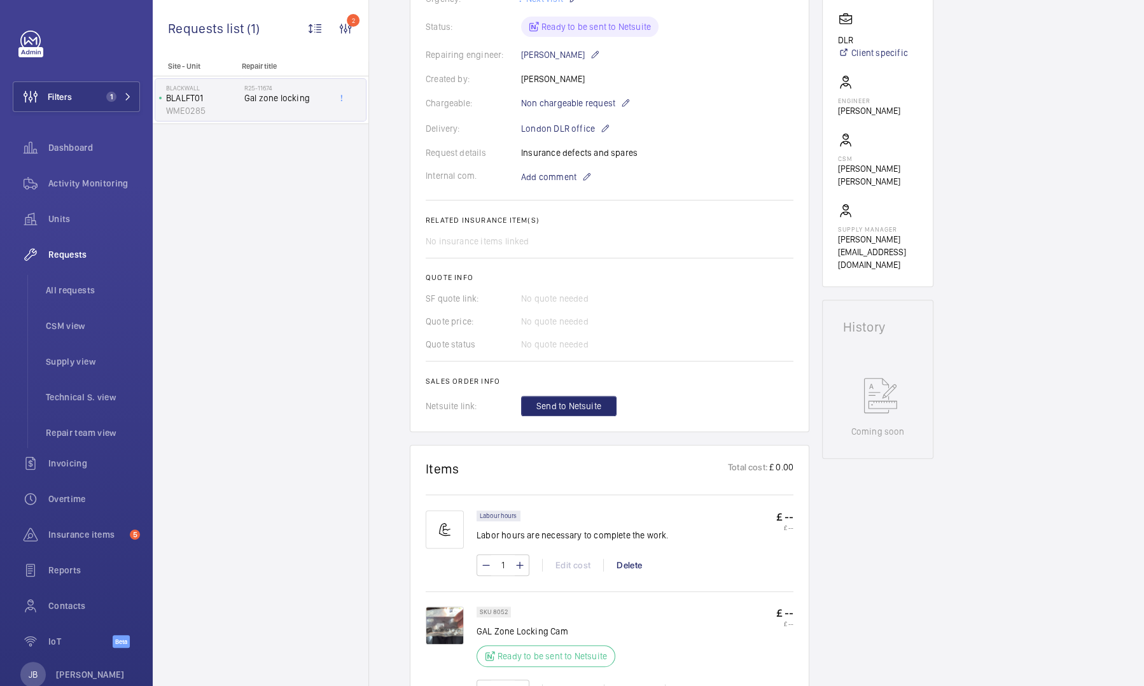
scroll to position [318, 0]
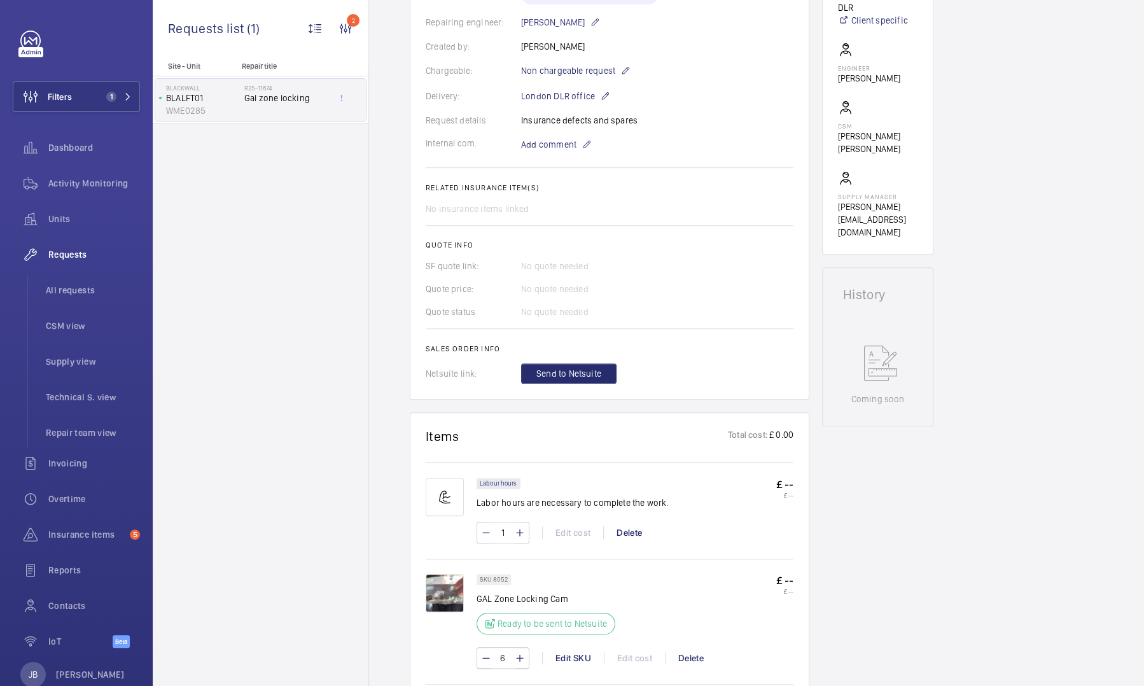
click at [443, 597] on img at bounding box center [445, 593] width 38 height 38
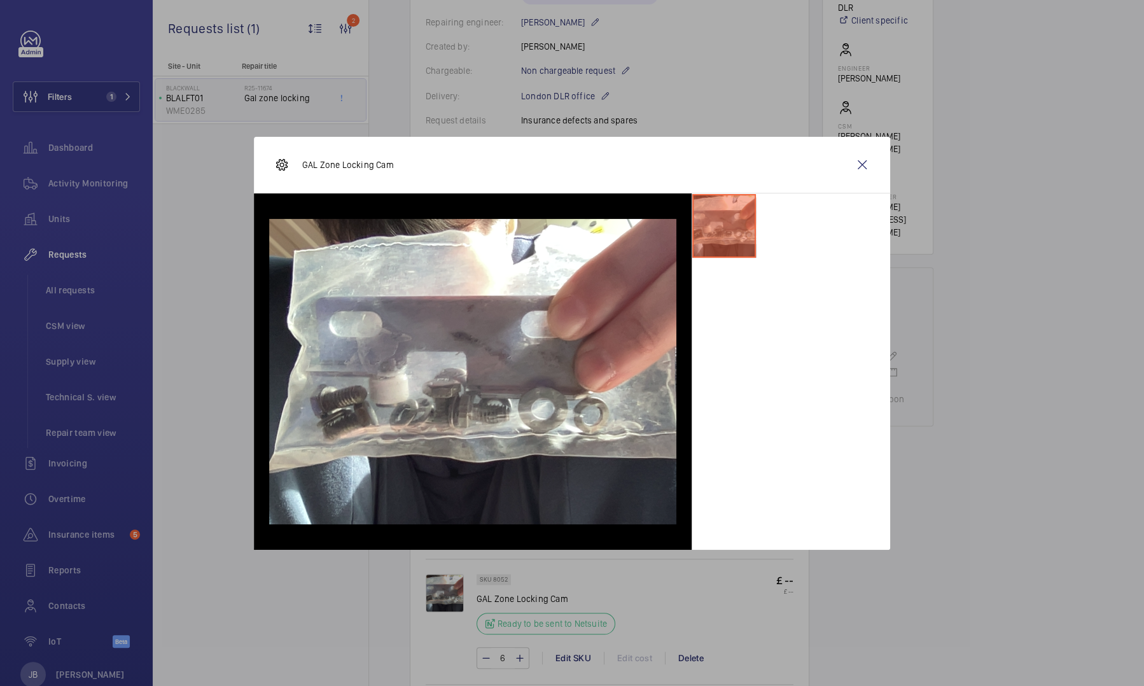
click at [865, 169] on wm-front-icon-button at bounding box center [862, 165] width 31 height 31
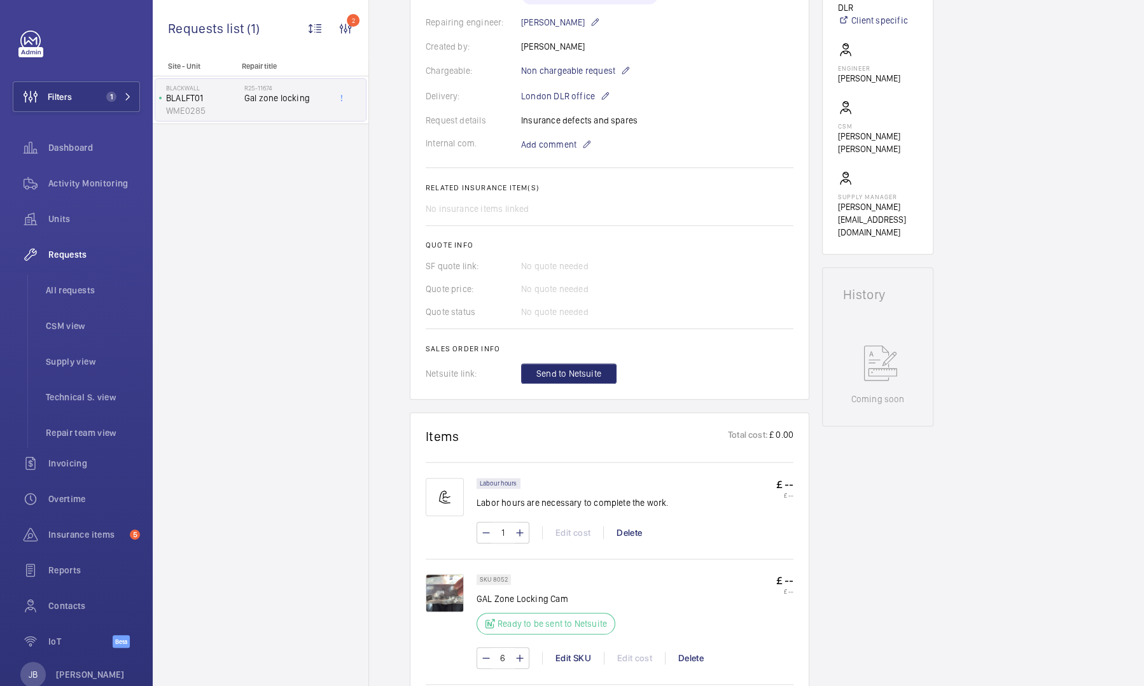
scroll to position [637, 0]
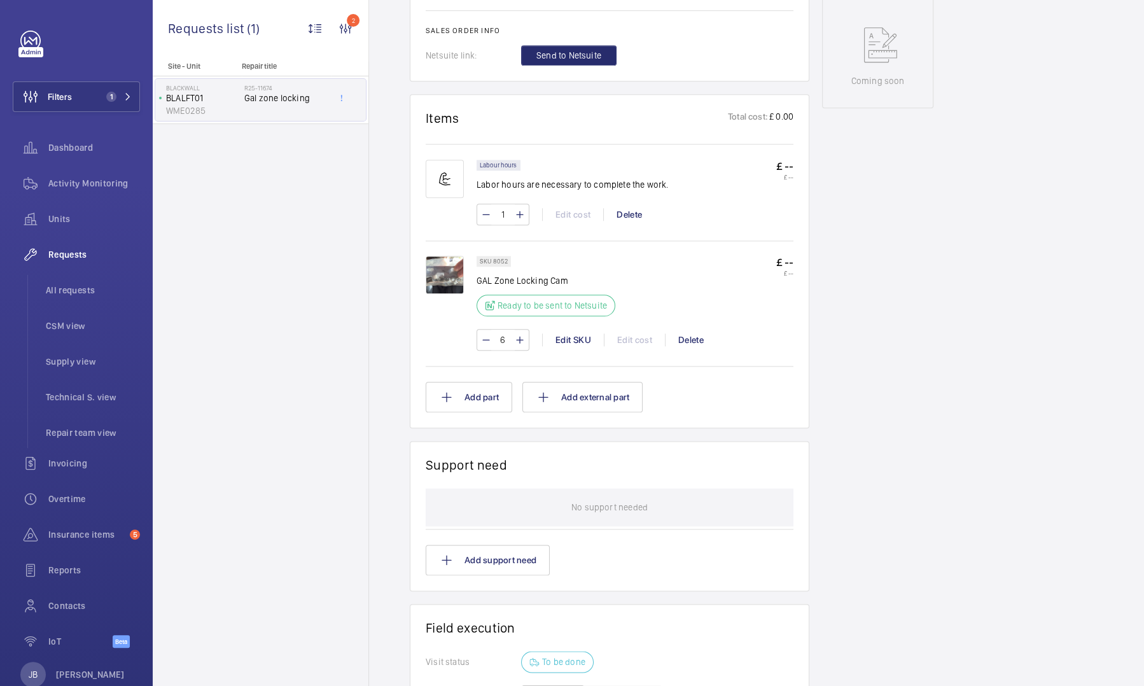
click at [449, 284] on img at bounding box center [445, 275] width 38 height 38
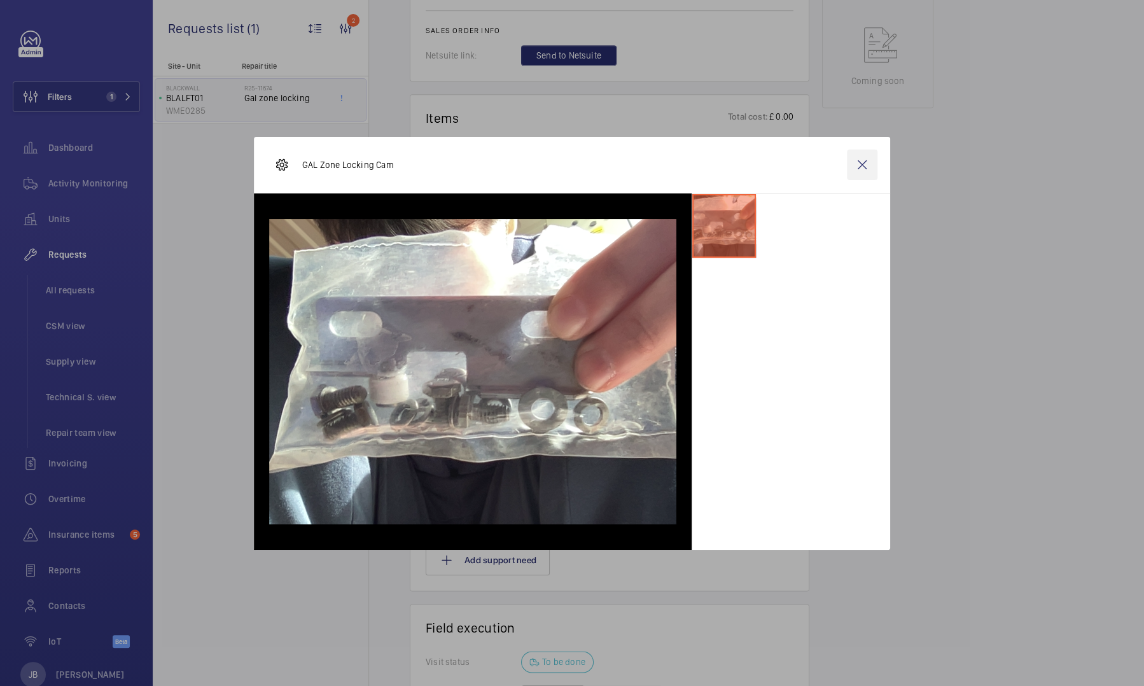
click at [864, 158] on wm-front-icon-button at bounding box center [862, 165] width 31 height 31
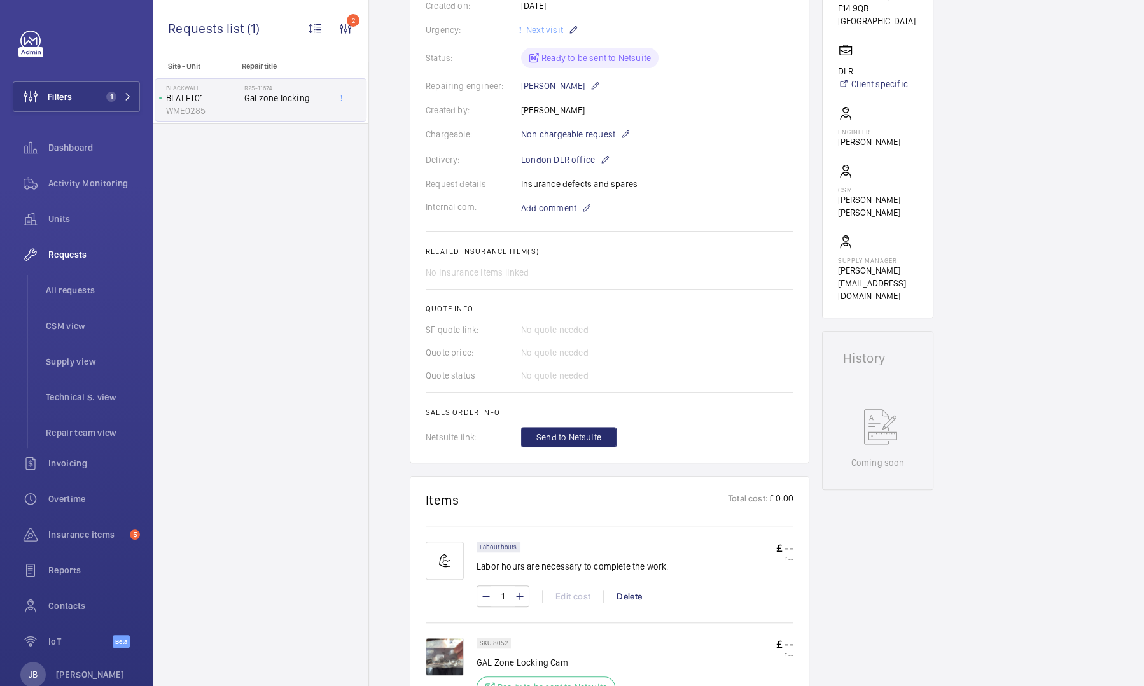
scroll to position [191, 0]
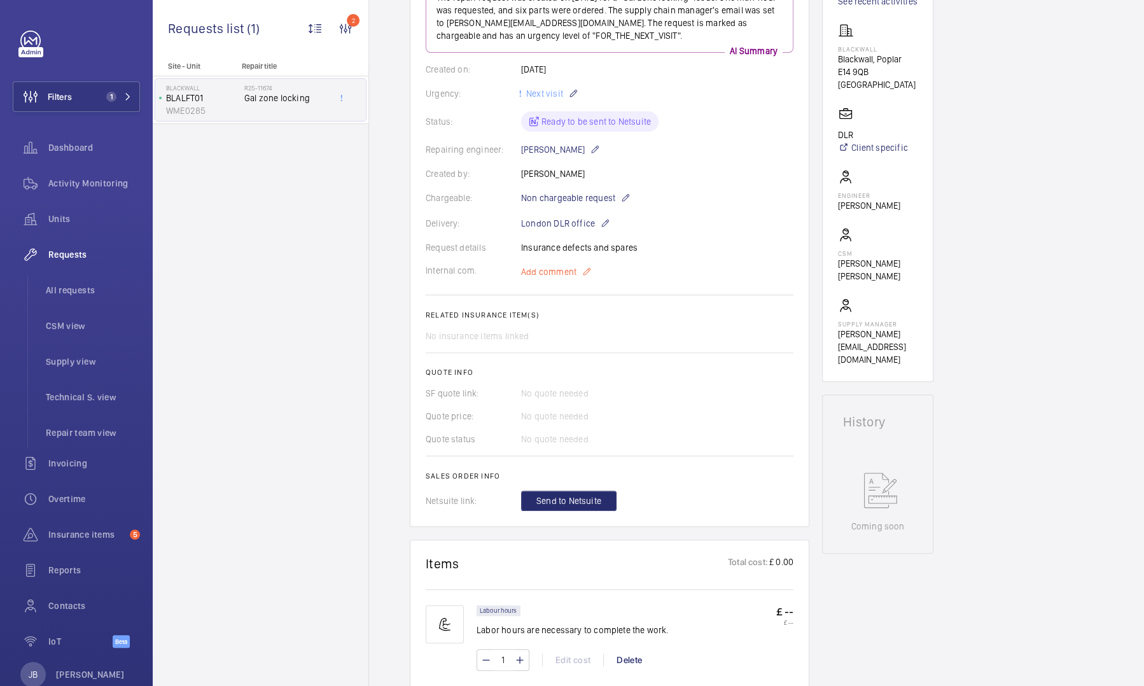
click at [586, 276] on mat-icon at bounding box center [587, 271] width 10 height 15
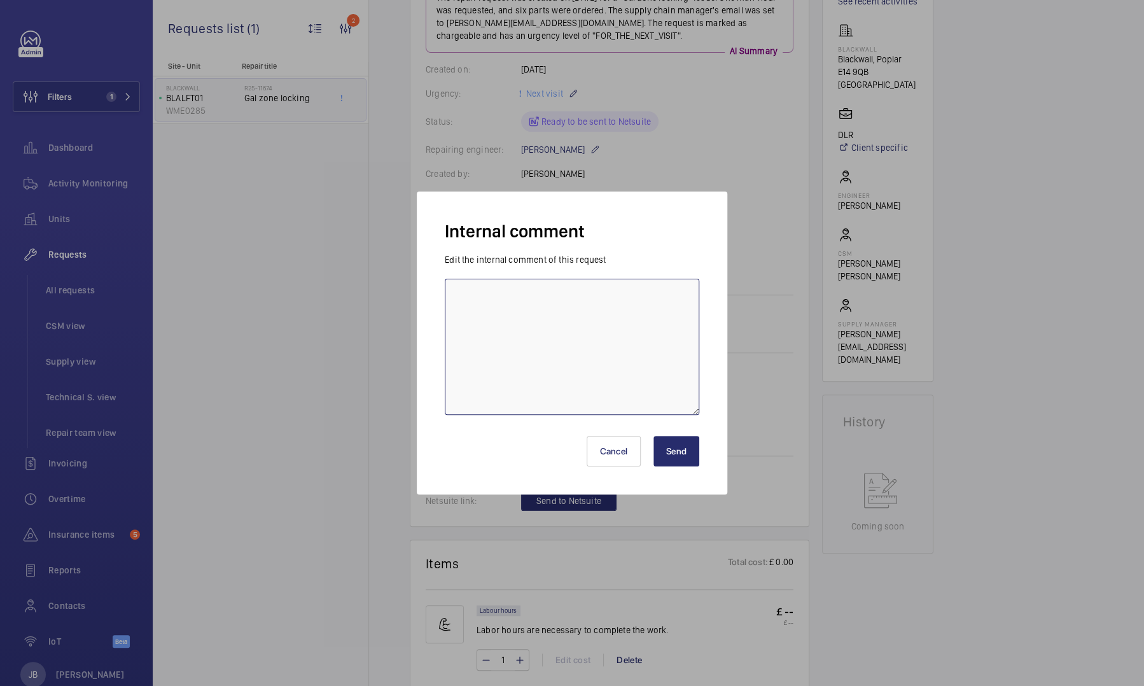
click at [556, 297] on textarea at bounding box center [572, 347] width 255 height 136
type textarea "Have contacted ILE - JB 06.10"
click at [676, 454] on button "Send" at bounding box center [677, 451] width 46 height 31
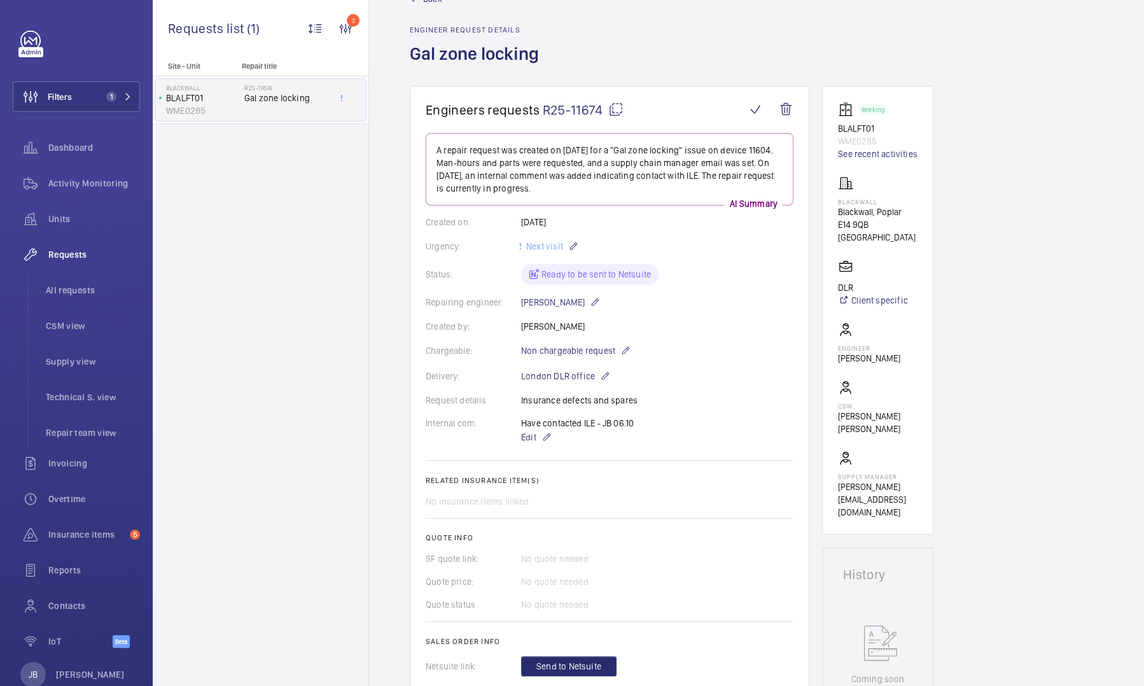
scroll to position [0, 0]
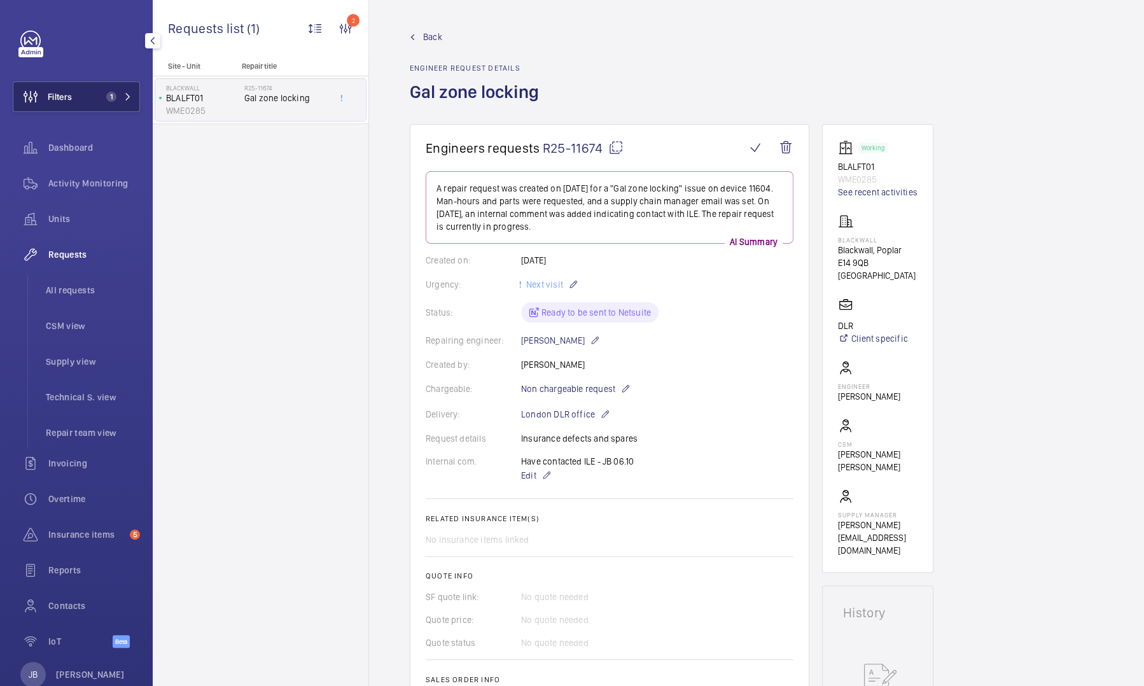
click at [81, 106] on button "Filters 1" at bounding box center [76, 96] width 127 height 31
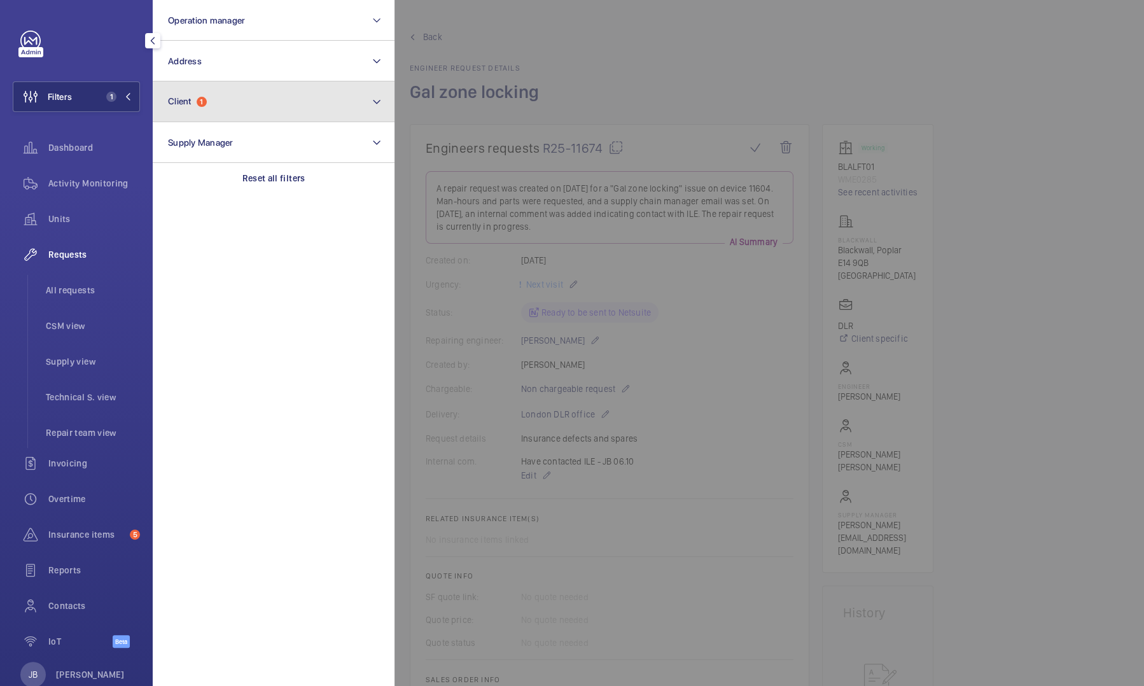
click at [295, 93] on button "Client 1" at bounding box center [274, 101] width 242 height 41
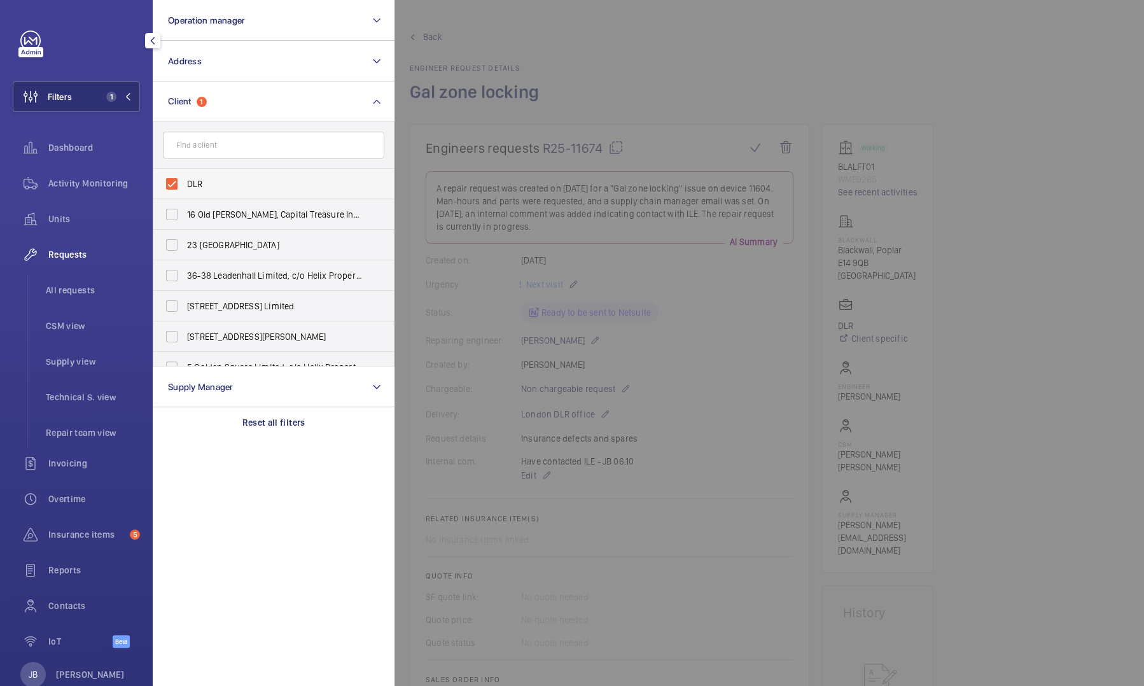
click at [188, 184] on span "DLR" at bounding box center [274, 184] width 175 height 13
click at [185, 184] on input "DLR" at bounding box center [171, 183] width 25 height 25
checkbox input "false"
click at [115, 180] on span "Activity Monitoring" at bounding box center [94, 183] width 92 height 13
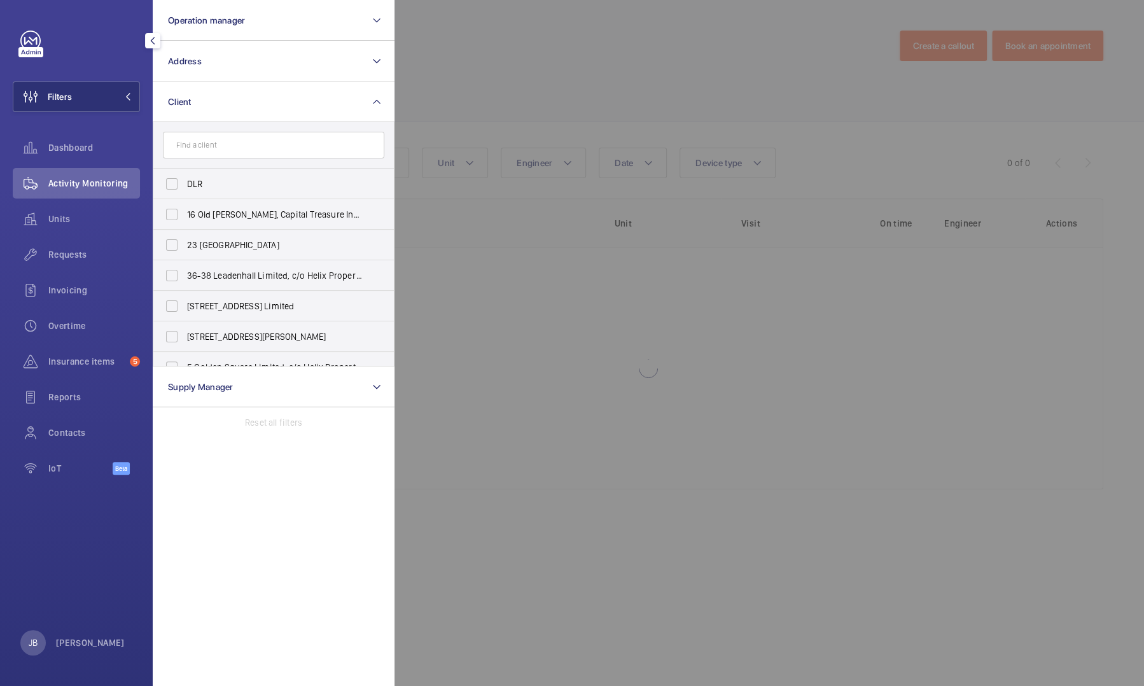
click at [456, 77] on div at bounding box center [967, 343] width 1144 height 686
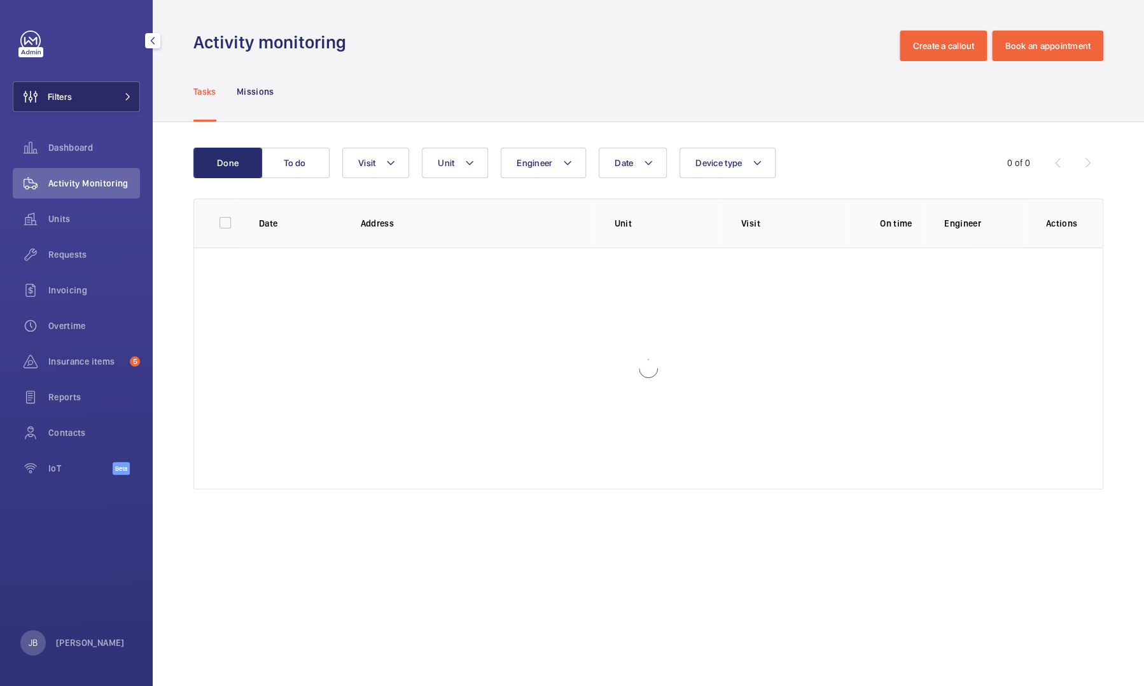
click at [94, 101] on button "Filters" at bounding box center [76, 96] width 127 height 31
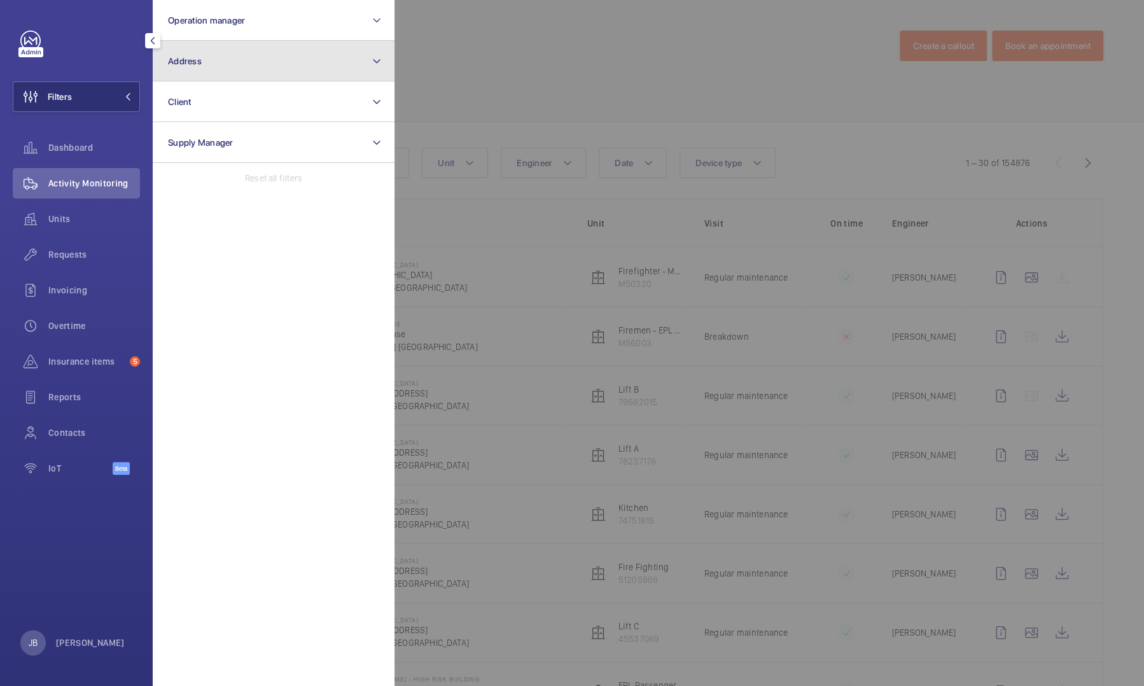
click at [244, 51] on button "Address" at bounding box center [274, 61] width 242 height 41
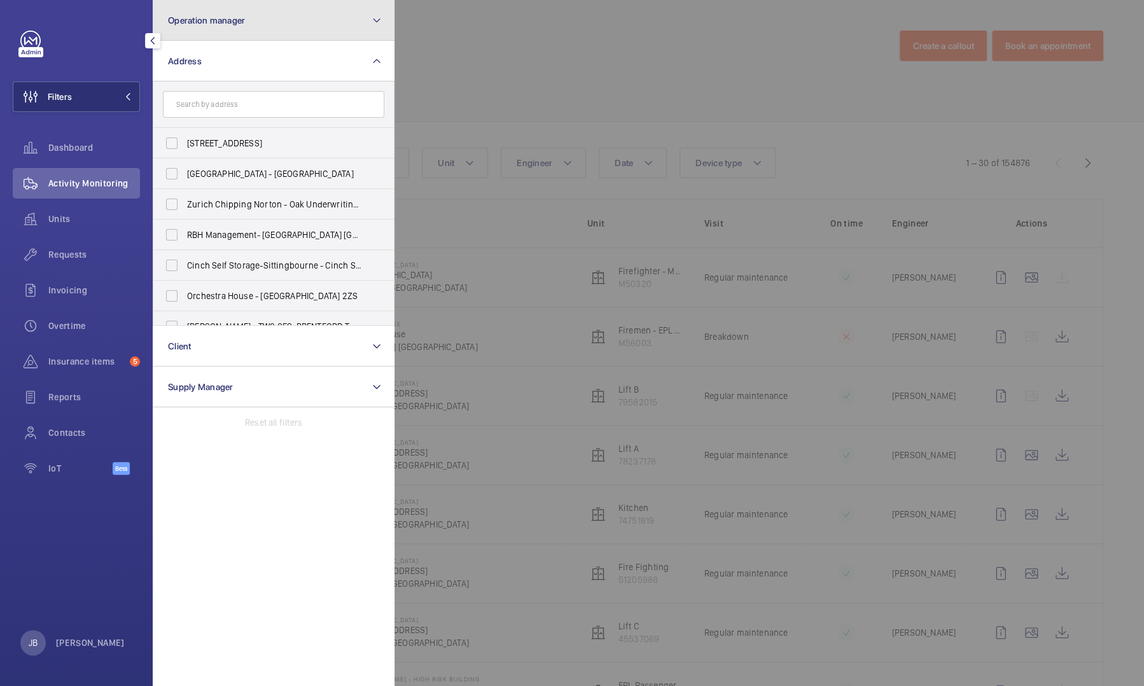
click at [216, 22] on span "Operation manager" at bounding box center [206, 20] width 77 height 10
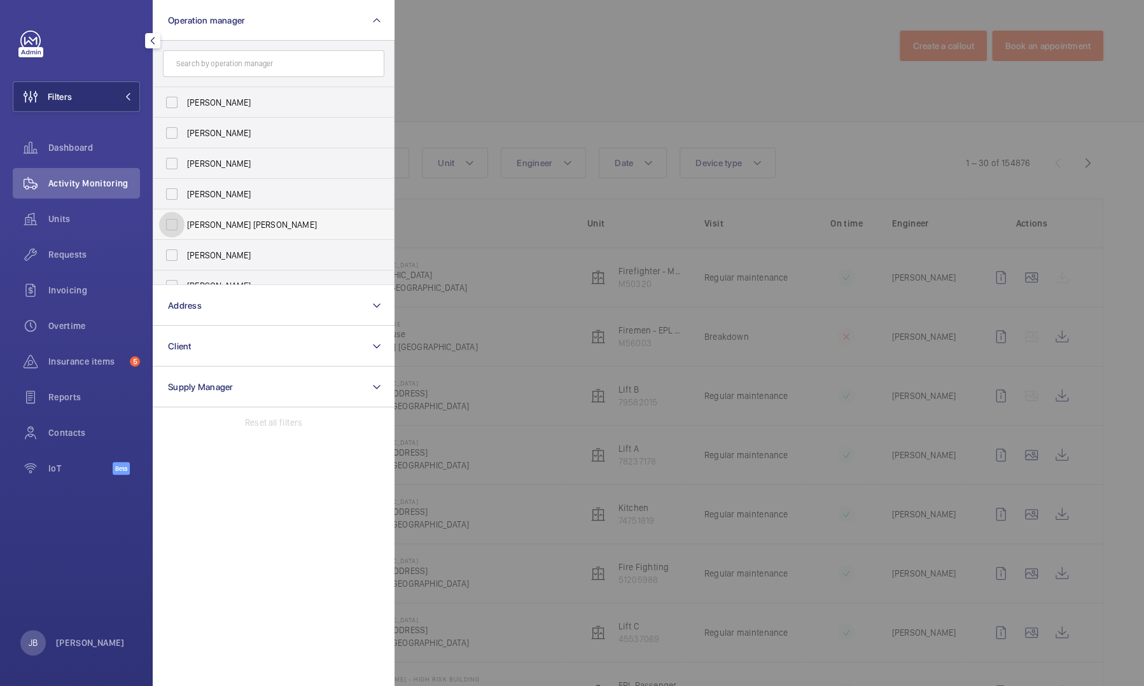
click at [175, 227] on input "[PERSON_NAME] [PERSON_NAME]" at bounding box center [171, 224] width 25 height 25
checkbox input "true"
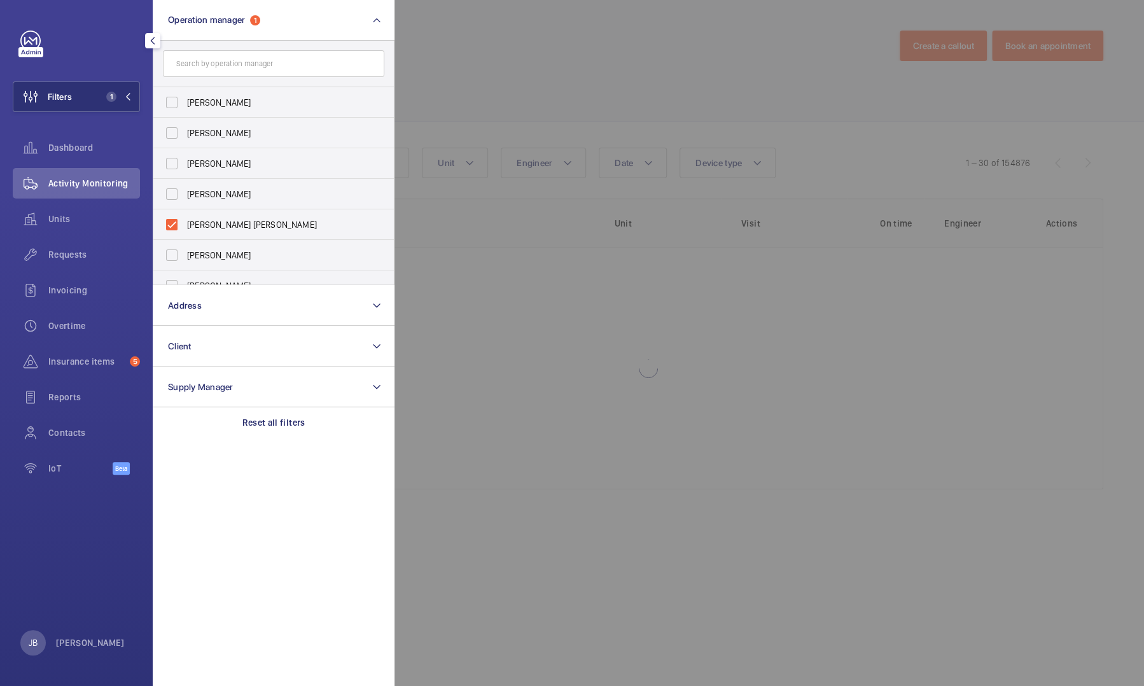
click at [484, 52] on div at bounding box center [967, 343] width 1144 height 686
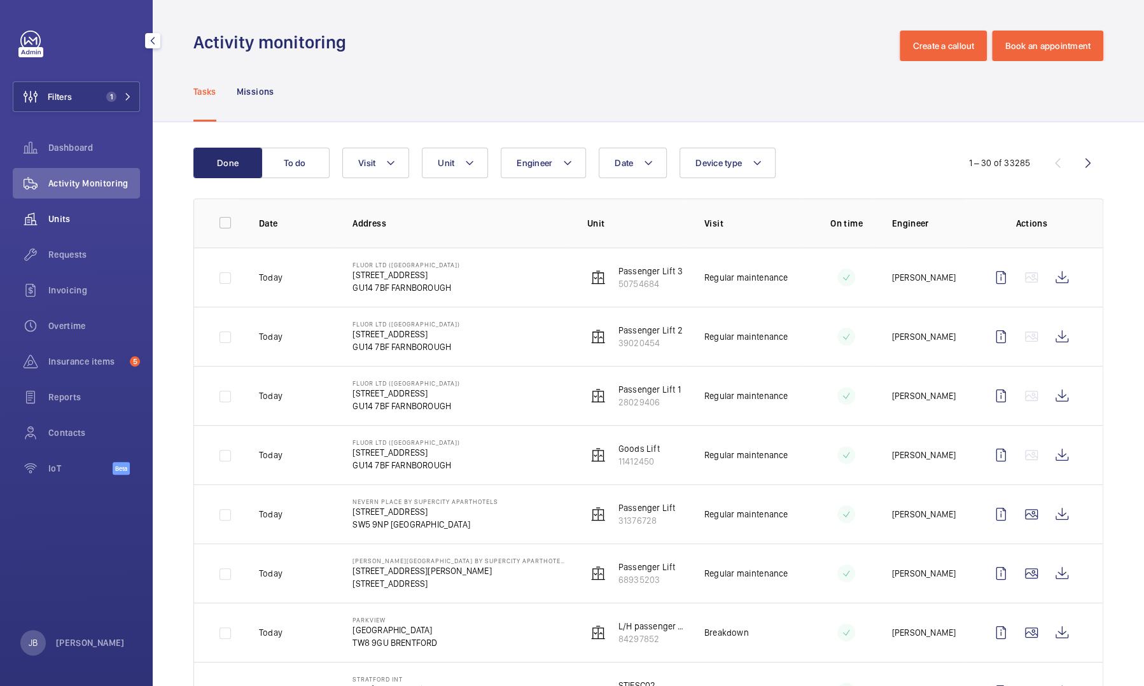
click at [48, 218] on span "Units" at bounding box center [94, 219] width 92 height 13
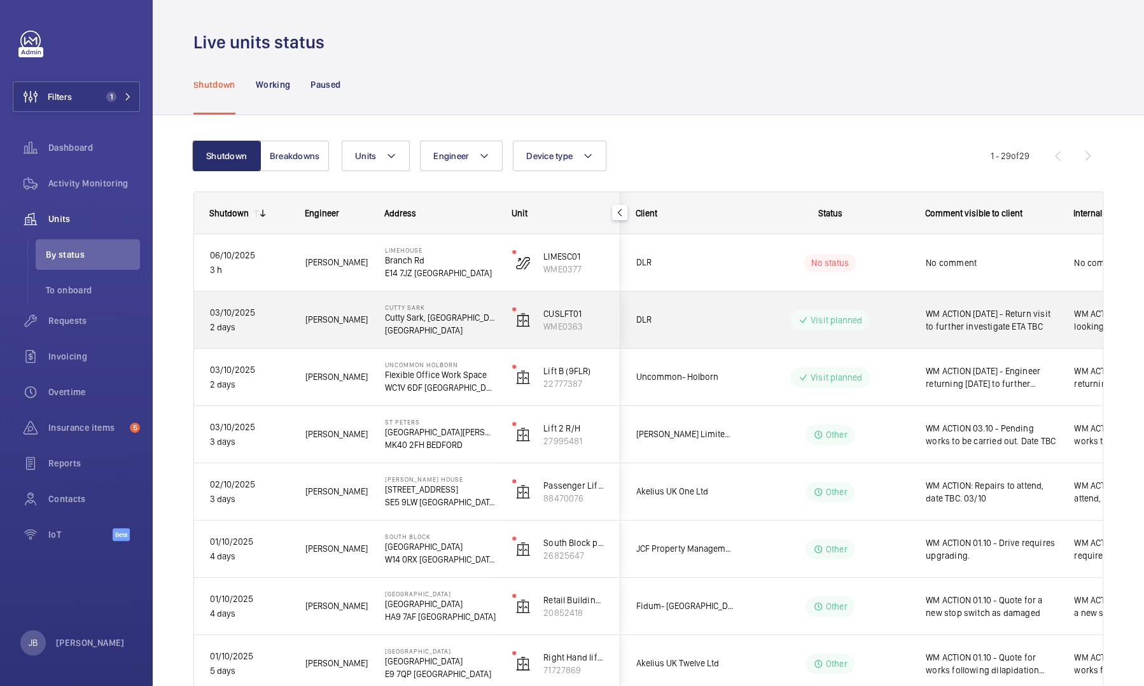
scroll to position [64, 0]
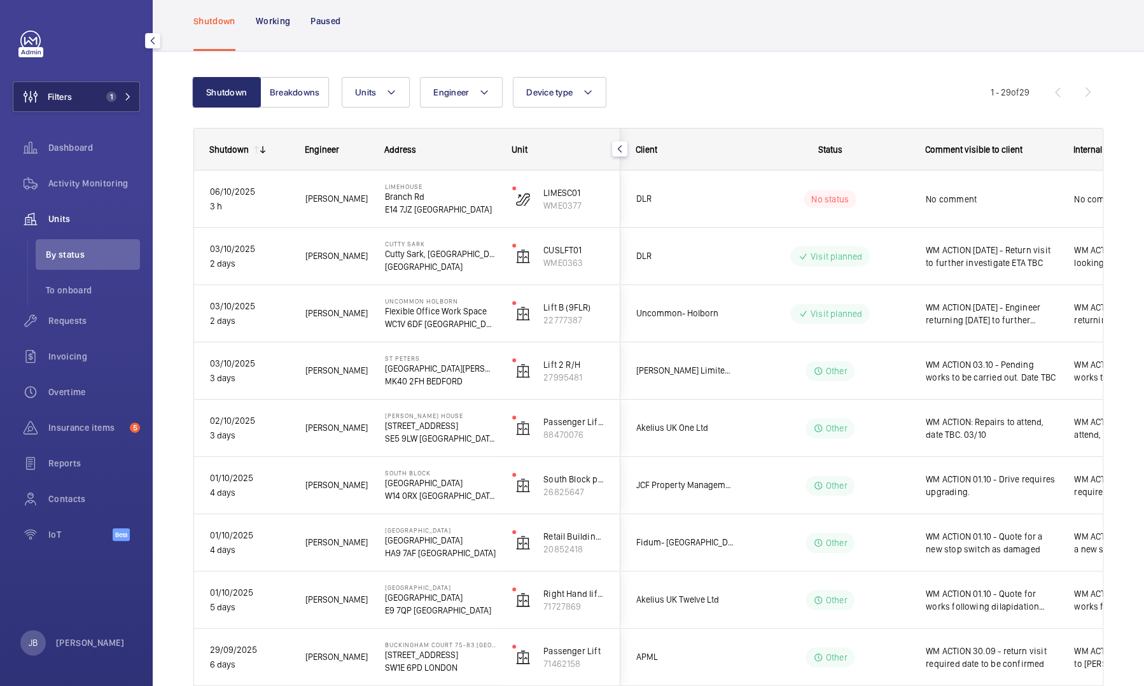
click at [106, 95] on span "1" at bounding box center [108, 97] width 15 height 10
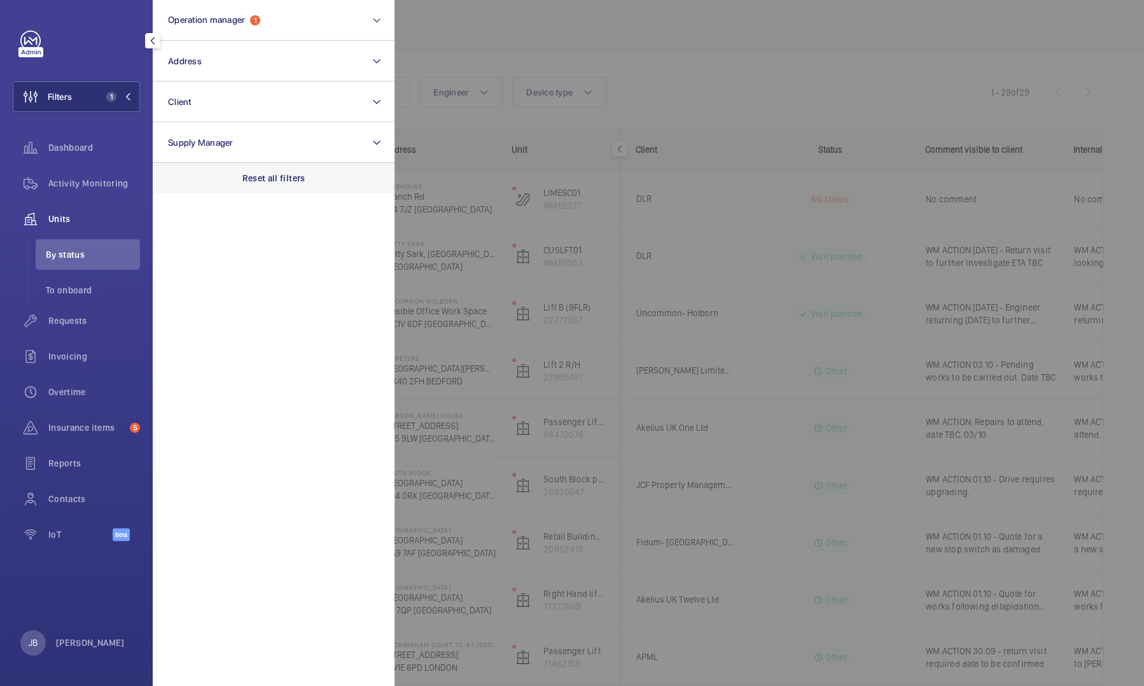
click at [293, 172] on p "Reset all filters" at bounding box center [274, 178] width 63 height 13
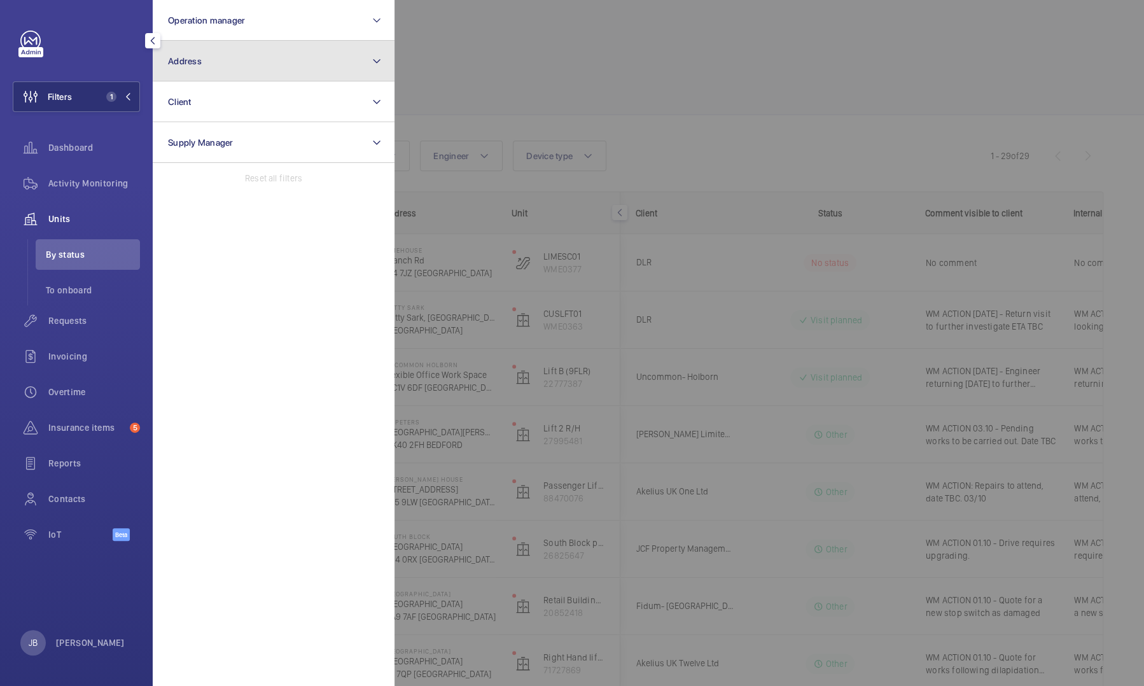
click at [283, 64] on button "Address" at bounding box center [274, 61] width 242 height 41
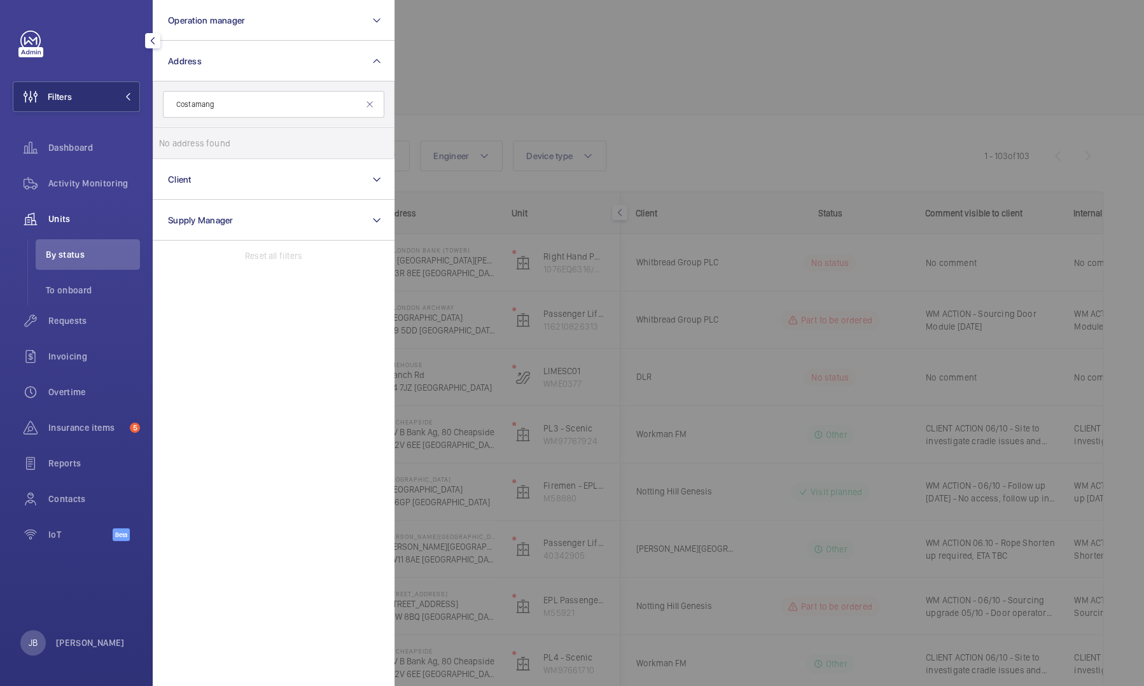
type input "Costamanga"
drag, startPoint x: 186, startPoint y: 108, endPoint x: 433, endPoint y: 83, distance: 248.2
click at [465, 82] on div at bounding box center [967, 343] width 1144 height 686
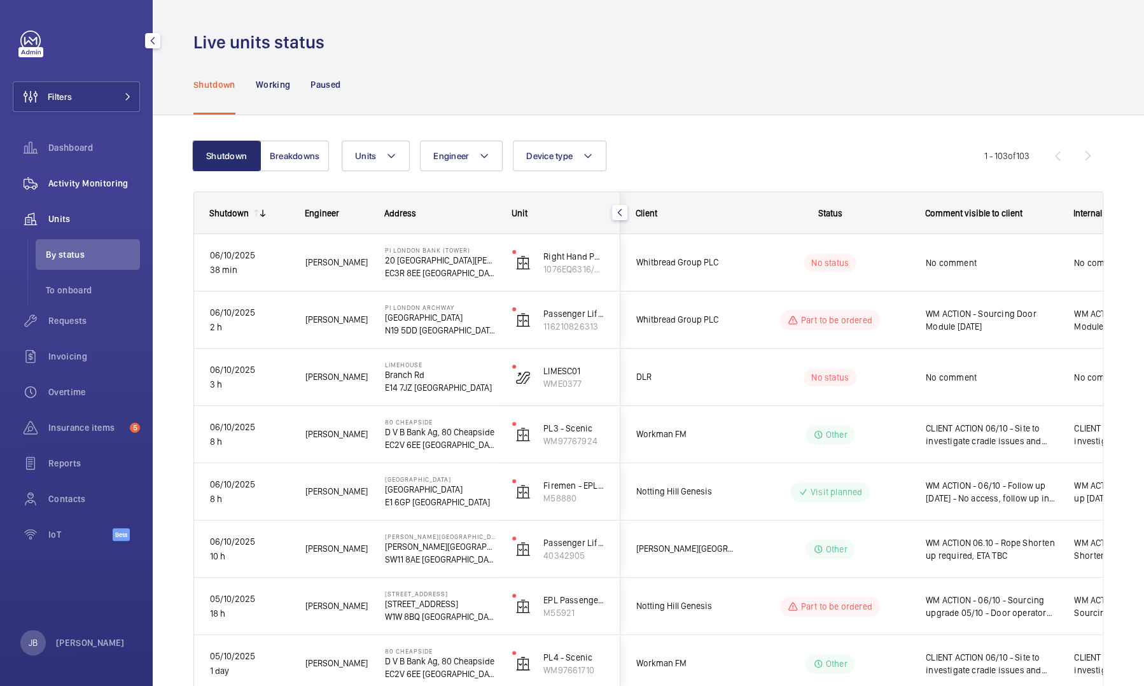
click at [80, 179] on span "Activity Monitoring" at bounding box center [94, 183] width 92 height 13
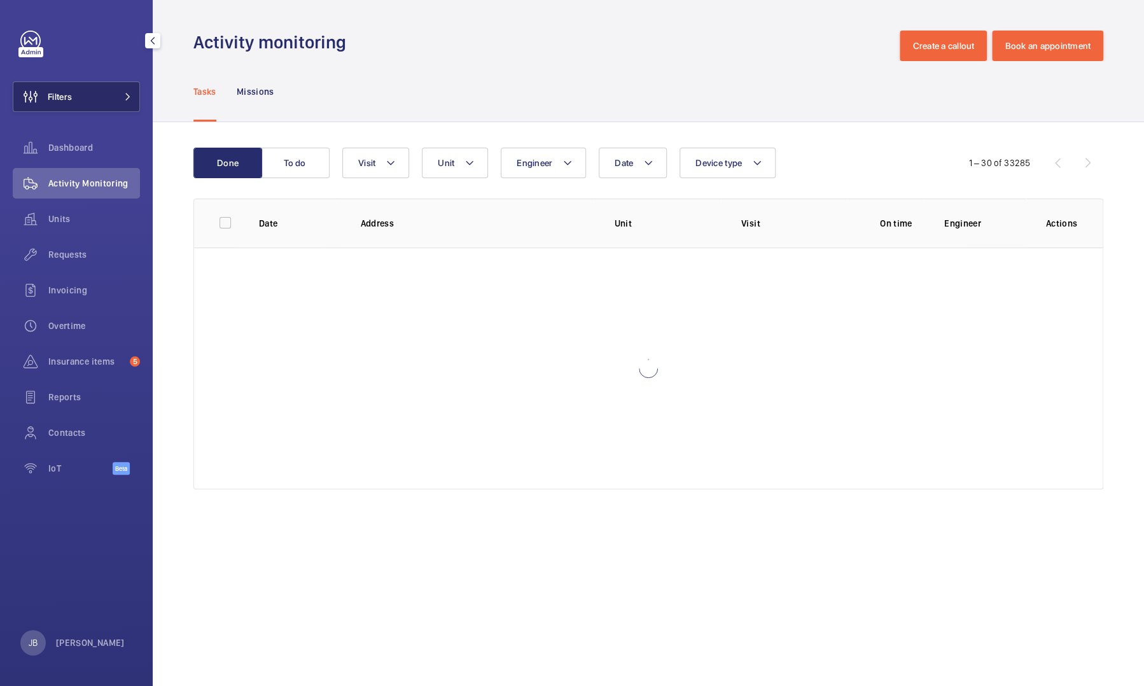
click at [80, 95] on button "Filters" at bounding box center [76, 96] width 127 height 31
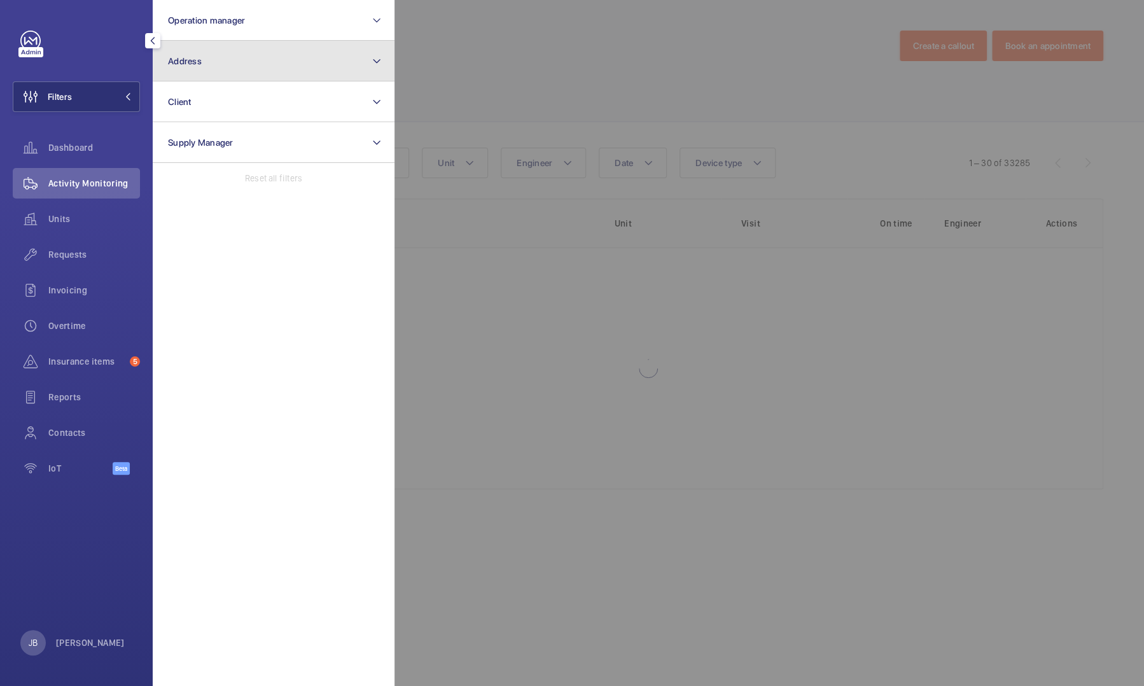
click at [216, 66] on button "Address" at bounding box center [274, 61] width 242 height 41
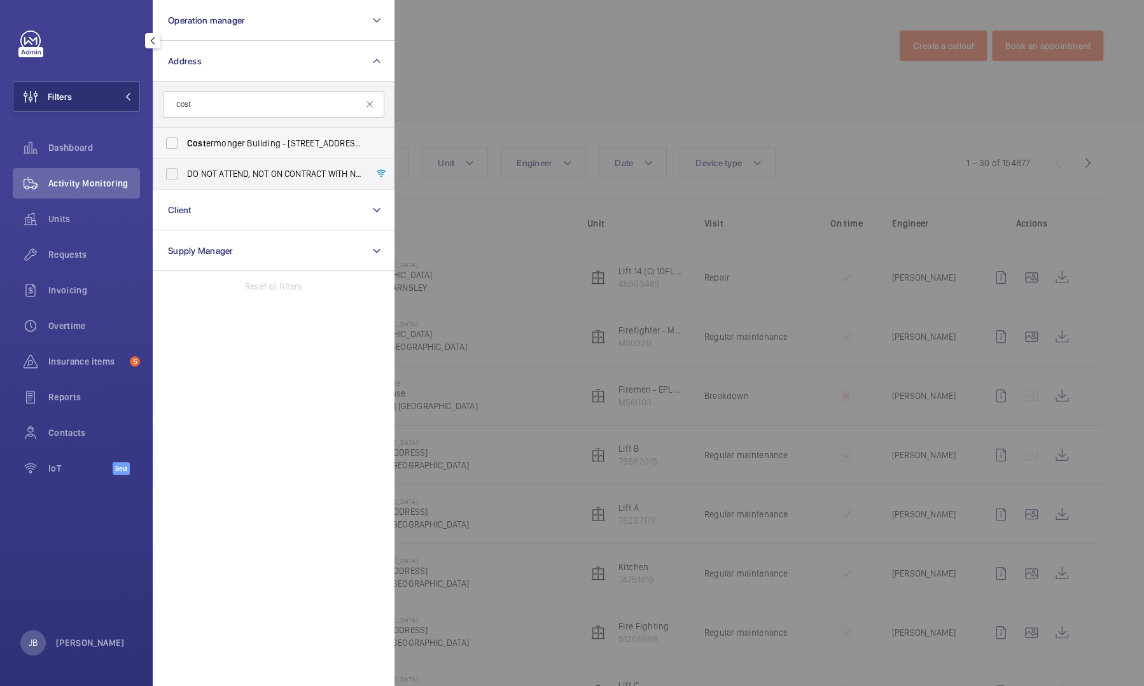
type input "Cost"
click at [190, 145] on span "Cost" at bounding box center [196, 143] width 19 height 10
click at [185, 145] on input "Cost ermonger Building - 10 Arts Ln, LONDON SE16 3GA" at bounding box center [171, 142] width 25 height 25
checkbox input "true"
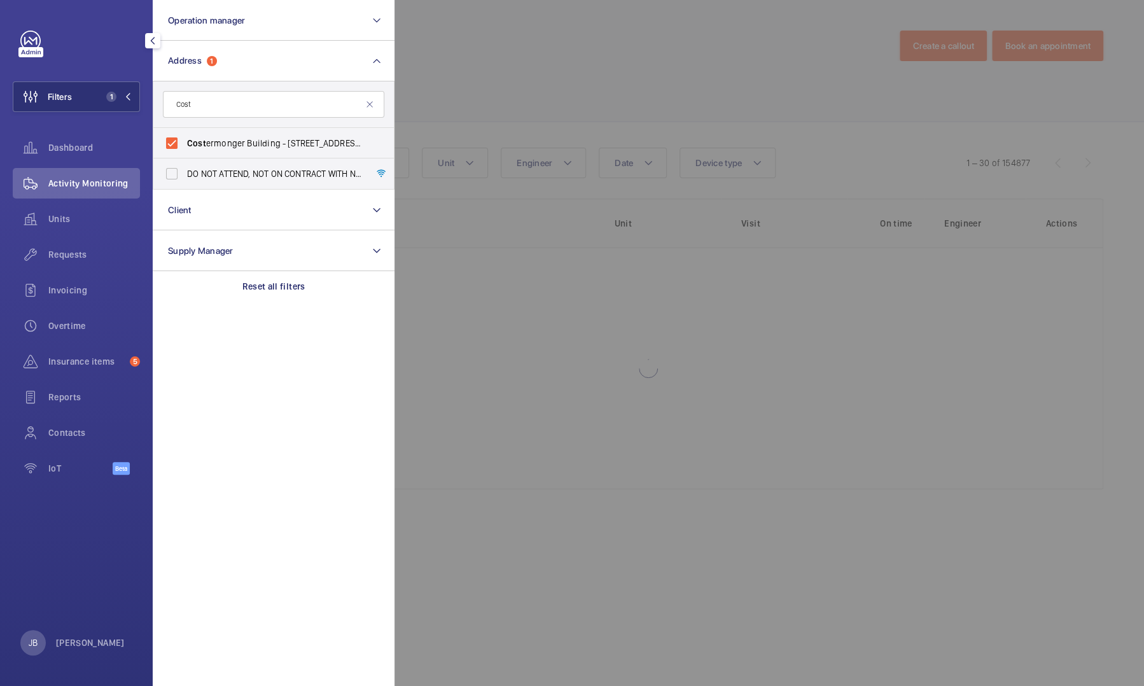
click at [462, 76] on div at bounding box center [967, 343] width 1144 height 686
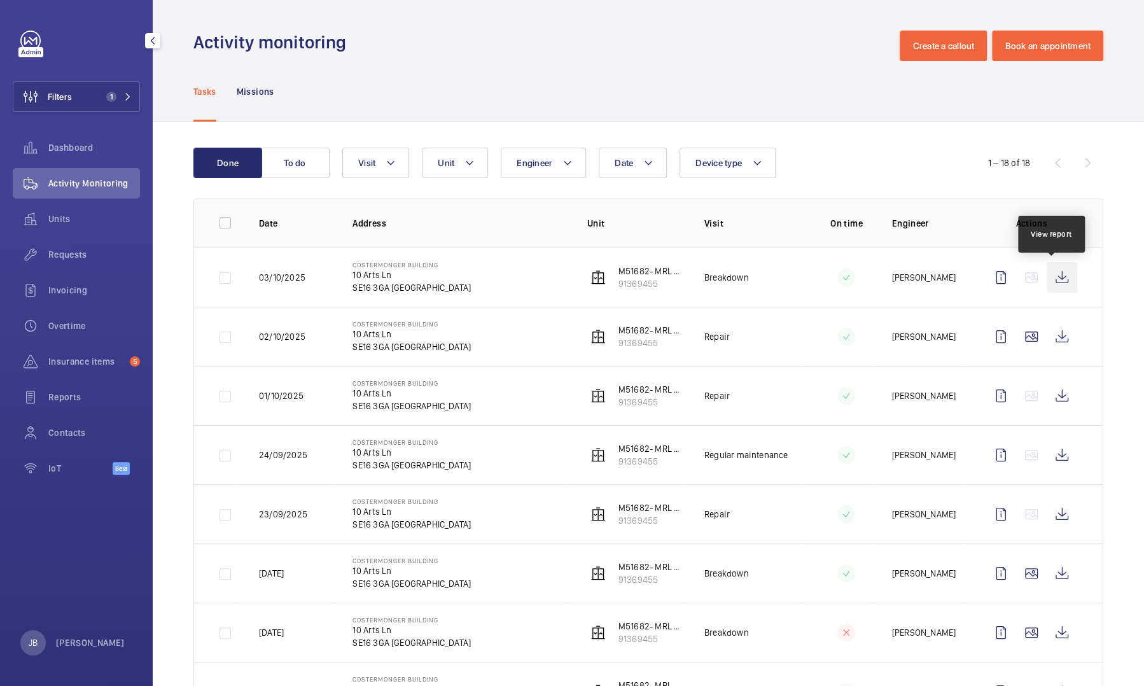
click at [1056, 276] on wm-front-icon-button at bounding box center [1062, 277] width 31 height 31
click at [321, 157] on button "To do" at bounding box center [295, 163] width 69 height 31
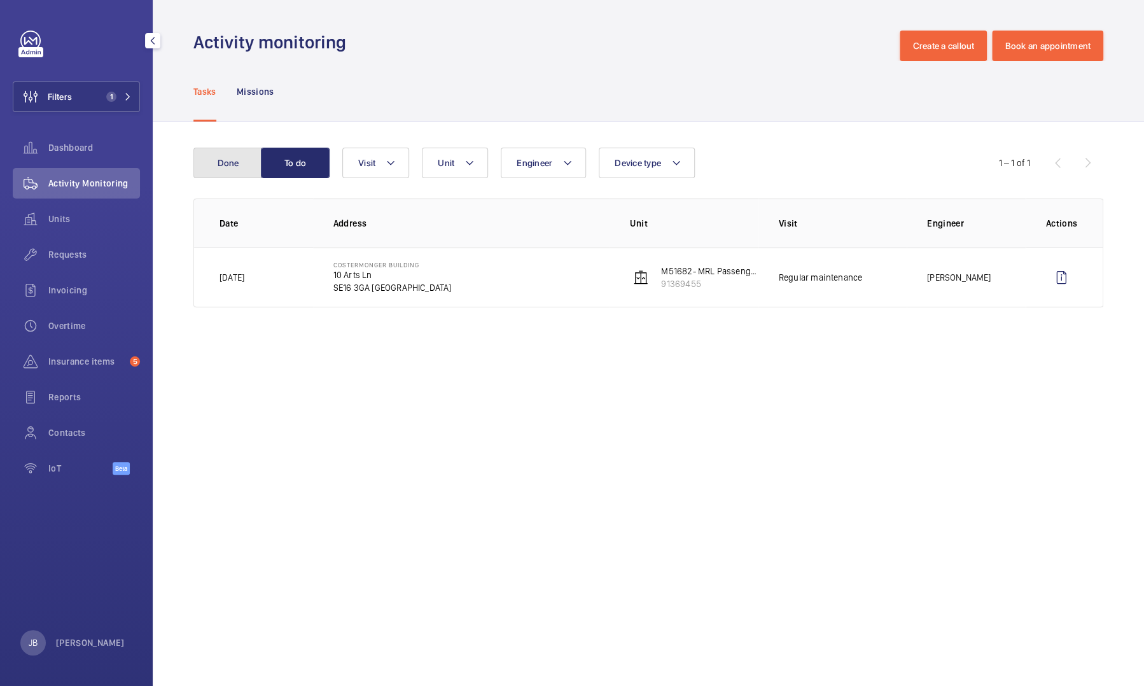
click at [222, 164] on button "Done" at bounding box center [227, 163] width 69 height 31
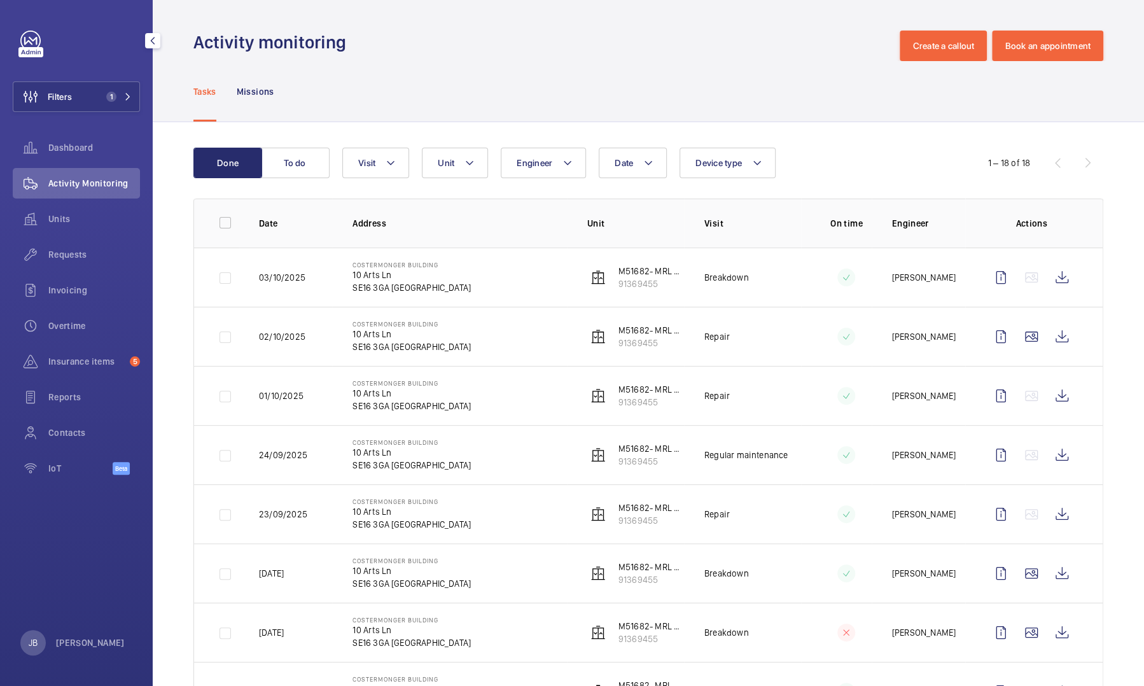
drag, startPoint x: 351, startPoint y: 264, endPoint x: 443, endPoint y: 262, distance: 92.3
click at [443, 262] on td "Costermonger Building 10 Arts Ln SE16 3GA LONDON" at bounding box center [449, 277] width 234 height 59
drag, startPoint x: 443, startPoint y: 262, endPoint x: 425, endPoint y: 264, distance: 17.9
copy p "Costermonger Building"
click at [72, 90] on span "Filters" at bounding box center [60, 96] width 24 height 13
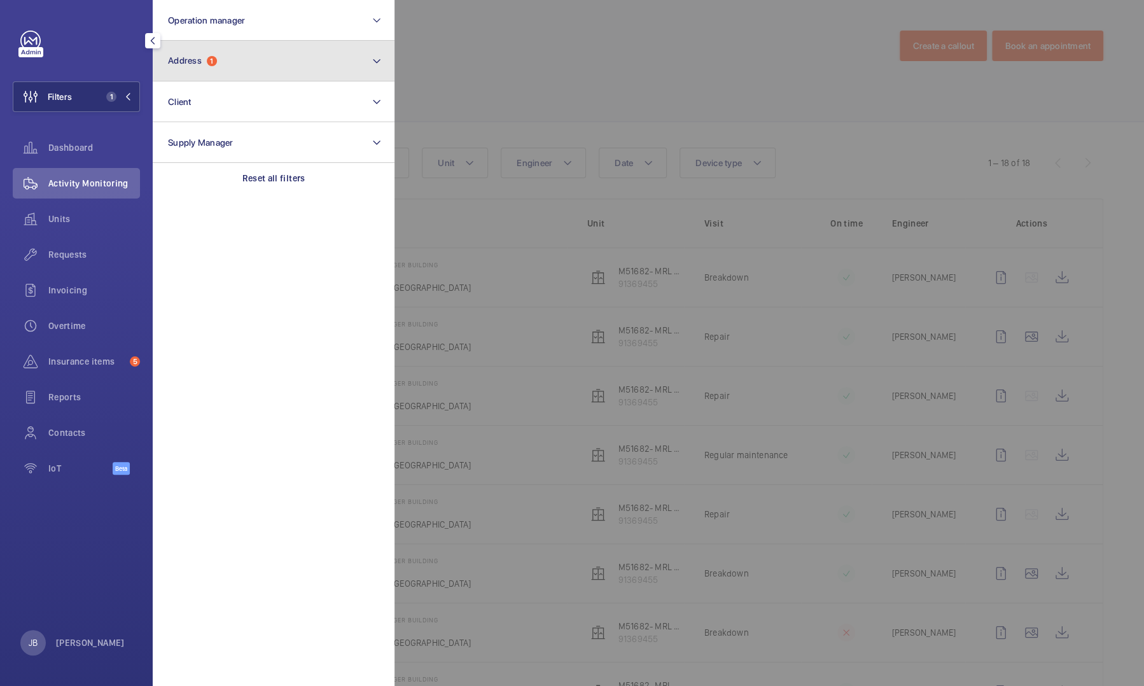
click at [250, 67] on button "Address 1" at bounding box center [274, 61] width 242 height 41
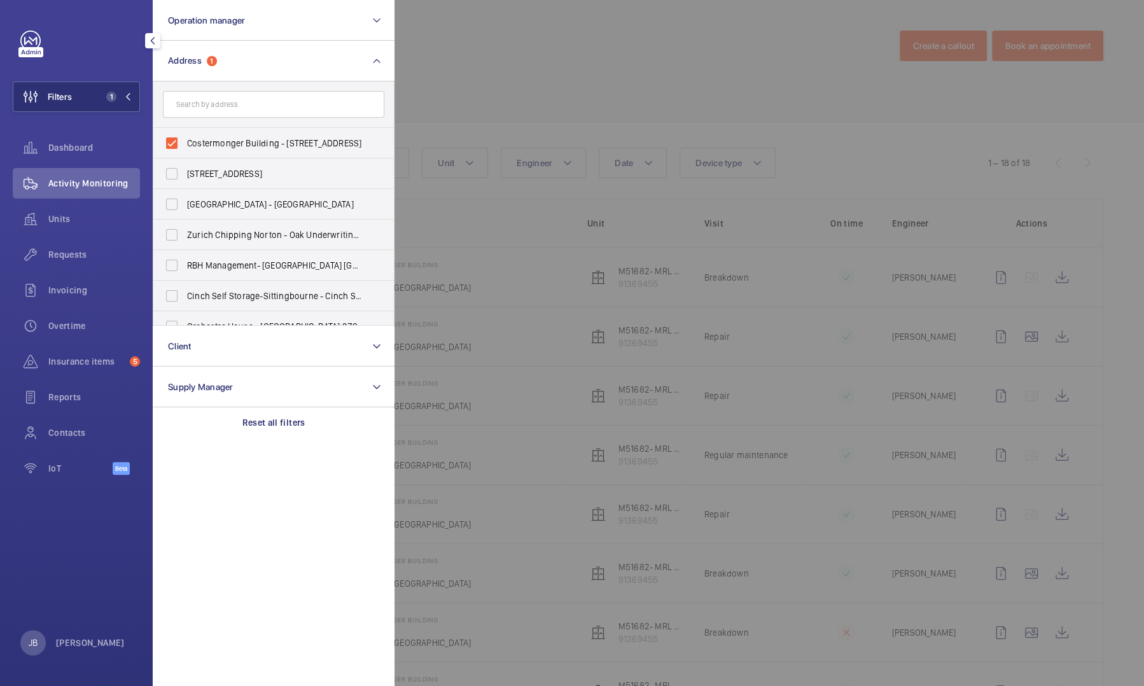
click at [474, 73] on div at bounding box center [967, 343] width 1144 height 686
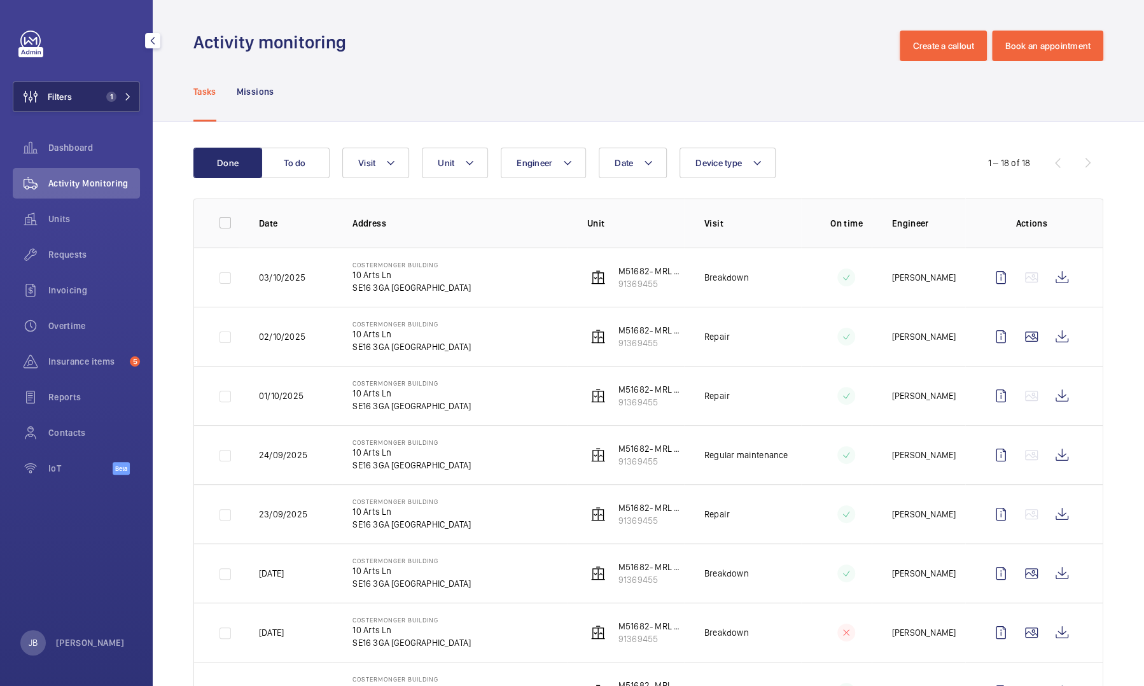
click at [64, 95] on span "Filters" at bounding box center [60, 96] width 24 height 13
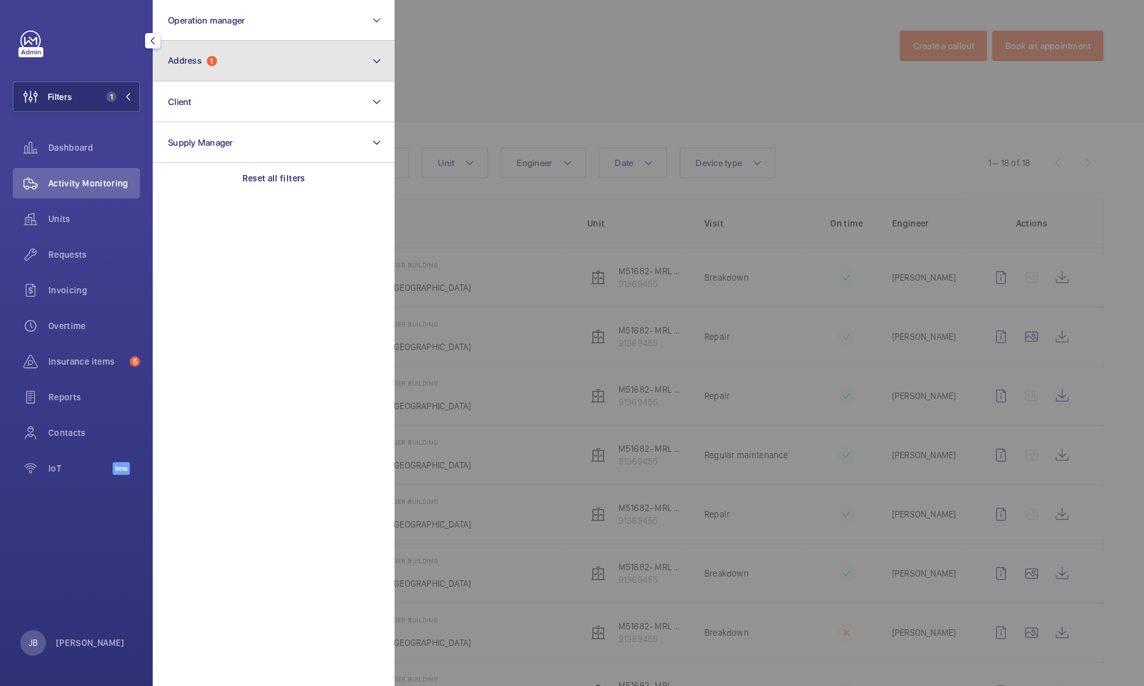
click at [202, 59] on span "Address" at bounding box center [185, 60] width 34 height 10
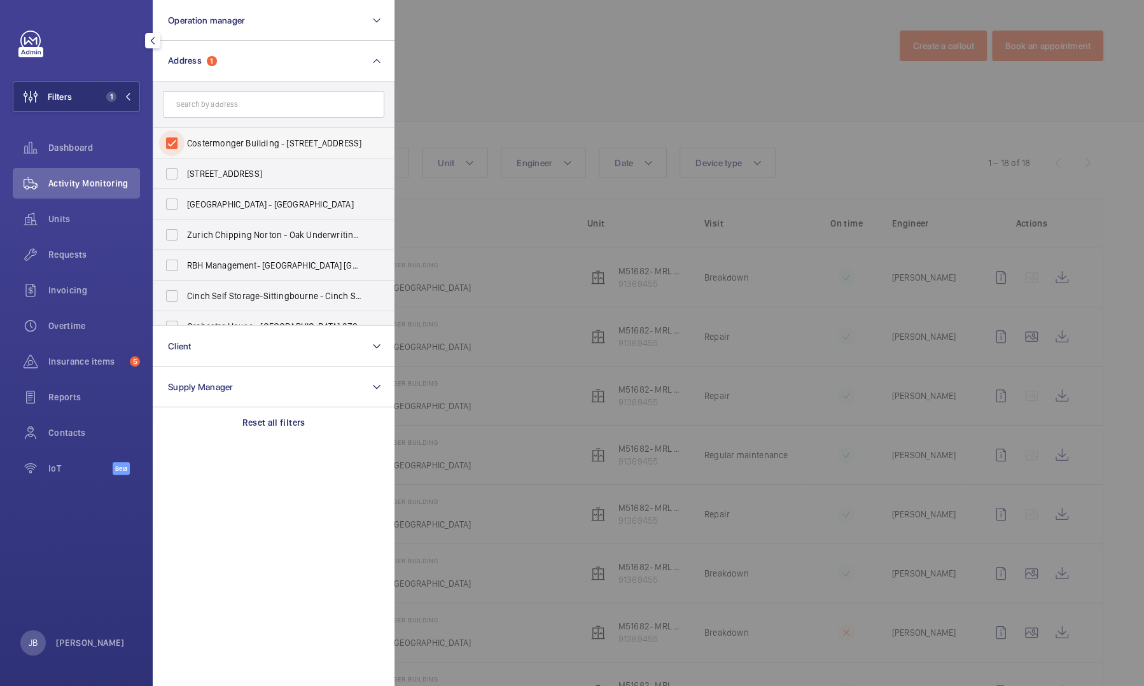
click at [173, 141] on input "Costermonger Building - 10 Arts Ln, LONDON SE16 3GA" at bounding box center [171, 142] width 25 height 25
checkbox input "false"
paste input "SE16 3GA"
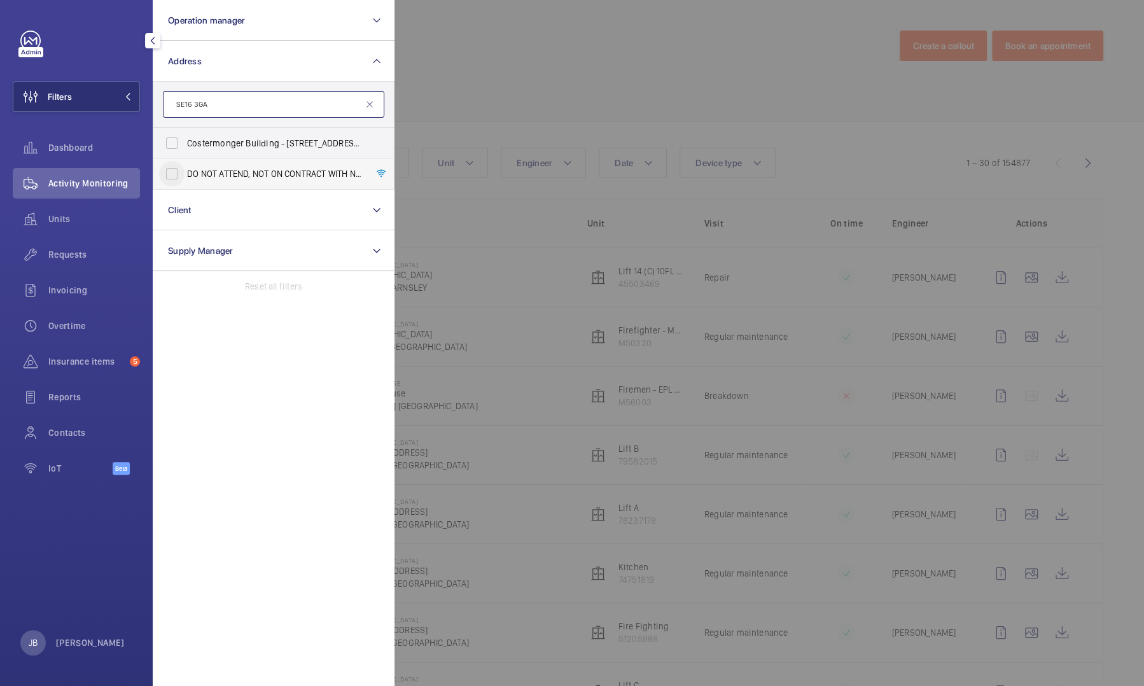
type input "SE16 3GA"
click at [171, 177] on input "DO NOT ATTEND, NOT ON CONTRACT WITH NHG - Costermonger Building Flats 1-29 - Co…" at bounding box center [171, 173] width 25 height 25
checkbox input "true"
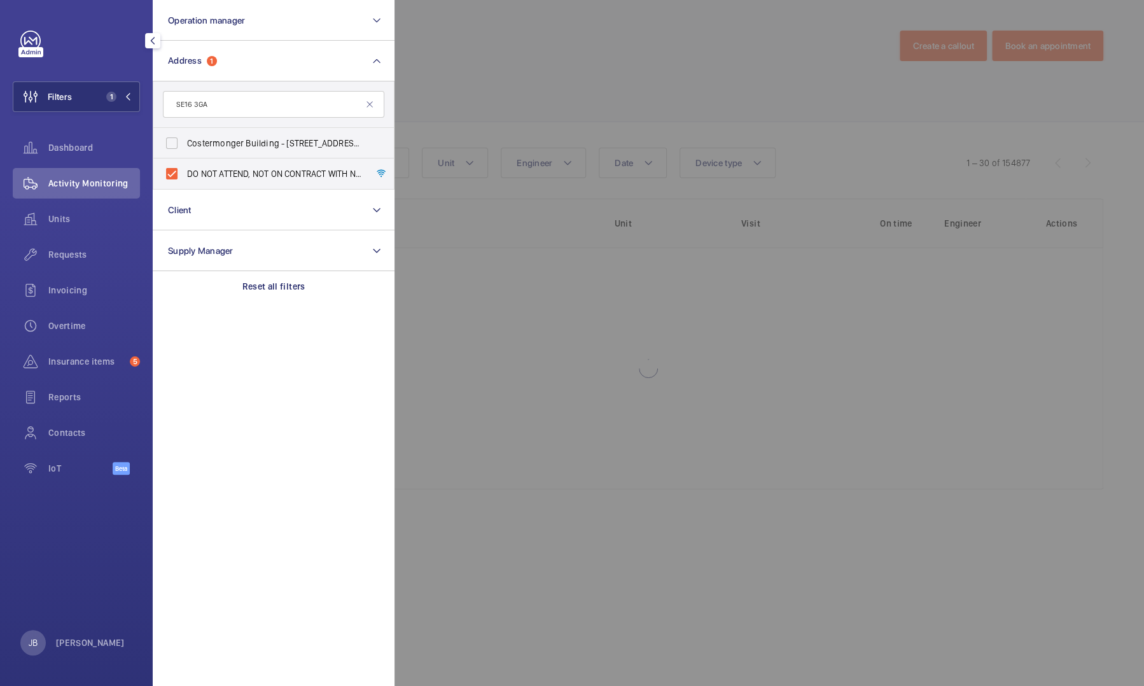
click at [472, 79] on div at bounding box center [967, 343] width 1144 height 686
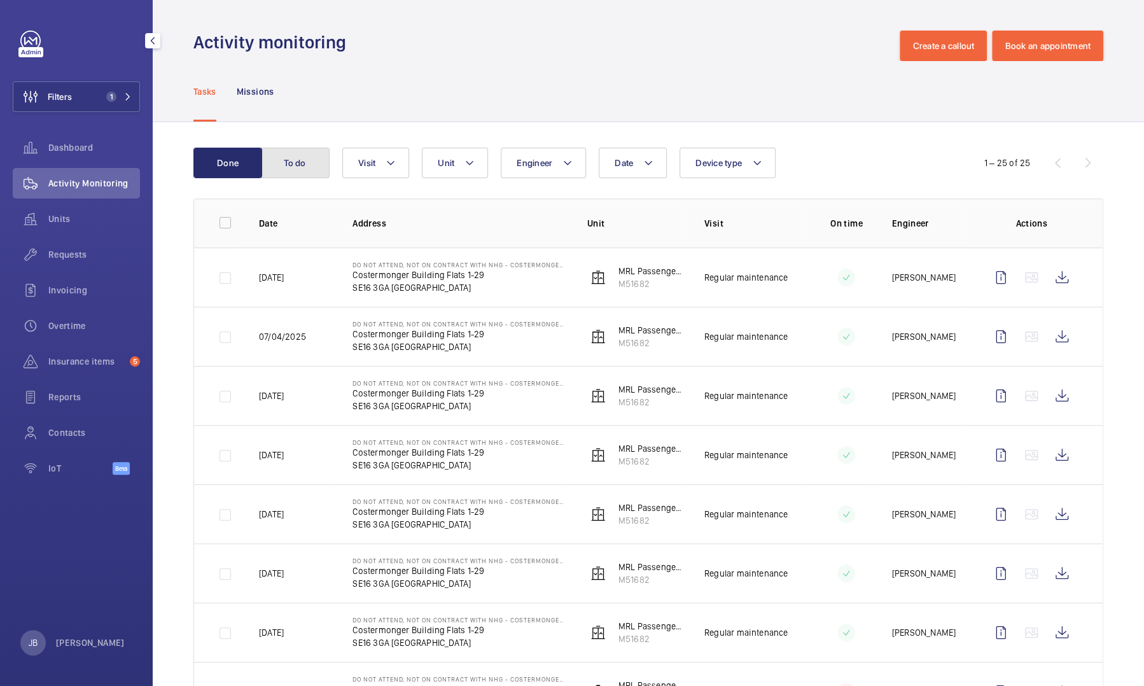
drag, startPoint x: 300, startPoint y: 166, endPoint x: 286, endPoint y: 167, distance: 14.7
click at [299, 166] on button "To do" at bounding box center [295, 163] width 69 height 31
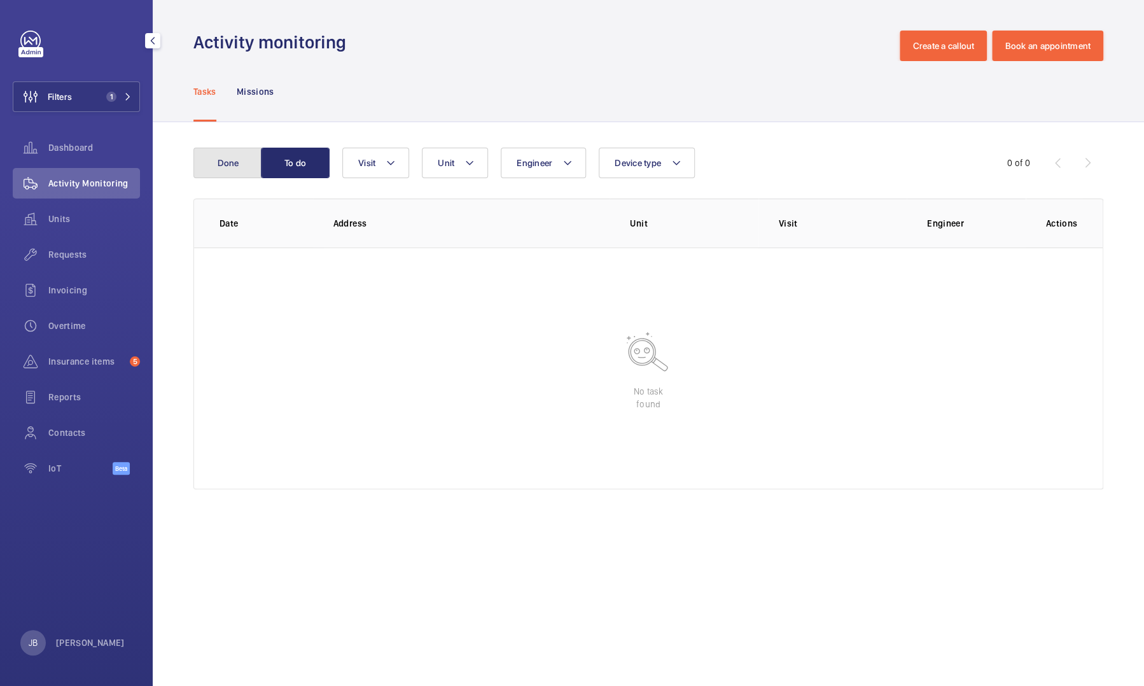
click at [232, 167] on button "Done" at bounding box center [227, 163] width 69 height 31
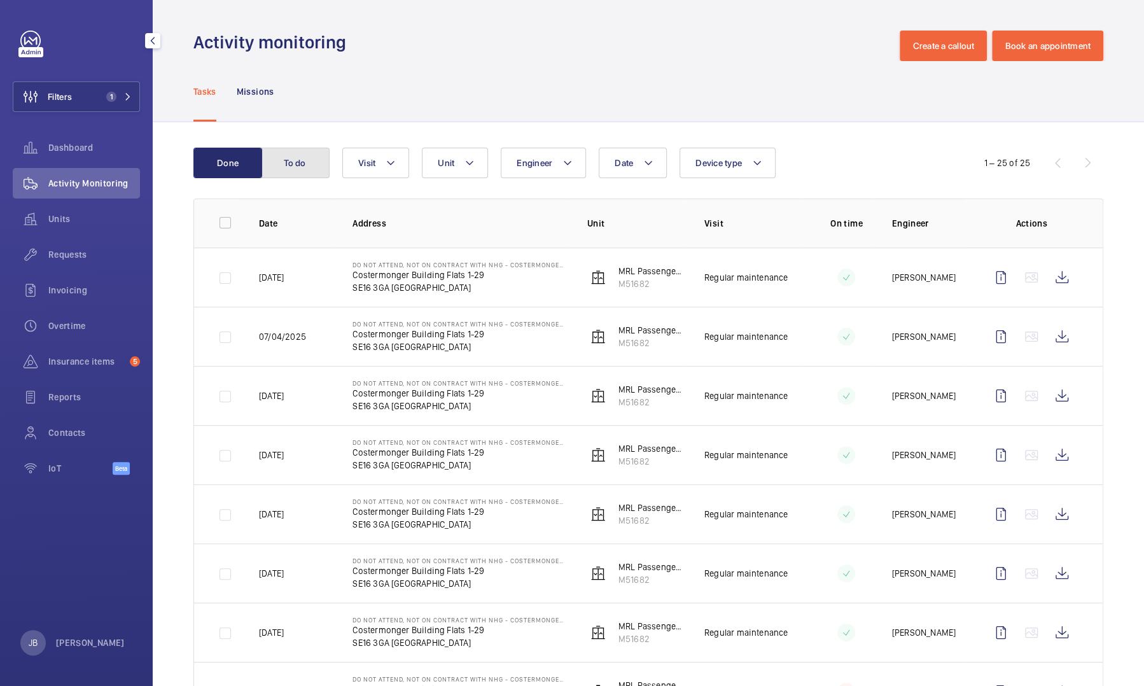
click at [283, 159] on button "To do" at bounding box center [295, 163] width 69 height 31
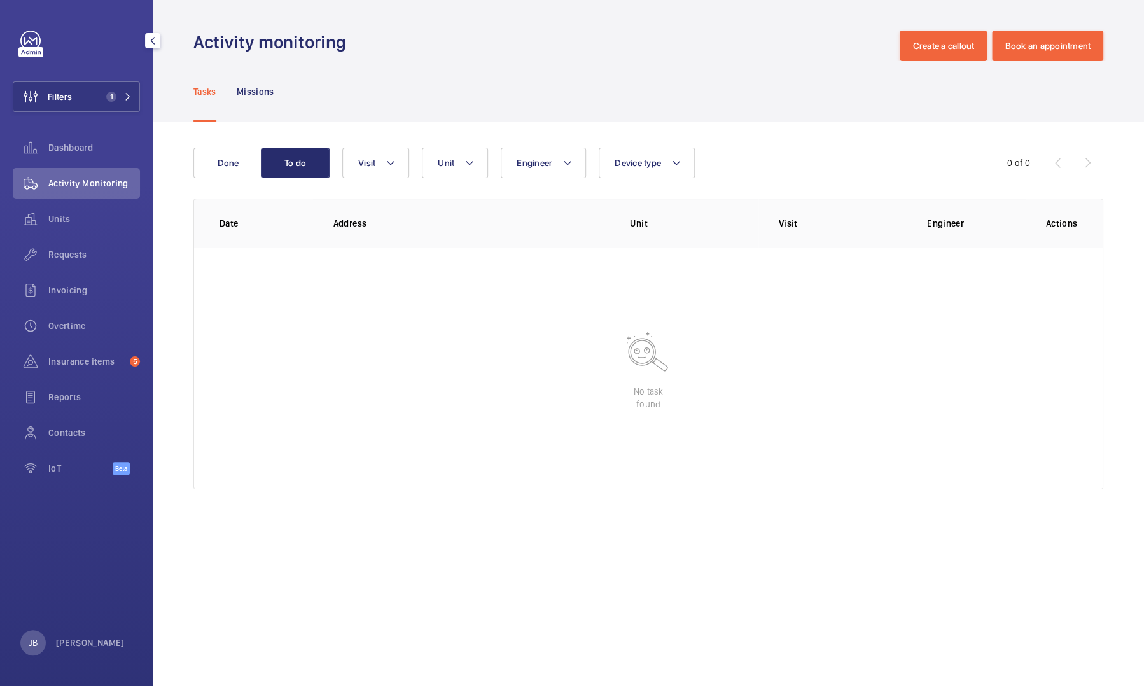
click at [580, 98] on div "Tasks Missions" at bounding box center [648, 91] width 910 height 60
click at [96, 103] on button "Filters 1" at bounding box center [76, 96] width 127 height 31
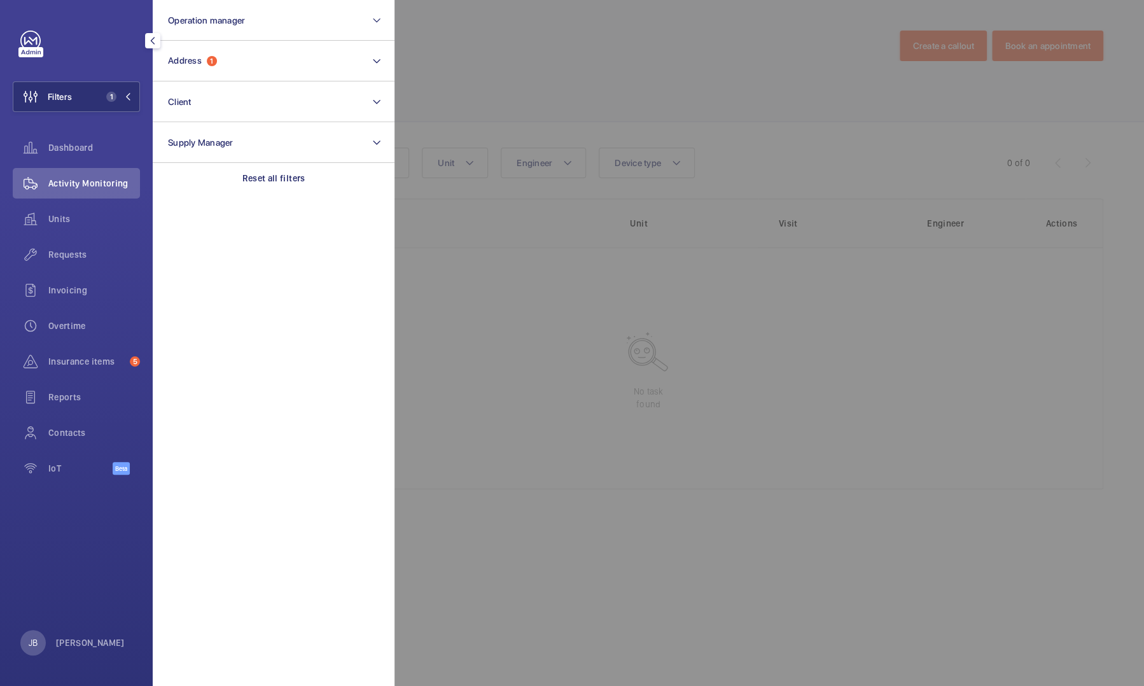
click at [485, 87] on div at bounding box center [967, 343] width 1144 height 686
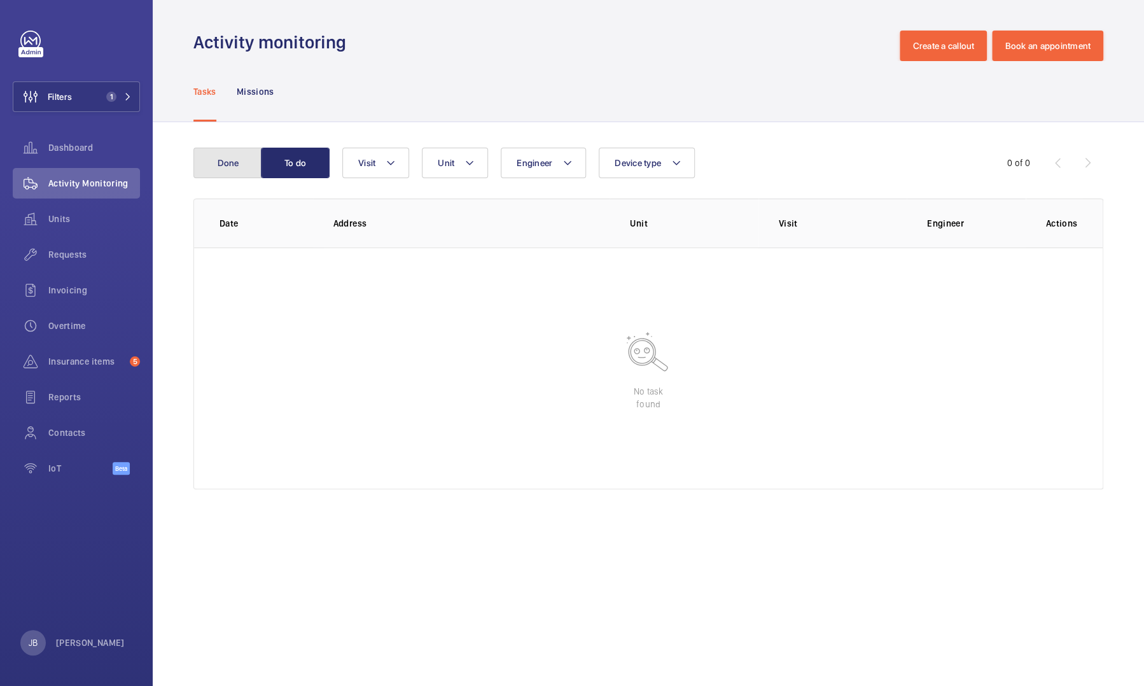
click at [215, 157] on button "Done" at bounding box center [227, 163] width 69 height 31
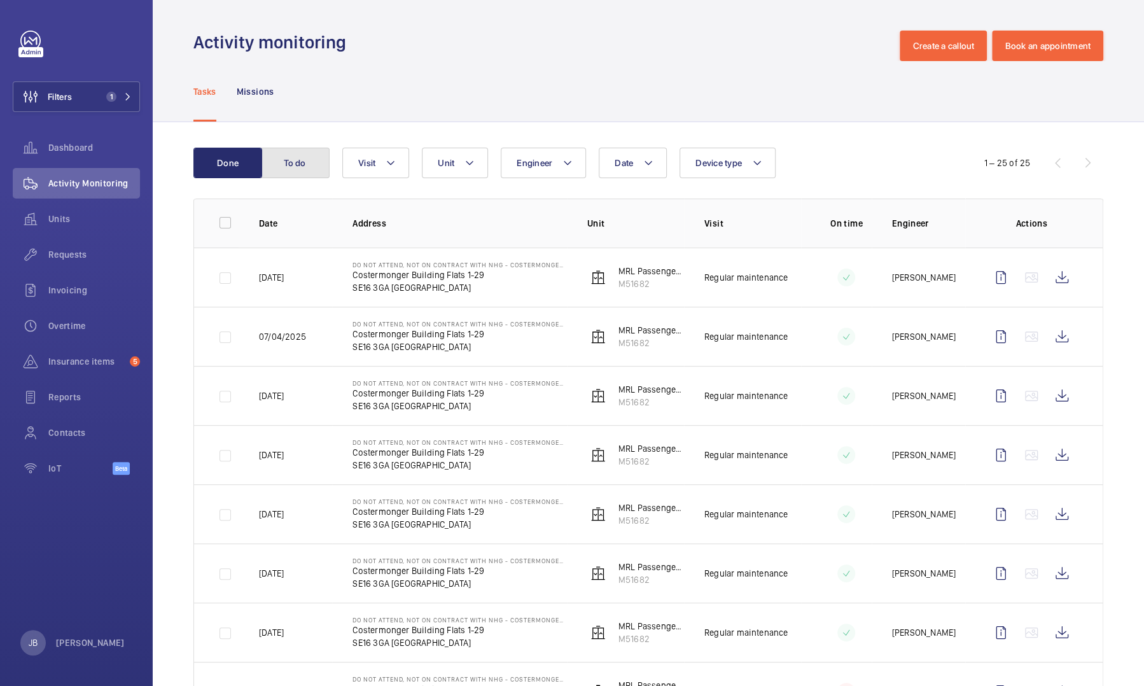
click at [280, 164] on button "To do" at bounding box center [295, 163] width 69 height 31
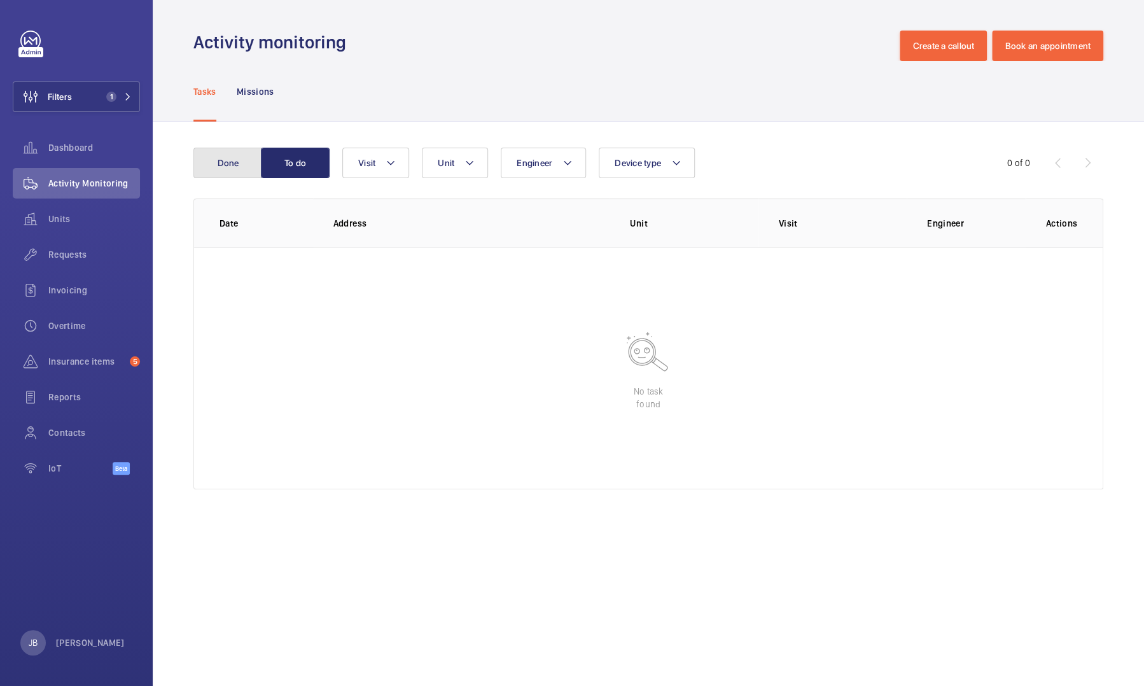
click at [229, 167] on button "Done" at bounding box center [227, 163] width 69 height 31
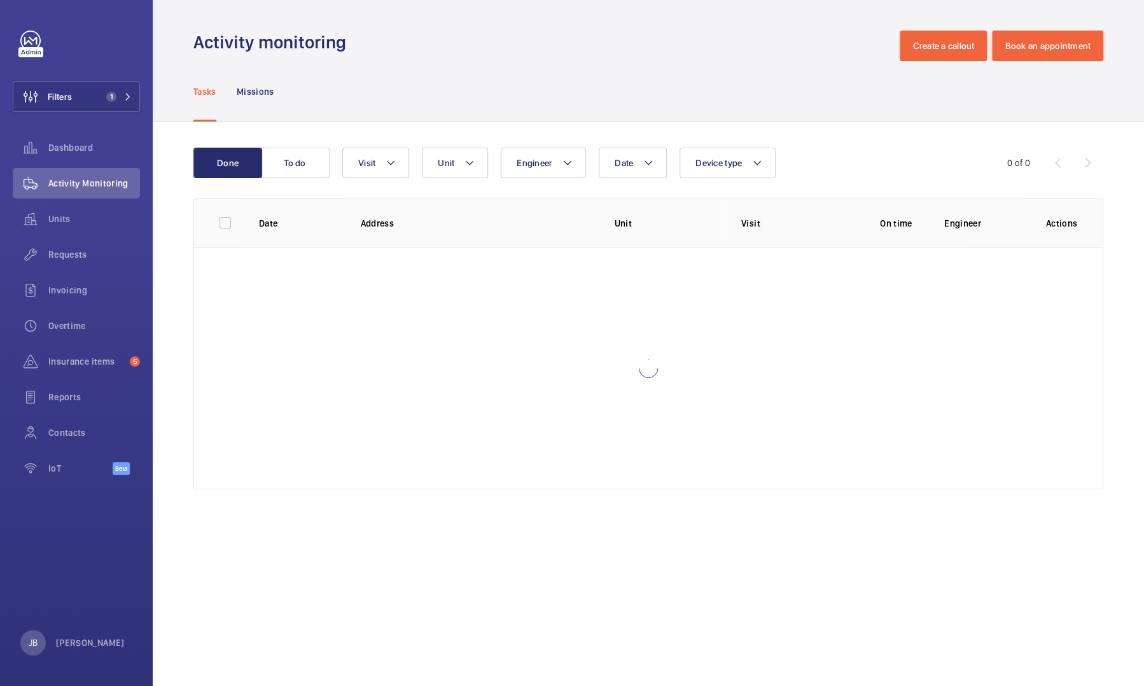
click at [384, 98] on div "Tasks Missions" at bounding box center [648, 91] width 910 height 60
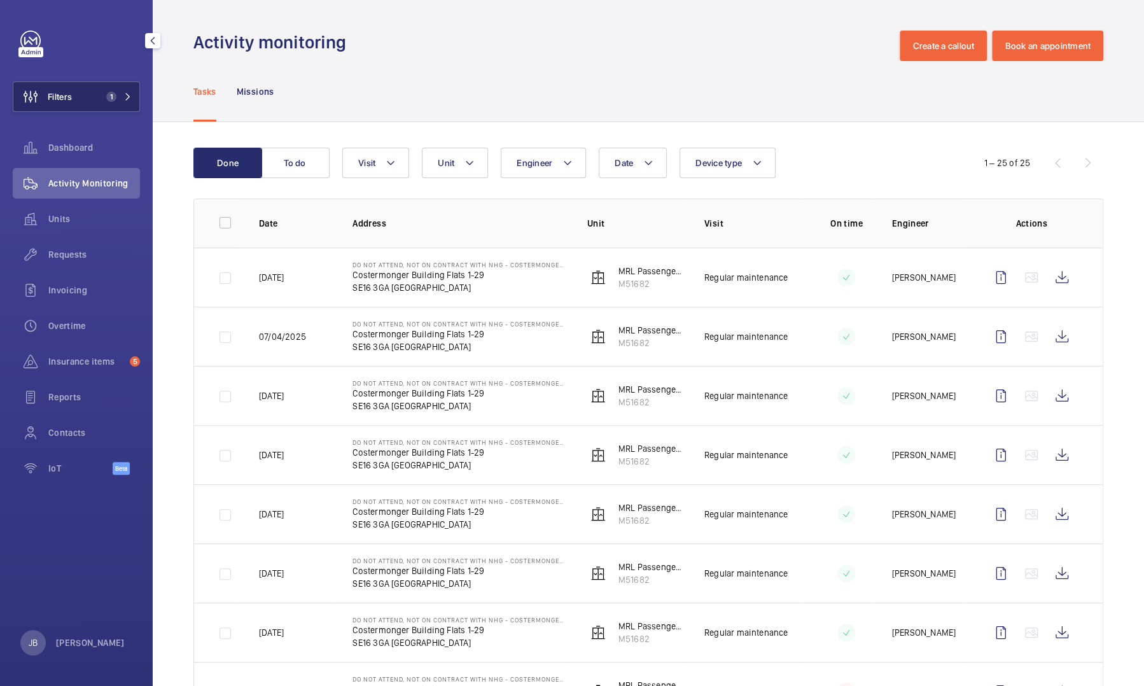
click at [85, 87] on button "Filters 1" at bounding box center [76, 96] width 127 height 31
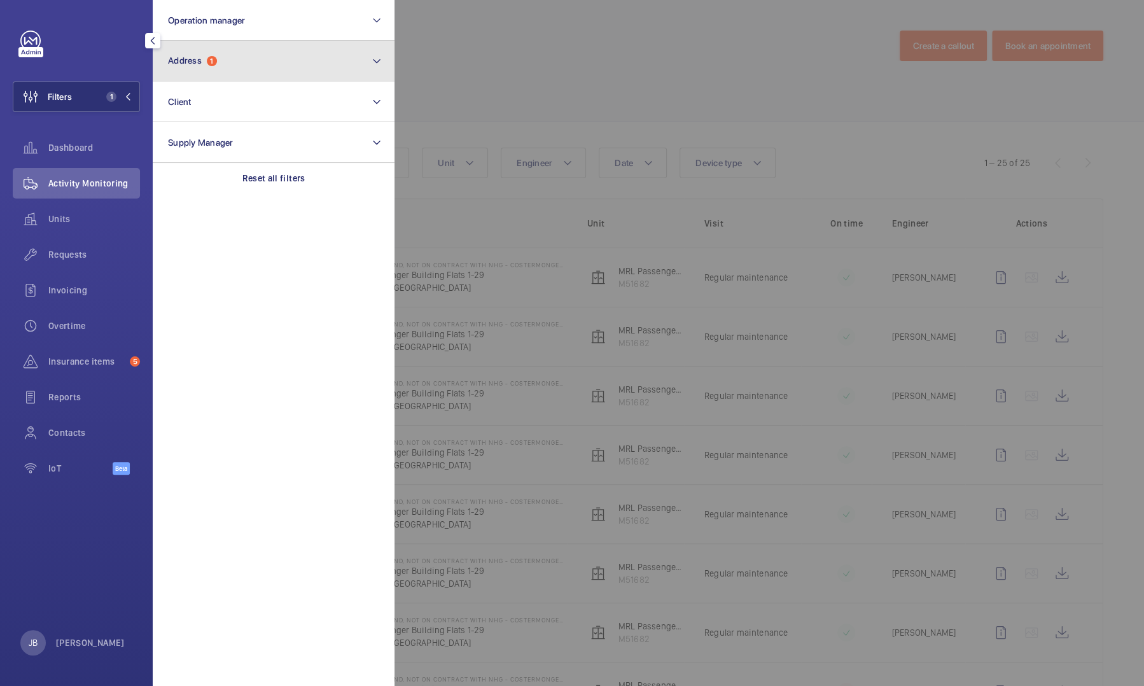
click at [229, 67] on button "Address 1" at bounding box center [274, 61] width 242 height 41
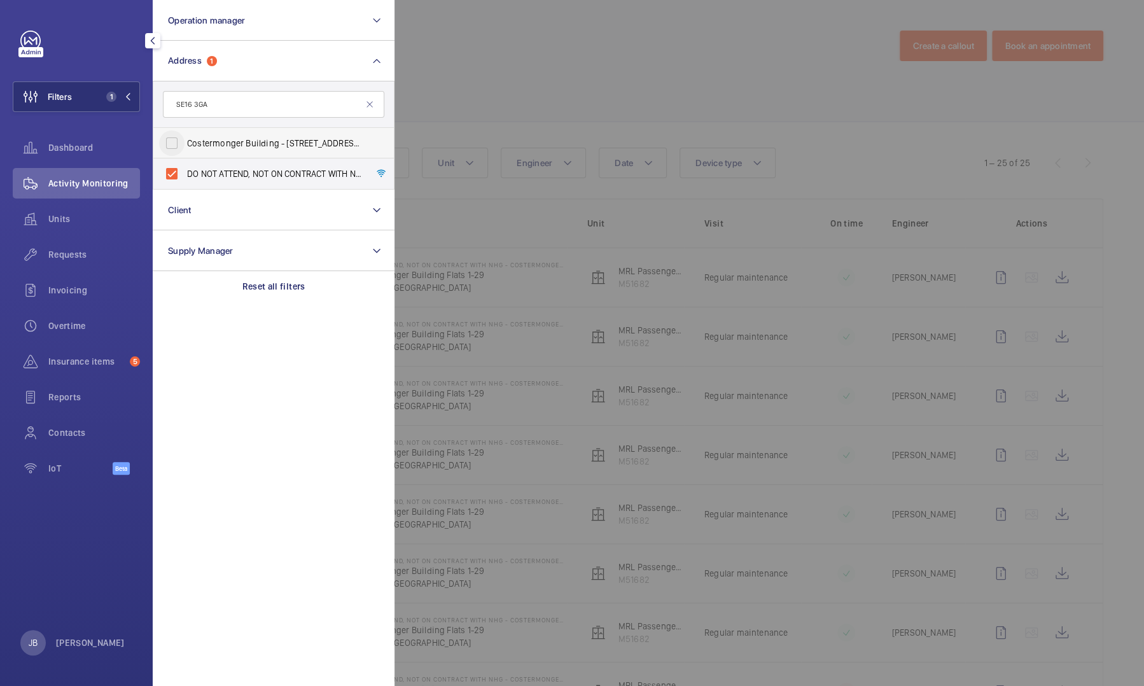
type input "SE16 3GA"
click at [179, 144] on input "Costermonger Building - 10 Arts Ln, LONDON SE16 3GA" at bounding box center [171, 142] width 25 height 25
checkbox input "true"
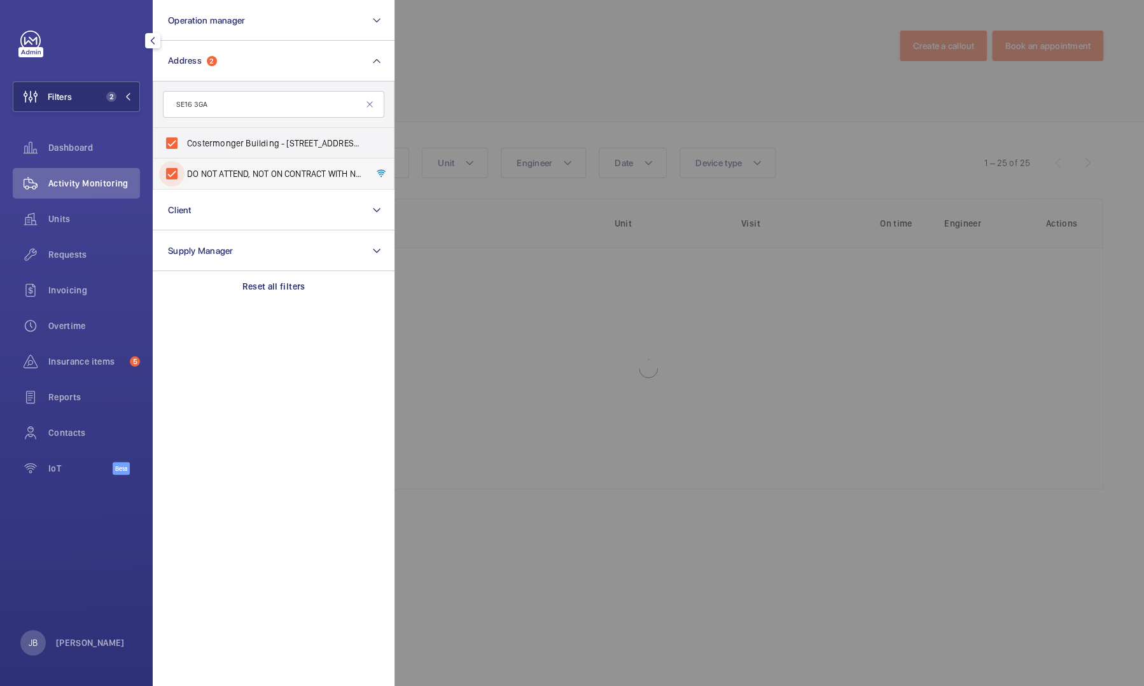
click at [175, 178] on input "DO NOT ATTEND, NOT ON CONTRACT WITH NHG - Costermonger Building Flats 1-29 - Co…" at bounding box center [171, 173] width 25 height 25
checkbox input "false"
click at [441, 69] on div at bounding box center [967, 343] width 1144 height 686
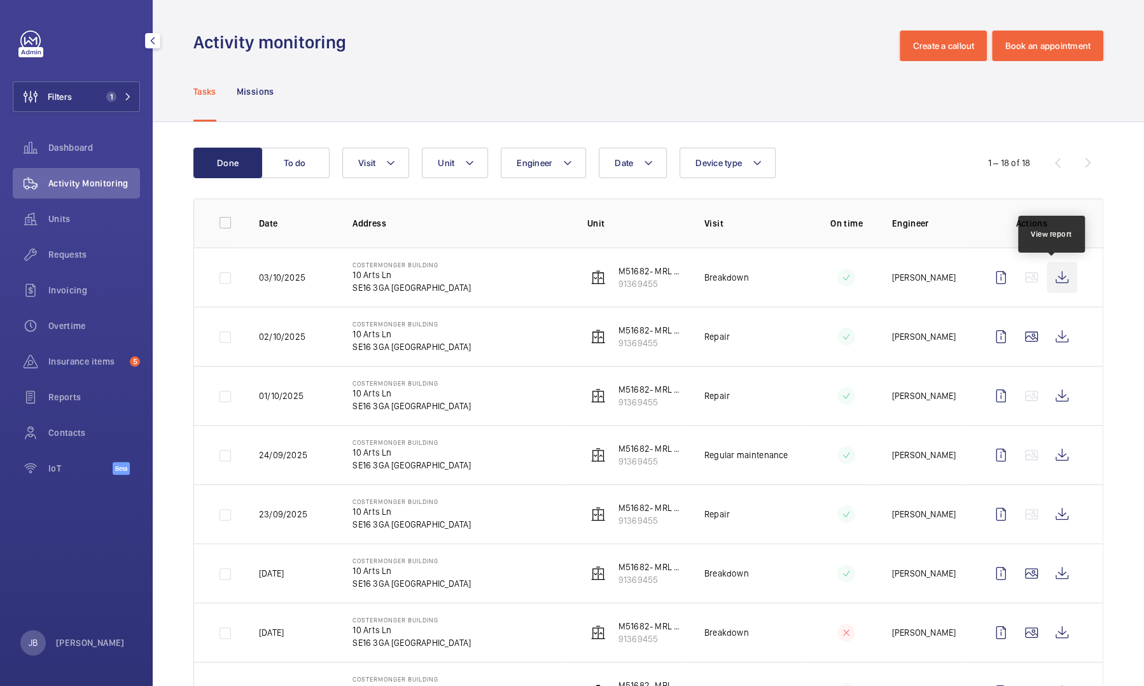
click at [1054, 276] on wm-front-icon-button at bounding box center [1062, 277] width 31 height 31
click at [54, 111] on span "Filters" at bounding box center [42, 96] width 59 height 31
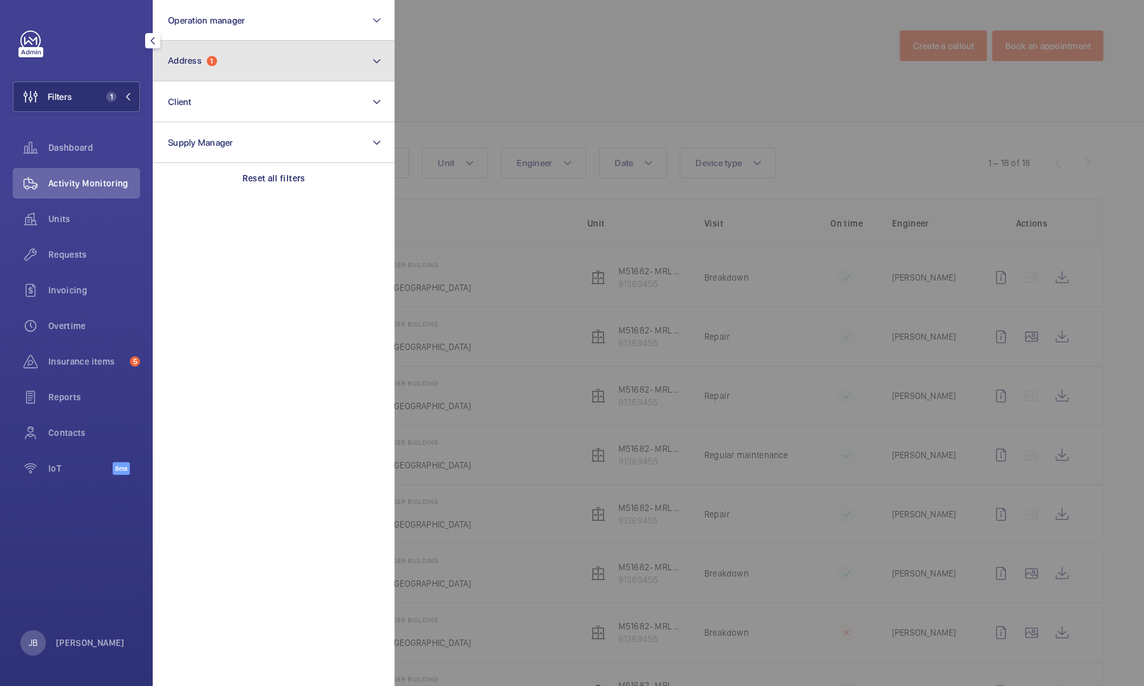
click at [260, 52] on button "Address 1" at bounding box center [274, 61] width 242 height 41
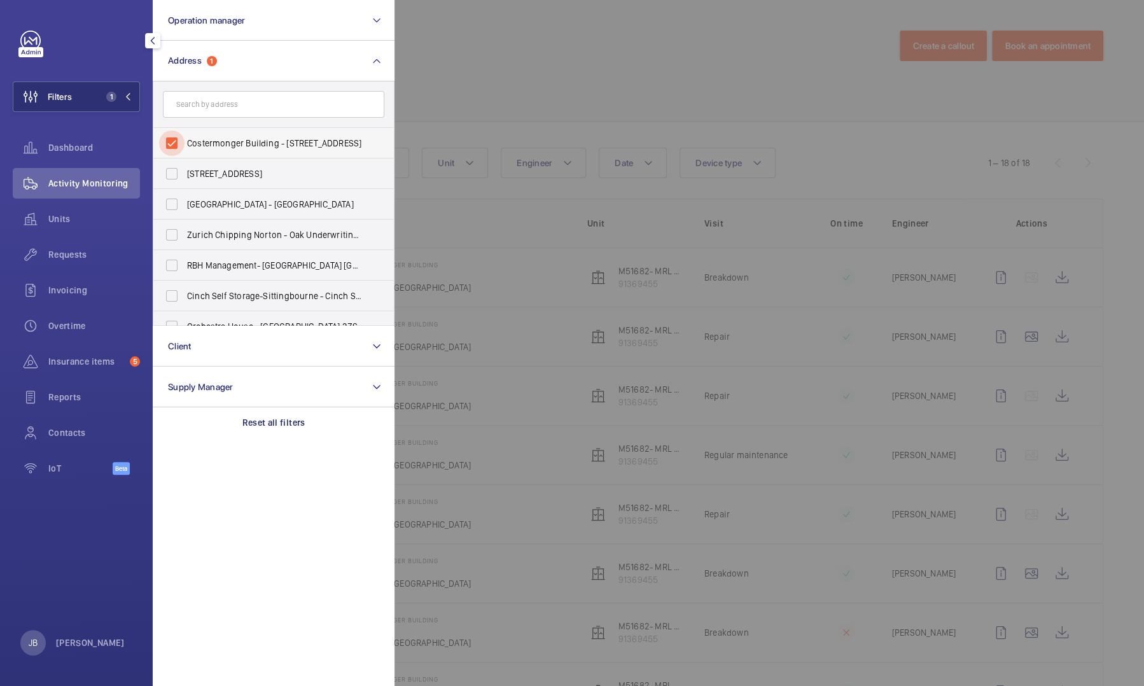
click at [169, 144] on input "Costermonger Building - 10 Arts Ln, LONDON SE16 3GA" at bounding box center [171, 142] width 25 height 25
checkbox input "false"
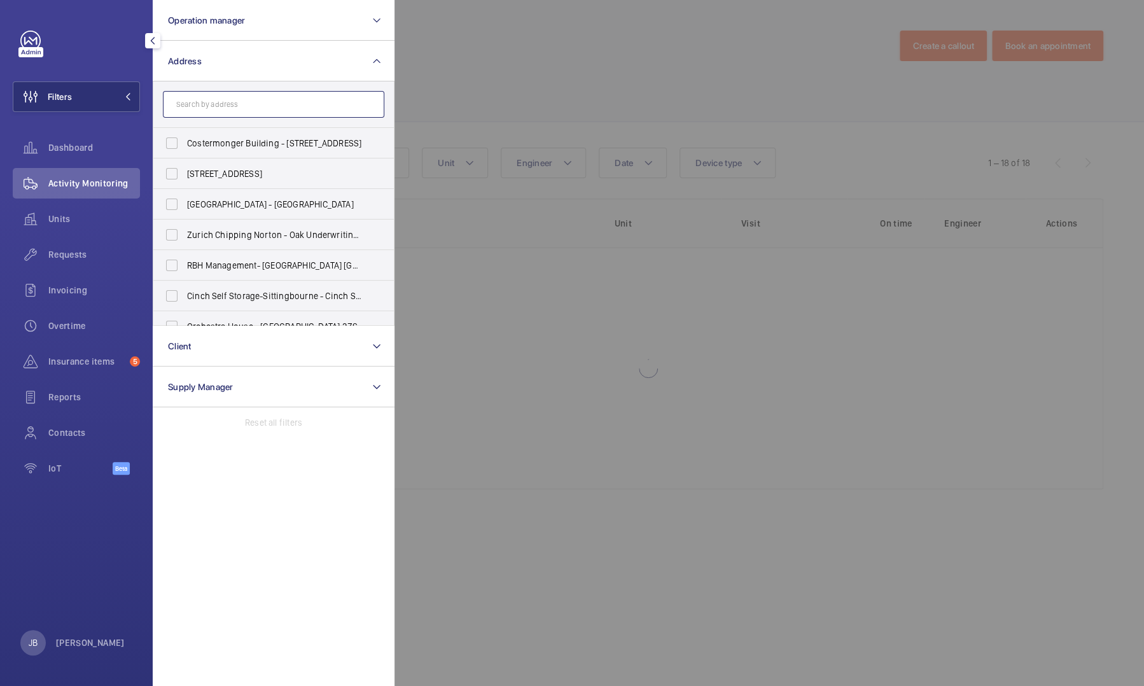
click at [199, 112] on input "text" at bounding box center [274, 104] width 222 height 27
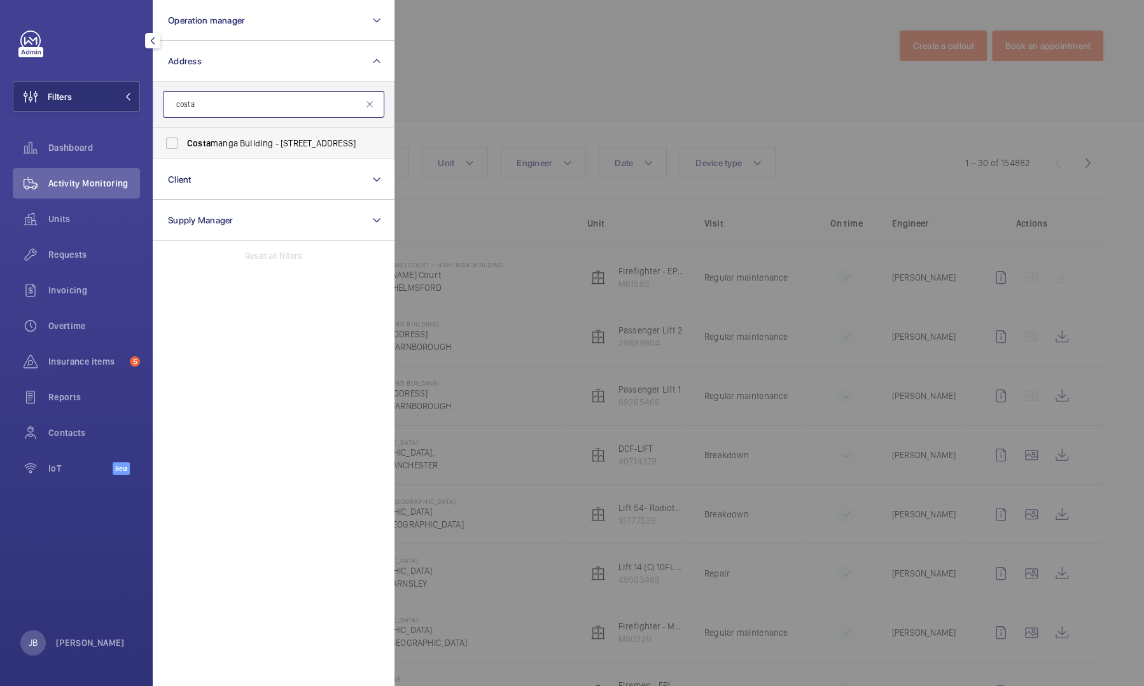
type input "costa"
click at [200, 150] on label "Costa manga Building - 10 Arts Ln, LONDON SE16 3GA" at bounding box center [264, 143] width 222 height 31
click at [185, 150] on input "Costa manga Building - 10 Arts Ln, LONDON SE16 3GA" at bounding box center [171, 142] width 25 height 25
checkbox input "true"
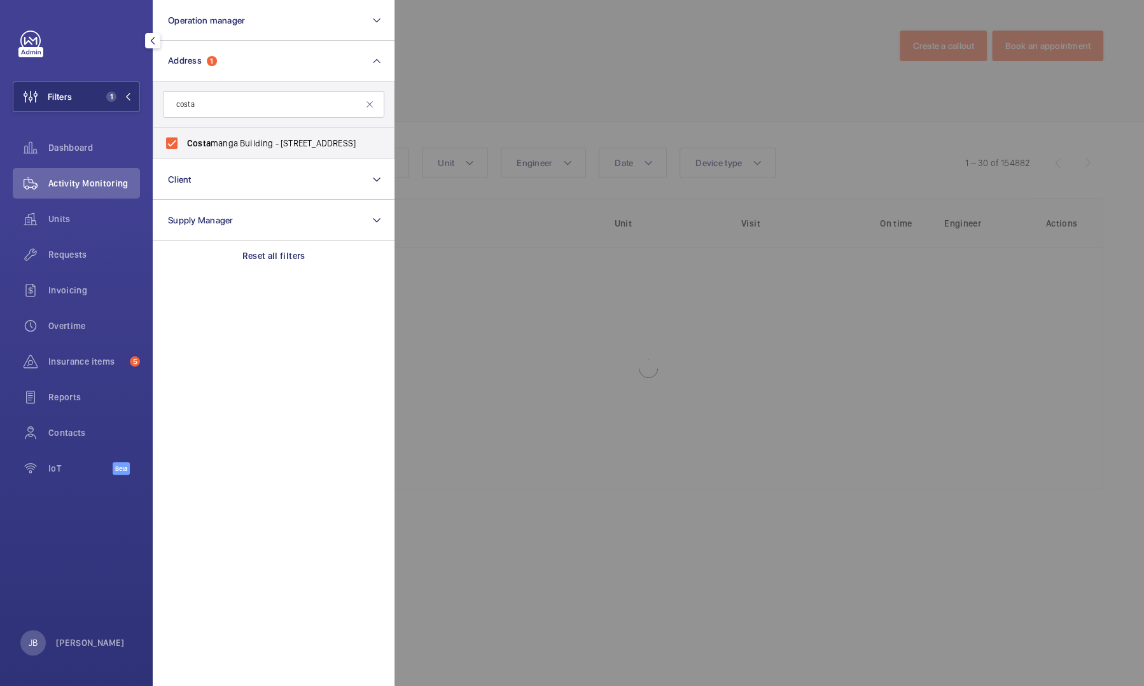
click at [466, 80] on div at bounding box center [967, 343] width 1144 height 686
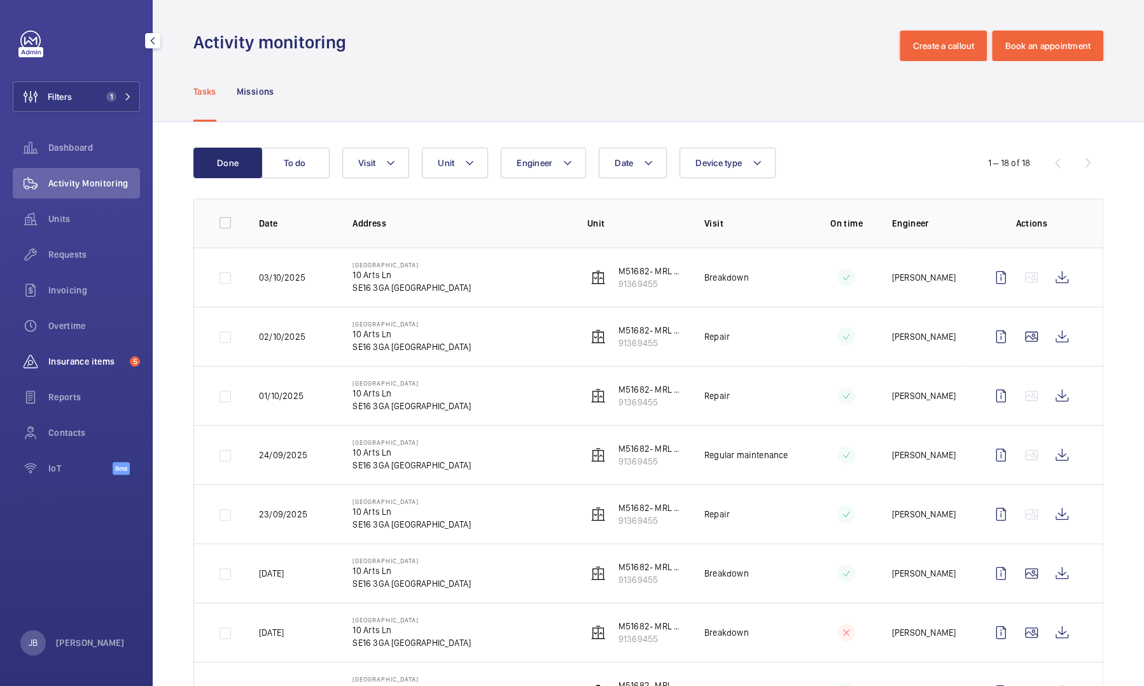
click at [71, 365] on span "Insurance items" at bounding box center [86, 361] width 76 height 13
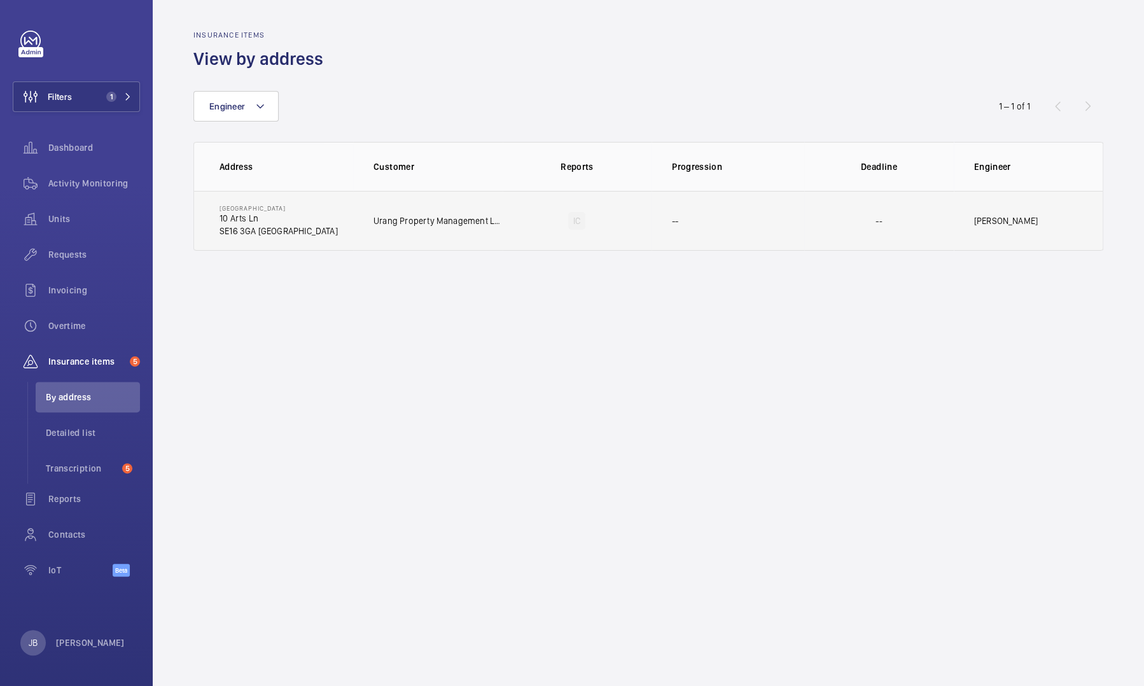
click at [689, 230] on td "--" at bounding box center [728, 221] width 153 height 60
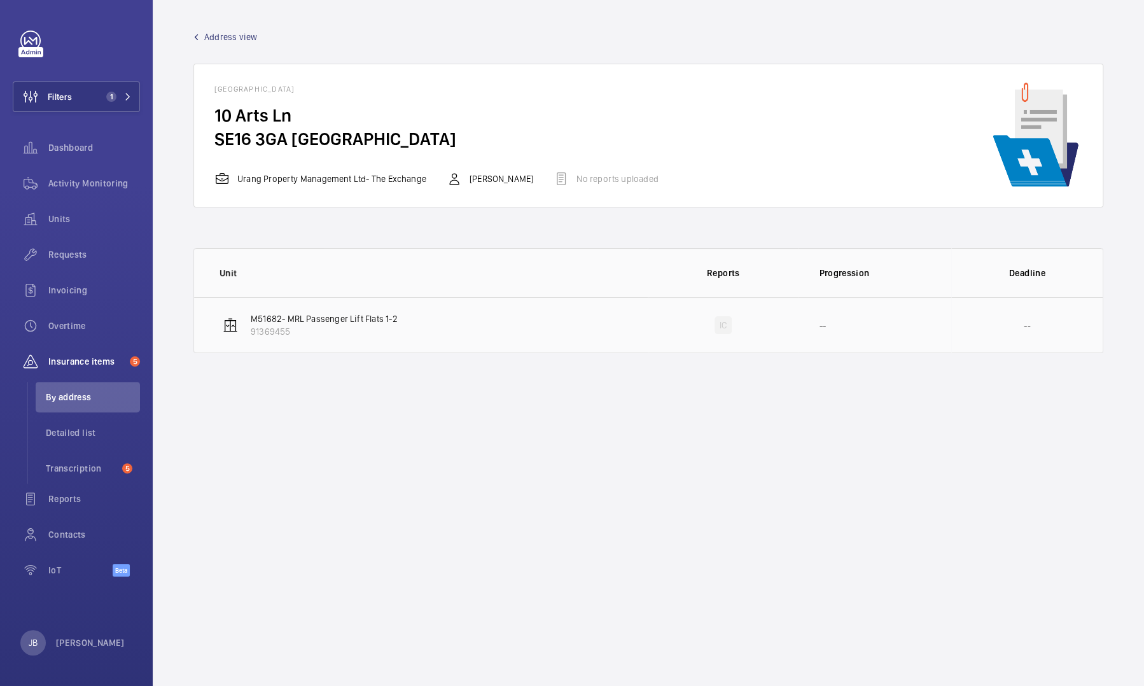
click at [683, 335] on td "IC" at bounding box center [723, 325] width 151 height 56
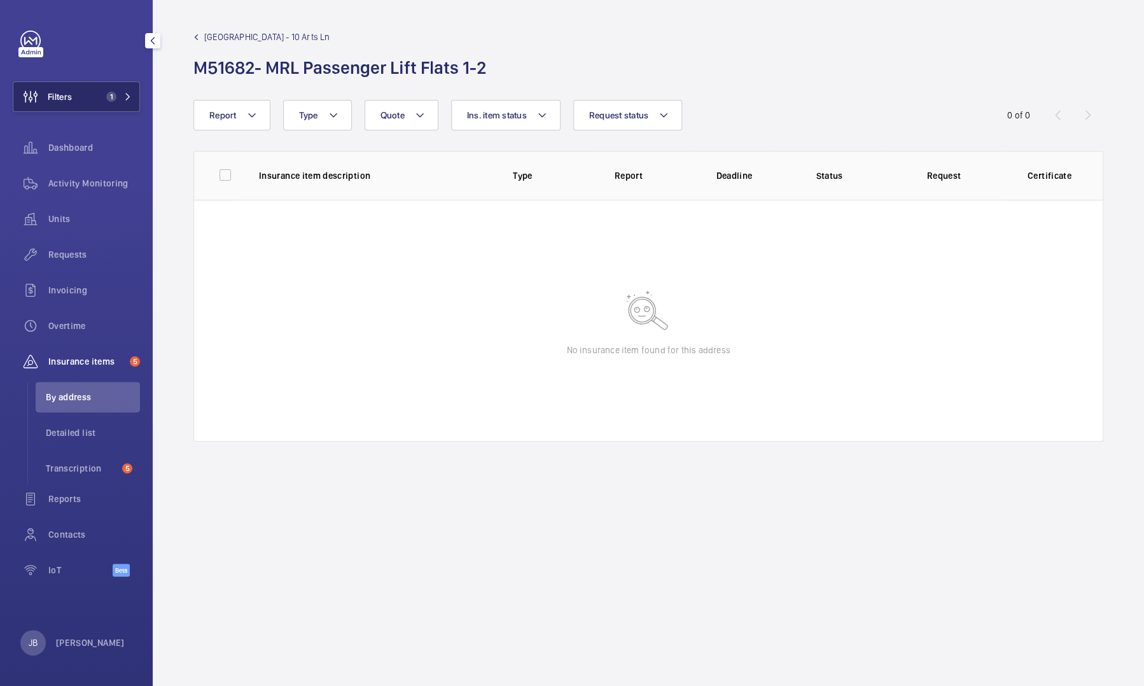
click at [97, 102] on button "Filters 1" at bounding box center [76, 96] width 127 height 31
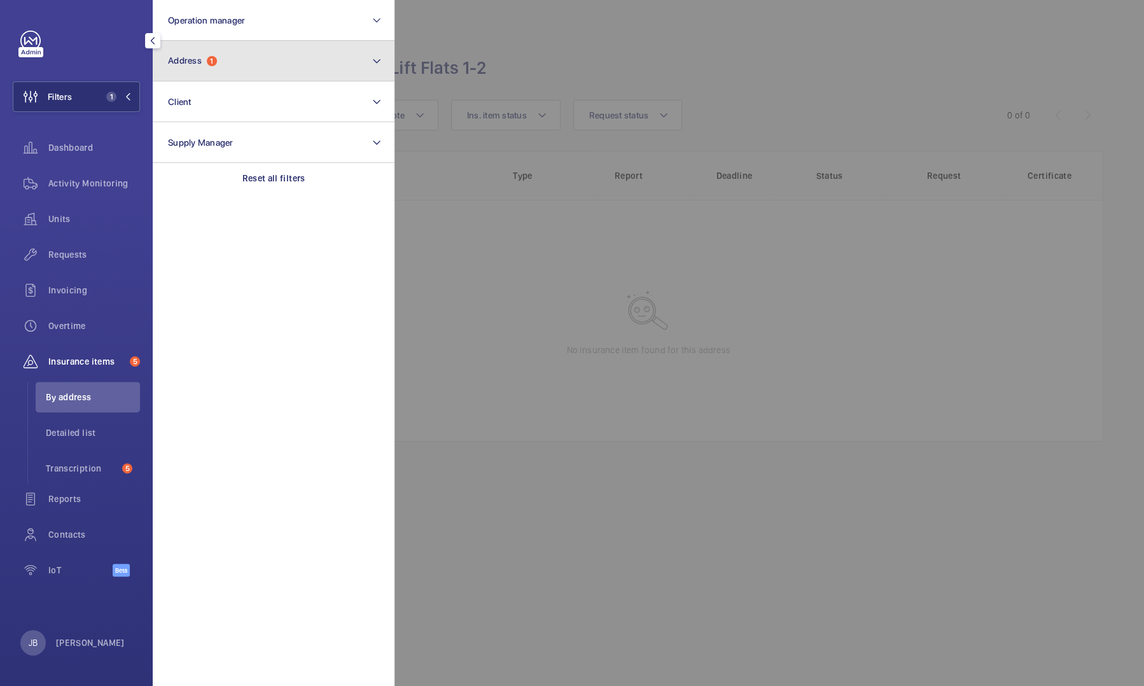
click at [252, 62] on button "Address 1" at bounding box center [274, 61] width 242 height 41
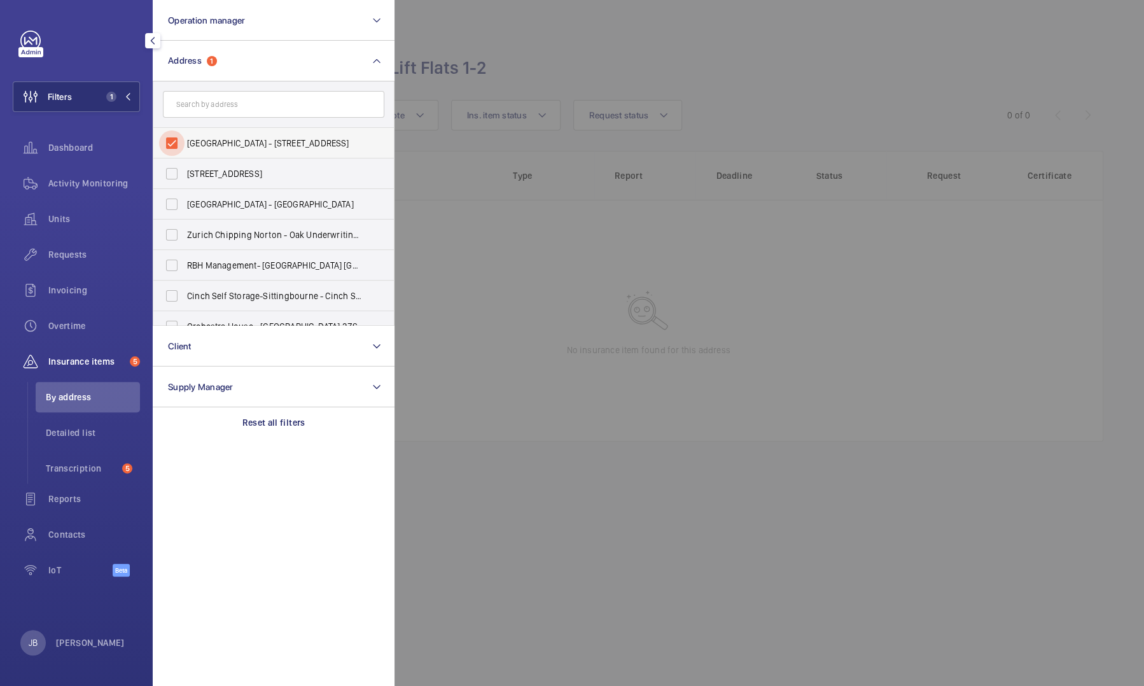
click at [172, 133] on input "Costamanga Building - 10 Arts Ln, LONDON SE16 3GA" at bounding box center [171, 142] width 25 height 25
checkbox input "false"
drag, startPoint x: 193, startPoint y: 116, endPoint x: 76, endPoint y: 258, distance: 184.5
click at [76, 258] on span "Requests" at bounding box center [94, 254] width 92 height 13
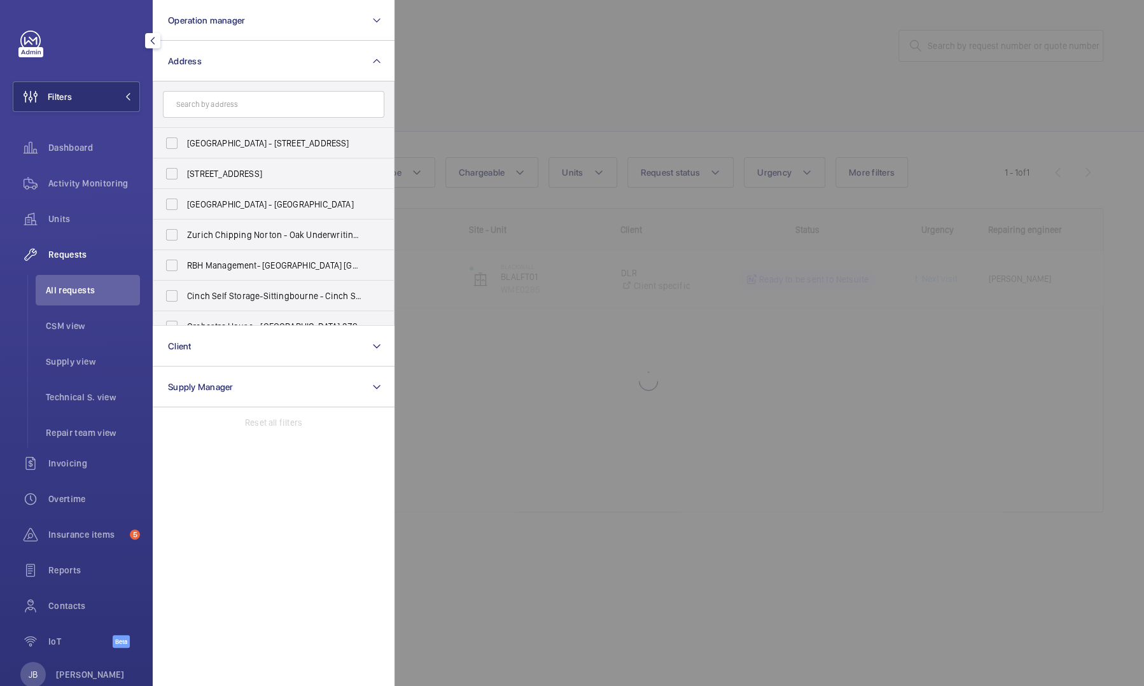
click at [944, 55] on div at bounding box center [967, 343] width 1144 height 686
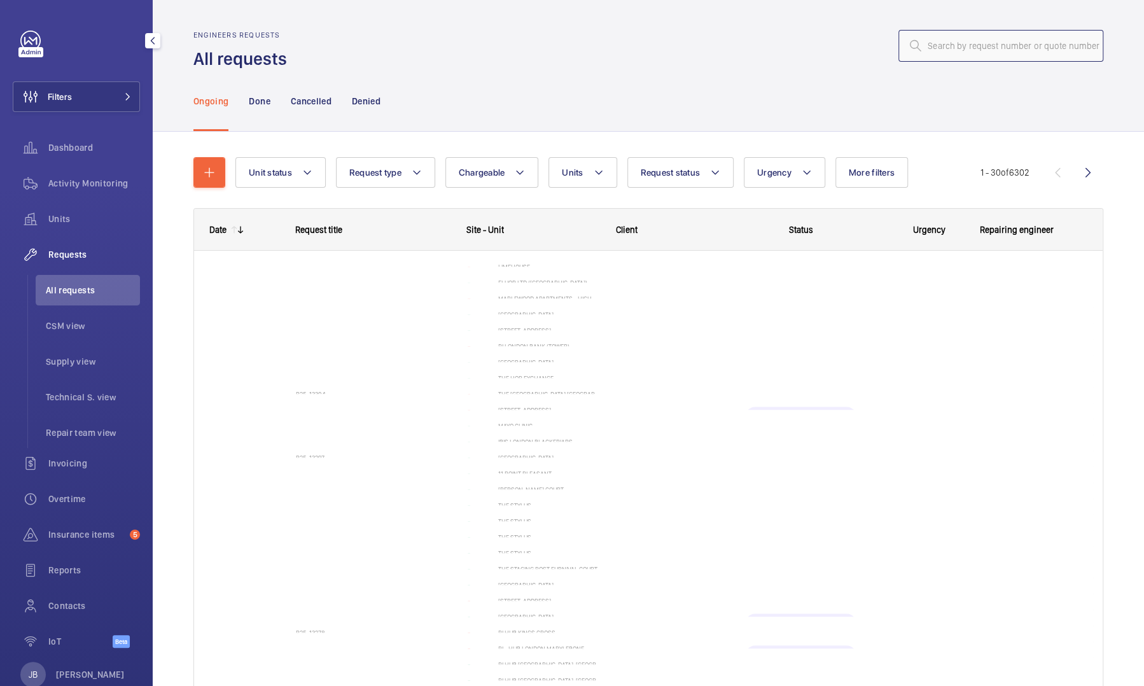
click at [965, 50] on input "text" at bounding box center [1001, 46] width 205 height 32
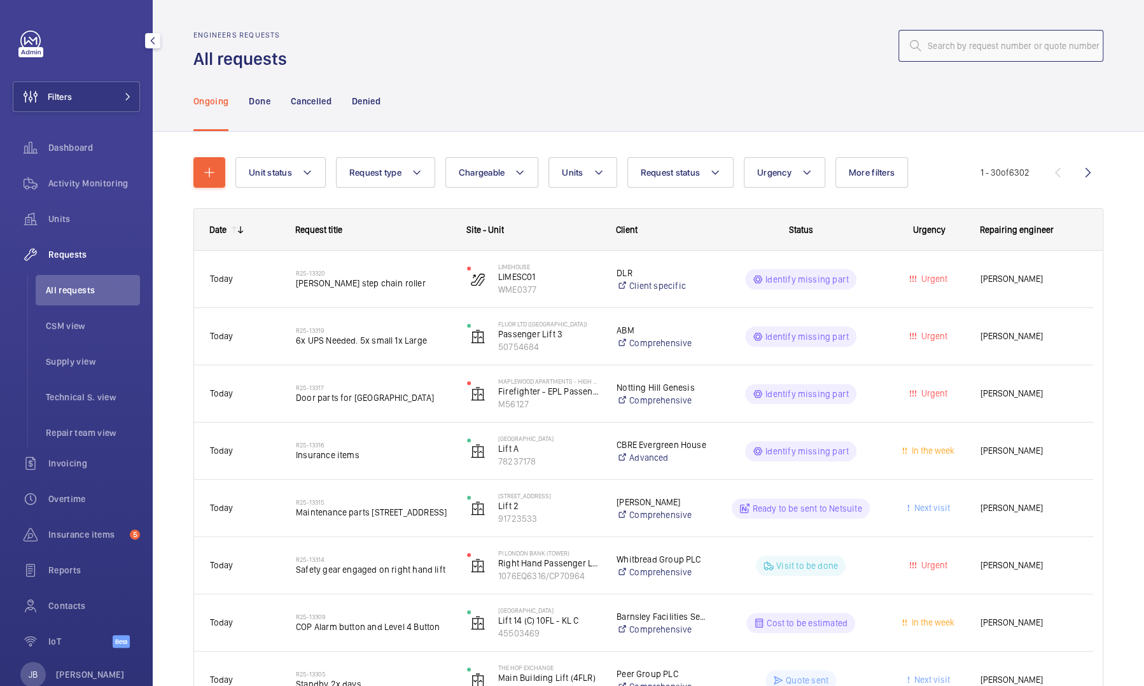
paste input "R25-13213"
type input "R25-13213"
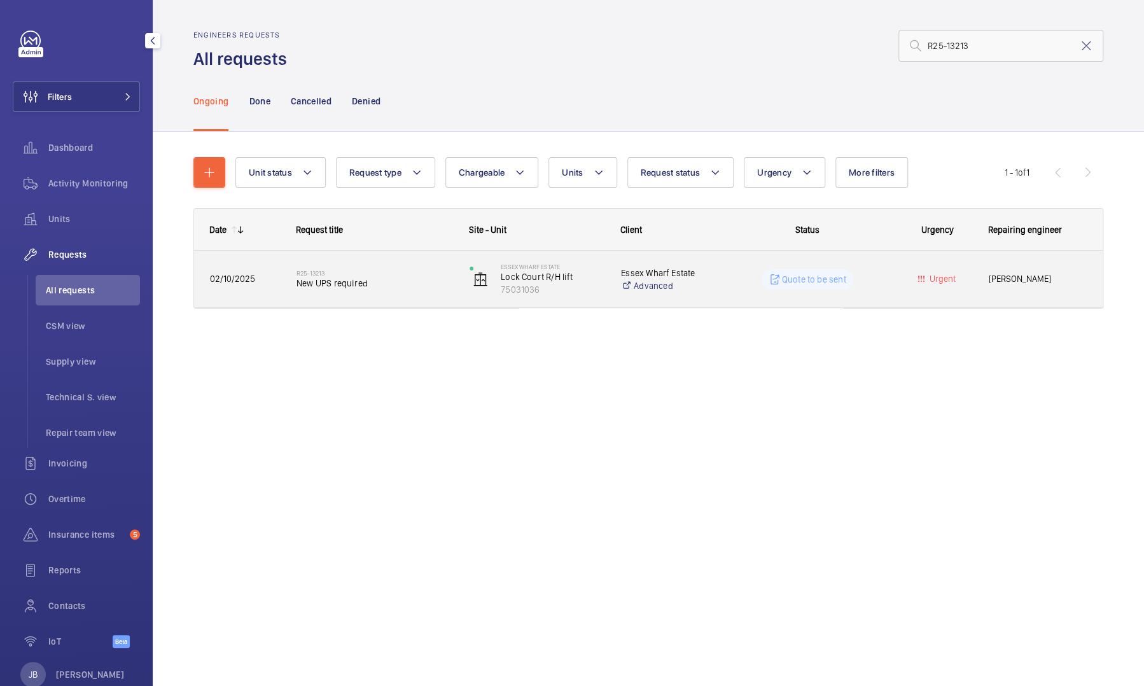
click at [861, 297] on div "Quote to be sent" at bounding box center [800, 280] width 172 height 46
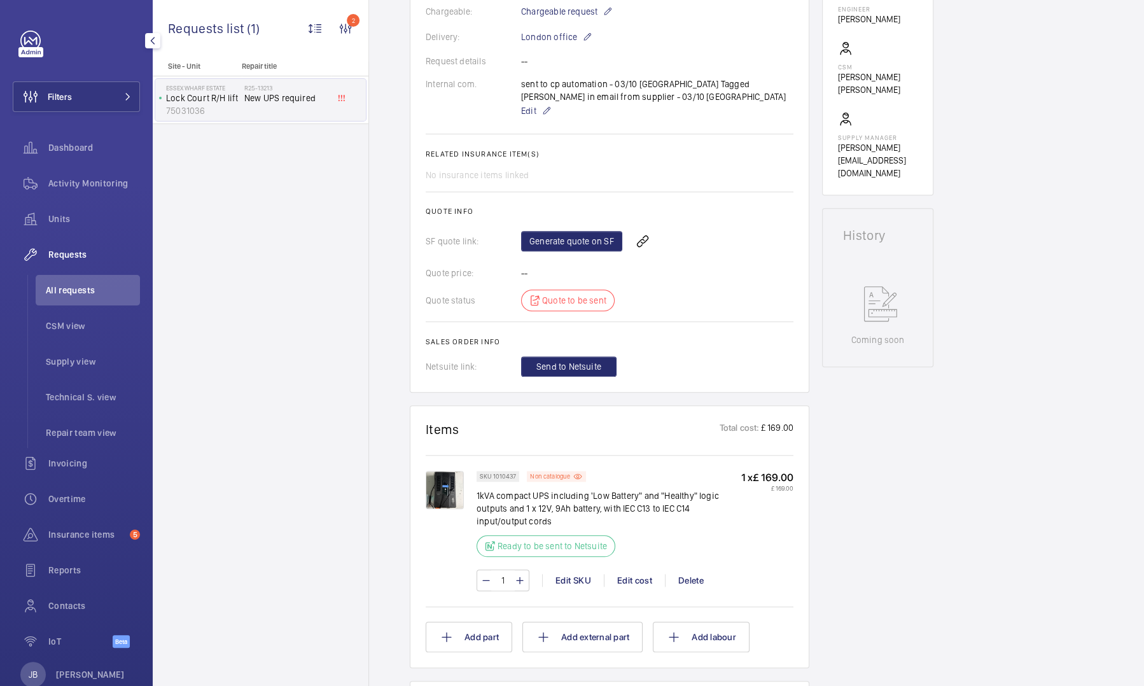
scroll to position [382, 0]
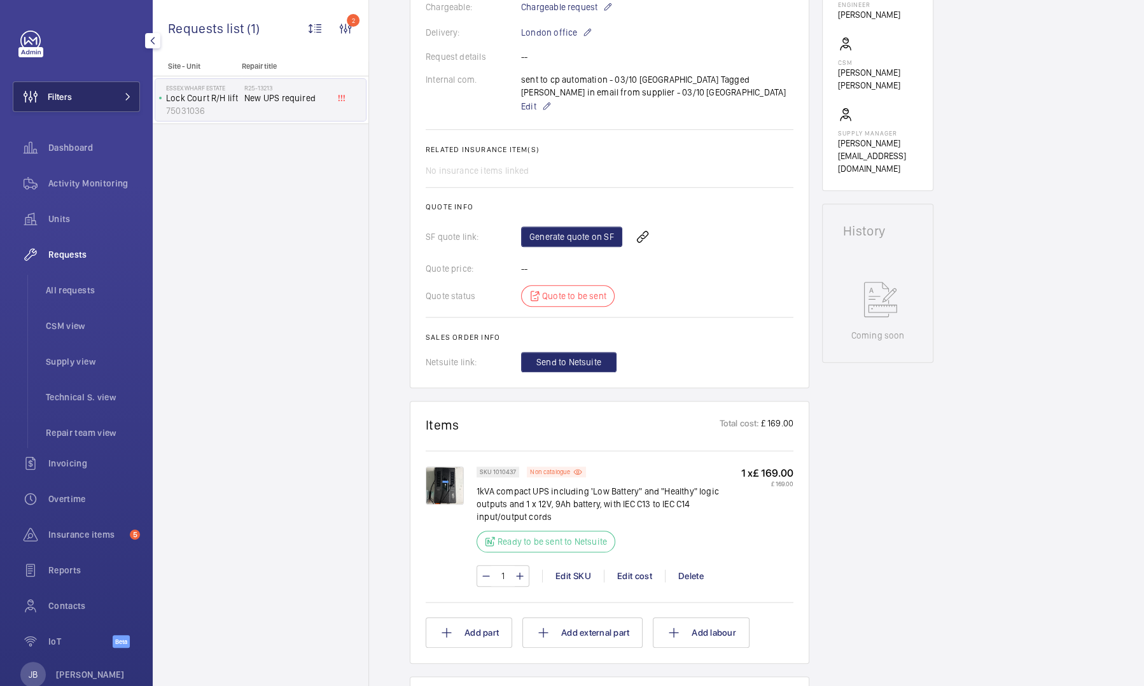
click at [101, 96] on button "Filters" at bounding box center [76, 96] width 127 height 31
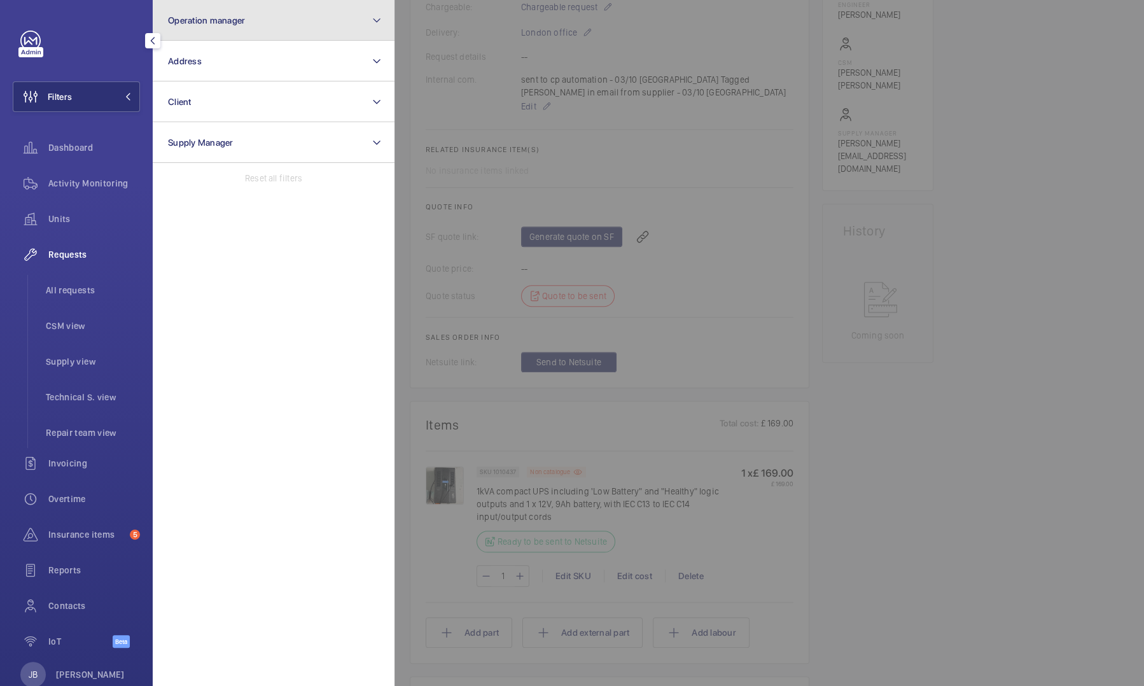
click at [257, 18] on button "Operation manager" at bounding box center [274, 20] width 242 height 41
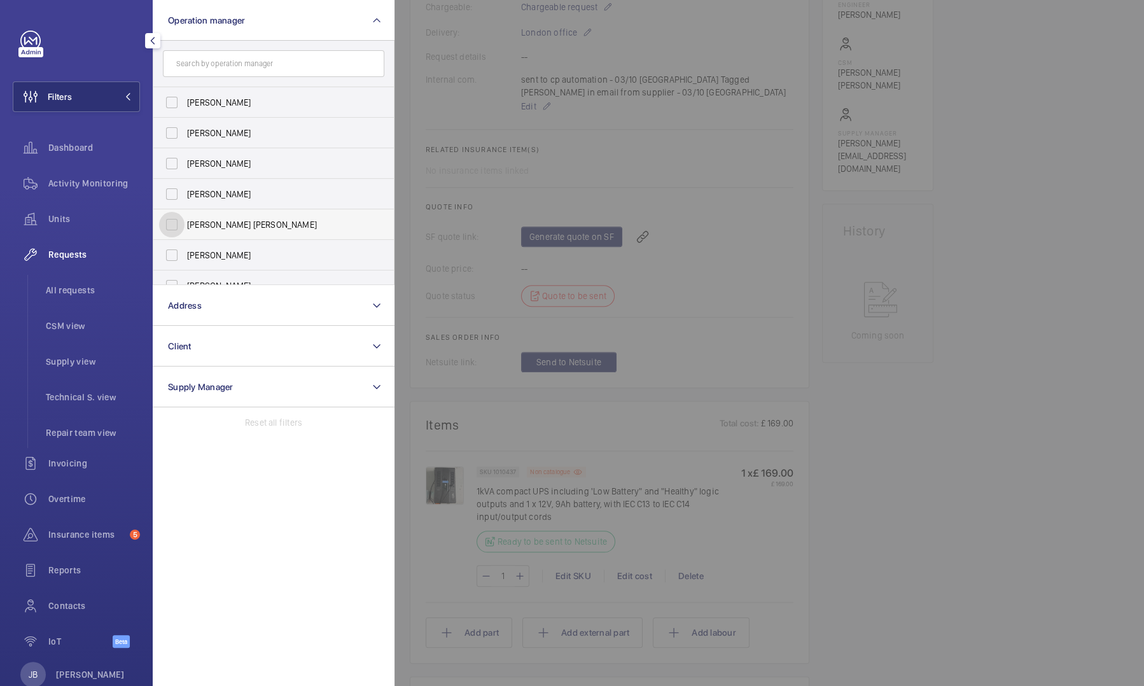
click at [176, 229] on input "[PERSON_NAME] [PERSON_NAME]" at bounding box center [171, 224] width 25 height 25
checkbox input "true"
click at [125, 194] on div "Activity Monitoring" at bounding box center [76, 183] width 127 height 31
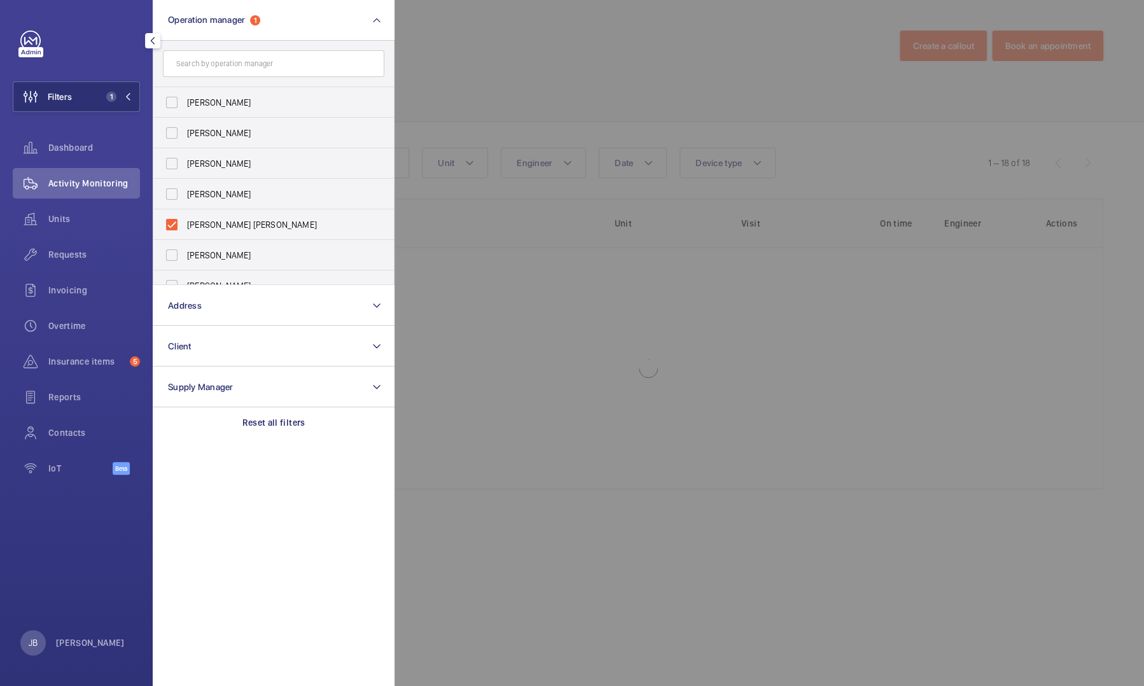
click at [486, 75] on div at bounding box center [967, 343] width 1144 height 686
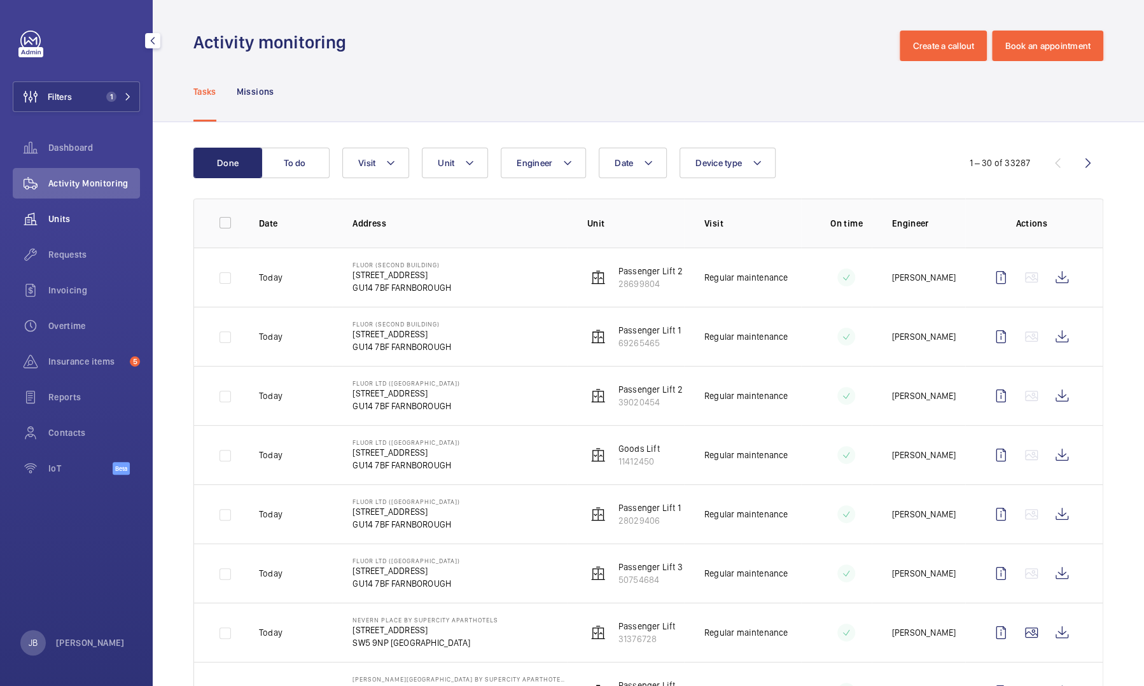
click at [74, 217] on span "Units" at bounding box center [94, 219] width 92 height 13
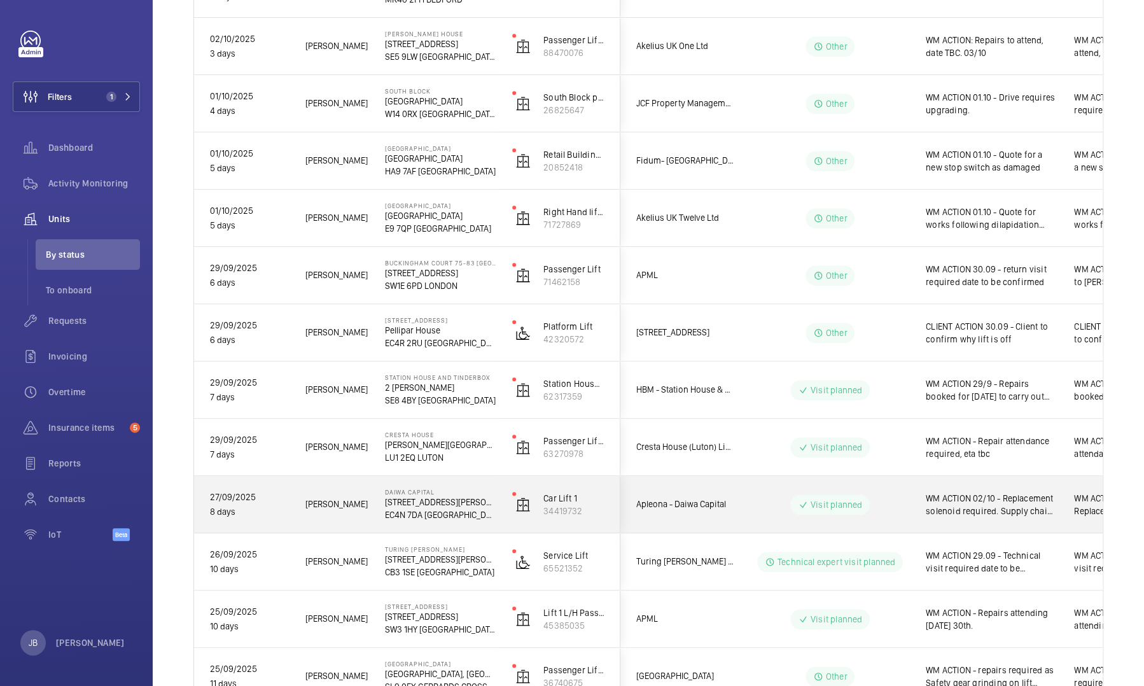
scroll to position [509, 0]
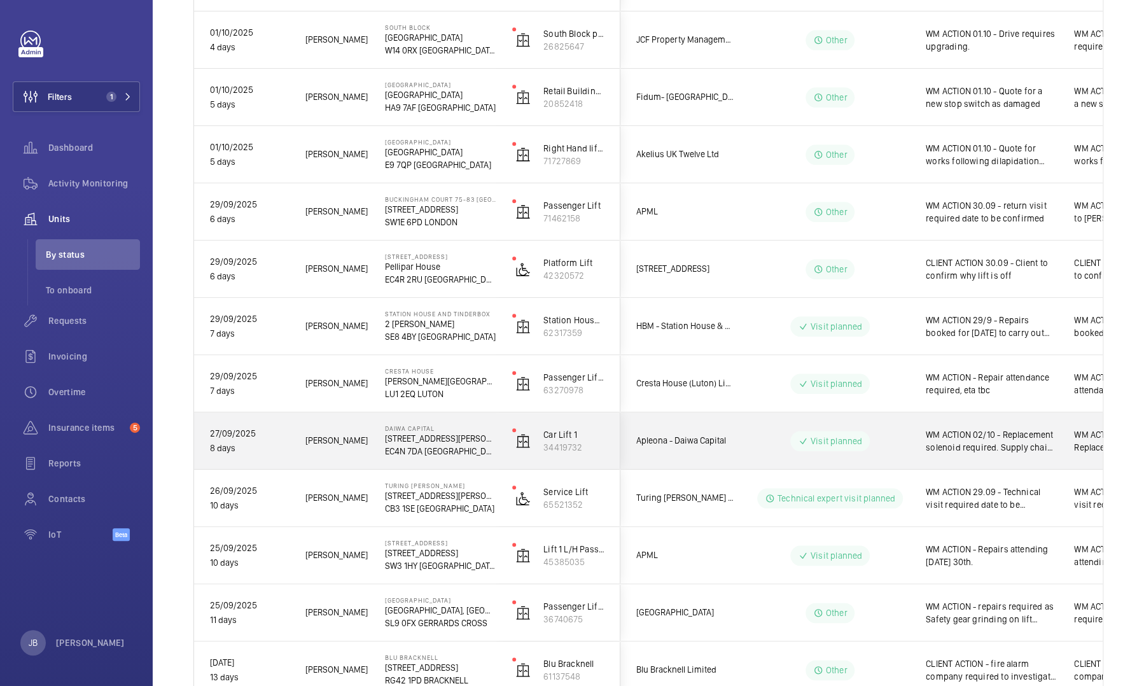
click at [999, 444] on span "WM ACTION 02/10 - Replacement solenoid required. Supply chain sourcing" at bounding box center [992, 440] width 132 height 25
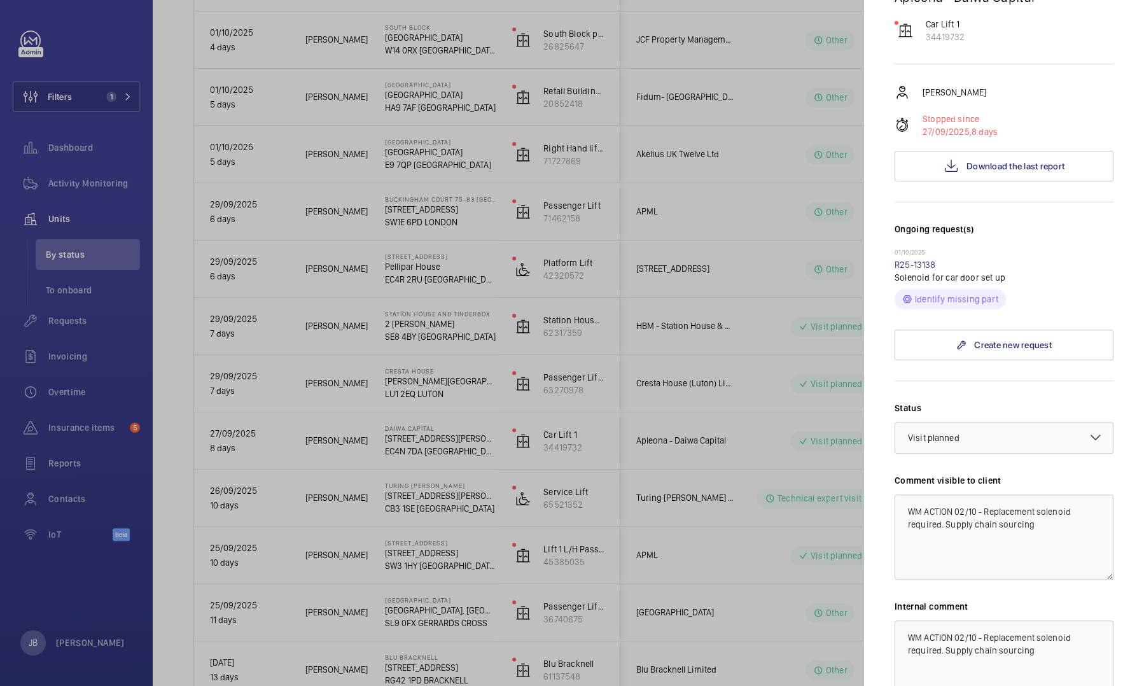
scroll to position [285, 0]
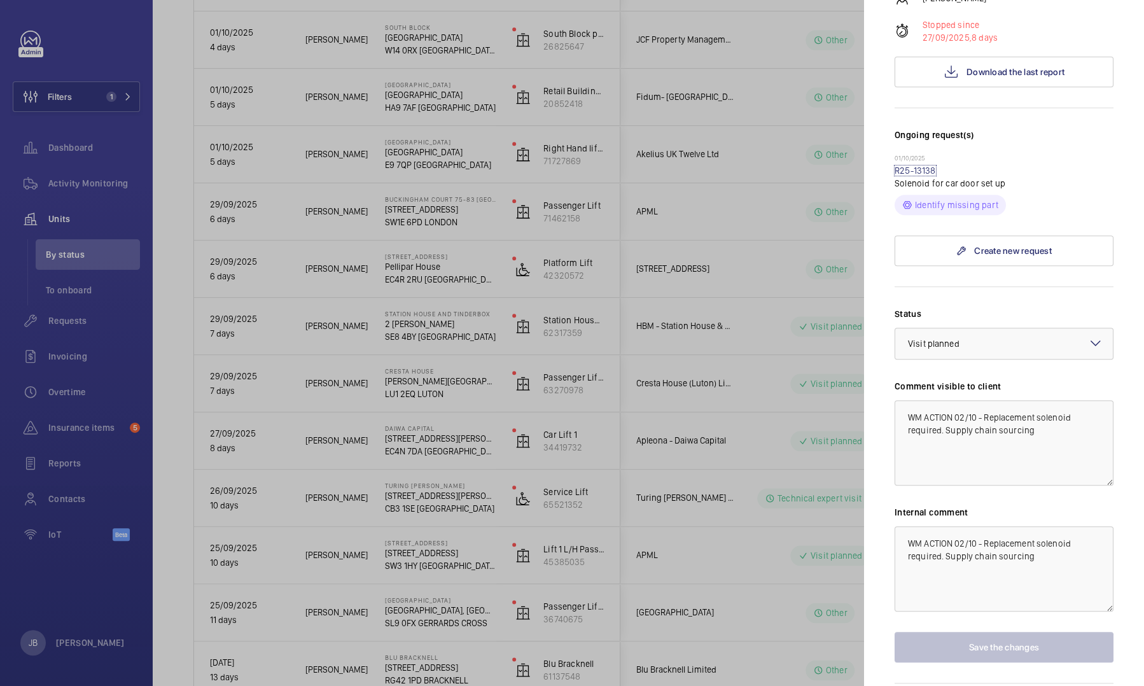
drag, startPoint x: 918, startPoint y: 121, endPoint x: 911, endPoint y: 127, distance: 9.9
click at [918, 165] on link "R25-13138" at bounding box center [915, 170] width 41 height 10
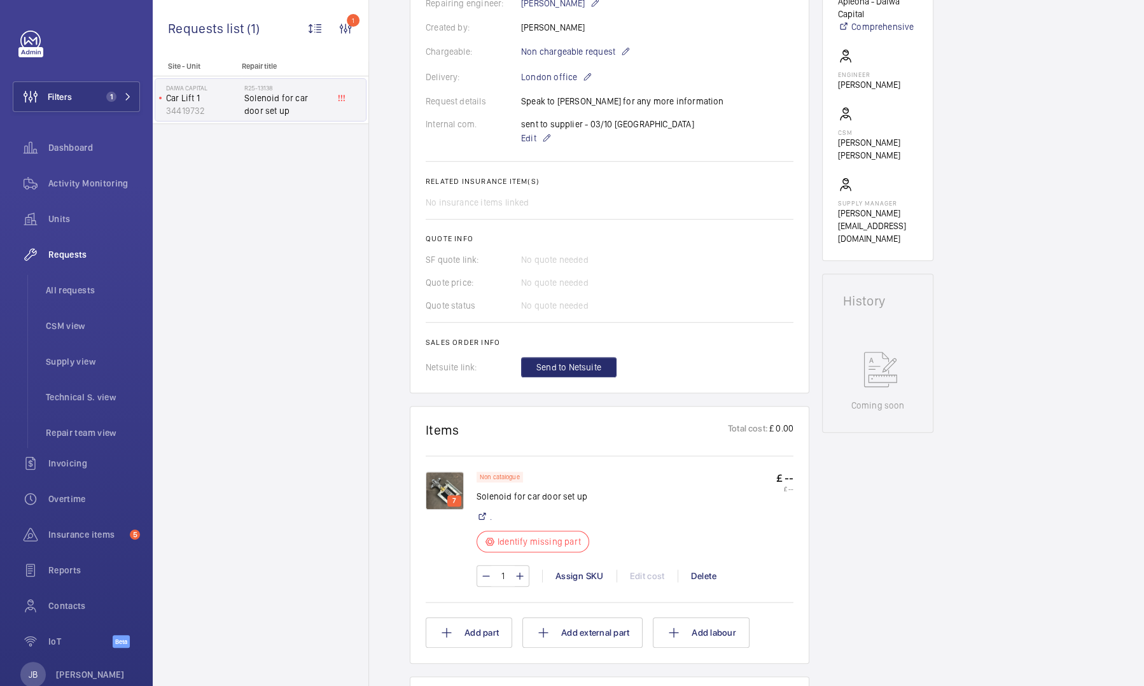
scroll to position [446, 0]
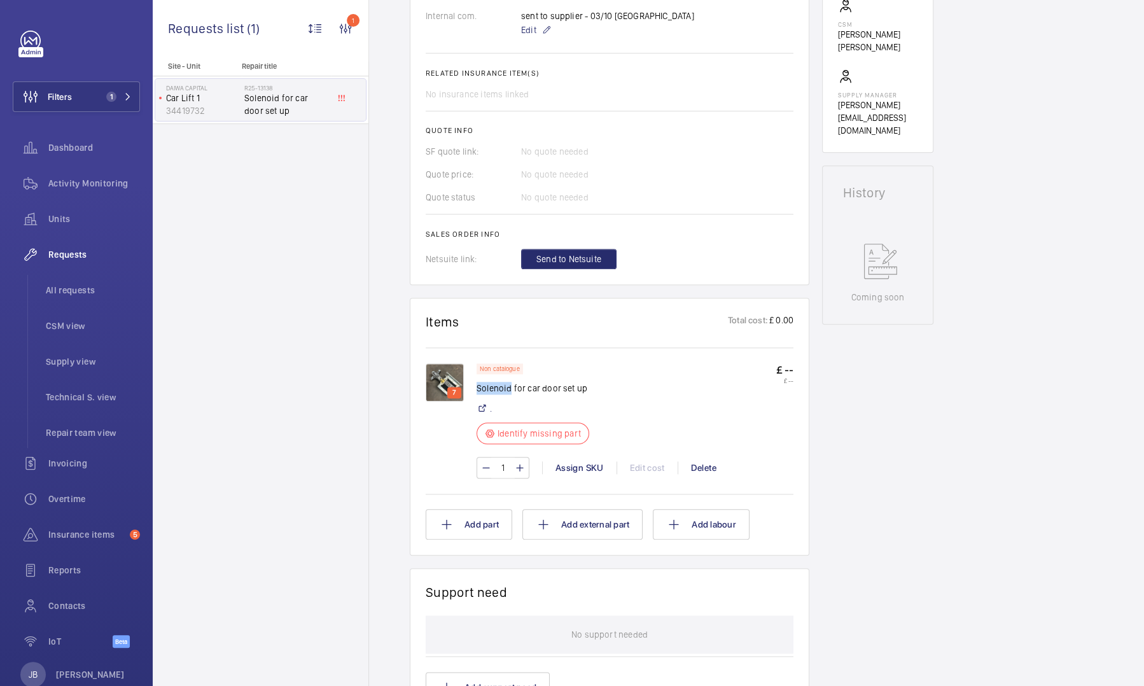
drag, startPoint x: 479, startPoint y: 386, endPoint x: 509, endPoint y: 388, distance: 30.6
click at [509, 388] on p "Solenoid for car door set up" at bounding box center [533, 388] width 113 height 13
copy p "Solenoid"
click at [48, 183] on span "Activity Monitoring" at bounding box center [94, 183] width 92 height 13
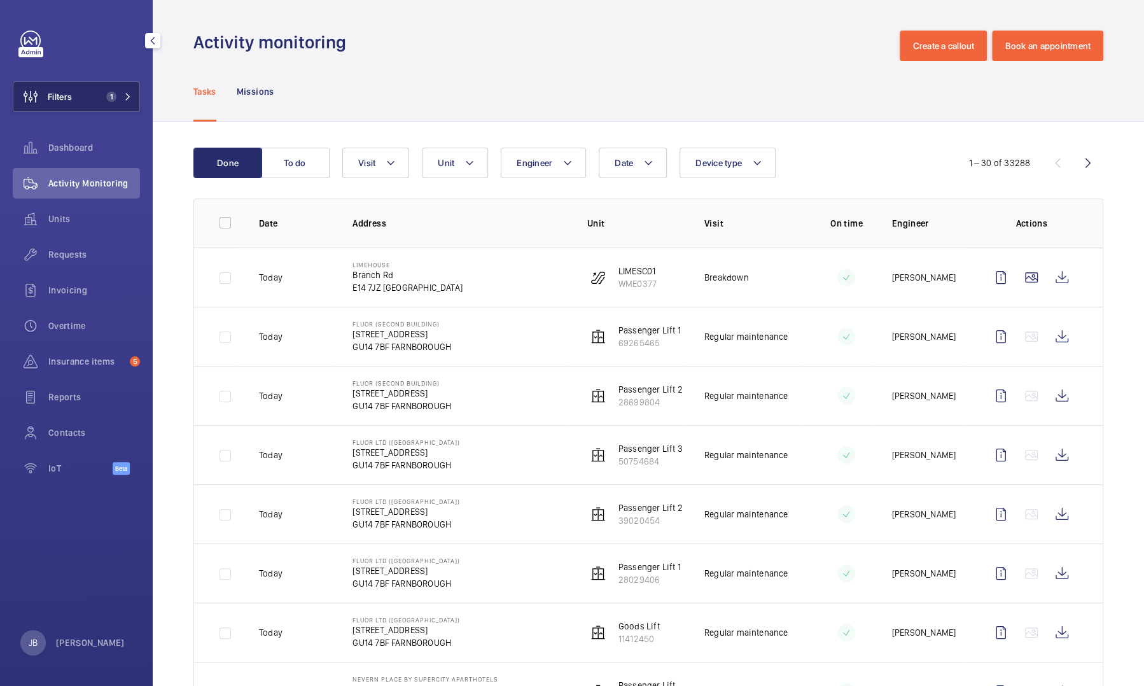
click at [78, 98] on button "Filters 1" at bounding box center [76, 96] width 127 height 31
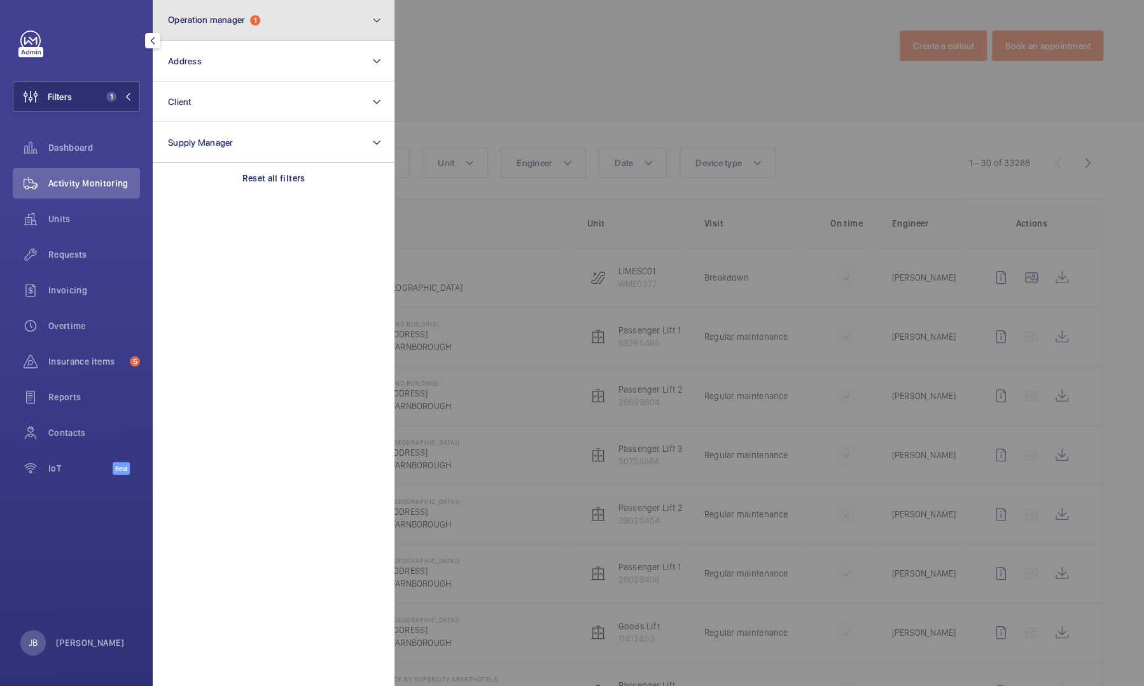
click at [236, 31] on button "Operation manager 1" at bounding box center [274, 20] width 242 height 41
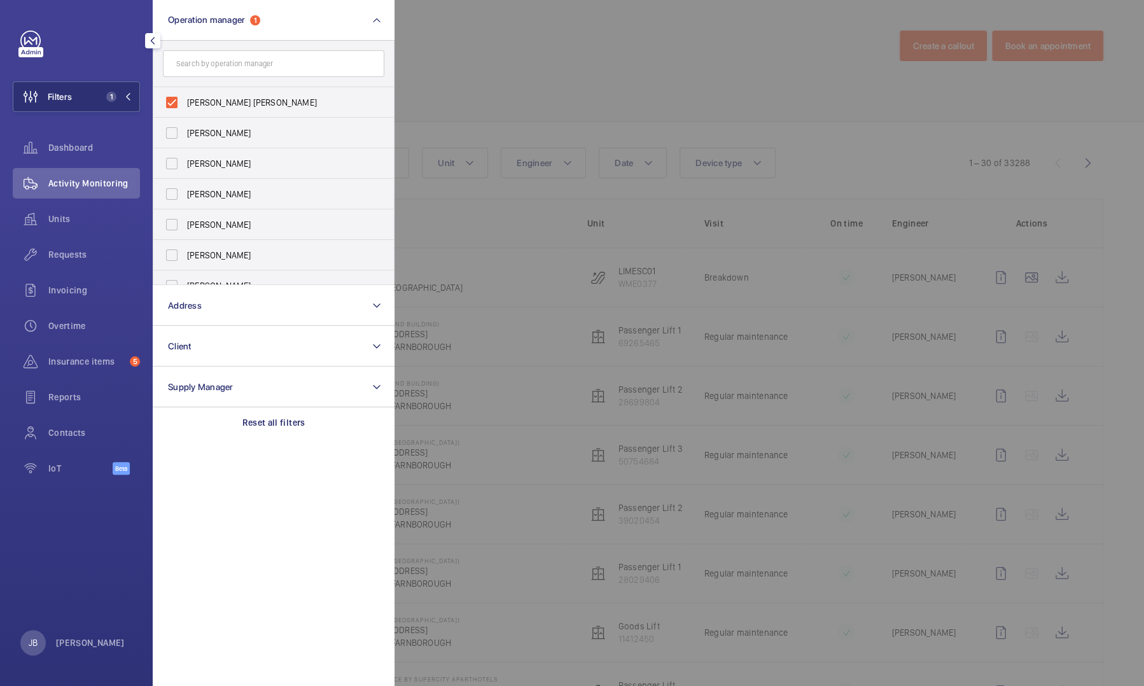
click at [252, 419] on p "Reset all filters" at bounding box center [274, 422] width 63 height 13
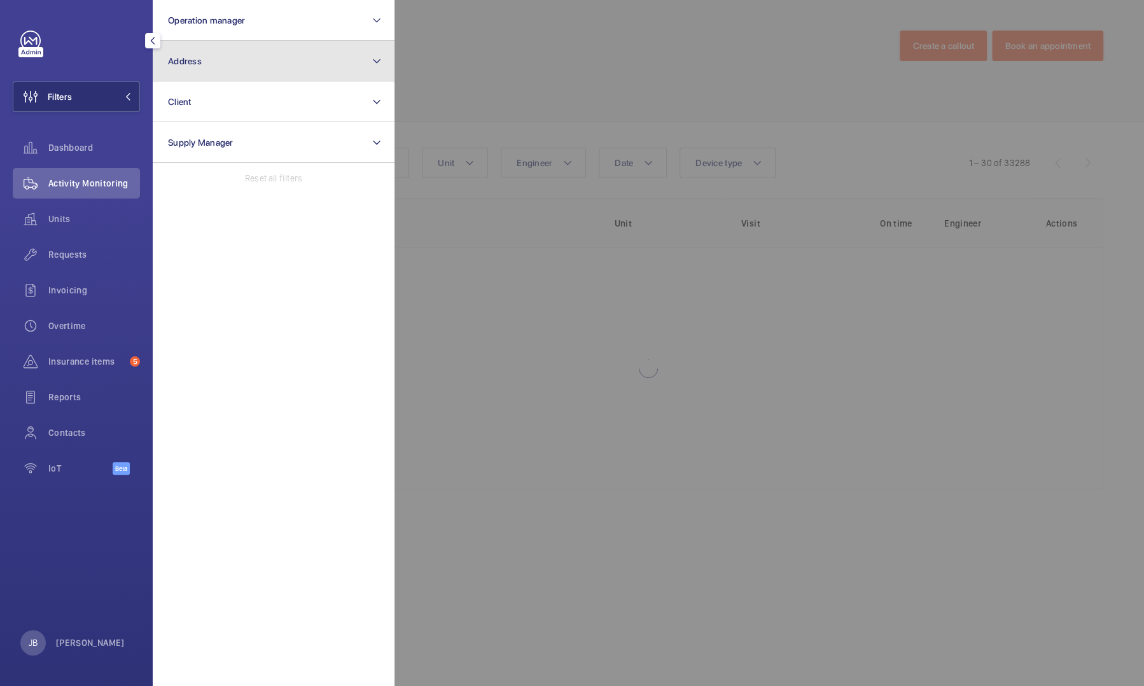
click at [206, 69] on button "Address" at bounding box center [274, 61] width 242 height 41
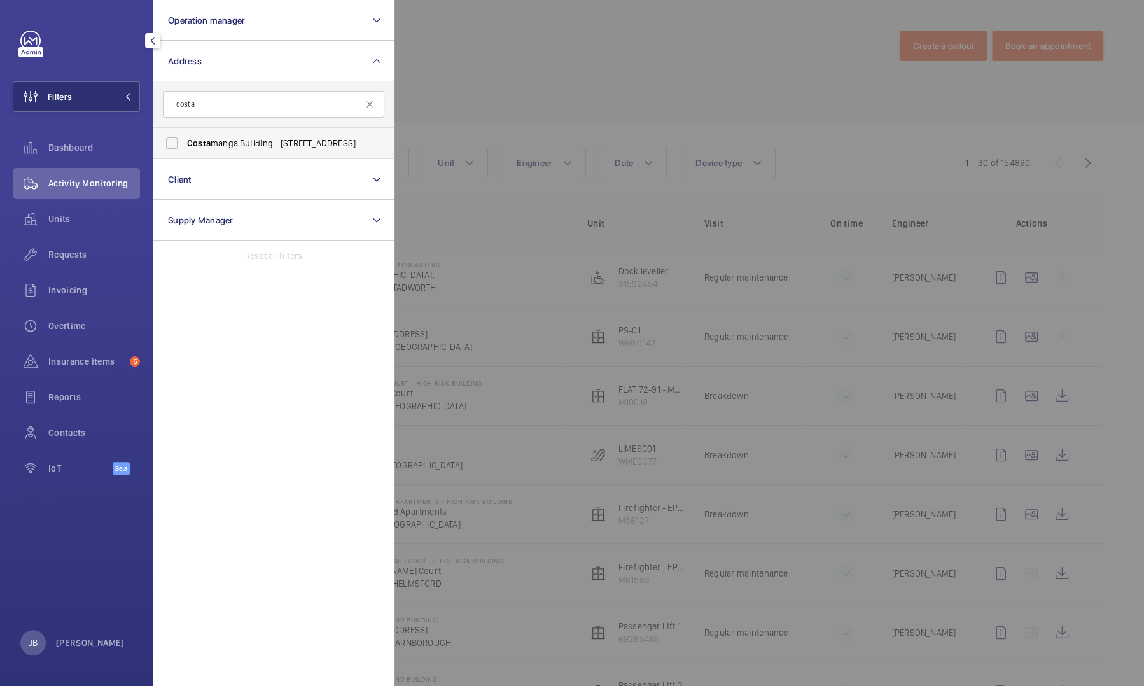
type input "costa"
click at [193, 139] on span "Costa" at bounding box center [199, 143] width 24 height 10
click at [185, 139] on input "Costa manga Building - 10 Arts Ln, LONDON SE16 3GA" at bounding box center [171, 142] width 25 height 25
checkbox input "true"
click at [443, 80] on div at bounding box center [967, 343] width 1144 height 686
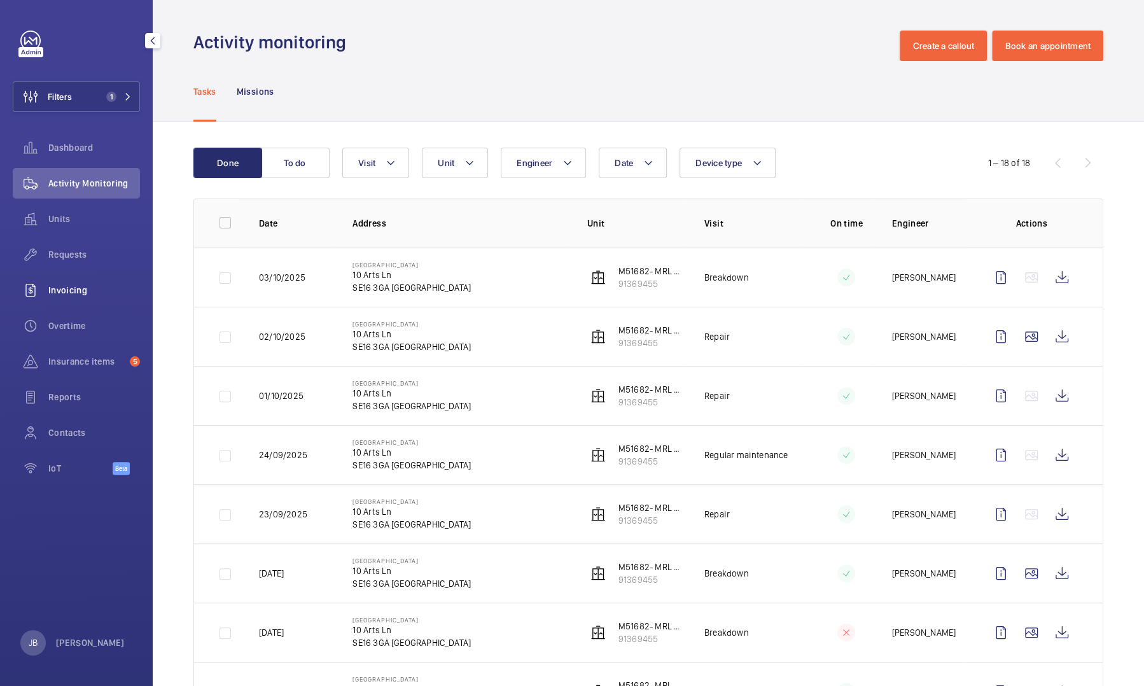
click at [69, 286] on span "Invoicing" at bounding box center [94, 290] width 92 height 13
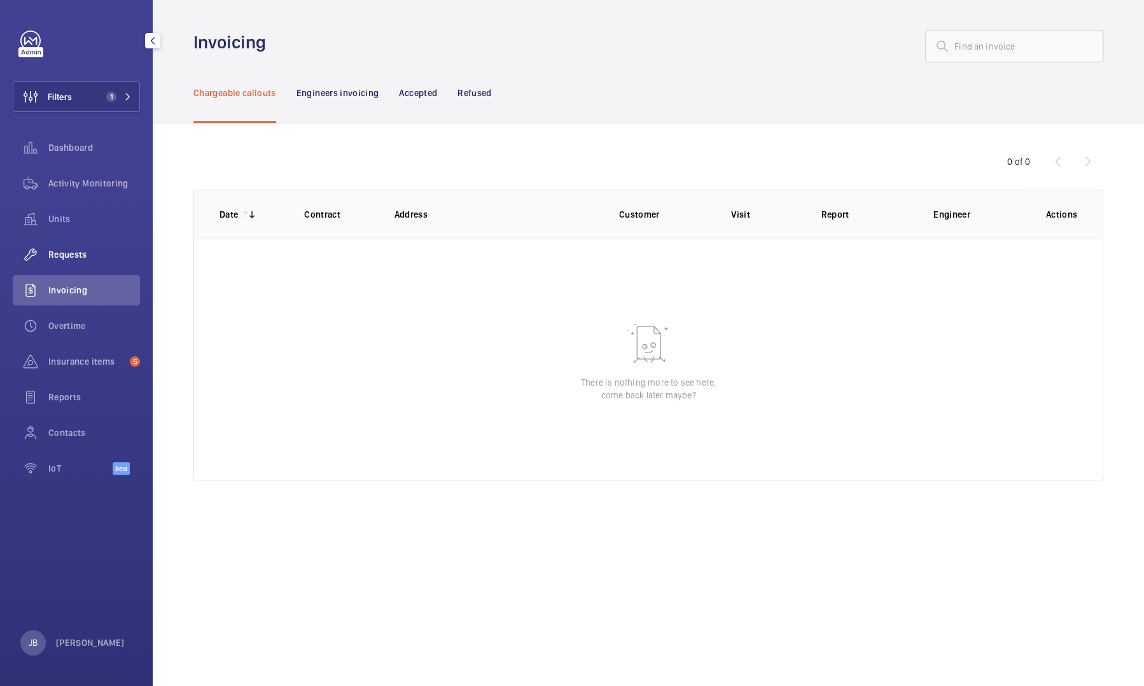
click at [87, 256] on span "Requests" at bounding box center [94, 254] width 92 height 13
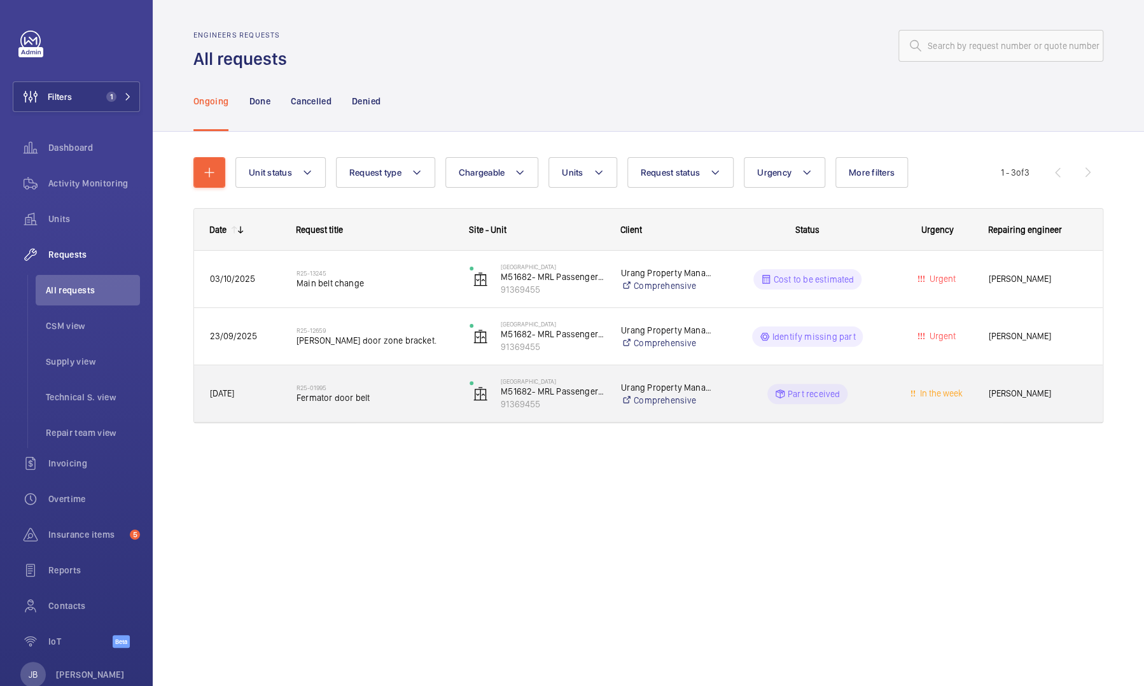
click at [866, 402] on wm-front-pills-cell "Part received" at bounding box center [807, 394] width 157 height 20
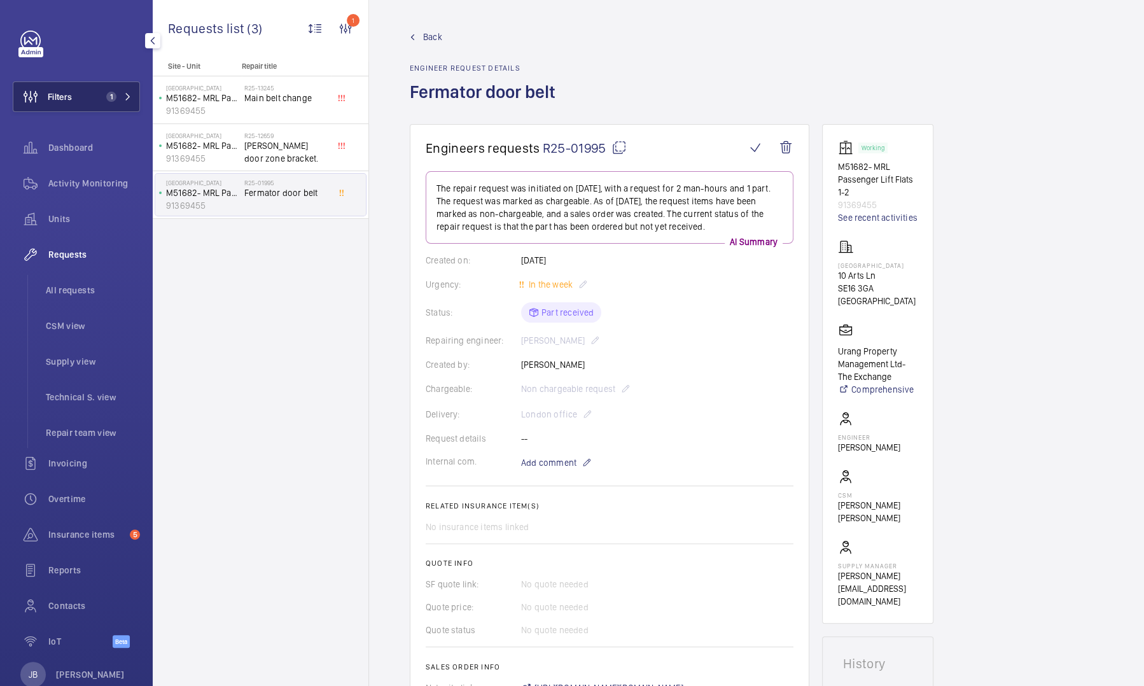
click at [83, 111] on button "Filters 1" at bounding box center [76, 96] width 127 height 31
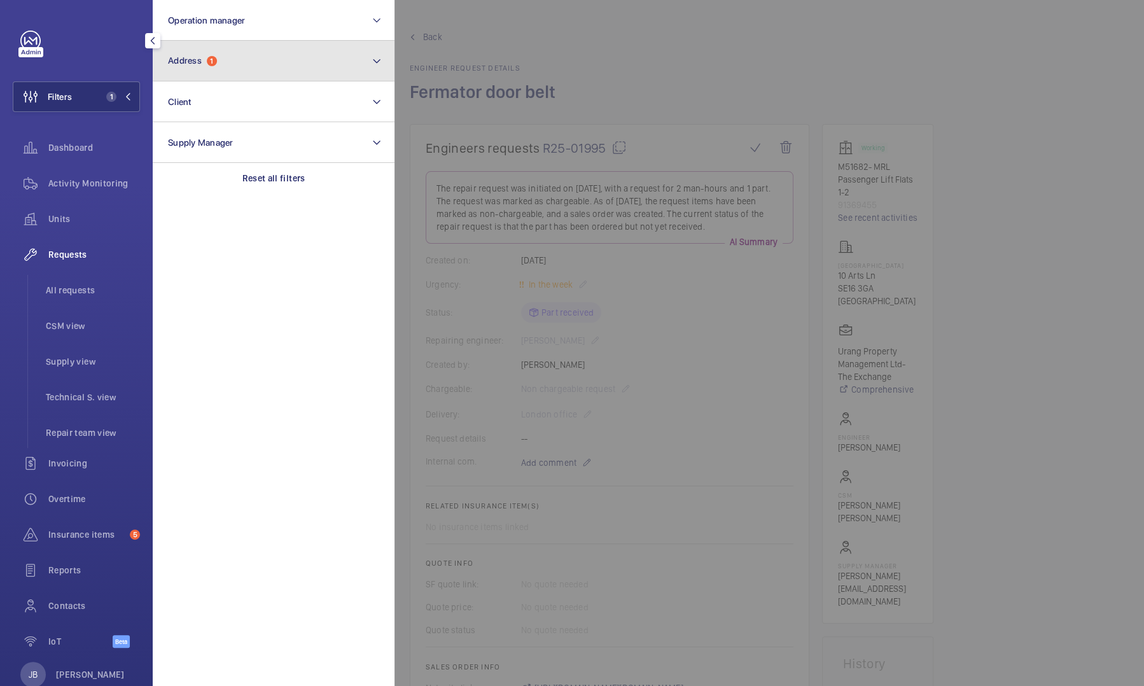
click at [232, 62] on button "Address 1" at bounding box center [274, 61] width 242 height 41
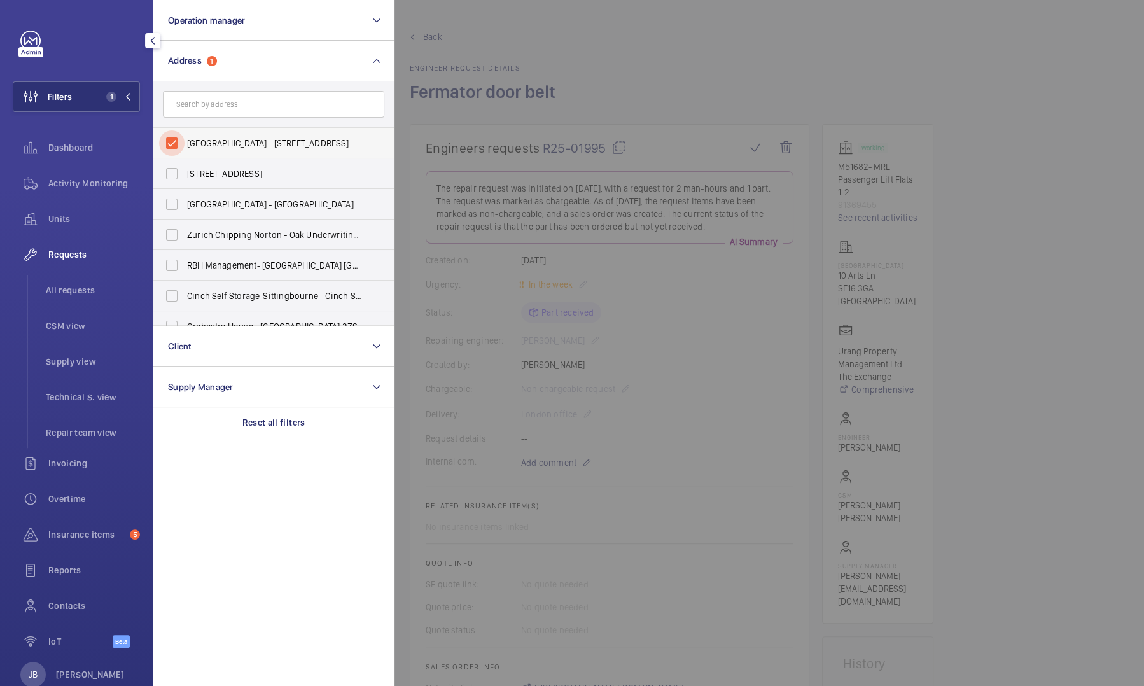
click at [171, 132] on input "Costamanga Building - 10 Arts Ln, LONDON SE16 3GA" at bounding box center [171, 142] width 25 height 25
checkbox input "false"
paste input "75 Buckingham gate"
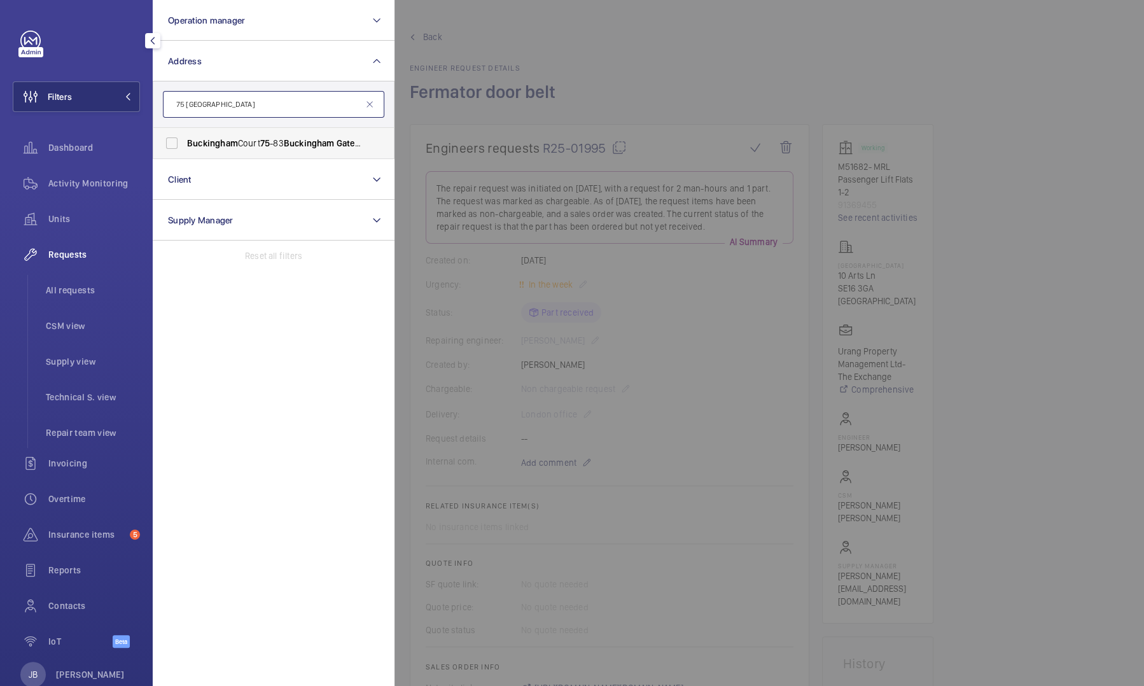
type input "75 Buckingham gate"
click at [196, 157] on label "Buckingham Court 75 -83 Buckingham Gate - 75 Buckingham Gate , LONDON SW1E 6PD" at bounding box center [264, 143] width 222 height 31
click at [185, 156] on input "Buckingham Court 75 -83 Buckingham Gate - 75 Buckingham Gate , LONDON SW1E 6PD" at bounding box center [171, 142] width 25 height 25
checkbox input "true"
click at [119, 182] on span "Activity Monitoring" at bounding box center [94, 183] width 92 height 13
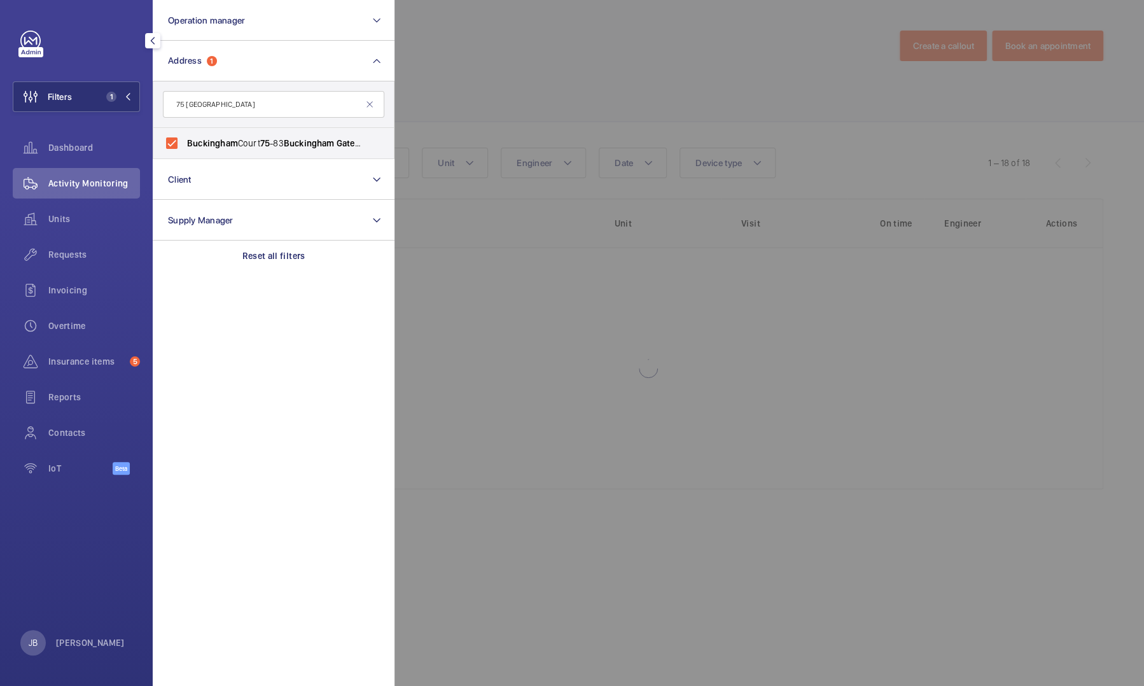
click at [549, 61] on div at bounding box center [967, 343] width 1144 height 686
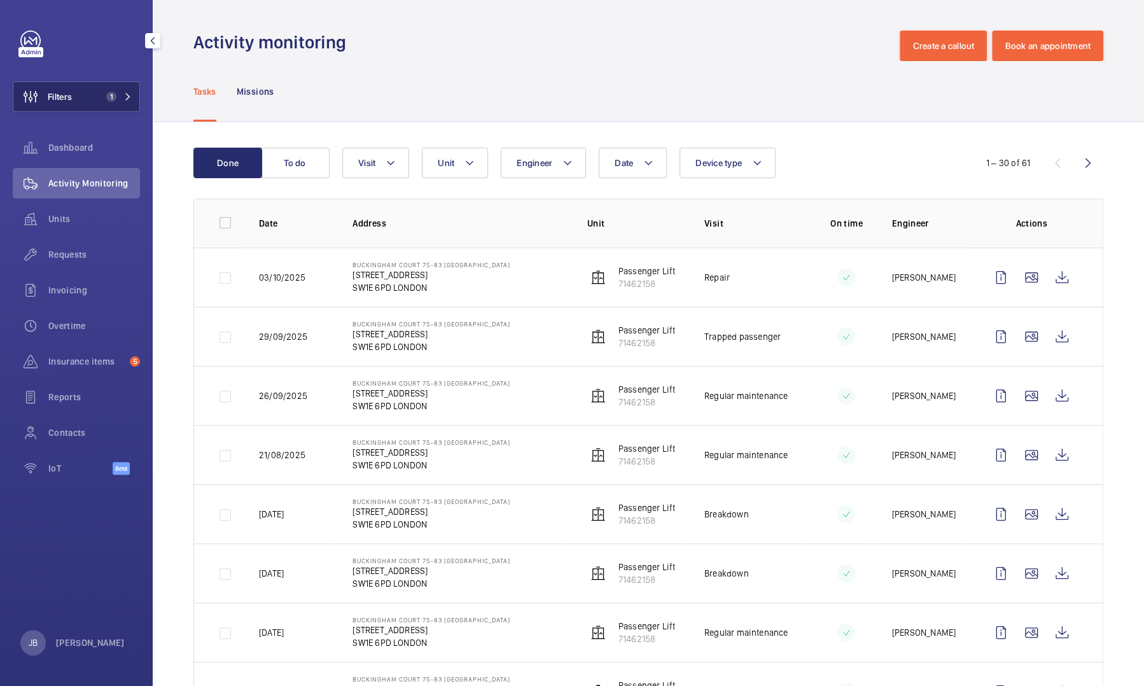
click at [77, 110] on button "Filters 1" at bounding box center [76, 96] width 127 height 31
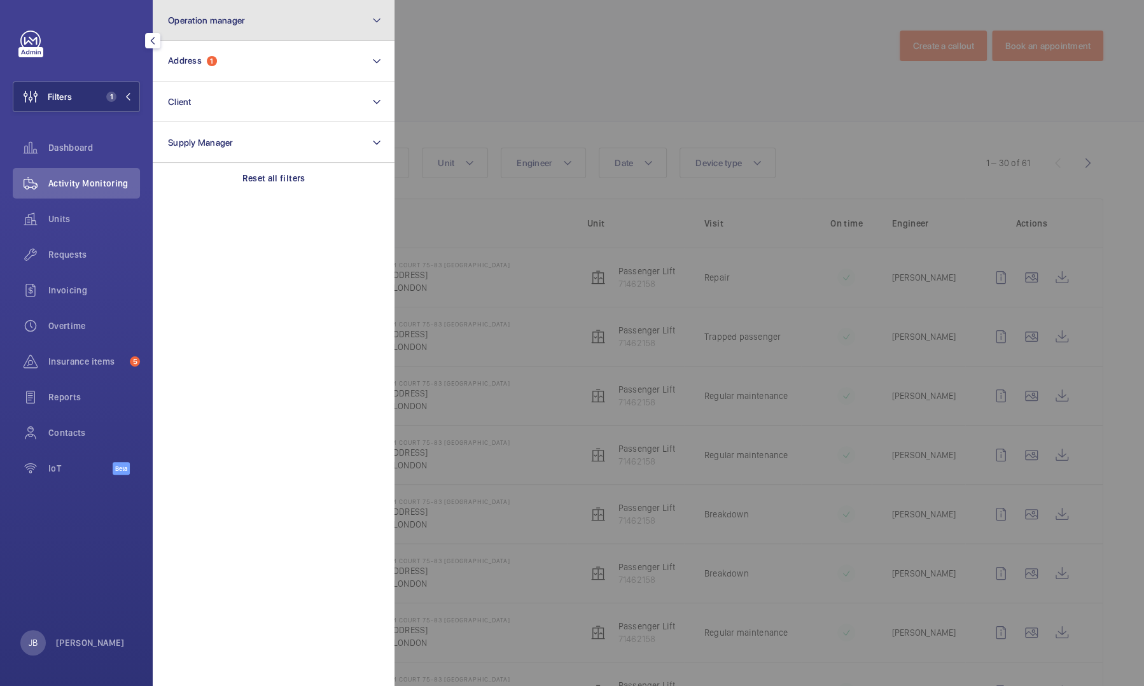
click at [239, 21] on span "Operation manager" at bounding box center [206, 20] width 77 height 10
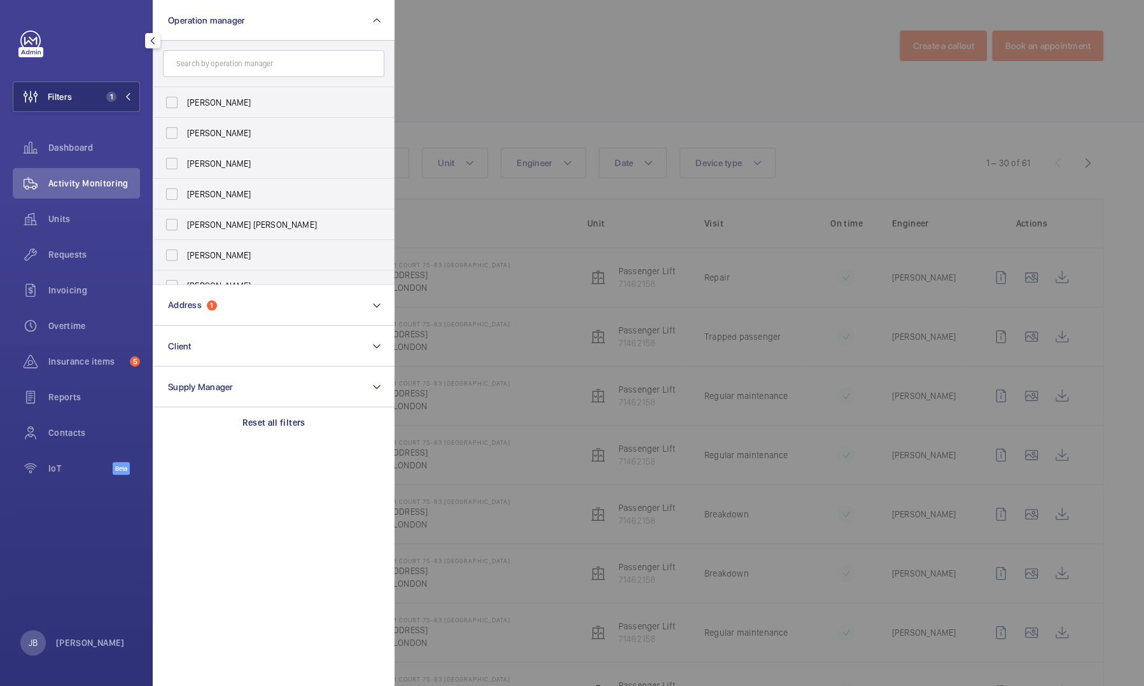
click at [478, 39] on div at bounding box center [967, 343] width 1144 height 686
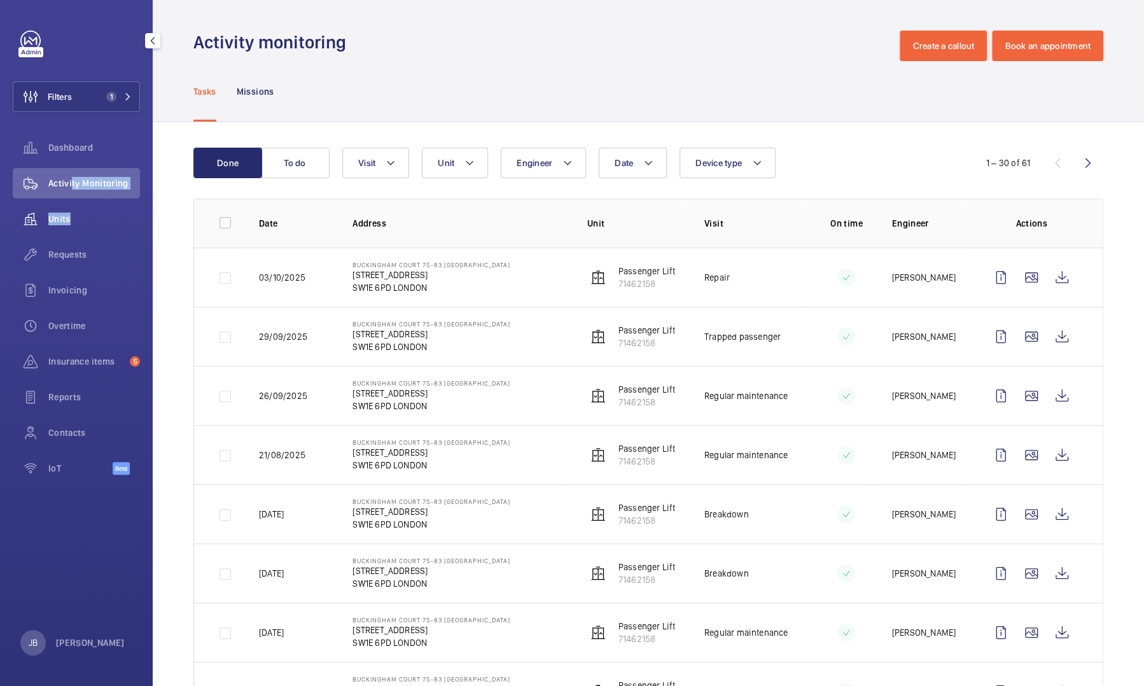
click at [67, 213] on nav "Dashboard Activity Monitoring Units Requests Invoicing Overtime Insurance items…" at bounding box center [76, 310] width 127 height 356
drag, startPoint x: 67, startPoint y: 213, endPoint x: 120, endPoint y: 209, distance: 53.0
click at [65, 223] on span "Units" at bounding box center [94, 219] width 92 height 13
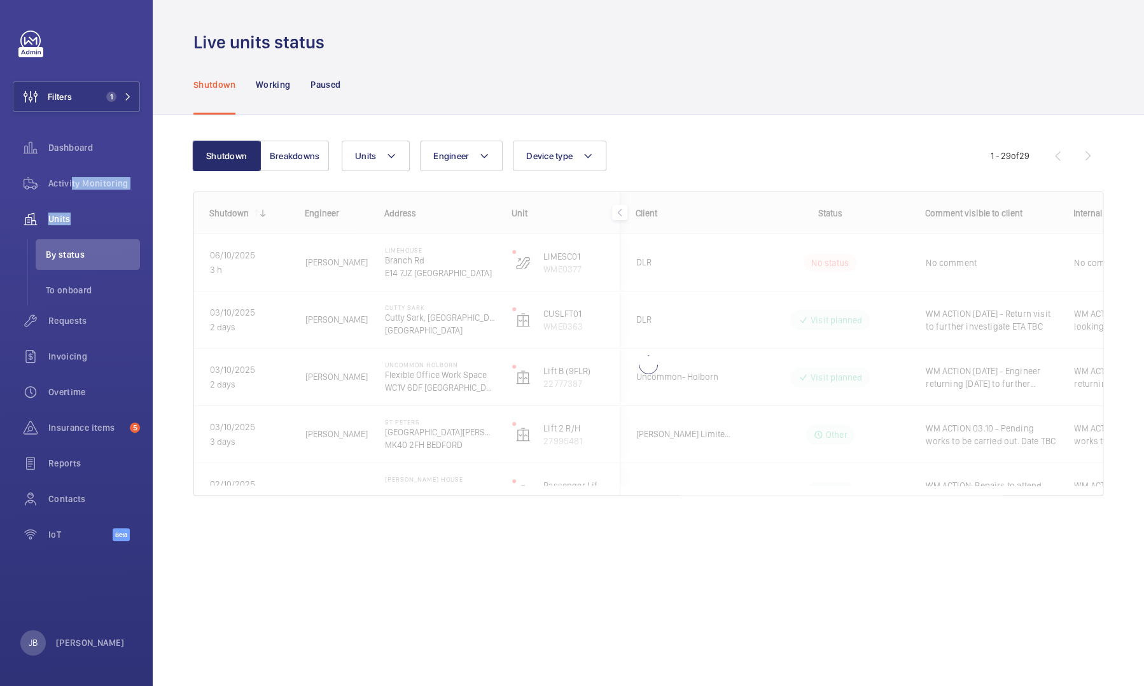
click at [514, 87] on div "Shutdown Working Paused" at bounding box center [648, 84] width 910 height 60
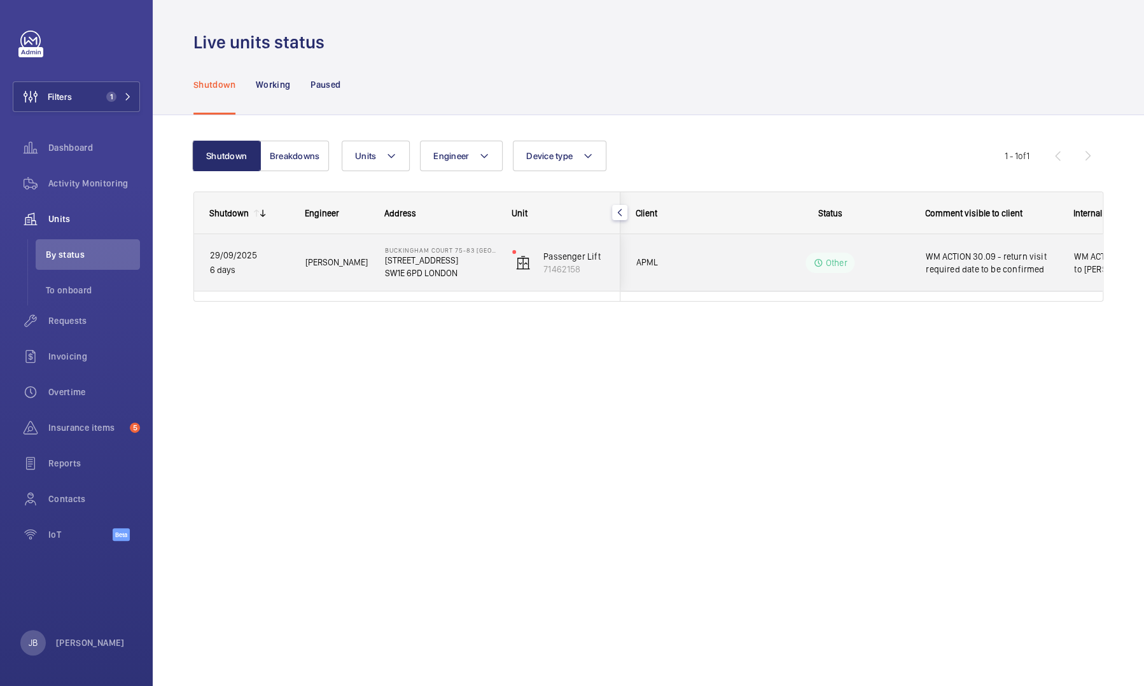
click at [988, 258] on span "WM ACTION 30.09 - return visit required date to be confirmed" at bounding box center [992, 262] width 132 height 25
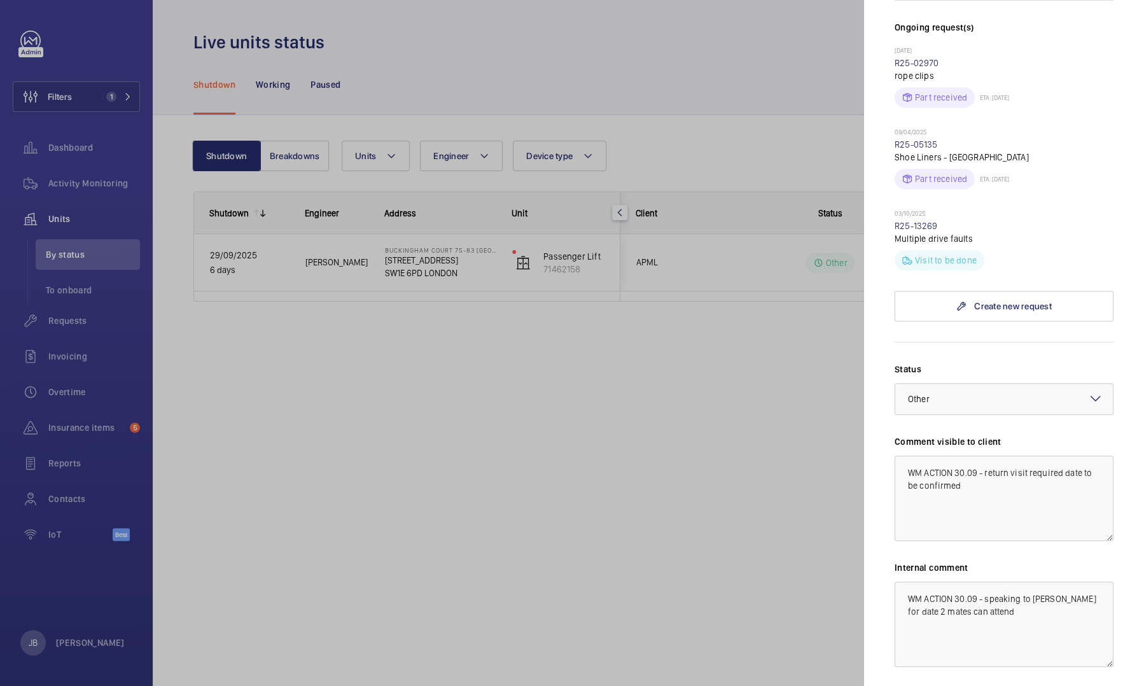
scroll to position [446, 0]
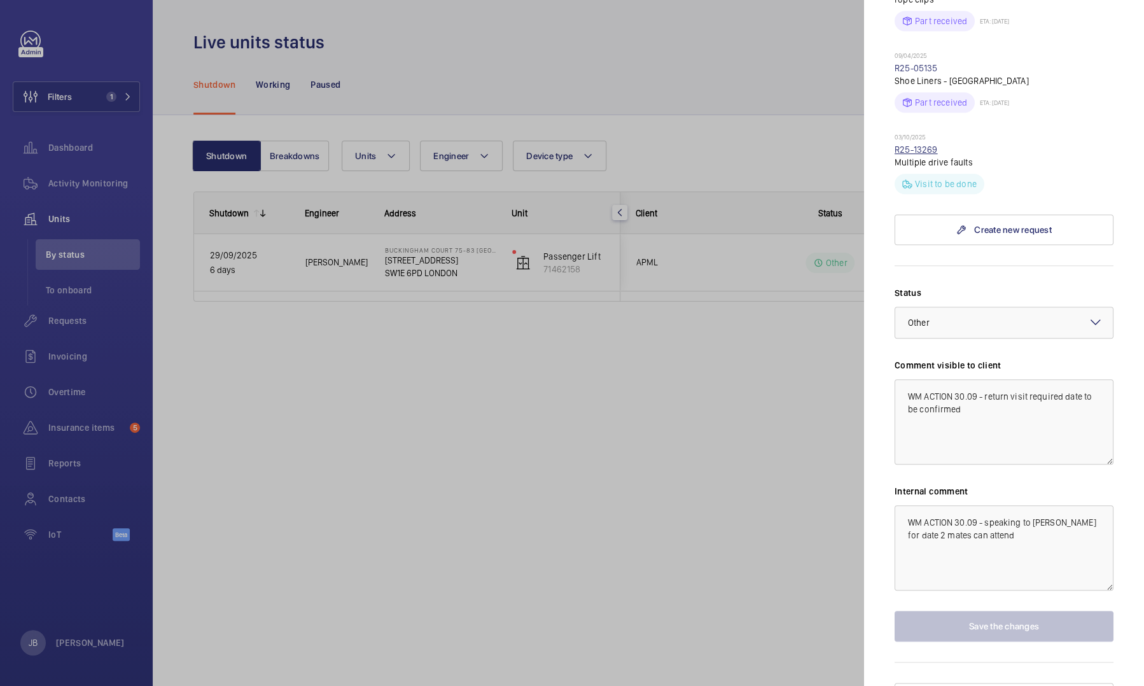
click at [913, 149] on link "R25-13269" at bounding box center [916, 149] width 43 height 10
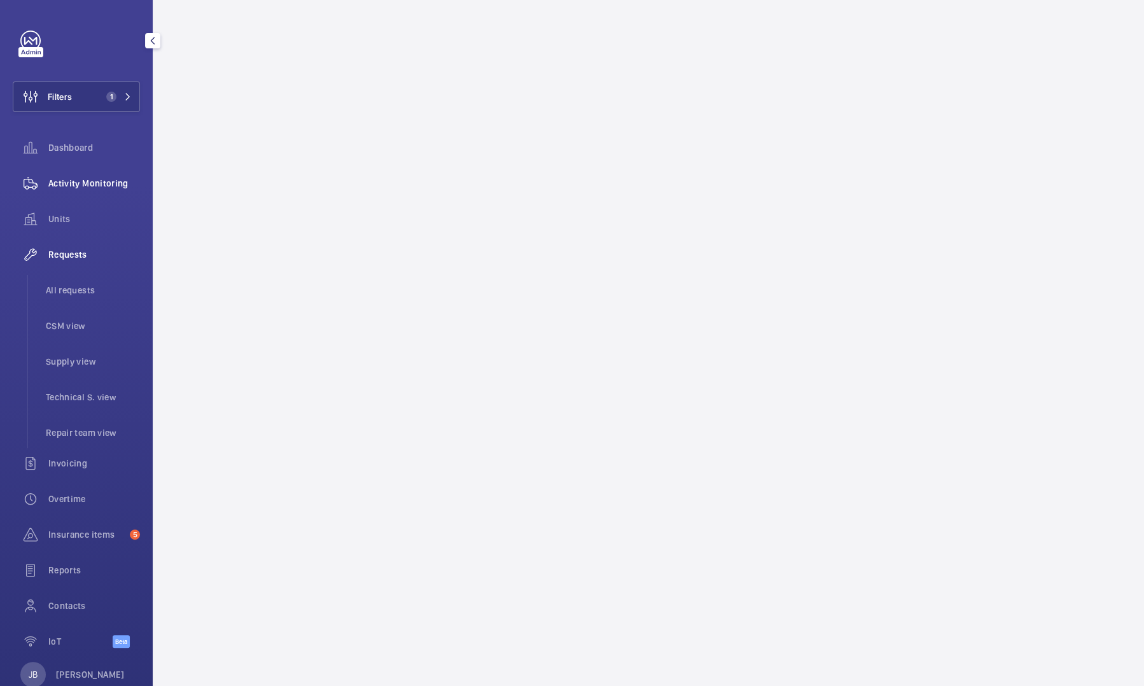
click at [70, 179] on span "Activity Monitoring" at bounding box center [94, 183] width 92 height 13
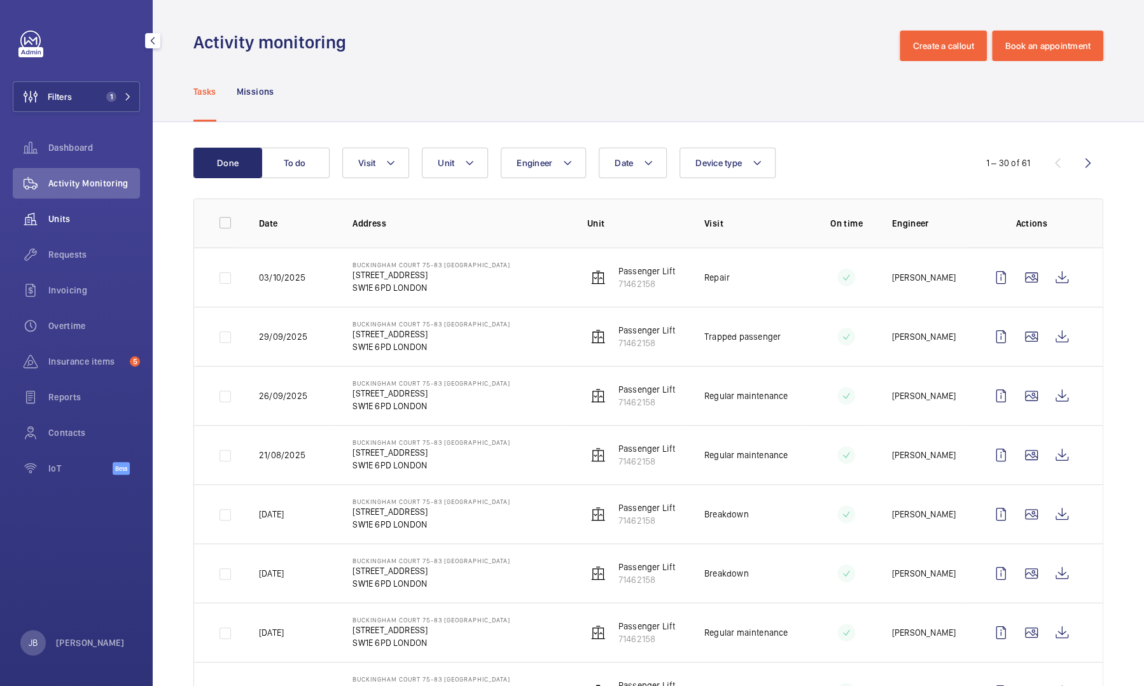
click at [74, 222] on span "Units" at bounding box center [94, 219] width 92 height 13
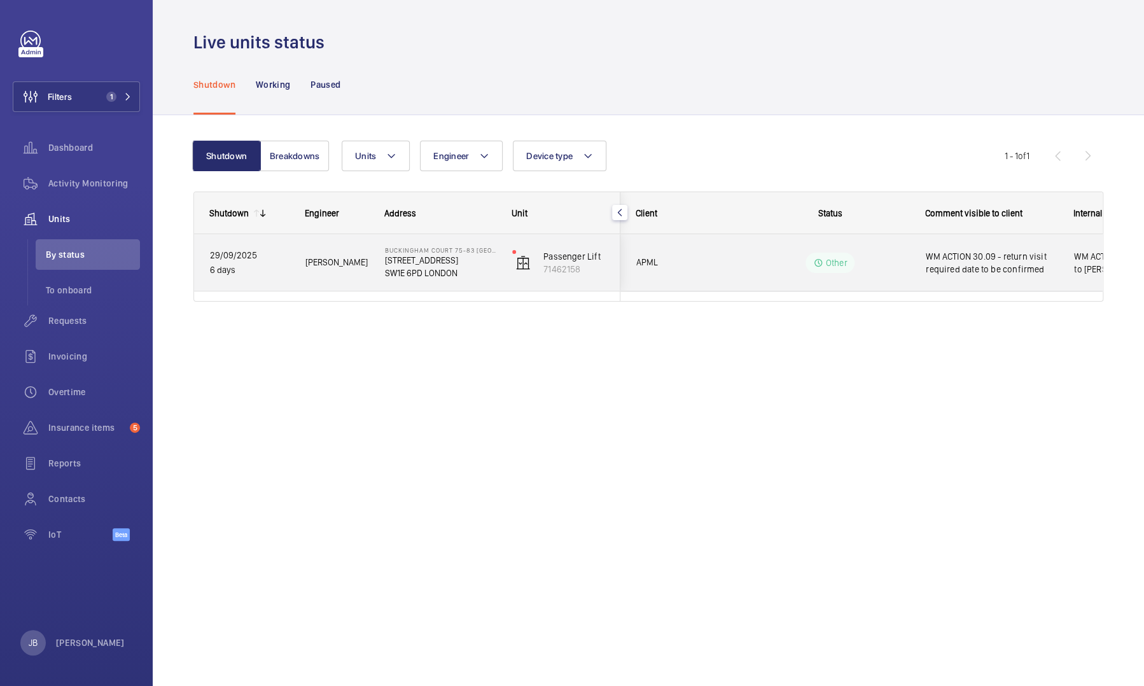
click at [994, 265] on span "WM ACTION 30.09 - return visit required date to be confirmed" at bounding box center [992, 262] width 132 height 25
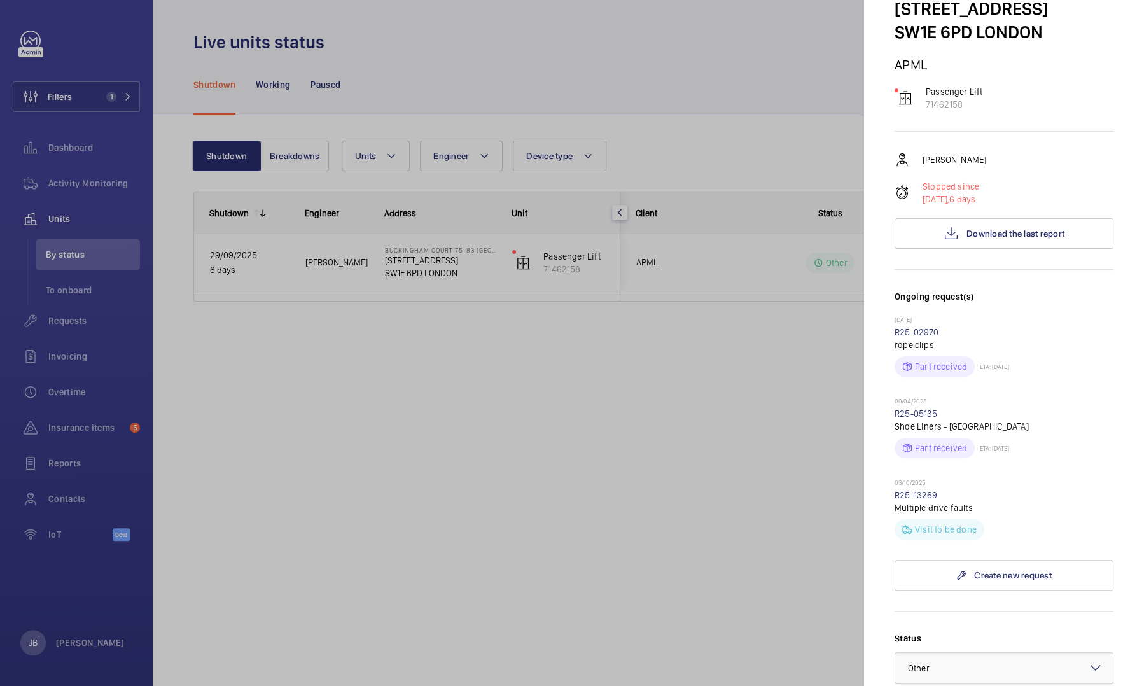
scroll to position [255, 0]
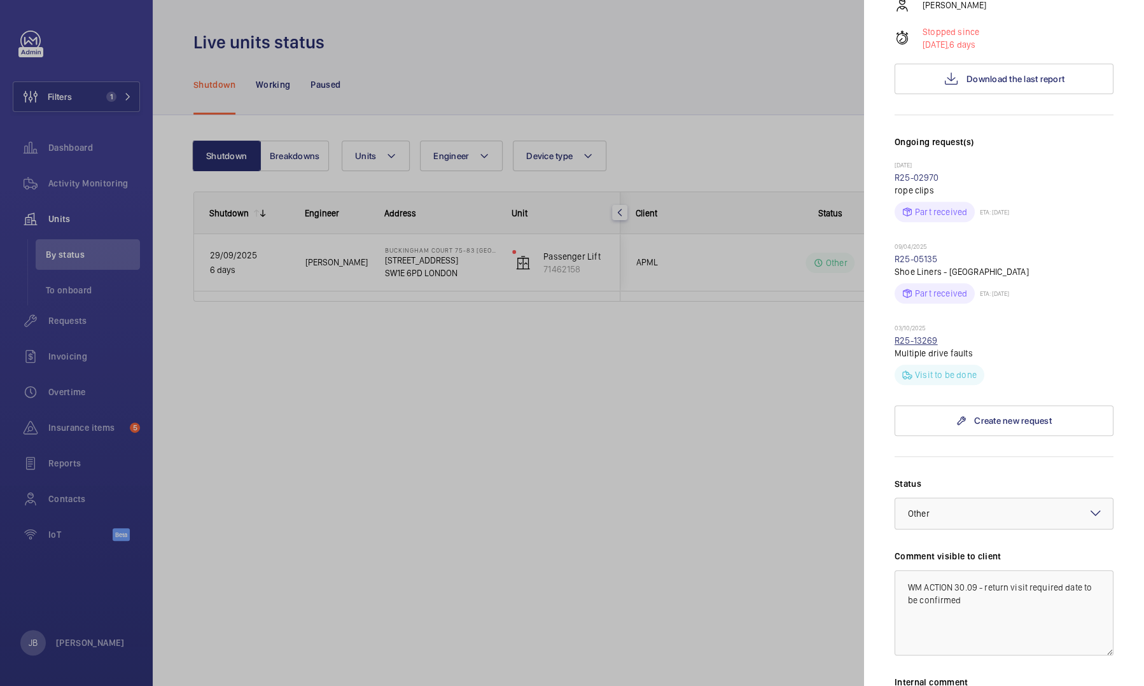
click at [913, 340] on link "R25-13269" at bounding box center [916, 340] width 43 height 10
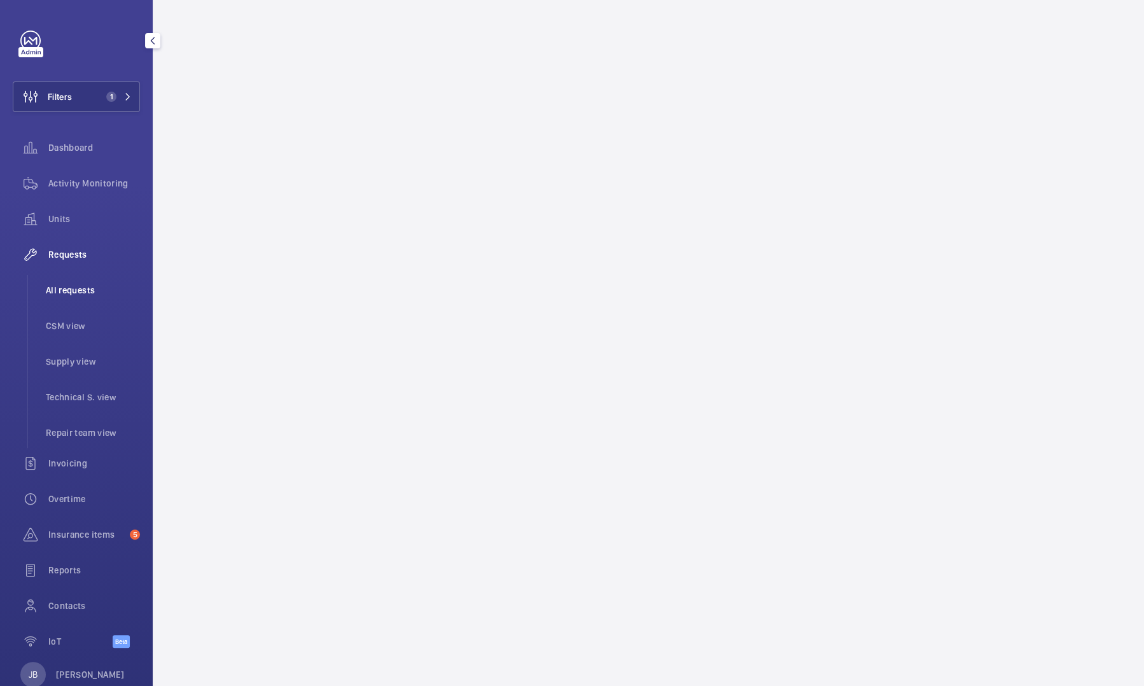
click at [75, 285] on span "All requests" at bounding box center [93, 290] width 94 height 13
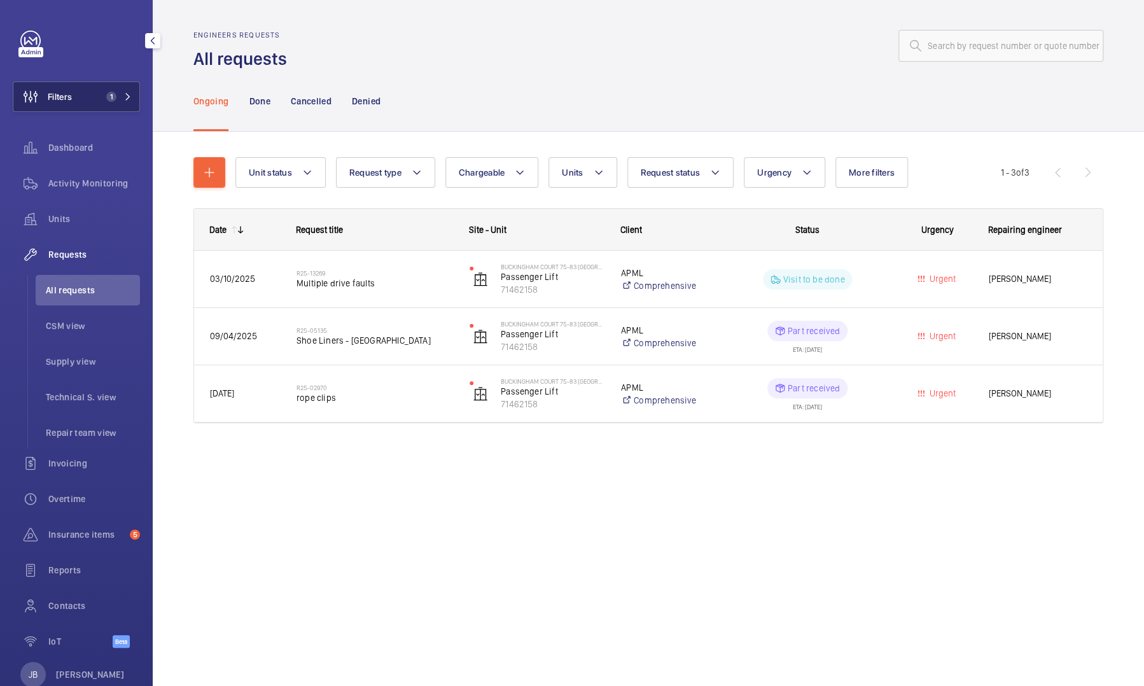
click at [59, 98] on span "Filters" at bounding box center [60, 96] width 24 height 13
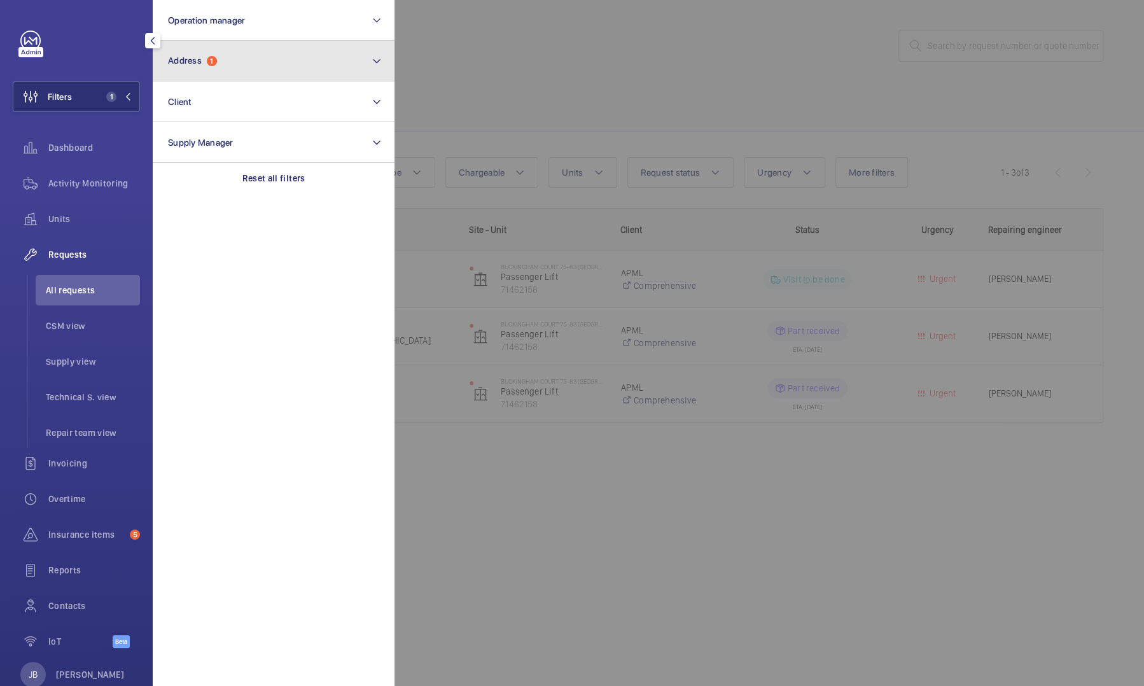
click at [226, 62] on button "Address 1" at bounding box center [274, 61] width 242 height 41
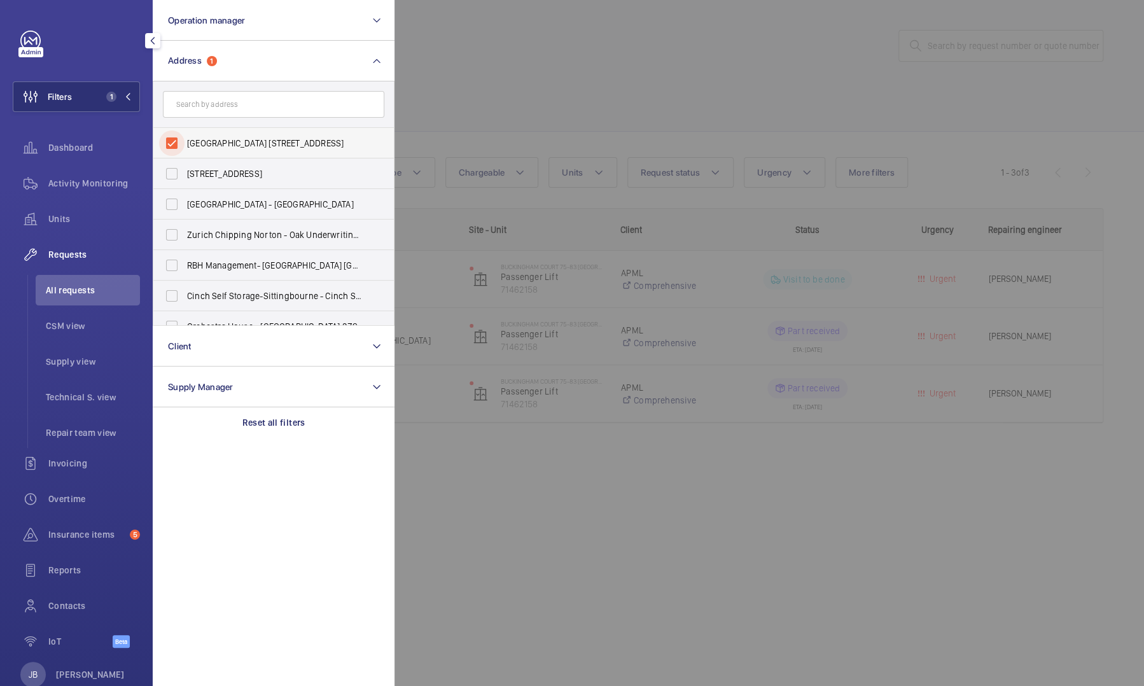
click at [173, 146] on input "Buckingham Court 75-83 Buckingham Gate - 75 Buckingham Gate, LONDON SW1E 6PD" at bounding box center [171, 142] width 25 height 25
checkbox input "false"
click at [466, 102] on div at bounding box center [967, 343] width 1144 height 686
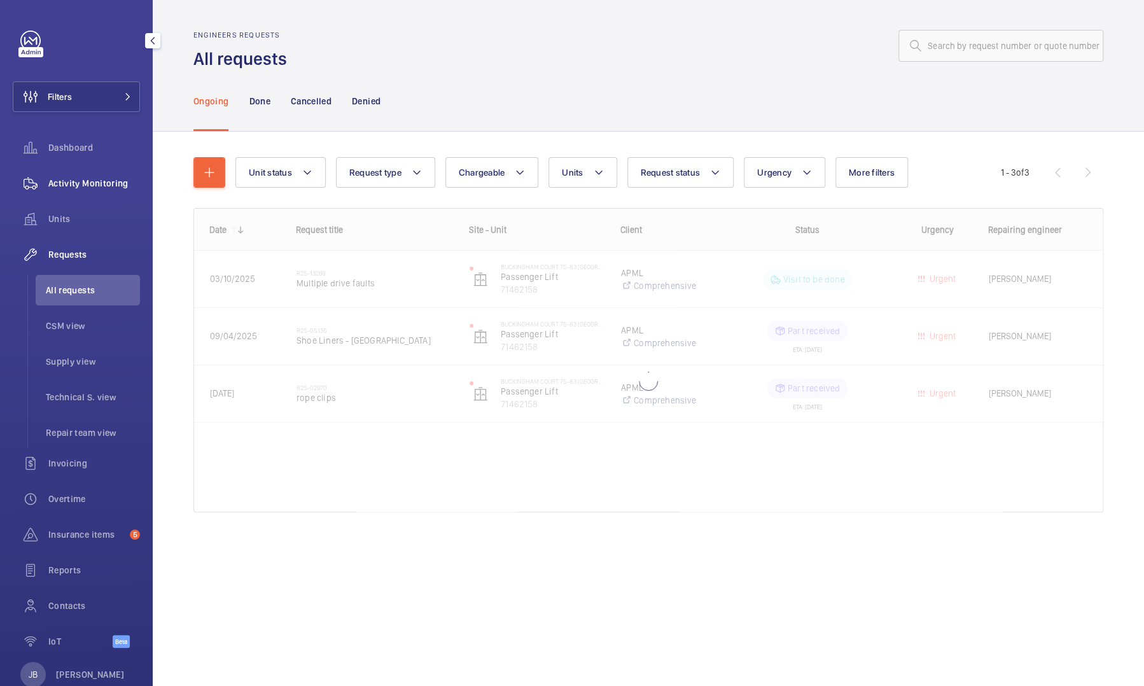
click at [60, 178] on span "Activity Monitoring" at bounding box center [94, 183] width 92 height 13
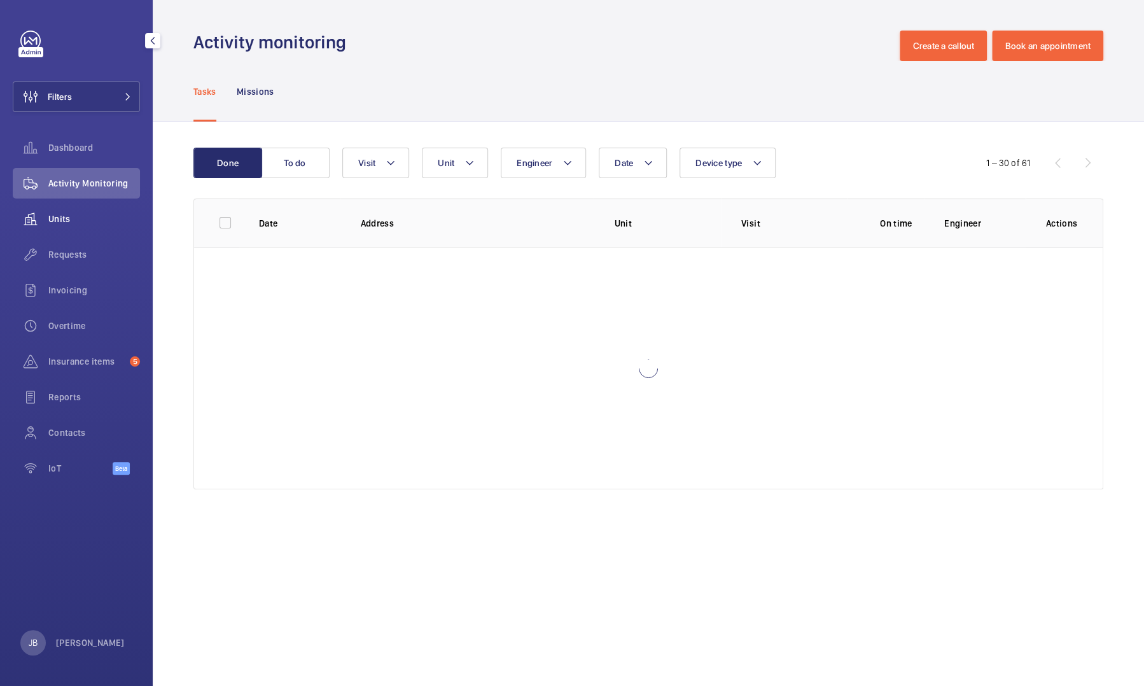
click at [74, 215] on span "Units" at bounding box center [94, 219] width 92 height 13
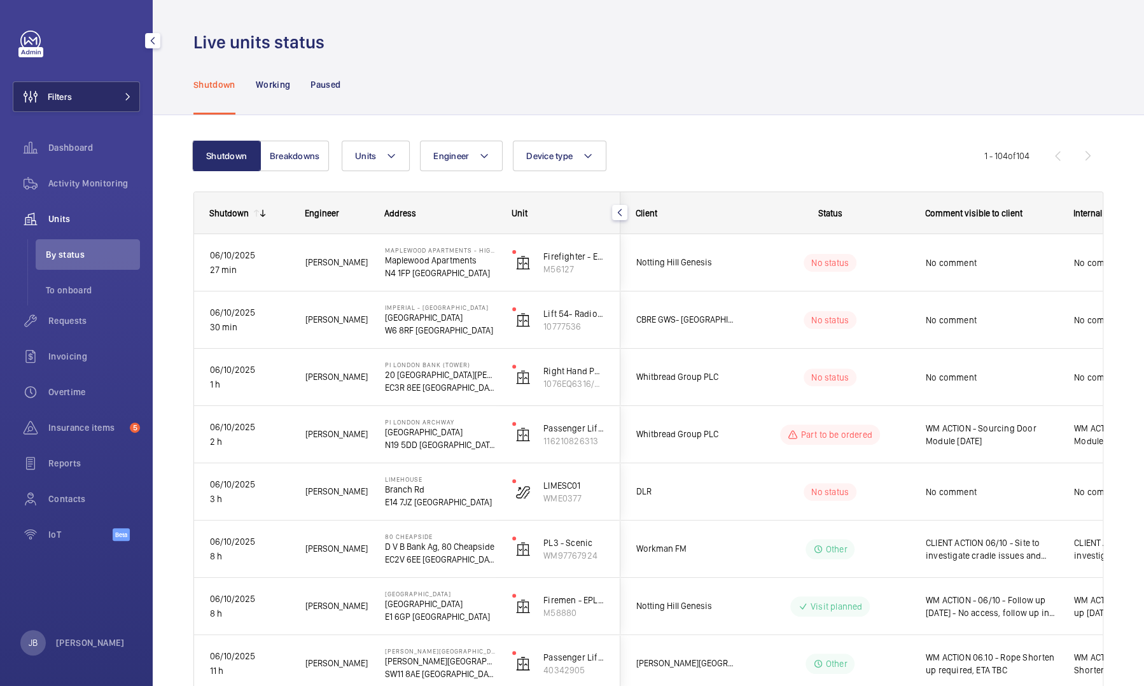
click at [74, 99] on button "Filters" at bounding box center [76, 96] width 127 height 31
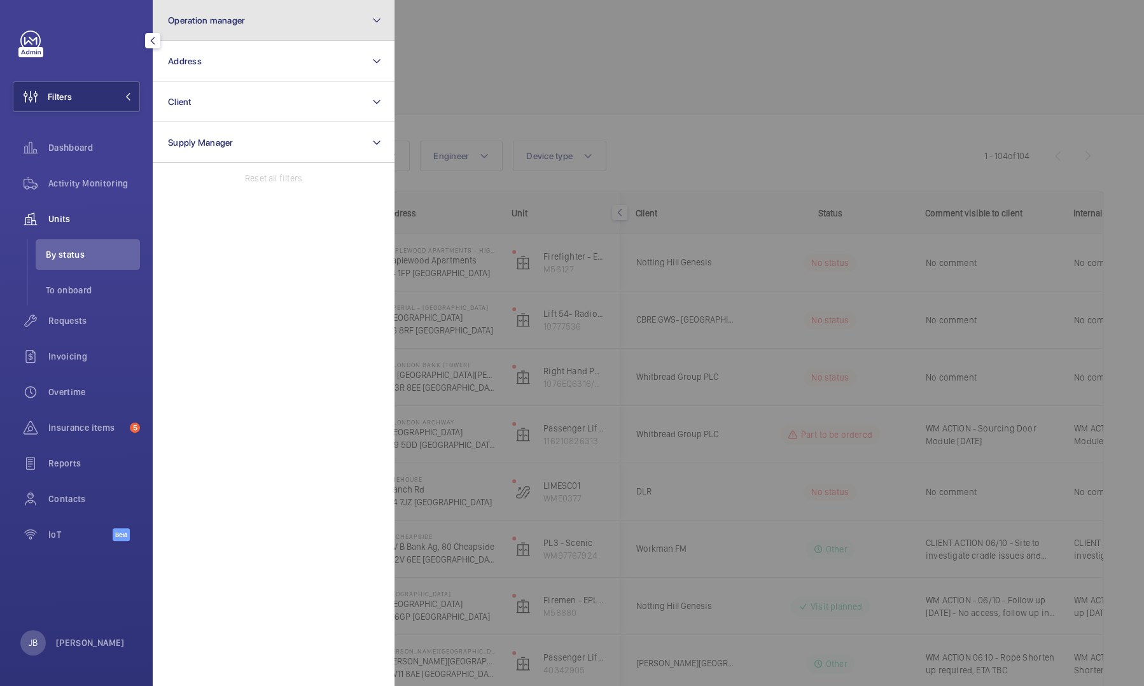
click at [272, 29] on button "Operation manager" at bounding box center [274, 20] width 242 height 41
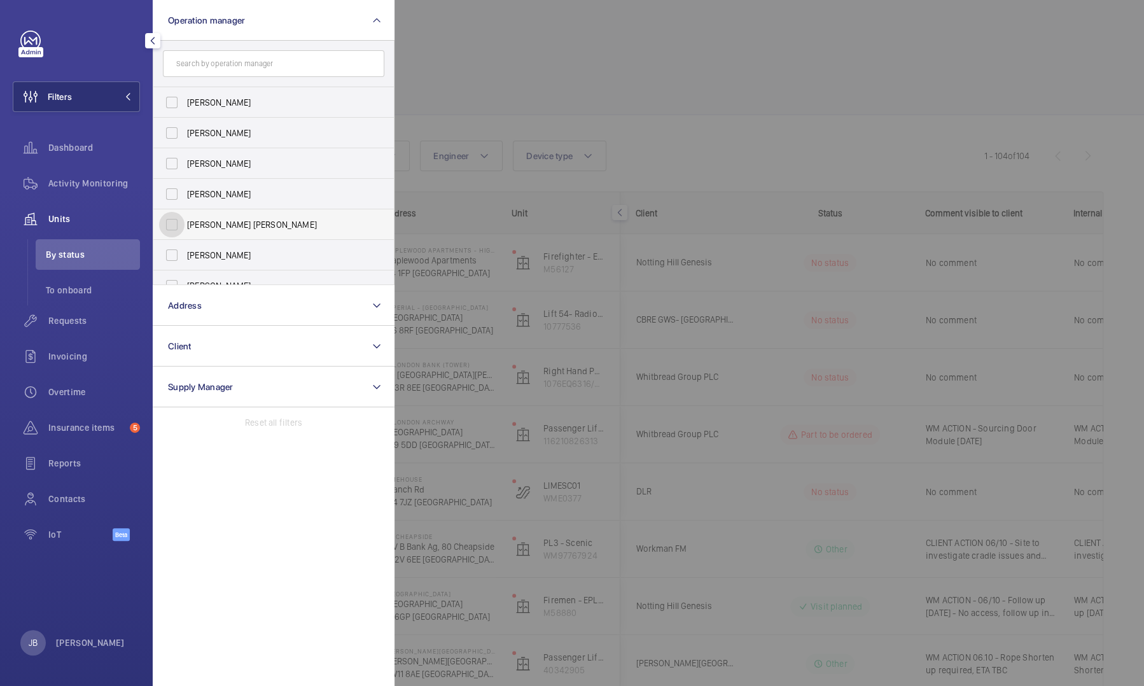
click at [172, 224] on input "[PERSON_NAME] [PERSON_NAME]" at bounding box center [171, 224] width 25 height 25
checkbox input "true"
click at [504, 88] on div at bounding box center [967, 343] width 1144 height 686
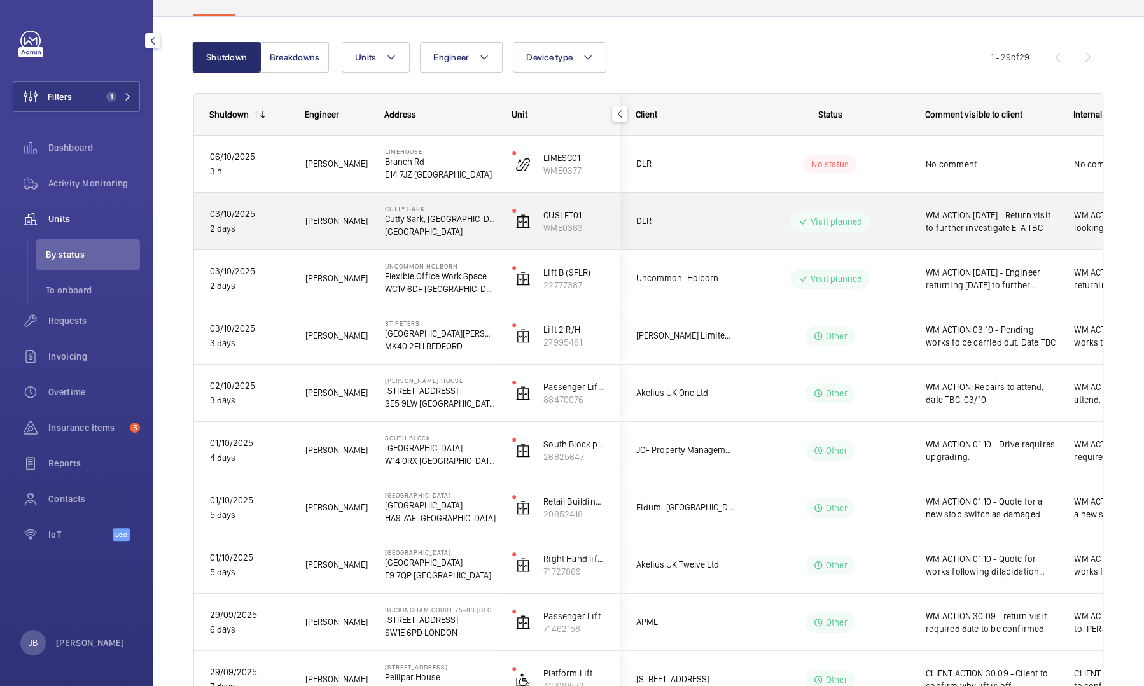
scroll to position [127, 0]
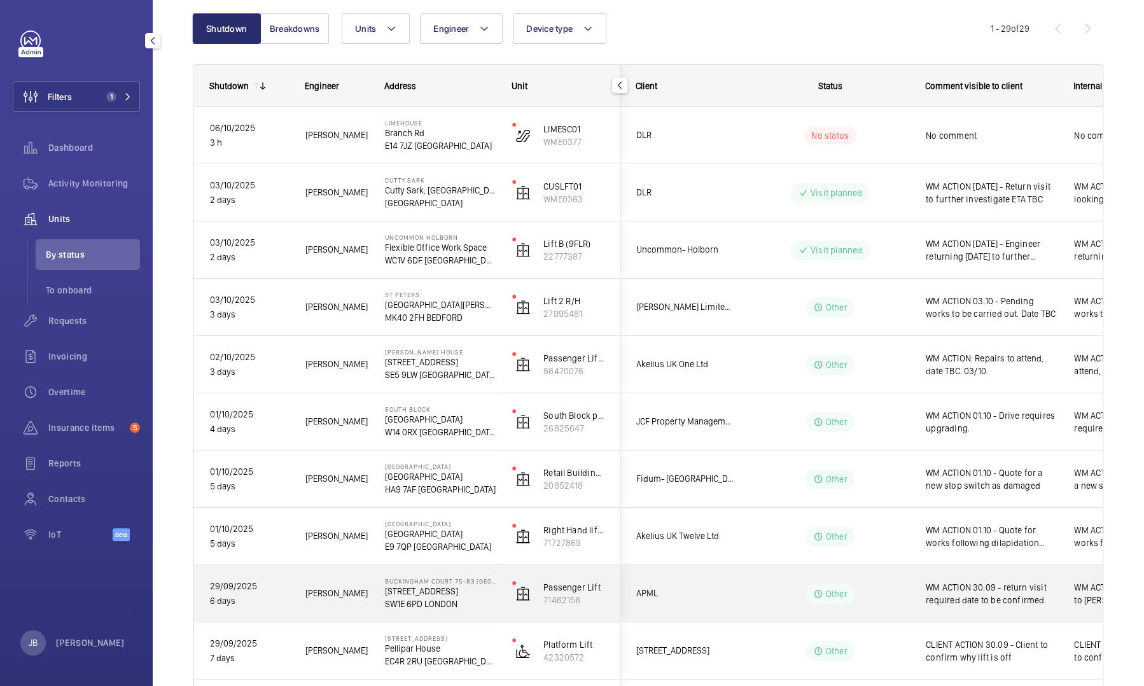
click at [988, 601] on span "WM ACTION 30.09 - return visit required date to be confirmed" at bounding box center [992, 593] width 132 height 25
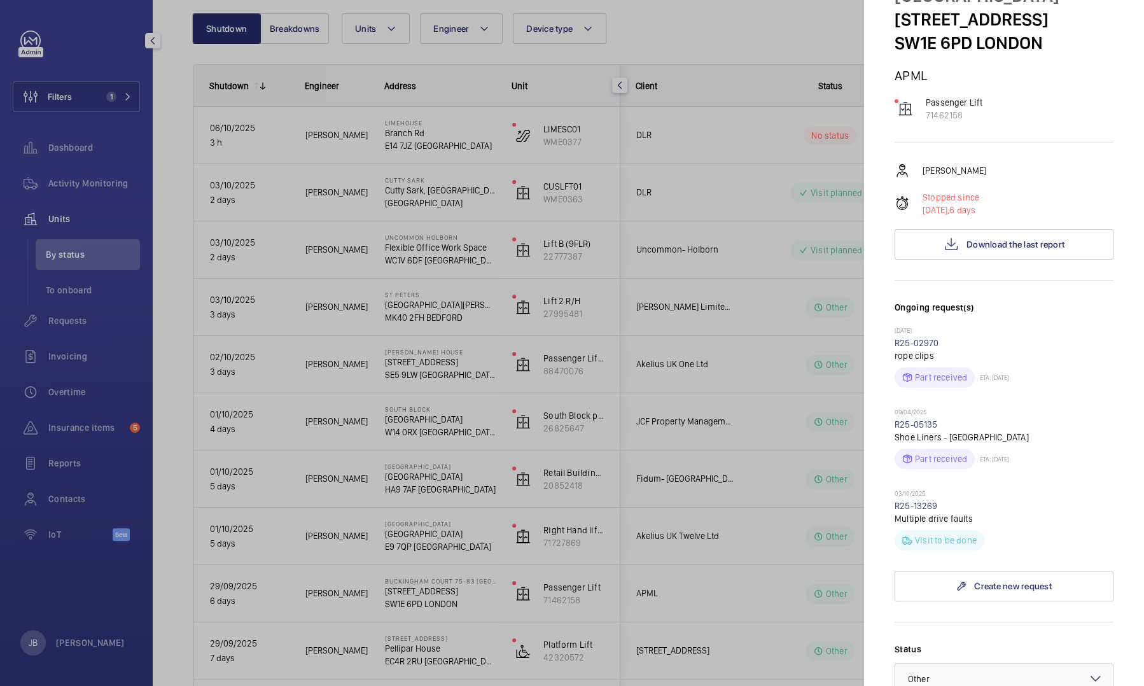
scroll to position [191, 0]
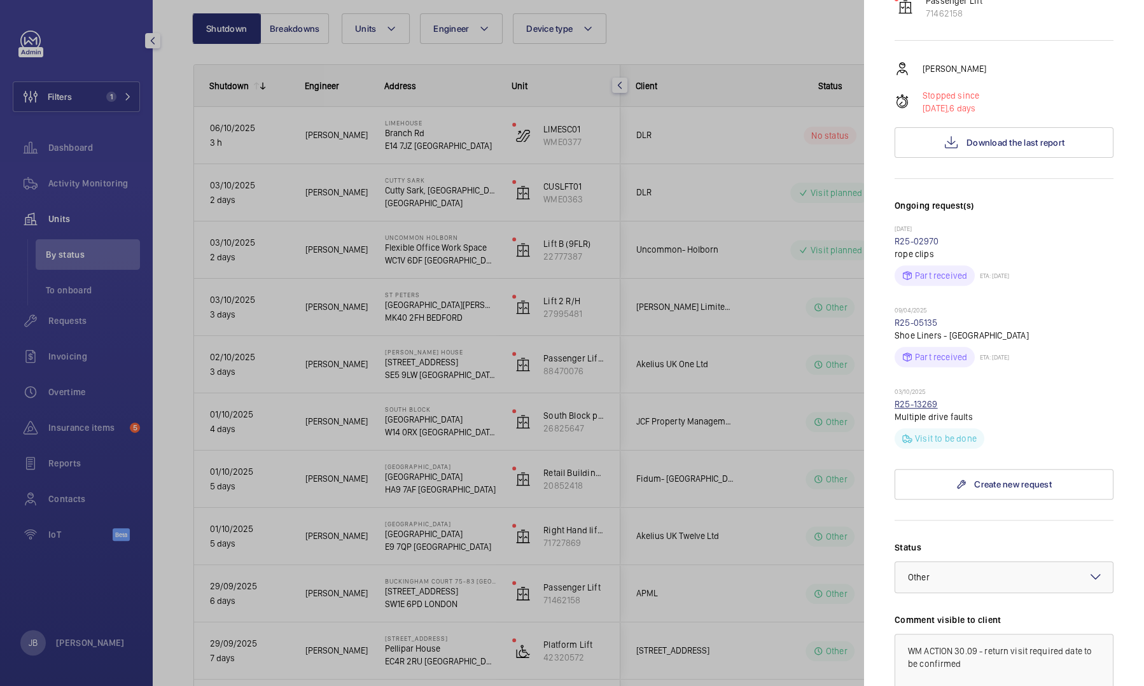
click at [920, 401] on link "R25-13269" at bounding box center [916, 404] width 43 height 10
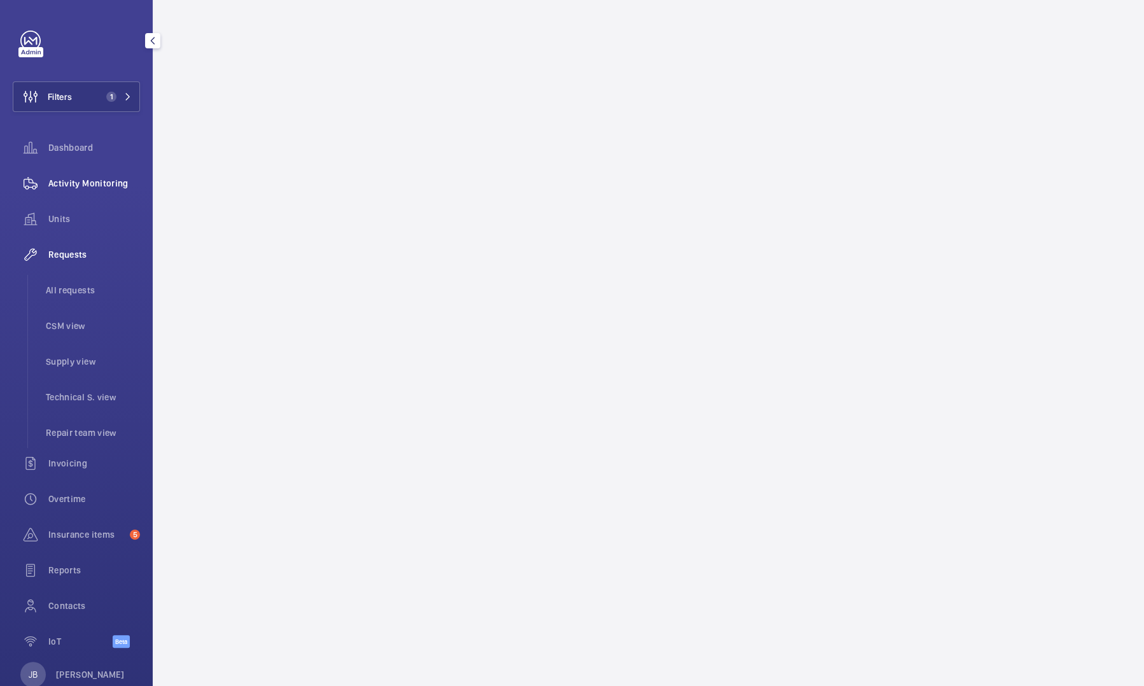
click at [81, 188] on span "Activity Monitoring" at bounding box center [94, 183] width 92 height 13
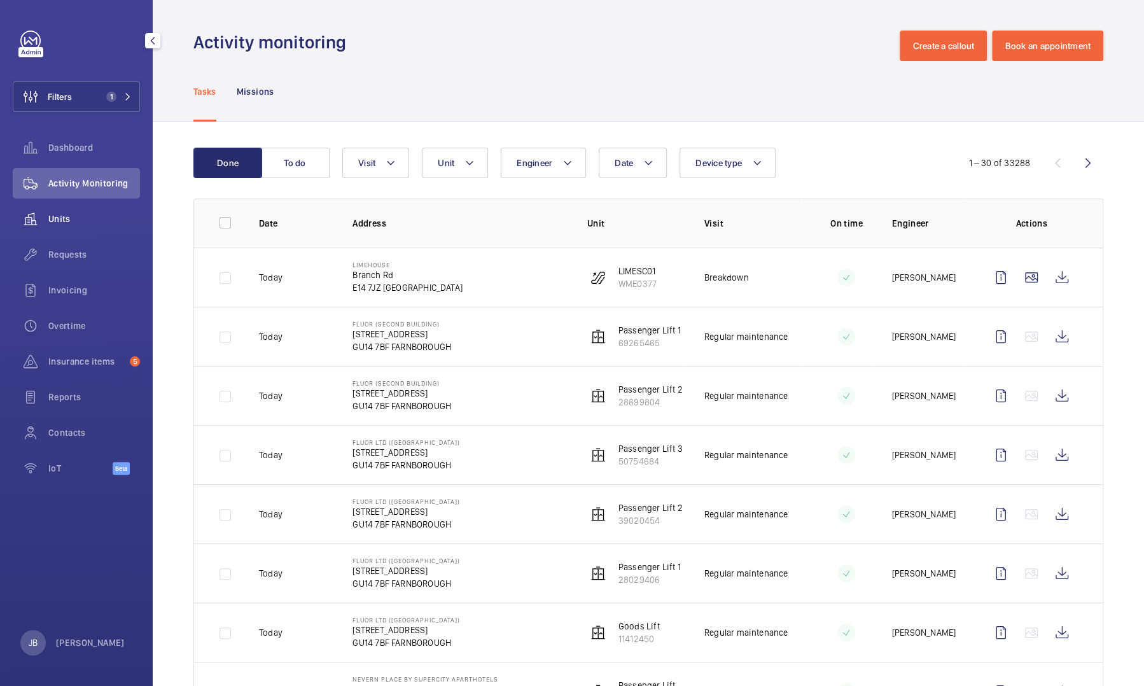
click at [61, 206] on div "Units" at bounding box center [76, 219] width 127 height 31
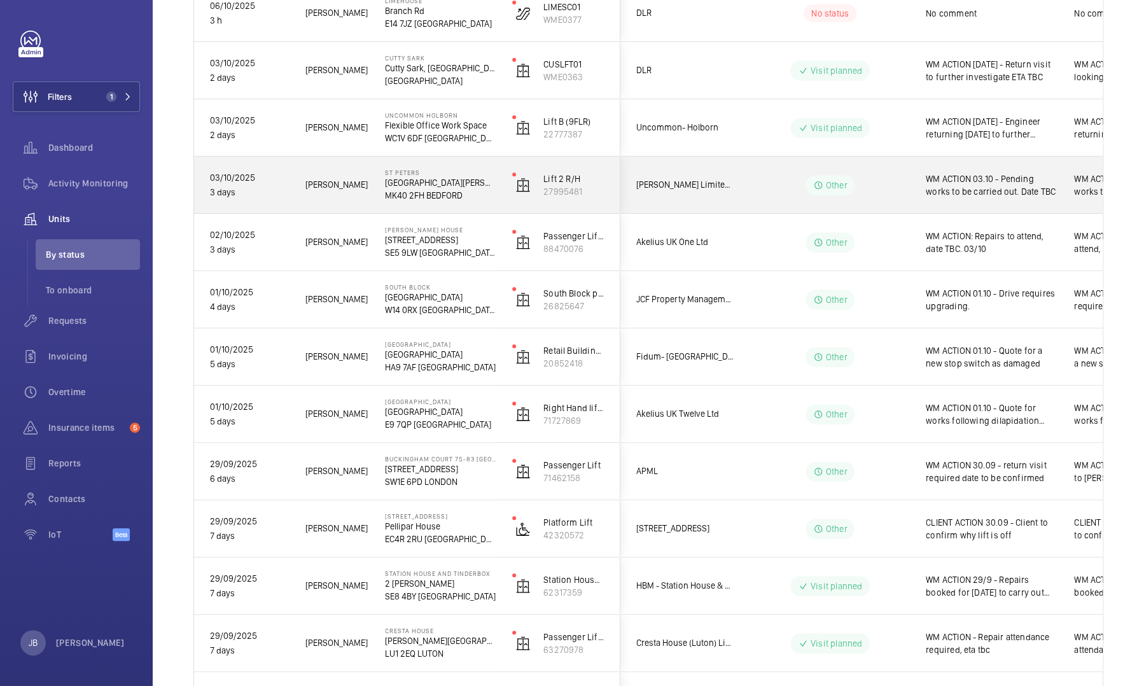
scroll to position [255, 0]
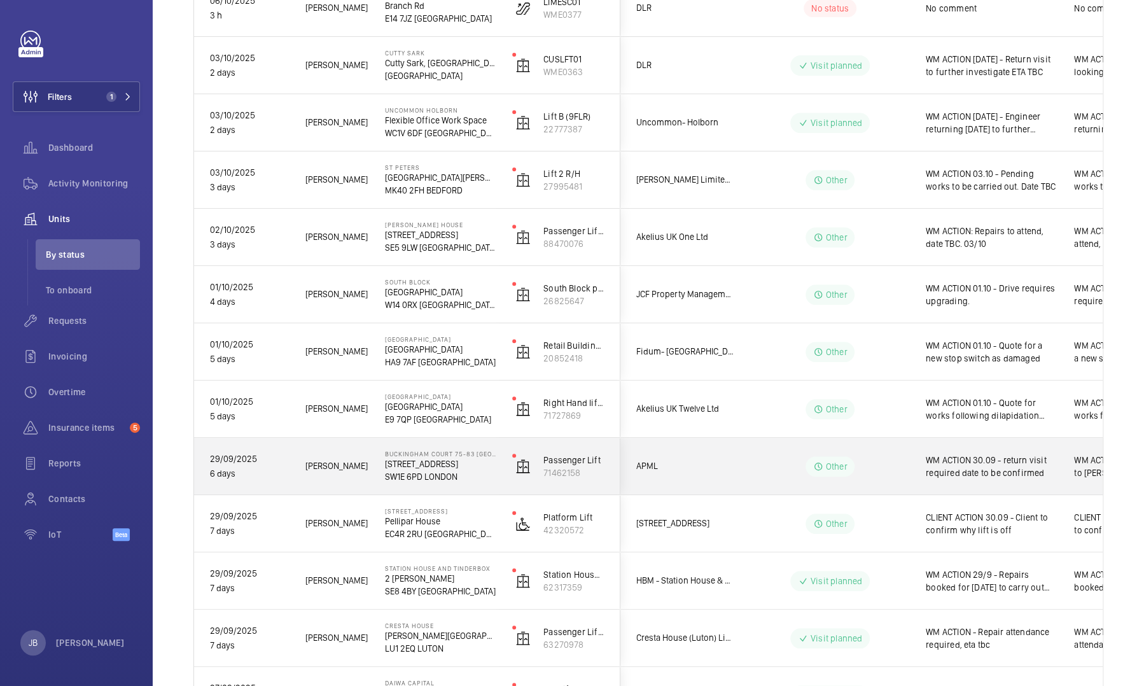
click at [926, 457] on span "WM ACTION 30.09 - return visit required date to be confirmed" at bounding box center [992, 466] width 132 height 25
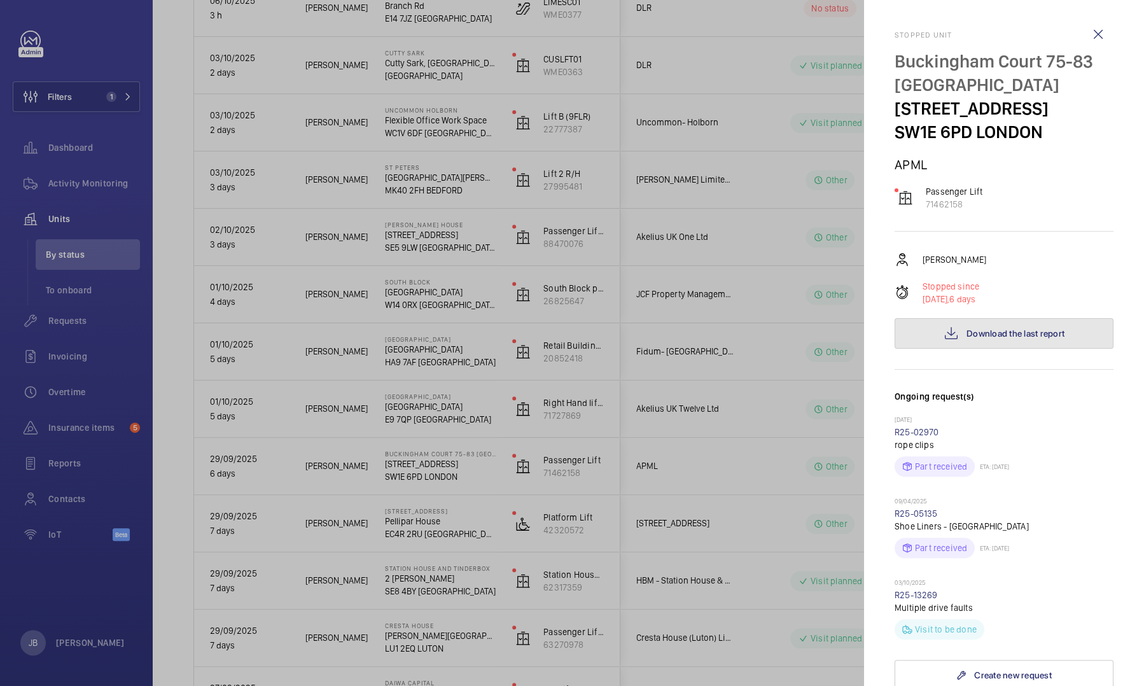
click at [977, 334] on span "Download the last report" at bounding box center [1016, 333] width 98 height 10
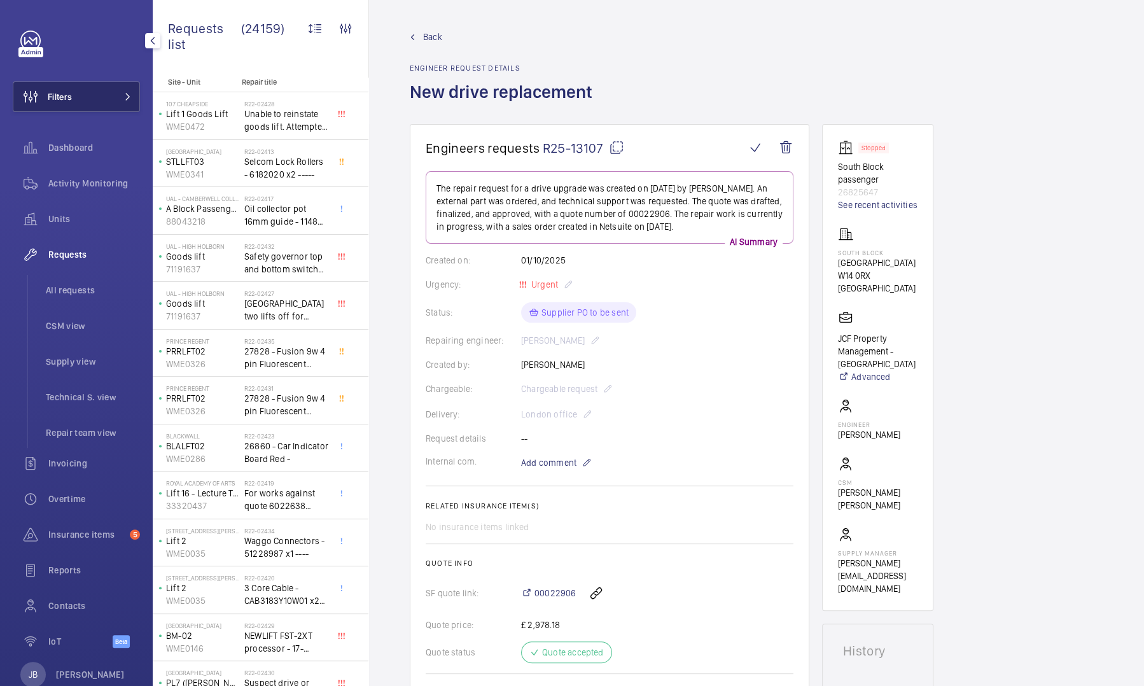
click at [113, 105] on button "Filters" at bounding box center [76, 96] width 127 height 31
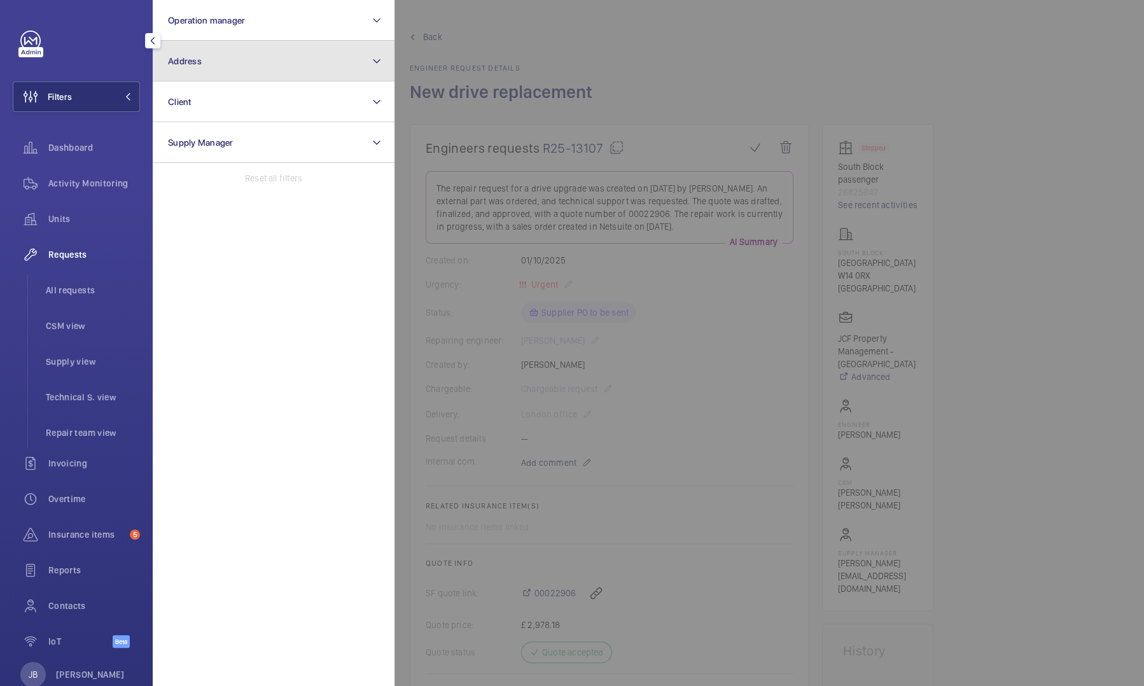
click at [224, 63] on button "Address" at bounding box center [274, 61] width 242 height 41
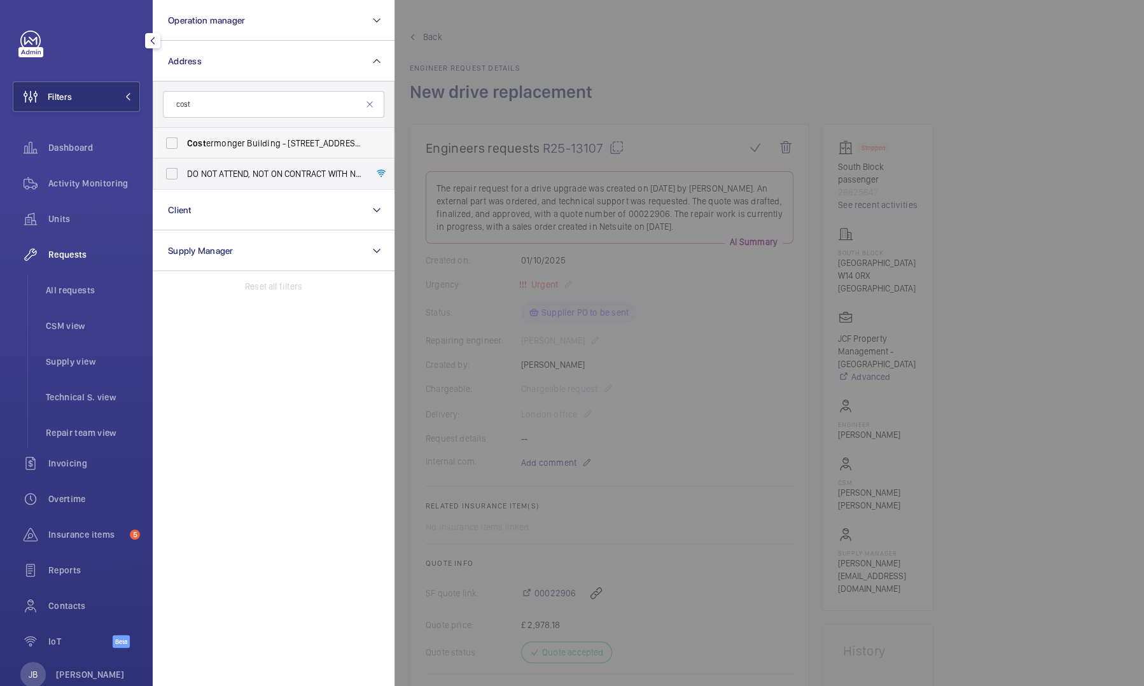
type input "cost"
click at [227, 146] on span "Cost ermonger Building - [STREET_ADDRESS]" at bounding box center [274, 143] width 175 height 13
click at [185, 146] on input "Cost ermonger Building - [STREET_ADDRESS]" at bounding box center [171, 142] width 25 height 25
checkbox input "true"
click at [103, 177] on span "Activity Monitoring" at bounding box center [94, 183] width 92 height 13
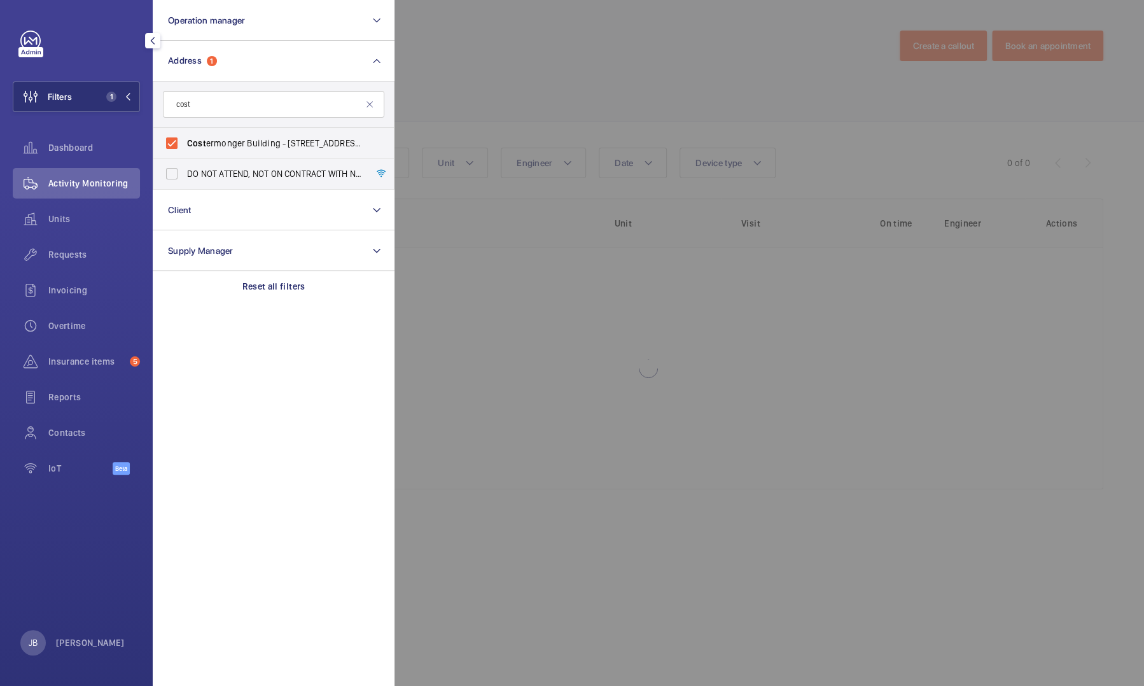
click at [500, 49] on div at bounding box center [967, 343] width 1144 height 686
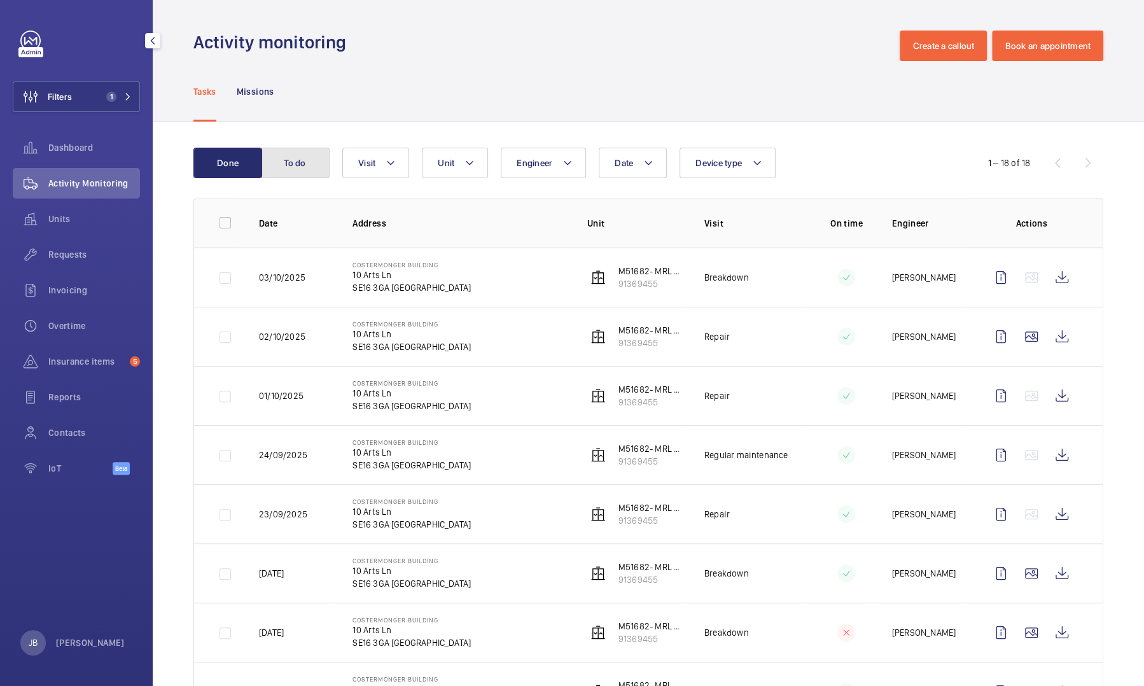
click at [313, 156] on button "To do" at bounding box center [295, 163] width 69 height 31
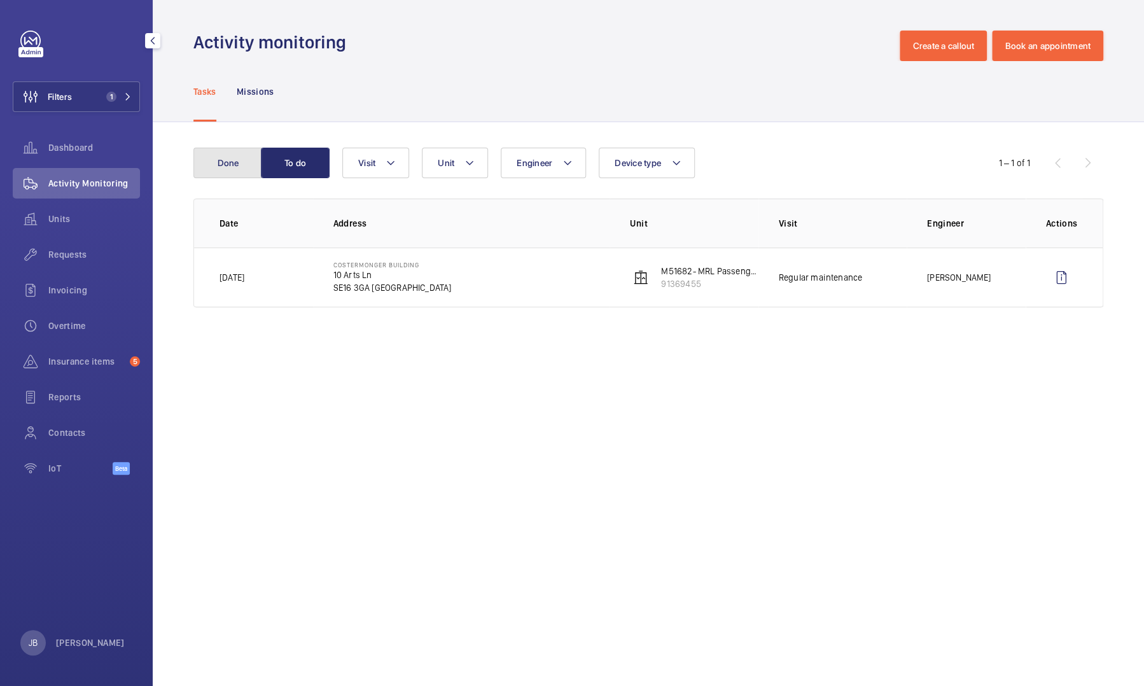
click at [212, 166] on button "Done" at bounding box center [227, 163] width 69 height 31
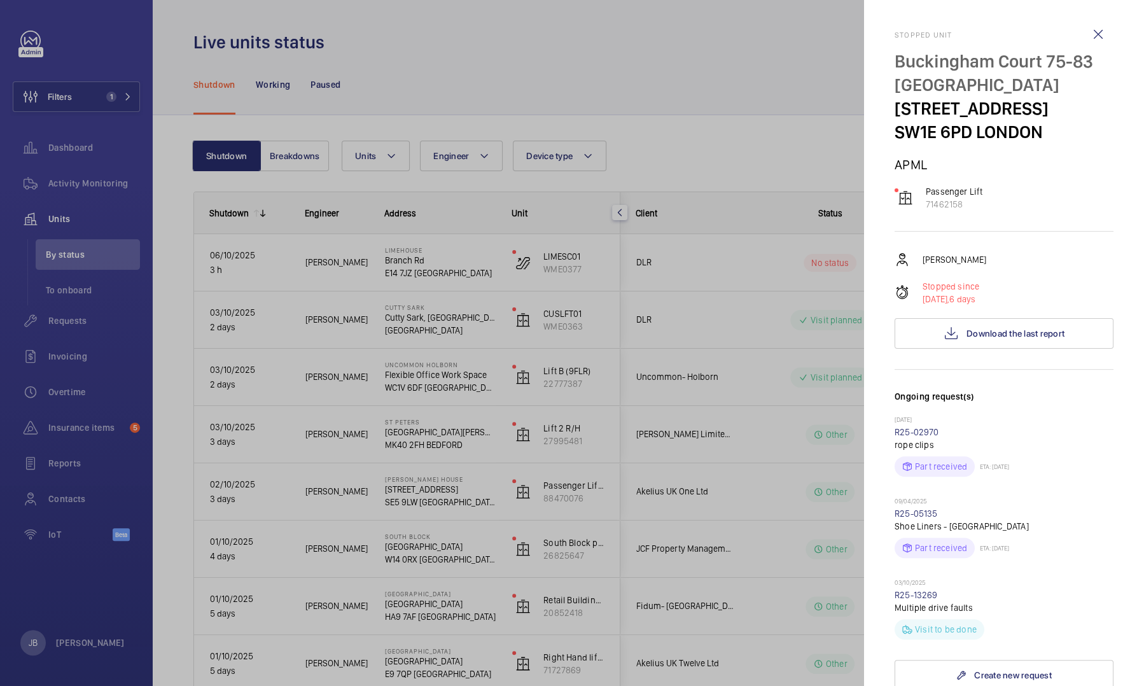
scroll to position [255, 0]
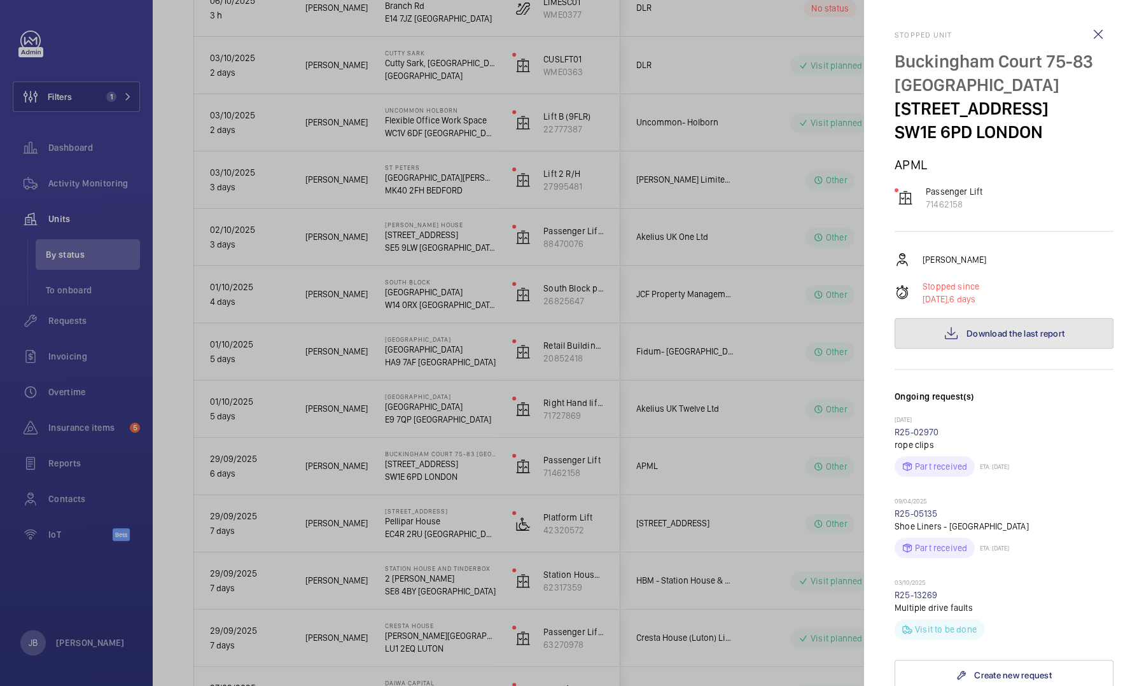
click at [960, 334] on button "Download the last report" at bounding box center [1004, 333] width 219 height 31
drag, startPoint x: 889, startPoint y: 597, endPoint x: 941, endPoint y: 595, distance: 52.9
click at [941, 595] on mat-sidenav "Stopped unit [GEOGRAPHIC_DATA] 75-83 [GEOGRAPHIC_DATA] [STREET_ADDRESS] APML Pa…" at bounding box center [1004, 343] width 280 height 686
drag, startPoint x: 941, startPoint y: 595, endPoint x: 927, endPoint y: 596, distance: 14.7
copy link "R25-13269"
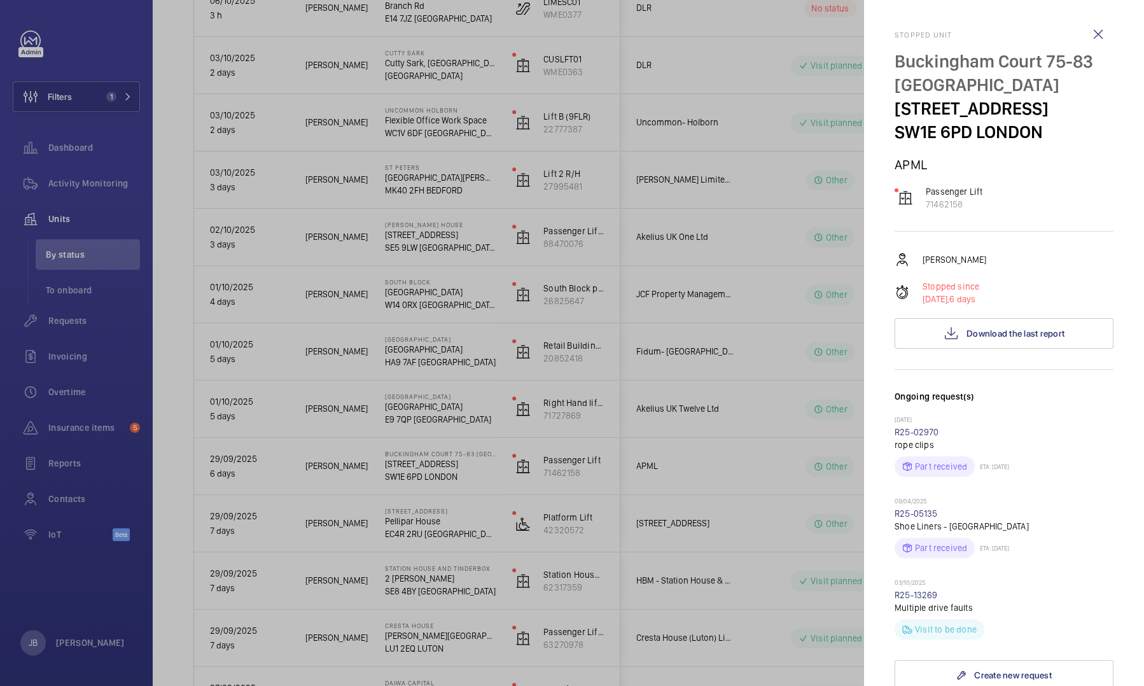
click at [63, 190] on div at bounding box center [572, 343] width 1144 height 686
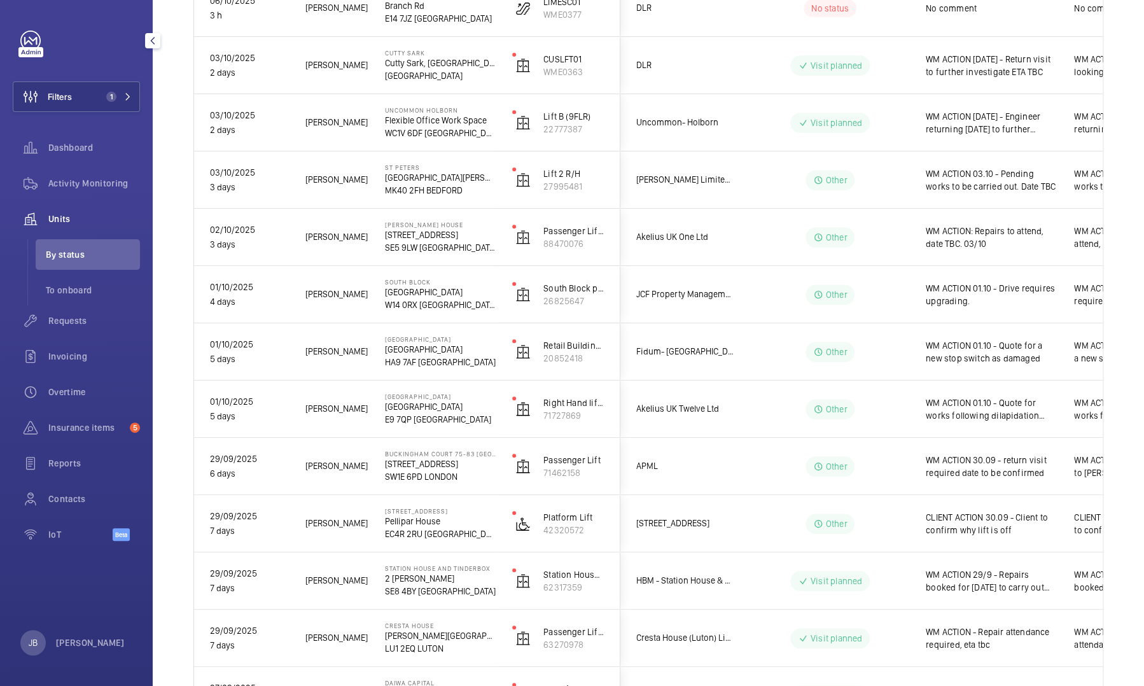
click at [73, 179] on span "Activity Monitoring" at bounding box center [94, 183] width 92 height 13
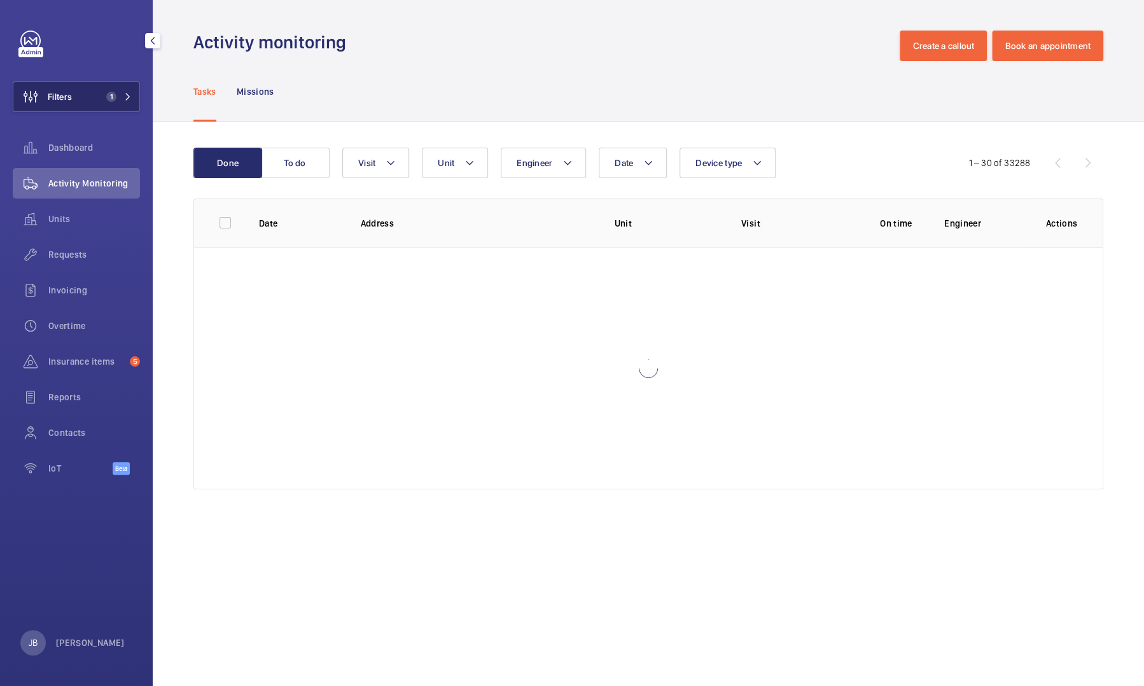
click at [80, 106] on button "Filters 1" at bounding box center [76, 96] width 127 height 31
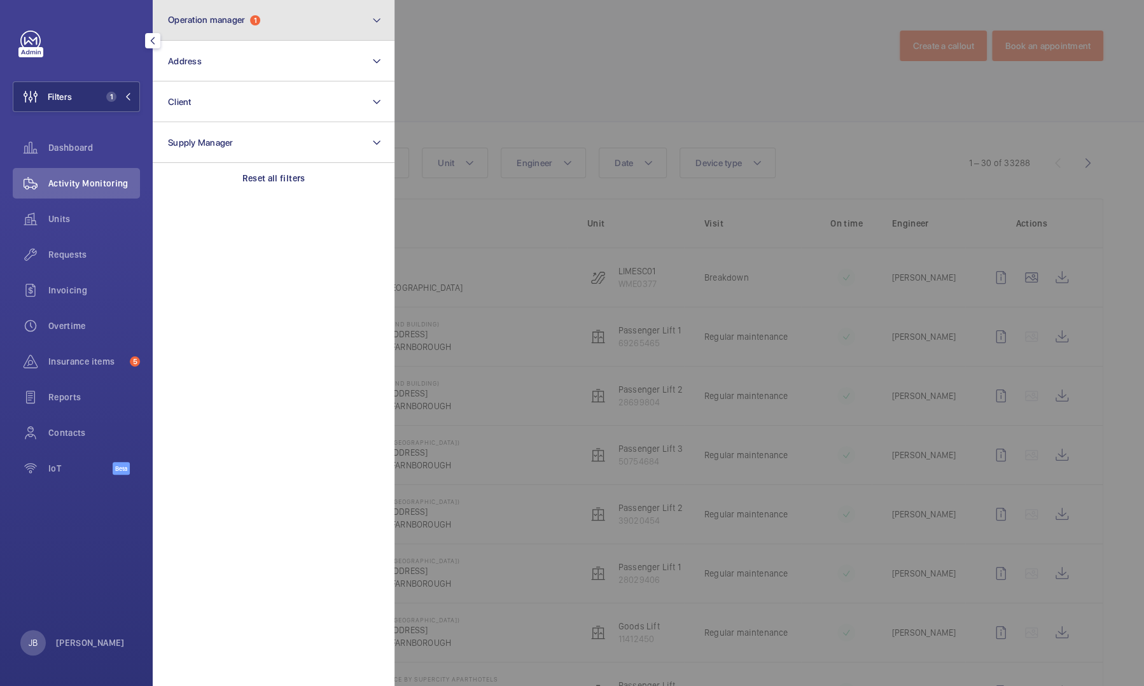
click at [288, 28] on button "Operation manager 1" at bounding box center [274, 20] width 242 height 41
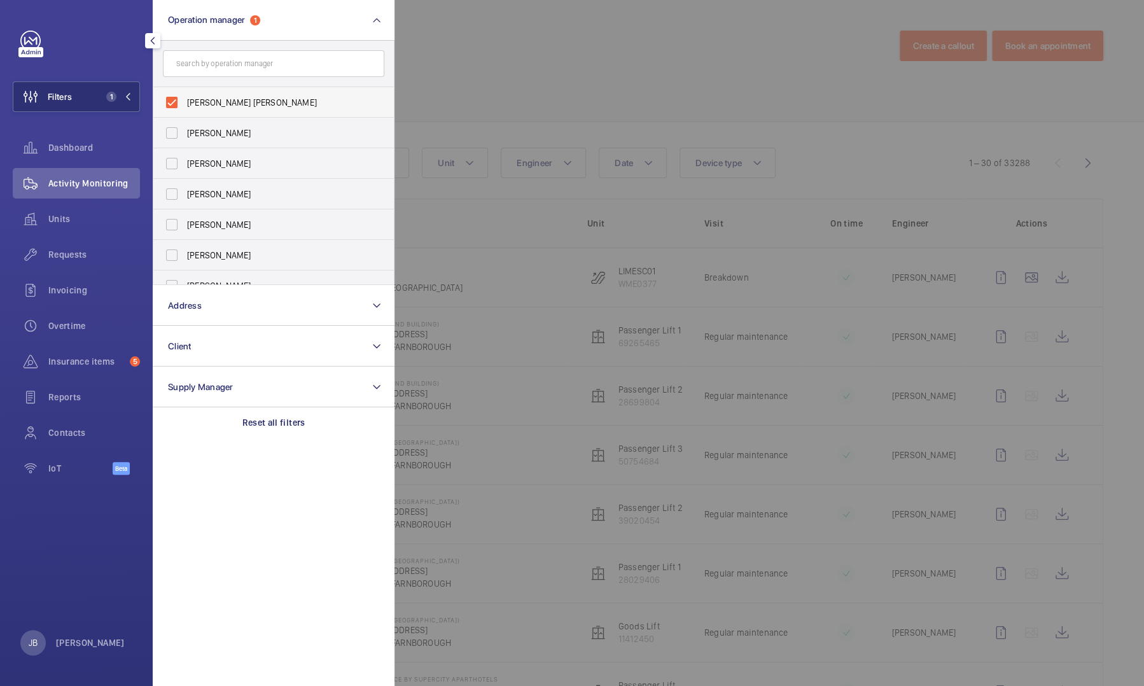
click at [190, 101] on span "[PERSON_NAME] [PERSON_NAME]" at bounding box center [274, 102] width 175 height 13
click at [185, 101] on input "[PERSON_NAME] [PERSON_NAME]" at bounding box center [171, 102] width 25 height 25
checkbox input "false"
click at [479, 47] on div at bounding box center [967, 343] width 1144 height 686
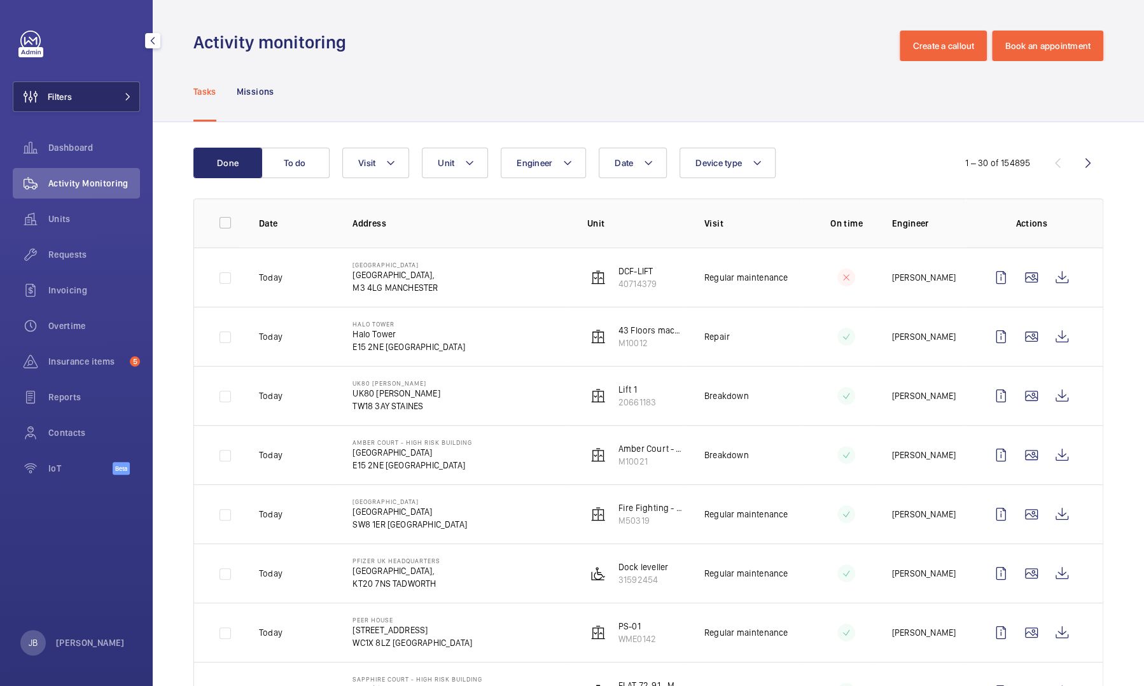
click at [90, 108] on button "Filters" at bounding box center [76, 96] width 127 height 31
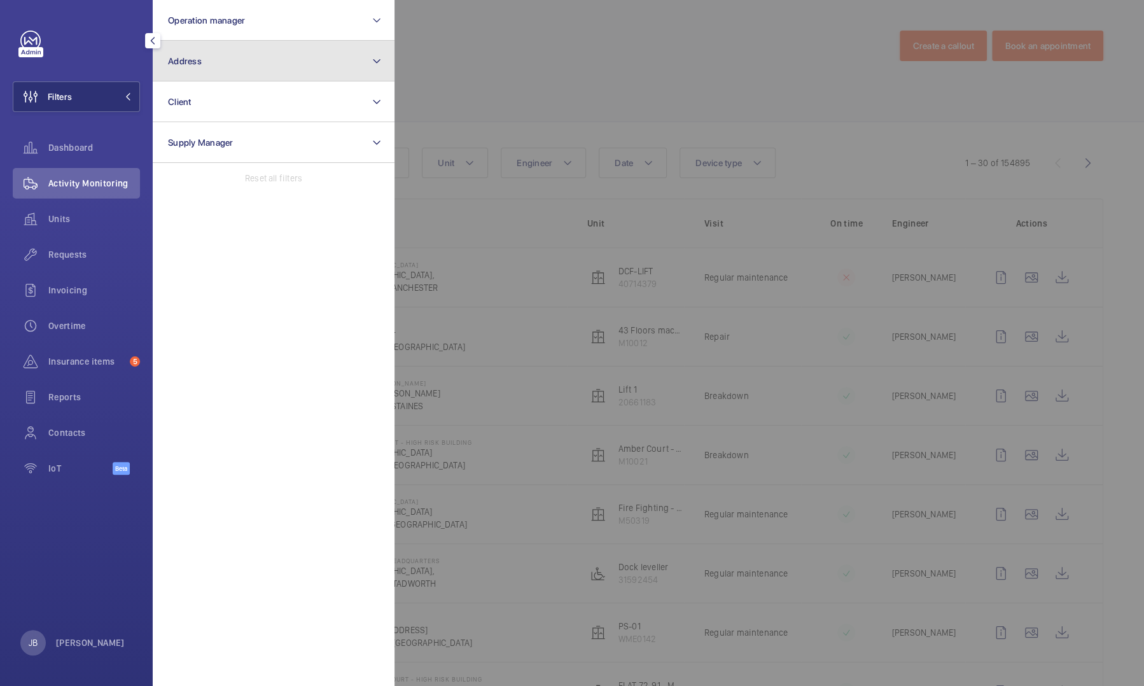
click at [256, 68] on button "Address" at bounding box center [274, 61] width 242 height 41
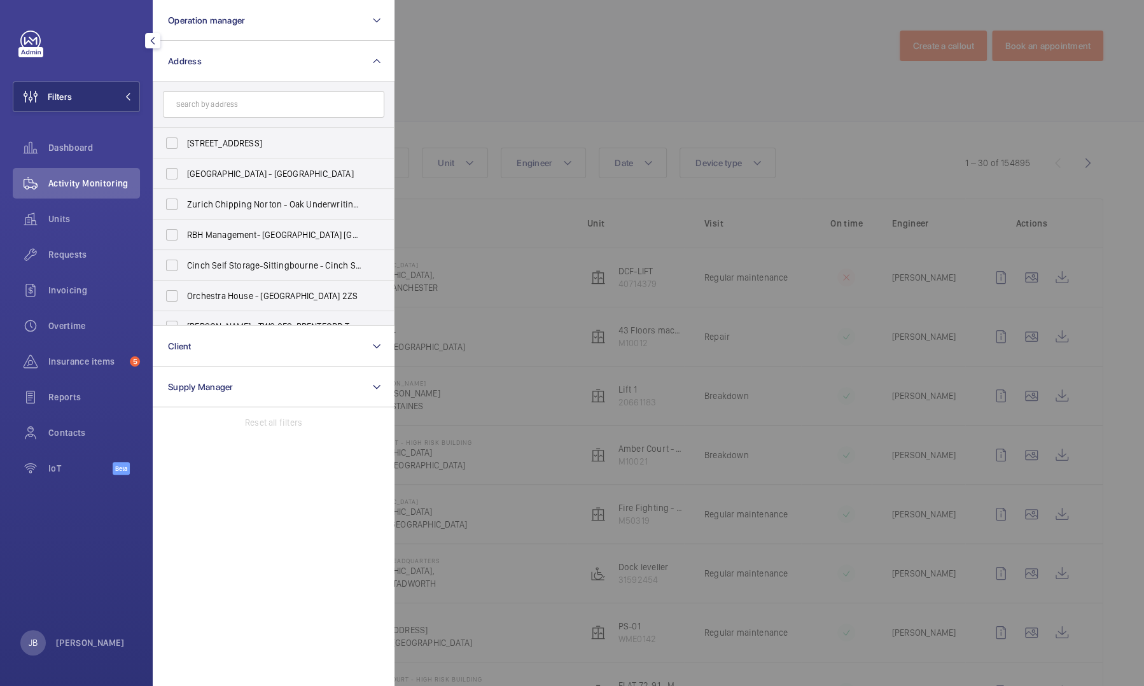
click at [223, 113] on input "text" at bounding box center [274, 104] width 222 height 27
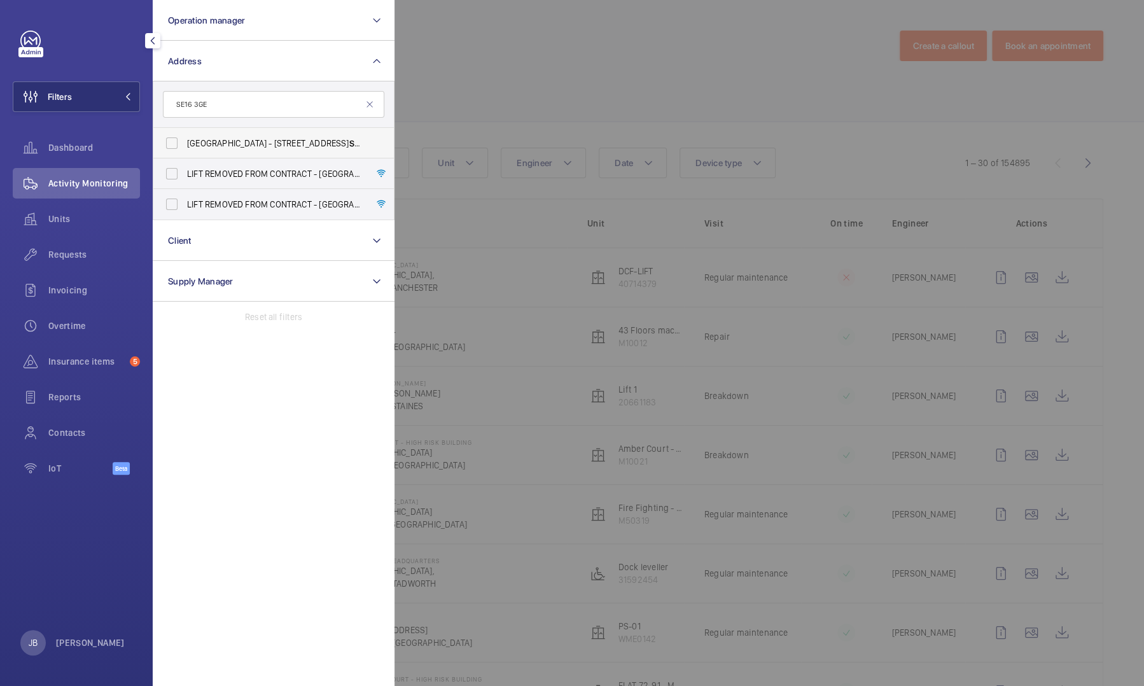
type input "SE16 3GE"
click at [185, 139] on label "[GEOGRAPHIC_DATA] - [STREET_ADDRESS]" at bounding box center [264, 143] width 222 height 31
click at [185, 139] on input "[GEOGRAPHIC_DATA] - [STREET_ADDRESS]" at bounding box center [171, 142] width 25 height 25
checkbox input "true"
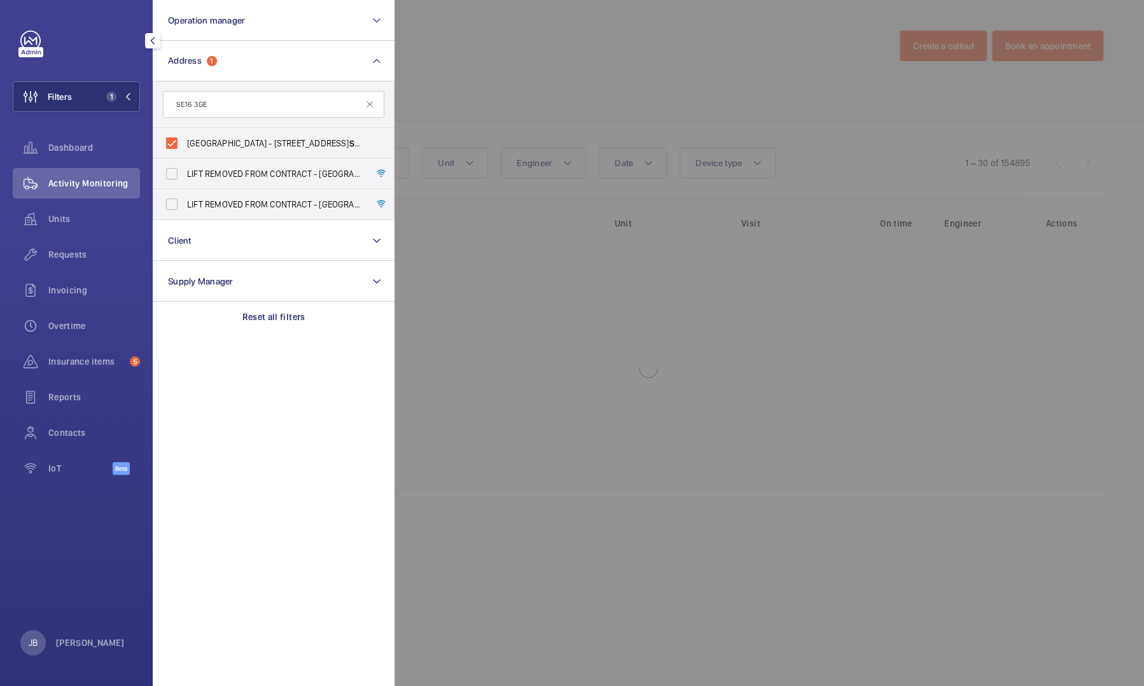
click at [494, 84] on div at bounding box center [967, 343] width 1144 height 686
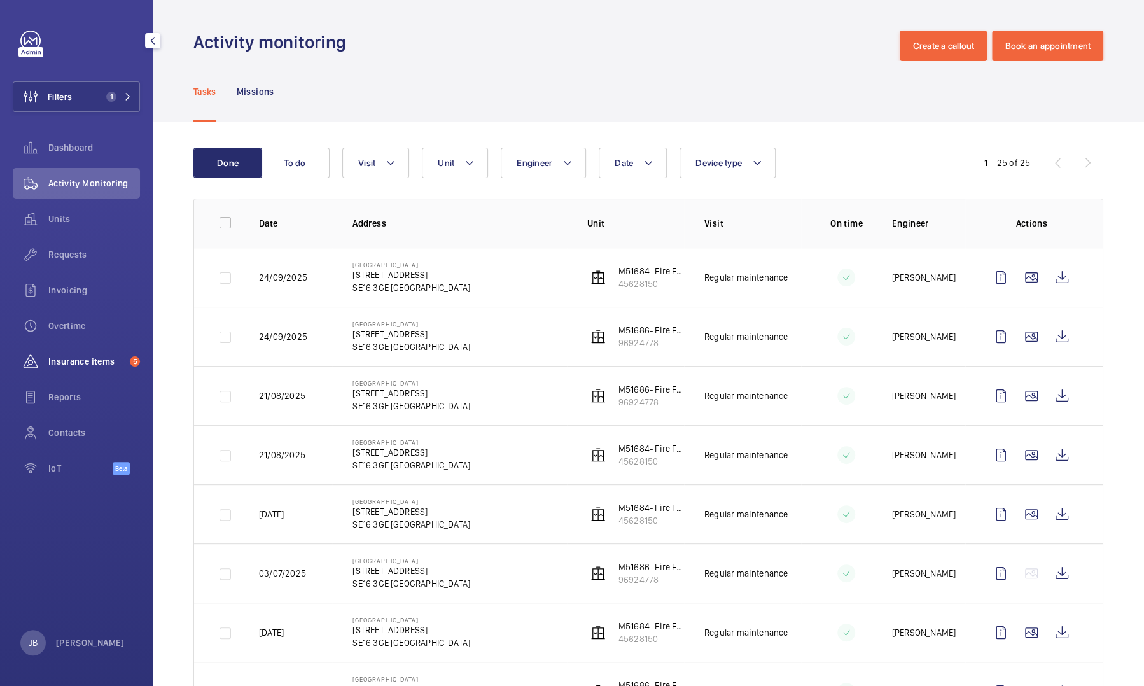
click at [66, 363] on span "Insurance items" at bounding box center [86, 361] width 76 height 13
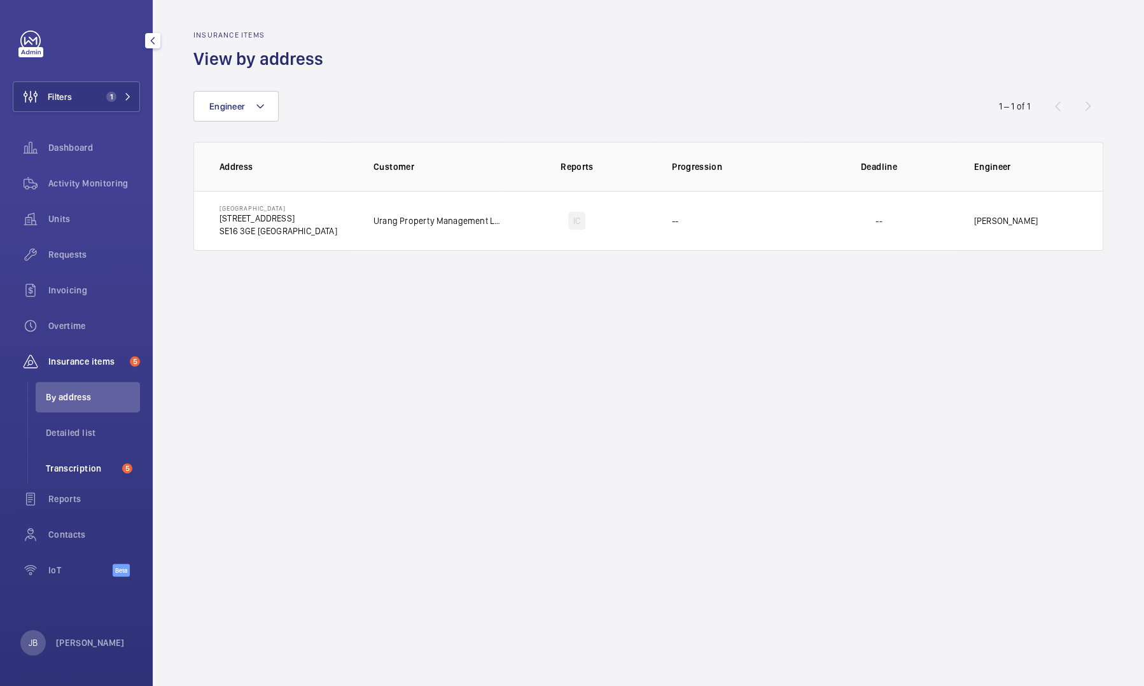
click at [77, 470] on span "Transcription" at bounding box center [81, 468] width 71 height 13
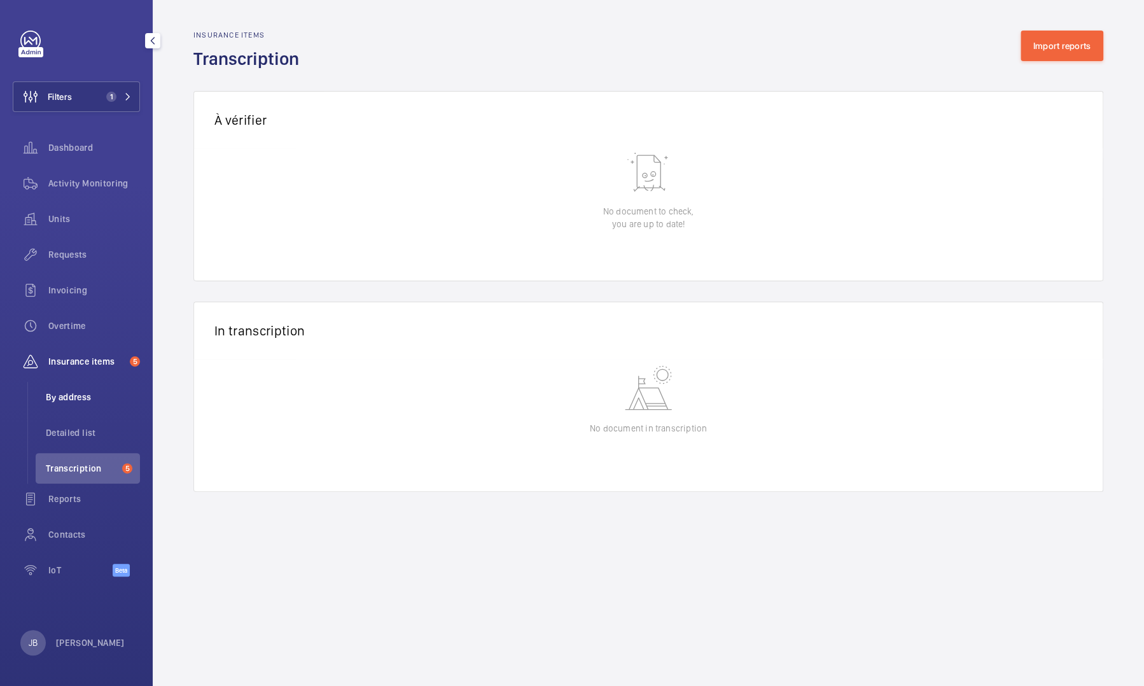
click at [87, 390] on li "By address" at bounding box center [88, 397] width 104 height 31
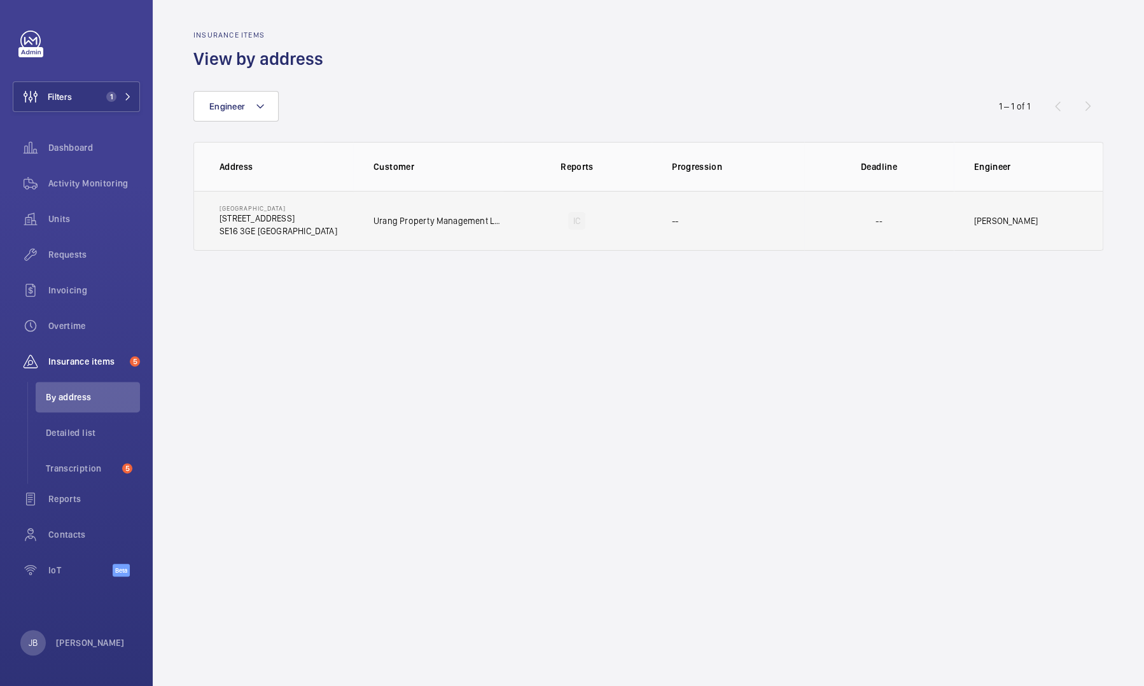
click at [778, 213] on td "--" at bounding box center [728, 221] width 153 height 60
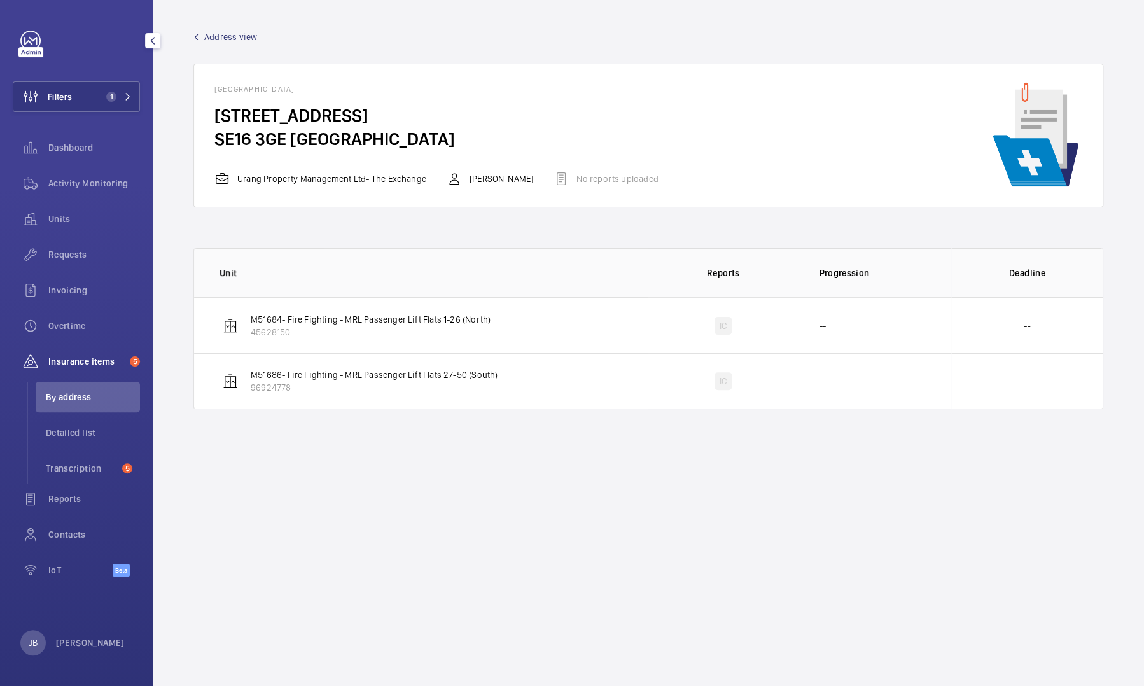
click at [239, 32] on span "Address view" at bounding box center [230, 37] width 53 height 13
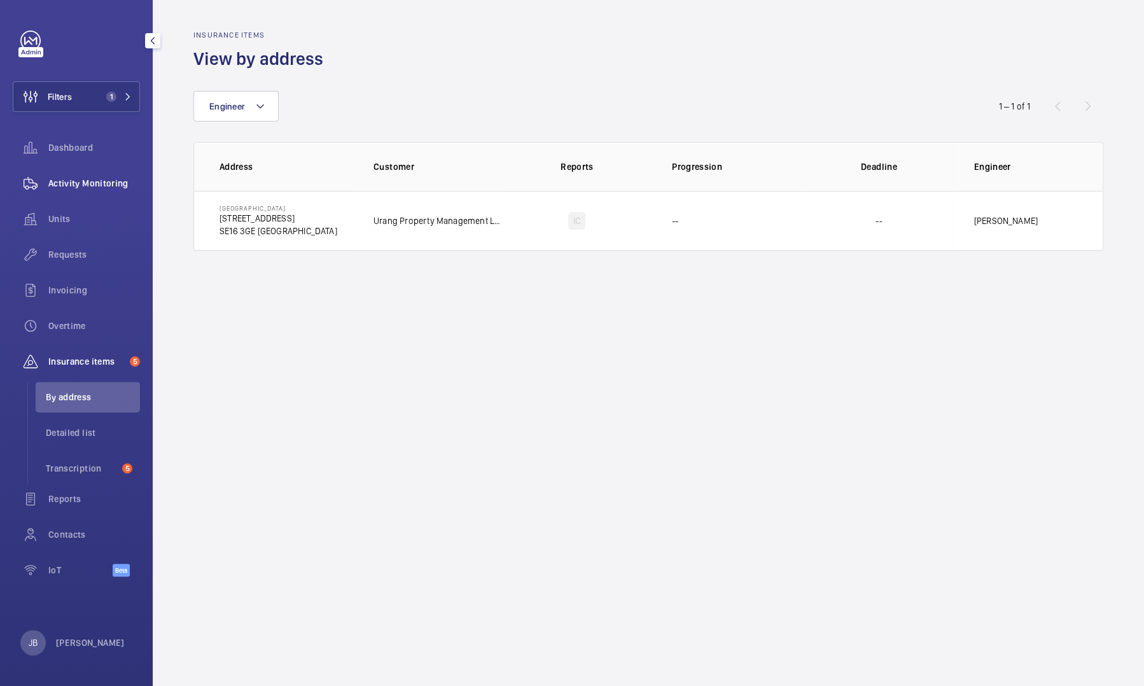
click at [85, 183] on span "Activity Monitoring" at bounding box center [94, 183] width 92 height 13
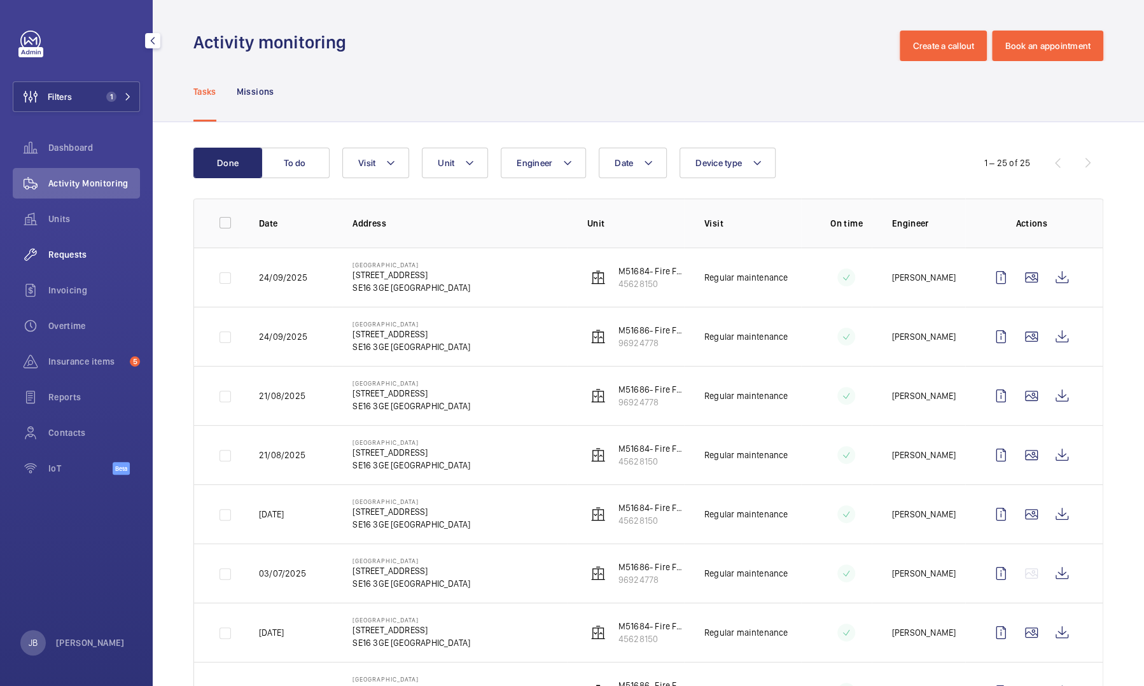
drag, startPoint x: 66, startPoint y: 259, endPoint x: 99, endPoint y: 260, distance: 33.1
click at [64, 259] on span "Requests" at bounding box center [94, 254] width 92 height 13
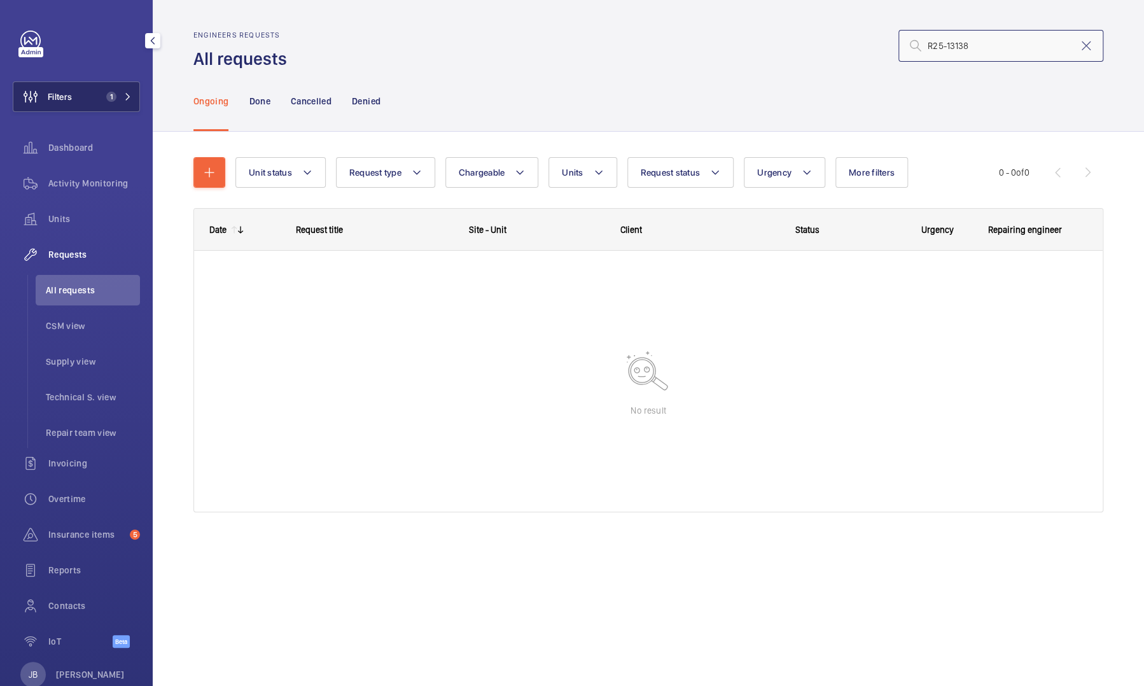
type input "R25-13138"
click at [90, 98] on button "Filters 1" at bounding box center [76, 96] width 127 height 31
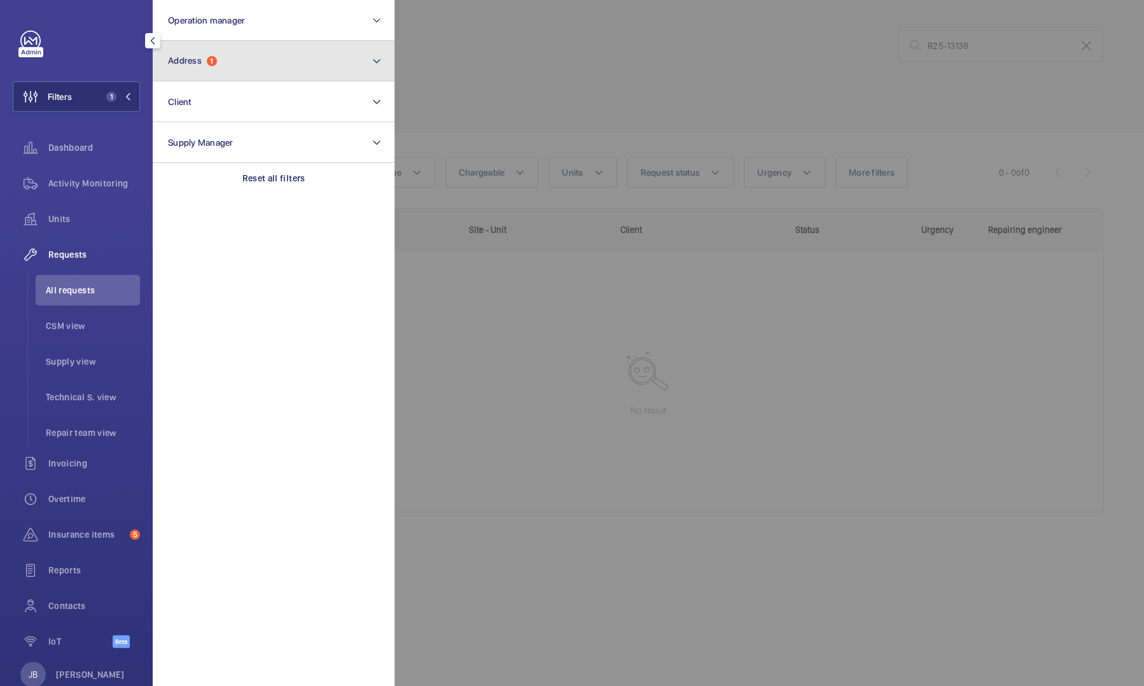
click at [227, 65] on button "Address 1" at bounding box center [274, 61] width 242 height 41
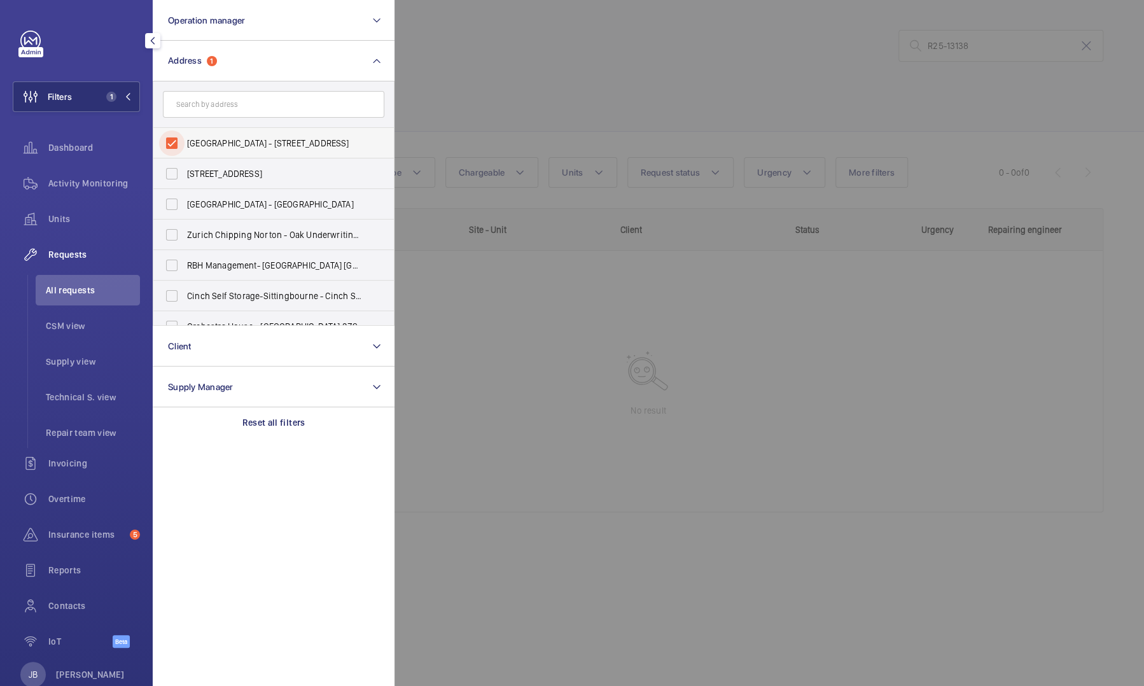
click at [159, 141] on input "[GEOGRAPHIC_DATA] - [STREET_ADDRESS]" at bounding box center [171, 142] width 25 height 25
checkbox input "false"
click at [458, 95] on div at bounding box center [967, 343] width 1144 height 686
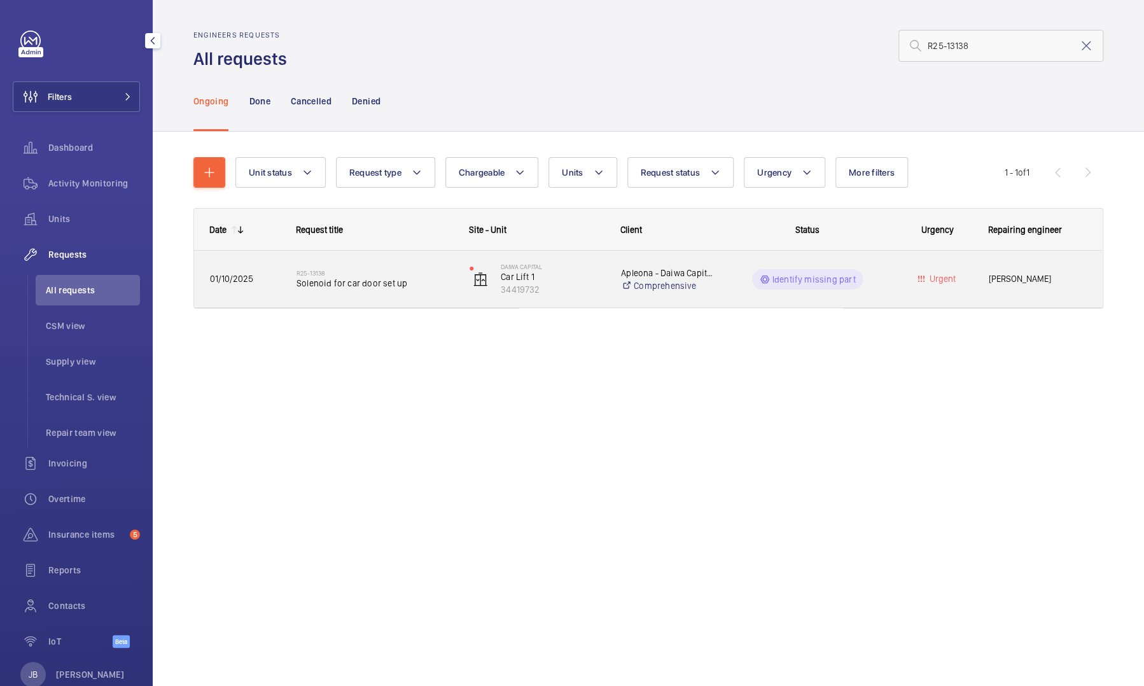
click at [868, 276] on wm-front-pills-cell "Identify missing part" at bounding box center [807, 279] width 157 height 20
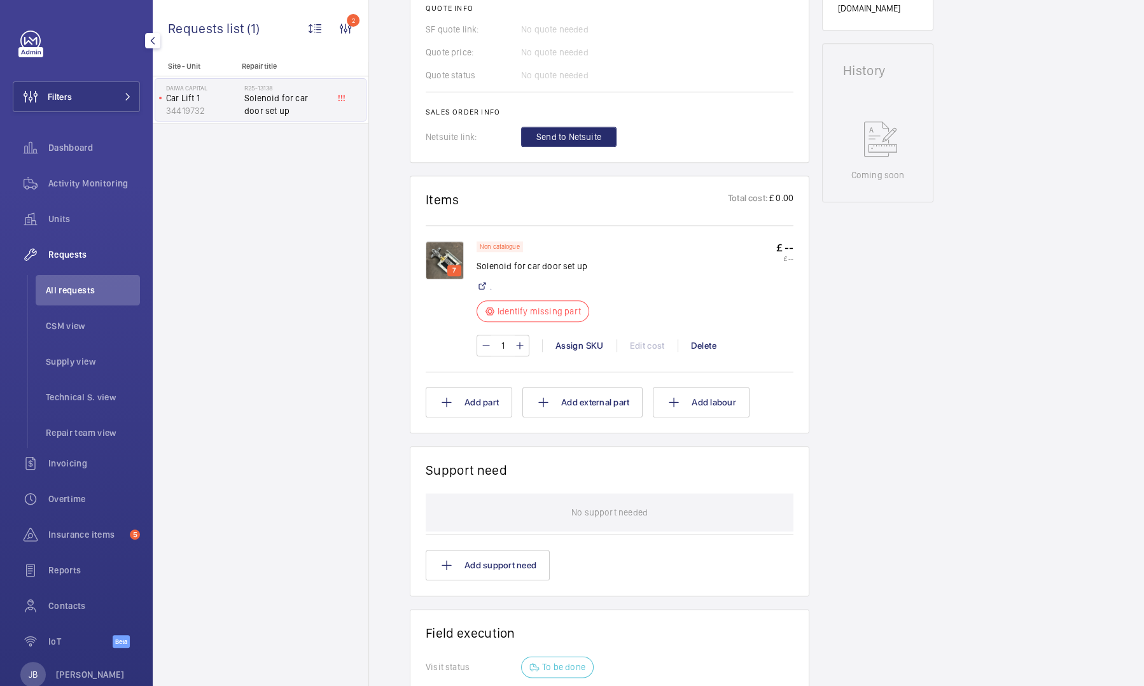
scroll to position [573, 0]
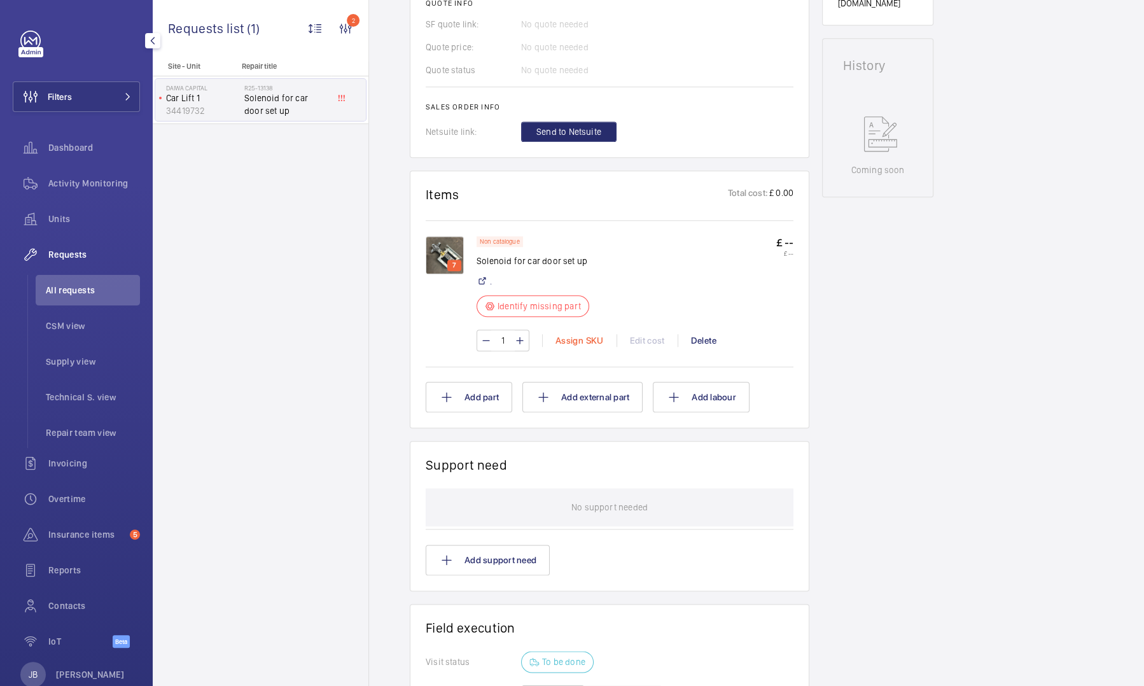
click at [580, 344] on div "Assign SKU" at bounding box center [579, 340] width 74 height 13
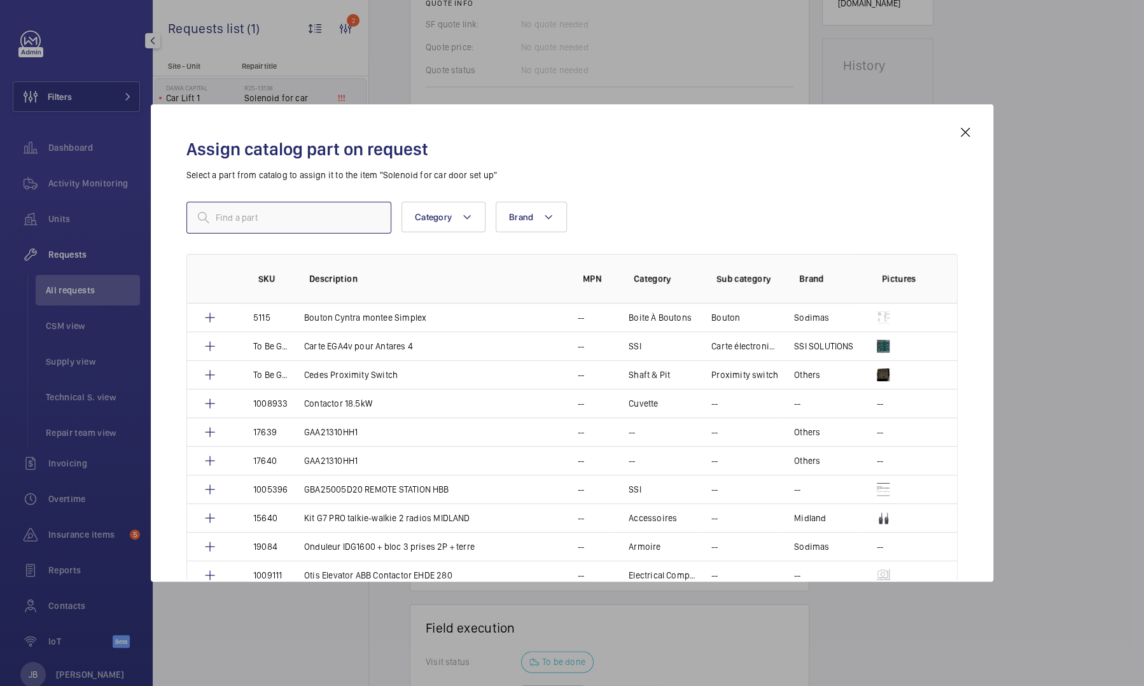
click at [303, 222] on input "text" at bounding box center [288, 218] width 205 height 32
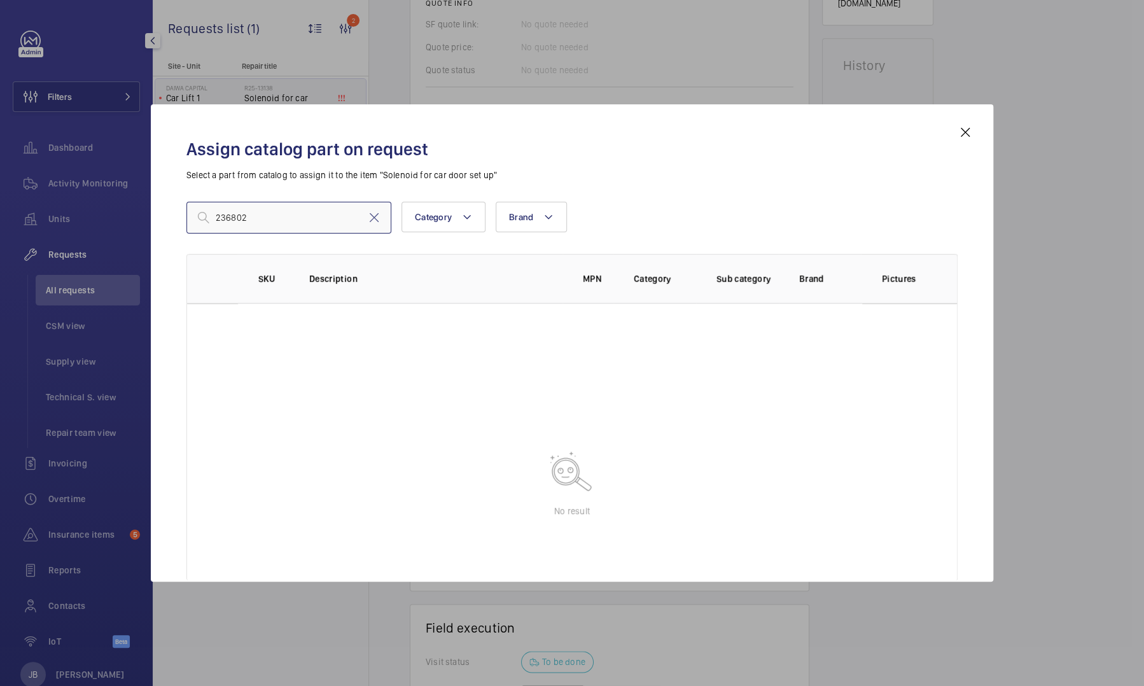
type input "236802"
click at [966, 137] on mat-icon at bounding box center [965, 132] width 15 height 15
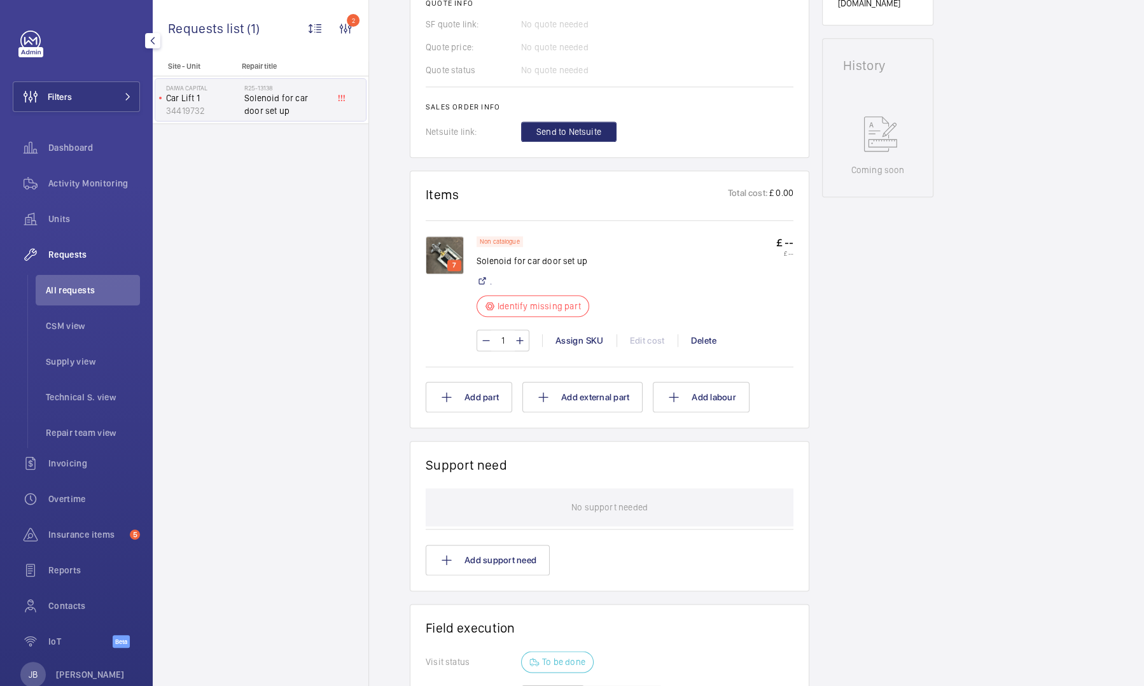
scroll to position [255, 0]
